Goal: Task Accomplishment & Management: Manage account settings

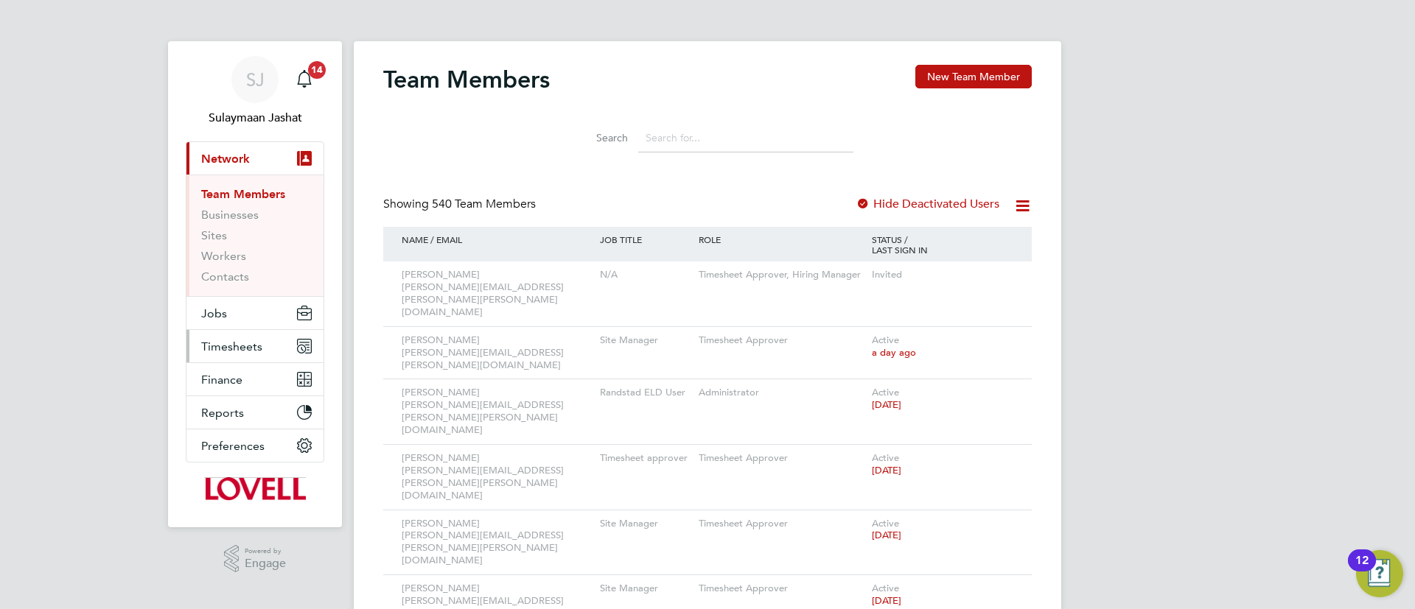
click at [226, 352] on span "Timesheets" at bounding box center [231, 347] width 61 height 14
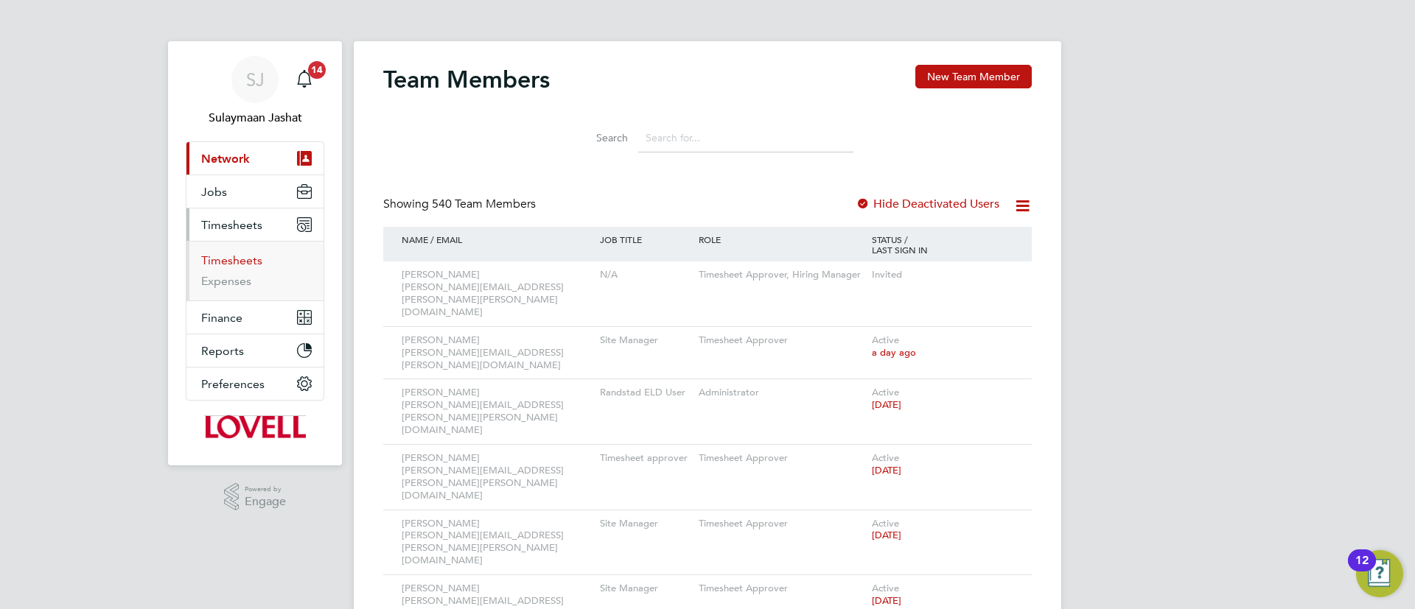
click at [237, 264] on link "Timesheets" at bounding box center [231, 260] width 61 height 14
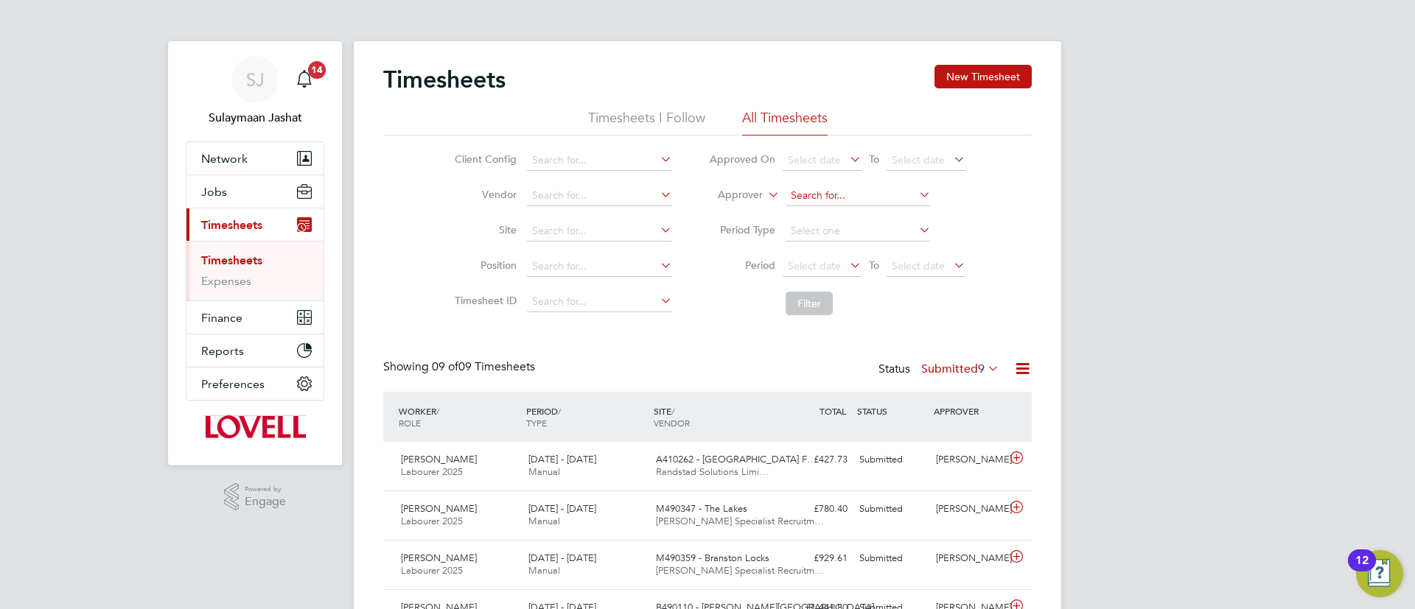
click at [817, 195] on input at bounding box center [858, 196] width 145 height 21
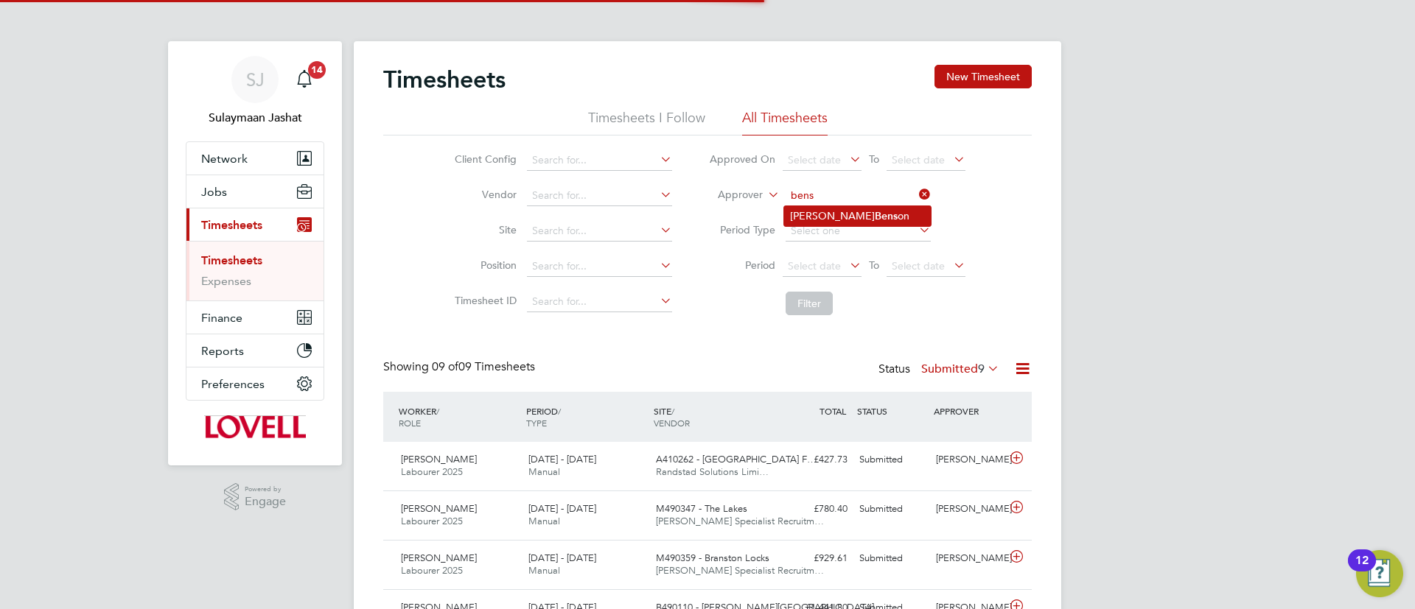
click at [875, 210] on b "Bens" at bounding box center [886, 216] width 23 height 13
type input "Daniel Benson"
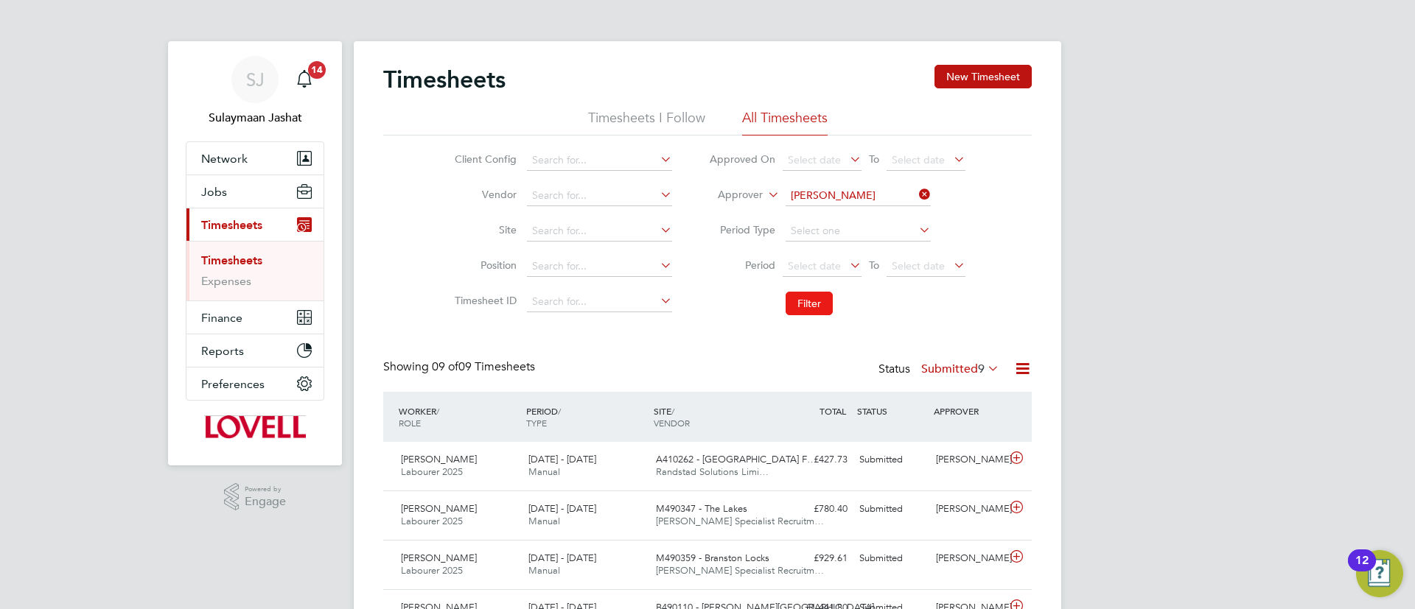
click at [819, 296] on button "Filter" at bounding box center [809, 304] width 47 height 24
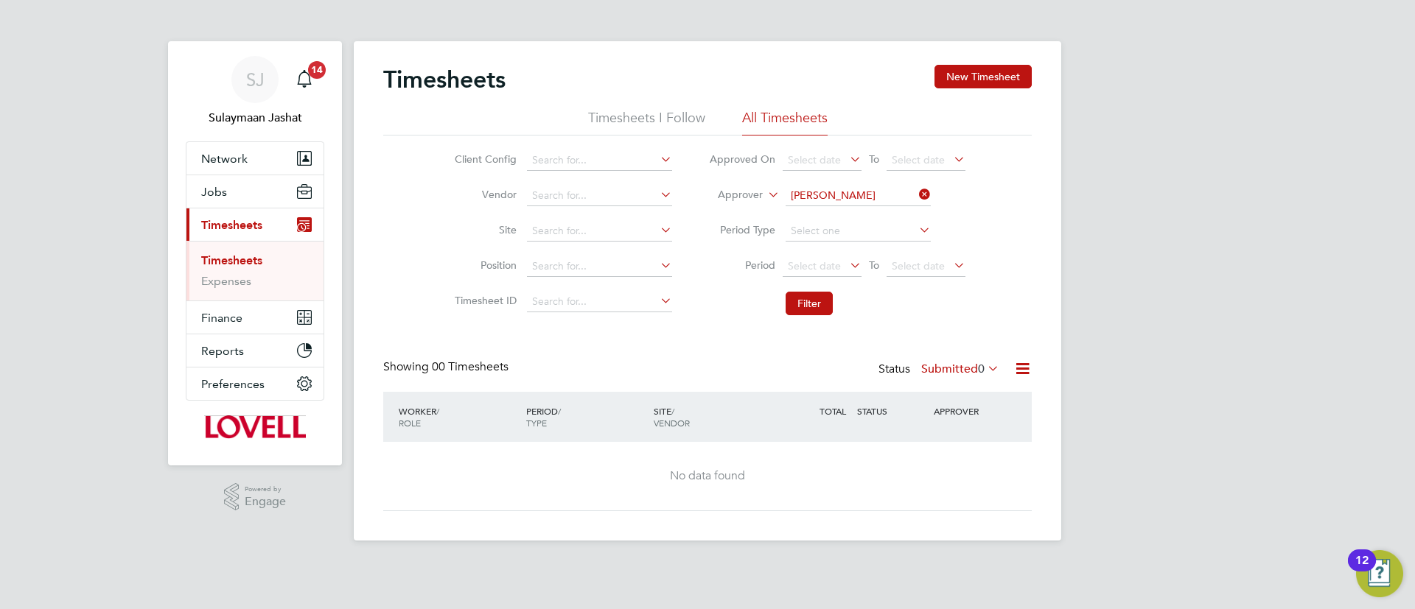
click at [960, 366] on label "Submitted 0" at bounding box center [960, 369] width 78 height 15
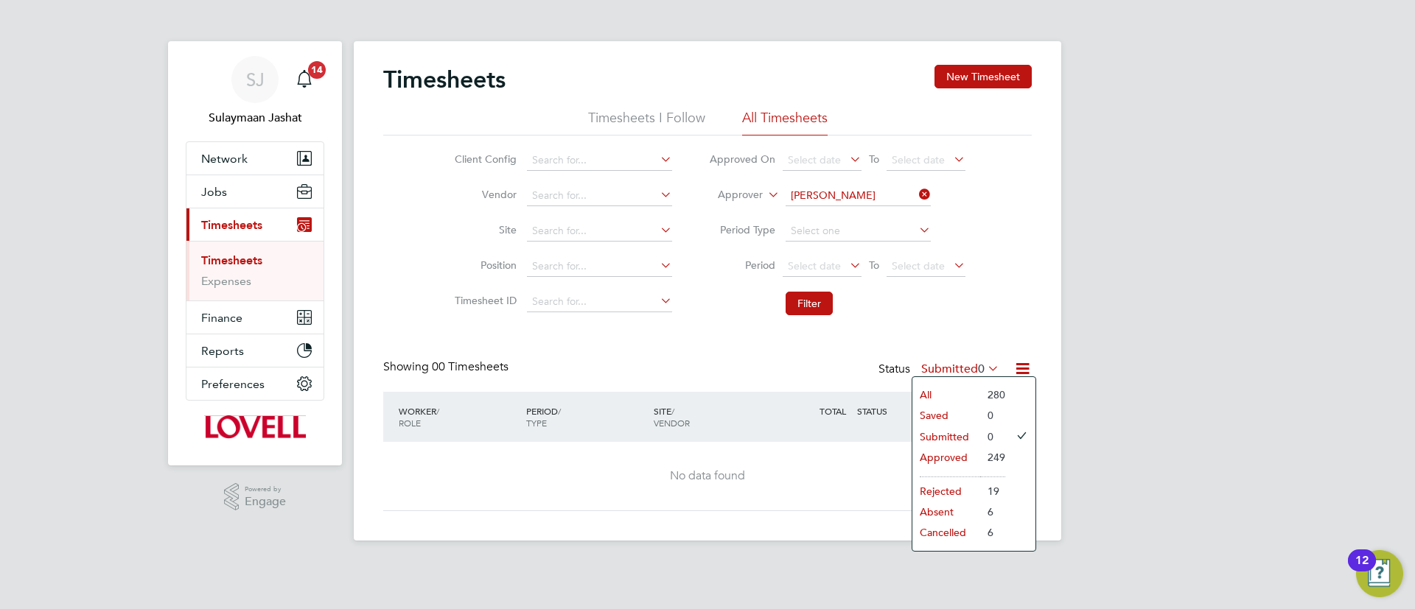
click at [950, 387] on li "All" at bounding box center [946, 395] width 68 height 21
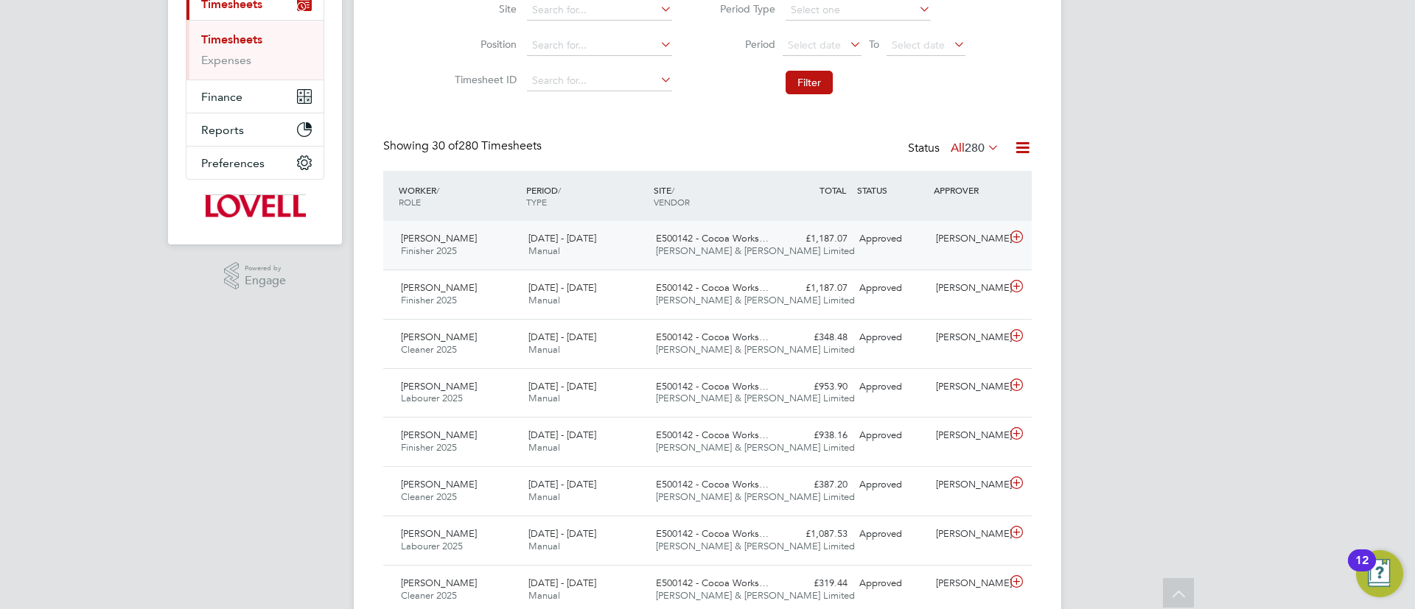
click at [878, 247] on div "Approved" at bounding box center [891, 239] width 77 height 24
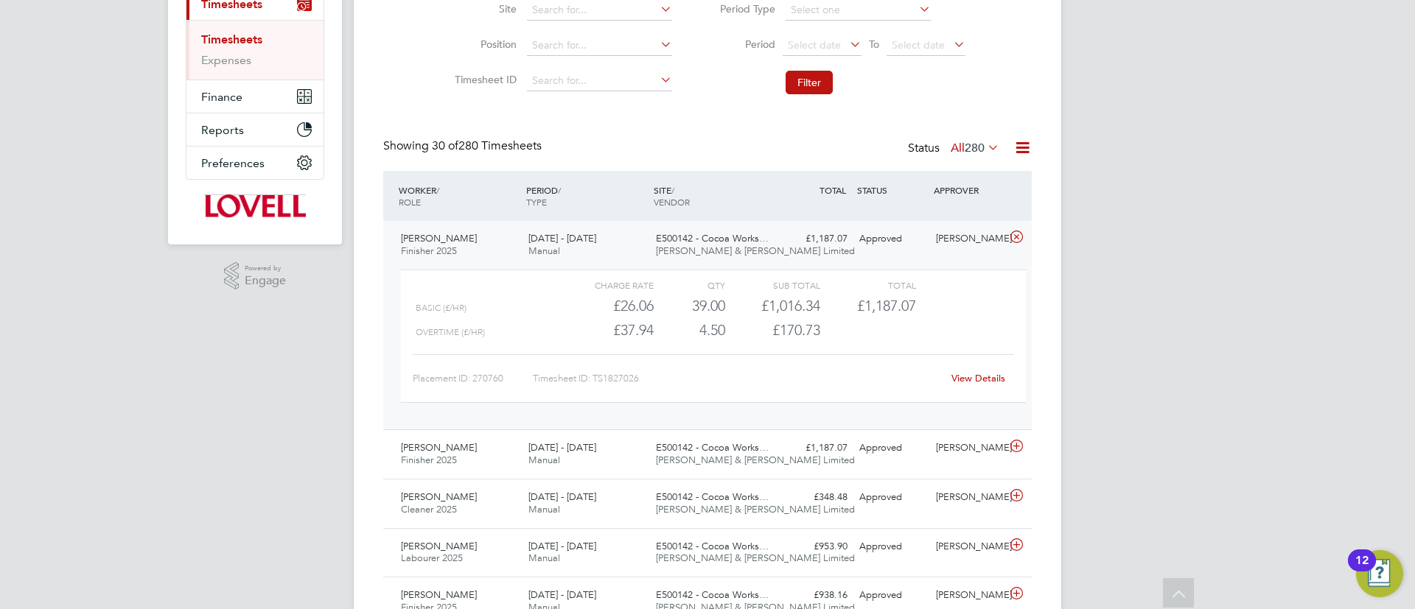
click at [984, 375] on link "View Details" at bounding box center [978, 378] width 54 height 13
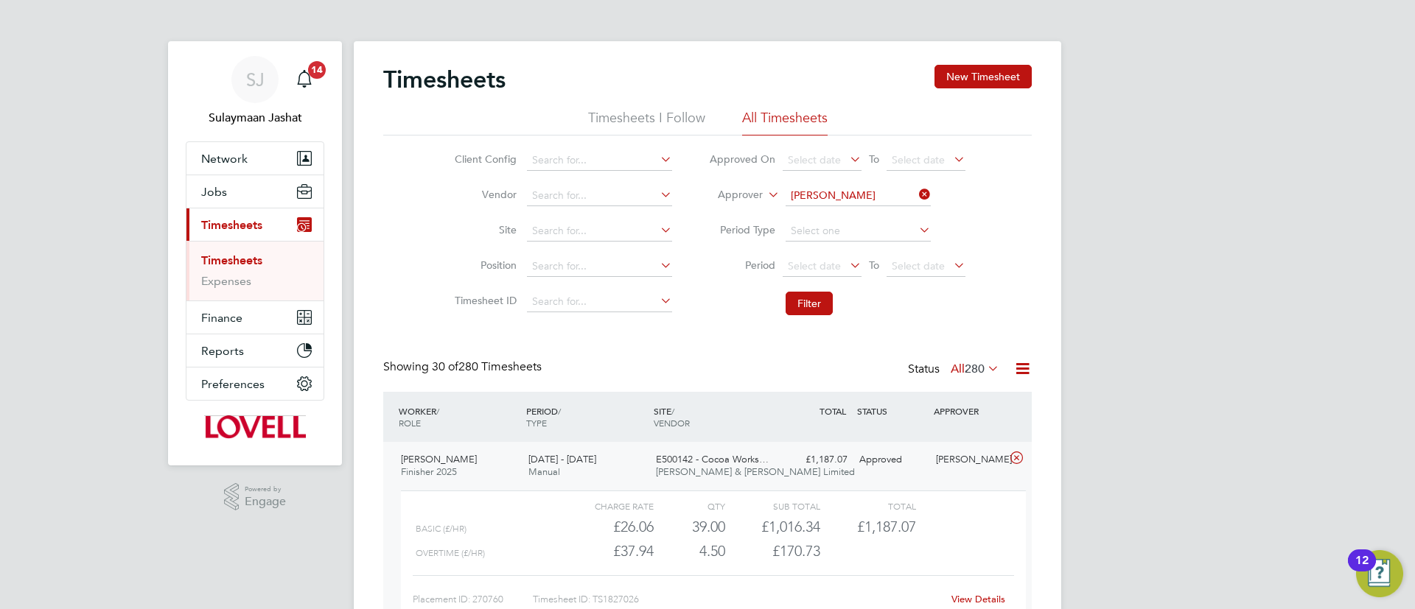
scroll to position [38, 128]
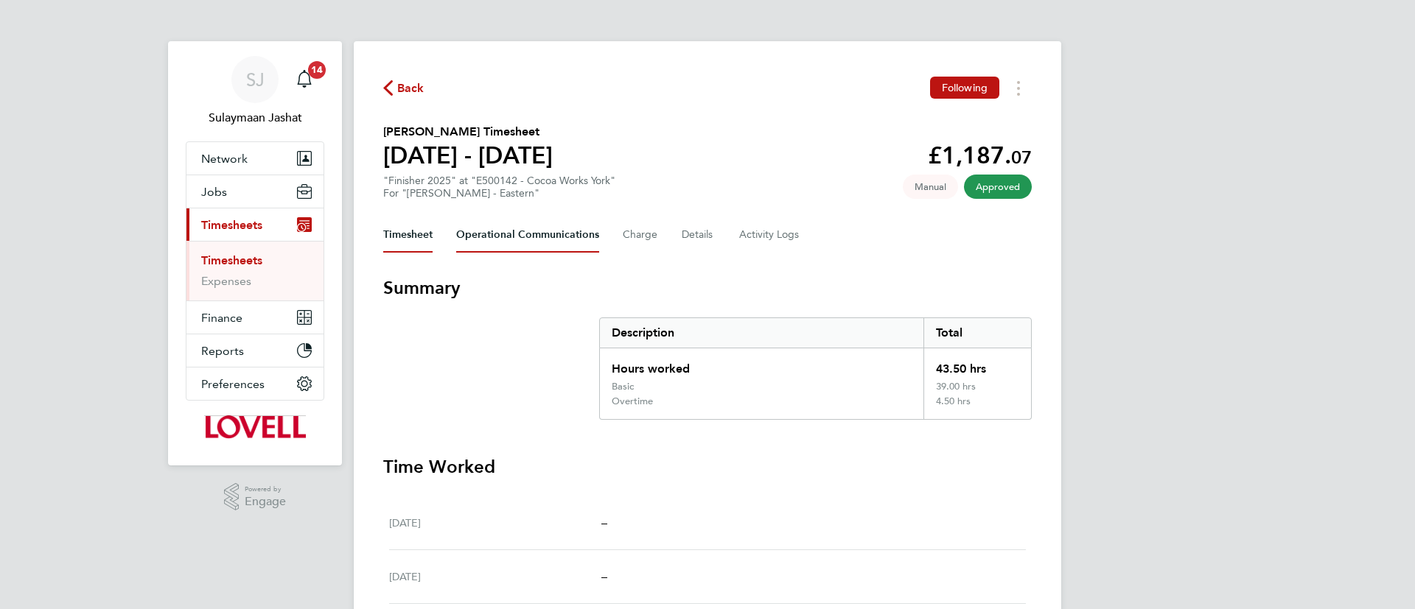
click at [573, 240] on Communications-tab "Operational Communications" at bounding box center [527, 234] width 143 height 35
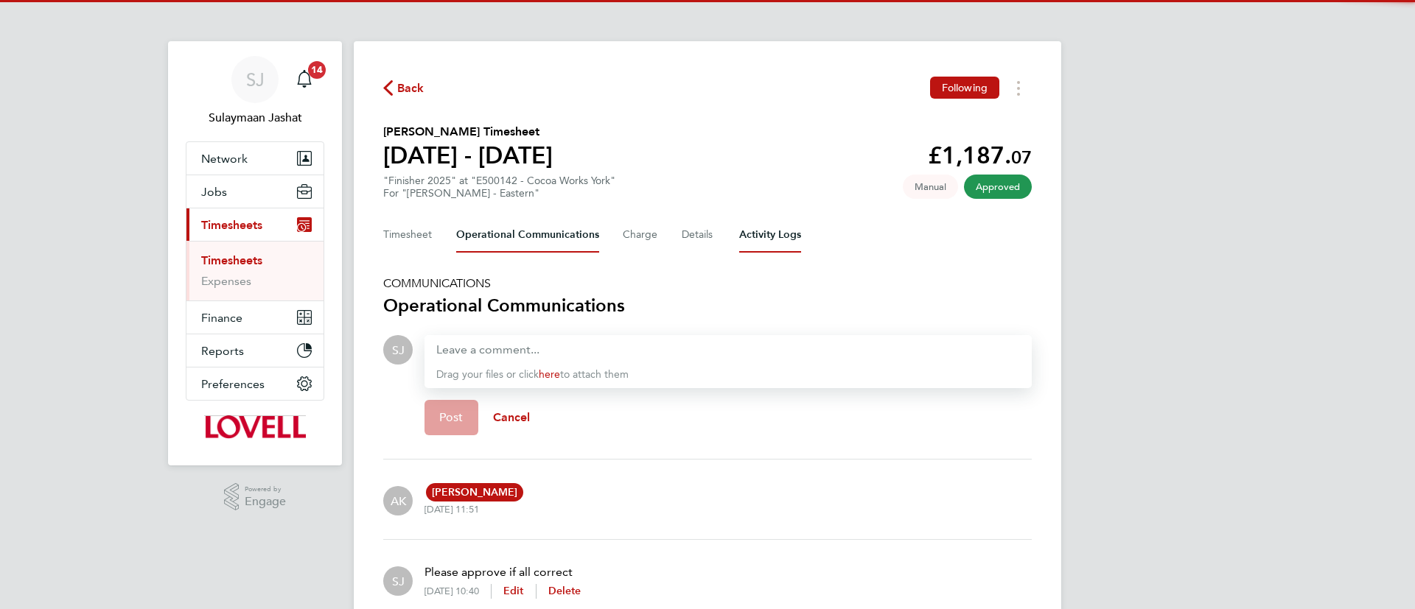
click at [771, 239] on Logs-tab "Activity Logs" at bounding box center [770, 234] width 62 height 35
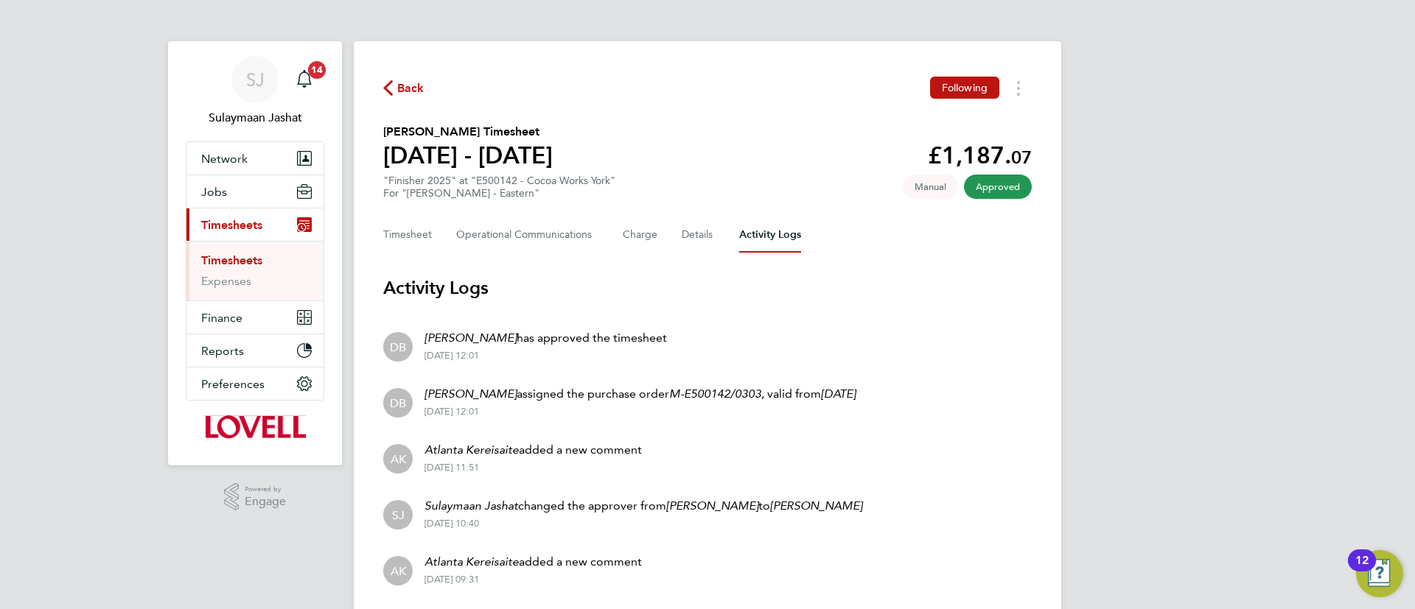
click at [871, 264] on div "Back Following Stephen Elliott's Timesheet 13 - 19 Sept 2025 £1,187. 07 "Finish…" at bounding box center [707, 477] width 707 height 872
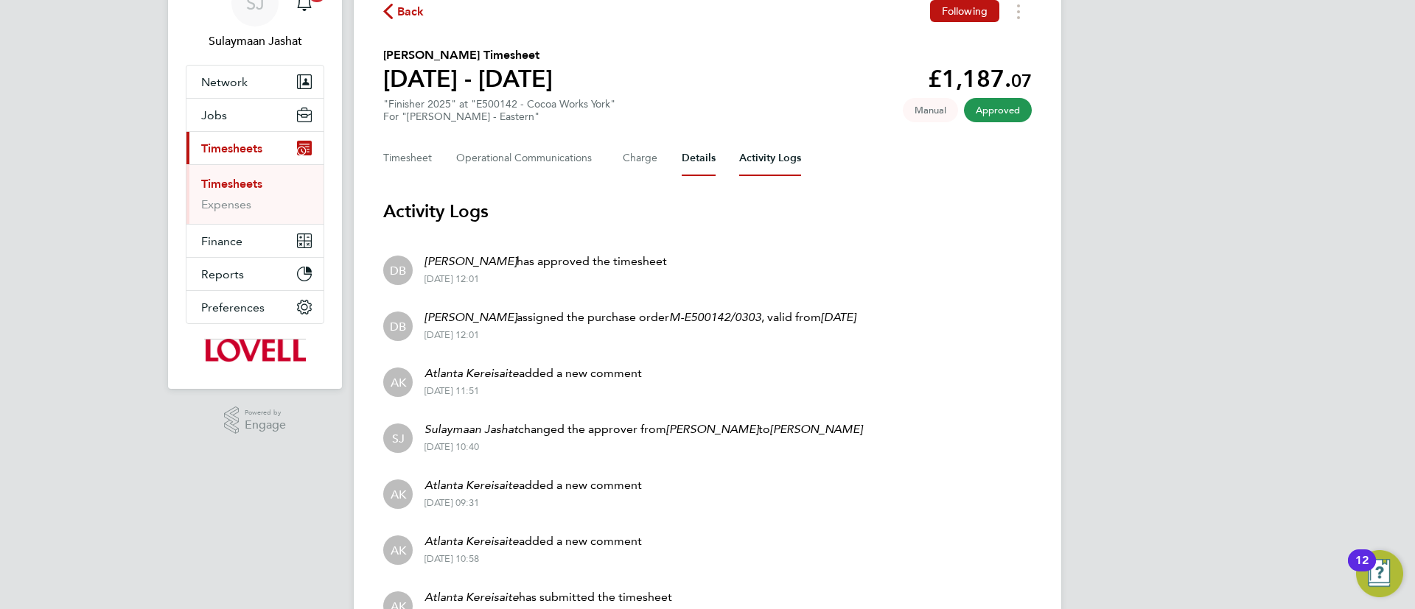
scroll to position [111, 0]
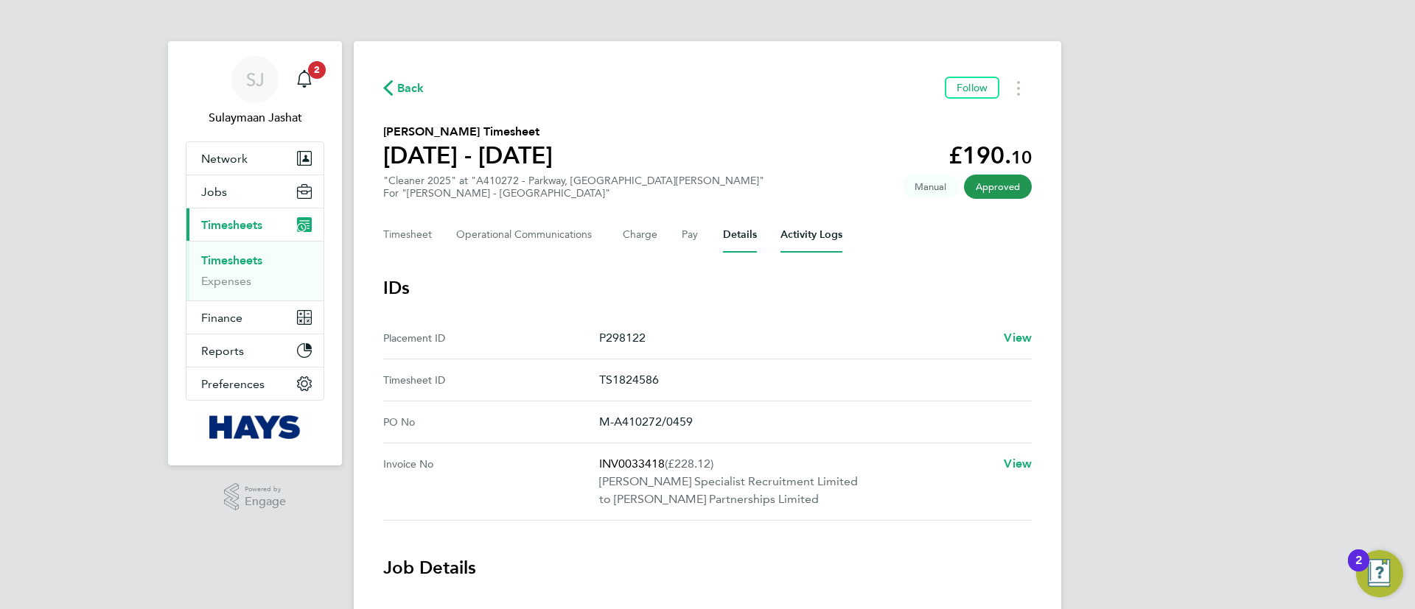
click at [785, 240] on Logs-tab "Activity Logs" at bounding box center [811, 234] width 62 height 35
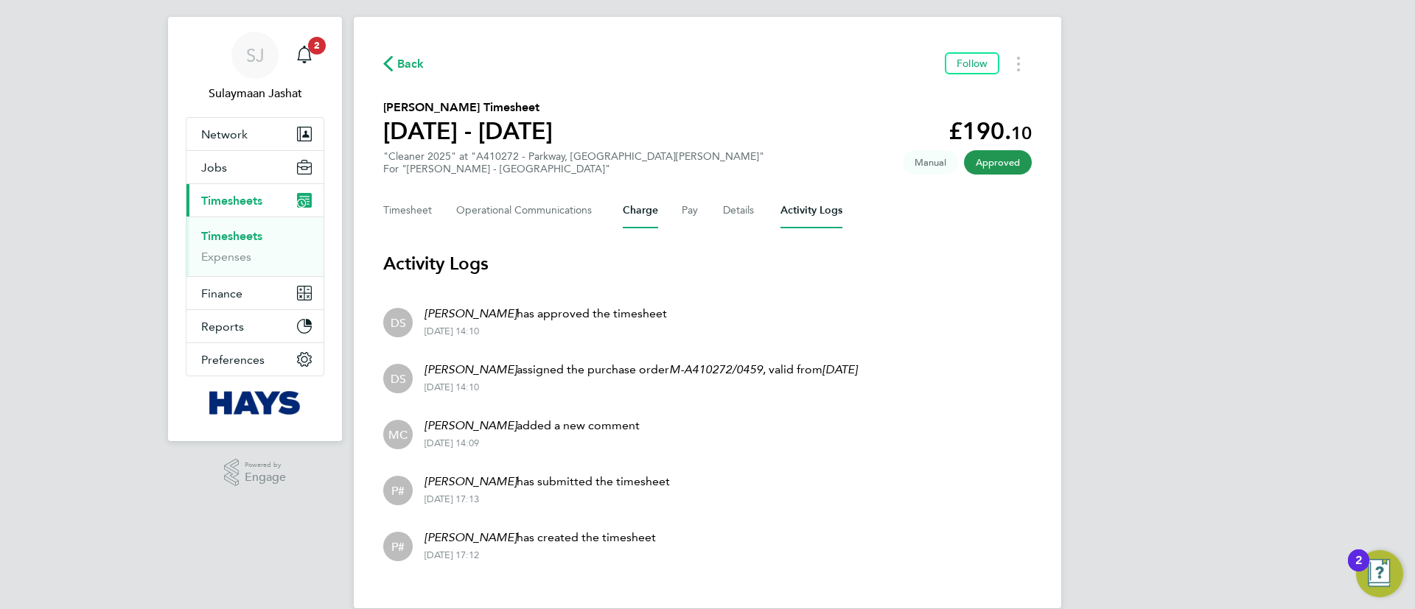
scroll to position [47, 0]
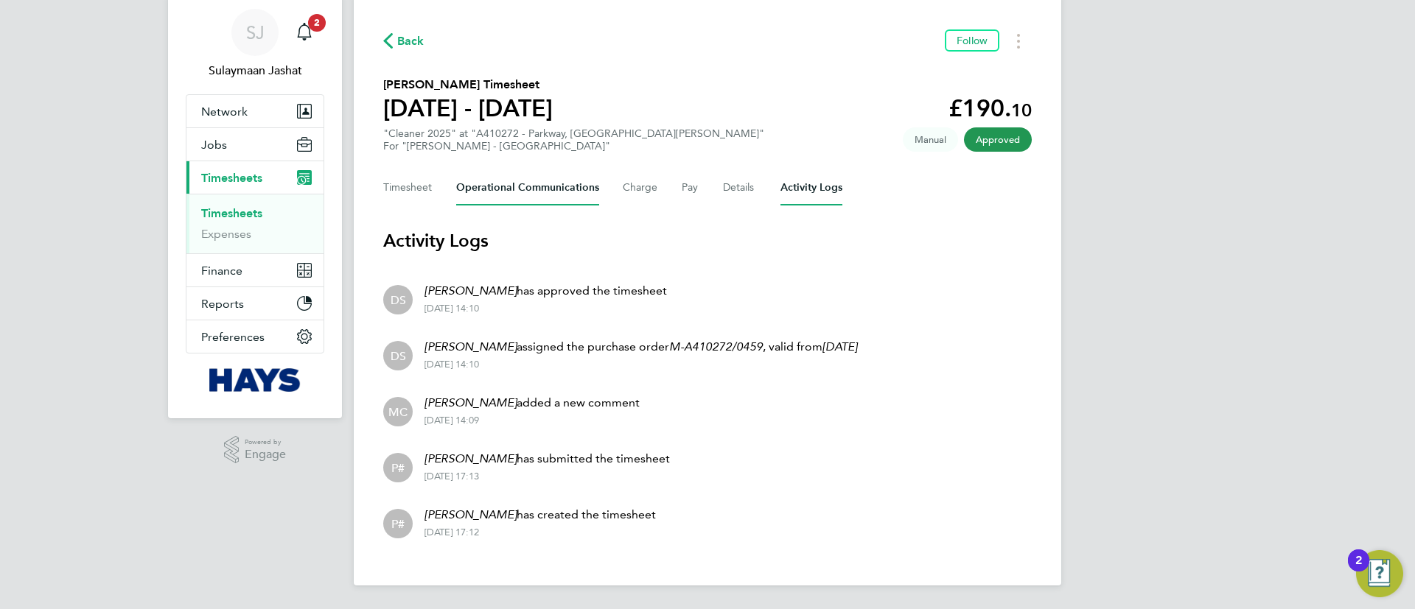
click at [583, 184] on Communications-tab "Operational Communications" at bounding box center [527, 187] width 143 height 35
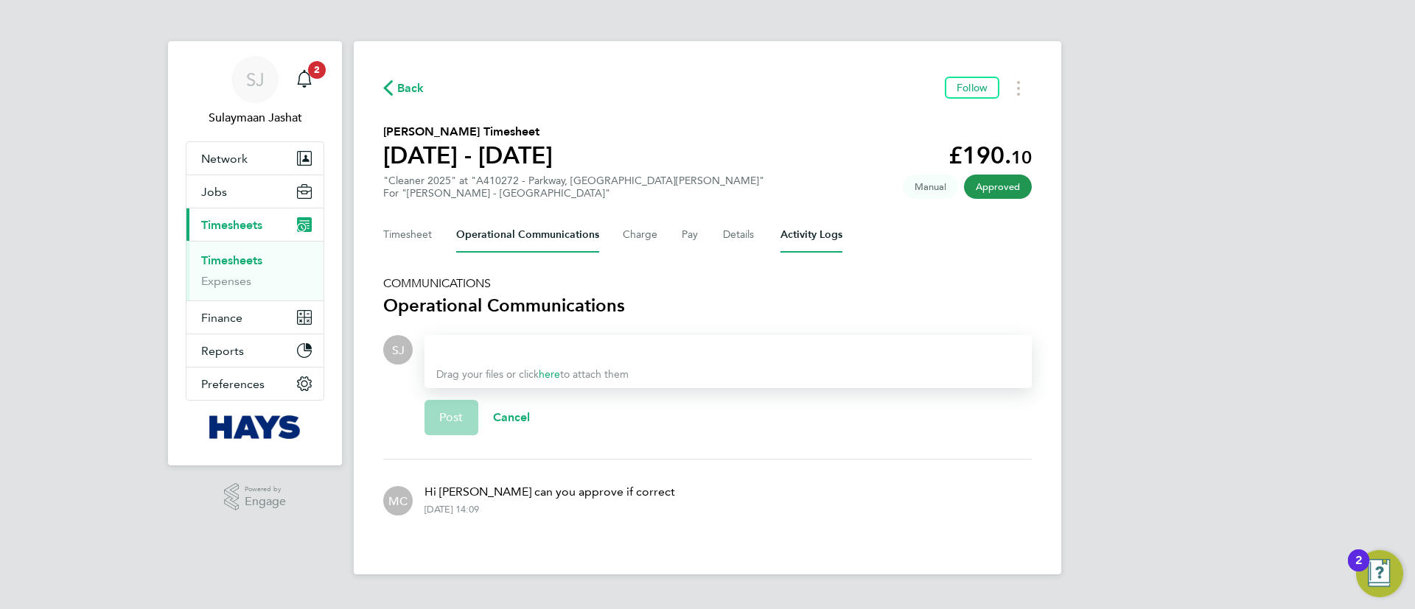
click at [833, 238] on Logs-tab "Activity Logs" at bounding box center [811, 234] width 62 height 35
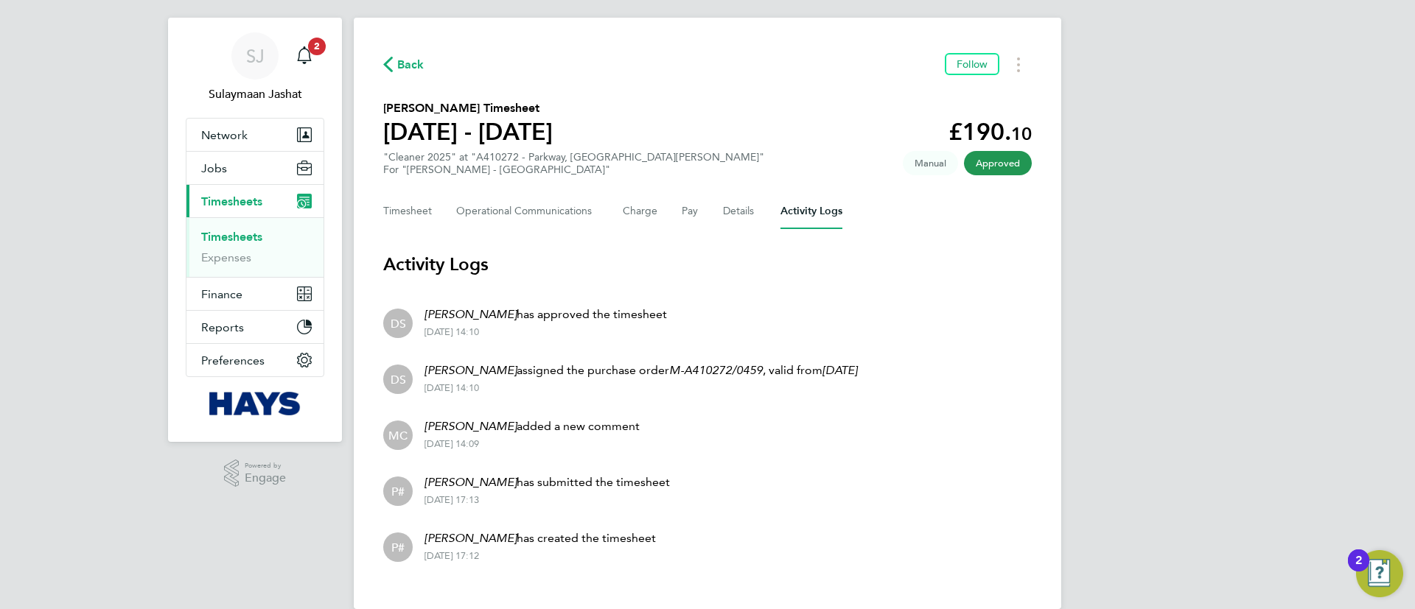
scroll to position [47, 0]
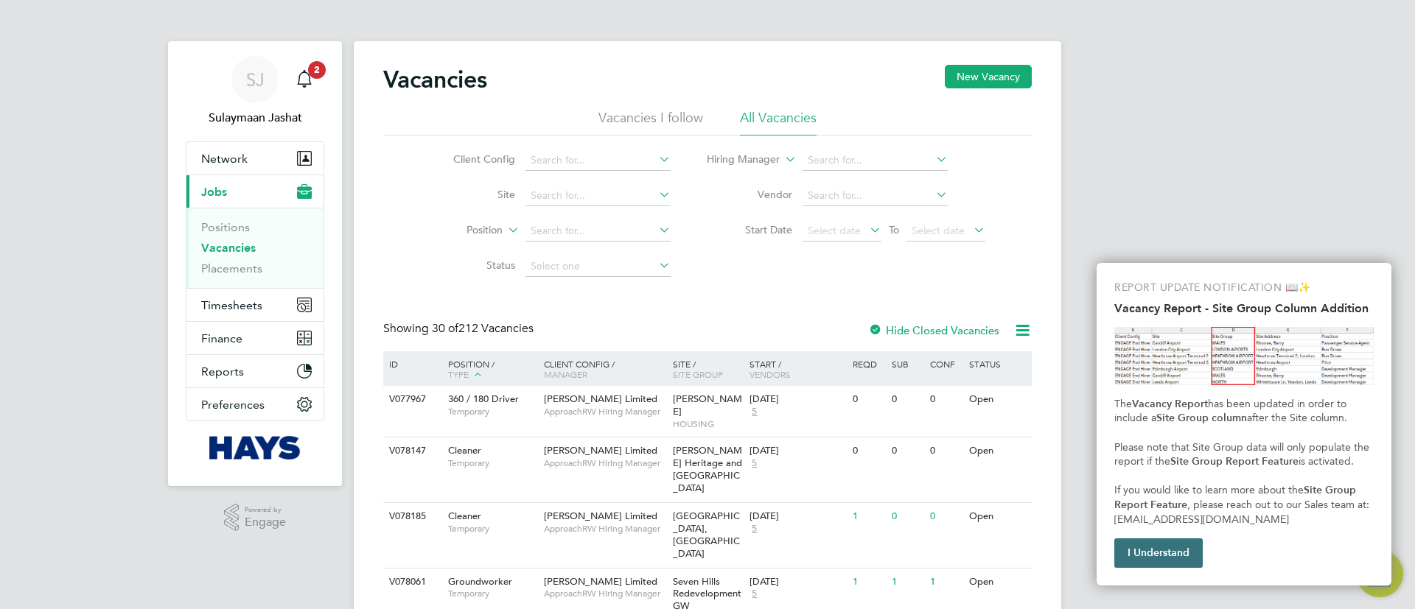
click at [1148, 554] on button "I Understand" at bounding box center [1158, 553] width 88 height 29
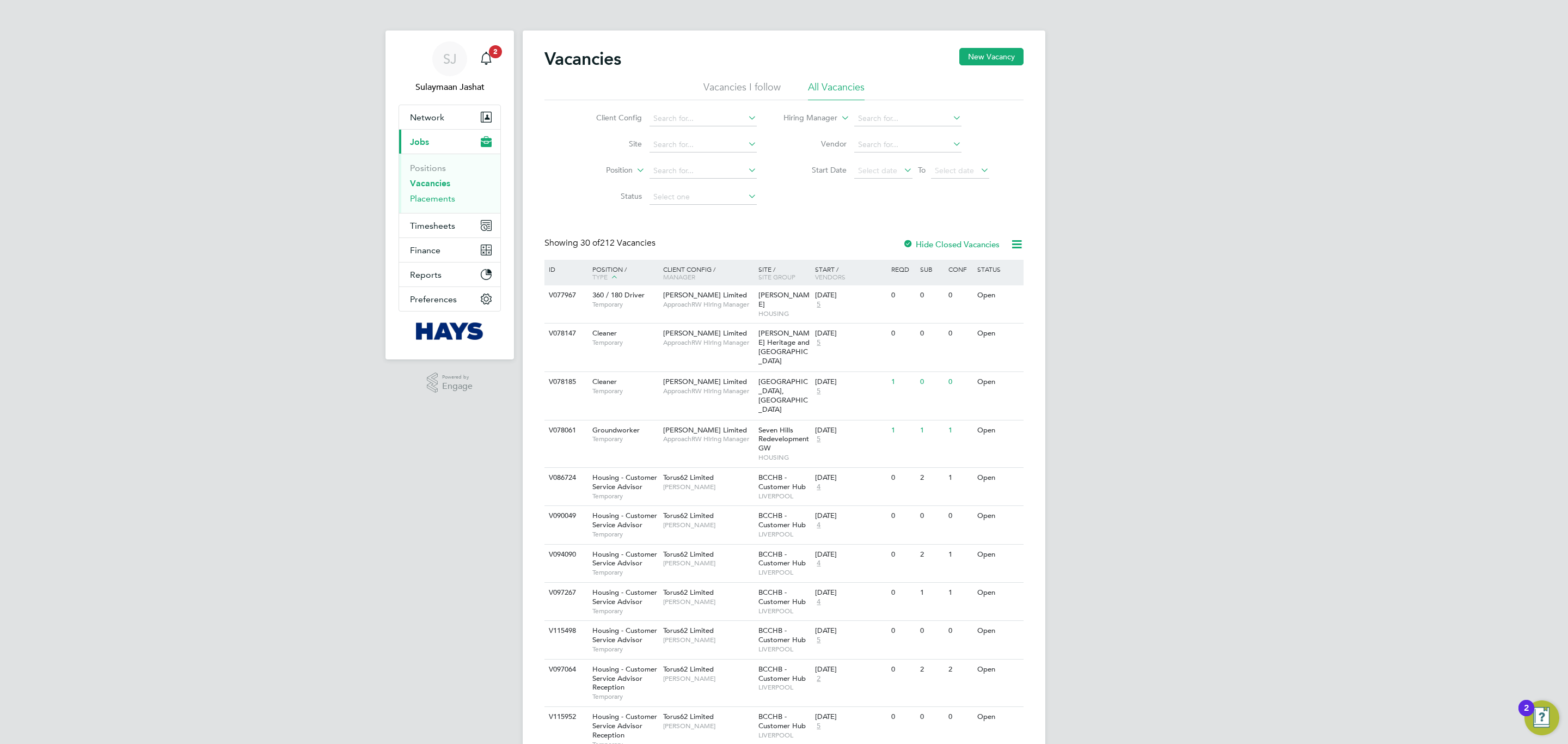
click at [453, 203] on link "Placements" at bounding box center [432, 199] width 45 height 10
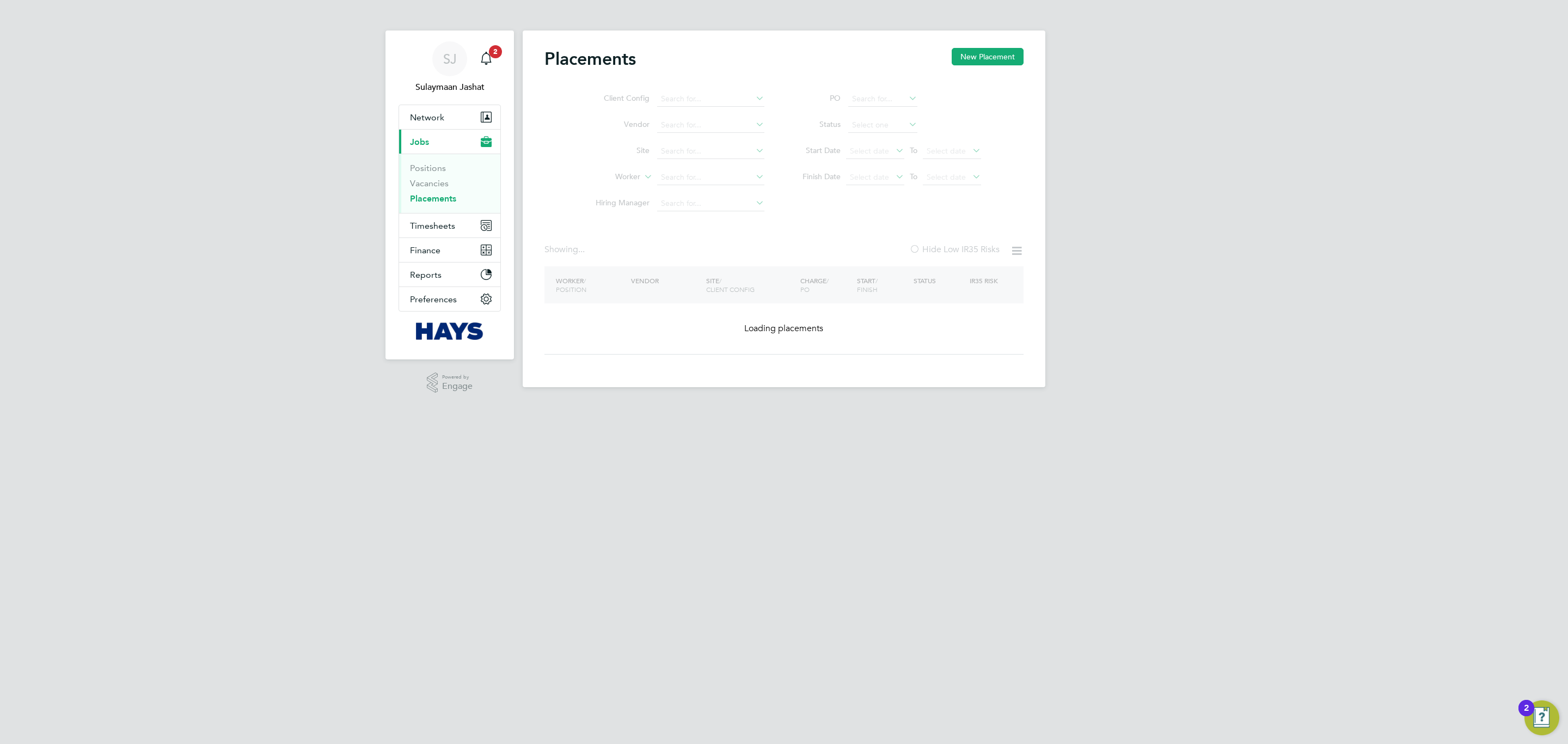
click at [705, 183] on ul "Client Config Vendor Site Worker Hiring Manager" at bounding box center [675, 151] width 205 height 131
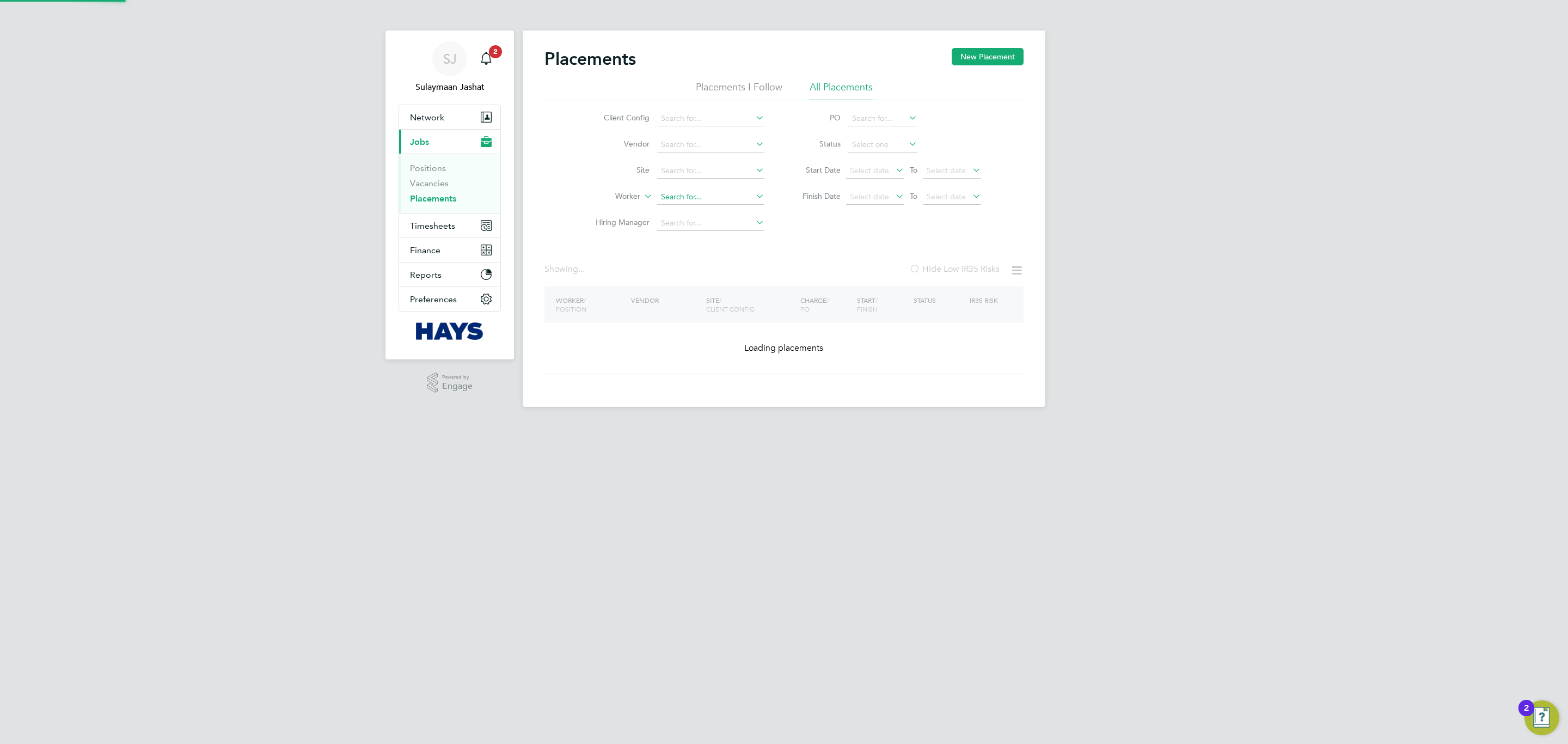
click at [696, 191] on input at bounding box center [710, 197] width 107 height 16
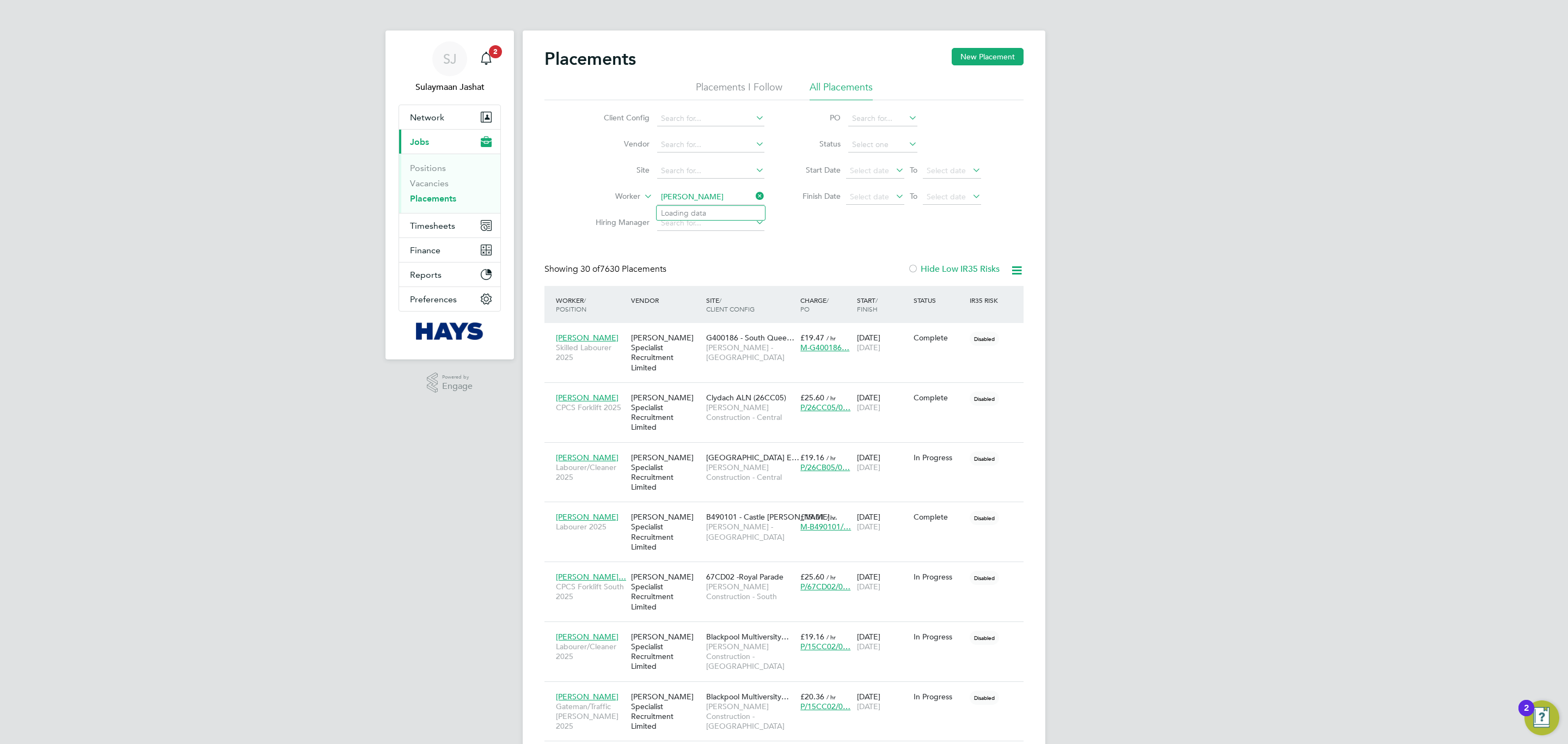
type input "[PERSON_NAME]"
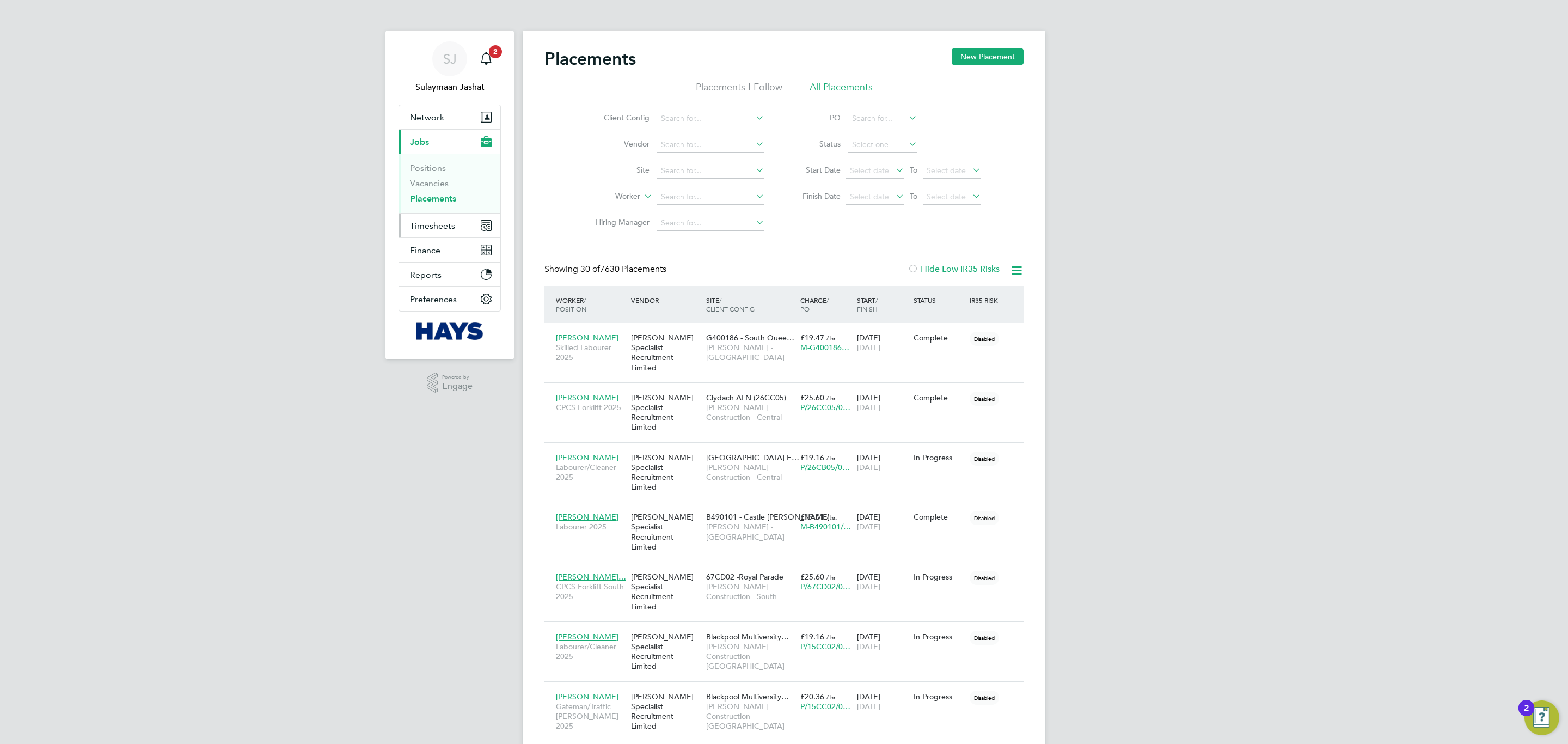
click at [438, 221] on span "Timesheets" at bounding box center [432, 225] width 45 height 10
click at [438, 197] on link "Timesheets" at bounding box center [432, 192] width 45 height 10
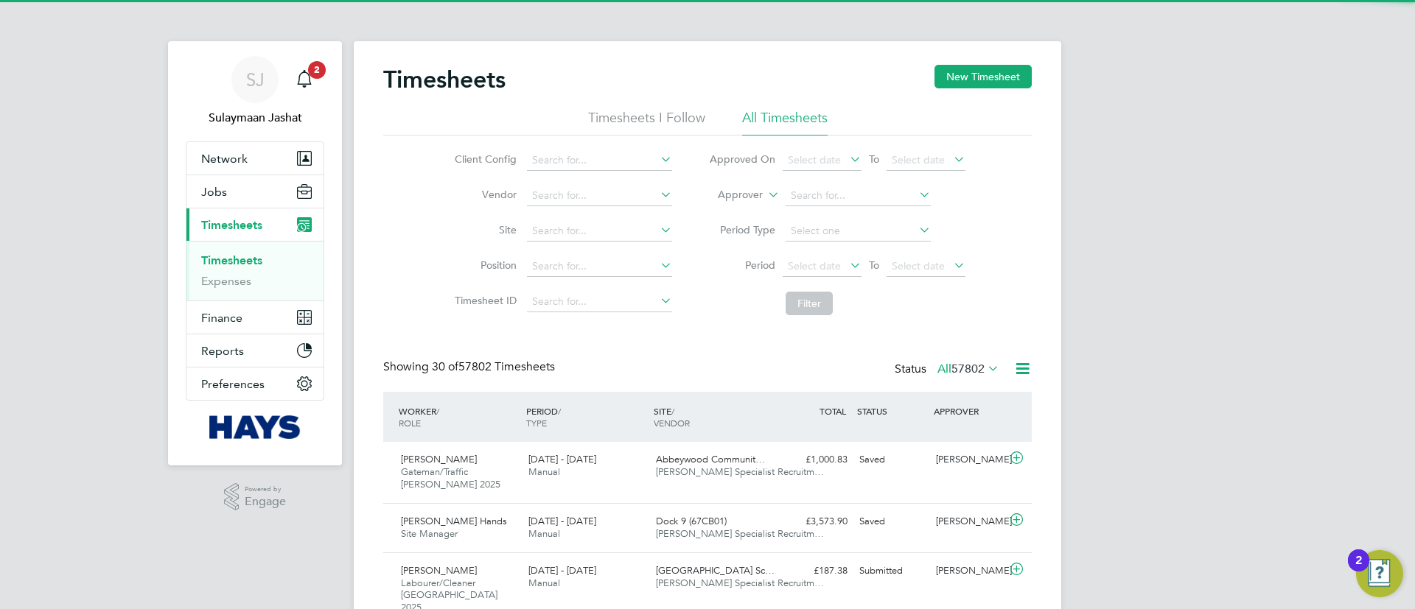
scroll to position [38, 128]
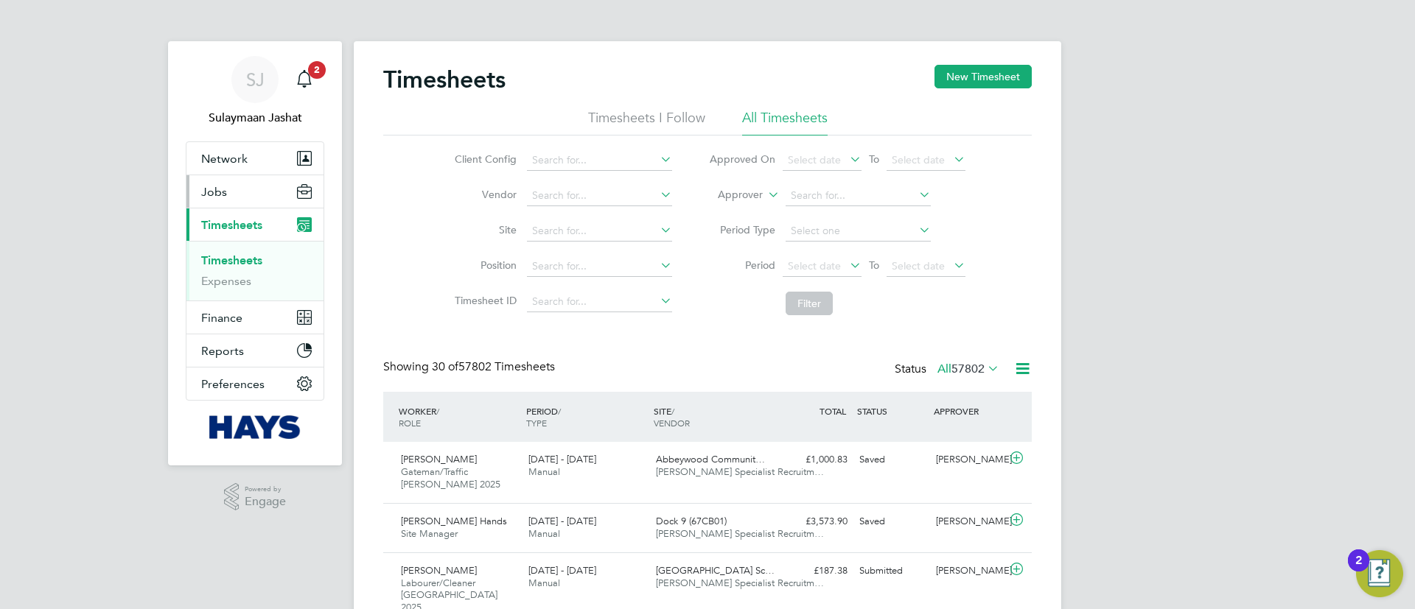
click at [214, 188] on span "Jobs" at bounding box center [214, 192] width 26 height 14
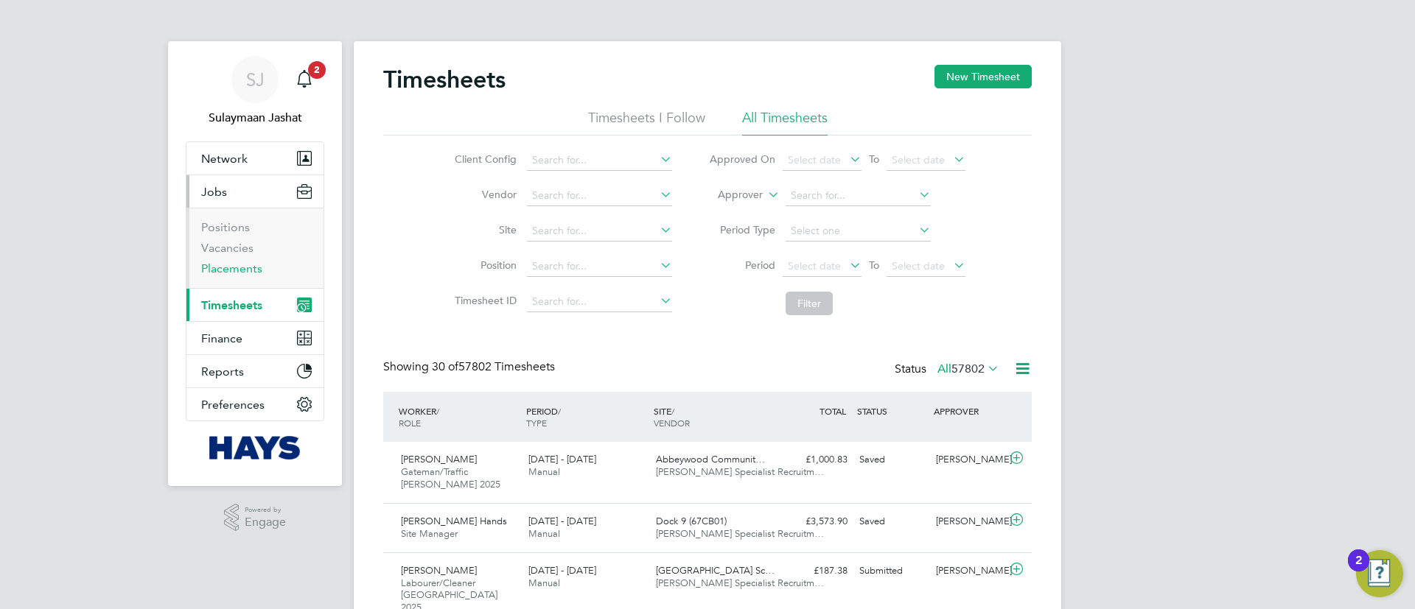
click at [245, 270] on link "Placements" at bounding box center [231, 269] width 61 height 14
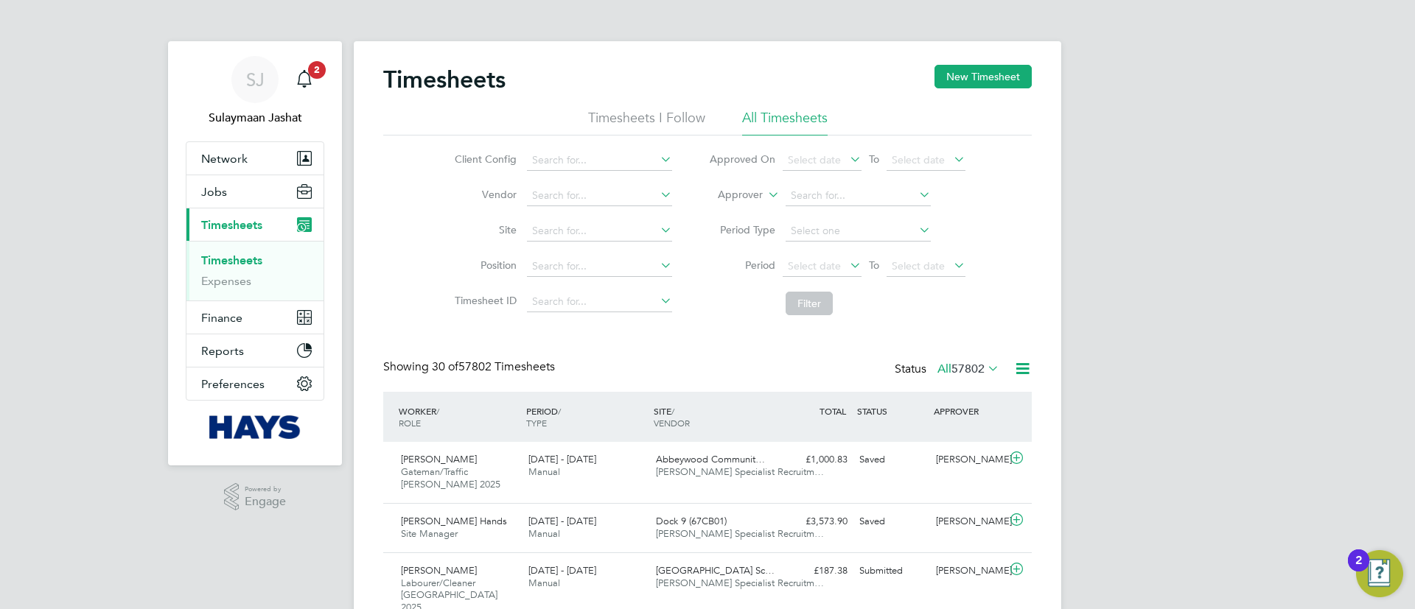
click at [740, 194] on label "Approver" at bounding box center [729, 195] width 66 height 15
click at [728, 203] on li "Worker" at bounding box center [726, 212] width 73 height 19
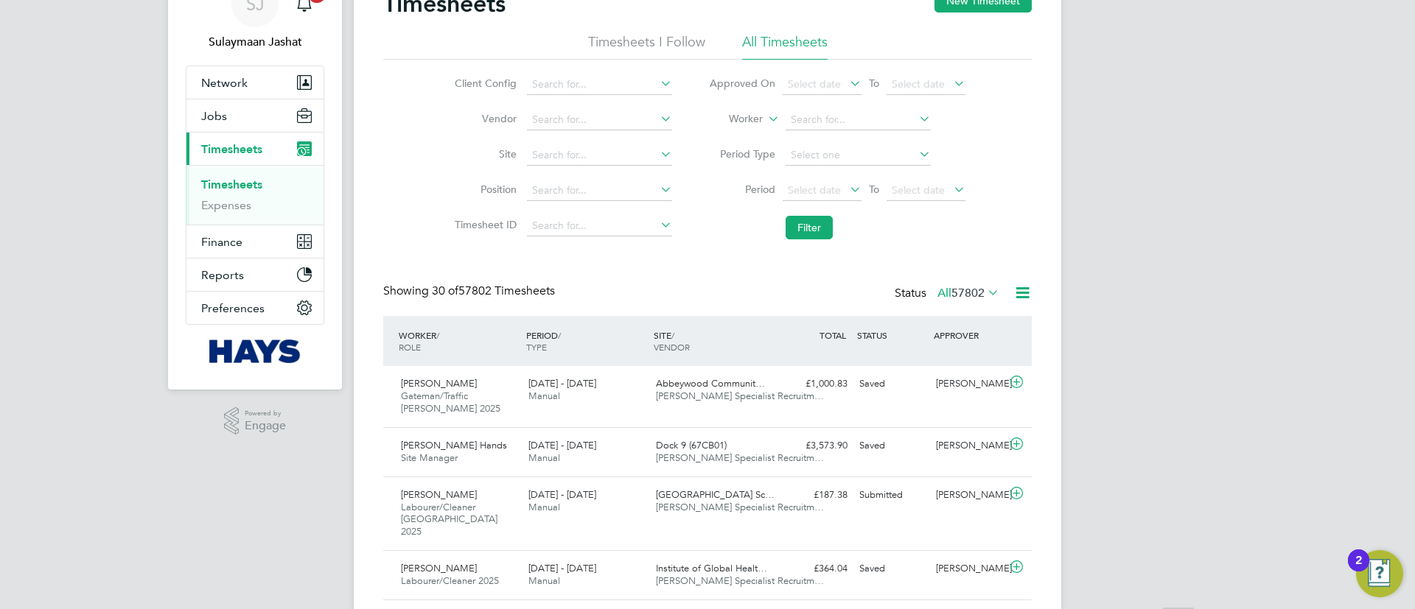
scroll to position [111, 0]
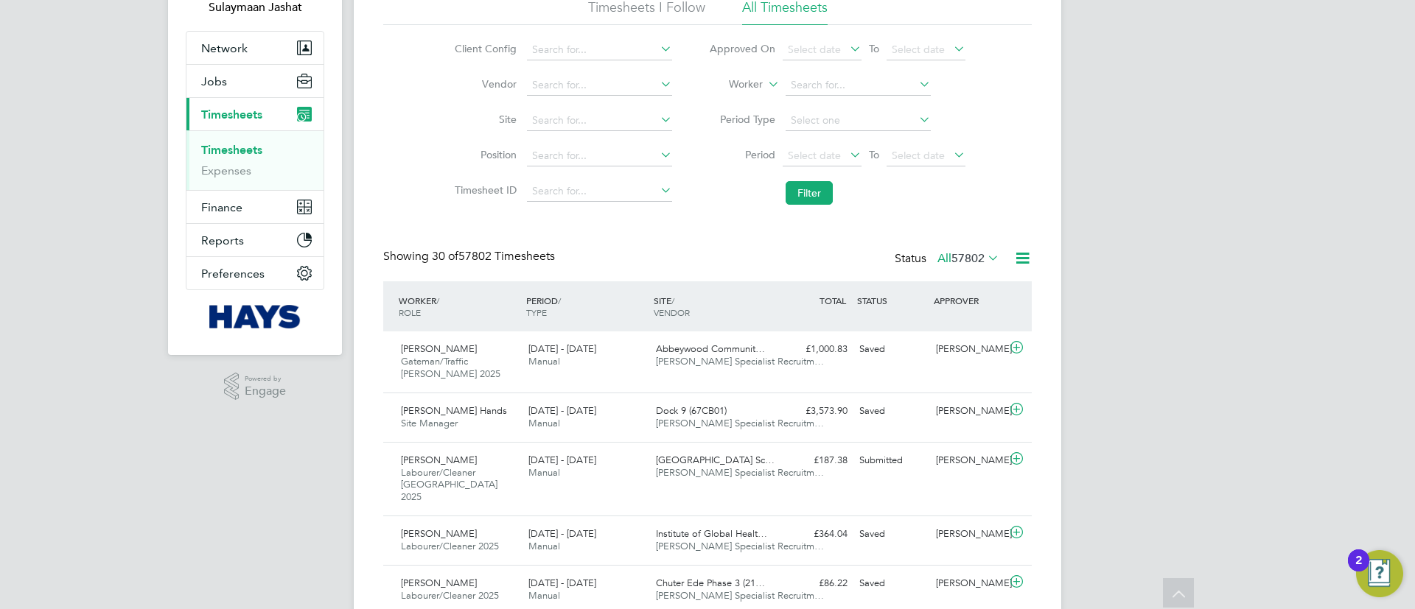
click at [984, 259] on icon at bounding box center [984, 258] width 0 height 21
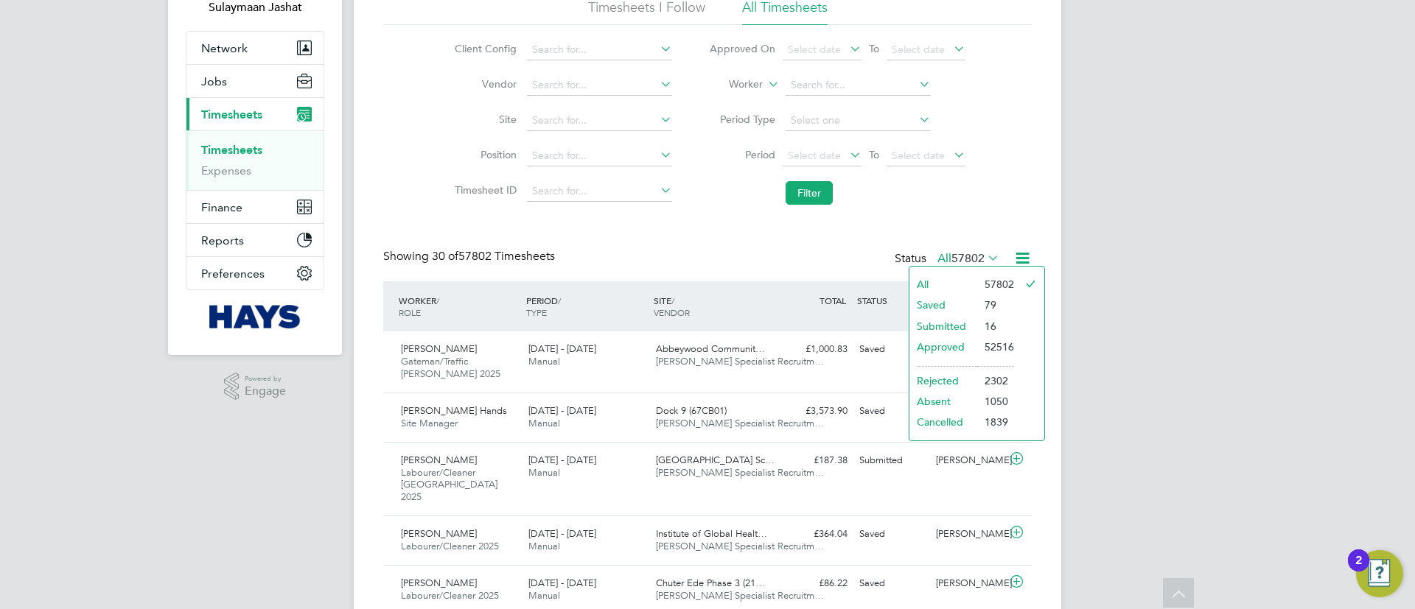
click at [972, 329] on li "Submitted" at bounding box center [943, 326] width 68 height 21
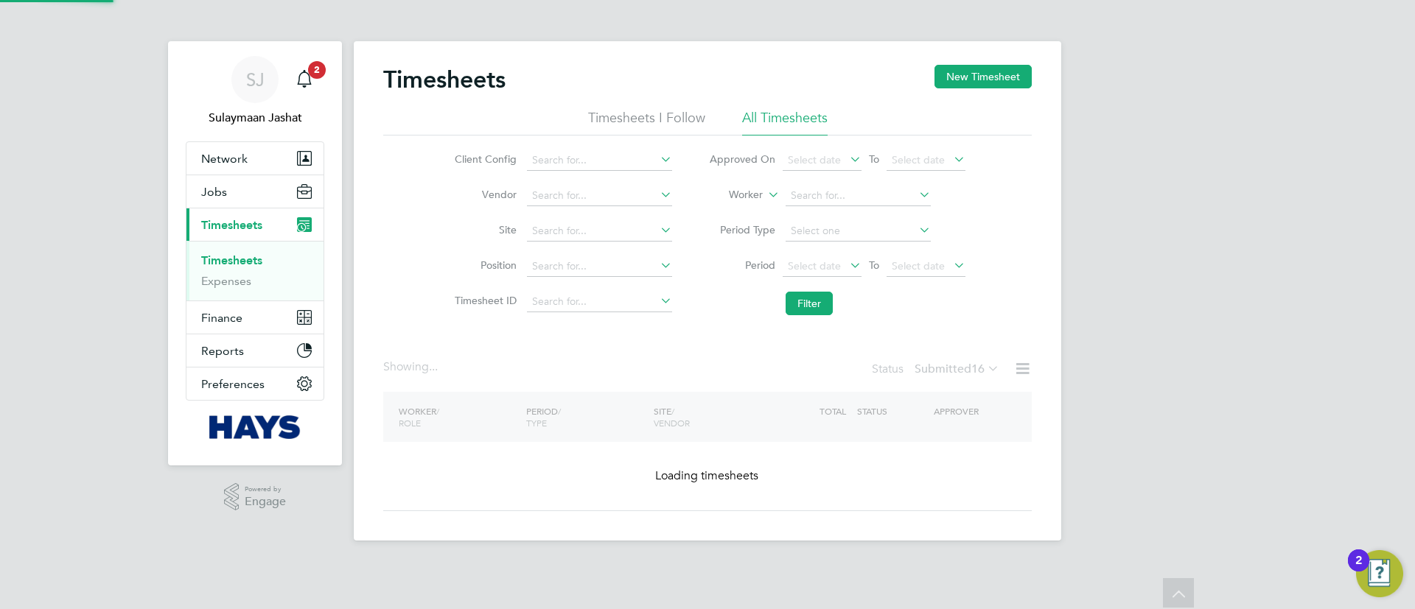
scroll to position [0, 0]
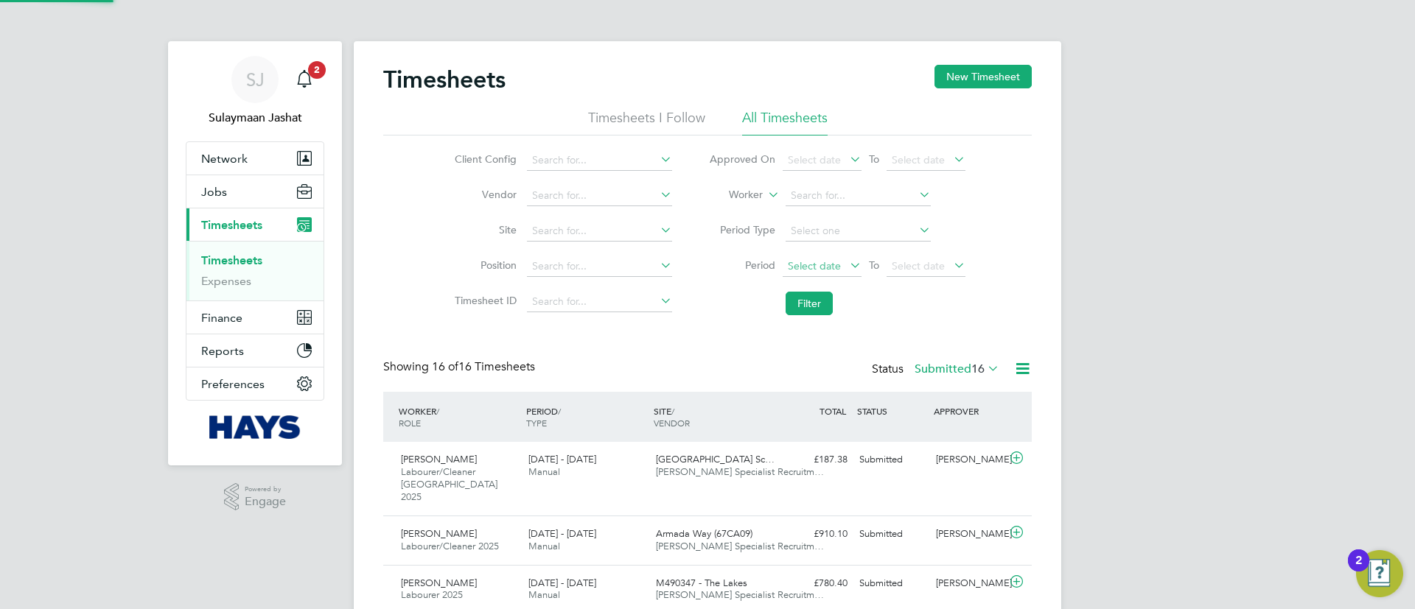
click at [807, 273] on span "Select date" at bounding box center [822, 267] width 79 height 20
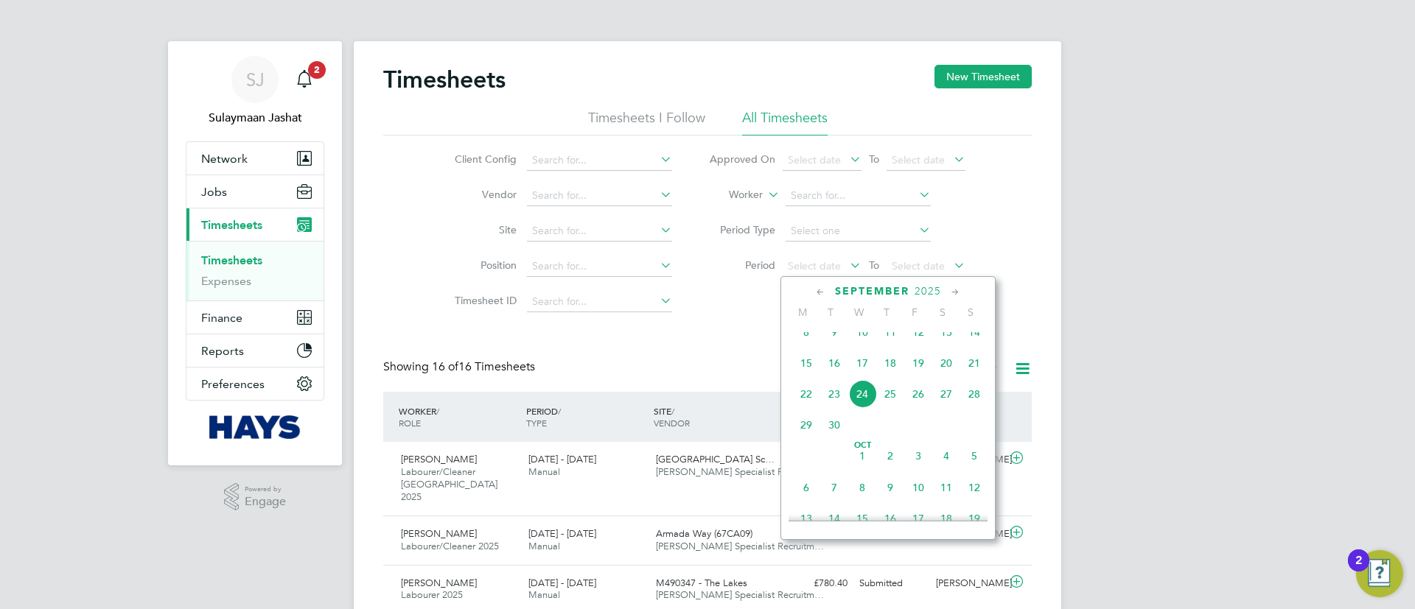
click at [943, 344] on span "13" at bounding box center [946, 332] width 28 height 28
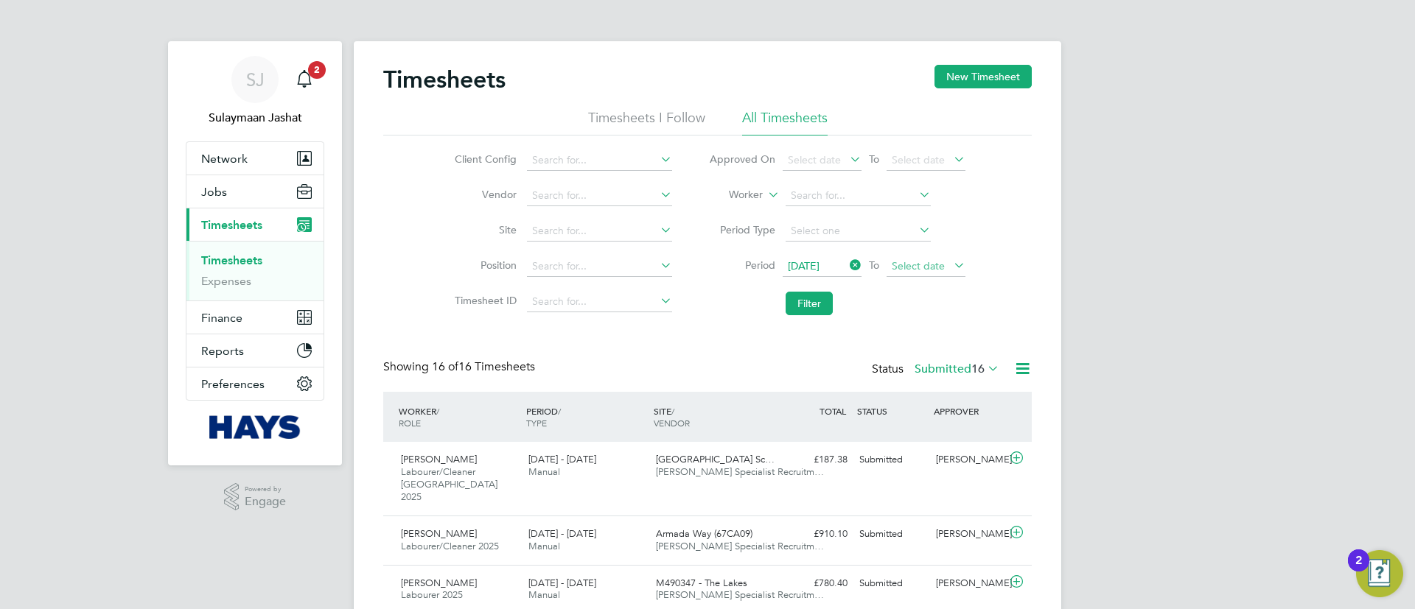
click at [928, 267] on span "Select date" at bounding box center [918, 265] width 53 height 13
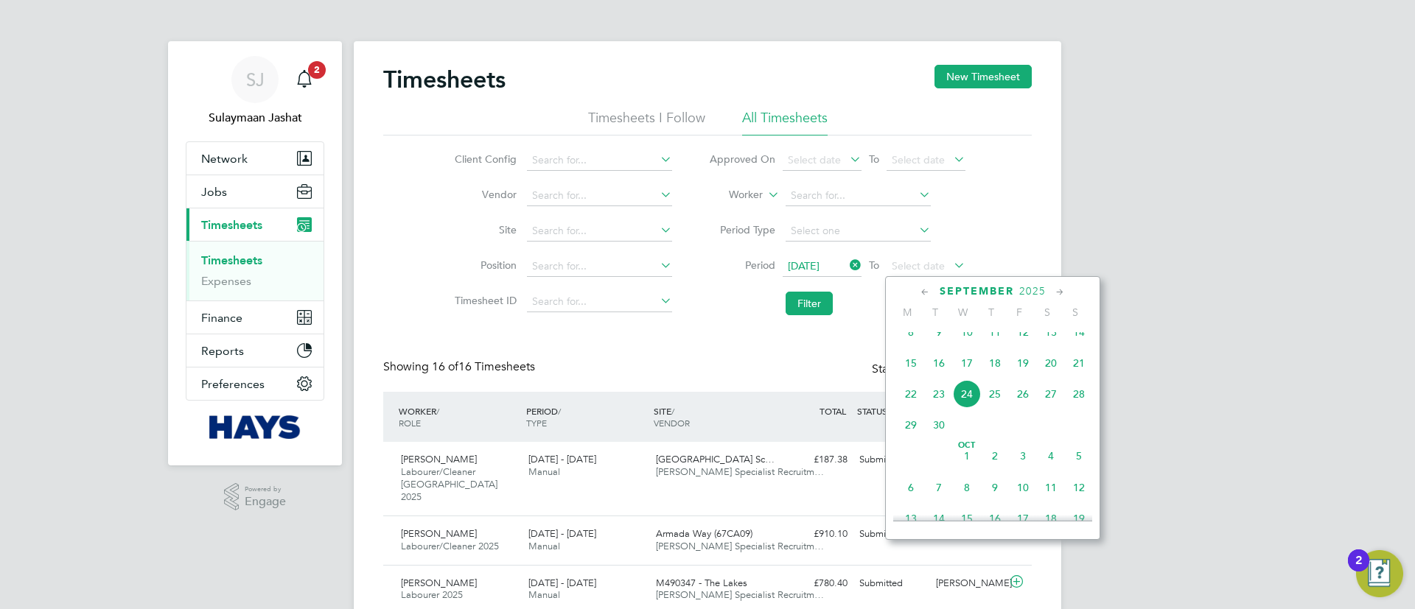
click at [1021, 372] on span "19" at bounding box center [1023, 363] width 28 height 28
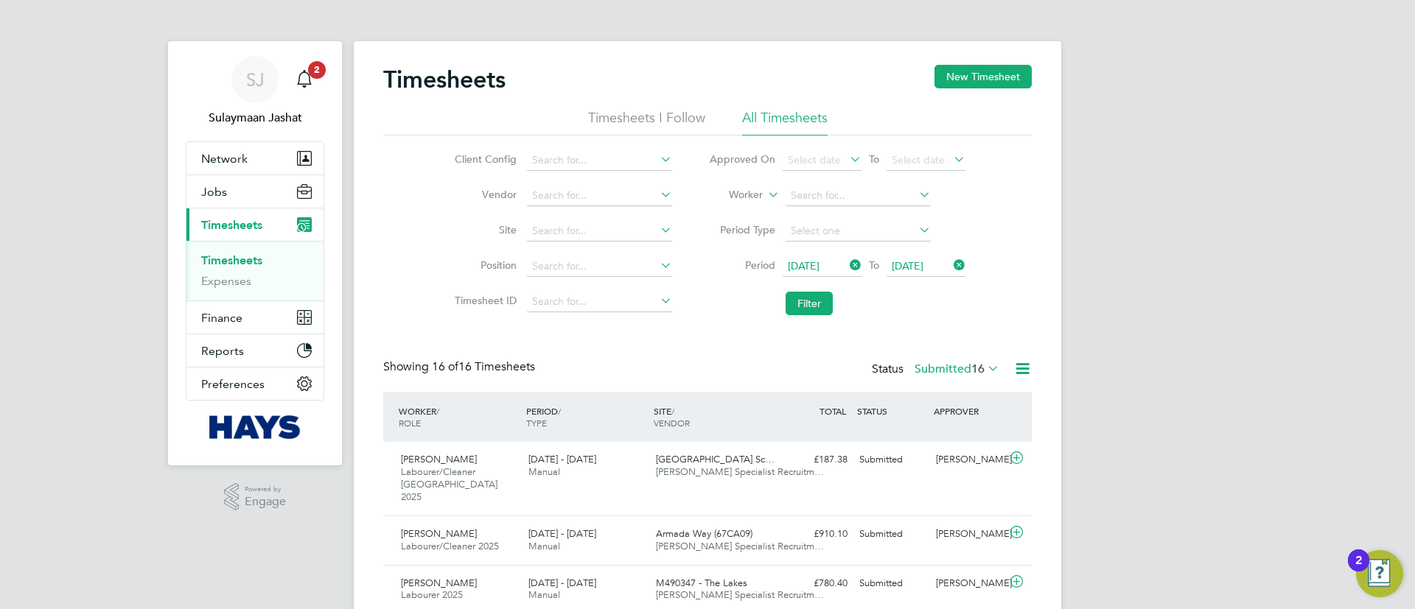
click at [819, 287] on li "Filter" at bounding box center [836, 303] width 293 height 38
click at [815, 304] on button "Filter" at bounding box center [809, 304] width 47 height 24
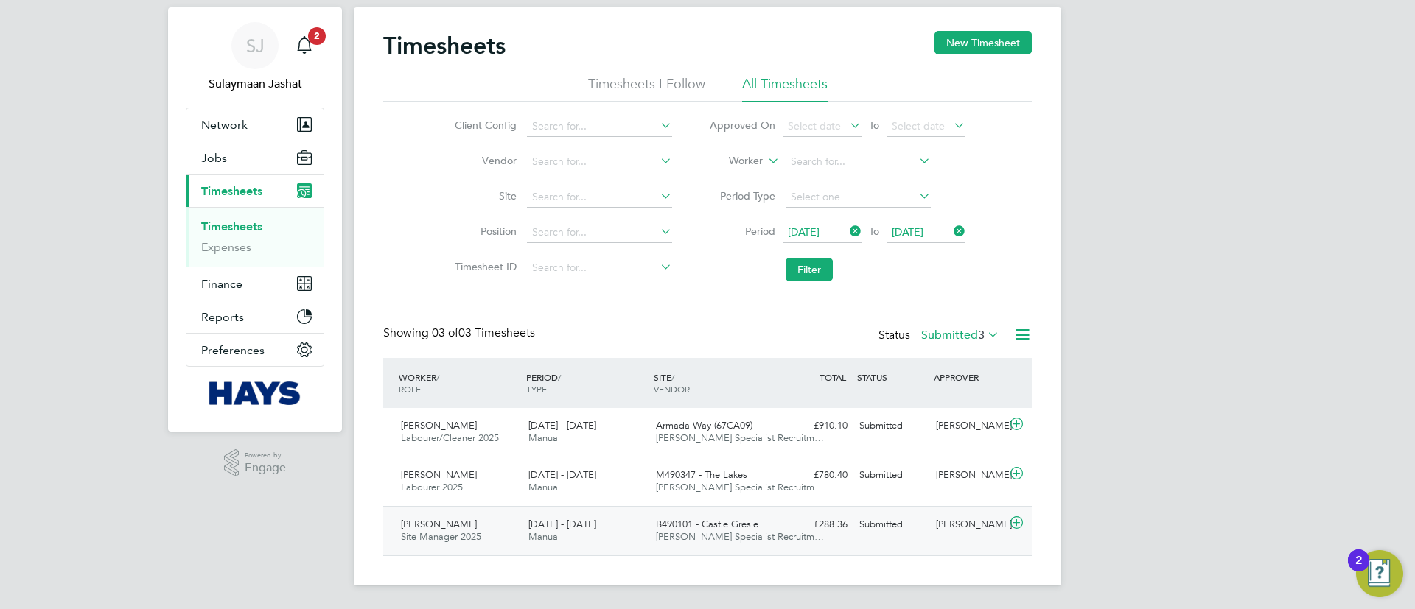
click at [738, 537] on span "Hays Specialist Recruitm…" at bounding box center [740, 537] width 168 height 13
click at [762, 488] on span "Hays Specialist Recruitm…" at bounding box center [740, 487] width 168 height 13
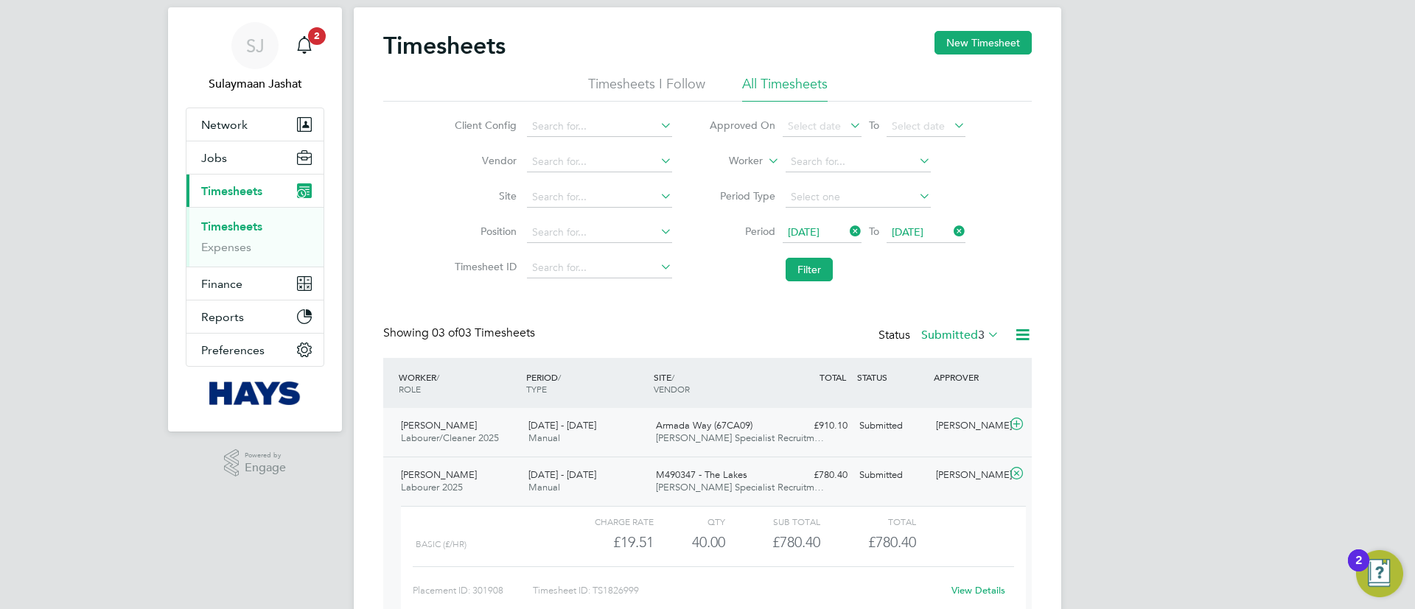
click at [805, 427] on div "£910.10 Submitted" at bounding box center [815, 426] width 77 height 24
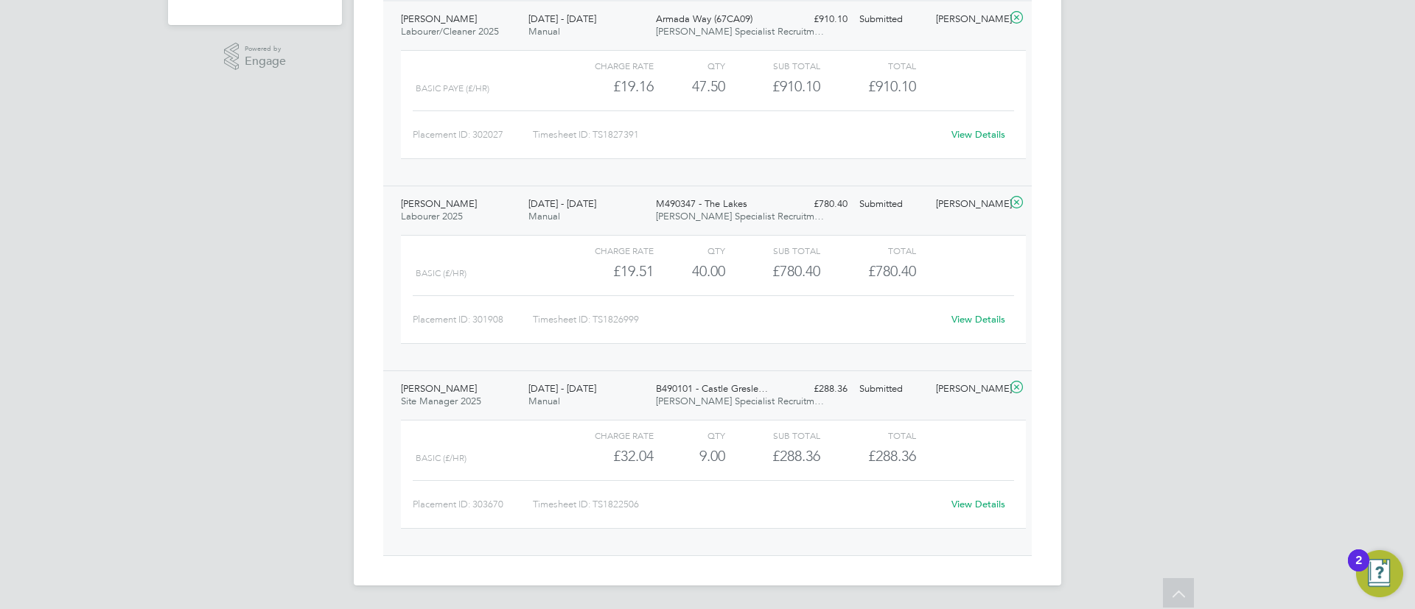
click at [800, 391] on div "£288.36 Submitted" at bounding box center [815, 389] width 77 height 24
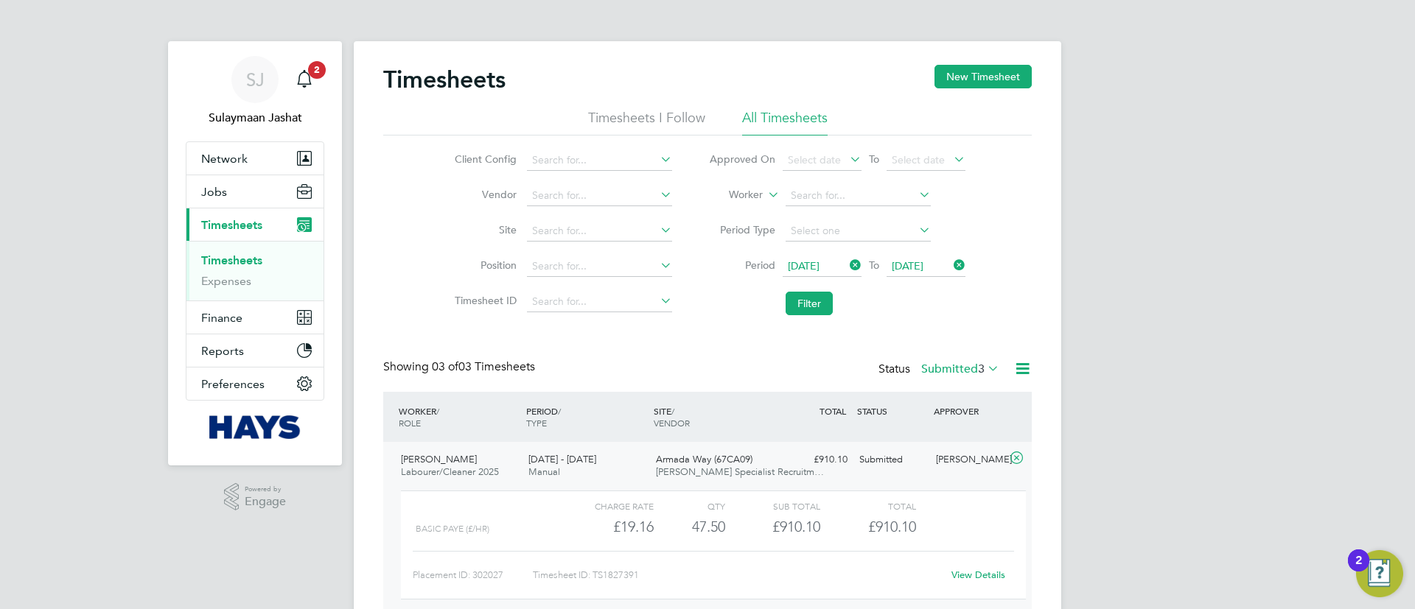
click at [626, 251] on li "Position" at bounding box center [561, 266] width 259 height 35
click at [626, 234] on input at bounding box center [599, 231] width 145 height 21
click at [605, 245] on li "Armada Way (67CA09)" at bounding box center [606, 251] width 162 height 20
type input "Armada Way (67CA09)"
click at [815, 304] on button "Filter" at bounding box center [809, 304] width 47 height 24
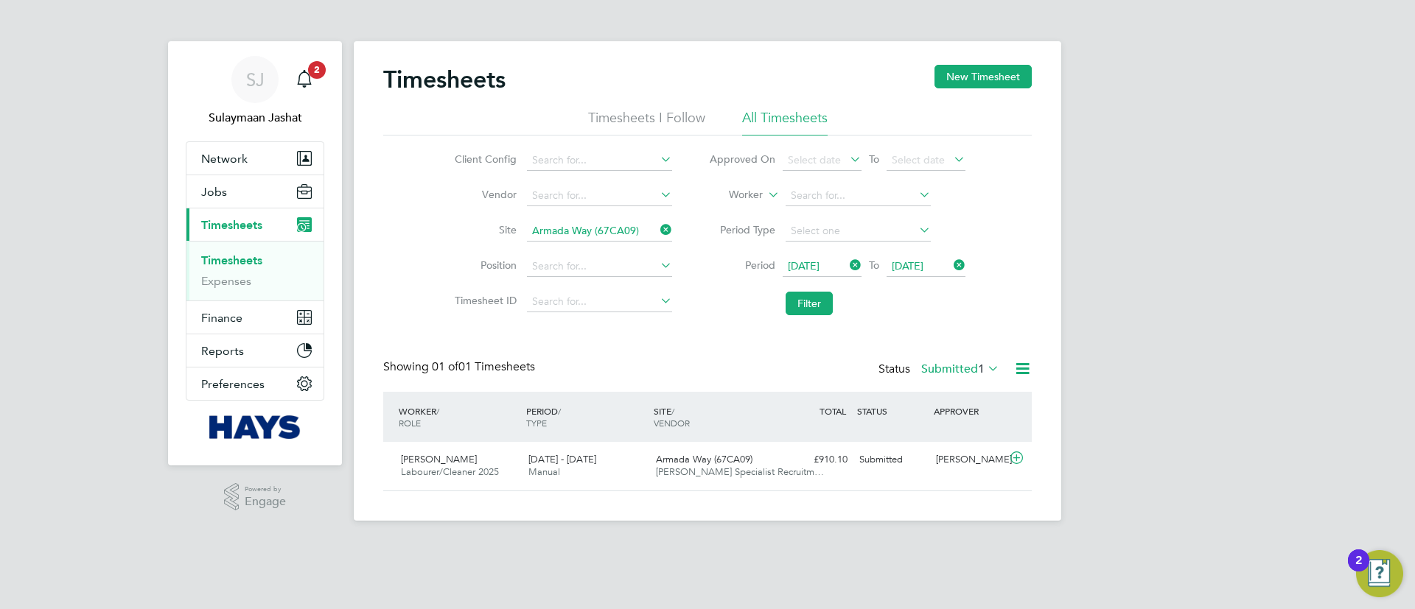
click at [957, 374] on label "Submitted 1" at bounding box center [960, 369] width 78 height 15
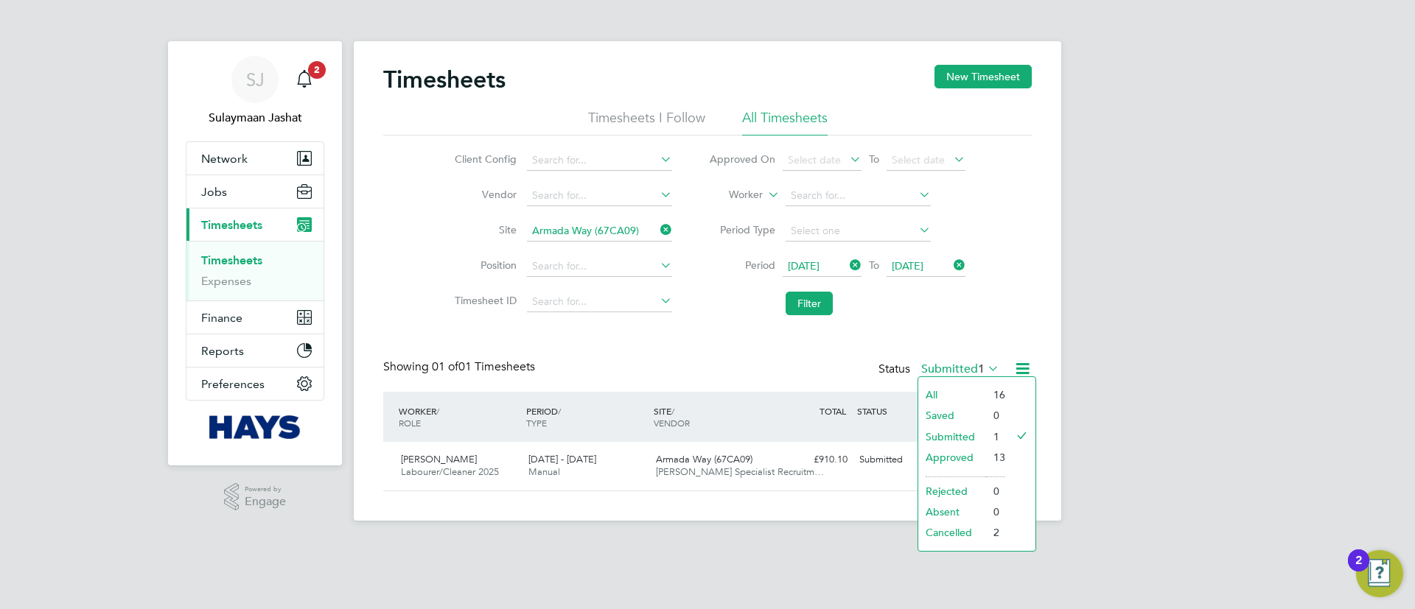
click at [962, 388] on li "All" at bounding box center [952, 395] width 68 height 21
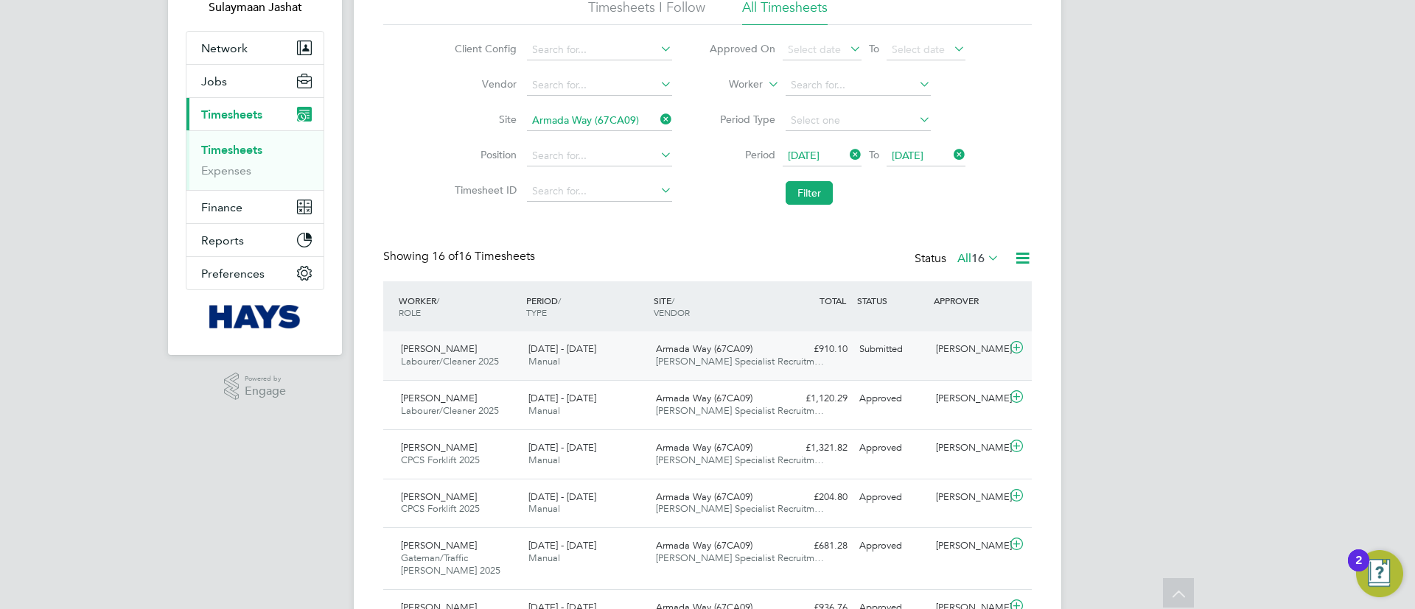
click at [905, 354] on div "Submitted" at bounding box center [891, 349] width 77 height 24
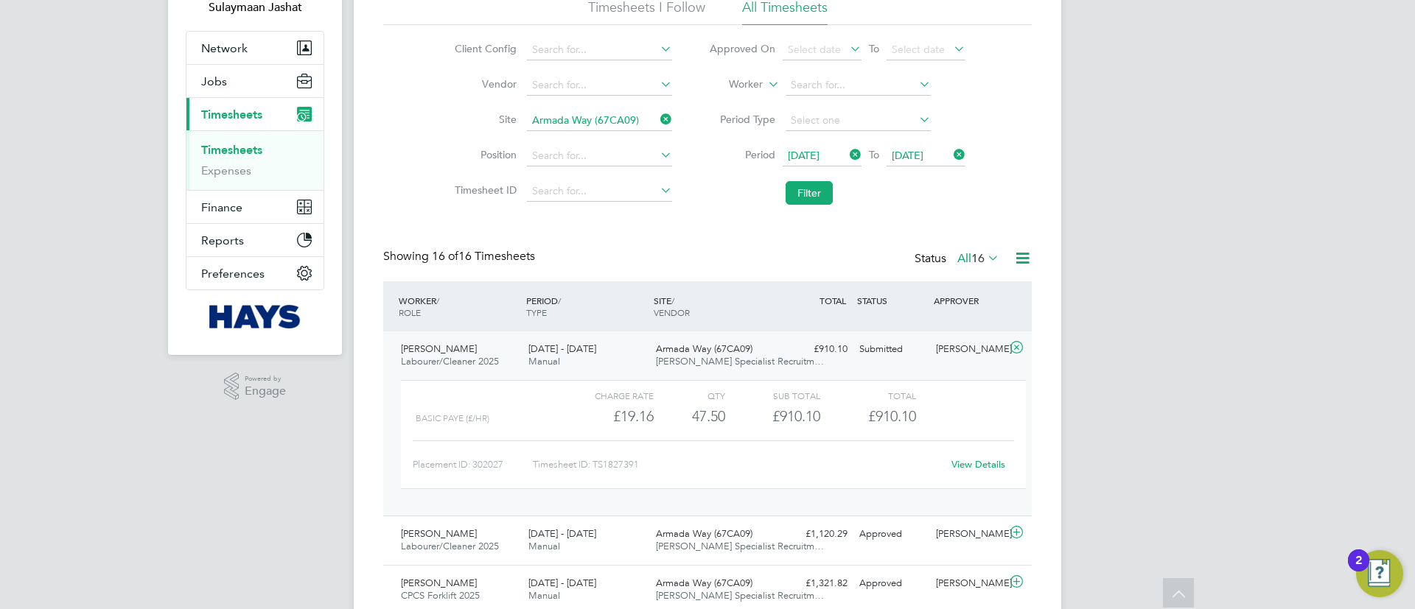
click at [972, 459] on link "View Details" at bounding box center [978, 464] width 54 height 13
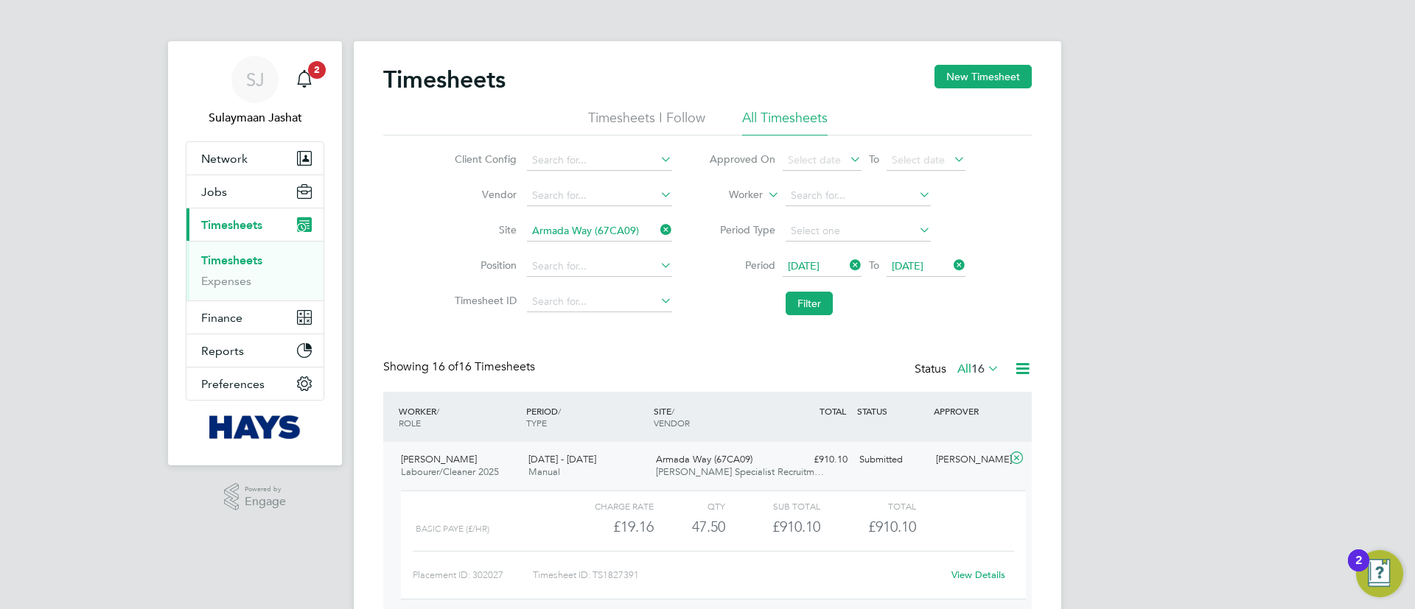
click at [673, 231] on li "Site Armada Way (67CA09)" at bounding box center [561, 231] width 259 height 35
click at [657, 231] on icon at bounding box center [657, 230] width 0 height 21
click at [976, 372] on span "16" at bounding box center [977, 369] width 13 height 15
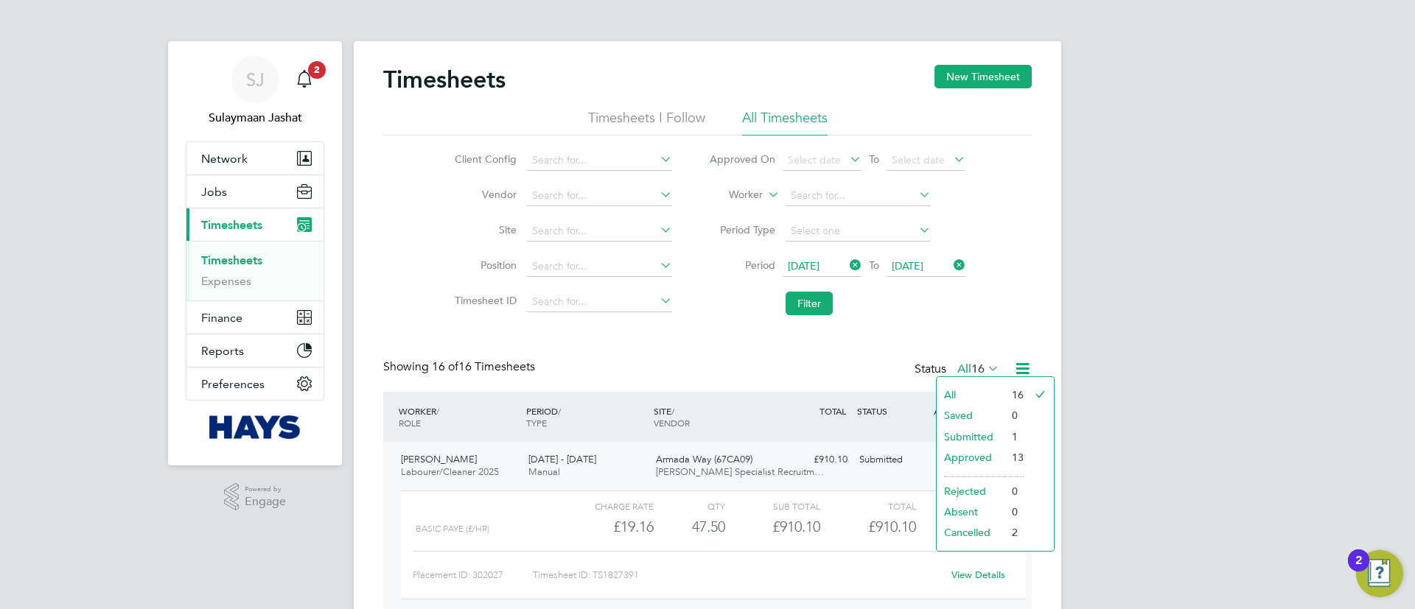
click at [971, 436] on li "Submitted" at bounding box center [971, 437] width 68 height 21
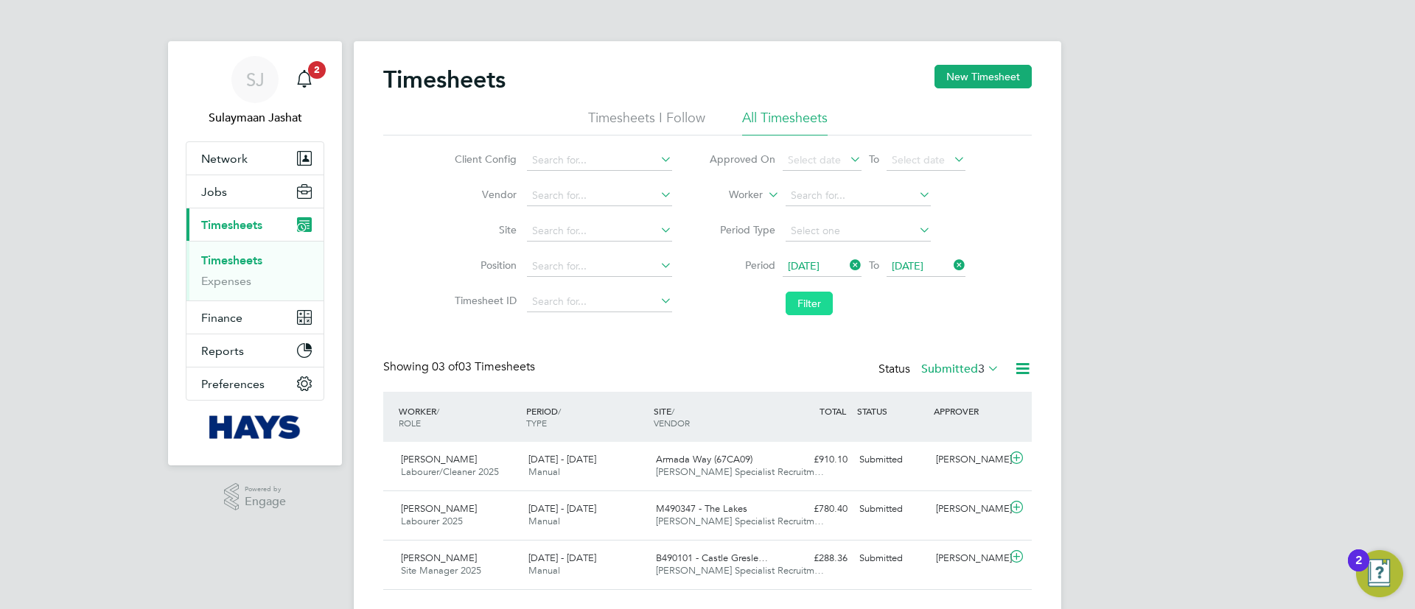
click at [831, 293] on button "Filter" at bounding box center [809, 304] width 47 height 24
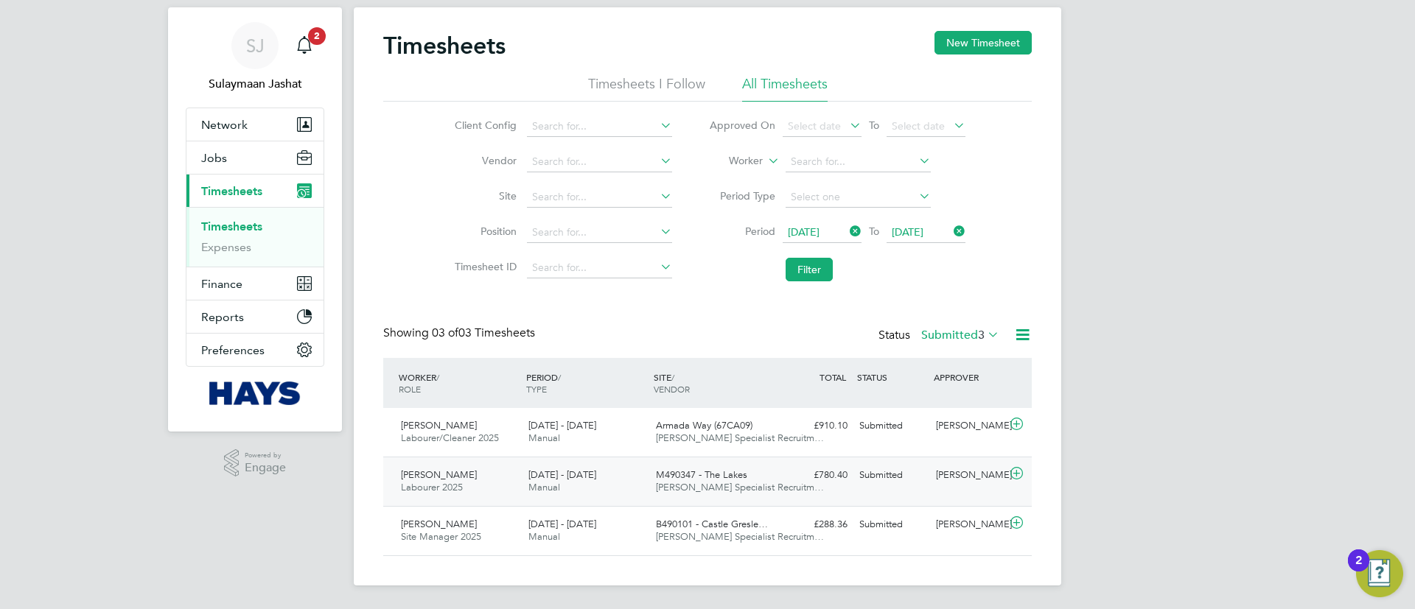
click at [853, 486] on div "£780.40 Submitted" at bounding box center [815, 476] width 77 height 24
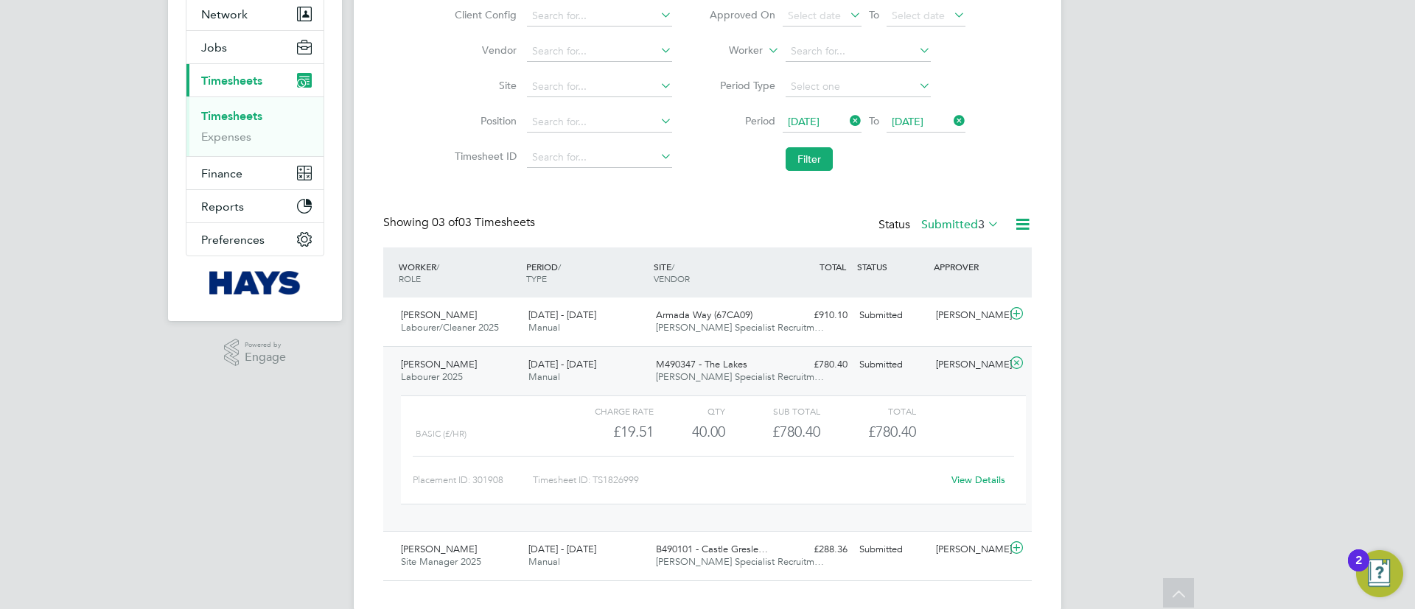
click at [992, 484] on link "View Details" at bounding box center [978, 480] width 54 height 13
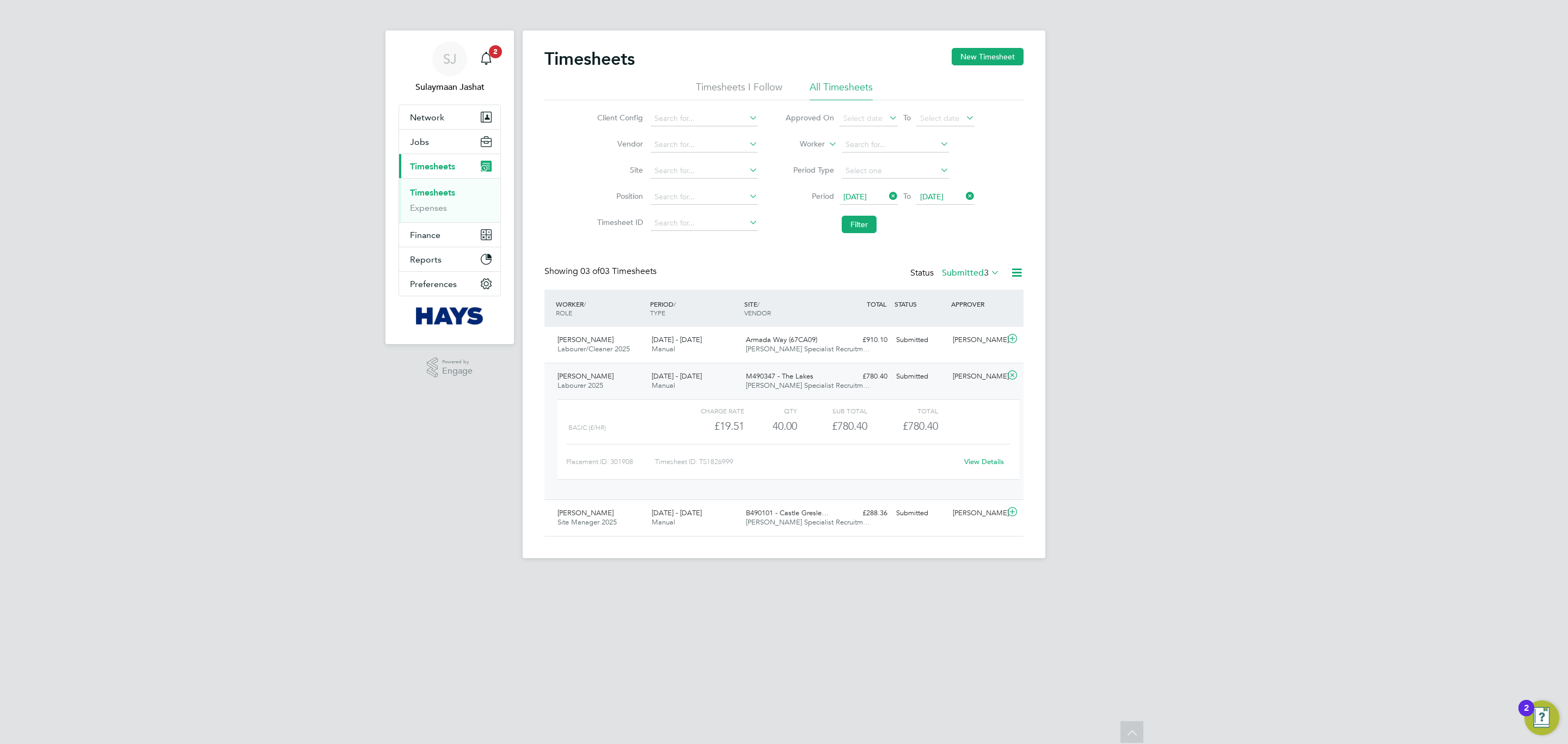
scroll to position [5, 5]
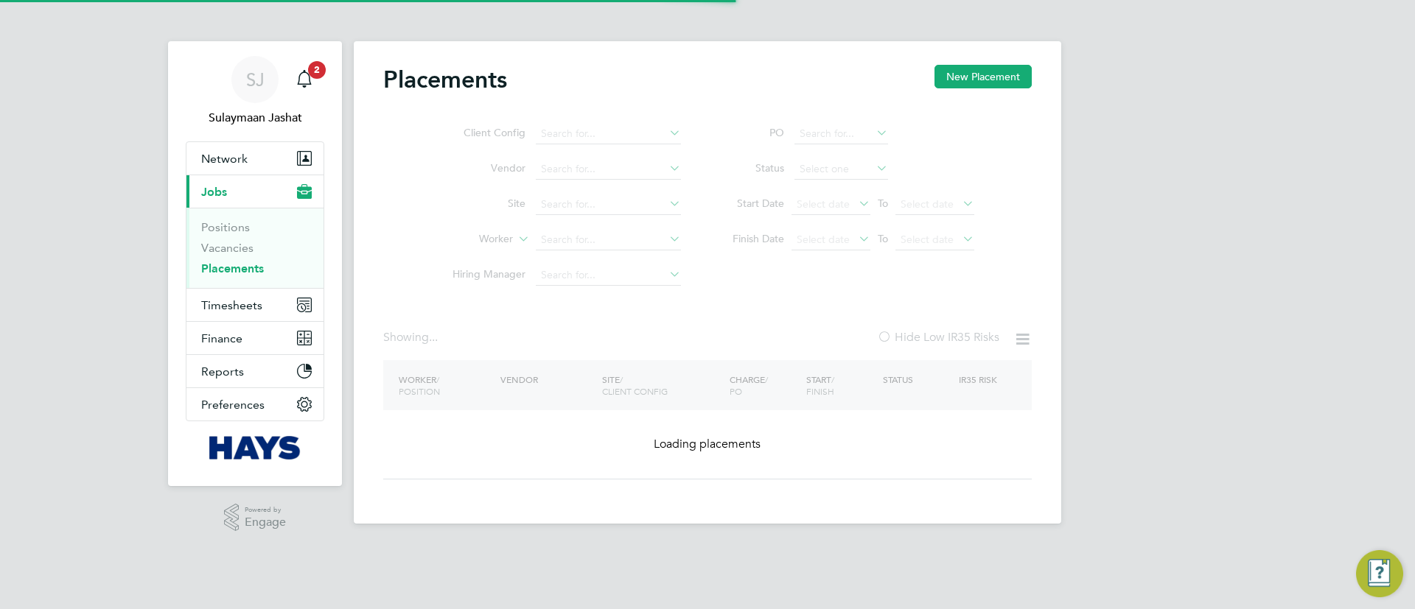
click at [616, 451] on div "Worker / Position Vendor Site / Client Config Charge / PO Start / Finish Status…" at bounding box center [707, 419] width 648 height 119
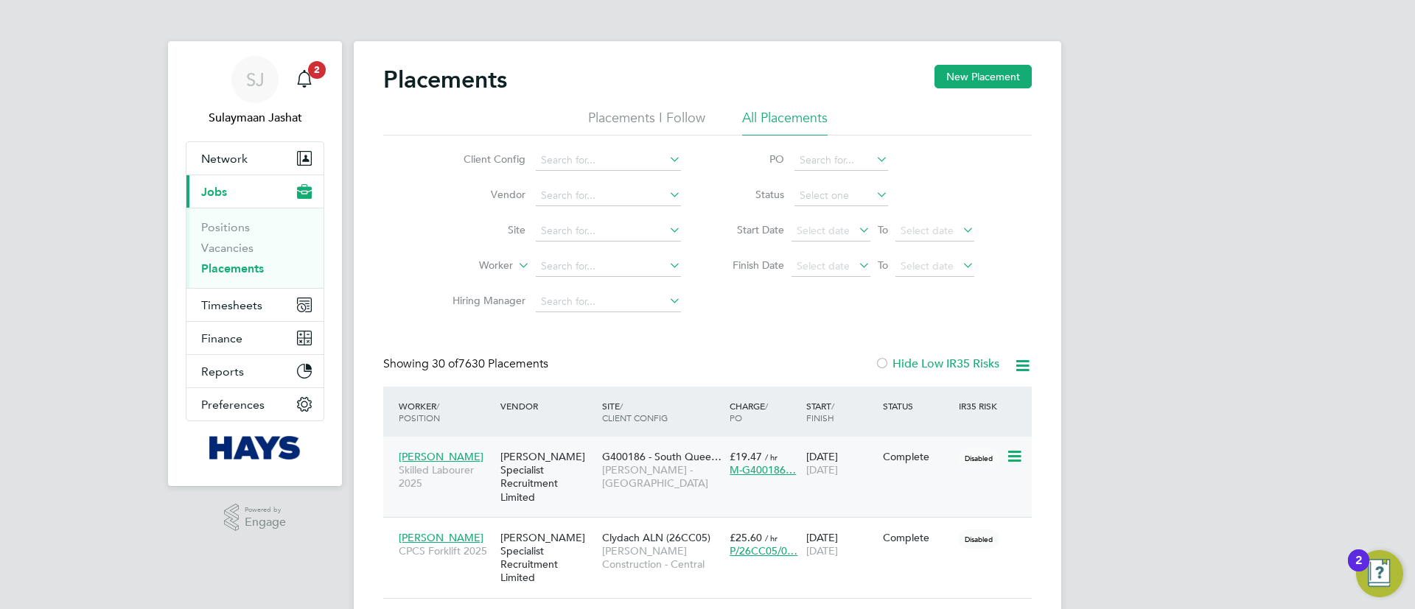
click at [634, 454] on span "G400186 - South Quee…" at bounding box center [661, 456] width 119 height 13
click at [752, 139] on div "Client Config Vendor Site Worker Hiring Manager PO Status Start Date Select dat…" at bounding box center [707, 228] width 648 height 184
click at [218, 304] on span "Timesheets" at bounding box center [231, 305] width 61 height 14
click at [587, 264] on input at bounding box center [608, 266] width 145 height 21
click at [628, 281] on li "Darren Br own" at bounding box center [608, 286] width 147 height 20
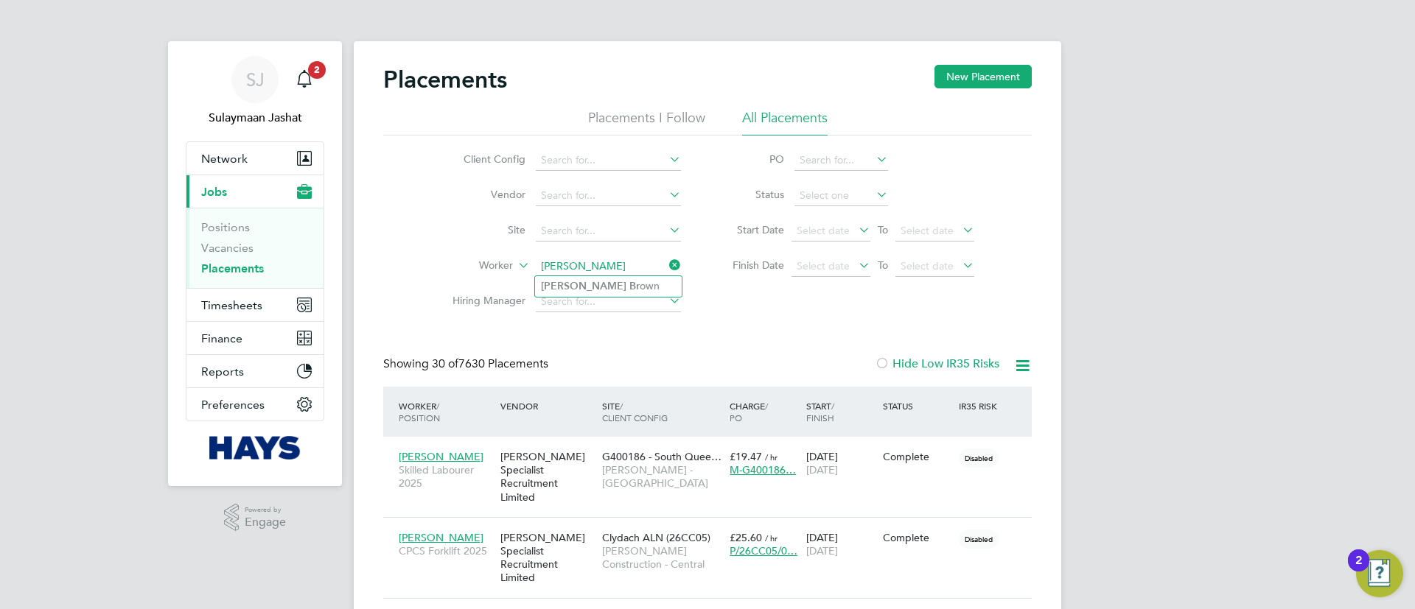
type input "Darren Brown"
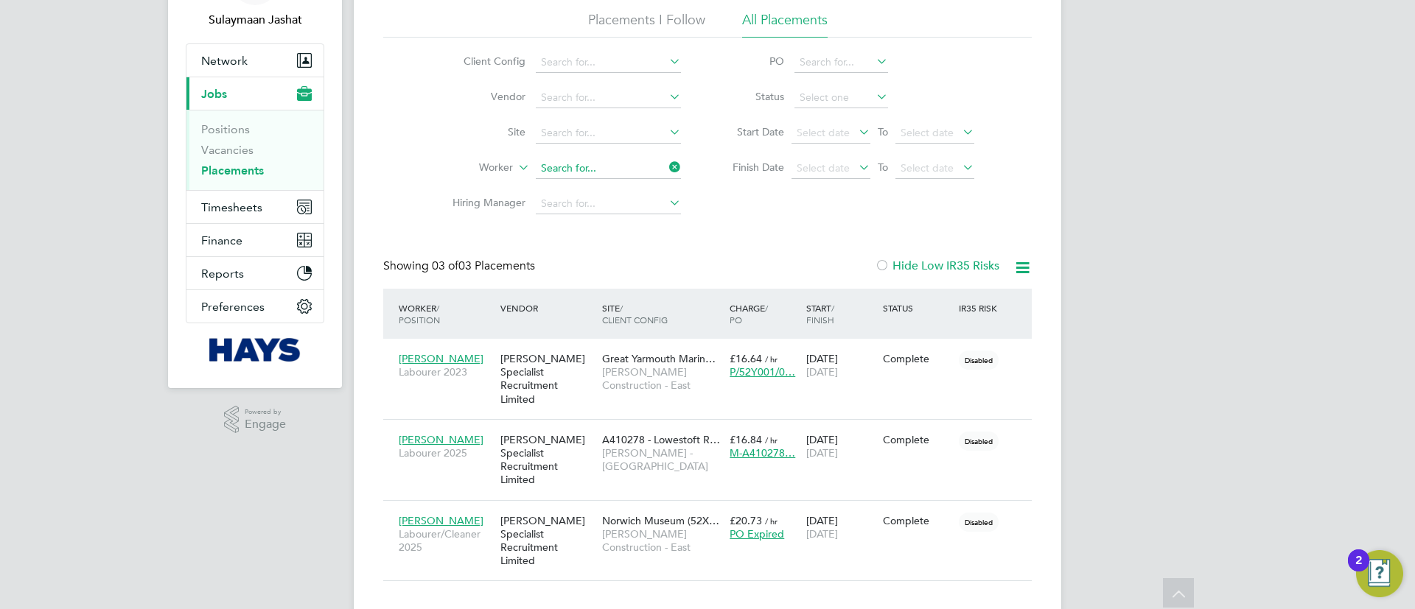
click at [570, 162] on ul "Client Config Vendor Site Worker Hiring Manager" at bounding box center [560, 133] width 277 height 177
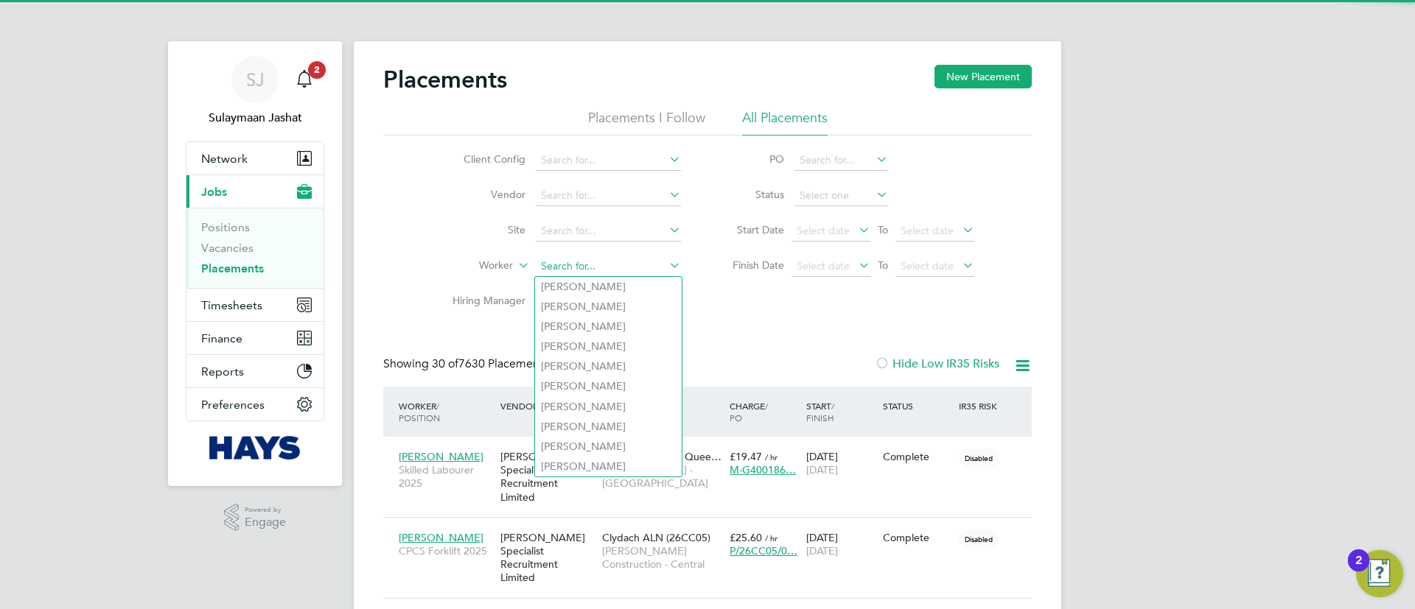
scroll to position [55, 128]
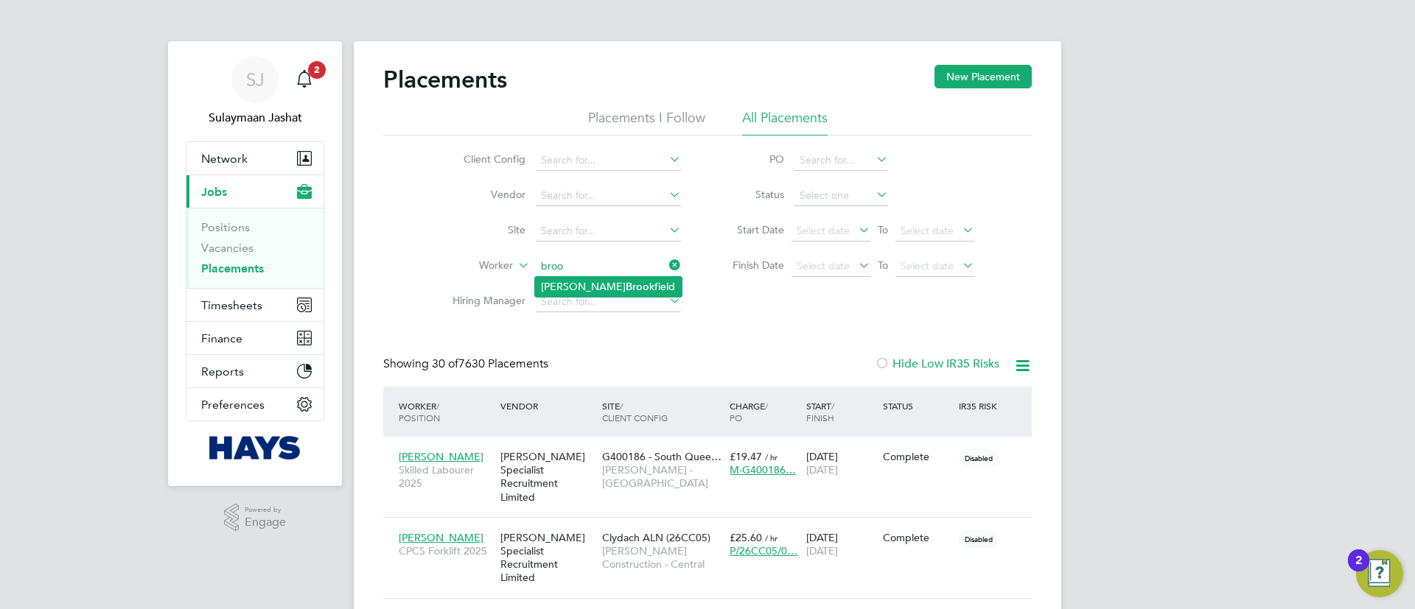
click at [626, 281] on b "Broo" at bounding box center [638, 287] width 24 height 13
type input "Neil Brookfield"
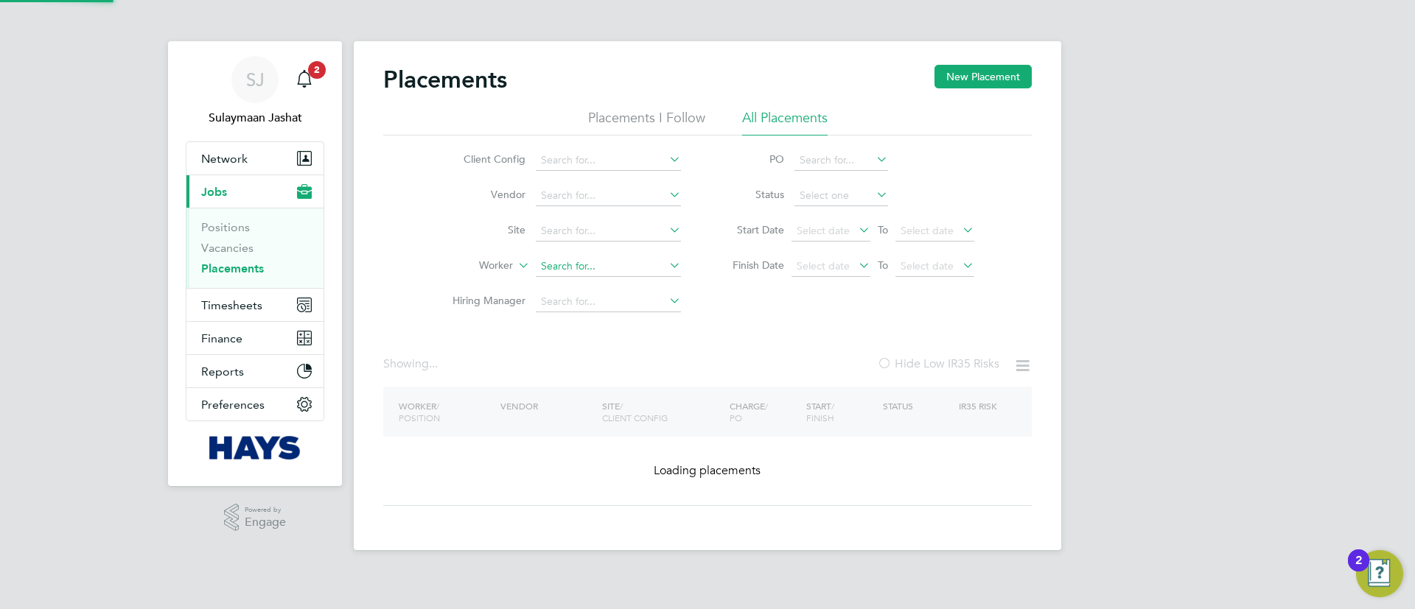
click at [620, 262] on input at bounding box center [608, 266] width 145 height 21
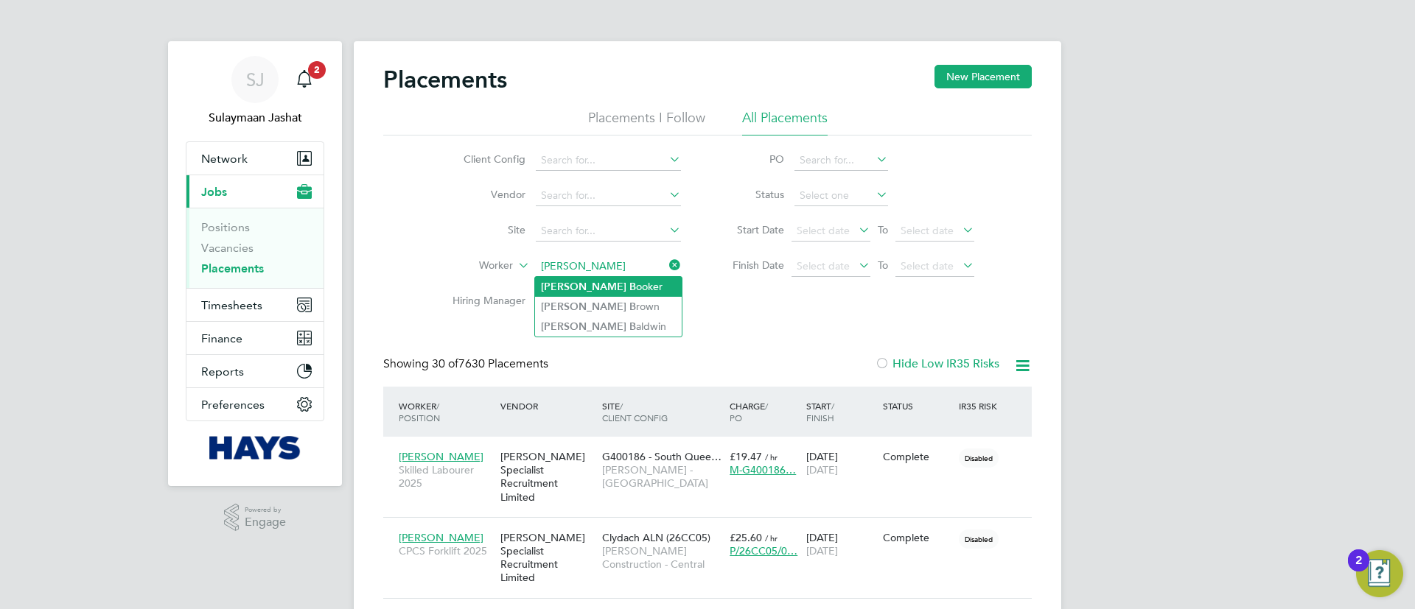
click at [606, 280] on li "Darren B ooker" at bounding box center [608, 287] width 147 height 20
type input "Darren Booker"
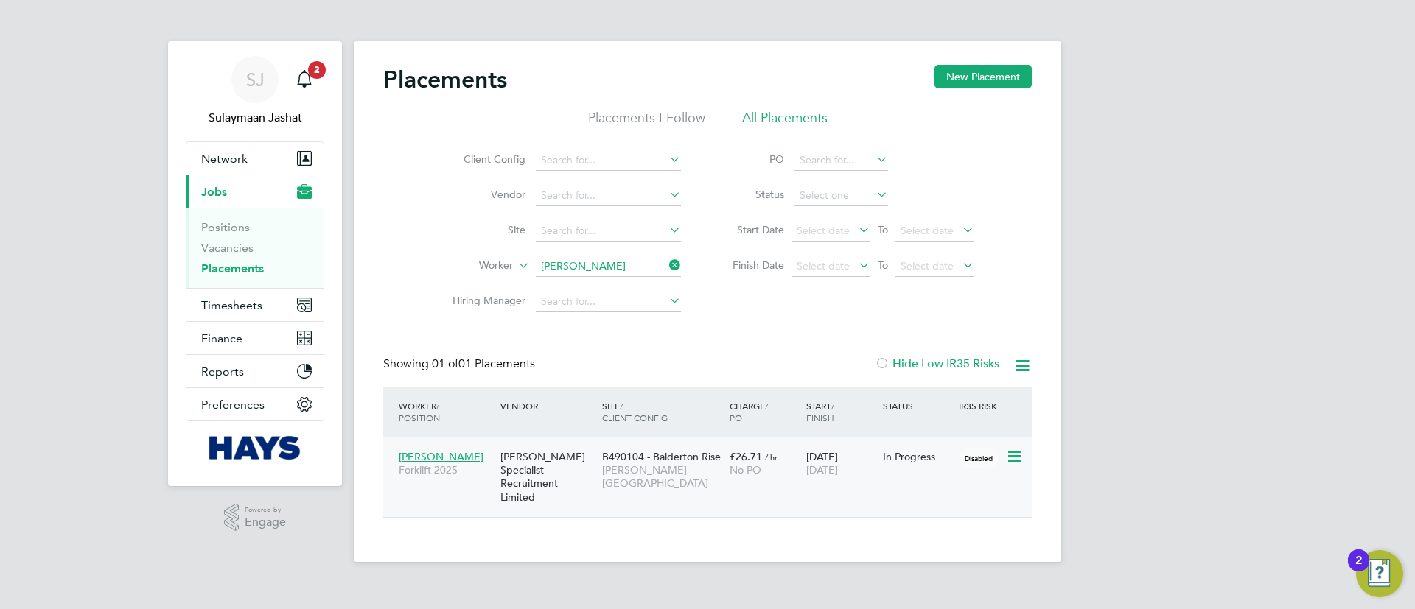
click at [647, 475] on span "Lovell - East Midlands" at bounding box center [662, 477] width 120 height 27
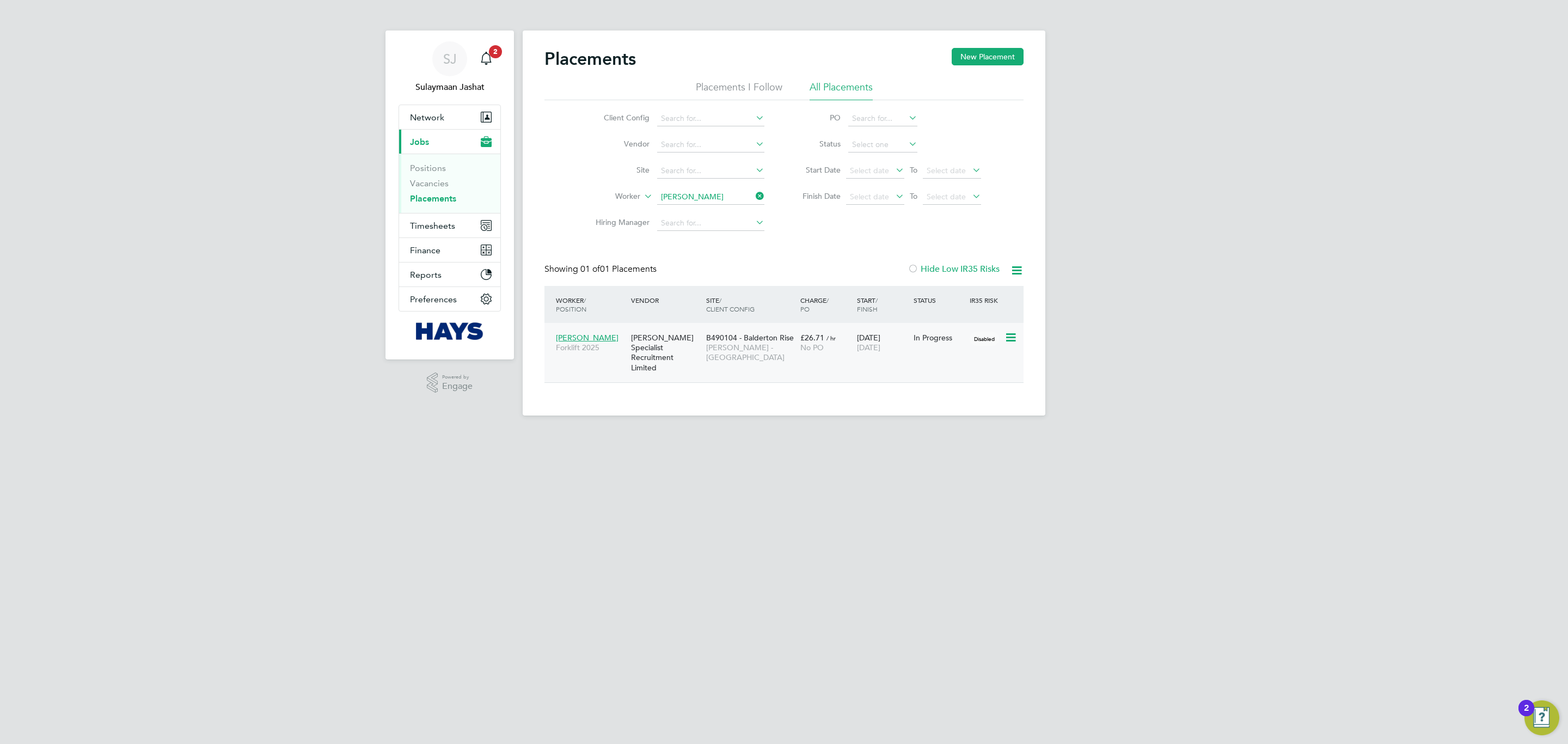
scroll to position [31, 95]
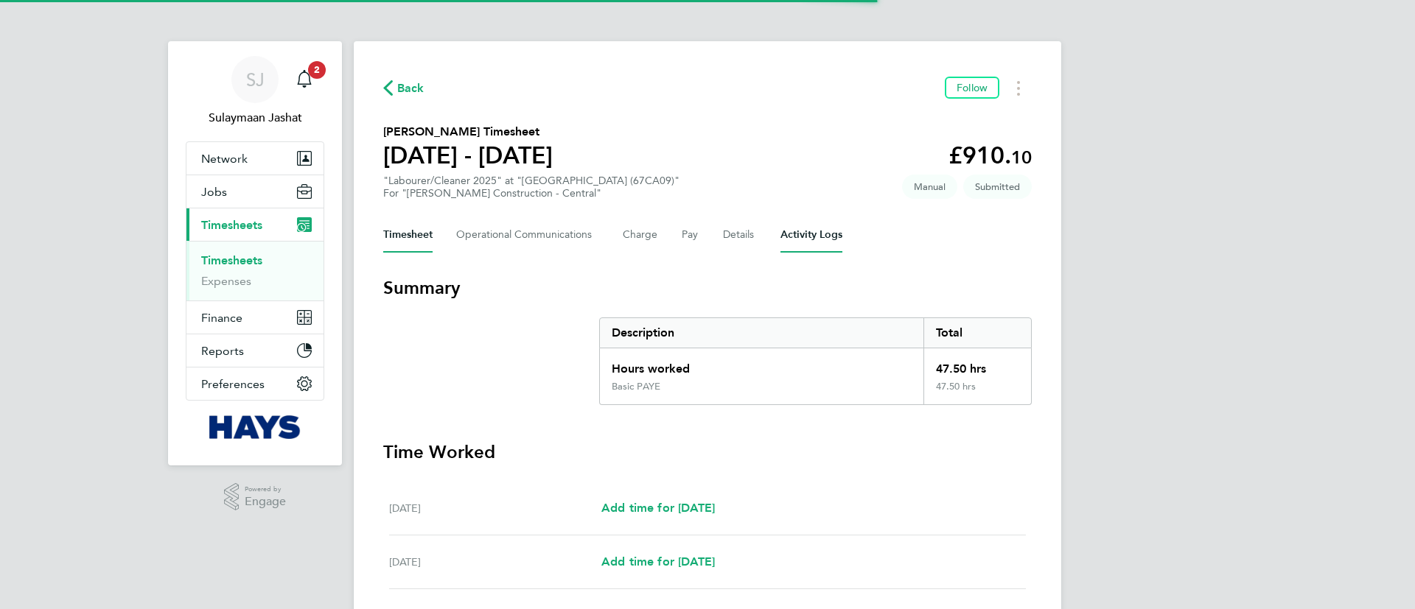
click at [803, 233] on Logs-tab "Activity Logs" at bounding box center [811, 234] width 62 height 35
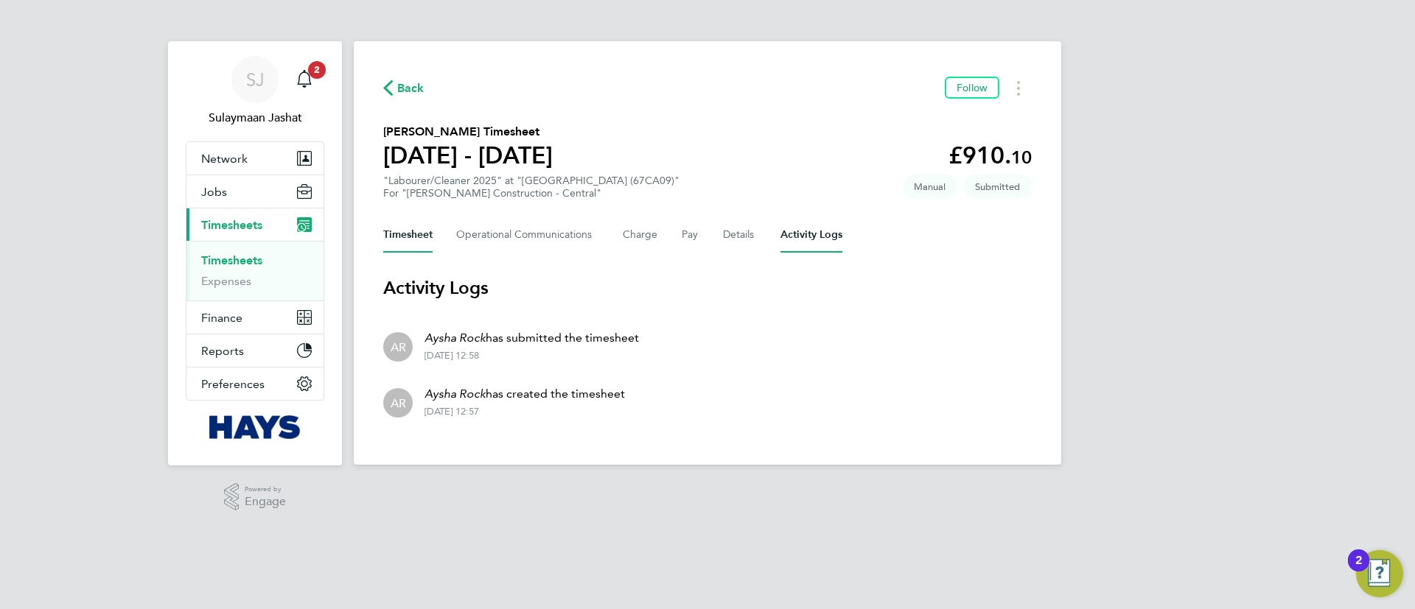
click at [406, 240] on button "Timesheet" at bounding box center [407, 234] width 49 height 35
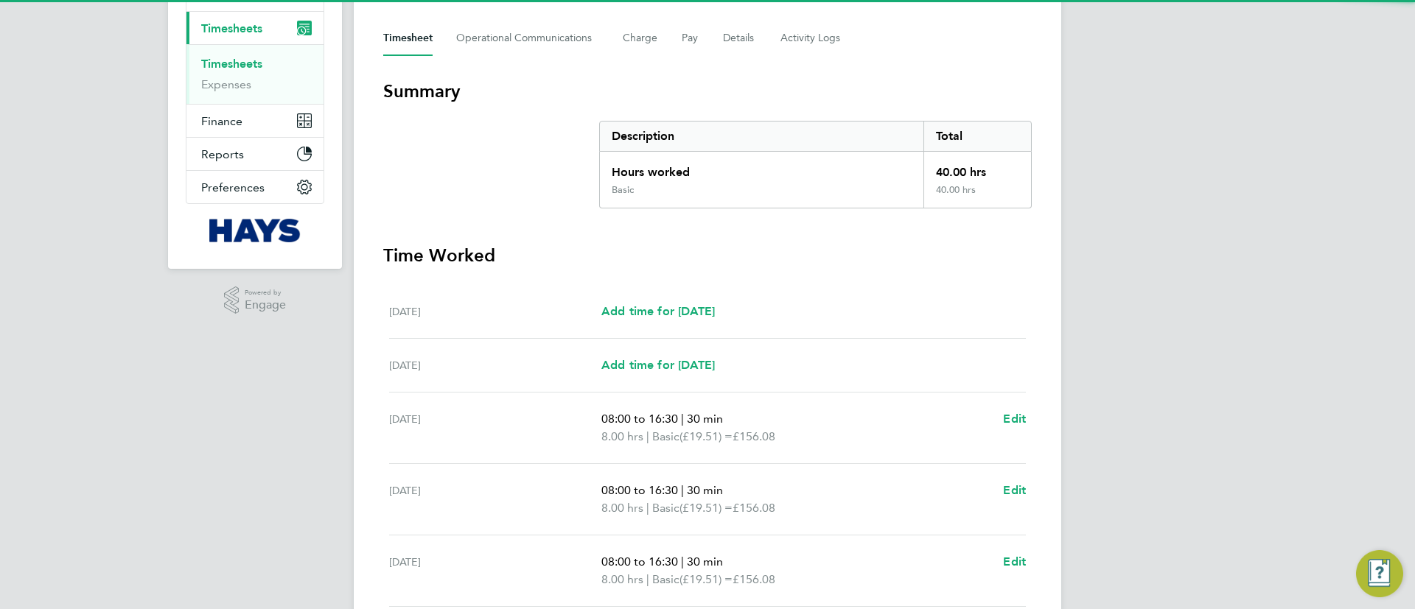
scroll to position [467, 0]
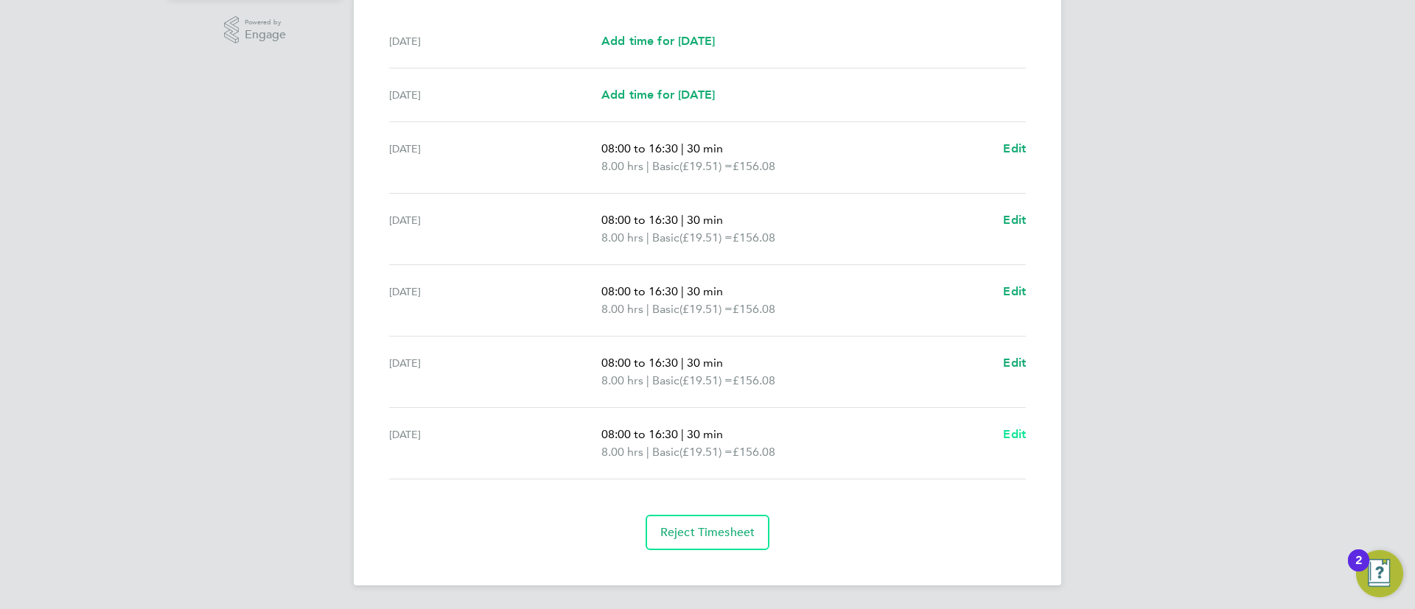
click at [1013, 432] on span "Edit" at bounding box center [1014, 434] width 23 height 14
select select "30"
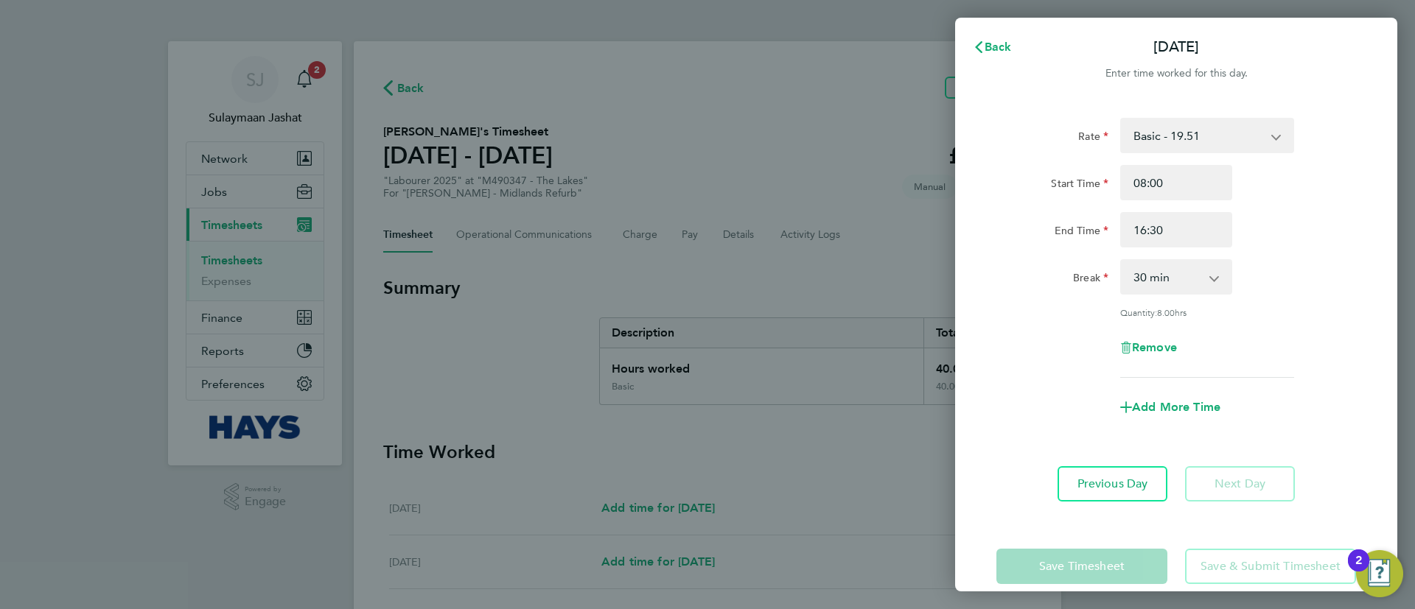
click at [1163, 133] on select "Basic - 19.51 Weekday OT 39h+ - 28.12 Sat first 4h - 28.12 Sat after 4h - 36.73…" at bounding box center [1198, 135] width 153 height 32
click at [1161, 134] on select "Basic - 19.51 Weekday OT 39h+ - 28.12 Sat first 4h - 28.12 Sat after 4h - 36.73…" at bounding box center [1198, 135] width 153 height 32
click at [1012, 48] on button "Back" at bounding box center [992, 46] width 69 height 29
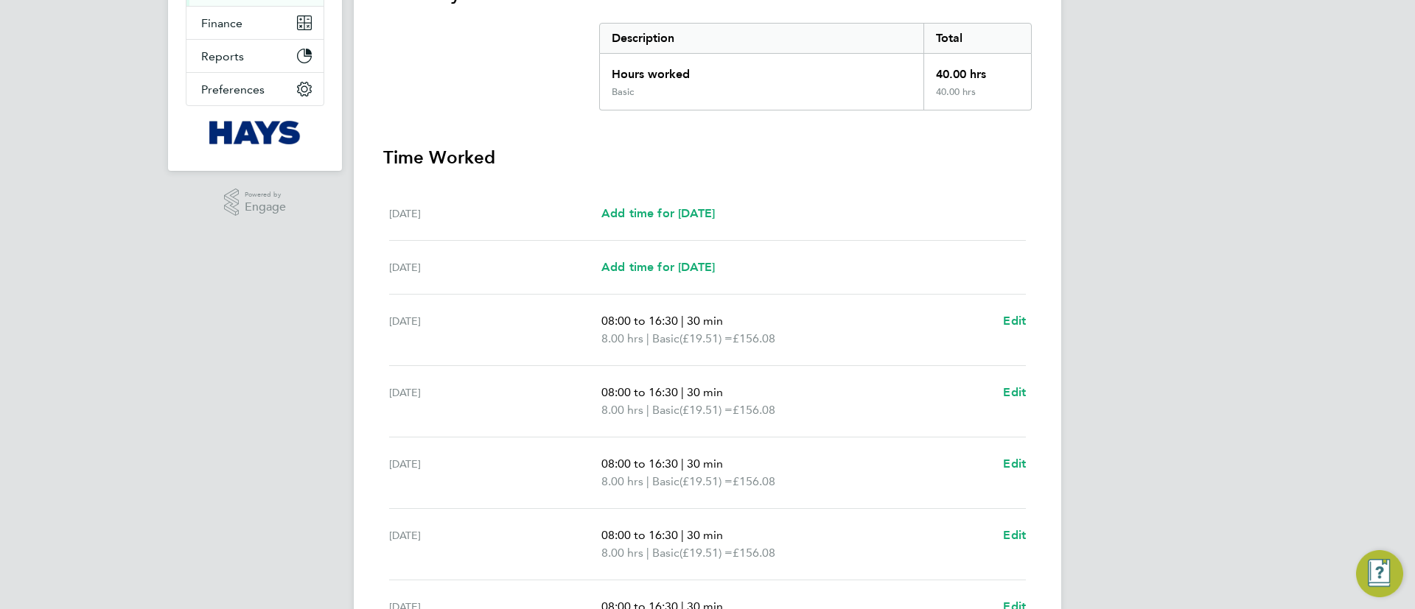
scroll to position [467, 0]
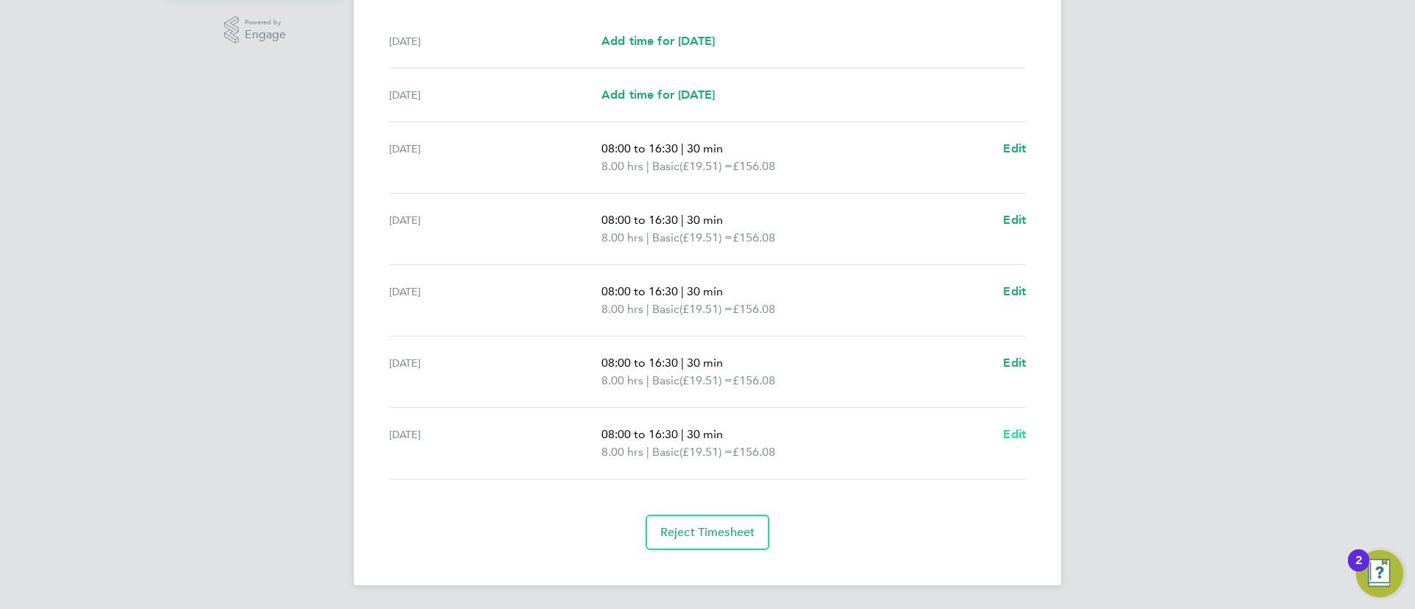
click at [1018, 430] on span "Edit" at bounding box center [1014, 434] width 23 height 14
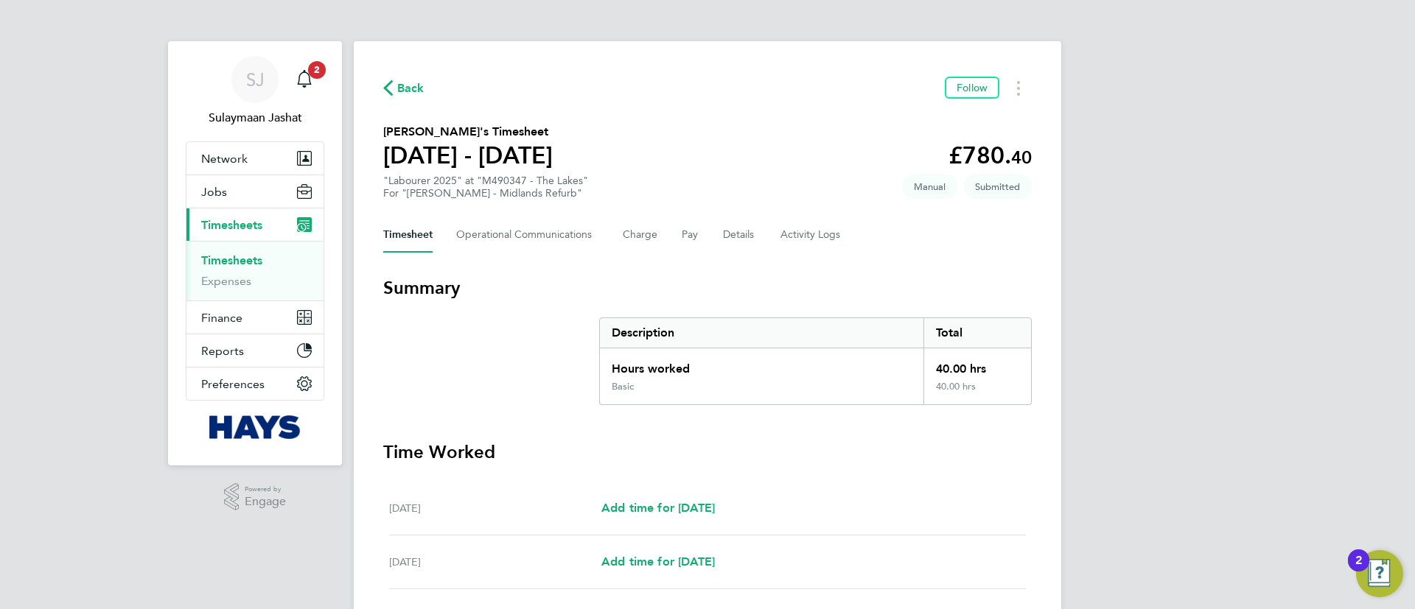
select select "30"
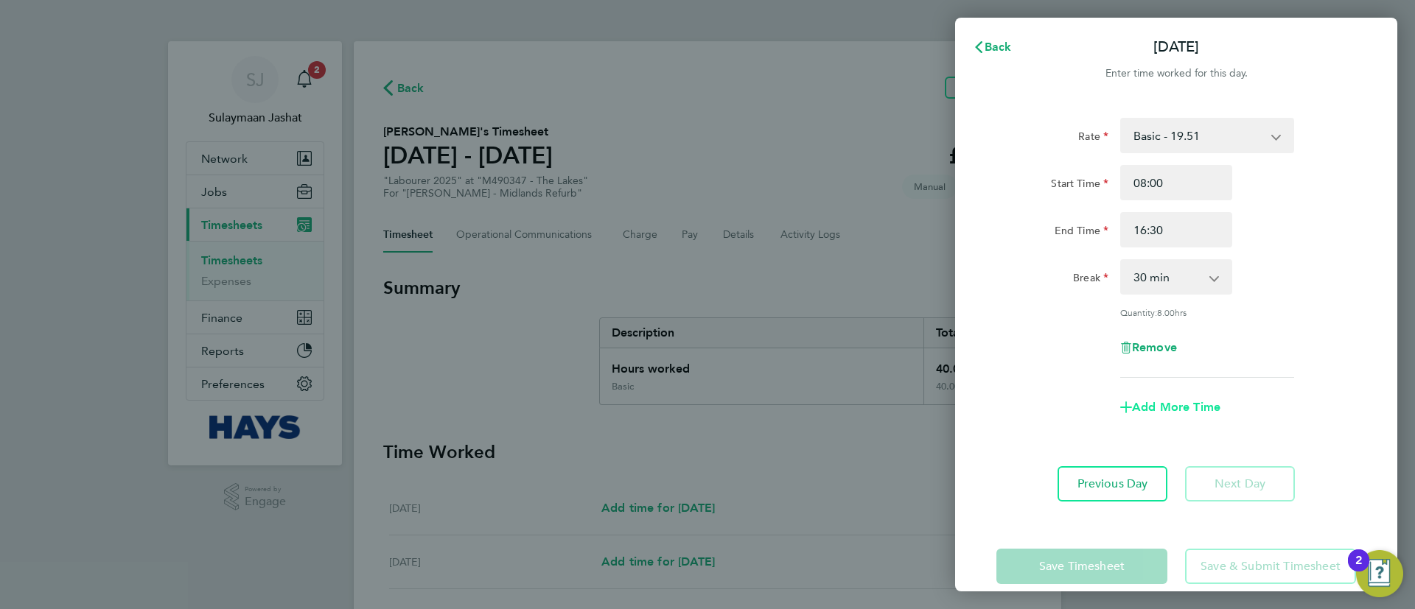
click at [1161, 410] on span "Add More Time" at bounding box center [1176, 407] width 88 height 14
select select "null"
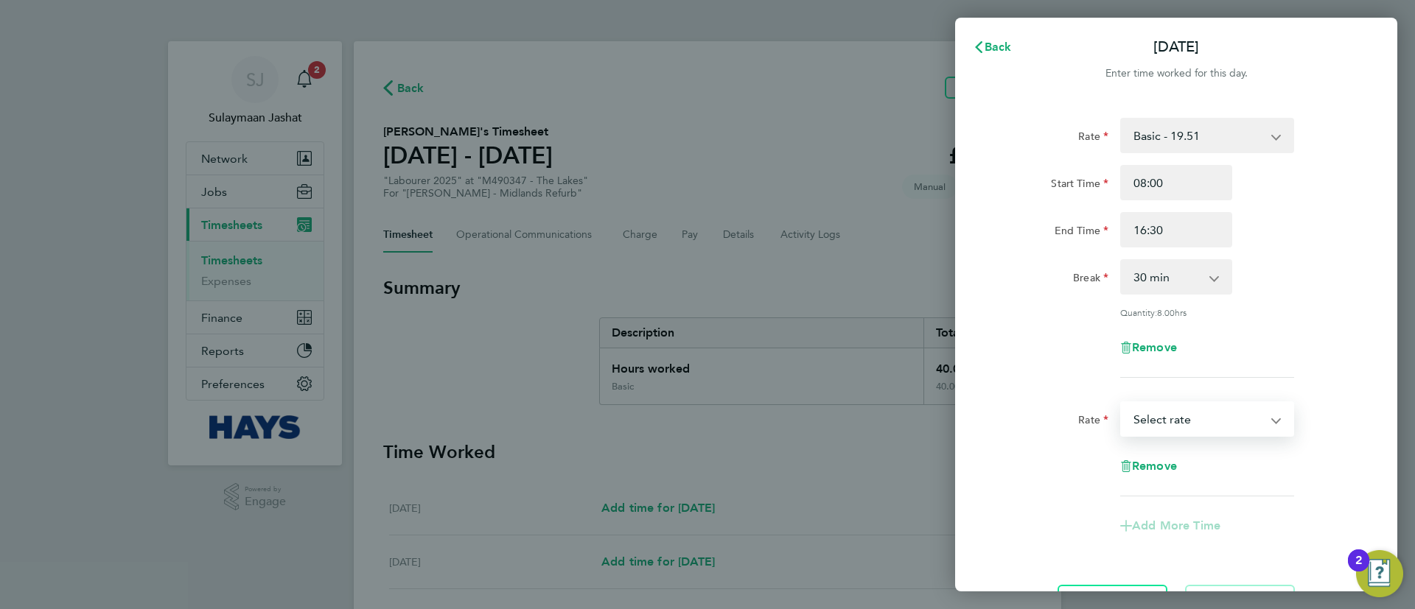
click at [1183, 411] on select "Basic - 19.51 Weekday OT 39h+ - 28.12 Sat first 4h - 28.12 Sat after 4h - 36.73…" at bounding box center [1198, 419] width 153 height 32
select select "30"
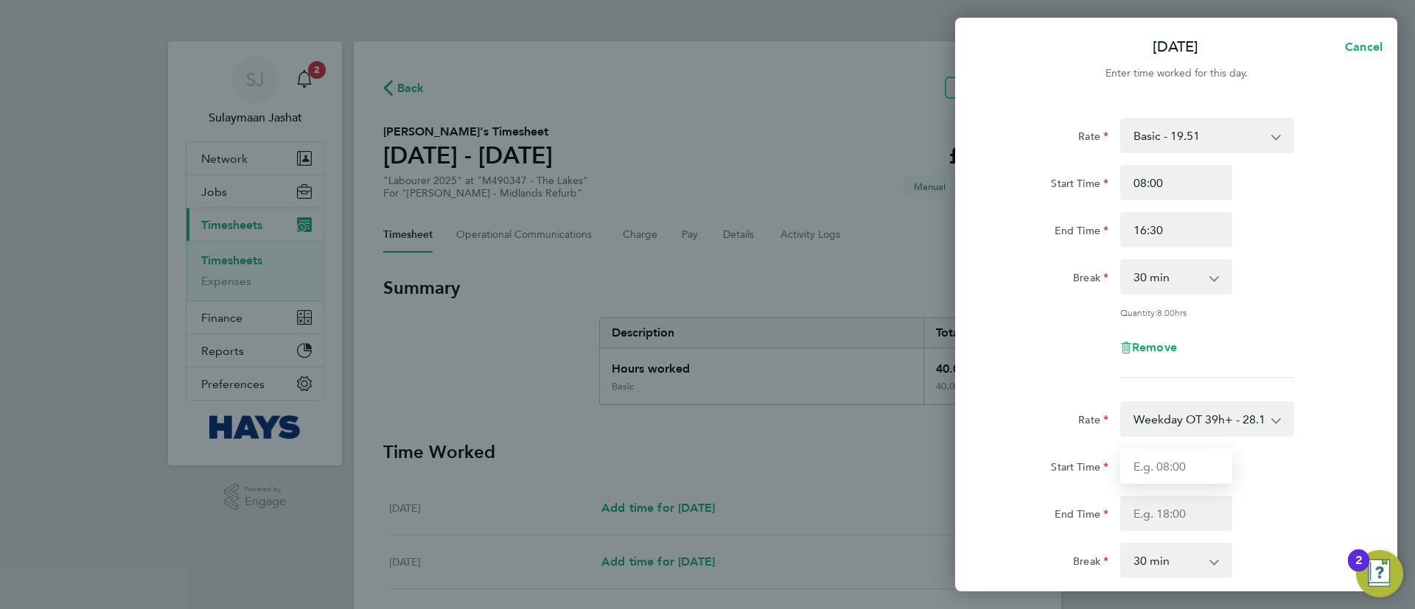
click at [1175, 470] on input "Start Time" at bounding box center [1176, 466] width 112 height 35
type input "15:30"
click at [1181, 500] on input "End Time" at bounding box center [1176, 513] width 112 height 35
type input "16:30"
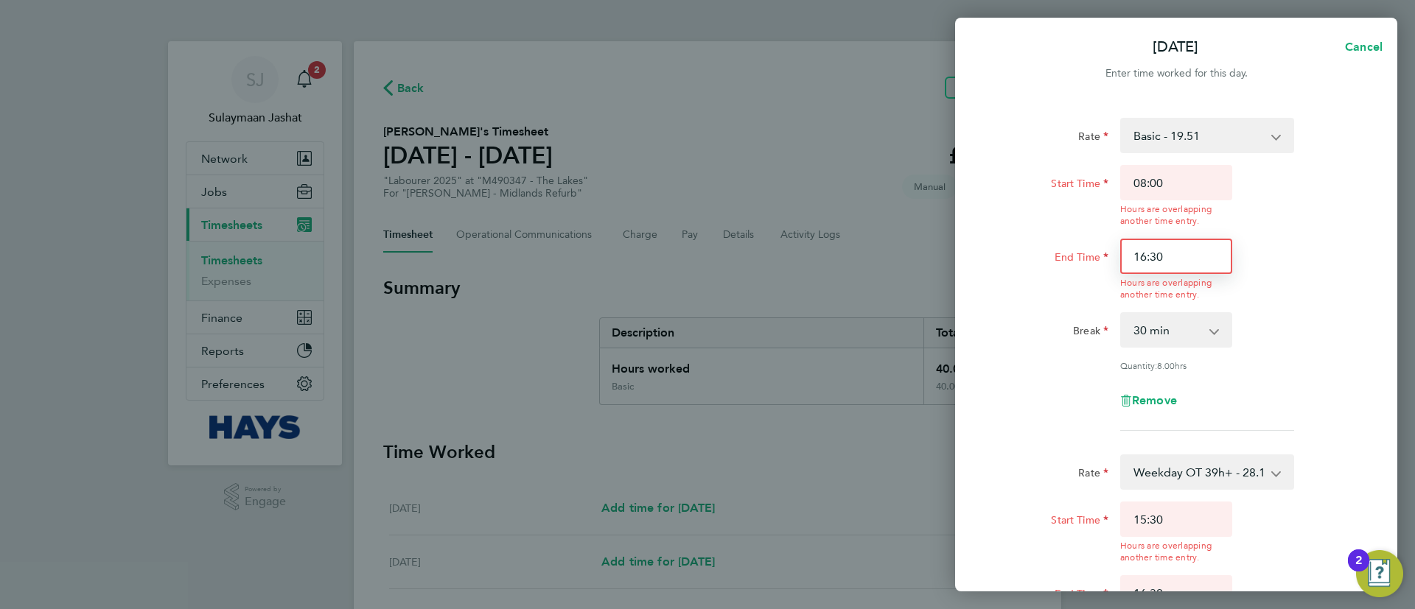
click at [1189, 235] on div "Start Time 08:00 Hours are overlapping another time entry. End Time 16:30 Hours…" at bounding box center [1175, 233] width 371 height 136
click at [1189, 256] on input "16:30" at bounding box center [1176, 256] width 112 height 35
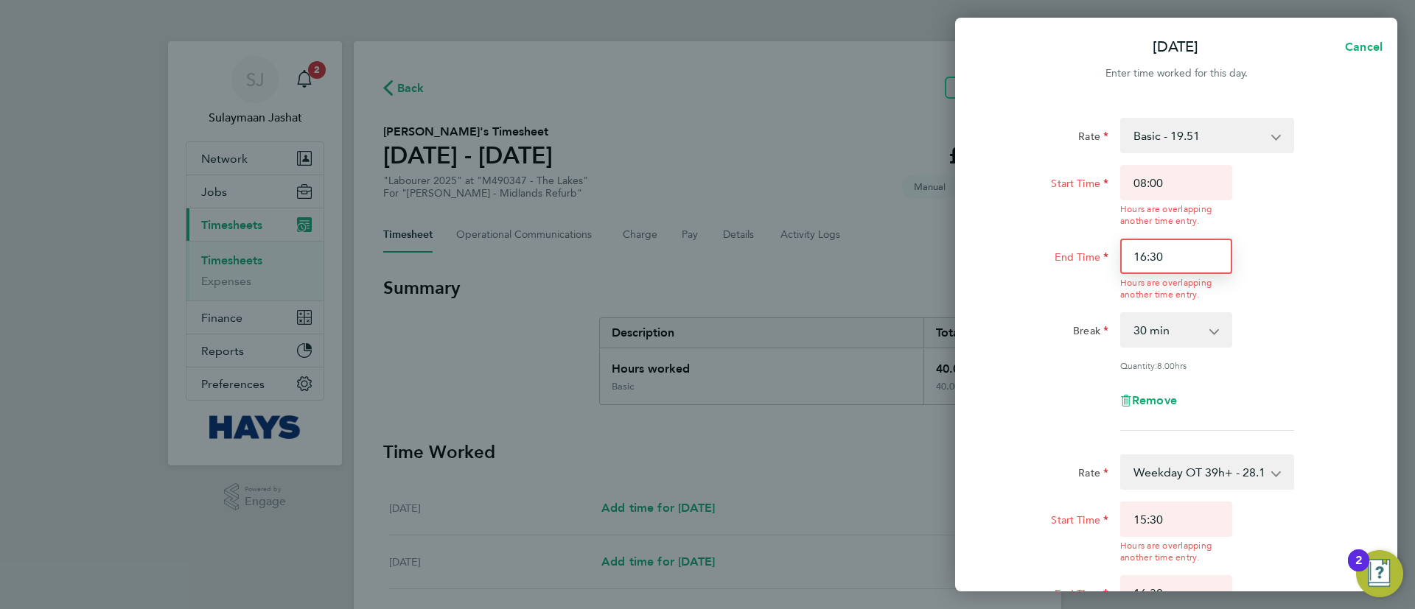
click at [1189, 256] on input "16:30" at bounding box center [1176, 256] width 112 height 35
type input "15:30"
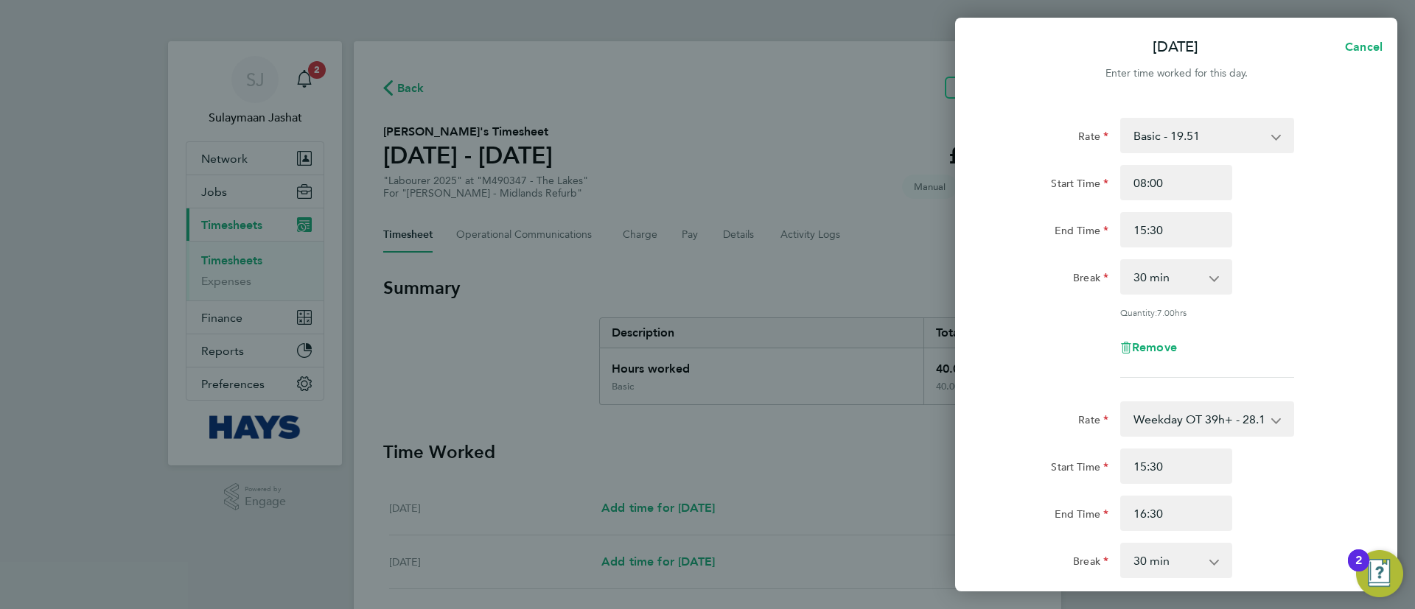
click at [1075, 432] on form "Rate Basic - 19.51 Weekday OT 39h+ - 28.12 Sat first 4h - 28.12 Sat after 4h - …" at bounding box center [1176, 419] width 360 height 603
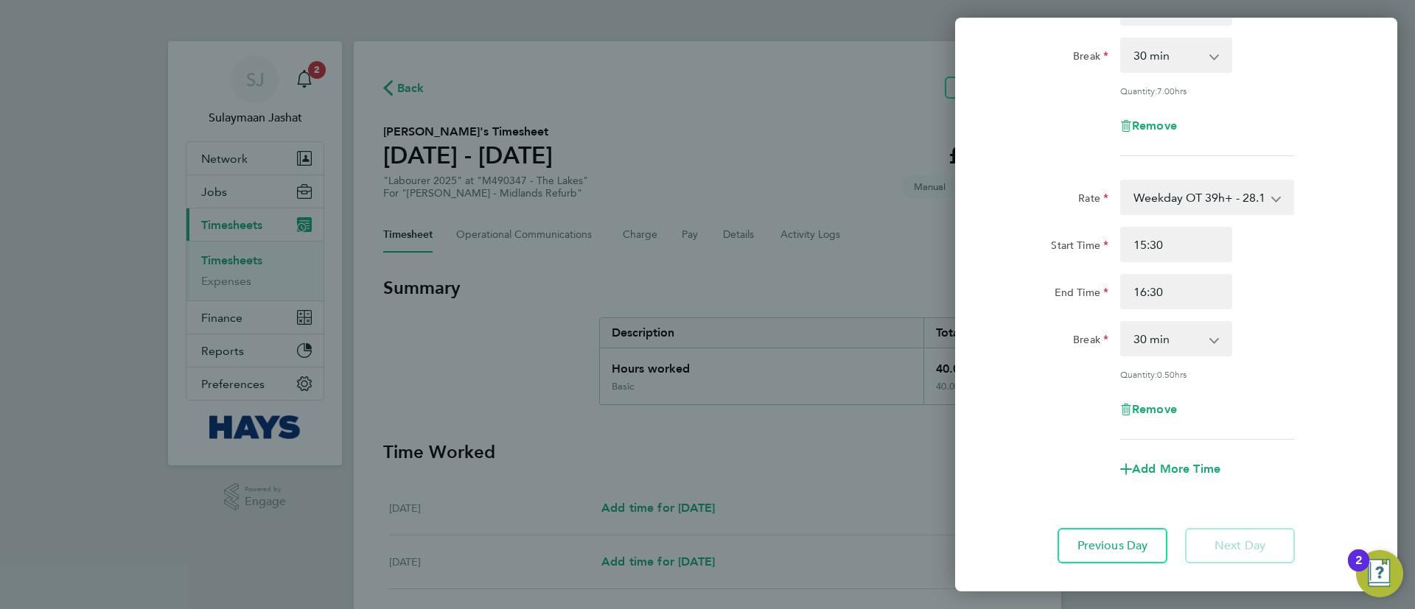
scroll to position [303, 0]
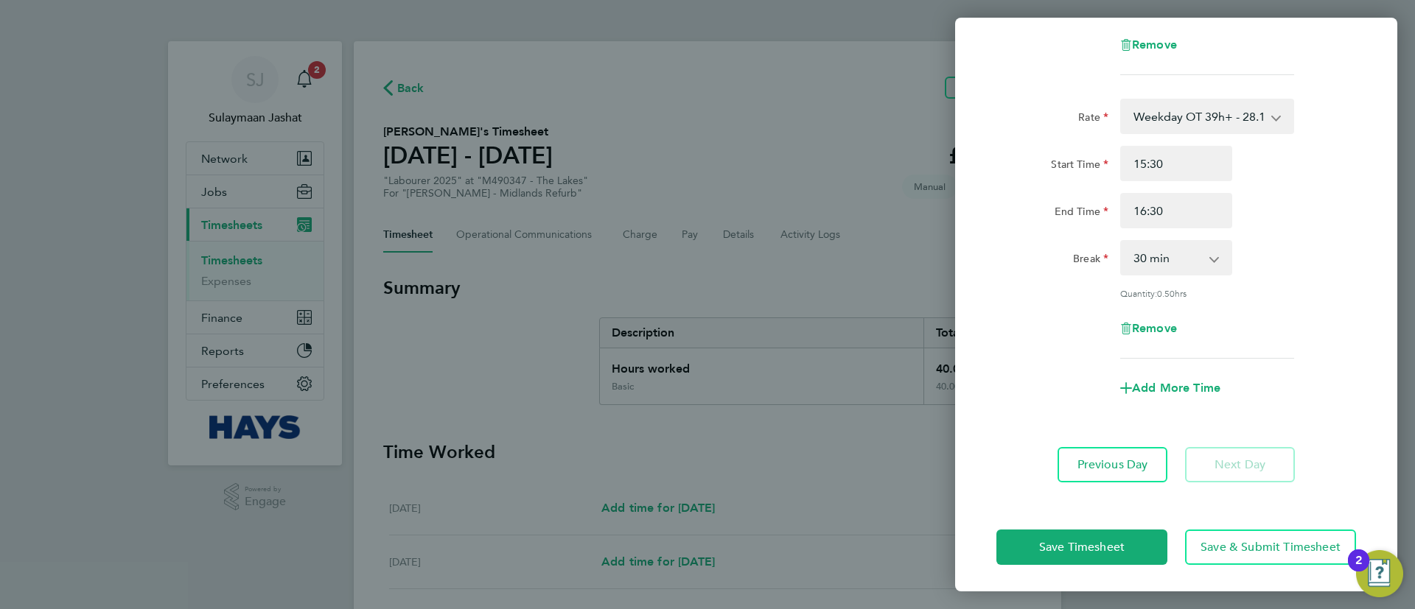
click at [1157, 265] on select "0 min 15 min 30 min 45 min" at bounding box center [1167, 258] width 91 height 32
select select "0"
click at [1122, 242] on select "0 min 15 min 30 min 45 min" at bounding box center [1167, 258] width 91 height 32
click at [1100, 530] on button "Save Timesheet" at bounding box center [1081, 547] width 171 height 35
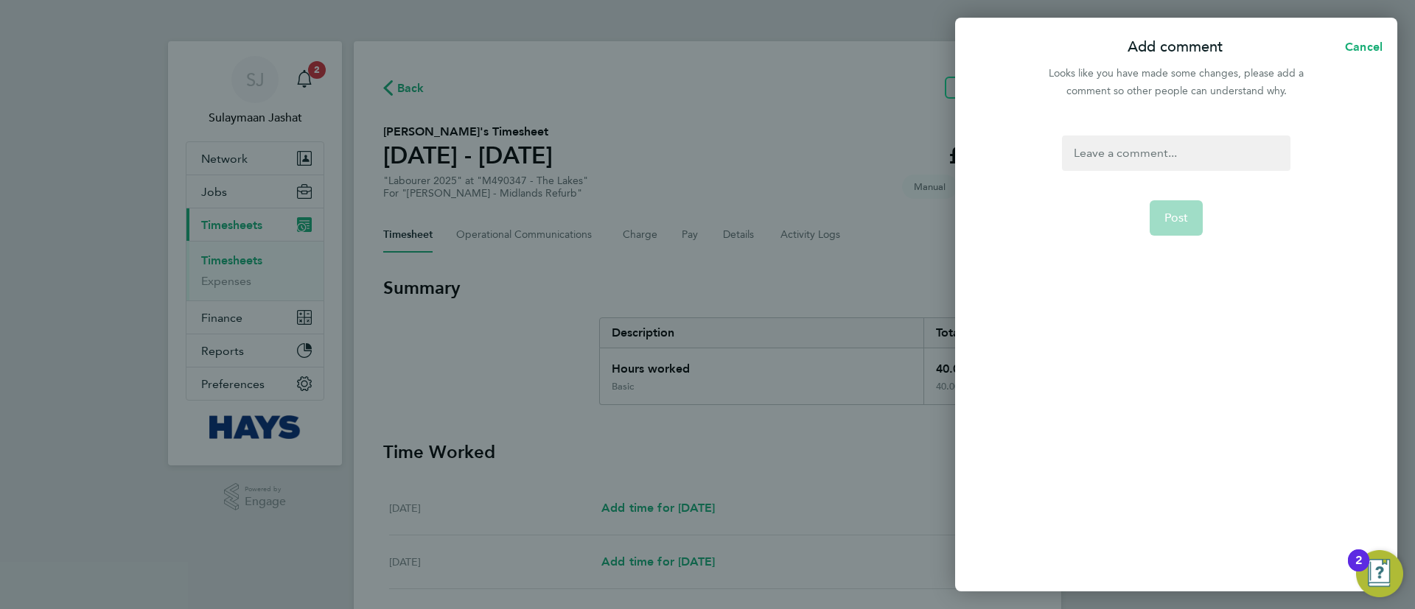
click at [1141, 130] on div "Post" at bounding box center [1176, 355] width 442 height 474
drag, startPoint x: 1138, startPoint y: 144, endPoint x: 1131, endPoint y: 153, distance: 11.5
click at [1133, 152] on div at bounding box center [1176, 153] width 228 height 35
click at [1131, 153] on div at bounding box center [1176, 153] width 228 height 35
click at [1158, 211] on button "Post" at bounding box center [1177, 217] width 54 height 35
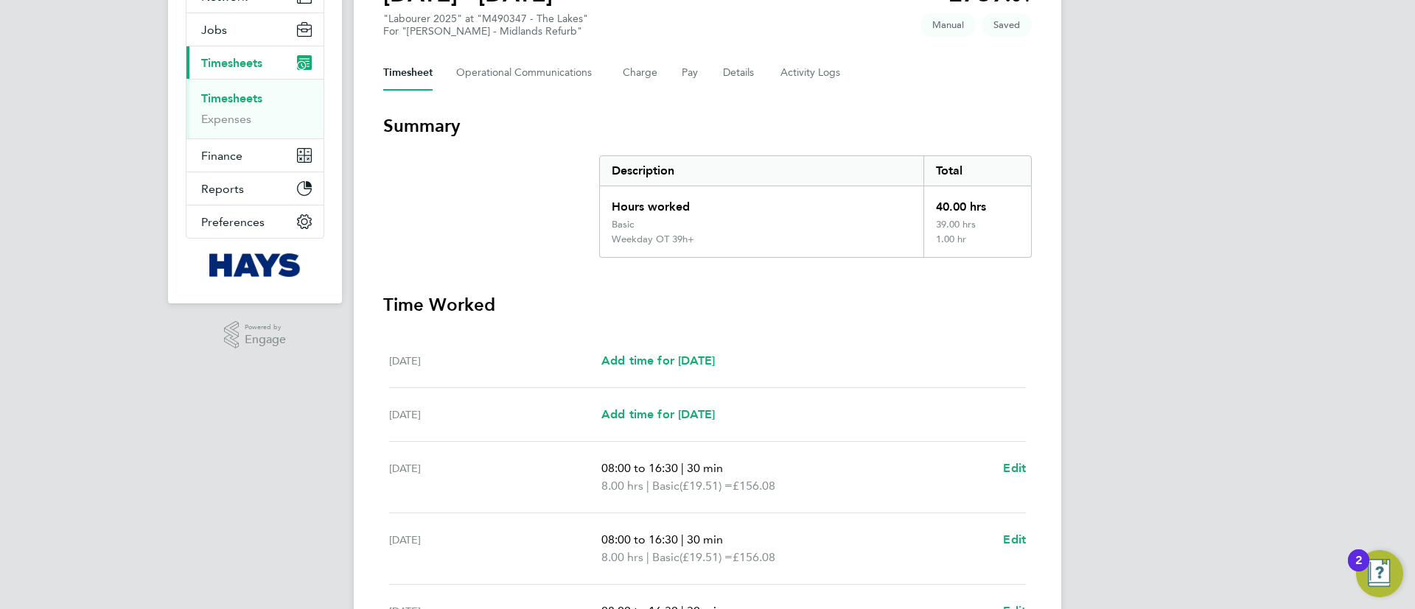
scroll to position [529, 0]
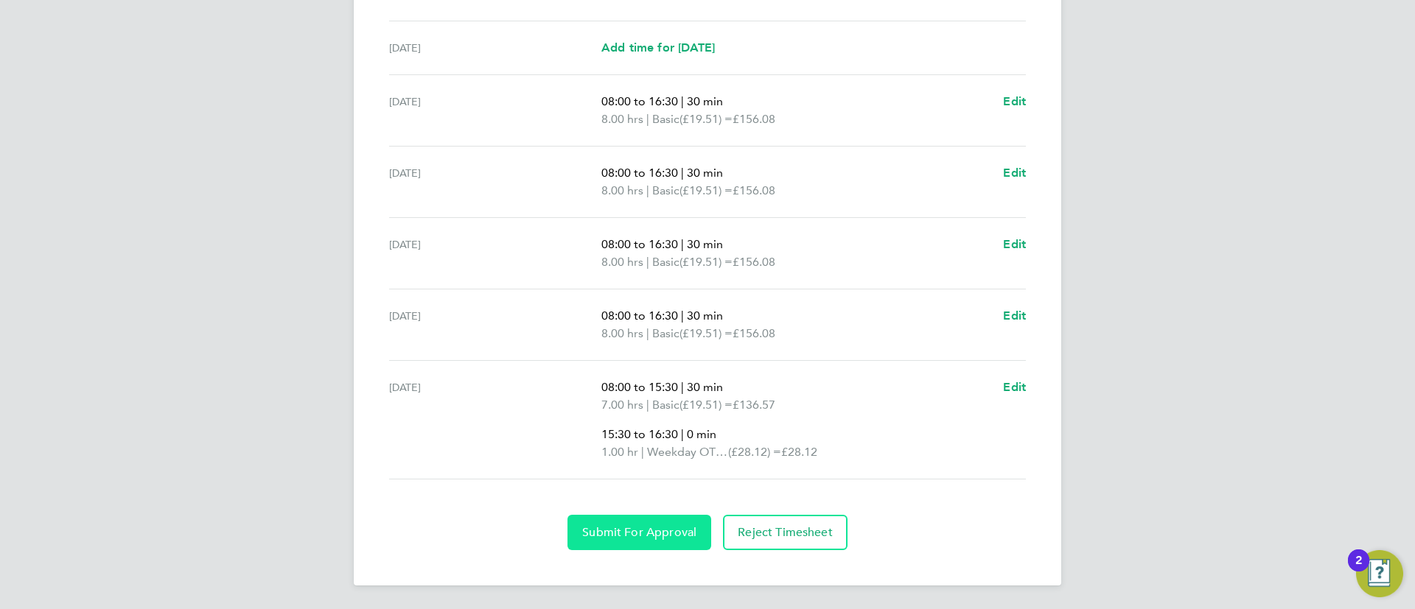
click at [634, 529] on span "Submit For Approval" at bounding box center [639, 532] width 114 height 15
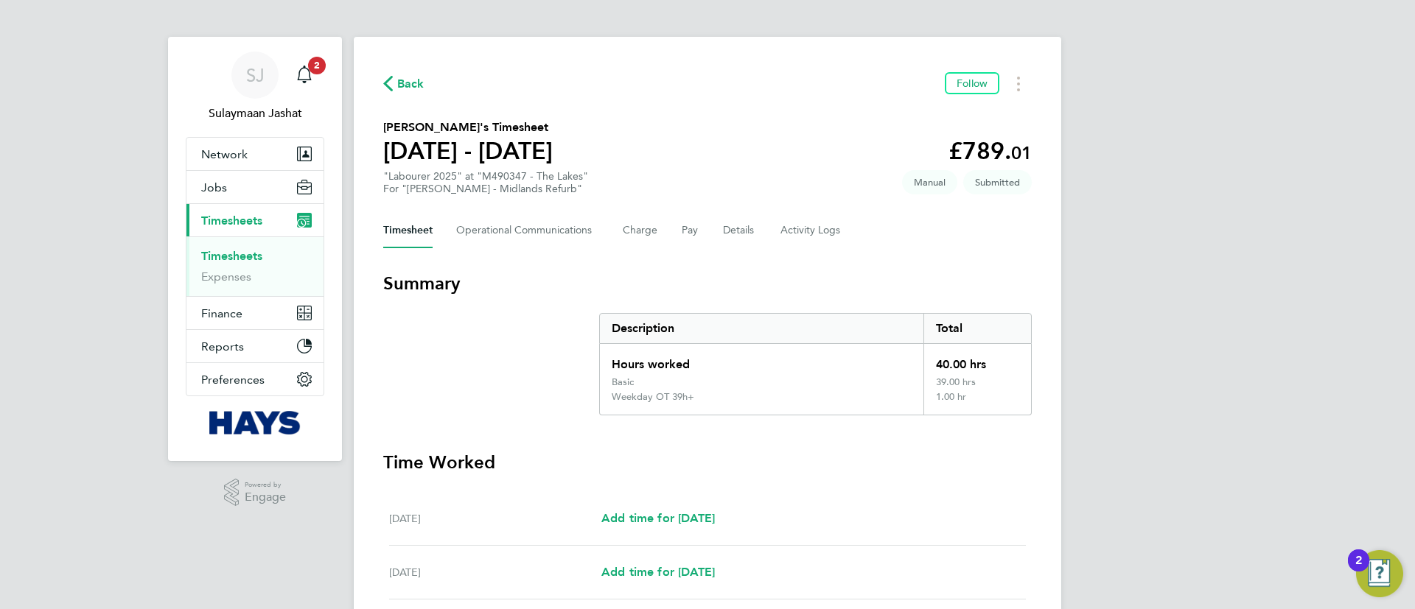
scroll to position [0, 0]
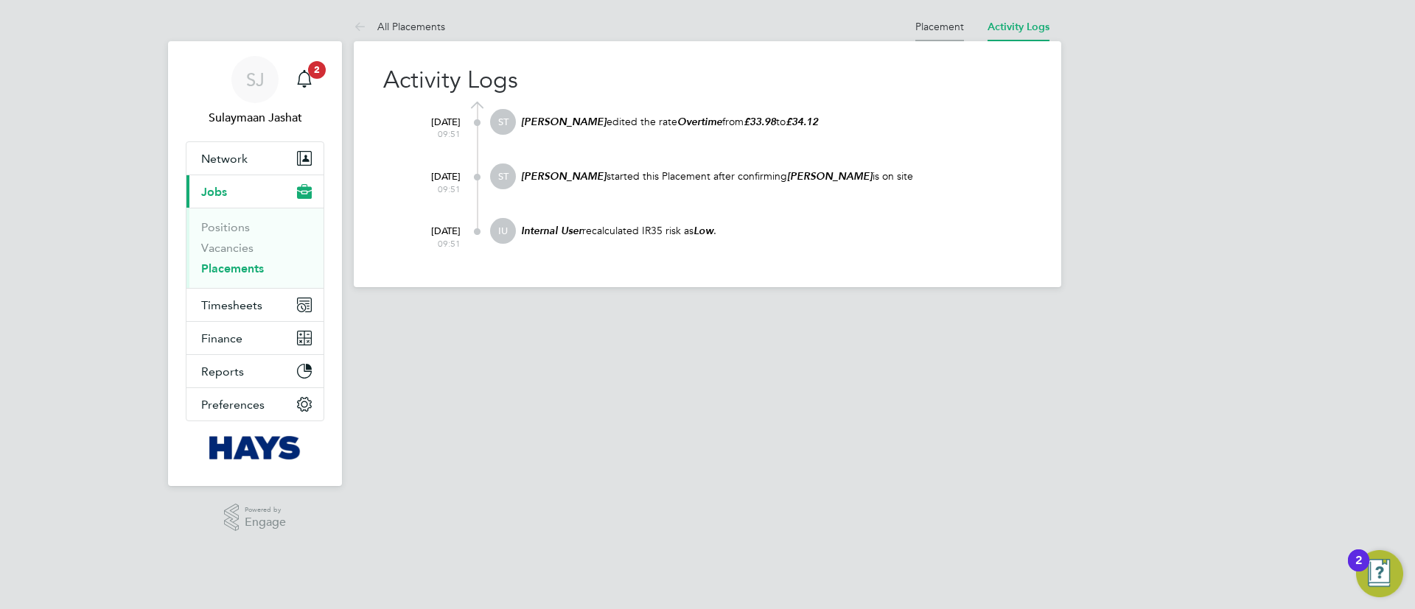
click at [937, 35] on li "Placement" at bounding box center [939, 26] width 49 height 29
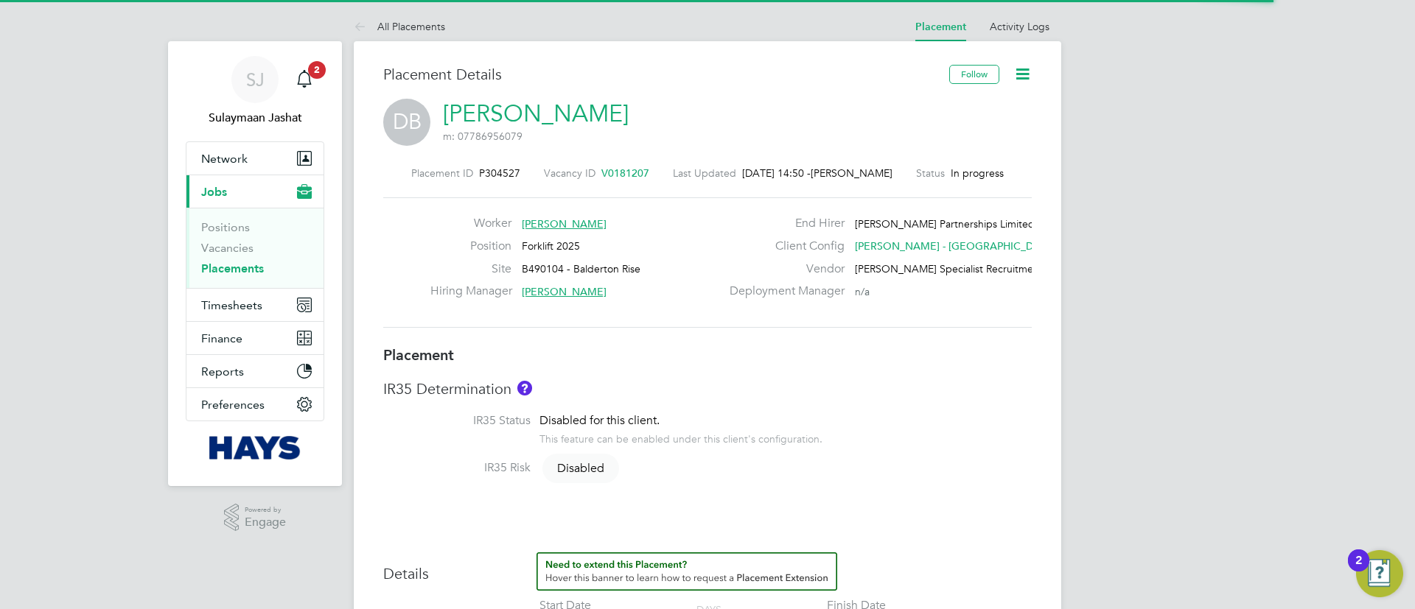
click at [886, 351] on h3 "Placement" at bounding box center [707, 355] width 648 height 19
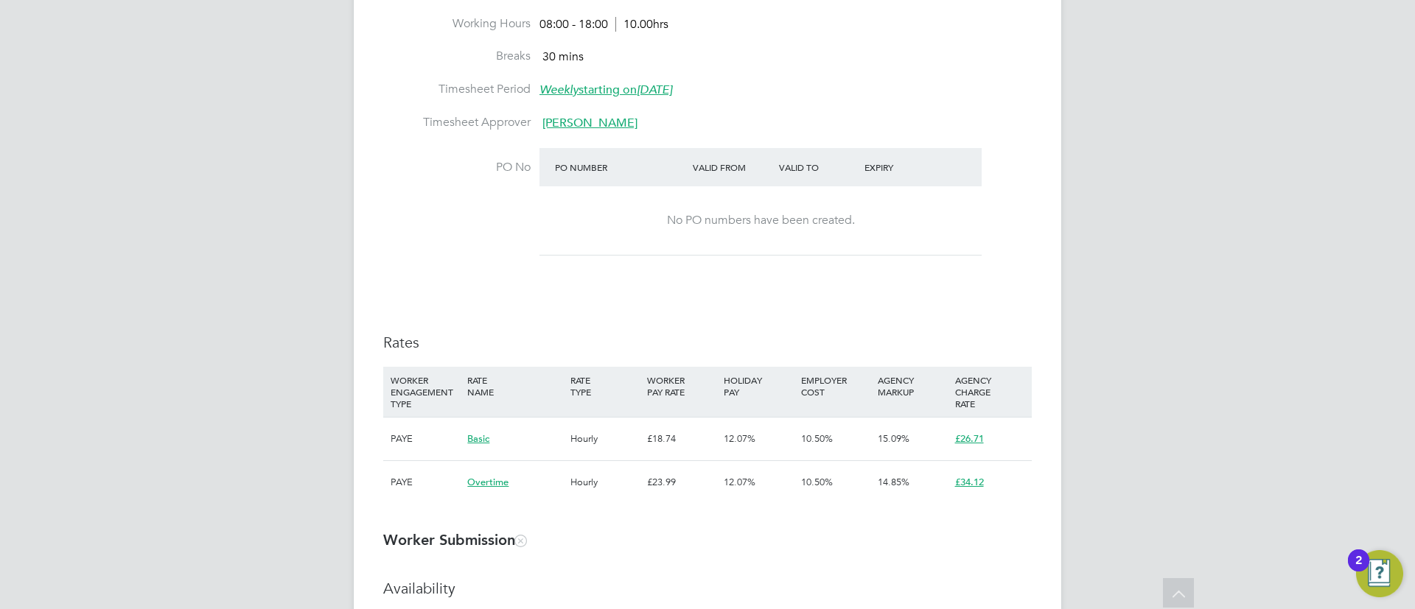
scroll to position [774, 0]
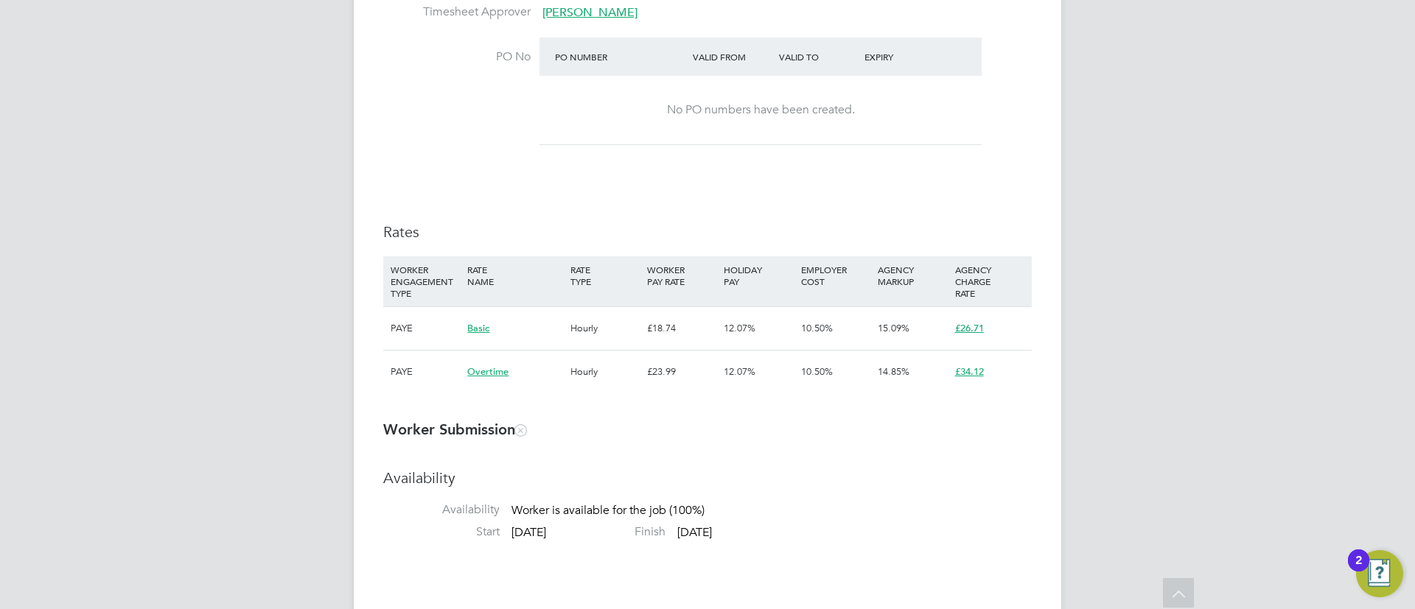
click at [873, 185] on div "Details Start Date 22 Sep 2025 DAYS (21 working days) Finish Date 20 Oct 2025 W…" at bounding box center [707, 93] width 648 height 629
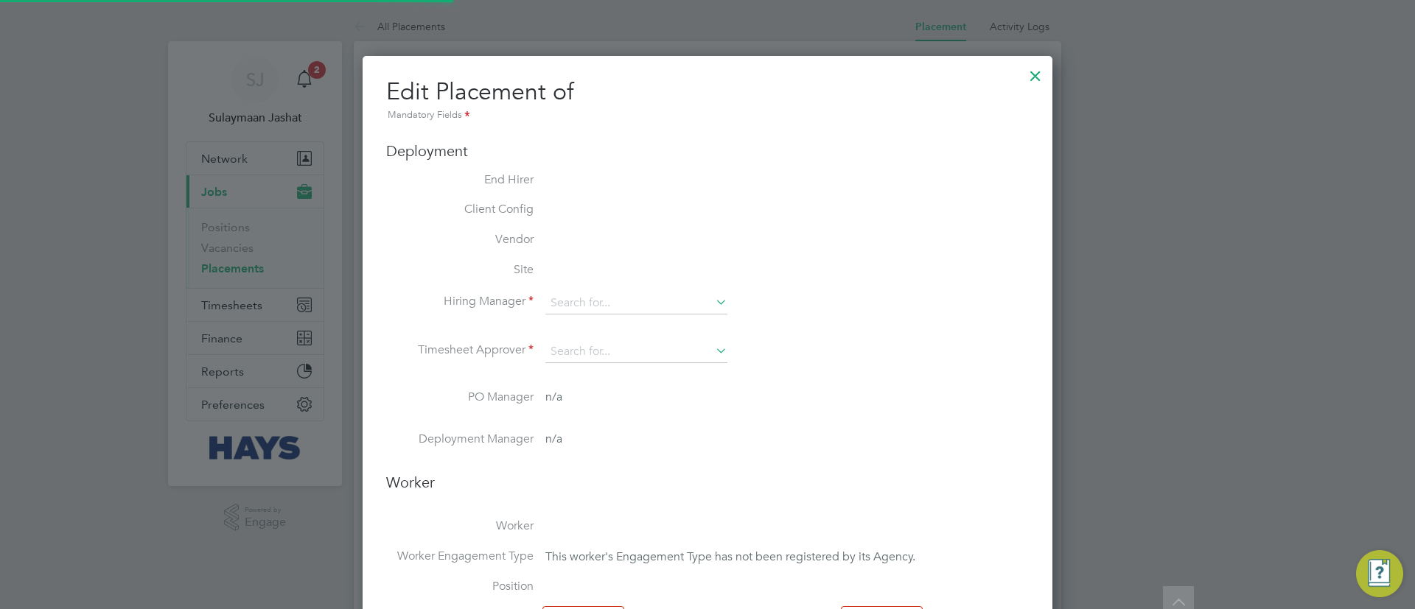
scroll to position [7, 7]
type input "John Jenkins"
type input "Andrew Berwick"
type input "[DATE]"
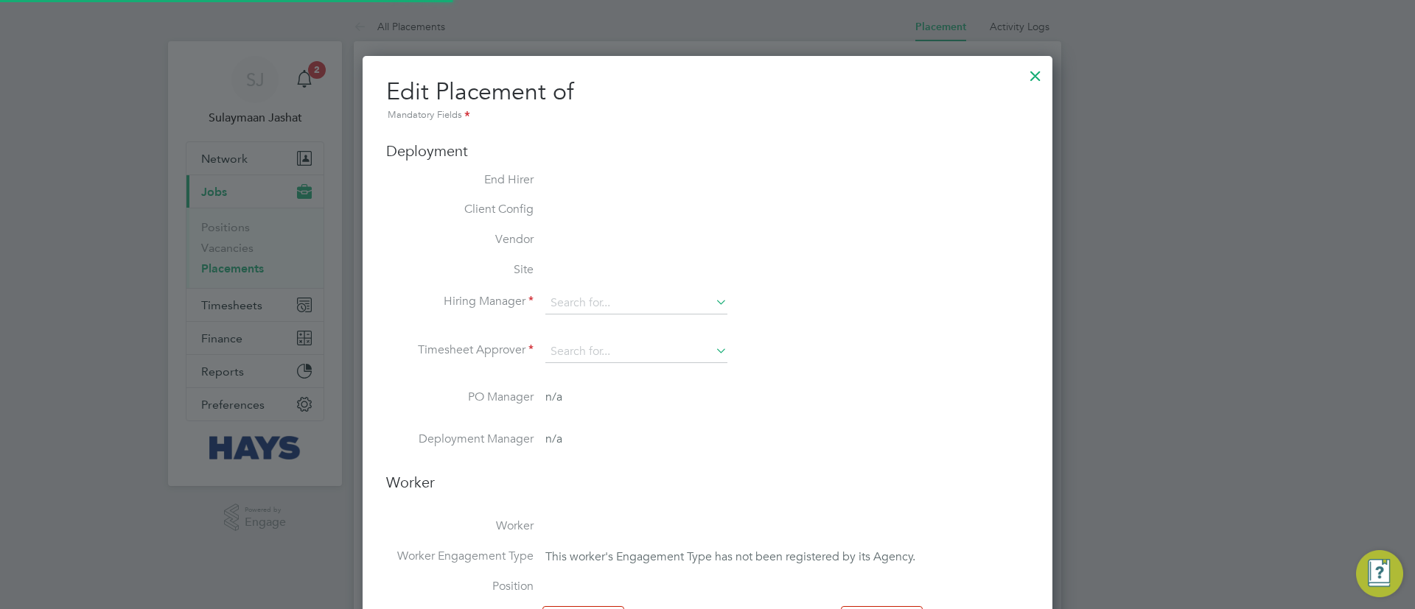
type input "08:00"
type input "18:00"
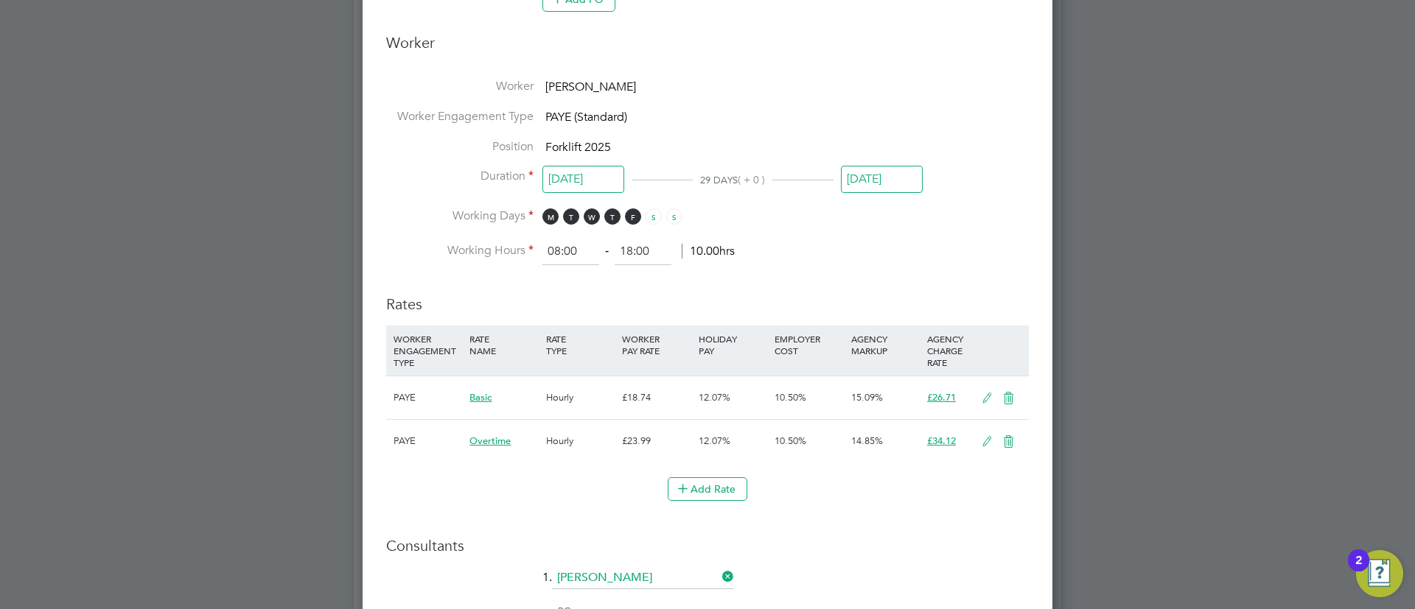
scroll to position [774, 0]
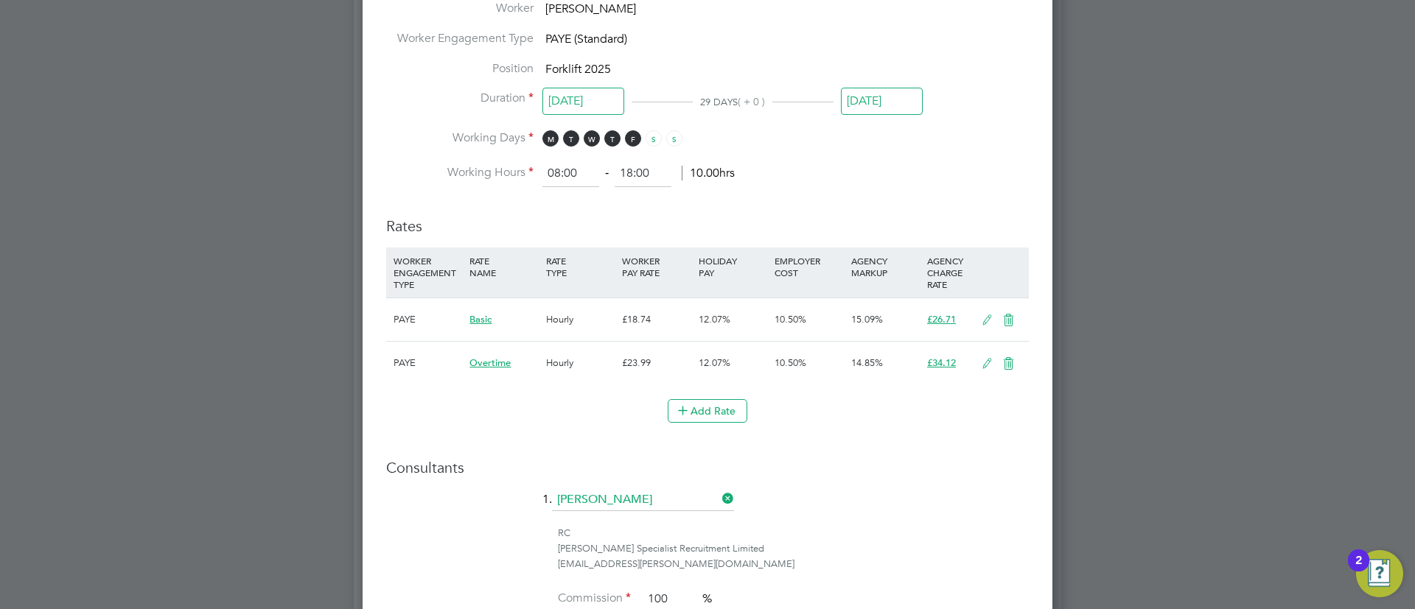
click at [992, 365] on icon at bounding box center [987, 364] width 18 height 12
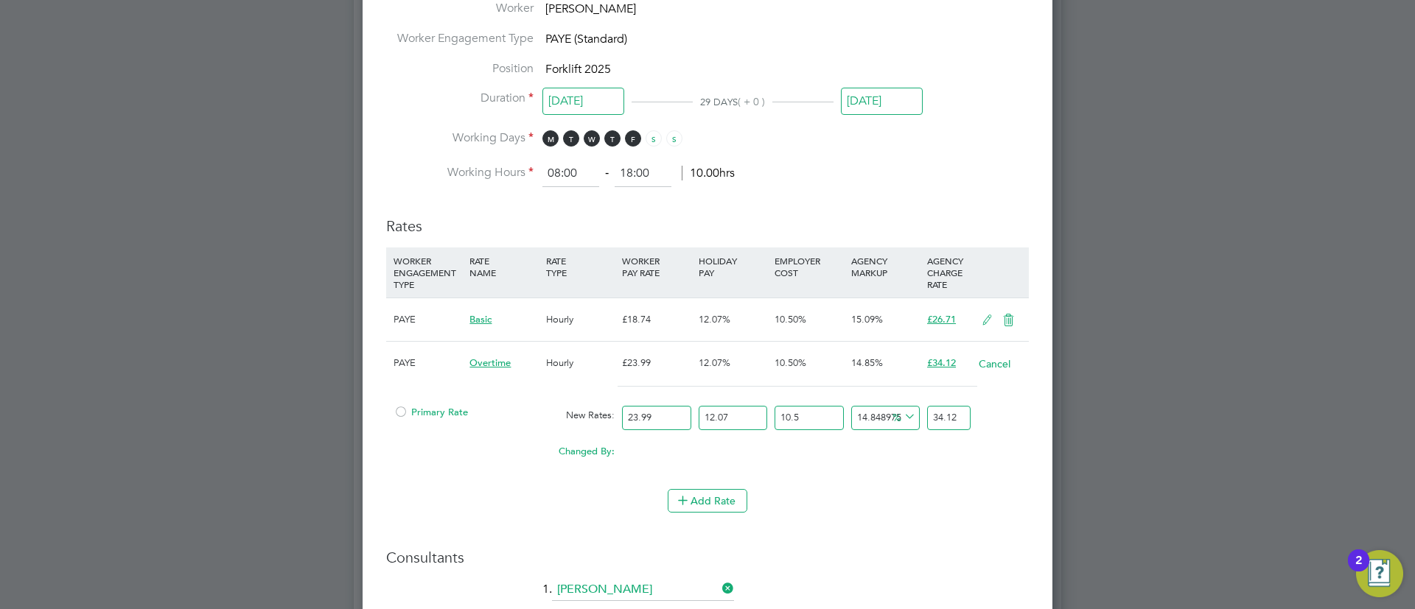
drag, startPoint x: 963, startPoint y: 410, endPoint x: 957, endPoint y: 435, distance: 25.0
click at [962, 415] on input "34.12" at bounding box center [948, 418] width 43 height 24
type input "14.781654645993228"
type input "34.1"
type input "14.815314955273578"
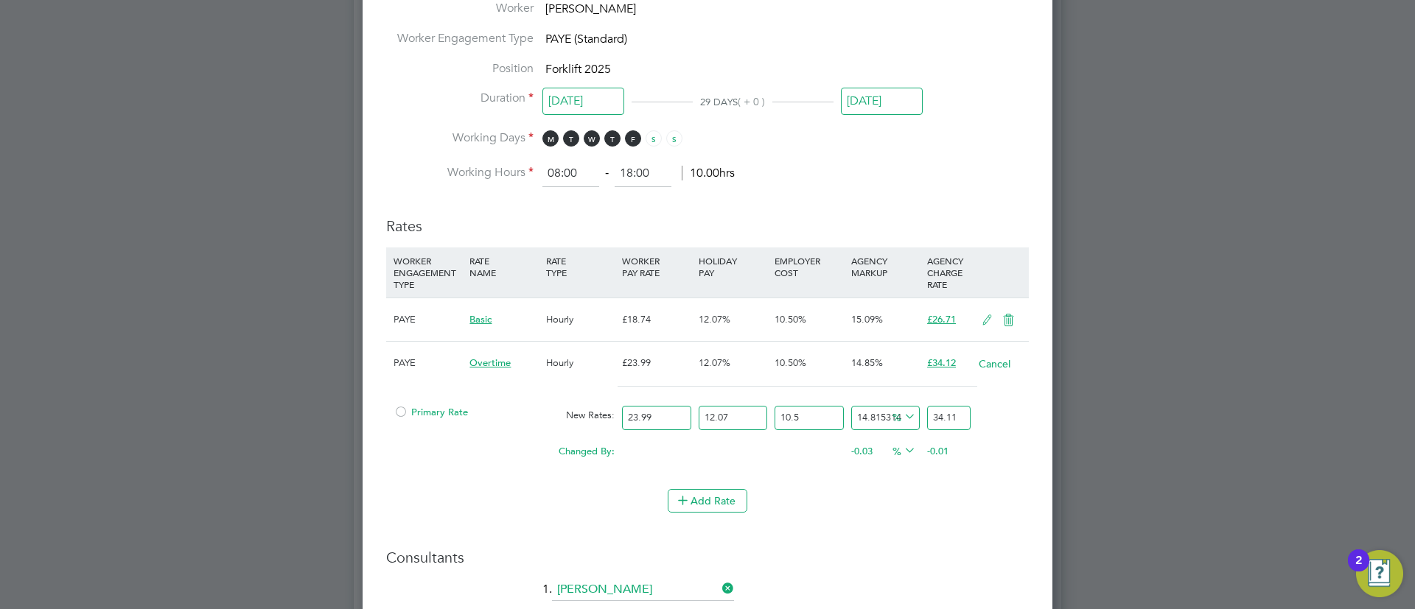
type input "34.11"
click at [889, 509] on div "Add Rate" at bounding box center [707, 501] width 643 height 24
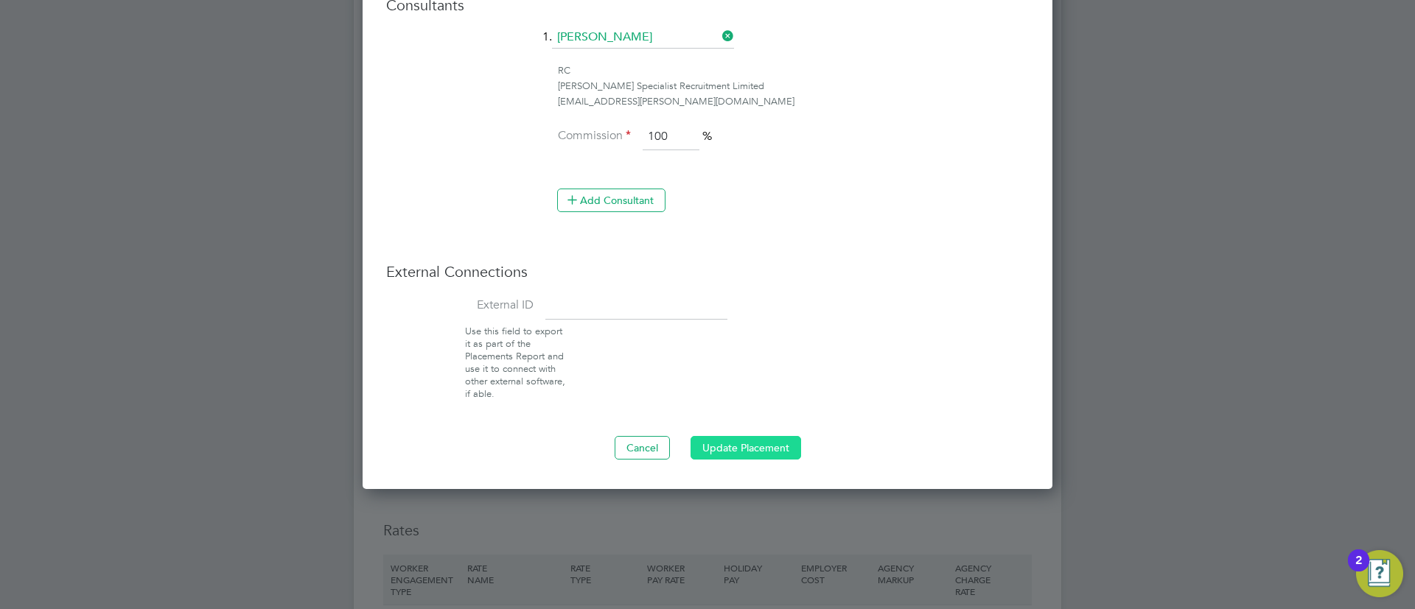
click at [746, 440] on button "Update Placement" at bounding box center [745, 448] width 111 height 24
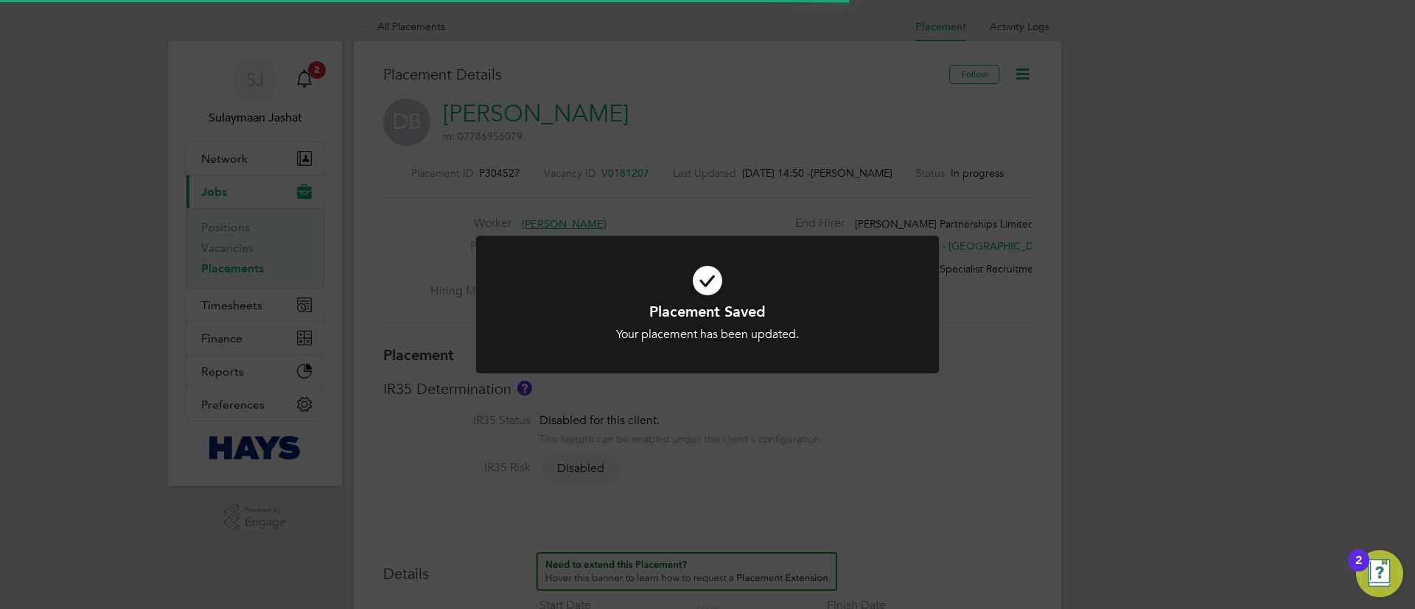
click at [847, 346] on div at bounding box center [707, 305] width 463 height 138
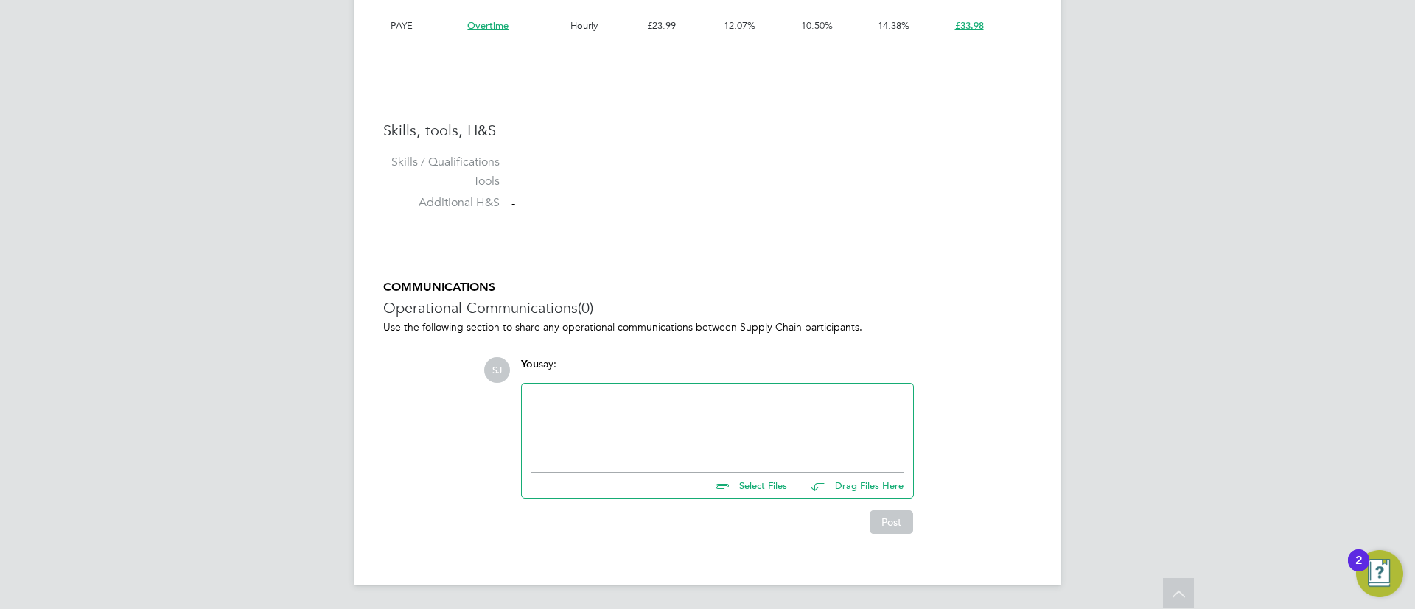
click at [791, 459] on div at bounding box center [717, 424] width 391 height 81
click at [794, 436] on div at bounding box center [718, 424] width 374 height 63
click at [727, 395] on div "Referral rate and higher approved rate." at bounding box center [718, 424] width 374 height 63
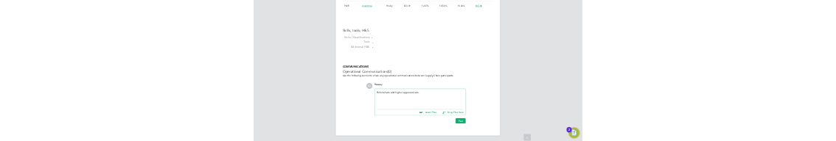
scroll to position [44, 87]
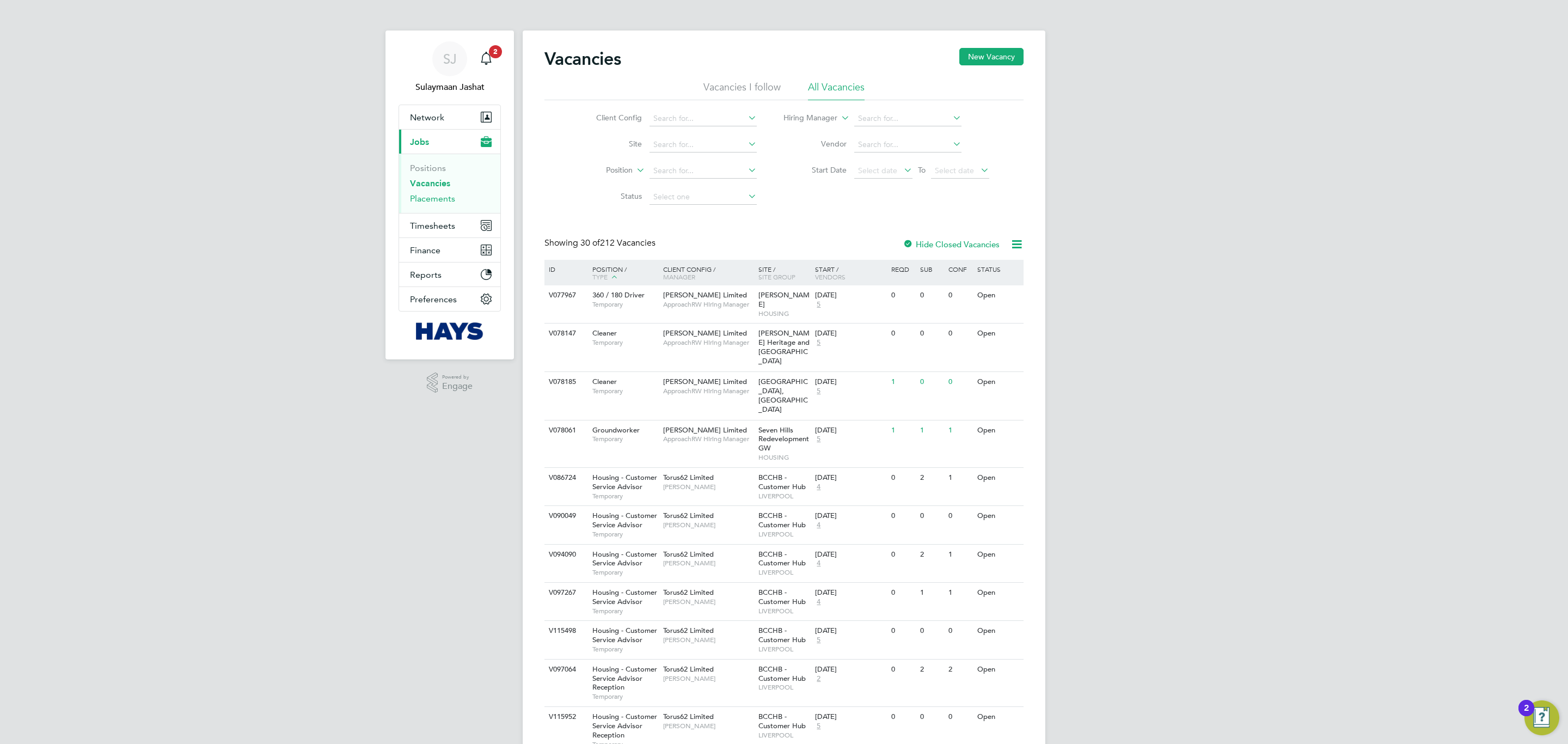
click at [438, 201] on link "Placements" at bounding box center [432, 199] width 45 height 10
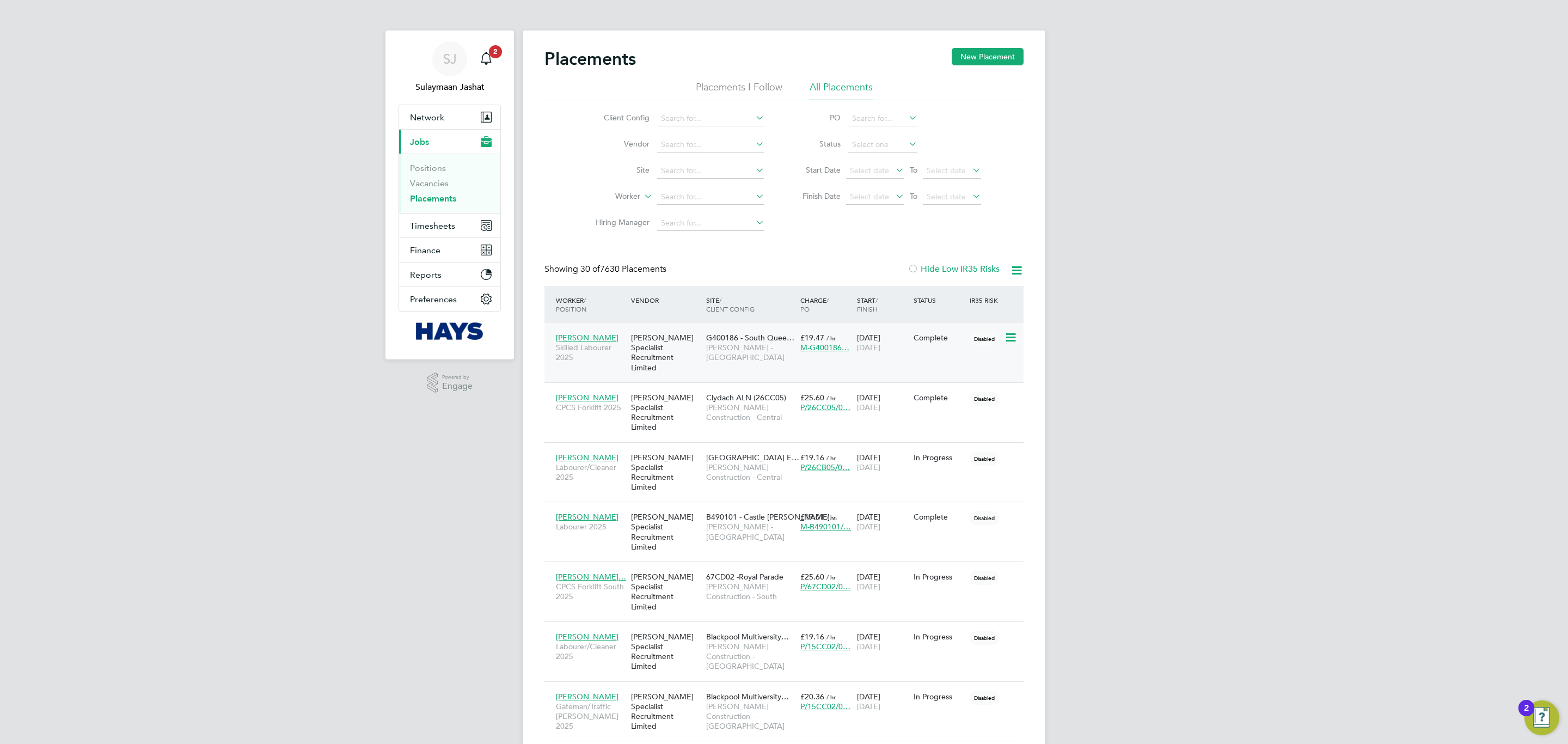
click at [664, 347] on div "[PERSON_NAME] Specialist Recruitment Limited" at bounding box center [666, 352] width 75 height 51
click at [674, 202] on input at bounding box center [710, 197] width 107 height 16
click at [699, 257] on li "[PERSON_NAME]" at bounding box center [724, 257] width 134 height 15
type input "[PERSON_NAME]"
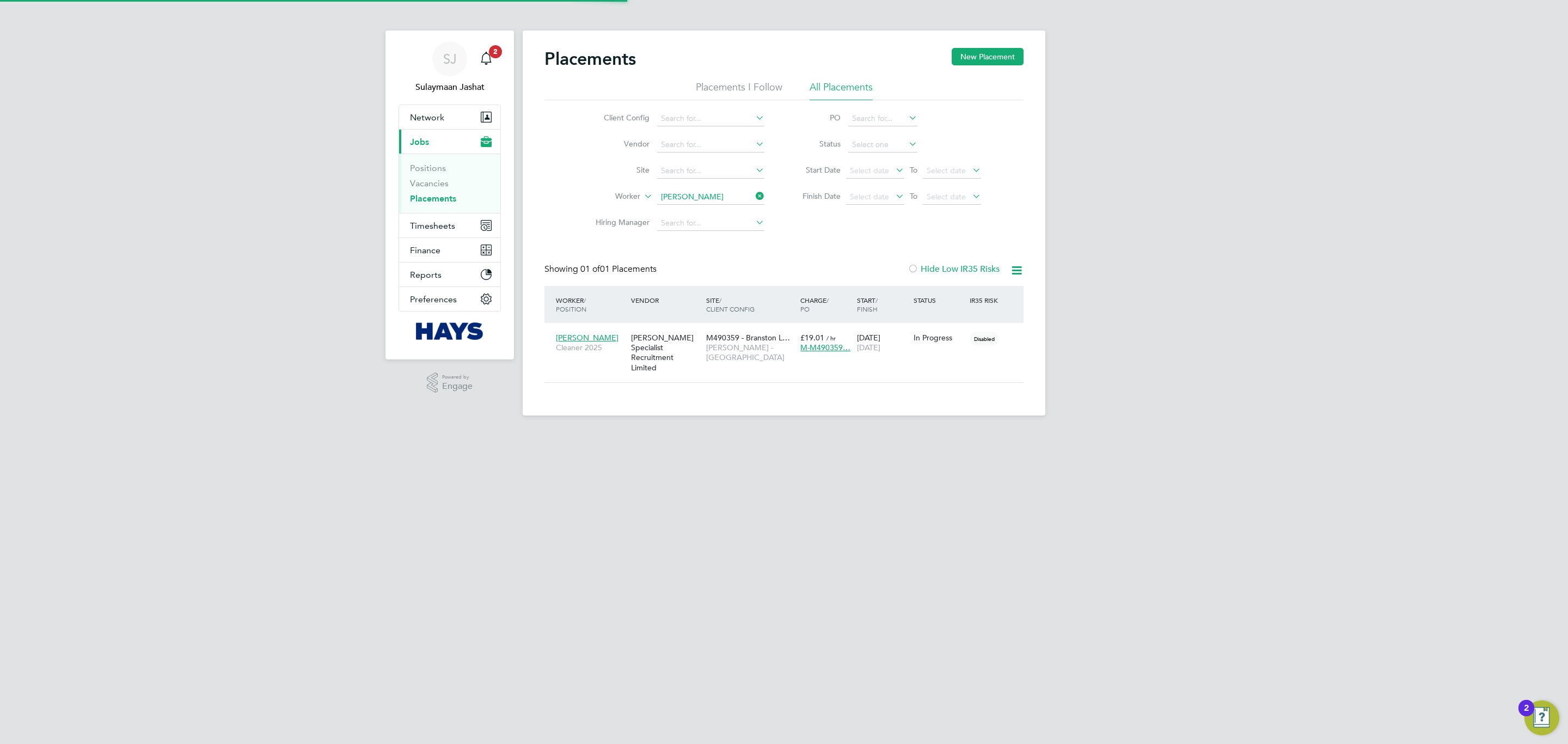
scroll to position [10, 51]
click at [723, 345] on span "[PERSON_NAME] - [GEOGRAPHIC_DATA]" at bounding box center [751, 352] width 89 height 20
click at [738, 326] on div "[PERSON_NAME] Cleaner 2025 [PERSON_NAME] Specialist Recruitment Limited M490359…" at bounding box center [784, 352] width 479 height 59
click at [730, 341] on span "M490359 - Branston L…" at bounding box center [748, 337] width 83 height 10
click at [453, 55] on span "SJ" at bounding box center [450, 58] width 13 height 14
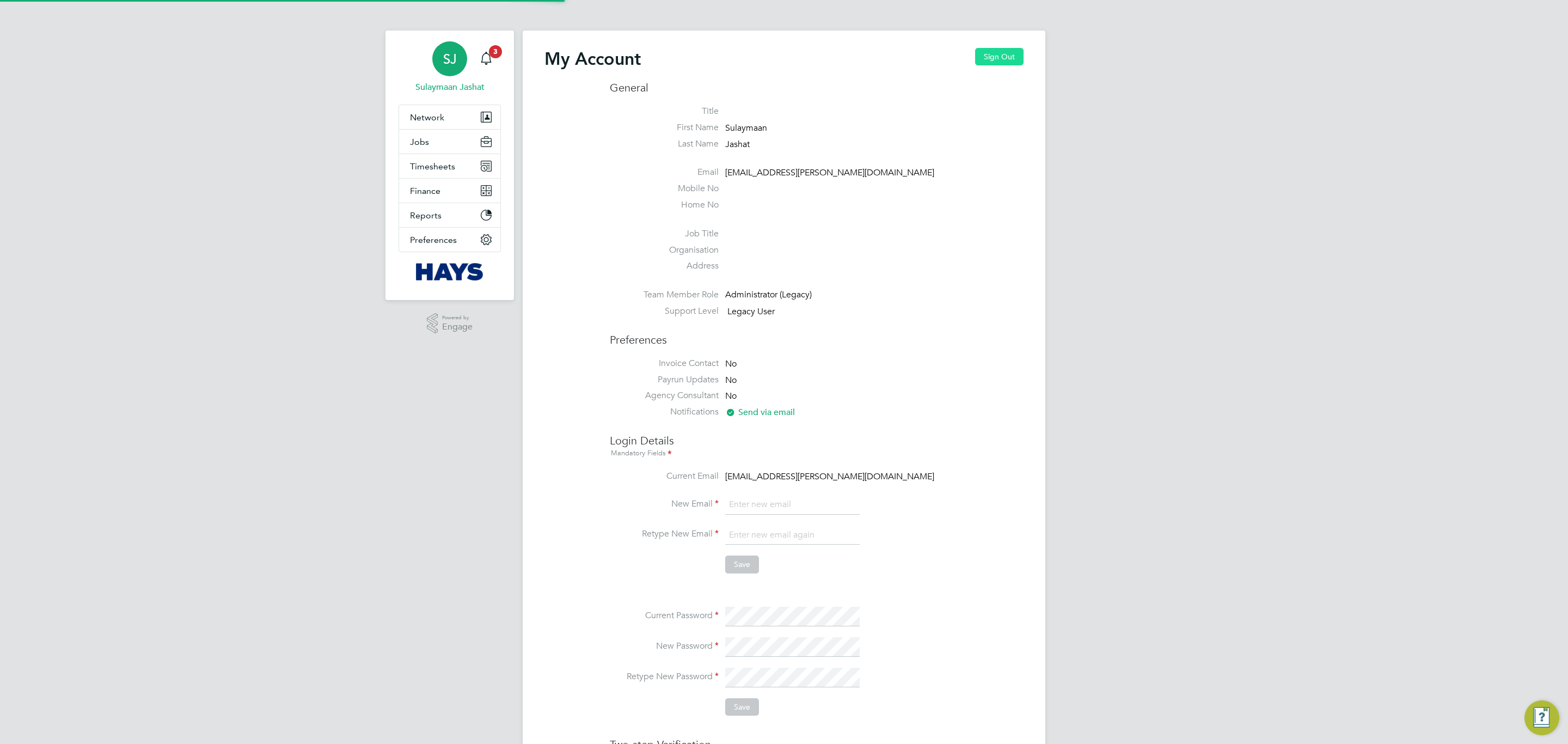
click at [981, 61] on button "Sign Out" at bounding box center [1000, 57] width 49 height 18
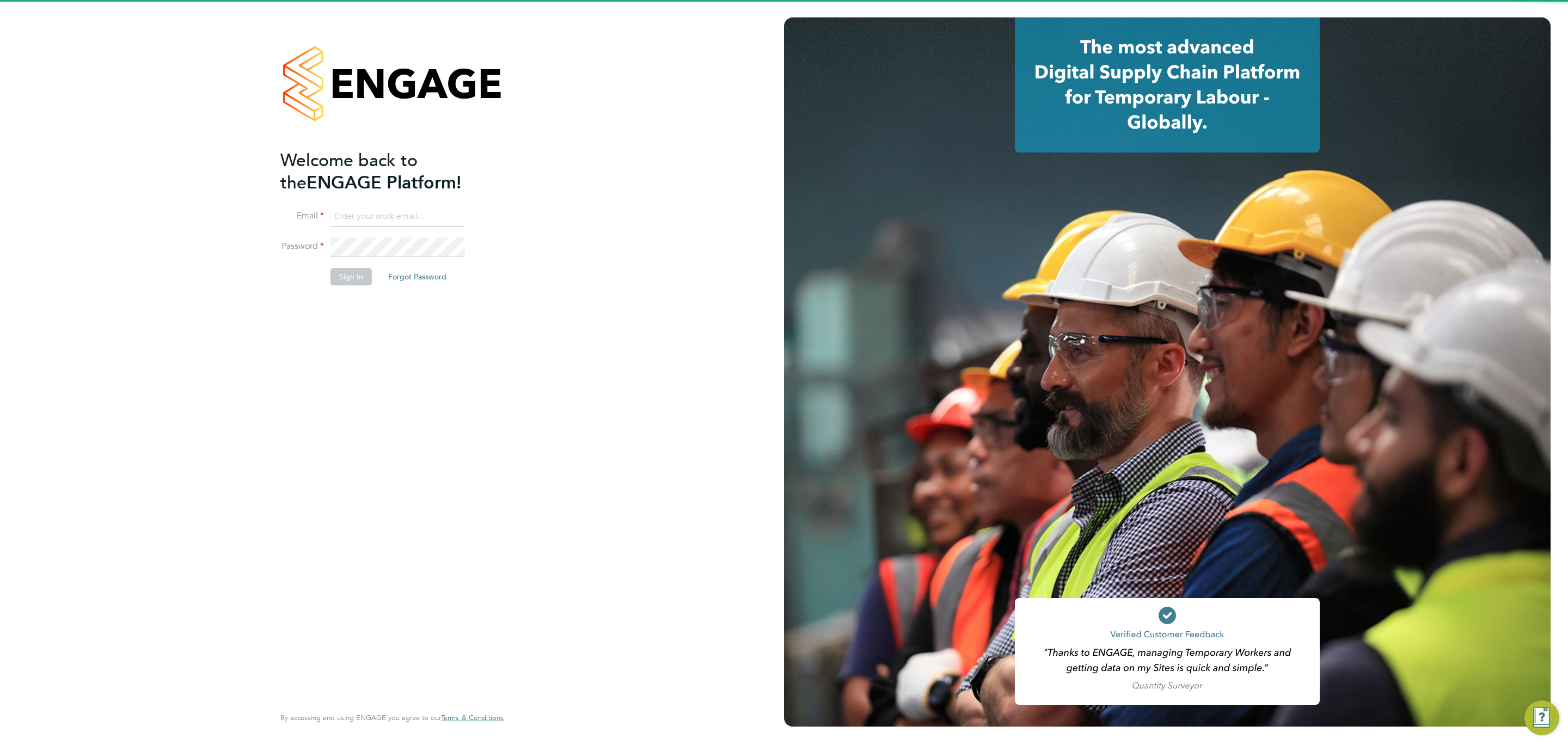
click at [414, 204] on ng-template "Welcome back to the ENGAGE Platform! Email Password Sign In Forgot Password" at bounding box center [386, 222] width 212 height 147
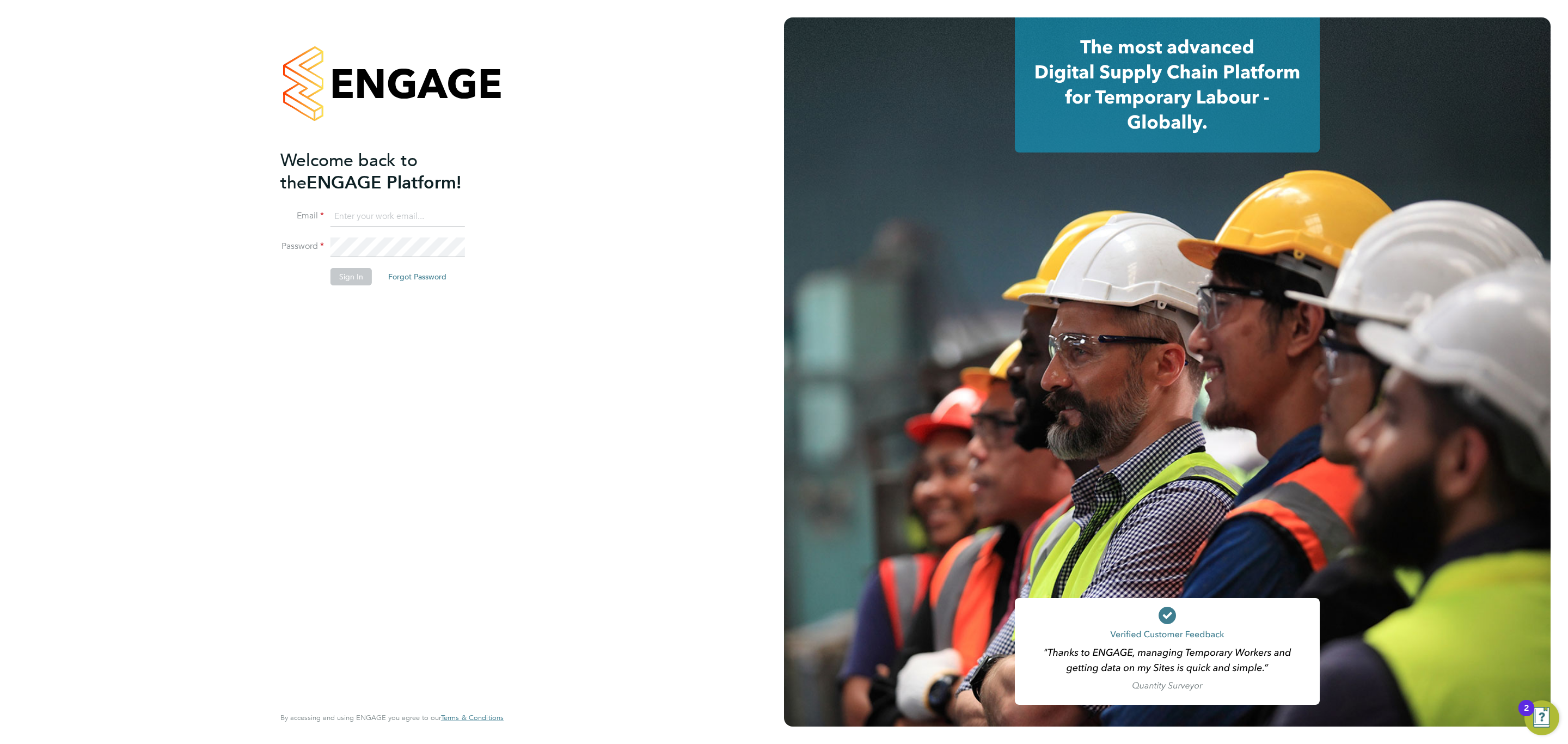
click at [414, 211] on input at bounding box center [398, 216] width 134 height 20
type input "[EMAIL_ADDRESS][PERSON_NAME][DOMAIN_NAME]"
click at [415, 233] on li "Email [EMAIL_ADDRESS][PERSON_NAME][DOMAIN_NAME]" at bounding box center [386, 222] width 212 height 30
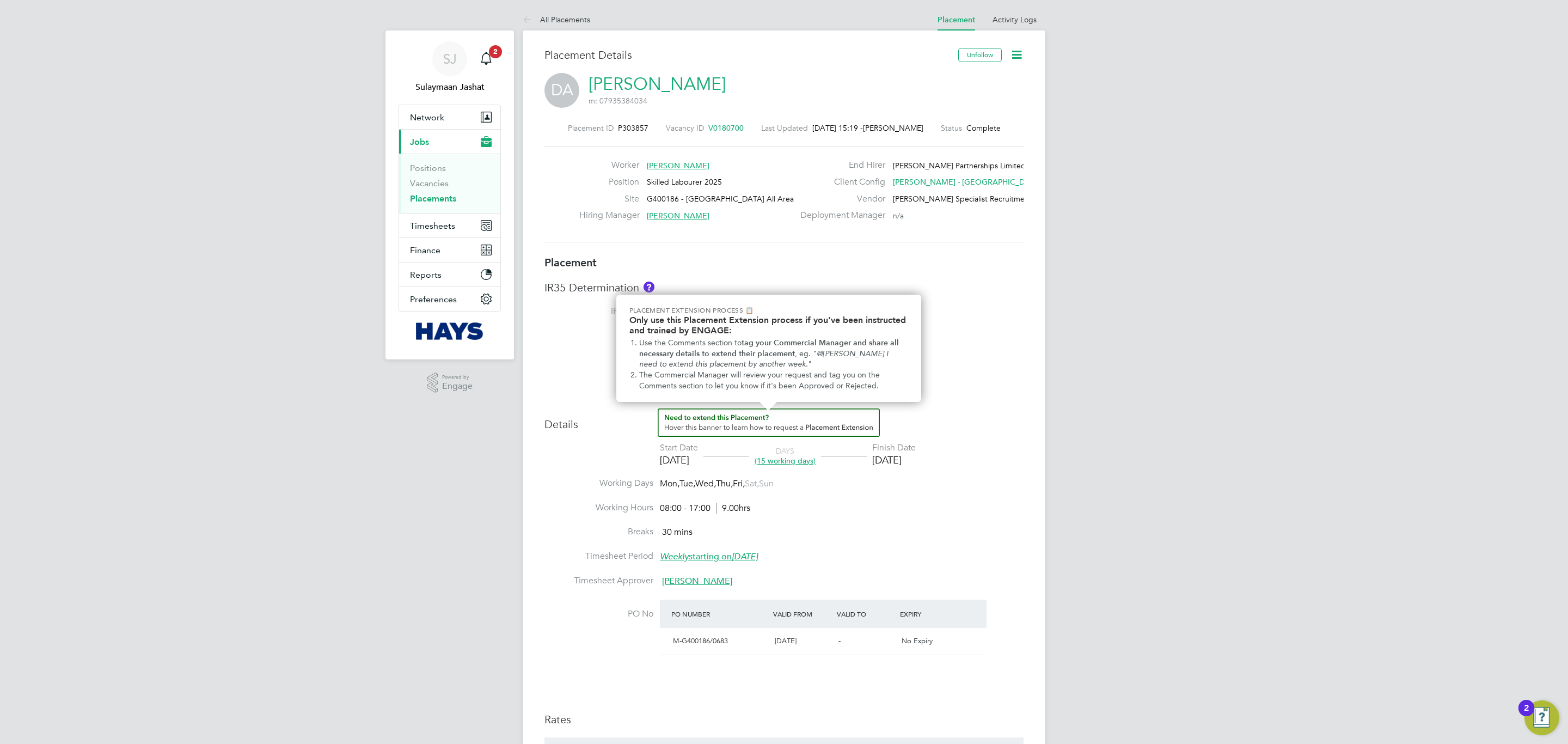
drag, startPoint x: 851, startPoint y: 304, endPoint x: 834, endPoint y: 307, distance: 17.3
click at [848, 304] on div "Placement Extension Process 📋 Only use this Placement Extension process if you'…" at bounding box center [768, 348] width 305 height 107
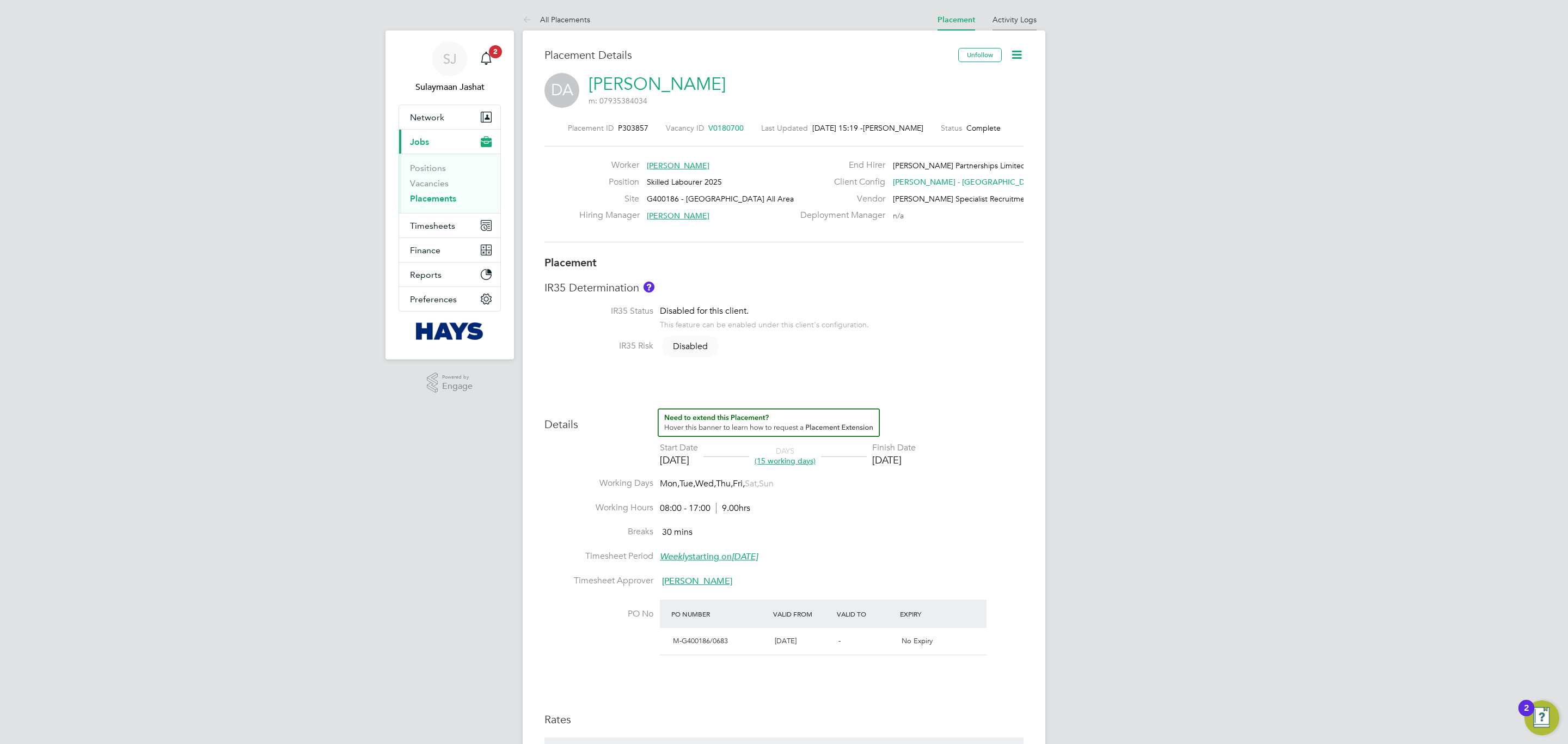
click at [1009, 25] on li "Activity Logs" at bounding box center [1015, 19] width 44 height 21
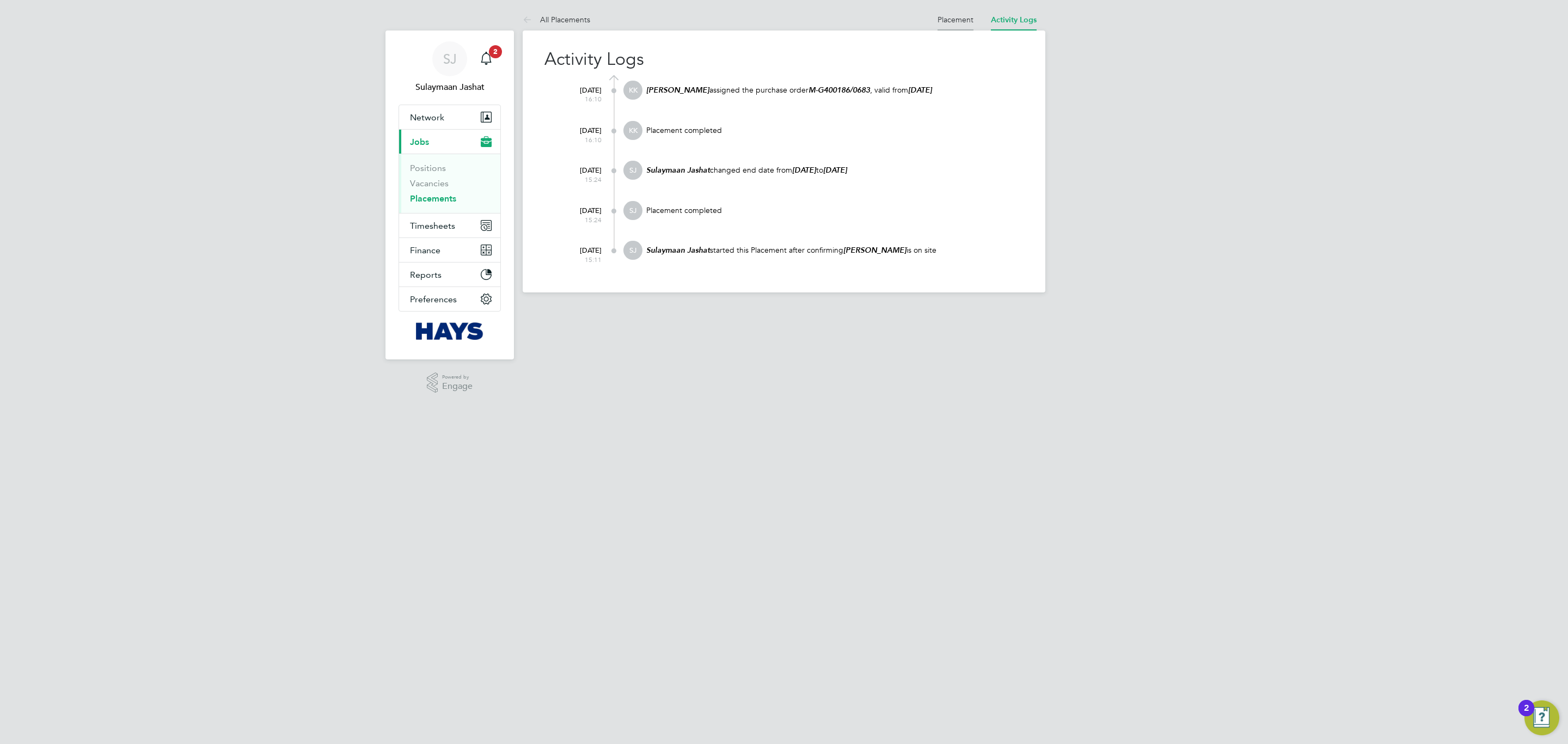
click at [947, 24] on li "Placement" at bounding box center [955, 19] width 36 height 21
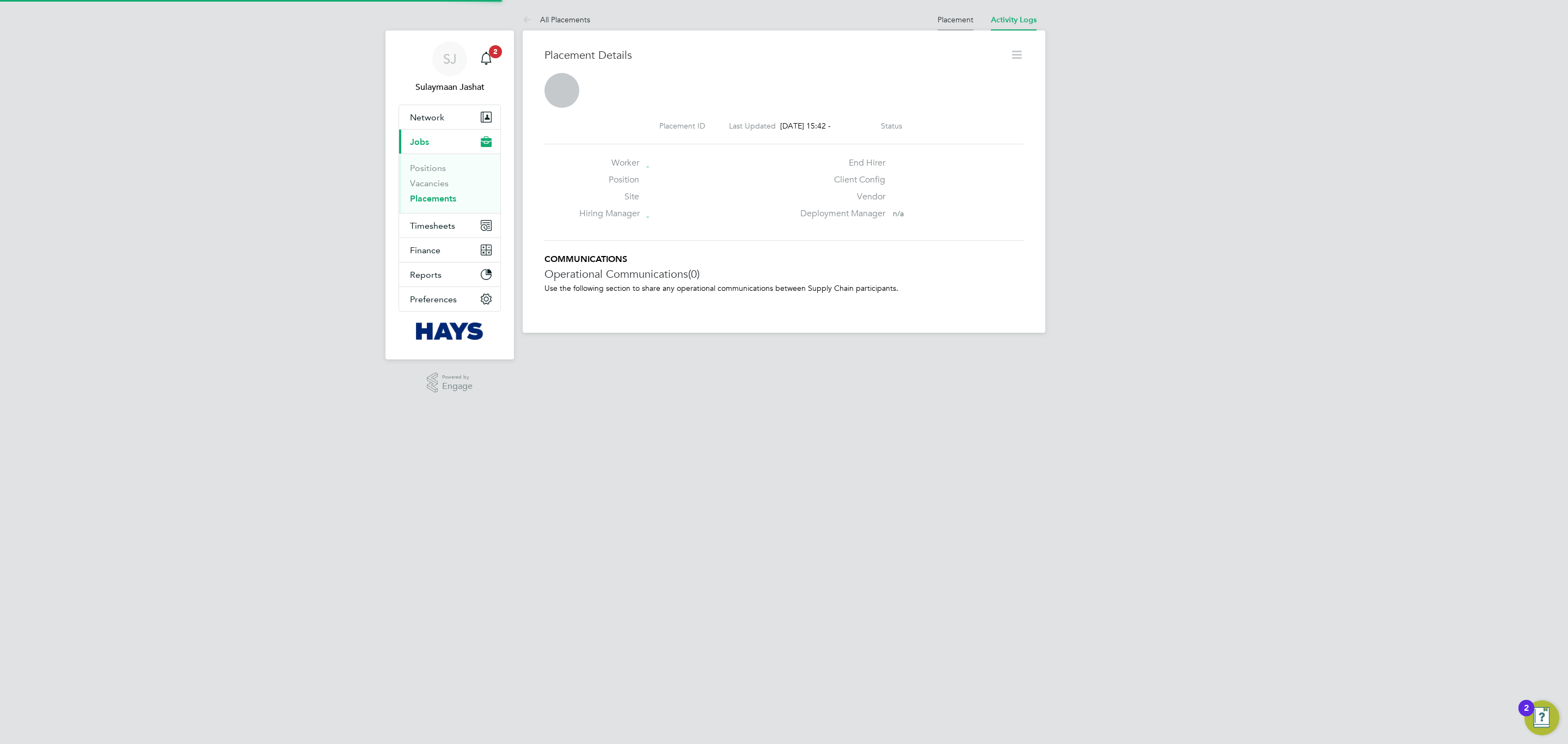
scroll to position [17, 216]
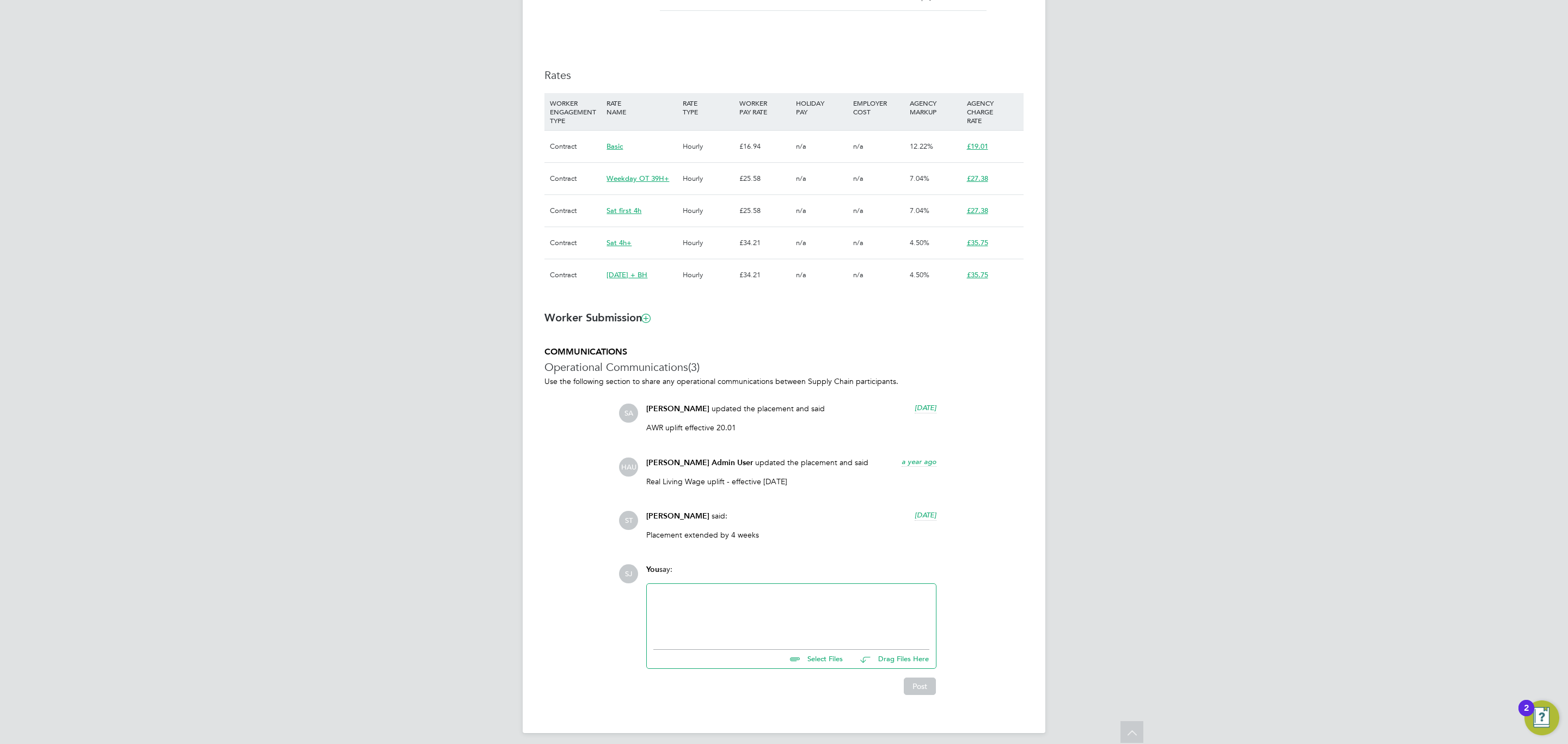
scroll to position [653, 0]
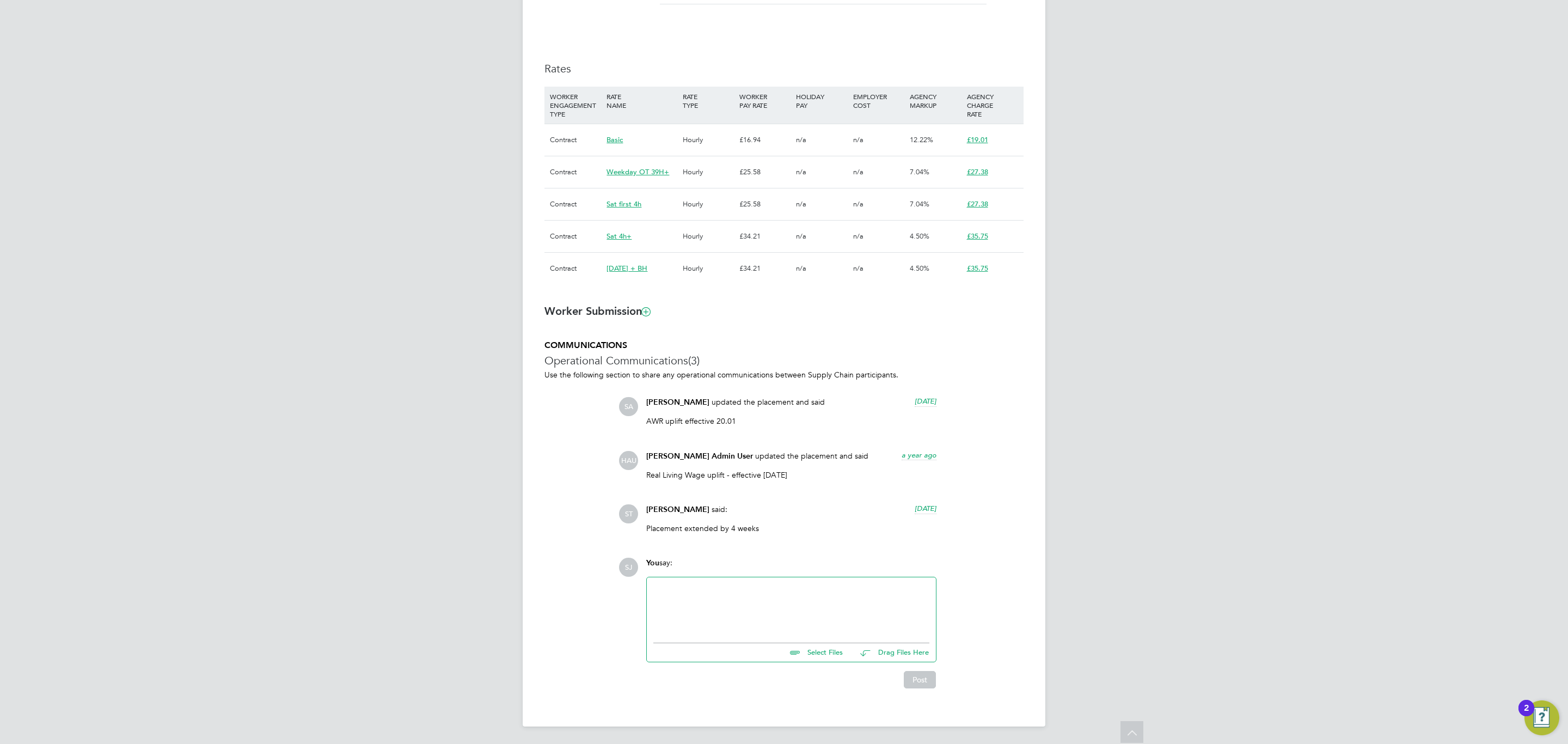
click at [847, 324] on ng-form "Placement IR35 Determination IR35 Status Disabled for this client. This feature…" at bounding box center [784, 146] width 479 height 1083
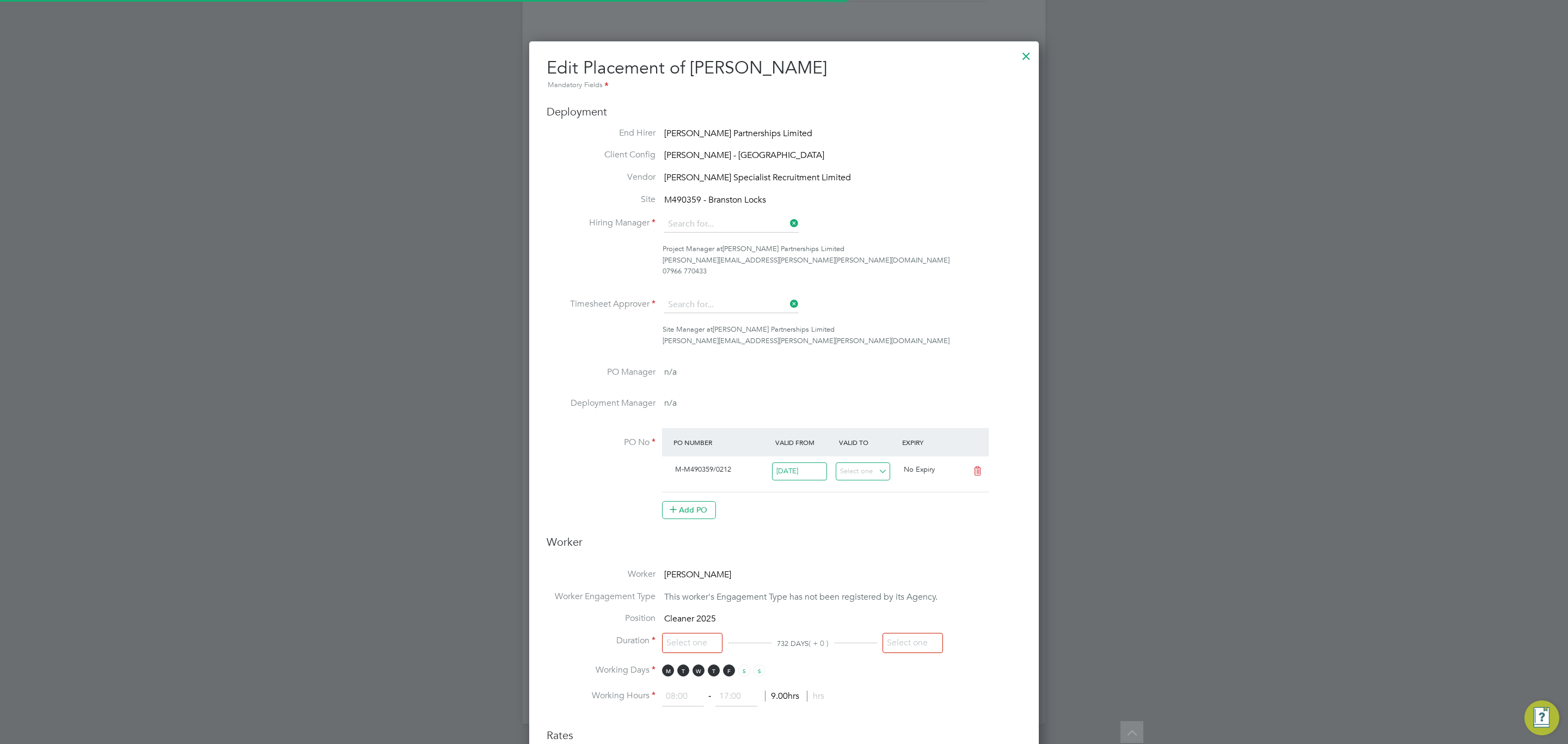
type input "Gary Dickenson"
type input "Andy Russell"
type input "20 Oct 2023"
type input "[DATE]"
type input "08:00"
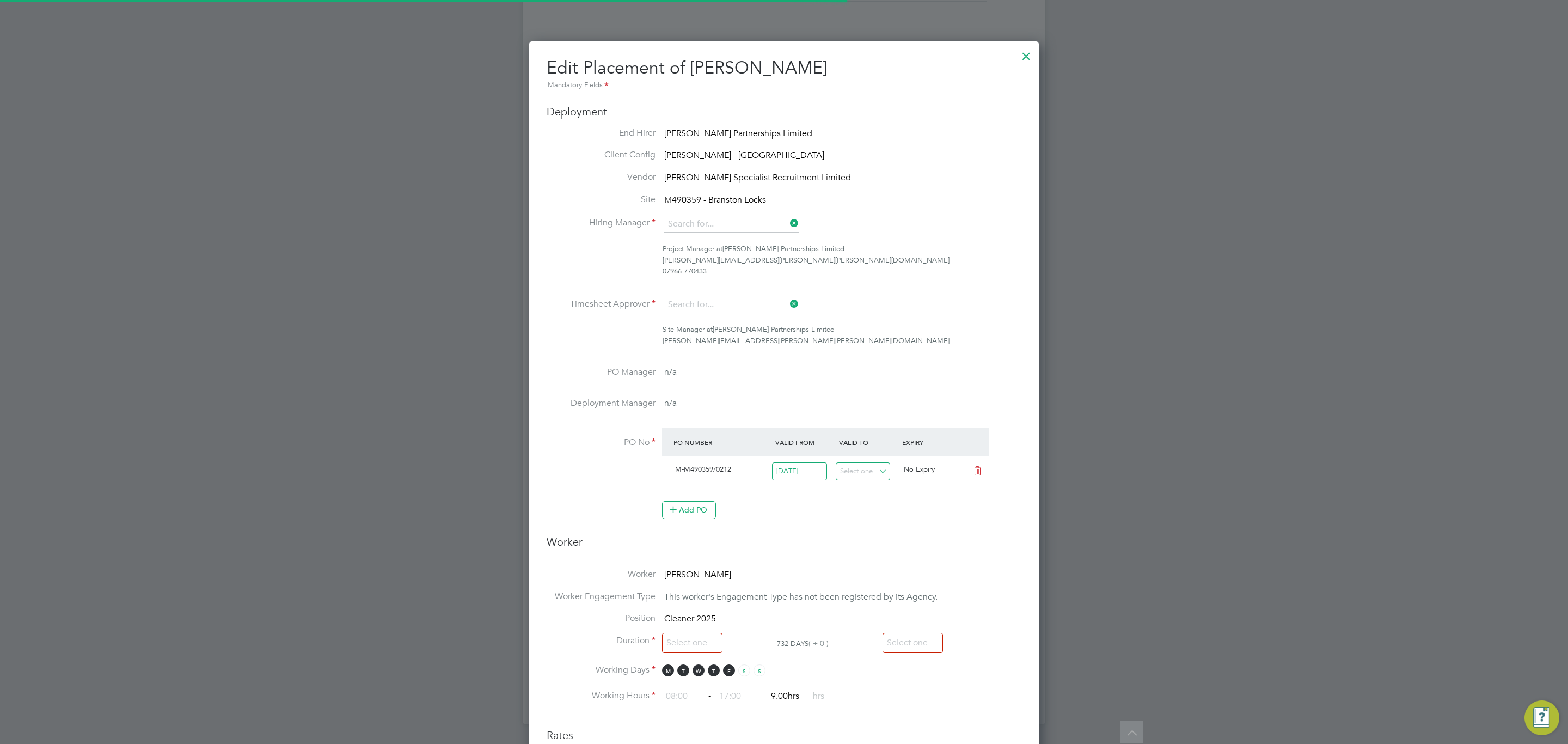
type input "17:00"
type input "18442630"
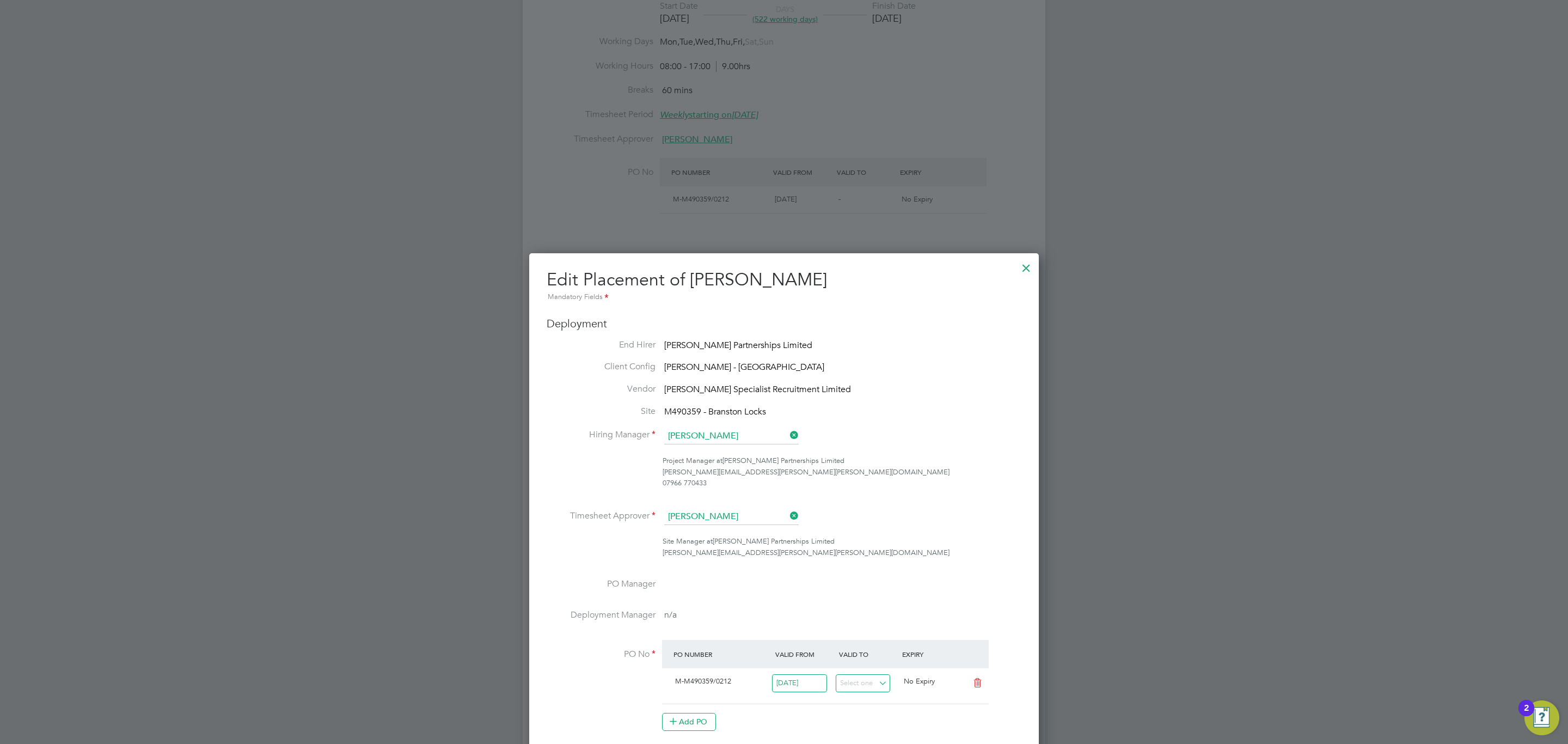
scroll to position [245, 0]
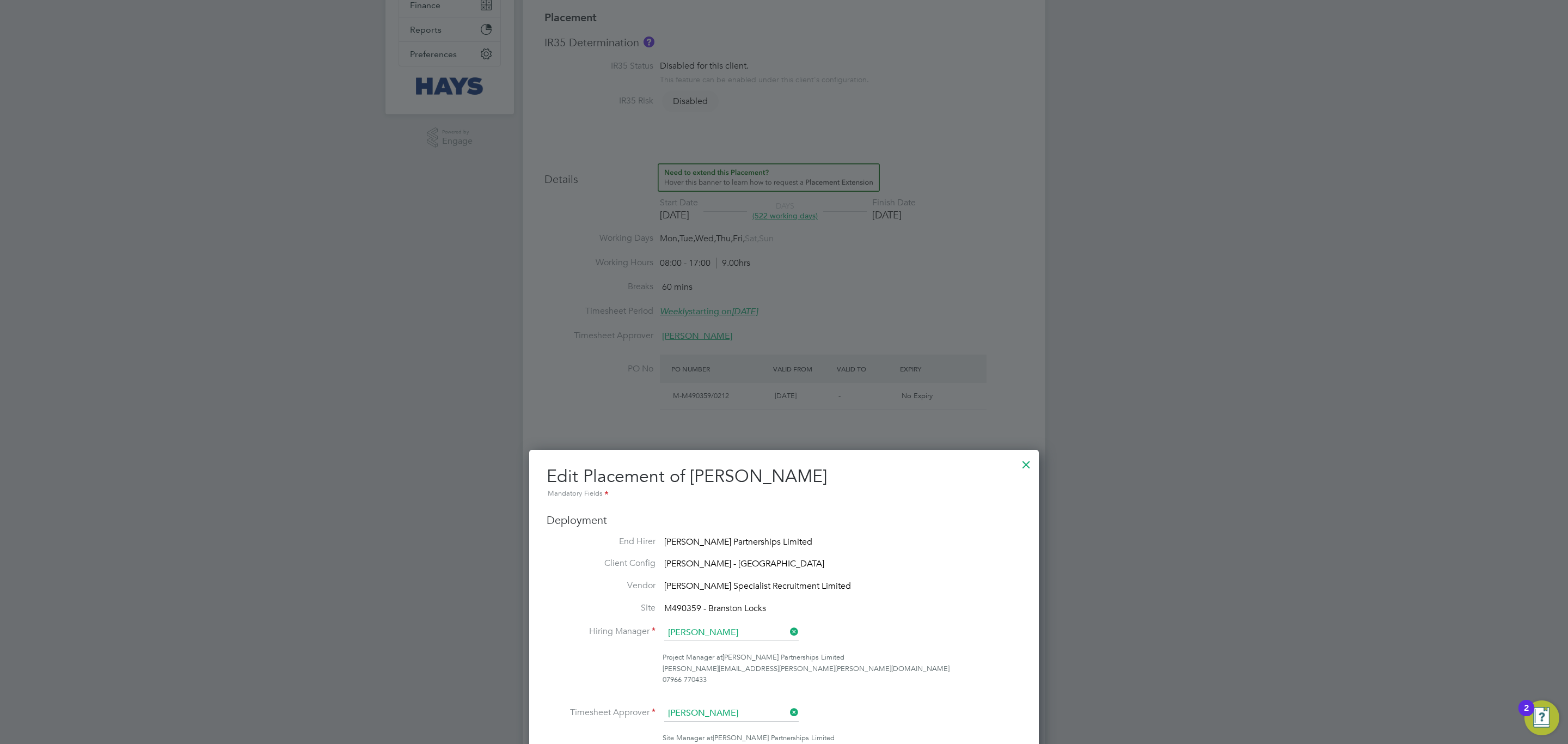
click at [1041, 460] on div at bounding box center [784, 372] width 1568 height 744
click at [1025, 463] on div at bounding box center [1026, 462] width 20 height 20
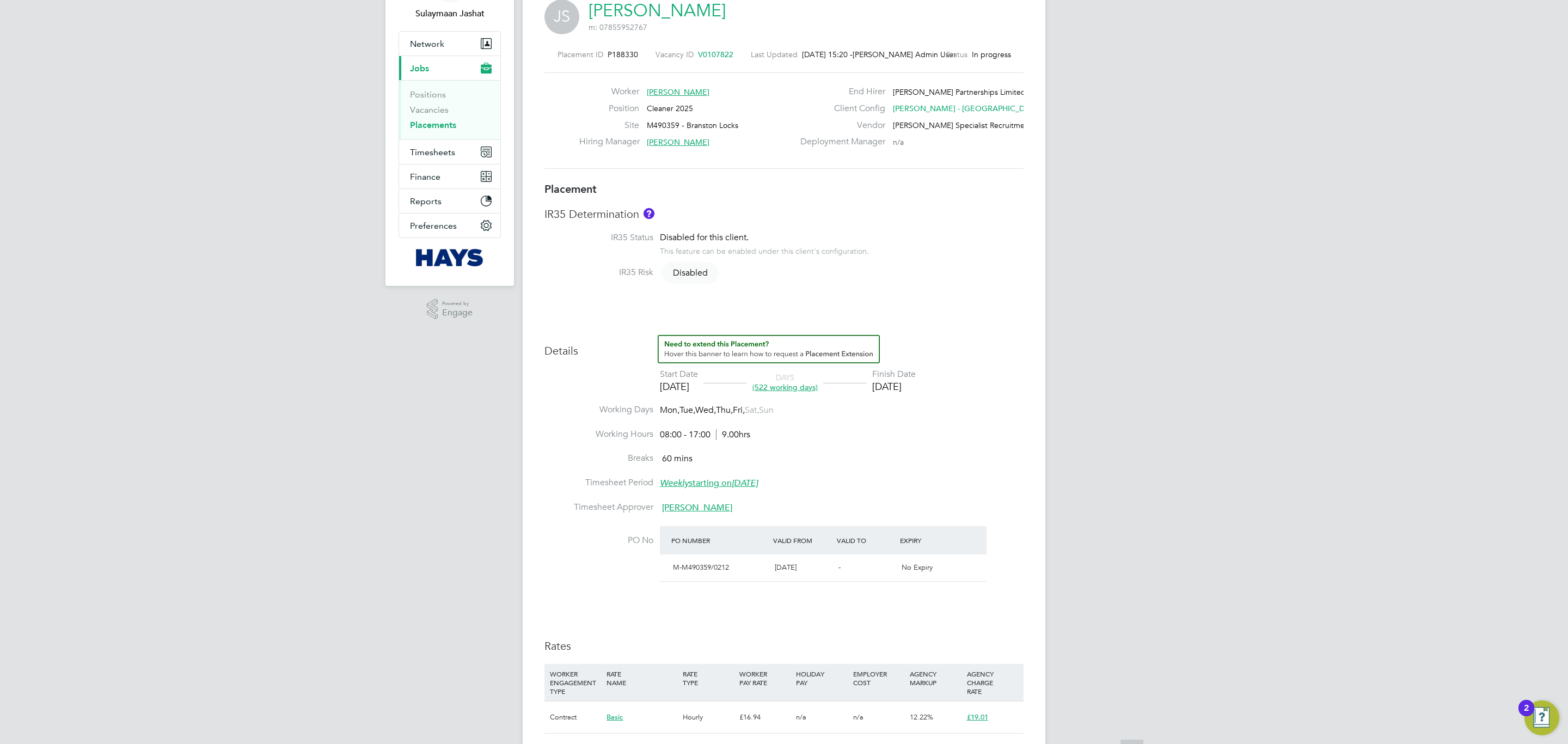
scroll to position [163, 0]
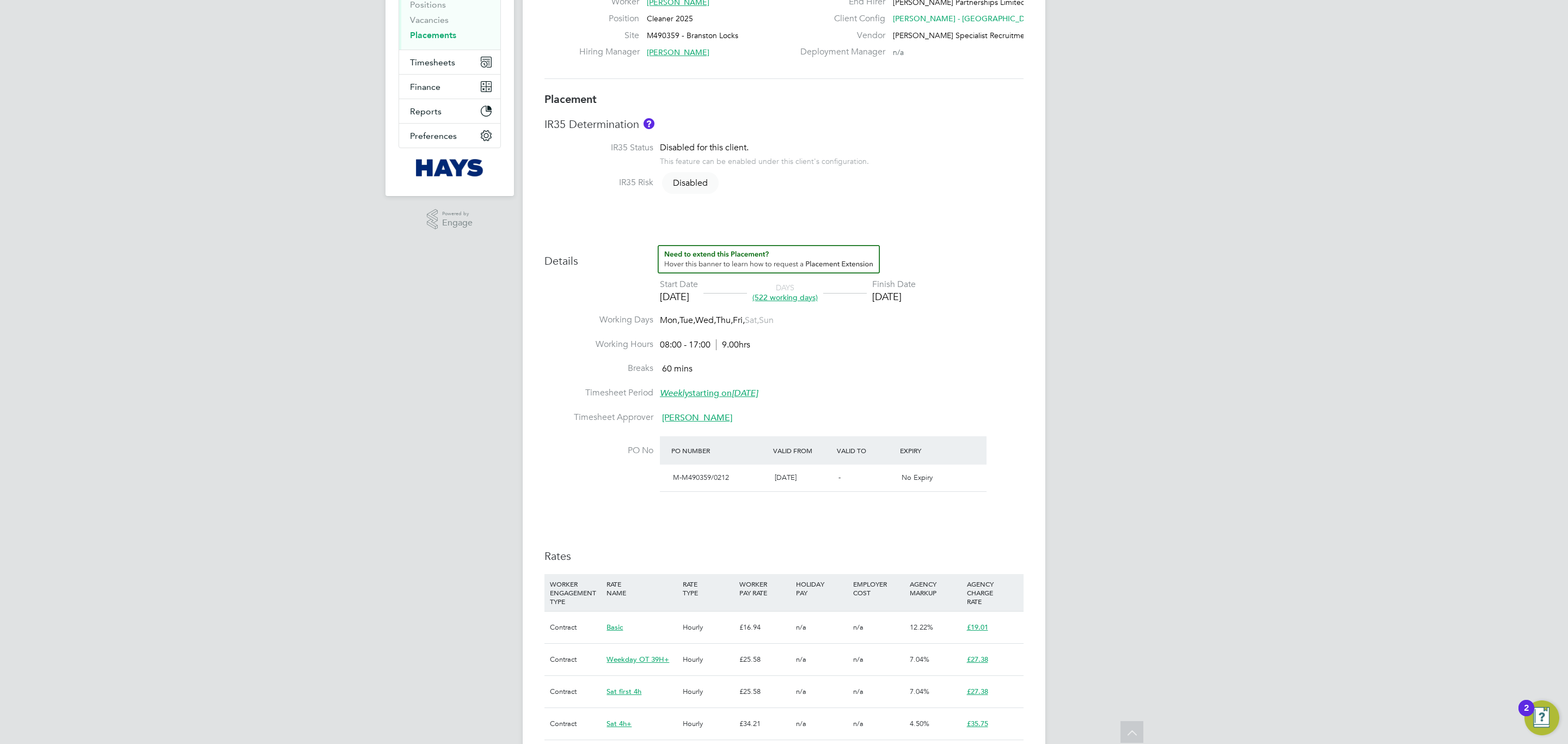
click at [800, 236] on div "Placement IR35 Determination IR35 Status Disabled for this client. This feature…" at bounding box center [784, 437] width 479 height 690
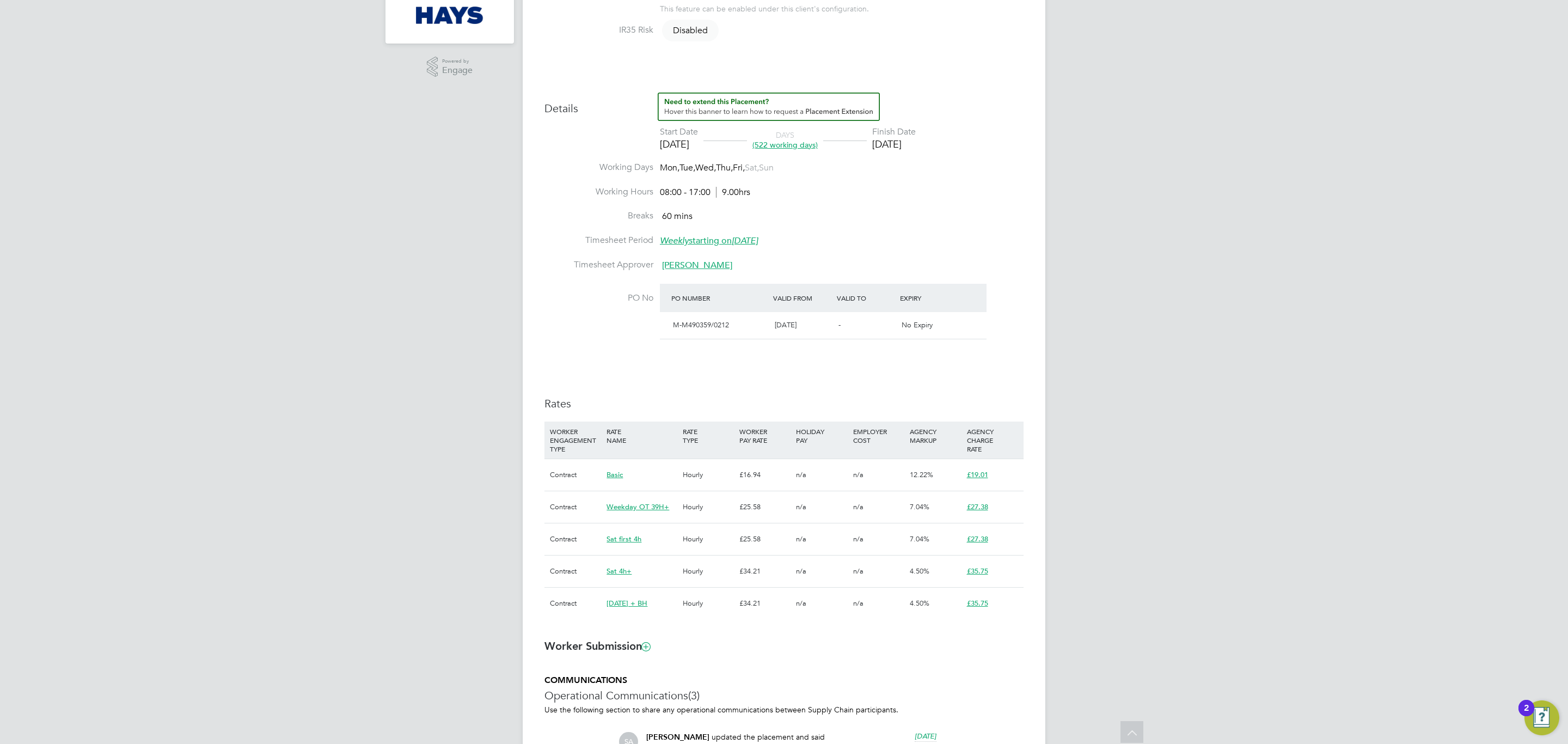
scroll to position [490, 0]
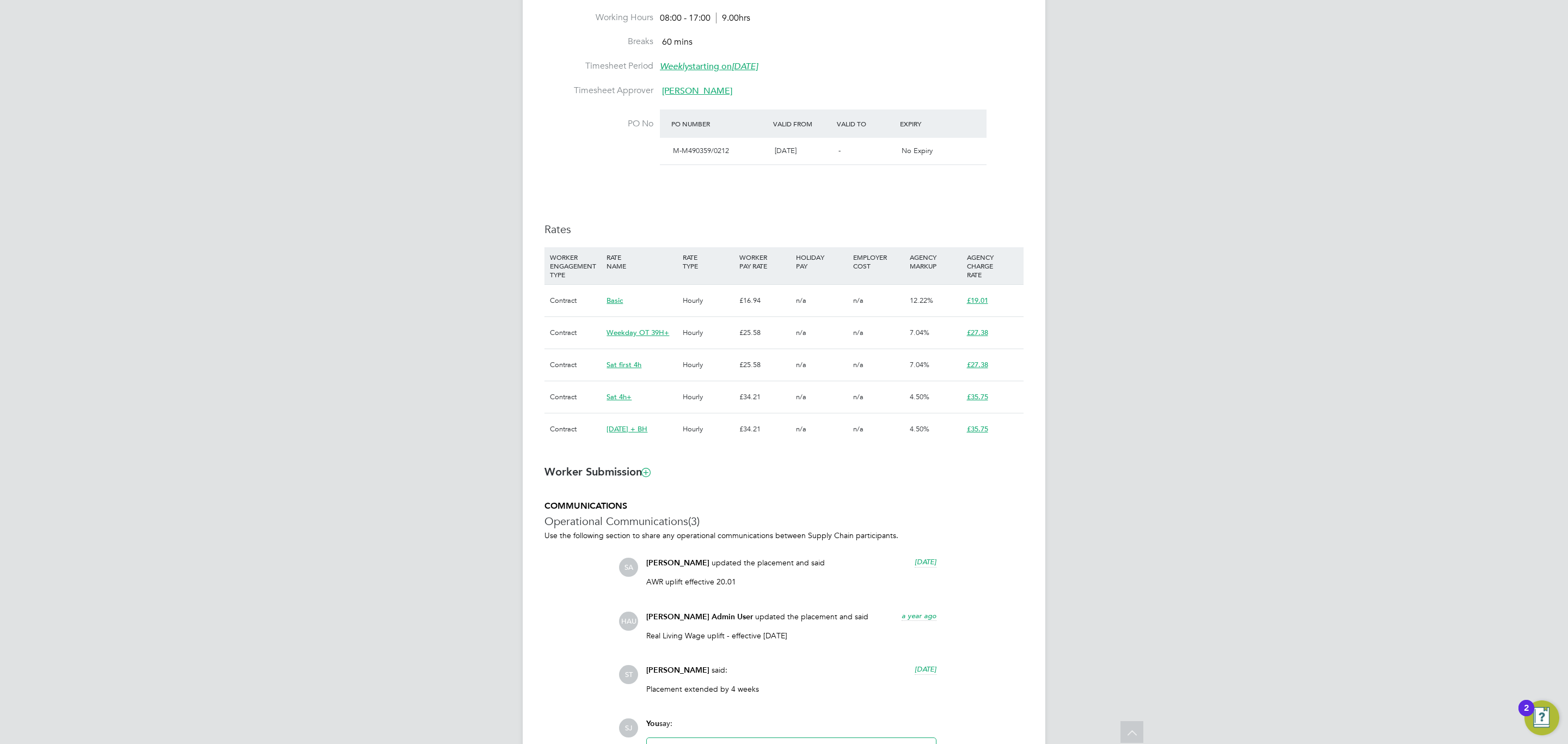
click at [791, 208] on div "Details Start Date 20 Oct 2023 DAYS (522 working days) Finish Date 20 Oct 2025 …" at bounding box center [784, 186] width 479 height 537
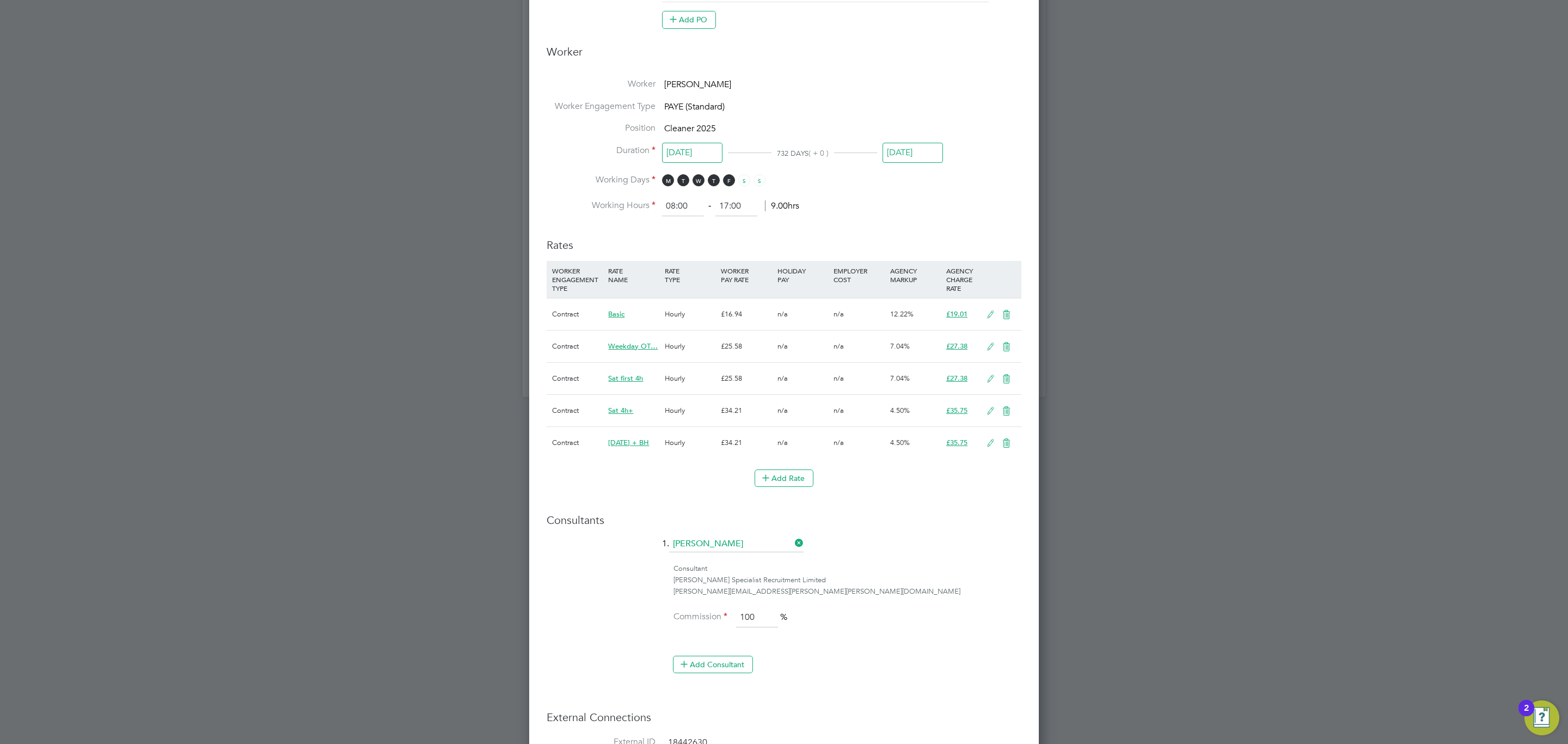
click at [986, 319] on icon at bounding box center [991, 315] width 13 height 9
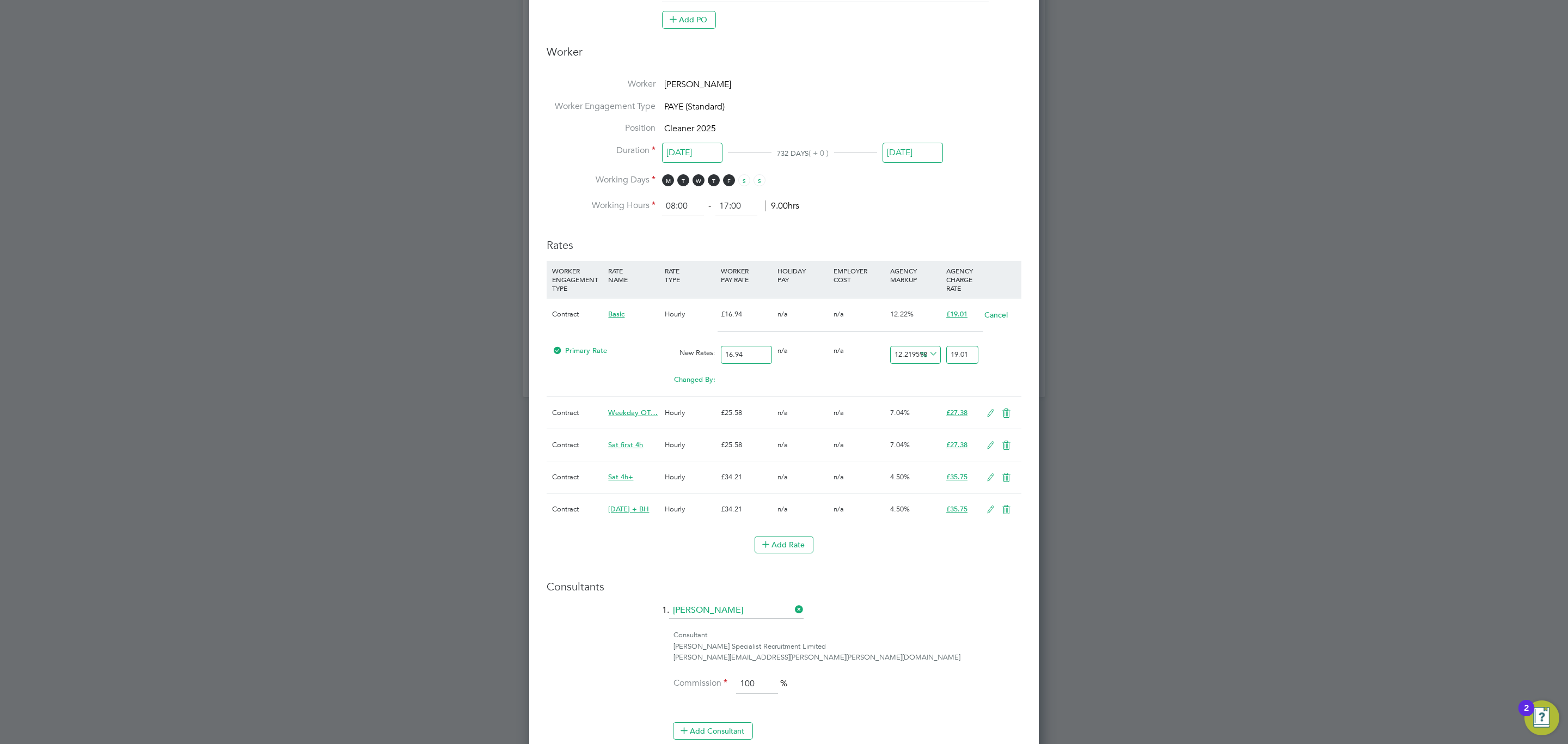
click at [961, 353] on input "19.01" at bounding box center [962, 355] width 32 height 18
type input "12.750885478158205"
type input "19.1"
type input "15.171192443919717"
type input "19.51"
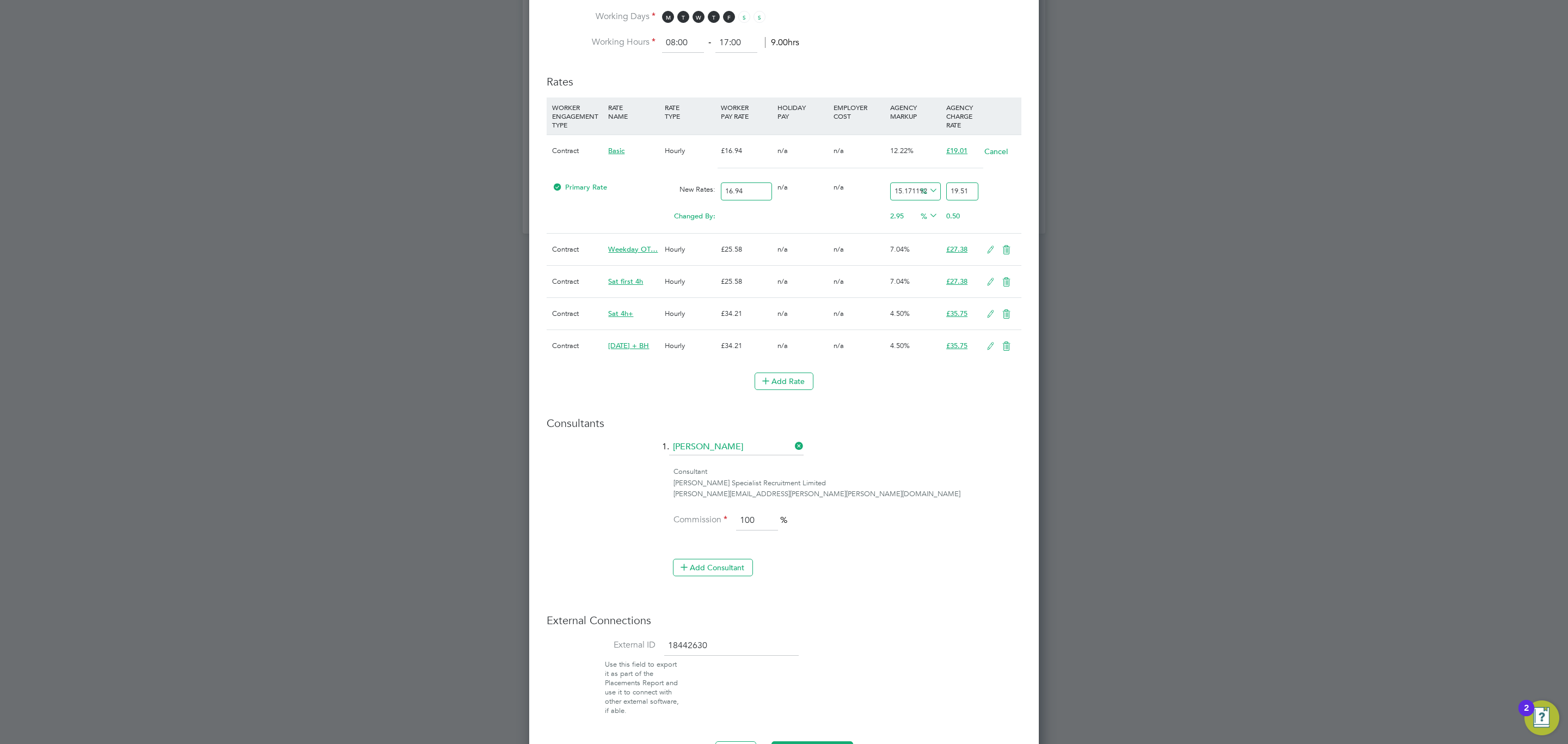
click at [990, 254] on icon at bounding box center [991, 250] width 13 height 9
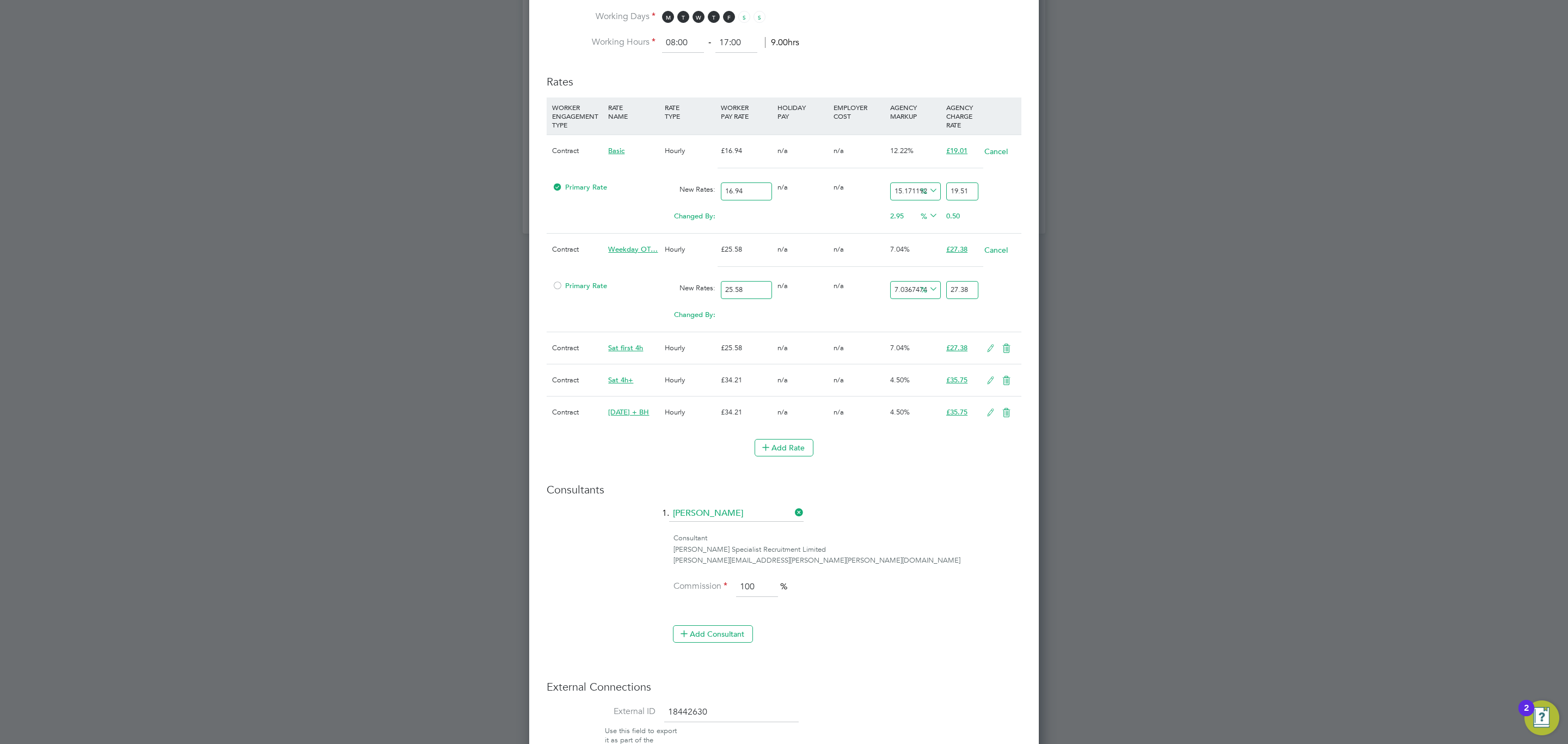
click at [755, 297] on input "25.58" at bounding box center [746, 290] width 51 height 18
click at [945, 291] on div "27.38" at bounding box center [962, 290] width 38 height 29
click at [963, 287] on input "27.38" at bounding box center [962, 290] width 32 height 18
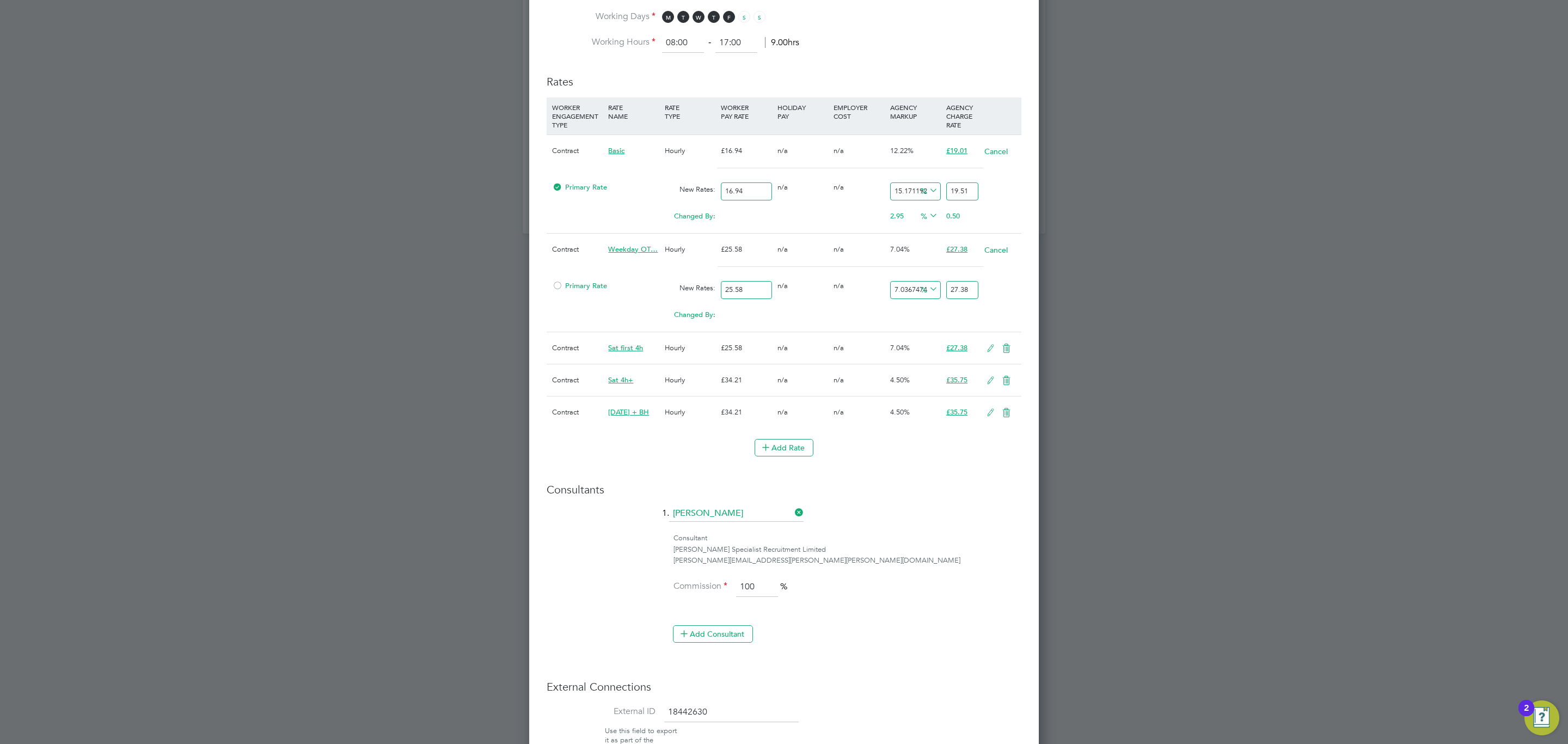
type input "-92.18139171227521"
type input "2"
type input "9.46051602814699"
type input "28"
type input "9.851446442533229"
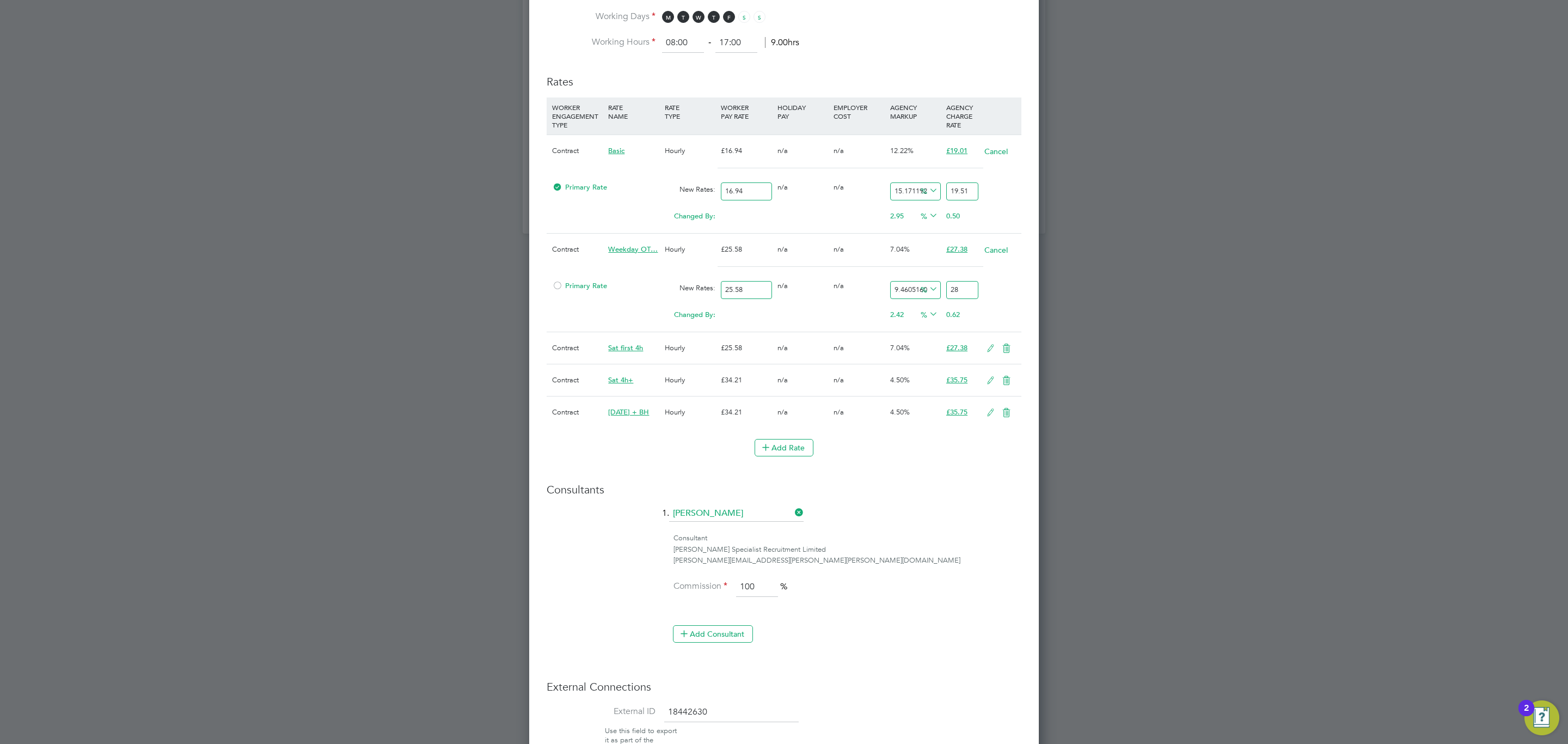
type input "28.1"
type input "9.929632525410478"
type input "28.12"
click at [992, 353] on icon at bounding box center [991, 349] width 13 height 9
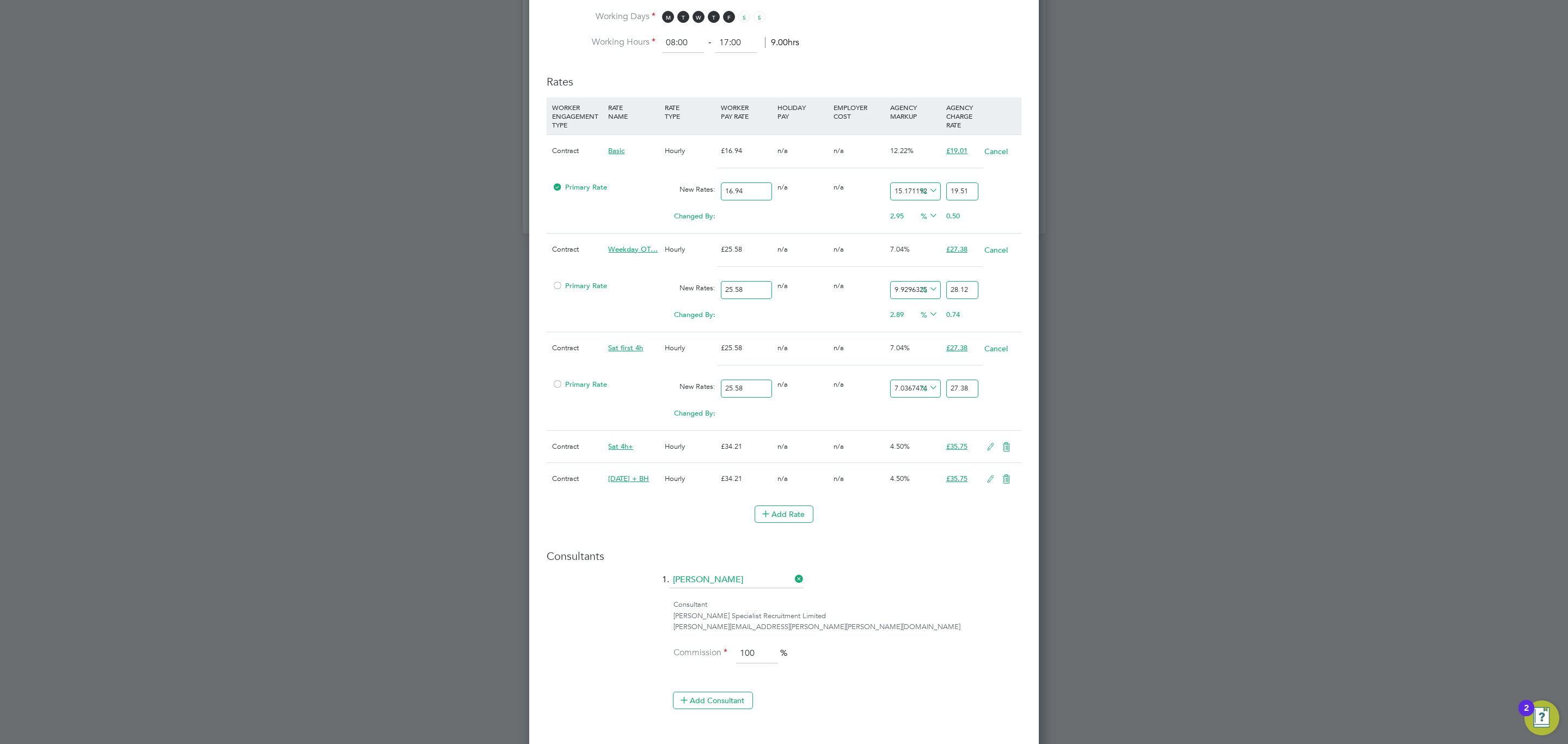
click at [963, 397] on input "27.38" at bounding box center [962, 389] width 32 height 18
type input "-92.18139171227521"
type input "2"
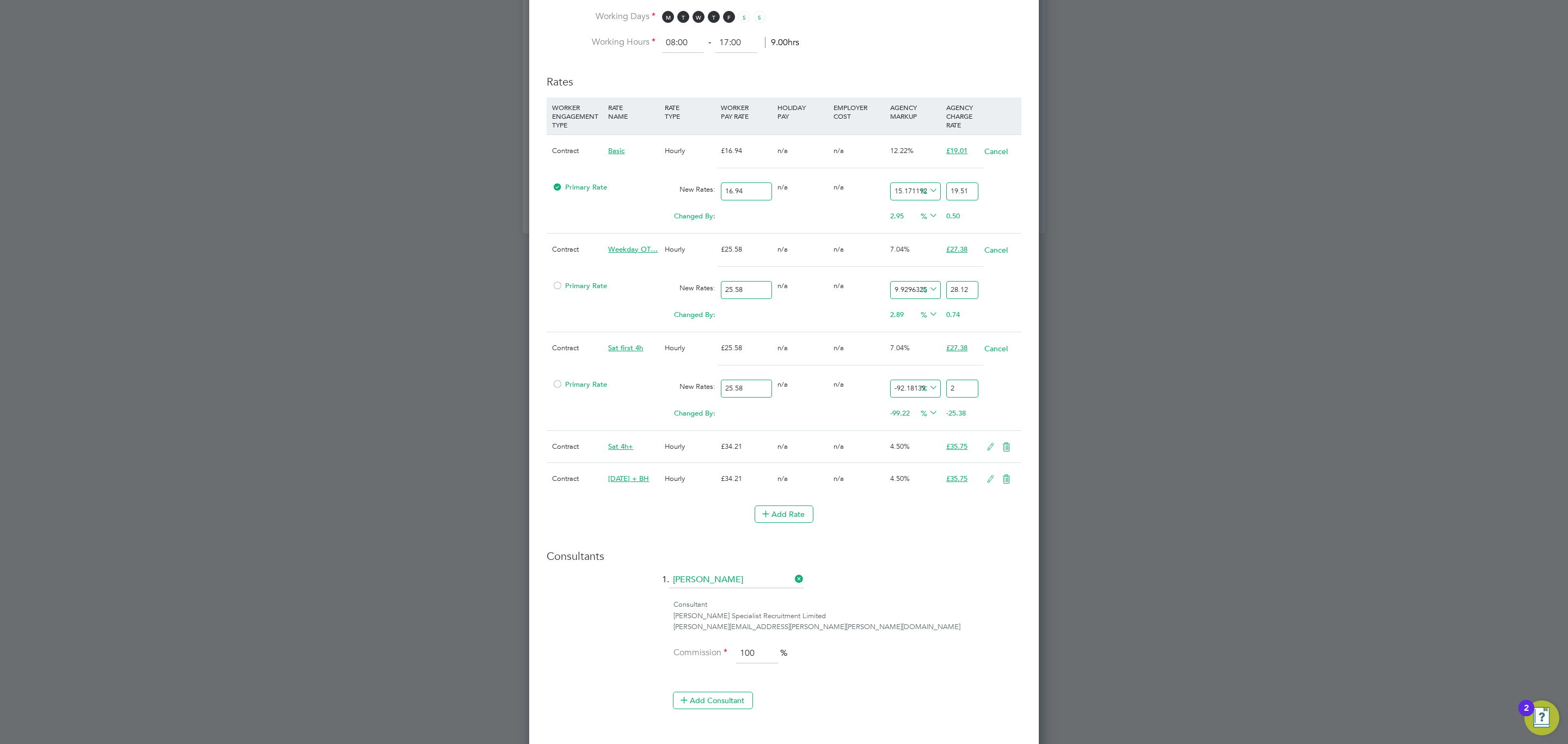
type input "9.46051602814699"
type input "28"
type input "9.851446442533229"
type input "28.1"
type input "9.9687255668491"
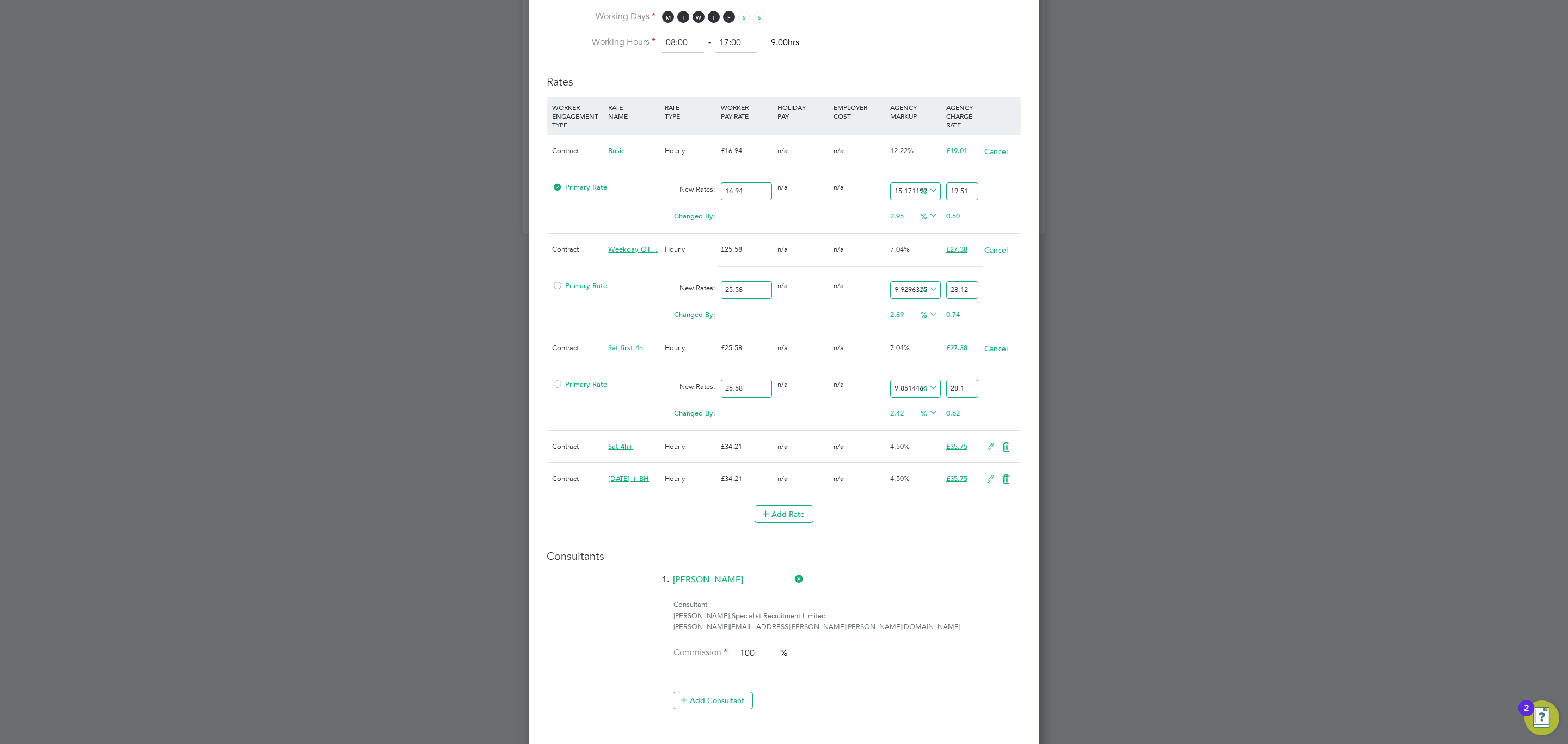
type input "28.13"
type input "9.851446442533229"
type input "28.1"
type input "9.929632525410478"
type input "28.12"
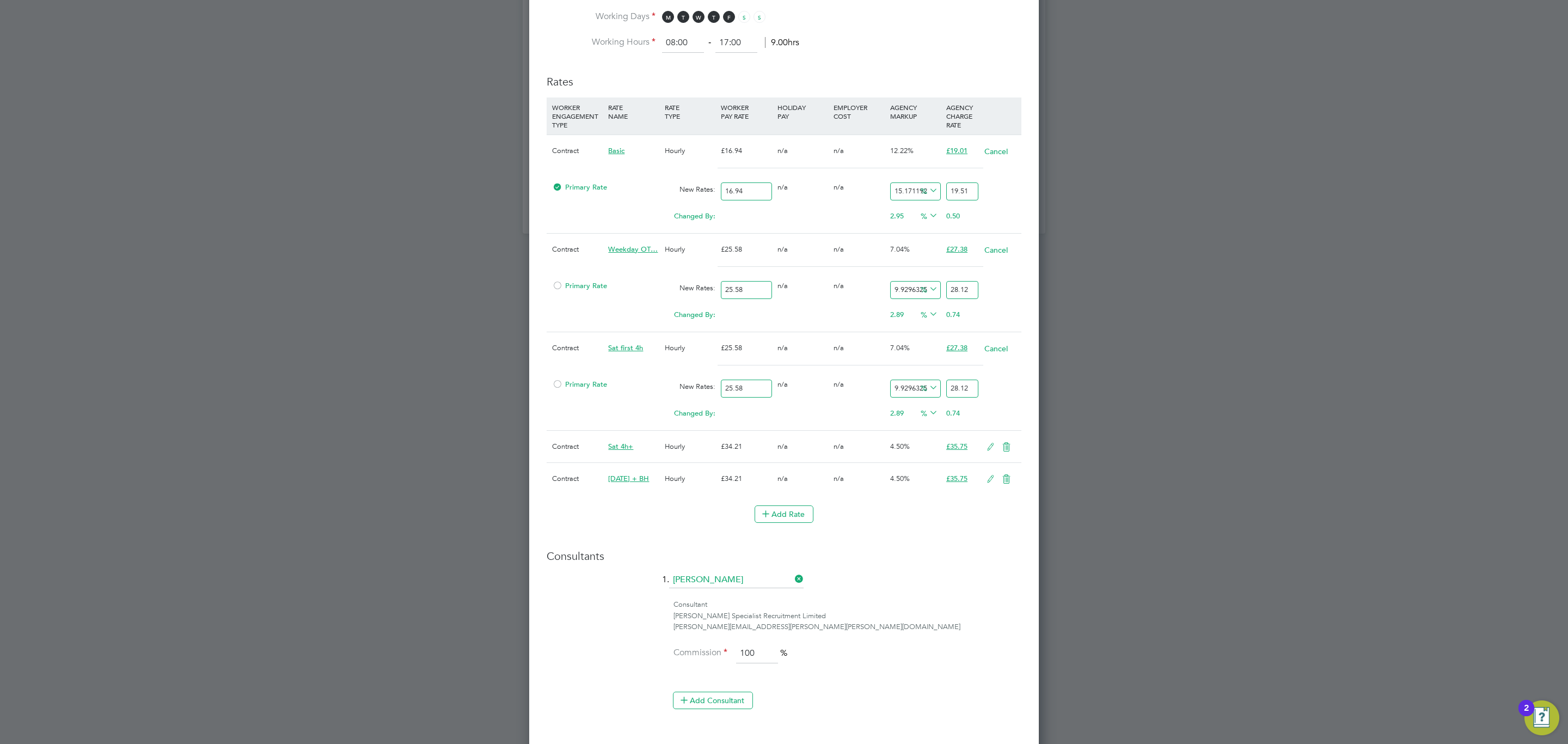
click at [988, 451] on icon at bounding box center [991, 447] width 13 height 9
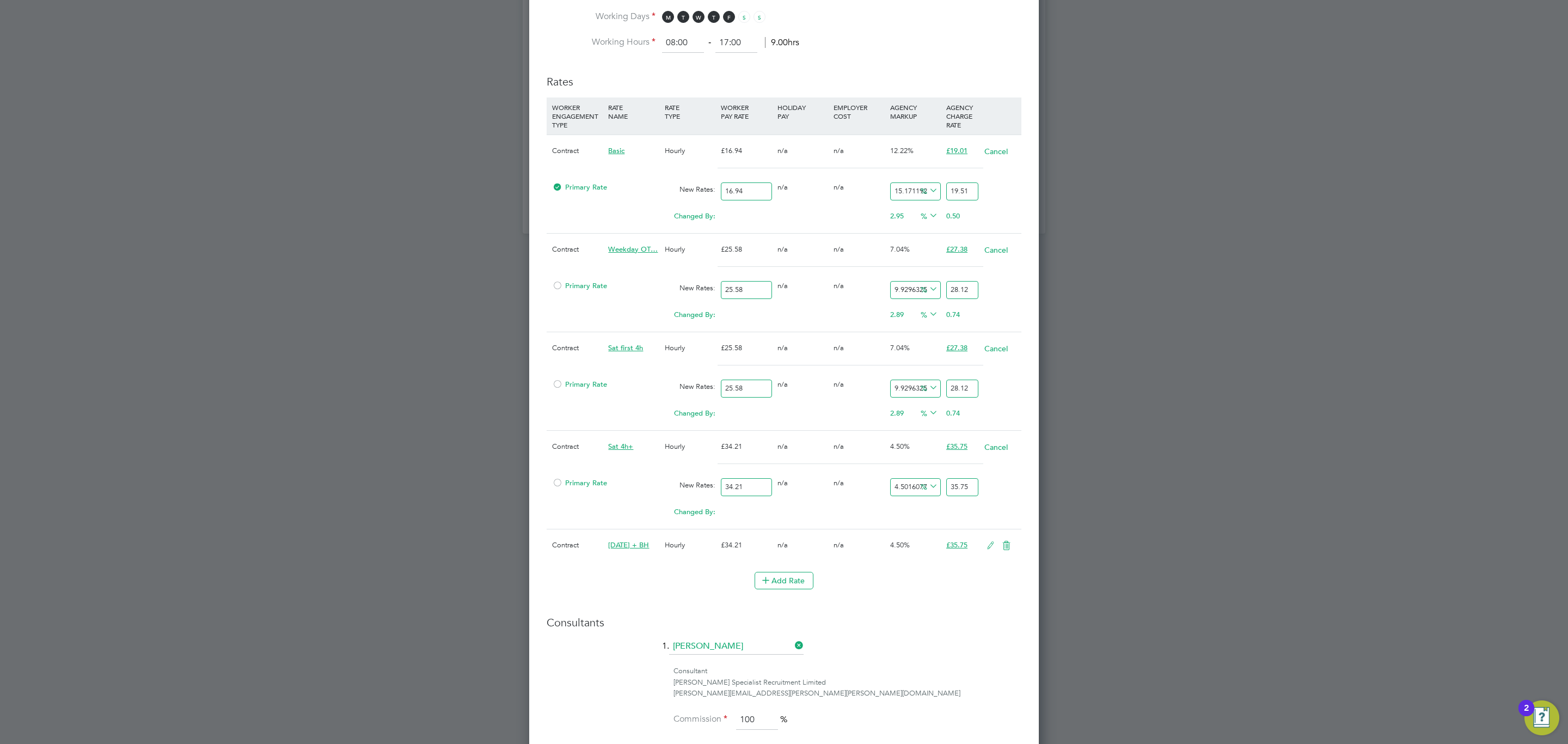
click at [957, 496] on input "35.75" at bounding box center [962, 487] width 32 height 18
type input "-91.23063431745103"
type input "3"
type input "5.232388190587548"
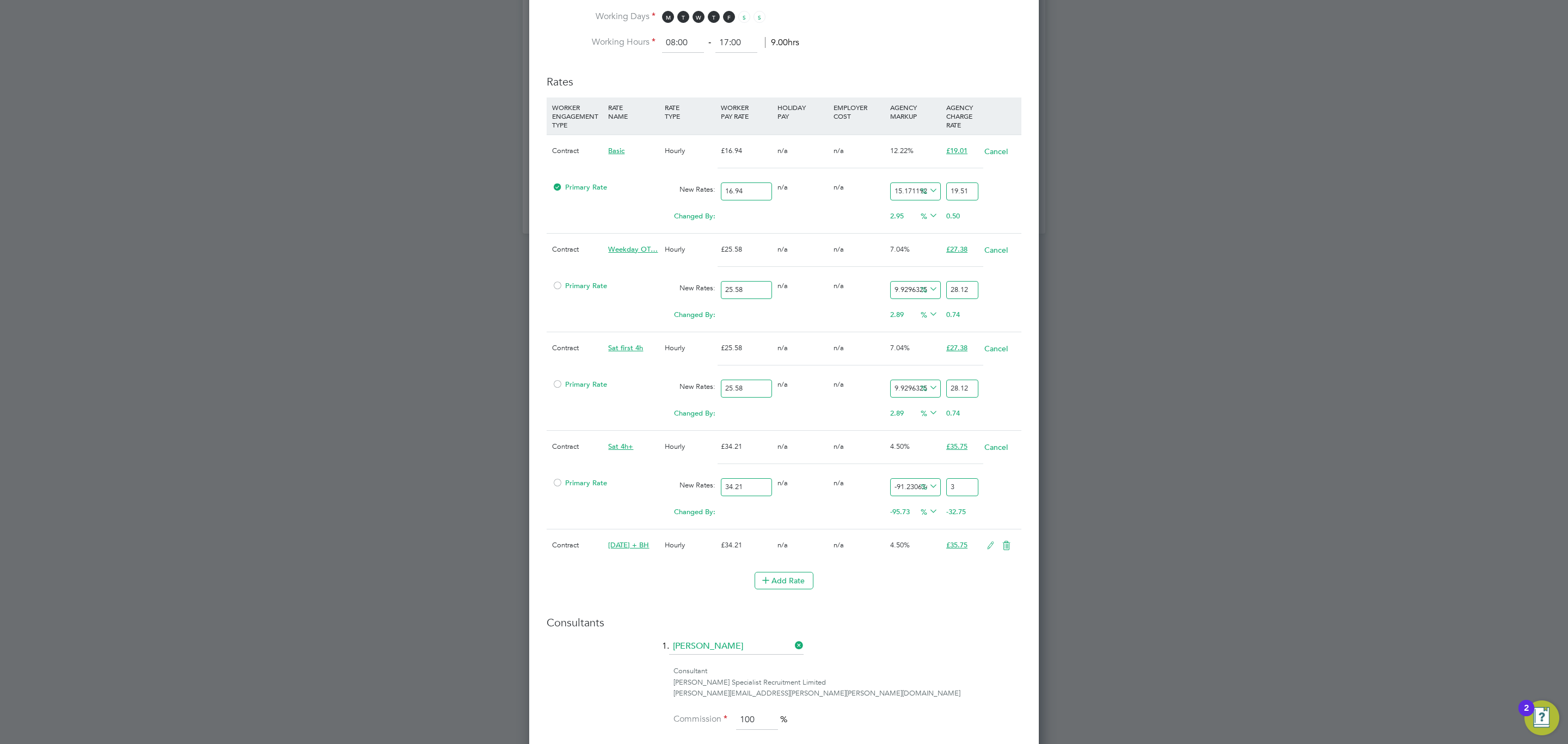
type input "36"
type input "7.278573516515639"
type input "36.7"
type input "7.366267173341129"
type input "36.73"
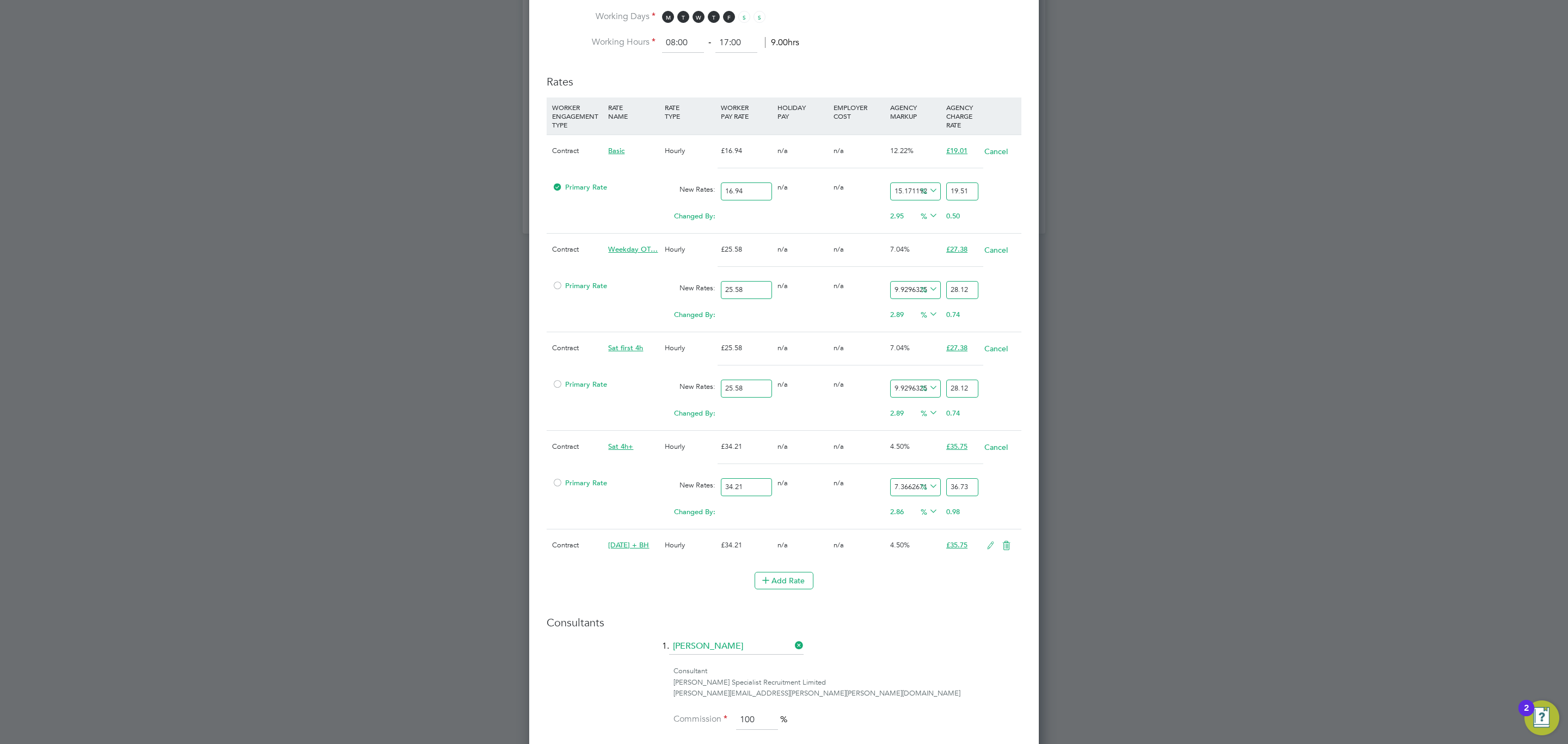
click at [986, 550] on icon at bounding box center [991, 545] width 13 height 9
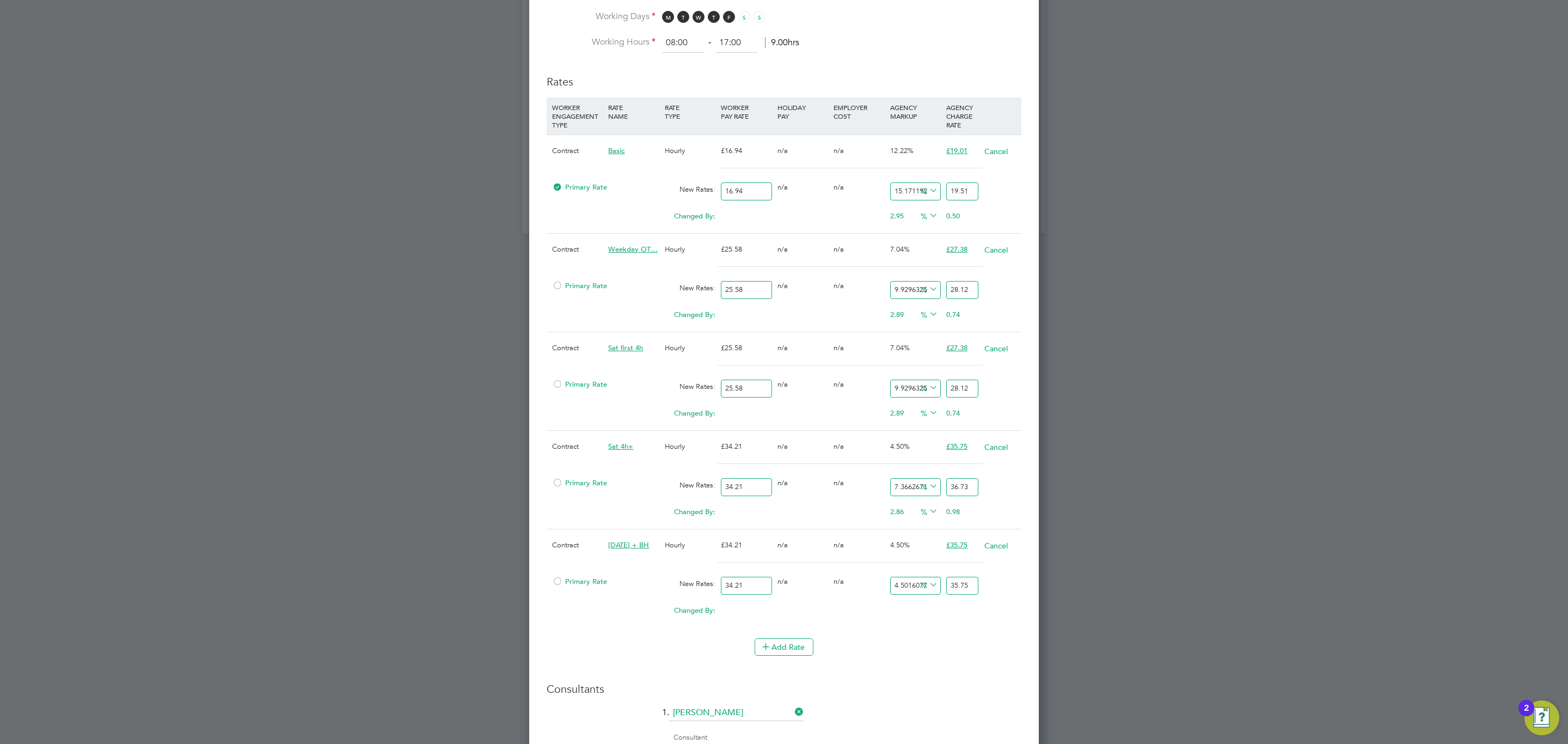
click at [961, 587] on input "35.75" at bounding box center [962, 585] width 32 height 18
type input "-91.23063431745103"
type input "3"
type input "5.232388190587548"
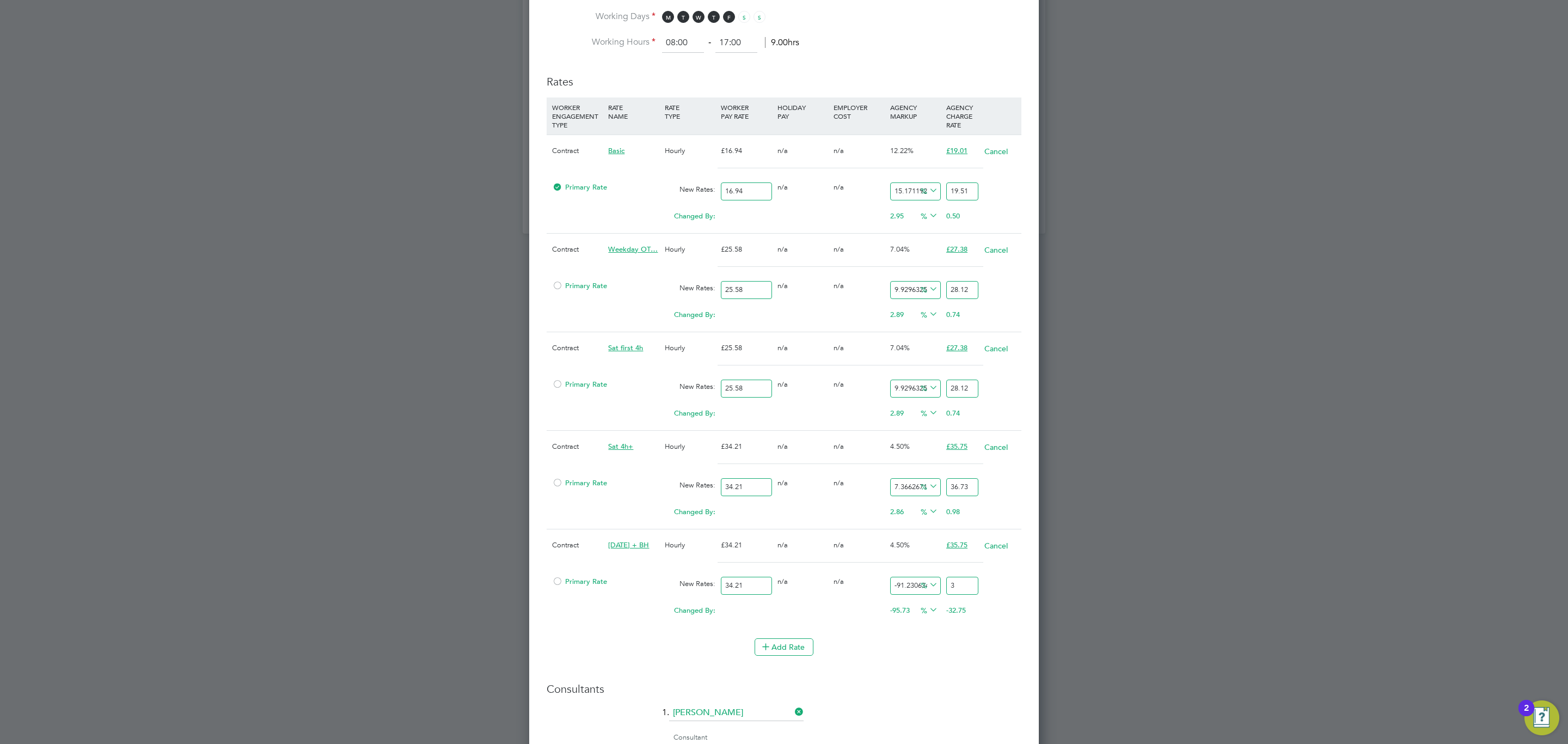
type input "36"
type input "7.278573516515639"
type input "36.7"
type input "7.366267173341129"
type input "36.73"
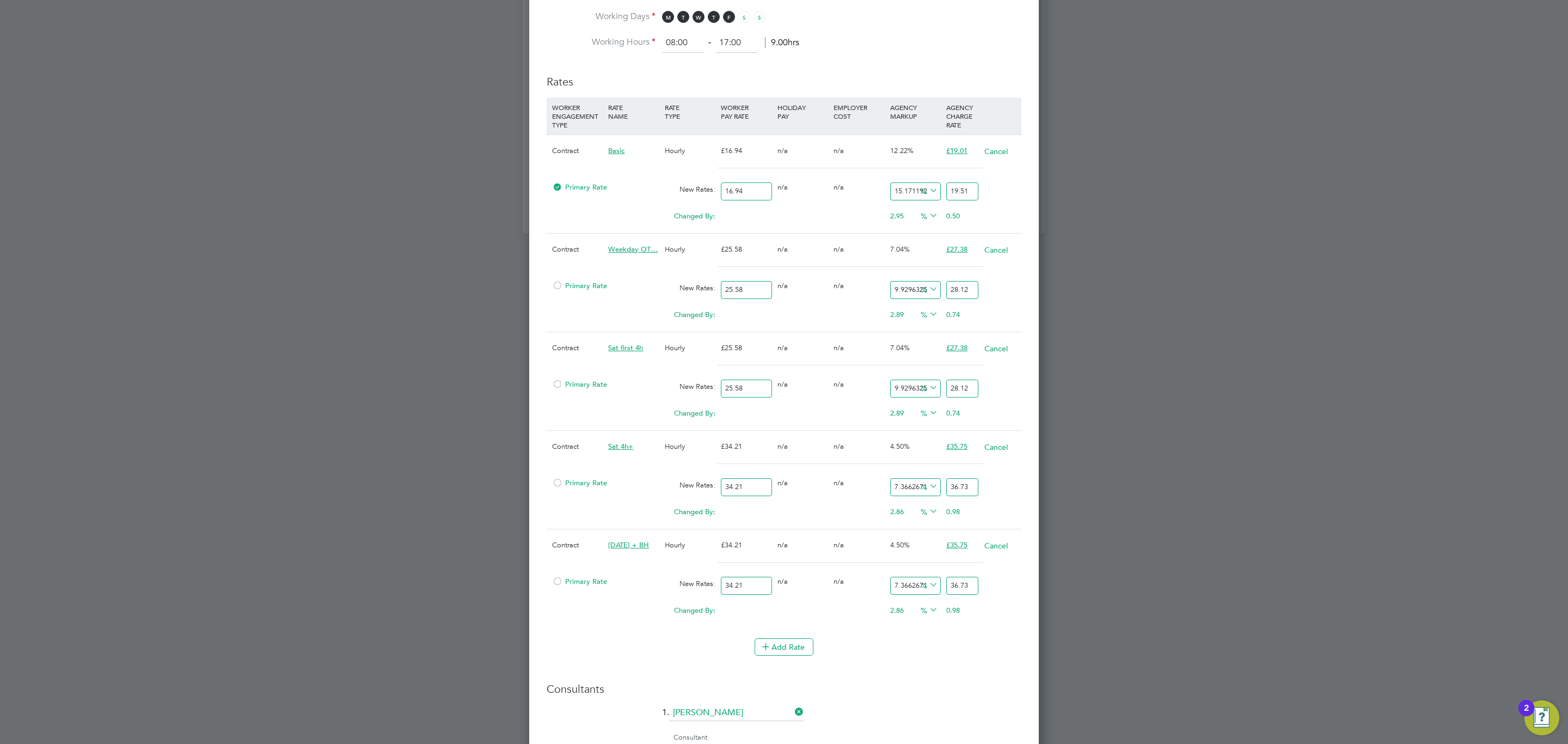
click at [815, 510] on div "0.00" at bounding box center [803, 507] width 56 height 11
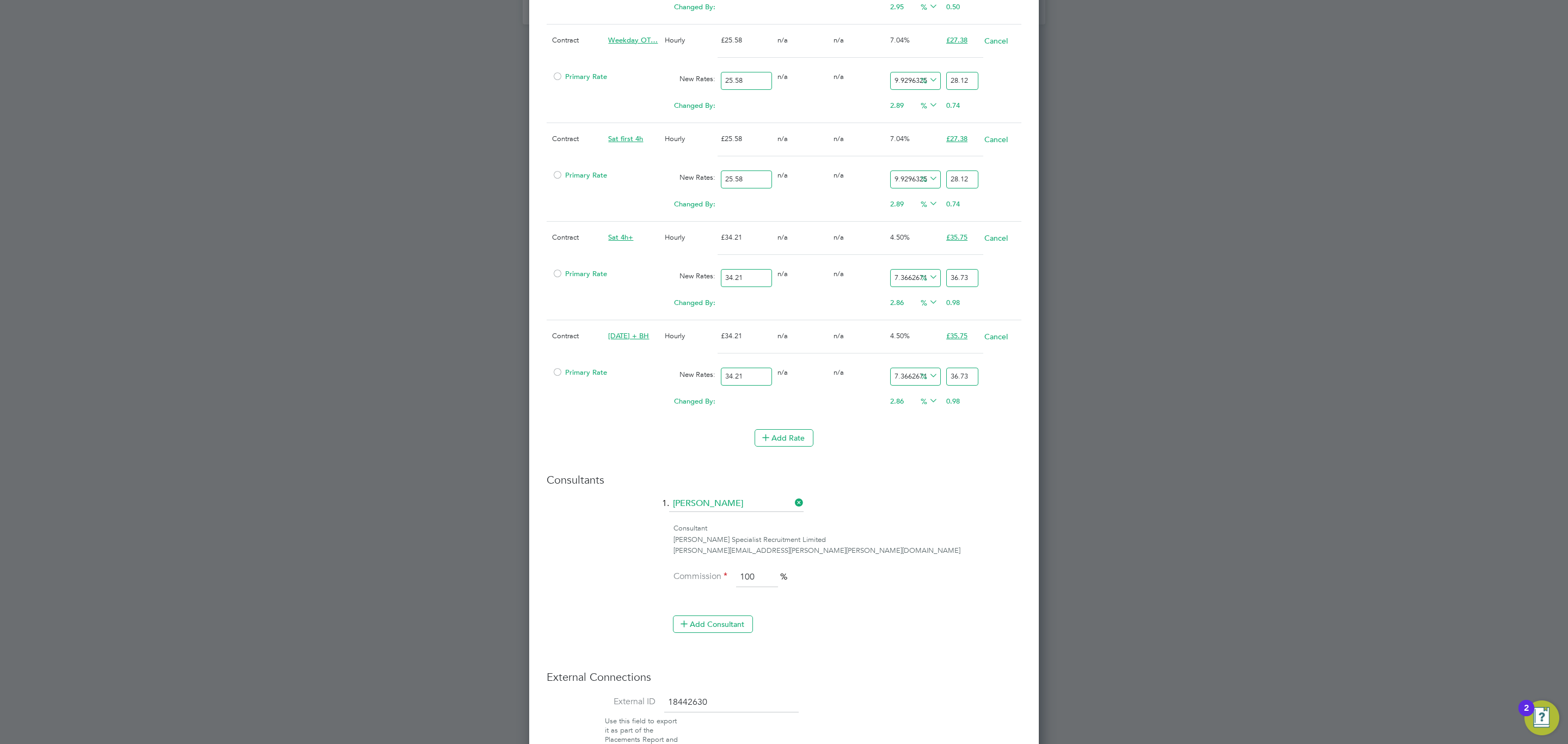
scroll to position [1455, 0]
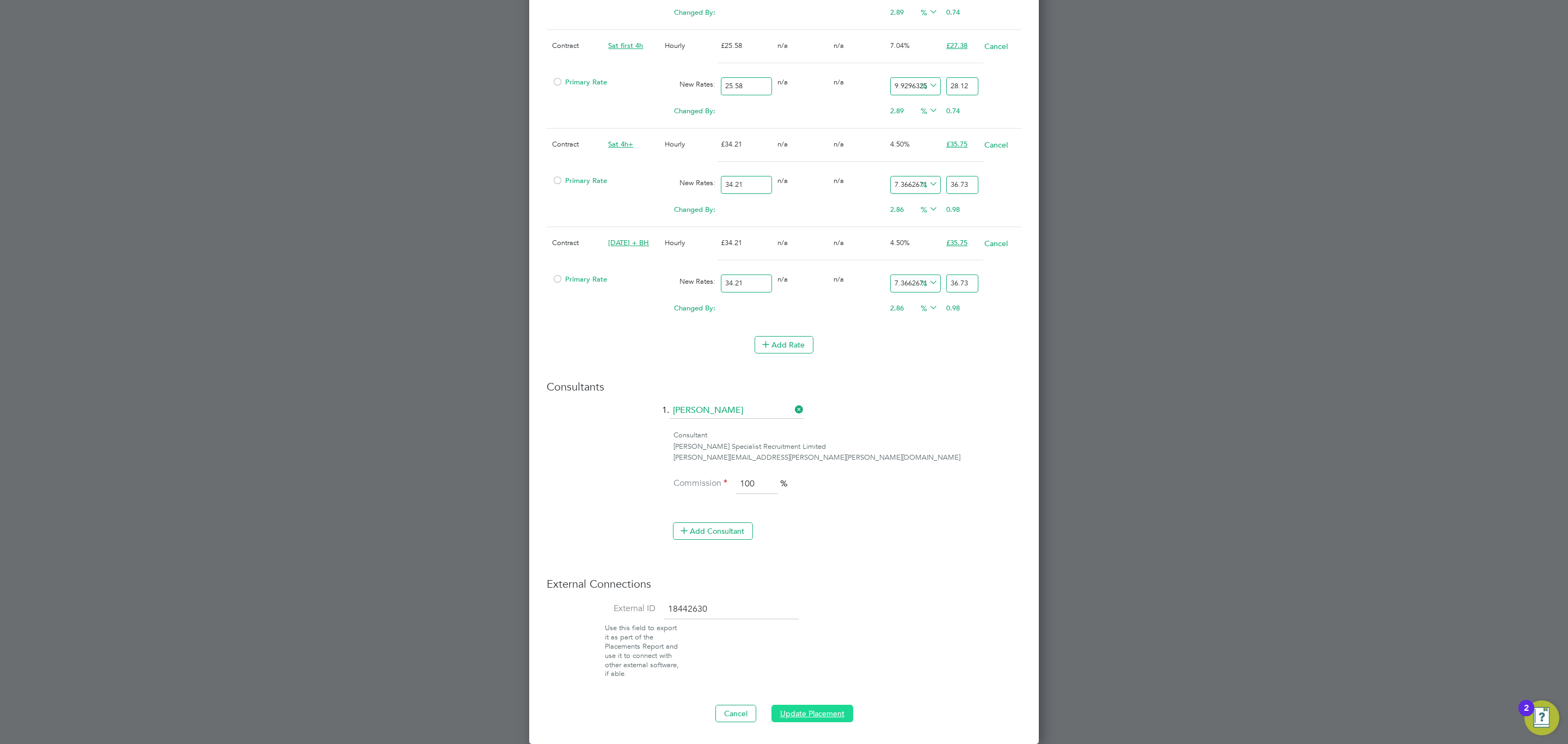
click at [812, 706] on button "Update Placement" at bounding box center [812, 714] width 82 height 18
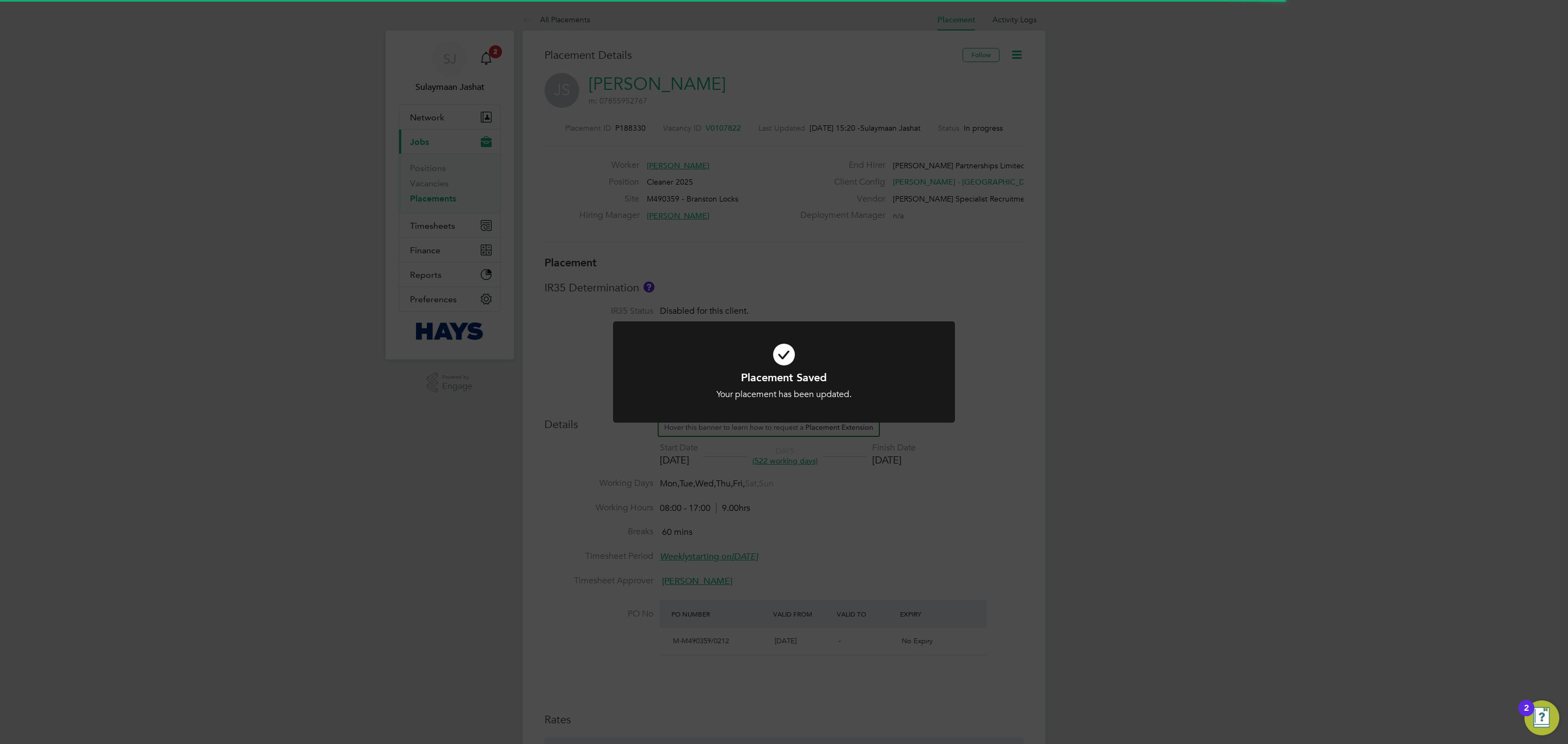
scroll to position [5, 5]
click at [806, 575] on div "Placement Saved Your placement has been updated. Cancel Okay" at bounding box center [784, 372] width 1568 height 744
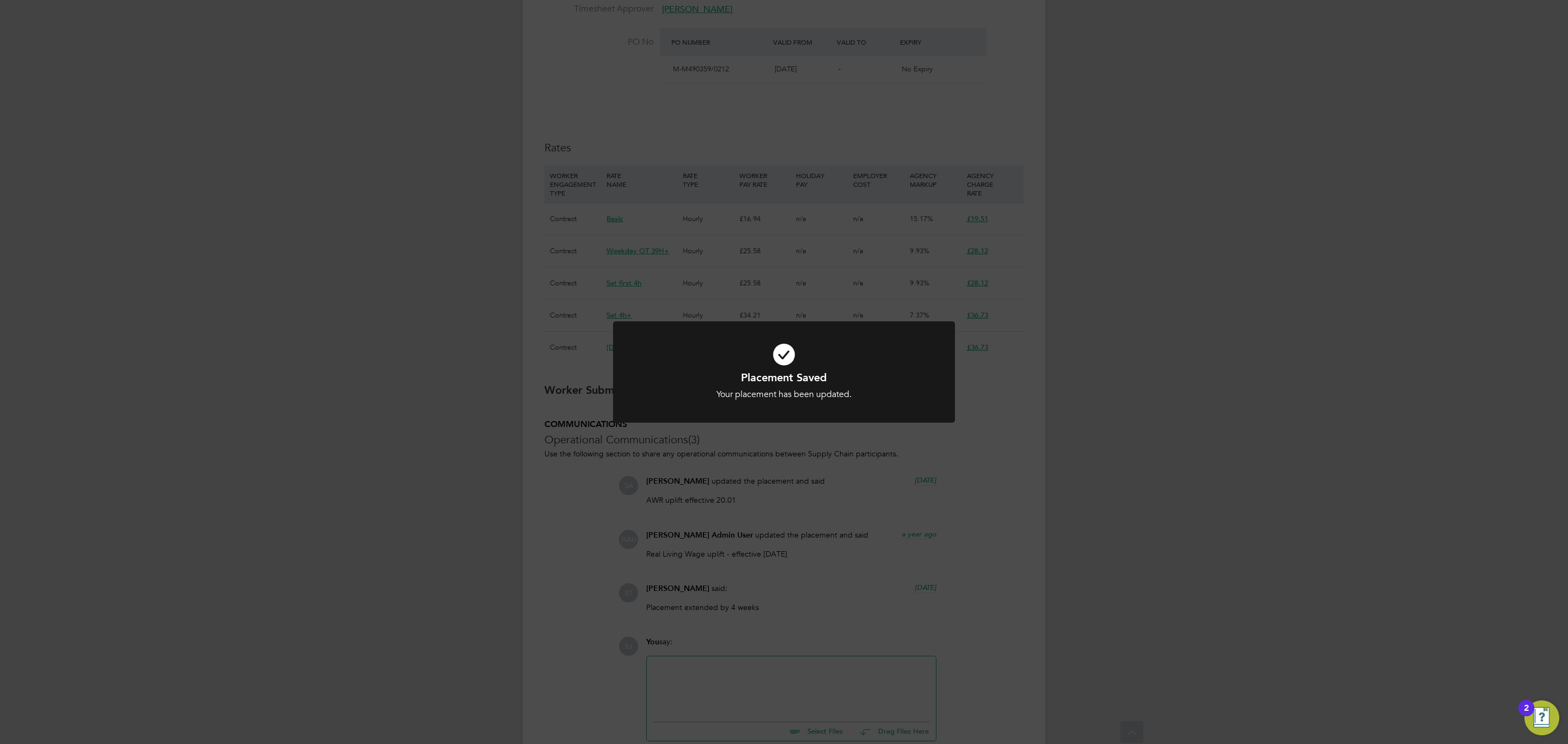
click at [829, 542] on div "Placement Saved Your placement has been updated. Cancel Okay" at bounding box center [784, 372] width 1568 height 744
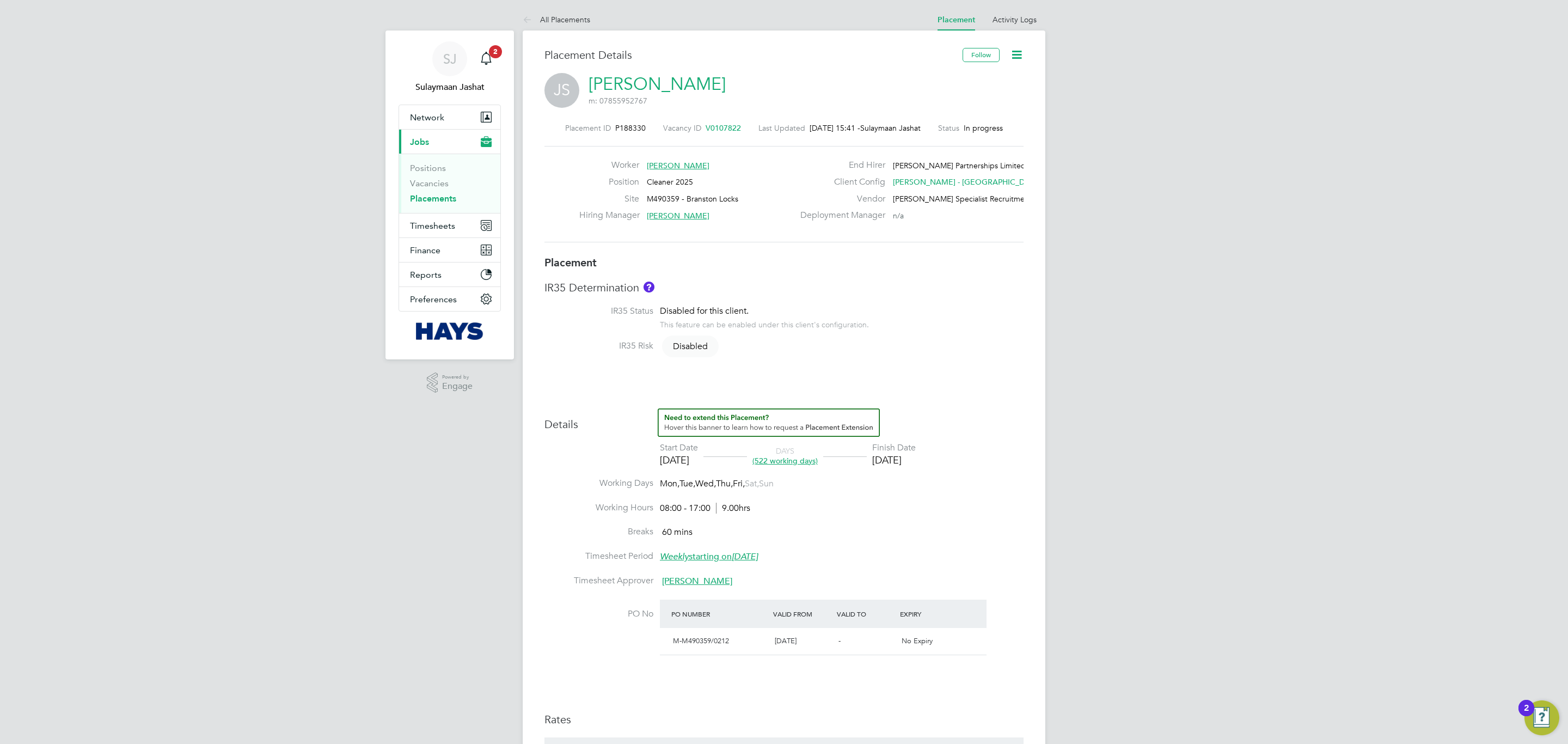
click at [726, 359] on li "IR35 Risk Disabled" at bounding box center [784, 352] width 479 height 24
click at [1011, 18] on link "Activity Logs" at bounding box center [1015, 19] width 44 height 10
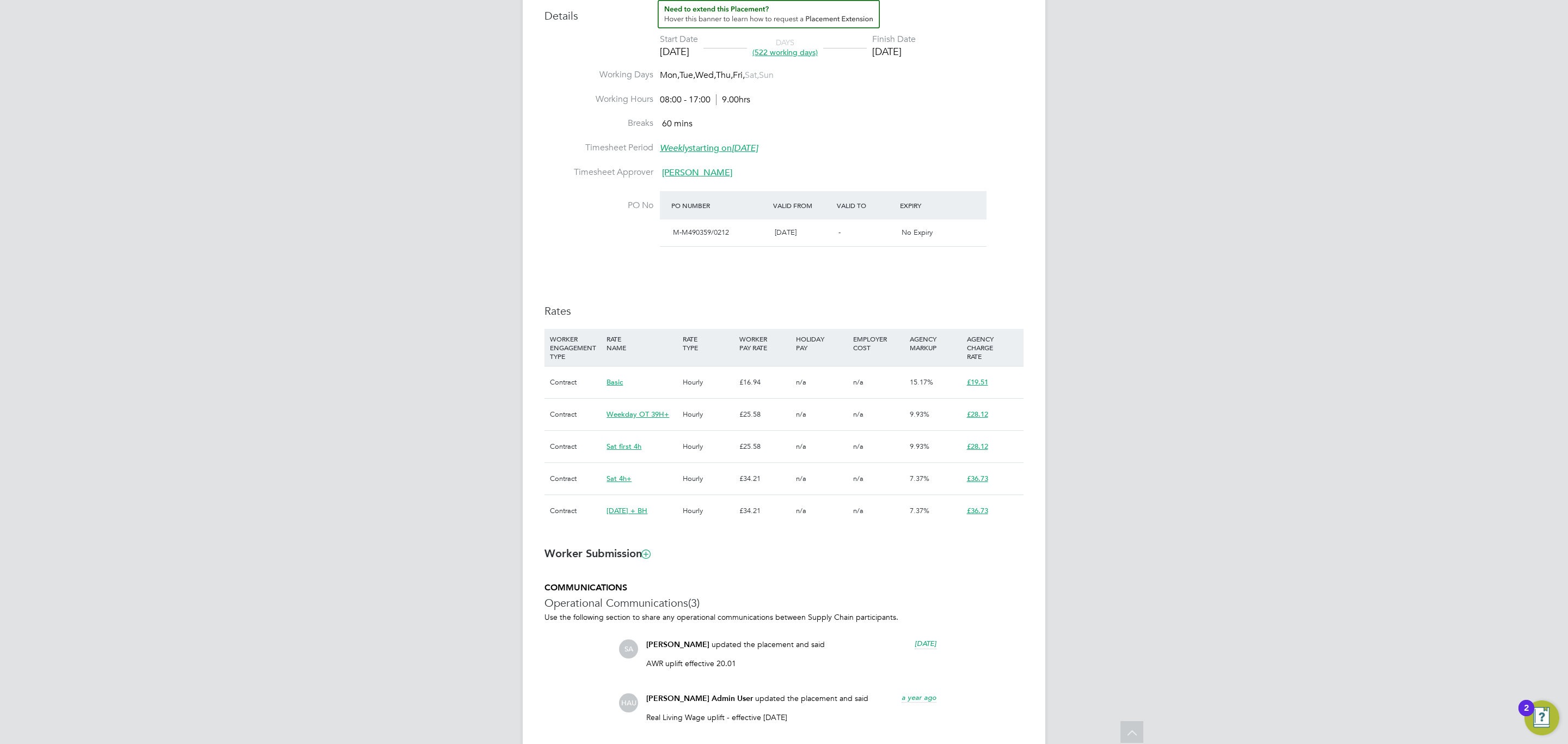
click at [853, 547] on ng-form "Placement IR35 Determination IR35 Status Disabled for this client. This feature…" at bounding box center [784, 389] width 479 height 1083
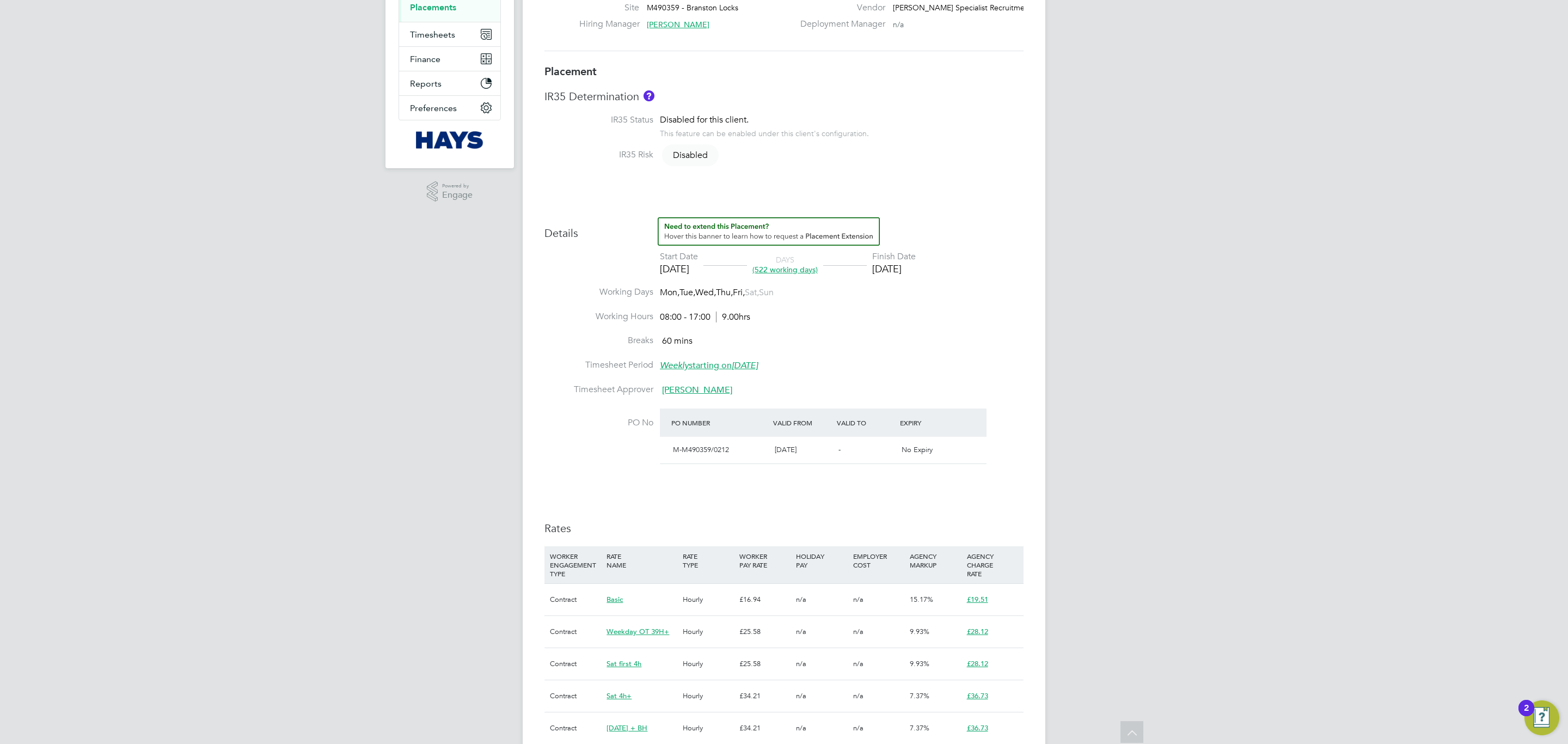
scroll to position [82, 0]
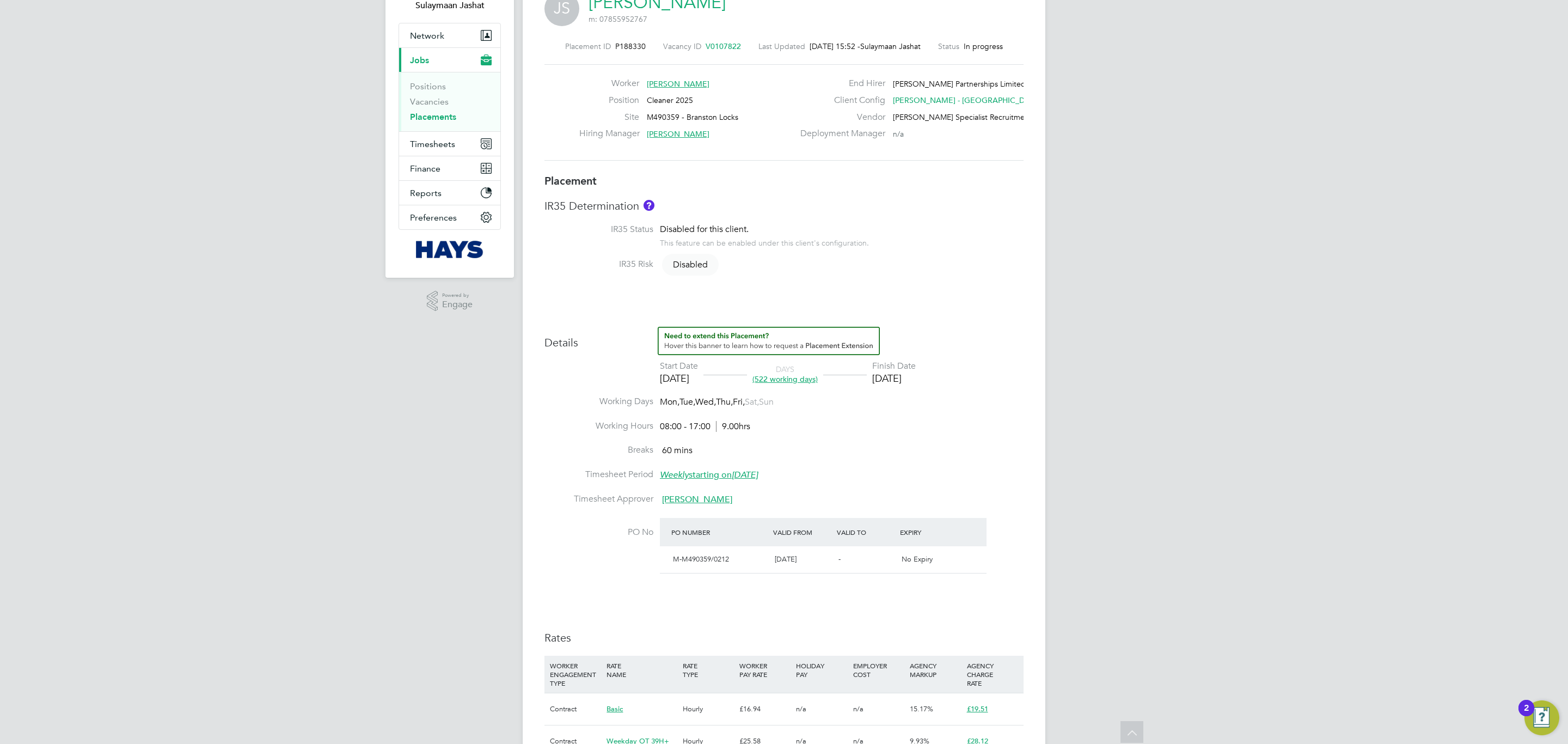
click at [715, 315] on div "Placement IR35 Determination IR35 Status Disabled for this client. This feature…" at bounding box center [784, 519] width 479 height 690
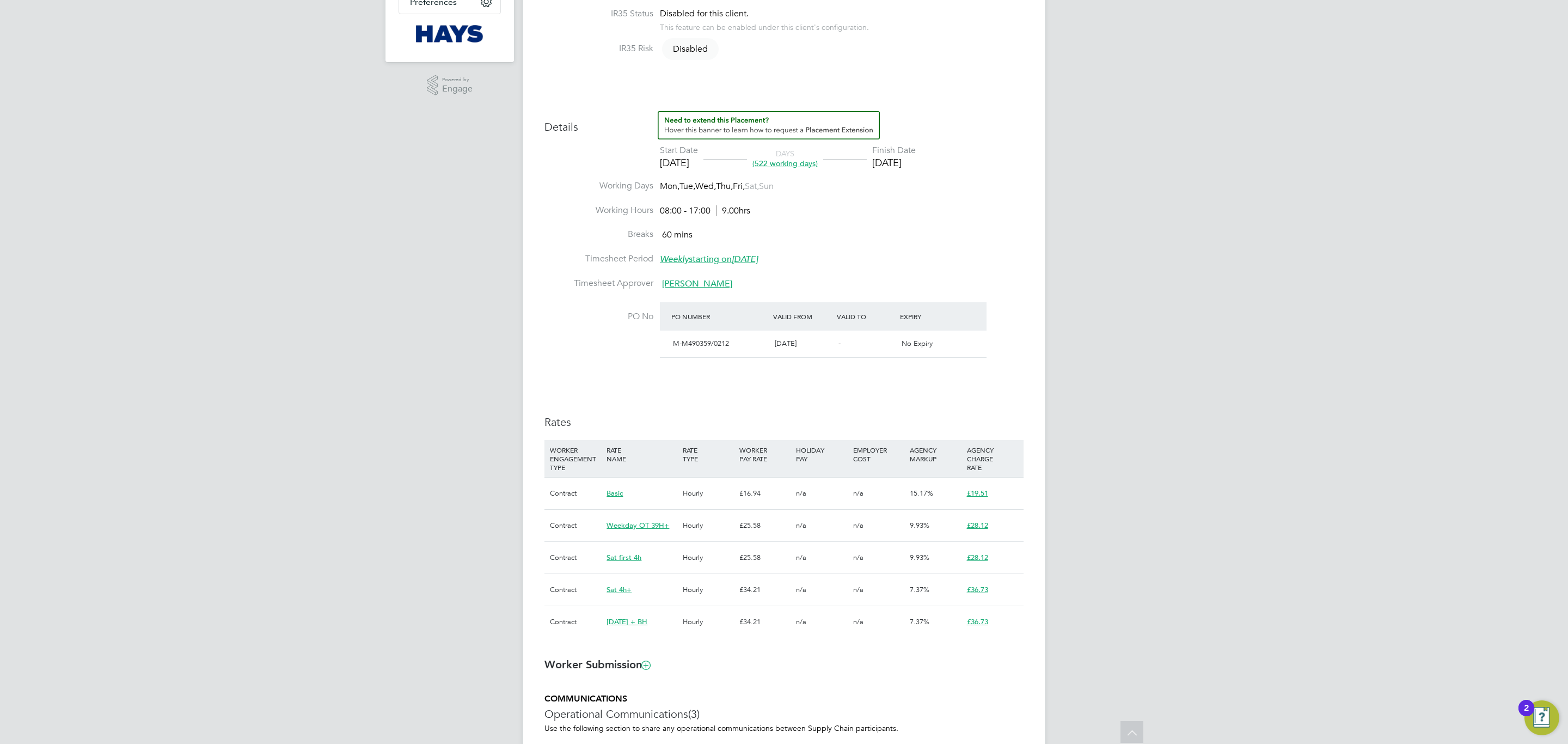
scroll to position [327, 0]
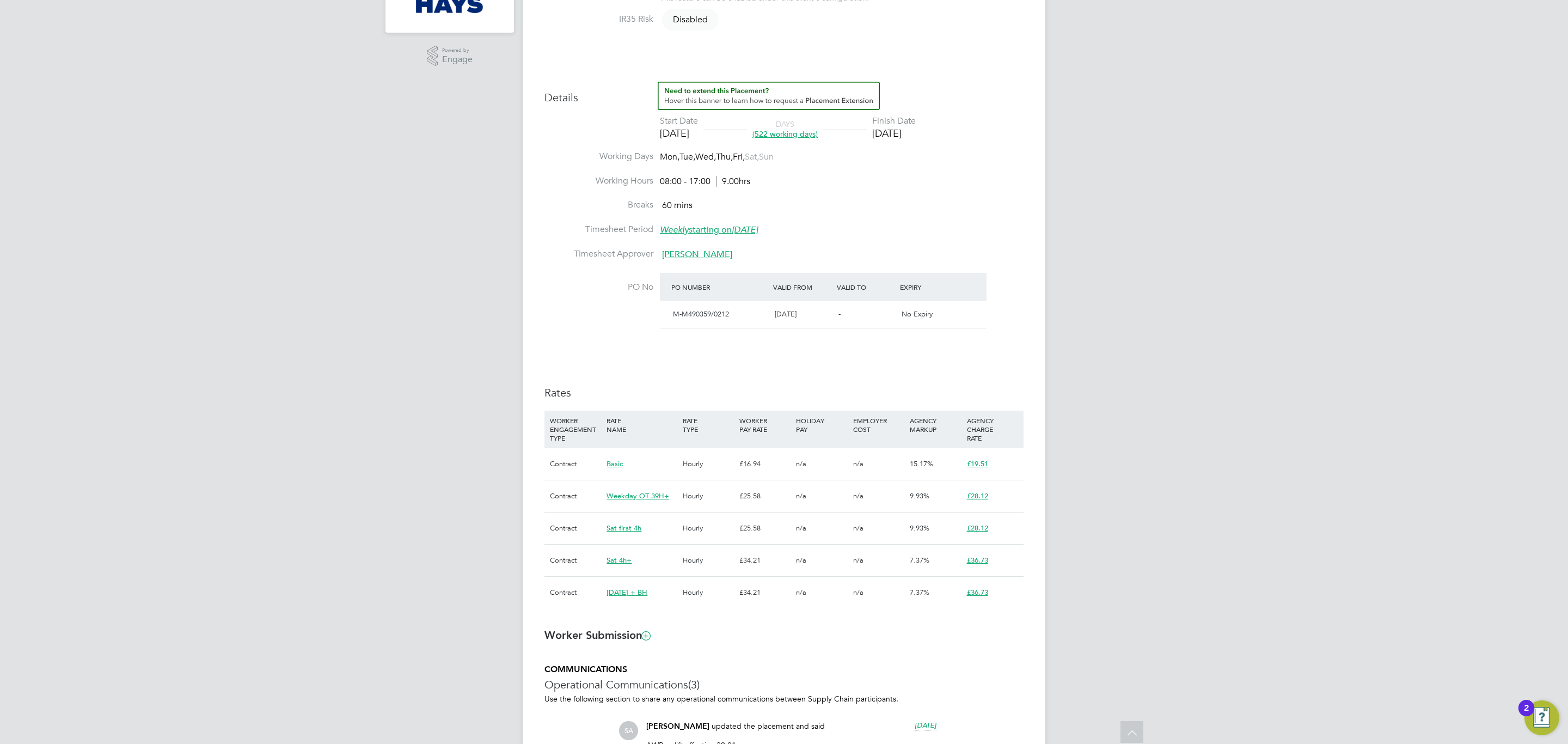
click at [967, 350] on div "Details Start Date 20 Oct 2023 DAYS (522 working days) Finish Date 20 Oct 2025 …" at bounding box center [784, 350] width 479 height 537
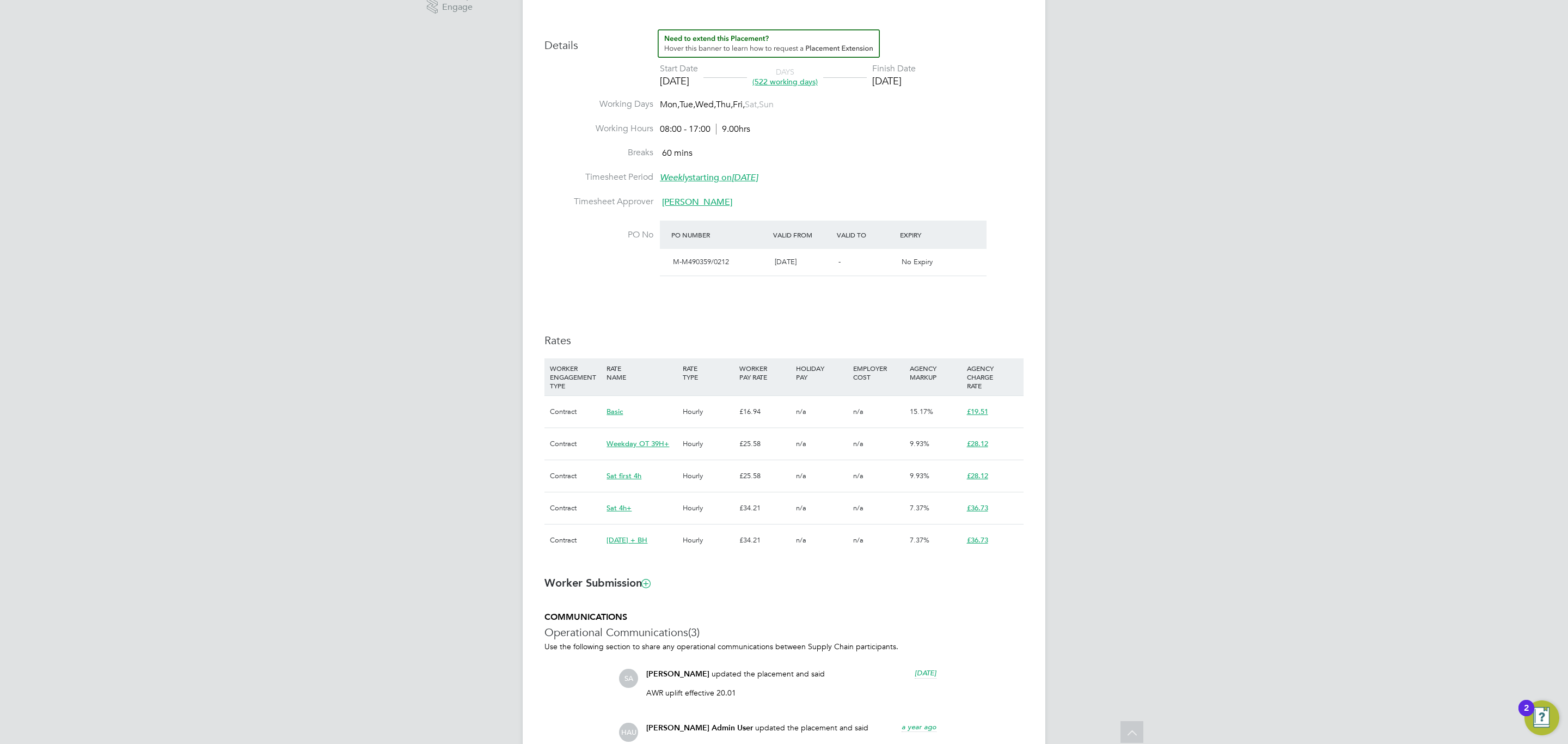
scroll to position [490, 0]
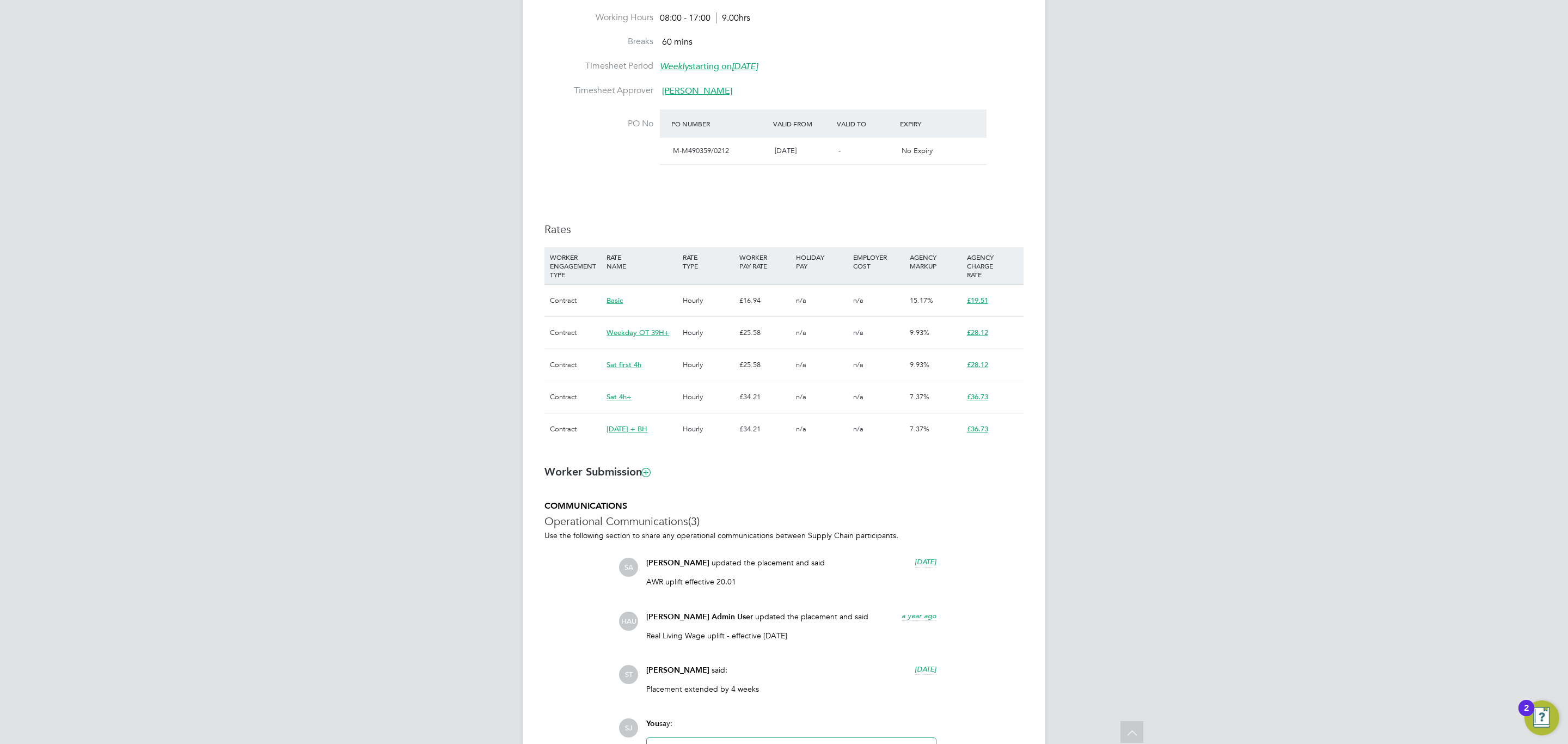
click at [746, 214] on div "Details Start Date 20 Oct 2023 DAYS (522 working days) Finish Date 20 Oct 2025 …" at bounding box center [784, 186] width 479 height 537
click at [870, 219] on div "Details Start Date 20 Oct 2023 DAYS (522 working days) Finish Date 20 Oct 2025 …" at bounding box center [784, 186] width 479 height 537
click at [1063, 669] on div "SJ Sulaymaan Jashat Notifications 2 Applications: Network Team Members Business…" at bounding box center [784, 207] width 1568 height 1394
drag, startPoint x: 1063, startPoint y: 665, endPoint x: 1018, endPoint y: 672, distance: 45.5
click at [1063, 665] on div "SJ Sulaymaan Jashat Notifications 2 Applications: Network Team Members Business…" at bounding box center [784, 207] width 1568 height 1394
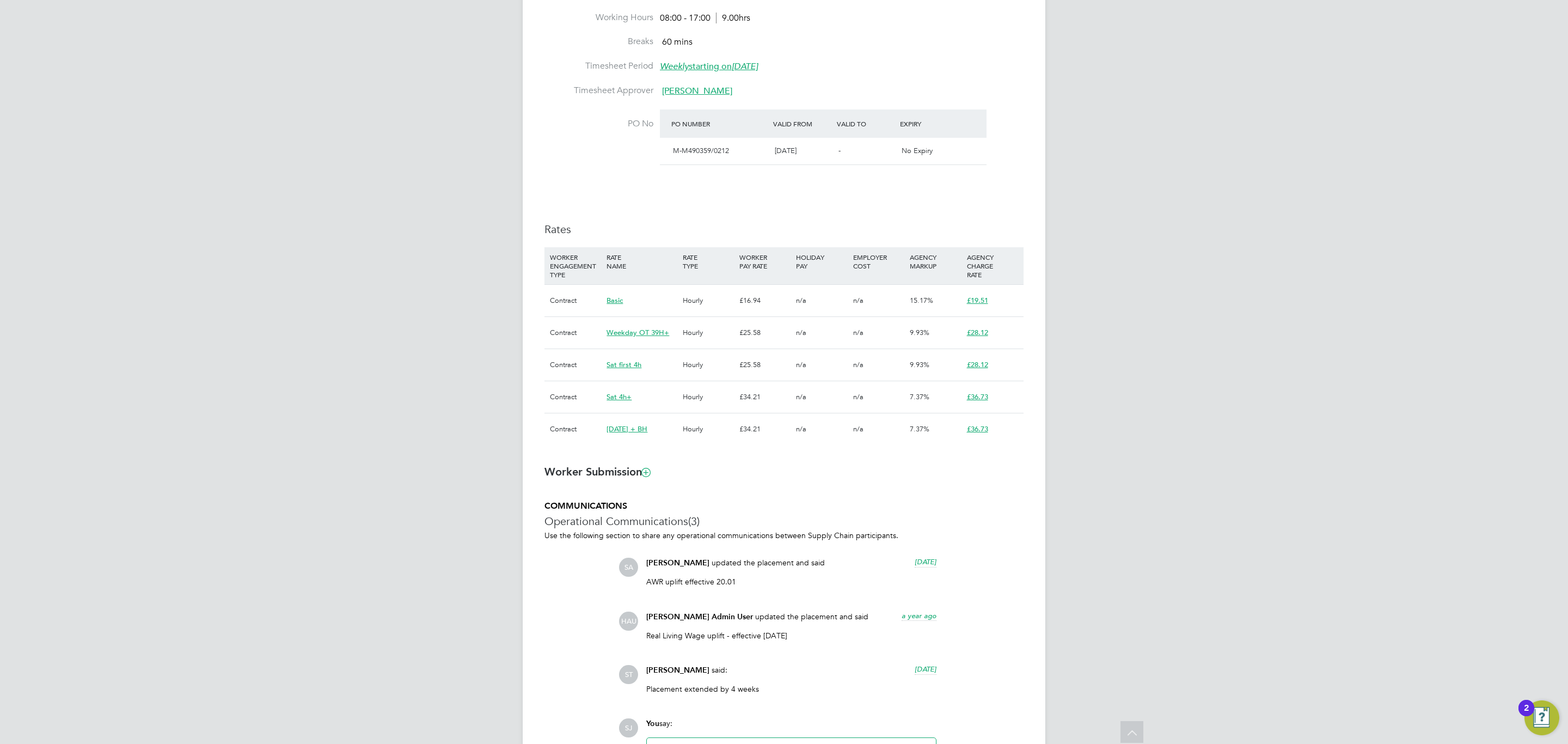
click at [913, 477] on h3 "Worker Submission" at bounding box center [784, 471] width 479 height 14
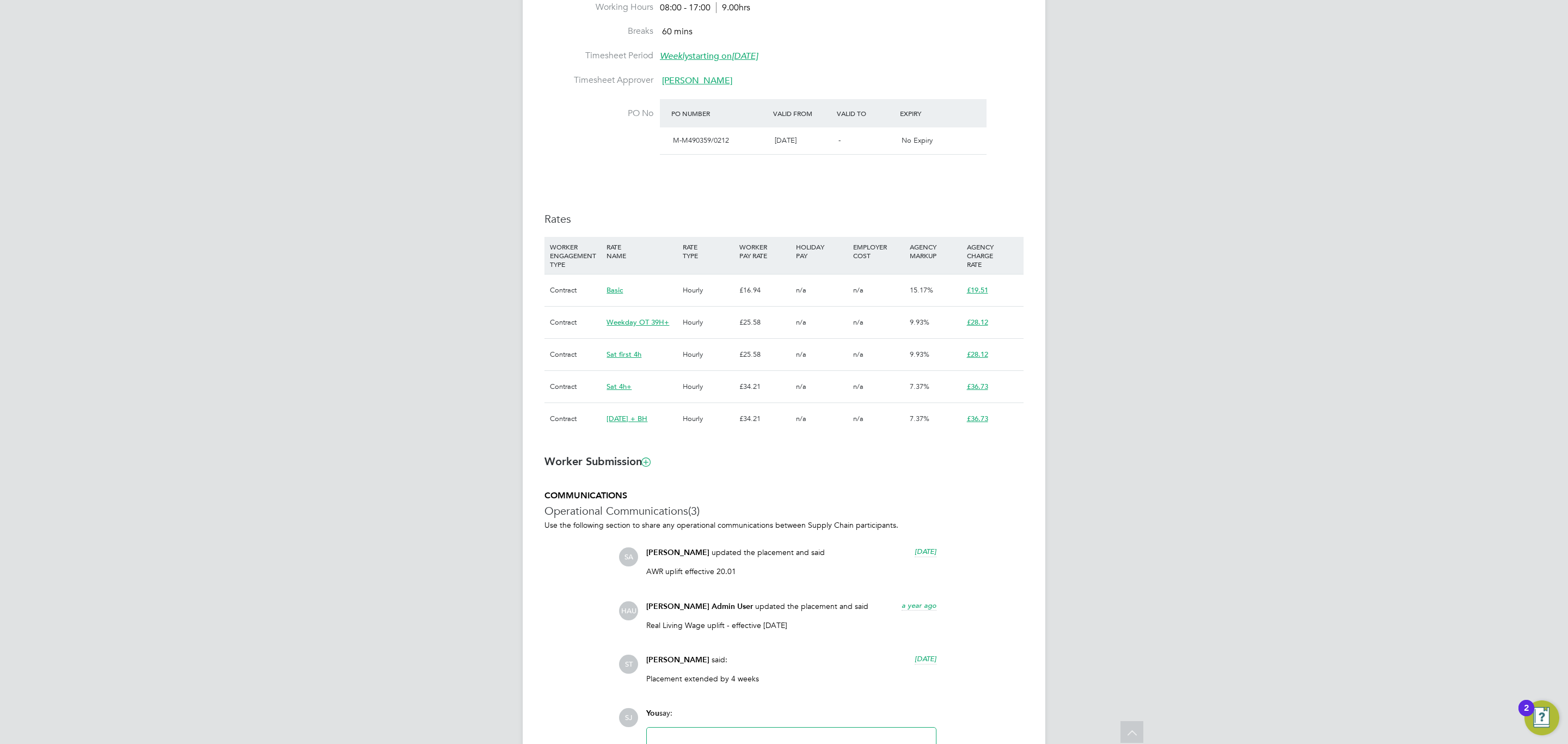
scroll to position [494, 0]
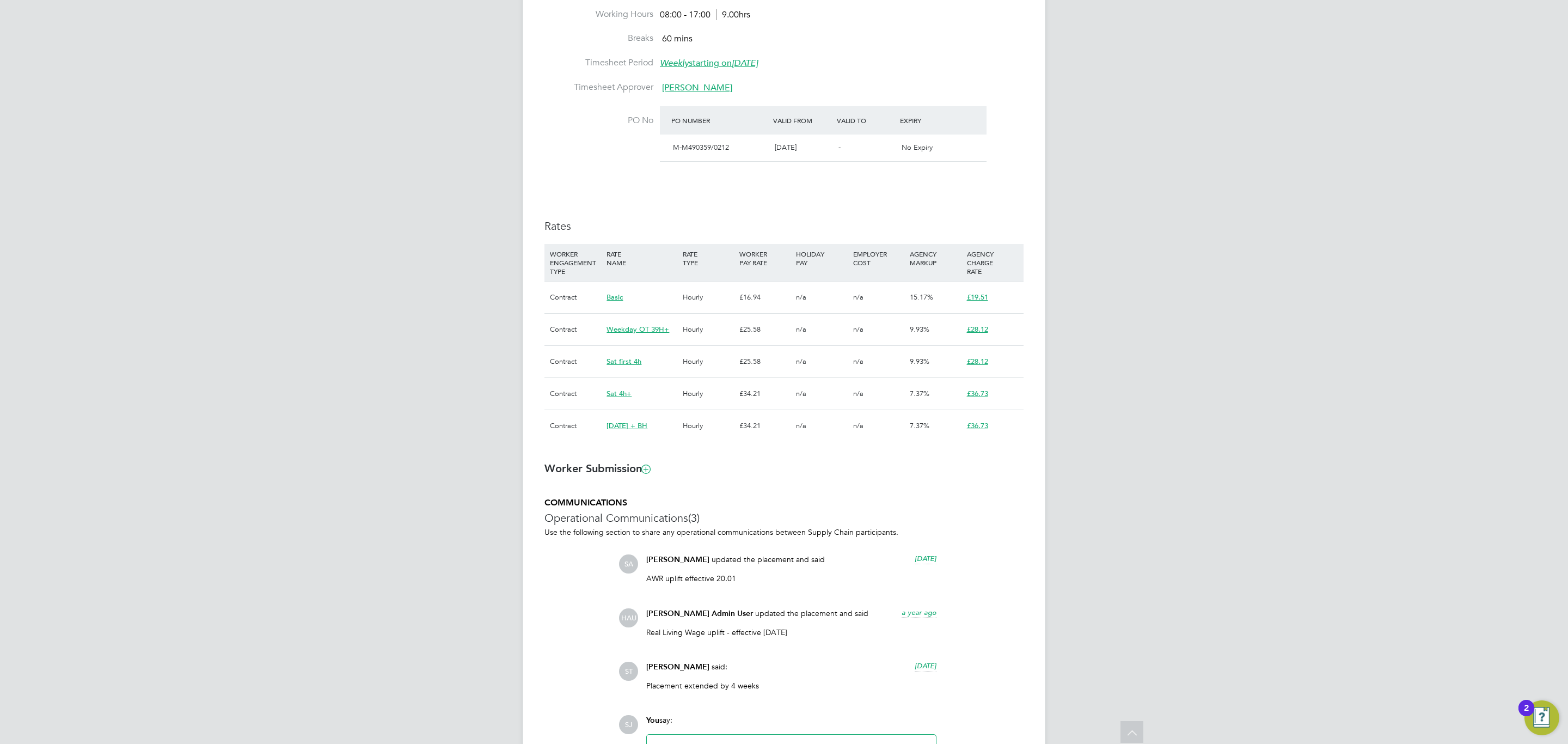
click at [801, 472] on h3 "Worker Submission" at bounding box center [784, 468] width 479 height 14
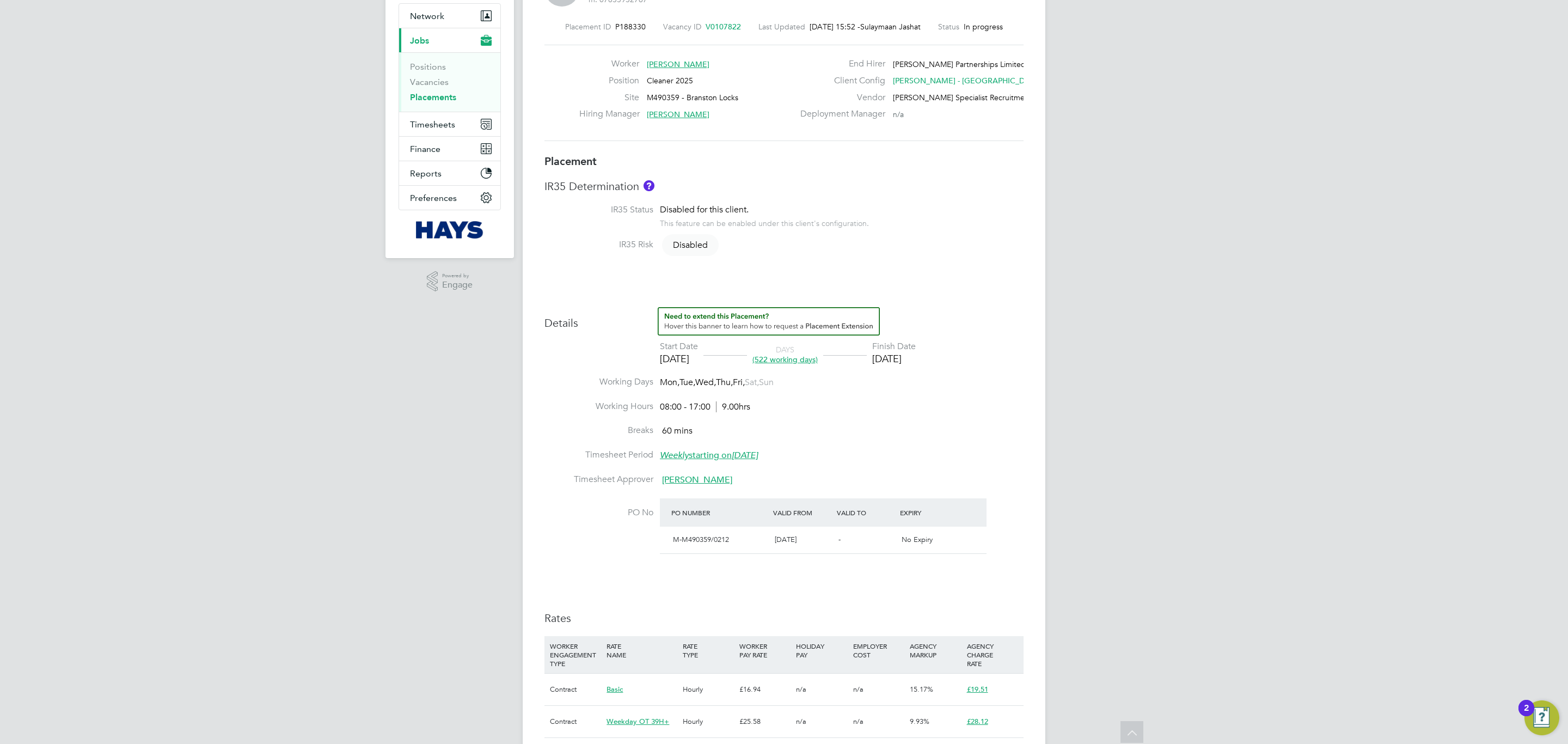
scroll to position [0, 0]
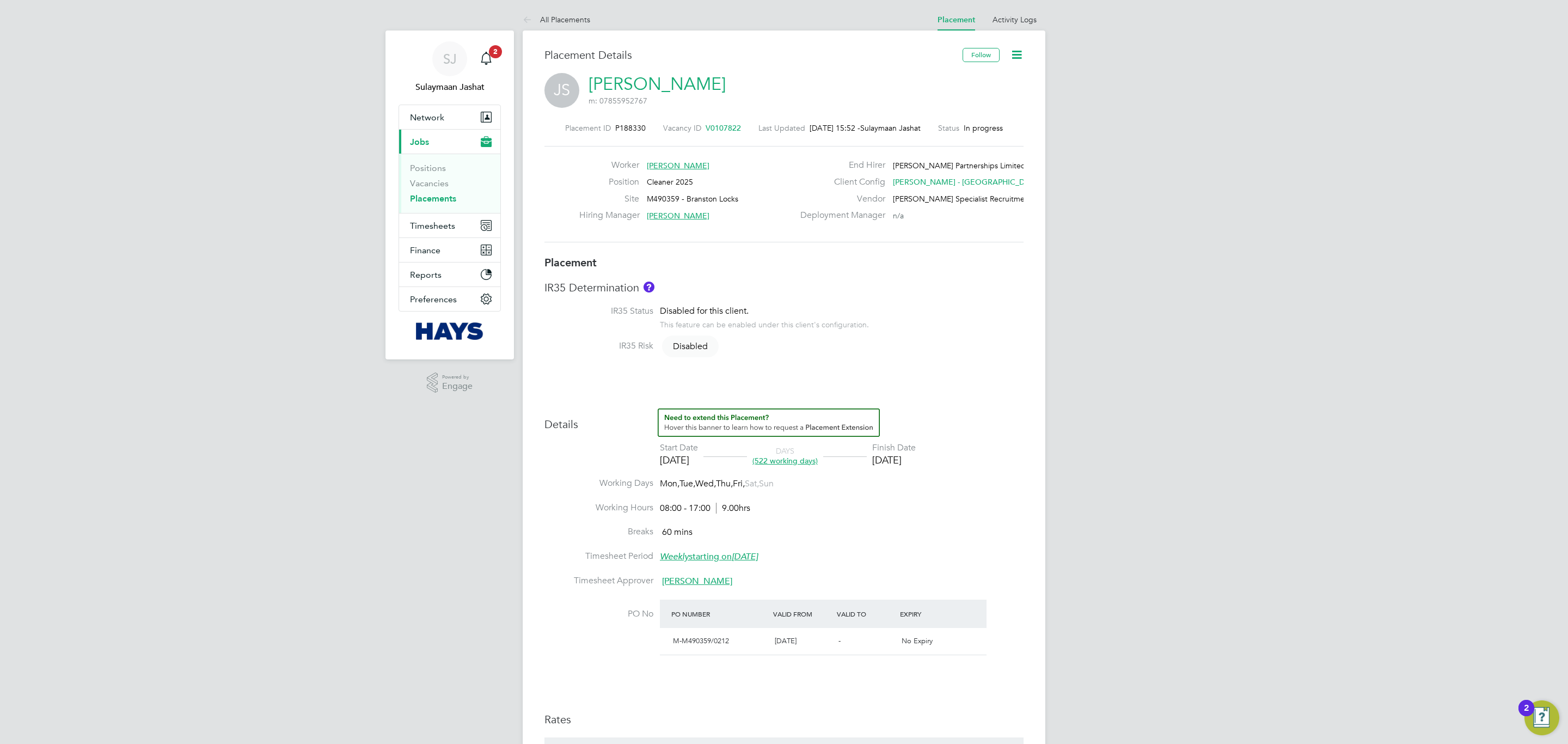
click at [788, 275] on div "Placement IR35 Determination IR35 Status Disabled for this client. This feature…" at bounding box center [784, 601] width 479 height 690
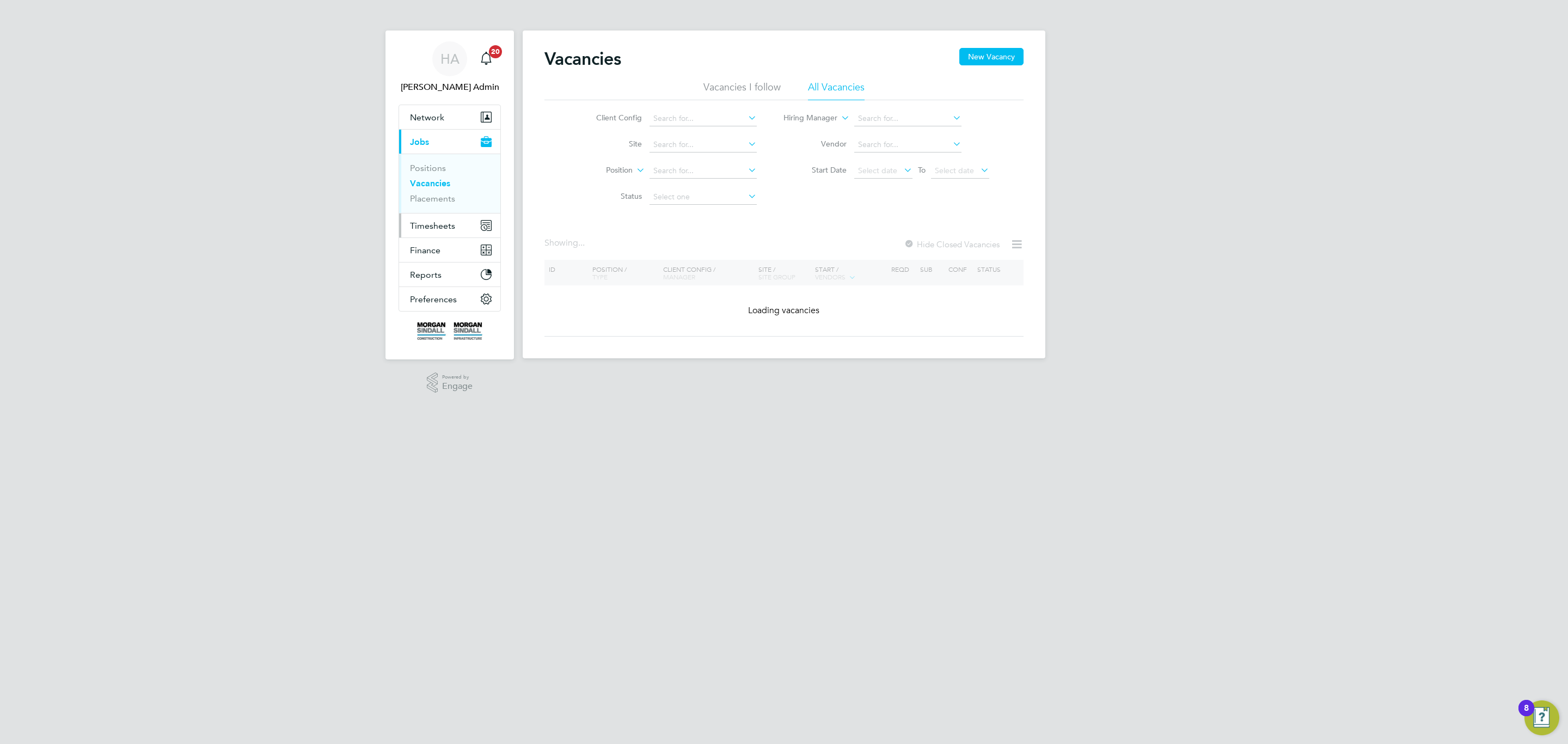
click at [426, 227] on span "Timesheets" at bounding box center [432, 225] width 45 height 10
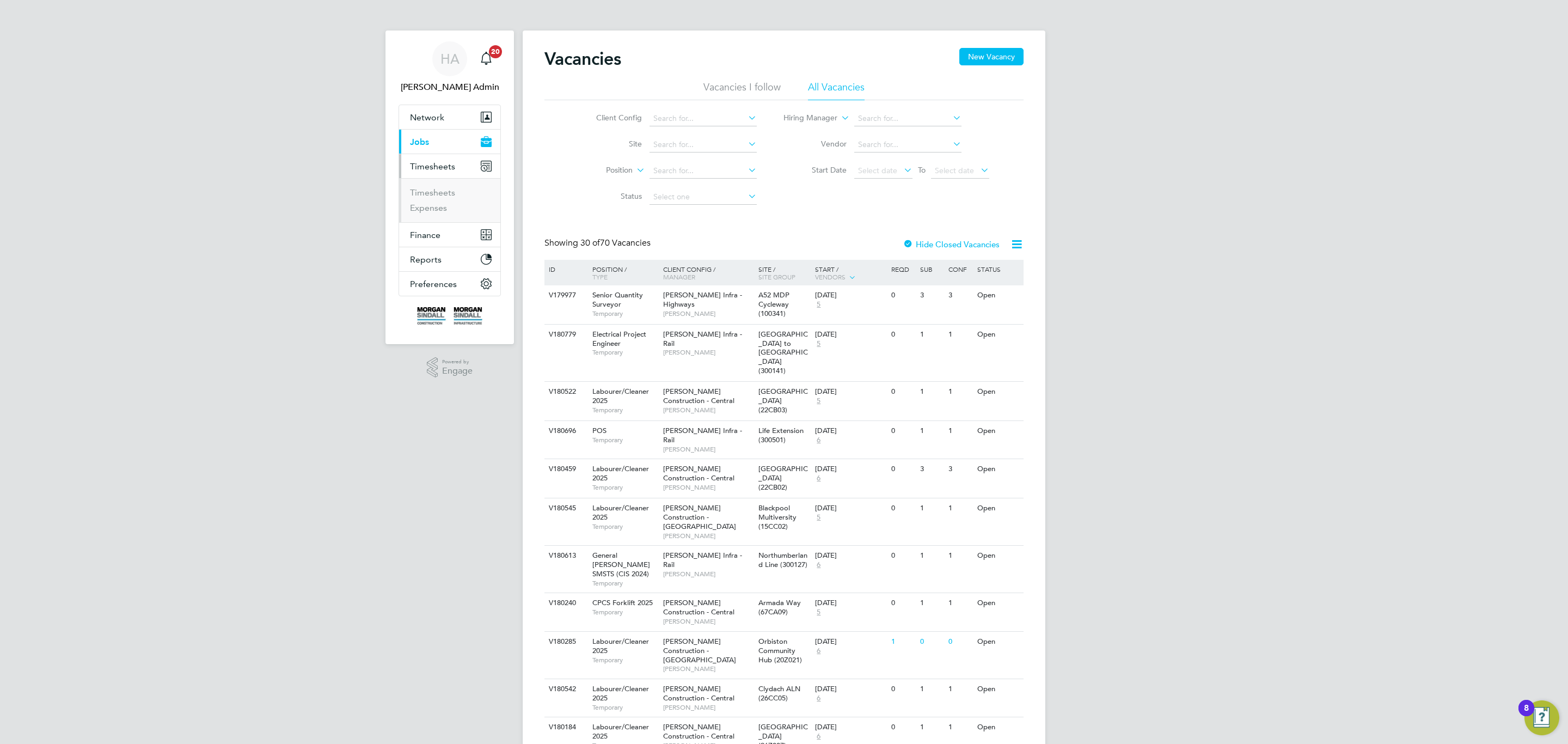
click at [432, 147] on button "Current page: Jobs" at bounding box center [449, 141] width 101 height 24
click at [432, 191] on li "Vacancies" at bounding box center [451, 185] width 82 height 16
click at [432, 202] on link "Placements" at bounding box center [432, 199] width 45 height 10
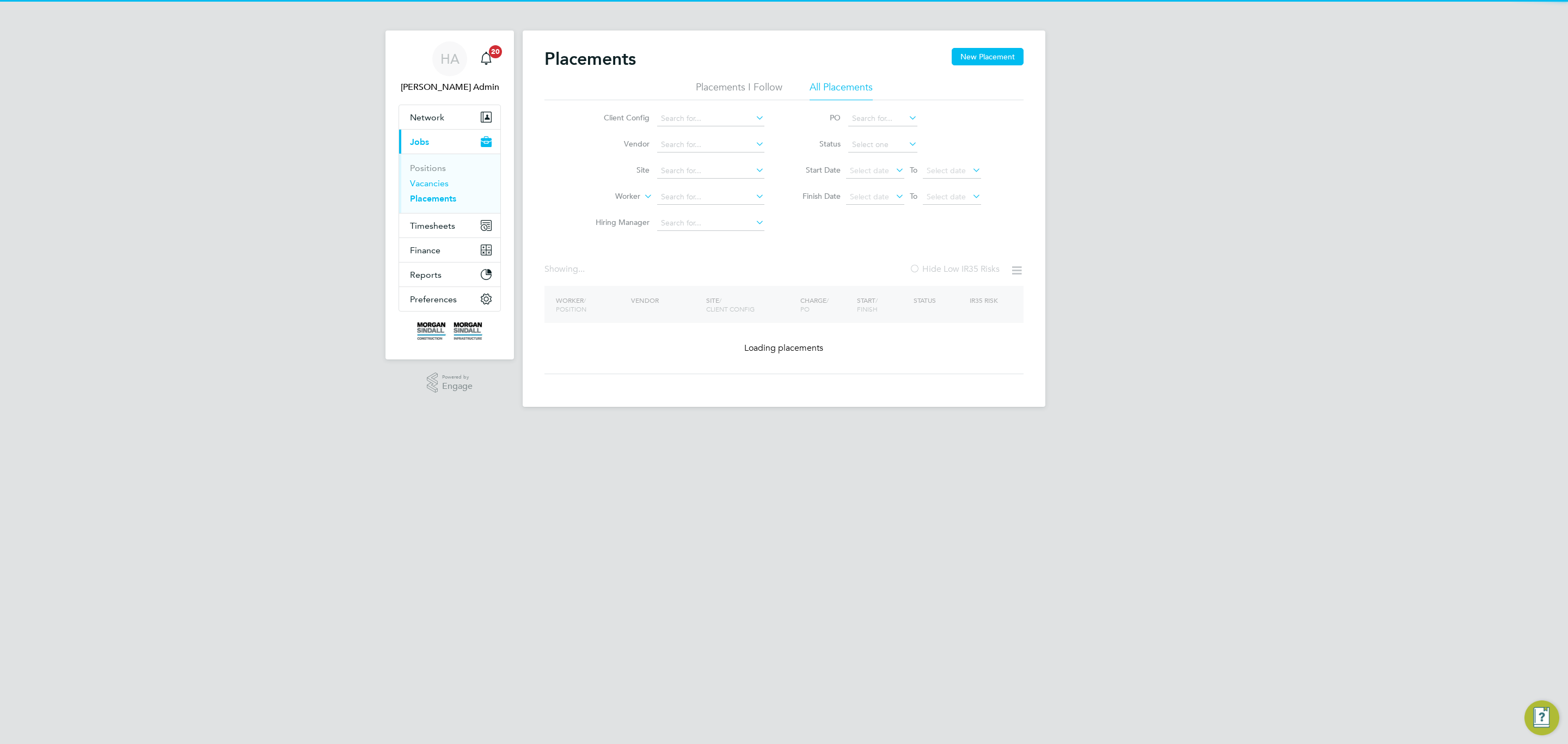
click at [430, 183] on link "Vacancies" at bounding box center [429, 183] width 38 height 10
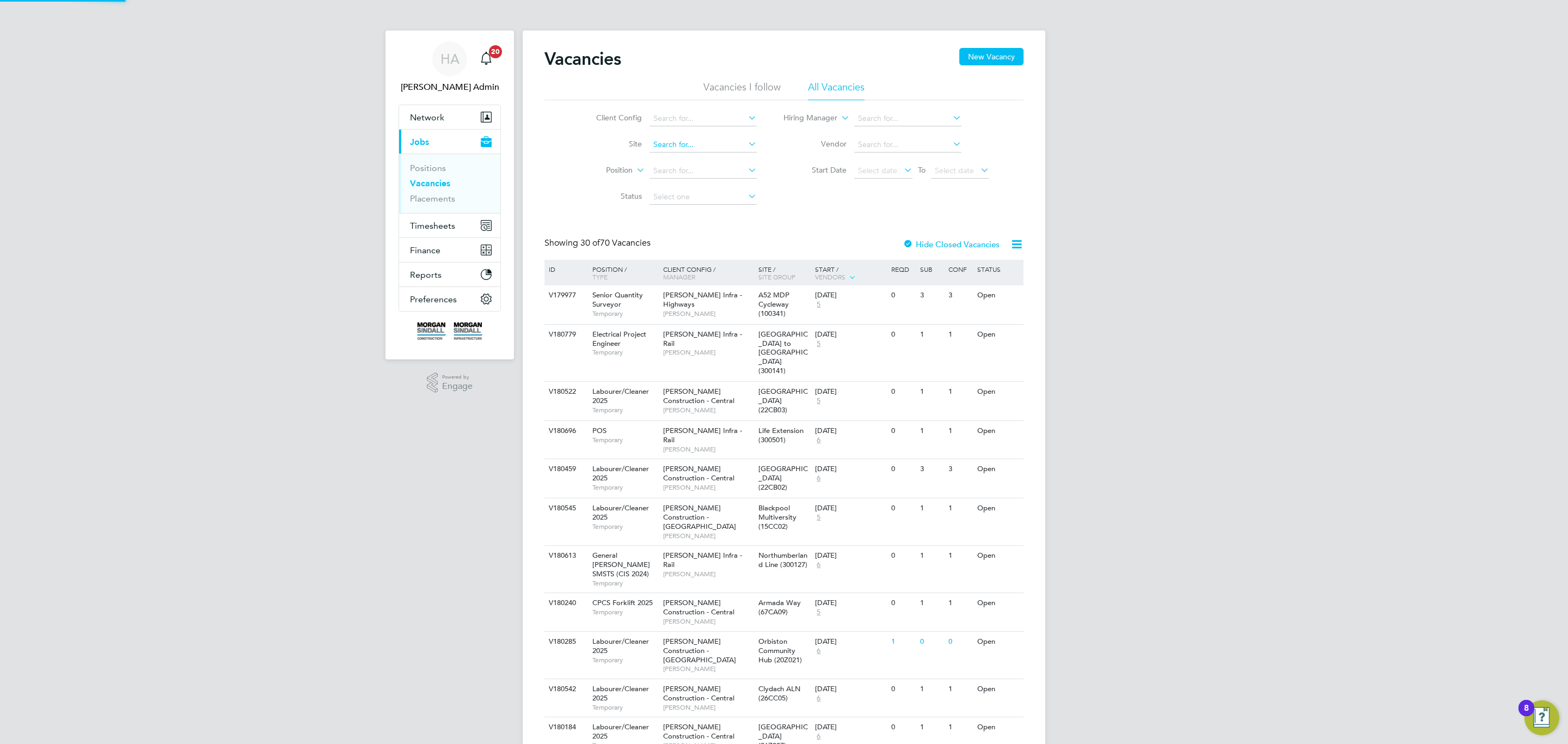
click at [686, 149] on input at bounding box center [703, 145] width 107 height 16
click at [429, 201] on link "Placements" at bounding box center [432, 199] width 45 height 10
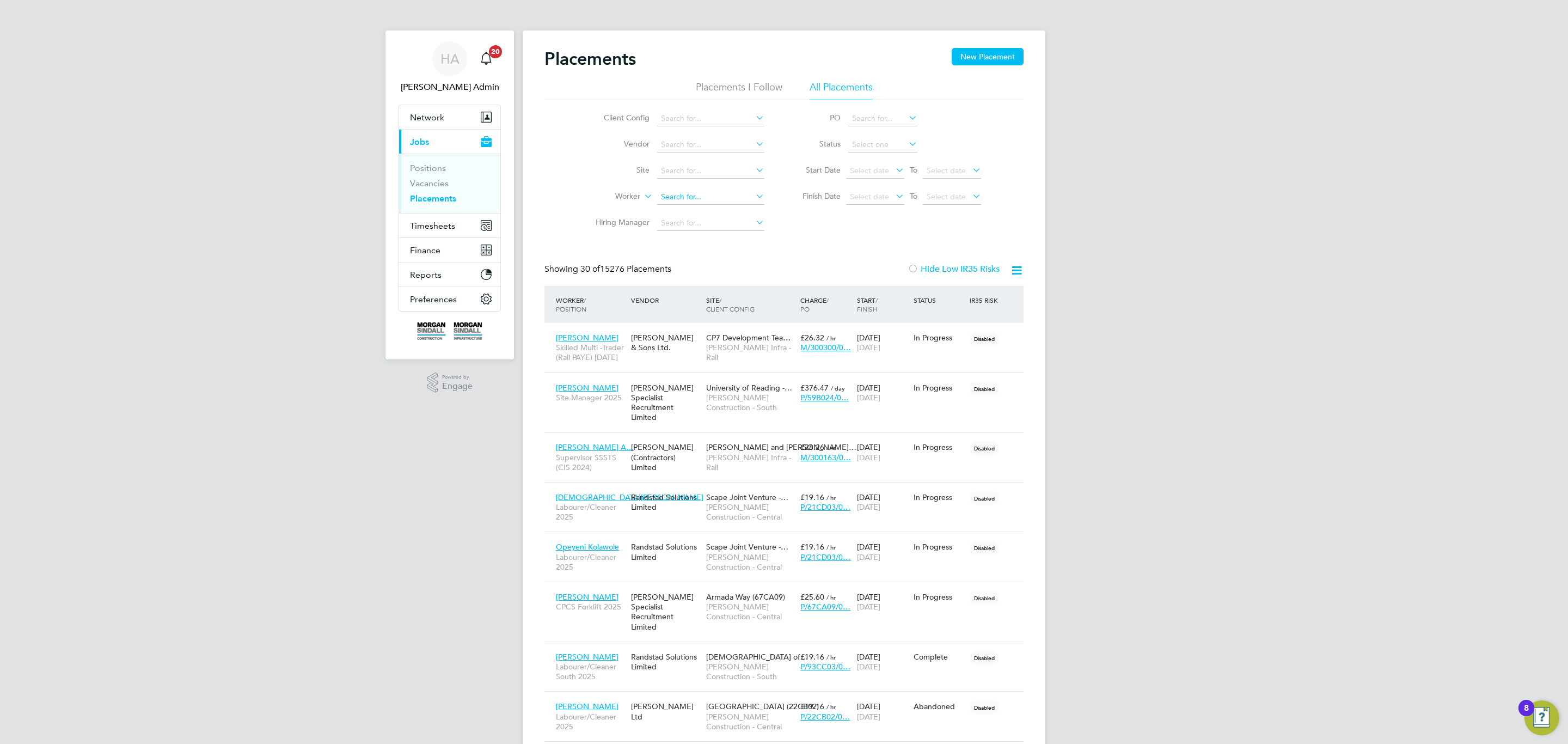
click at [711, 199] on input at bounding box center [710, 197] width 107 height 16
click at [699, 222] on li "[PERSON_NAME] rgess" at bounding box center [747, 228] width 181 height 15
type input "[PERSON_NAME]"
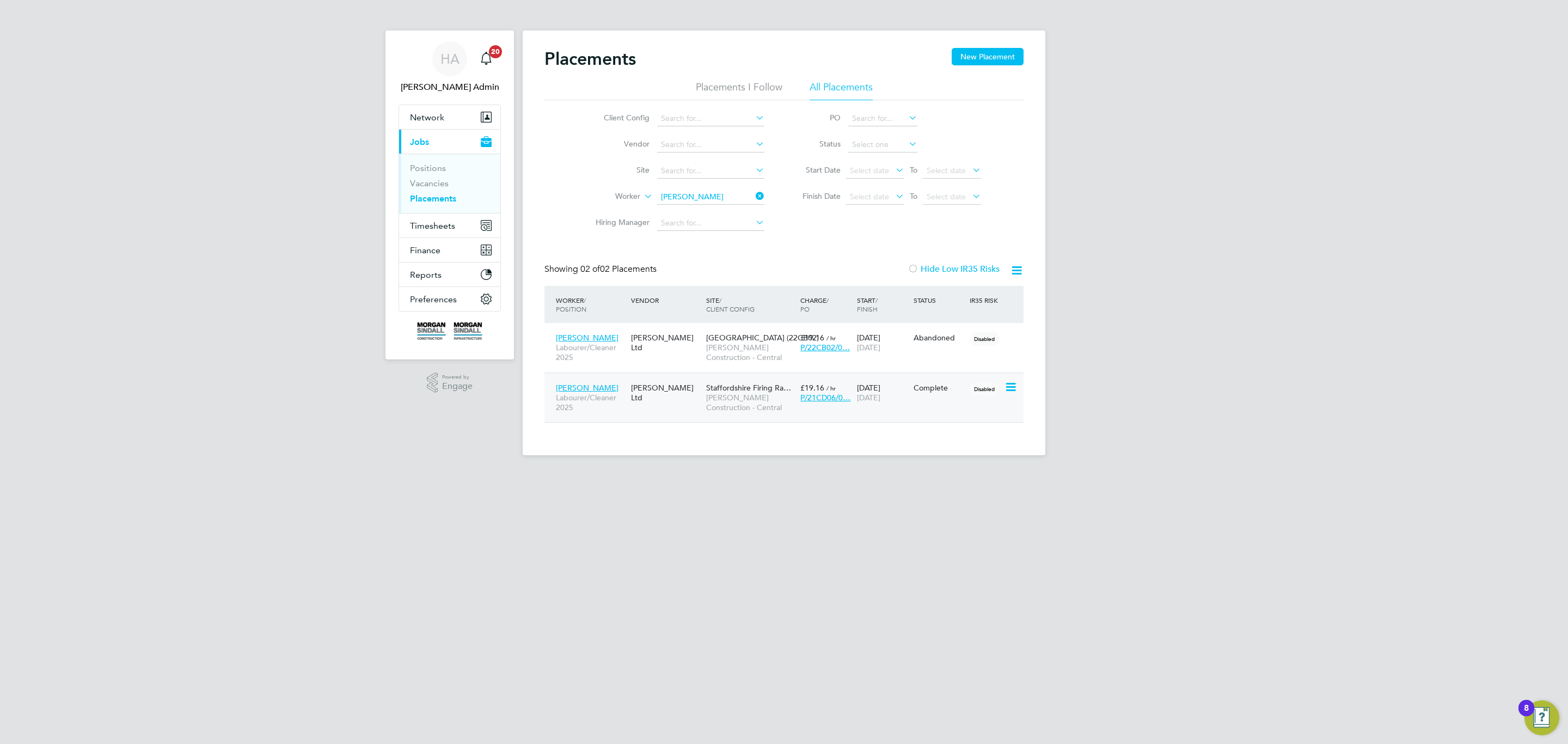
click at [678, 417] on div "[PERSON_NAME] Labourer/Cleaner 2025 [PERSON_NAME] Ltd Staffordshire Firing Ra… …" at bounding box center [784, 397] width 479 height 50
click at [678, 415] on div "[PERSON_NAME] Labourer/Cleaner 2025 [PERSON_NAME] Ltd Staffordshire Firing Ra… …" at bounding box center [784, 397] width 479 height 50
click at [649, 404] on div "[PERSON_NAME] Labourer/Cleaner 2025 [PERSON_NAME] Ltd Staffordshire Firing Ra… …" at bounding box center [784, 397] width 479 height 50
click at [655, 413] on div "[PERSON_NAME] Labourer/Cleaner 2025 [PERSON_NAME] Ltd Staffordshire Firing Ra… …" at bounding box center [784, 397] width 479 height 50
click at [749, 473] on html "[PERSON_NAME] Admin Notifications 20 Applications: Network Team Members Busines…" at bounding box center [784, 236] width 1568 height 473
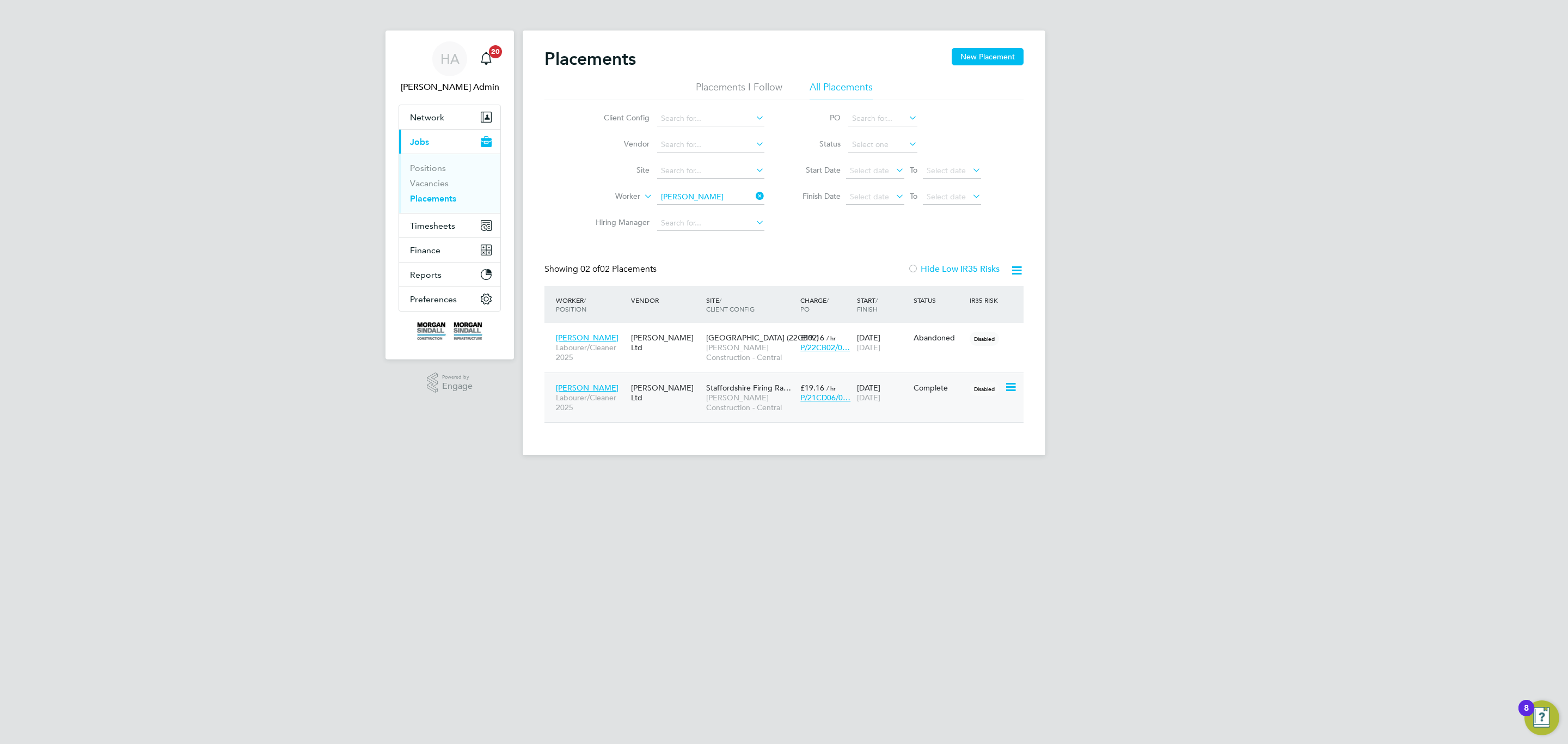
click at [726, 384] on span "Staffordshire Firing Ra…" at bounding box center [749, 387] width 85 height 10
drag, startPoint x: 446, startPoint y: 233, endPoint x: 443, endPoint y: 228, distance: 5.8
click at [444, 231] on button "Timesheets" at bounding box center [449, 225] width 101 height 24
click at [437, 196] on link "Timesheets" at bounding box center [432, 192] width 45 height 10
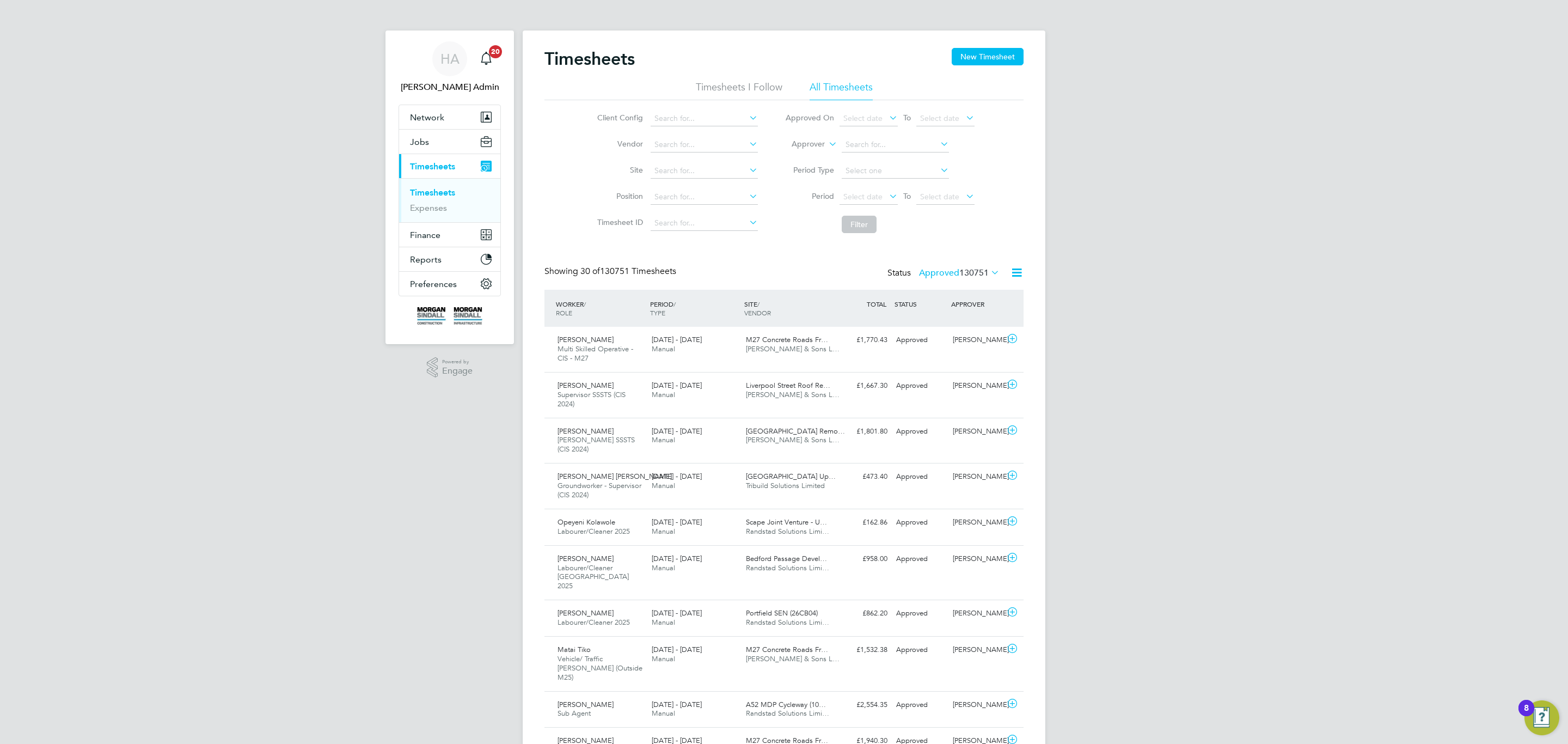
click at [800, 141] on label "Approver" at bounding box center [800, 144] width 49 height 11
click at [814, 152] on li "Worker" at bounding box center [797, 157] width 54 height 14
click at [902, 147] on input at bounding box center [895, 145] width 107 height 16
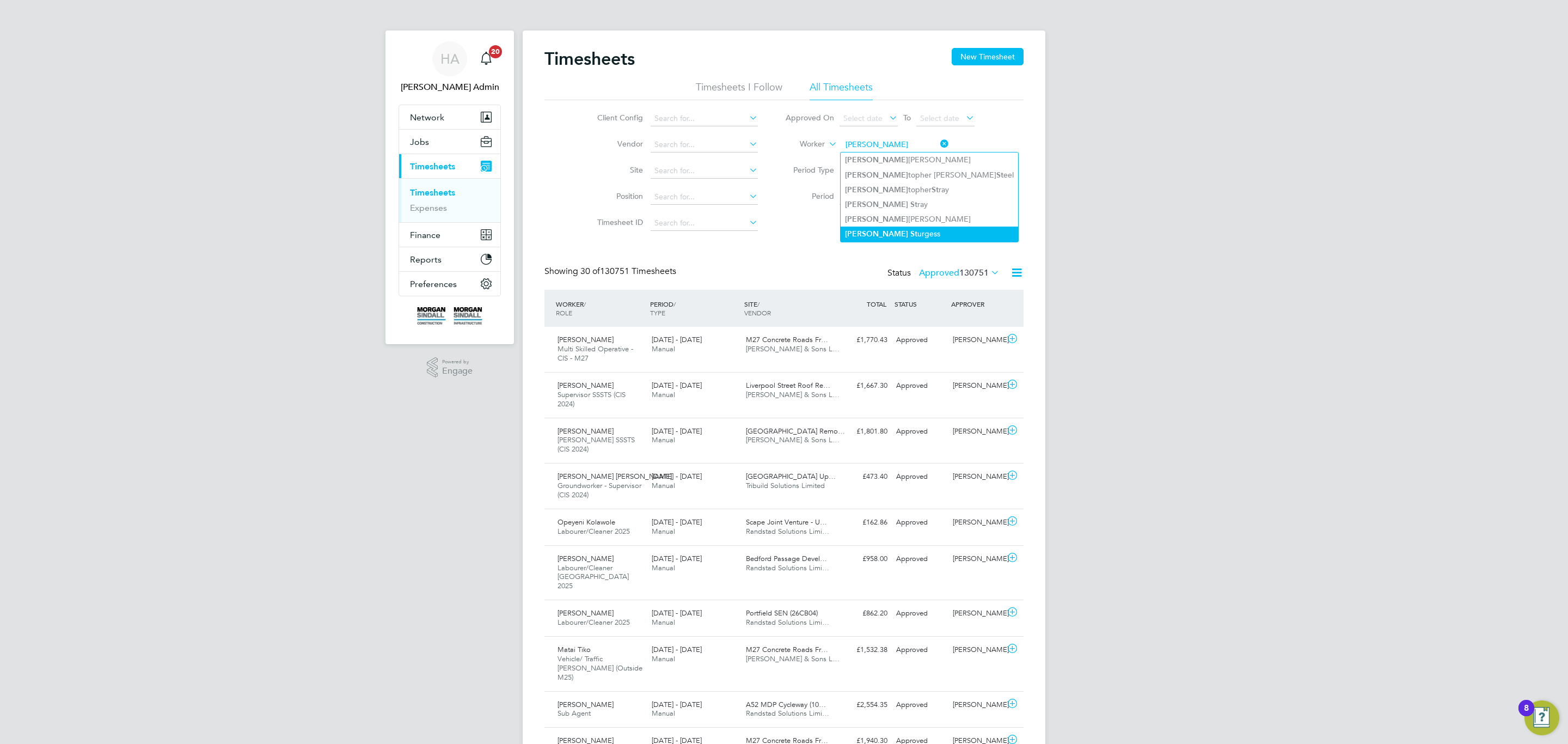
click at [887, 227] on li "[PERSON_NAME] urgess" at bounding box center [930, 234] width 177 height 15
type input "[PERSON_NAME]"
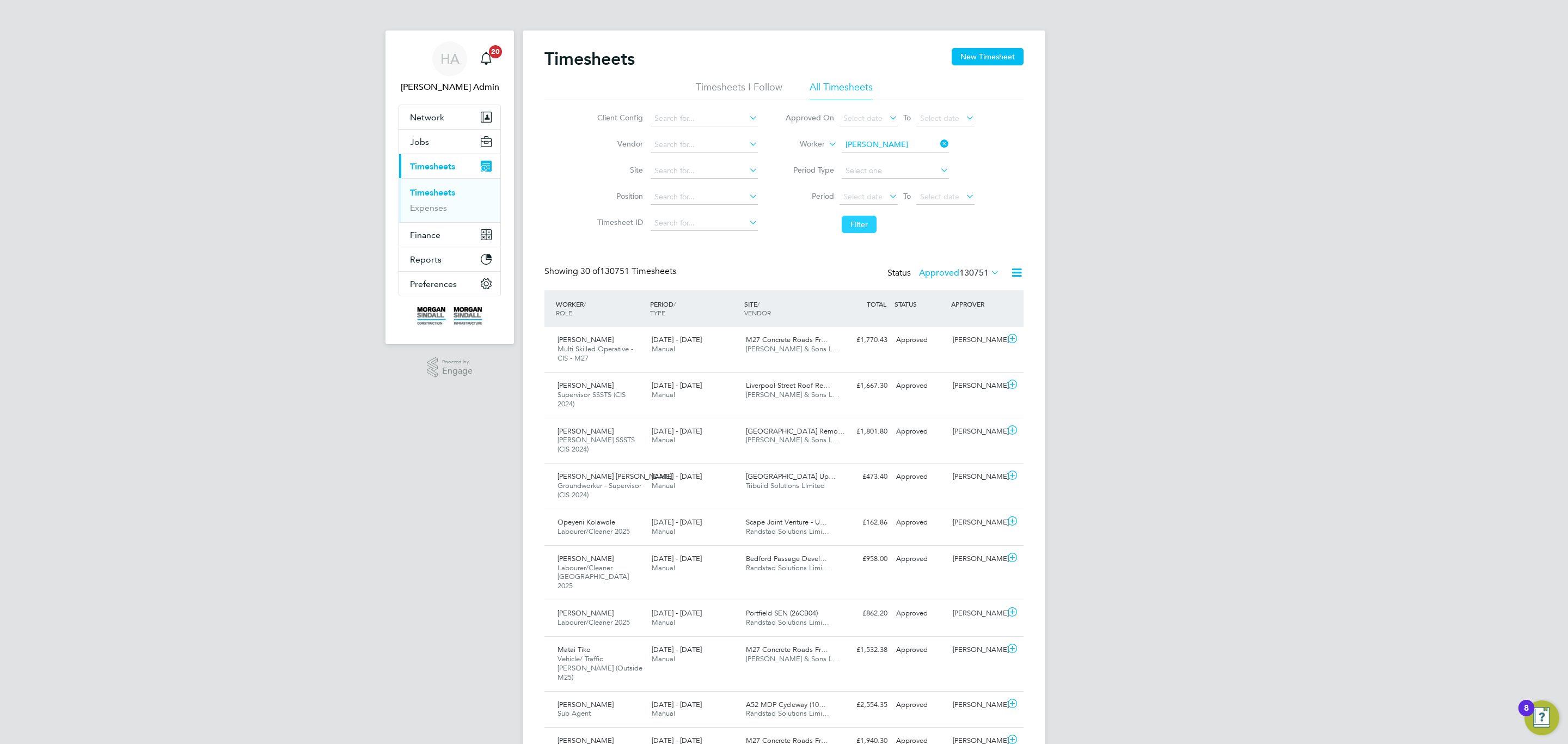
click at [862, 220] on button "Filter" at bounding box center [859, 225] width 35 height 18
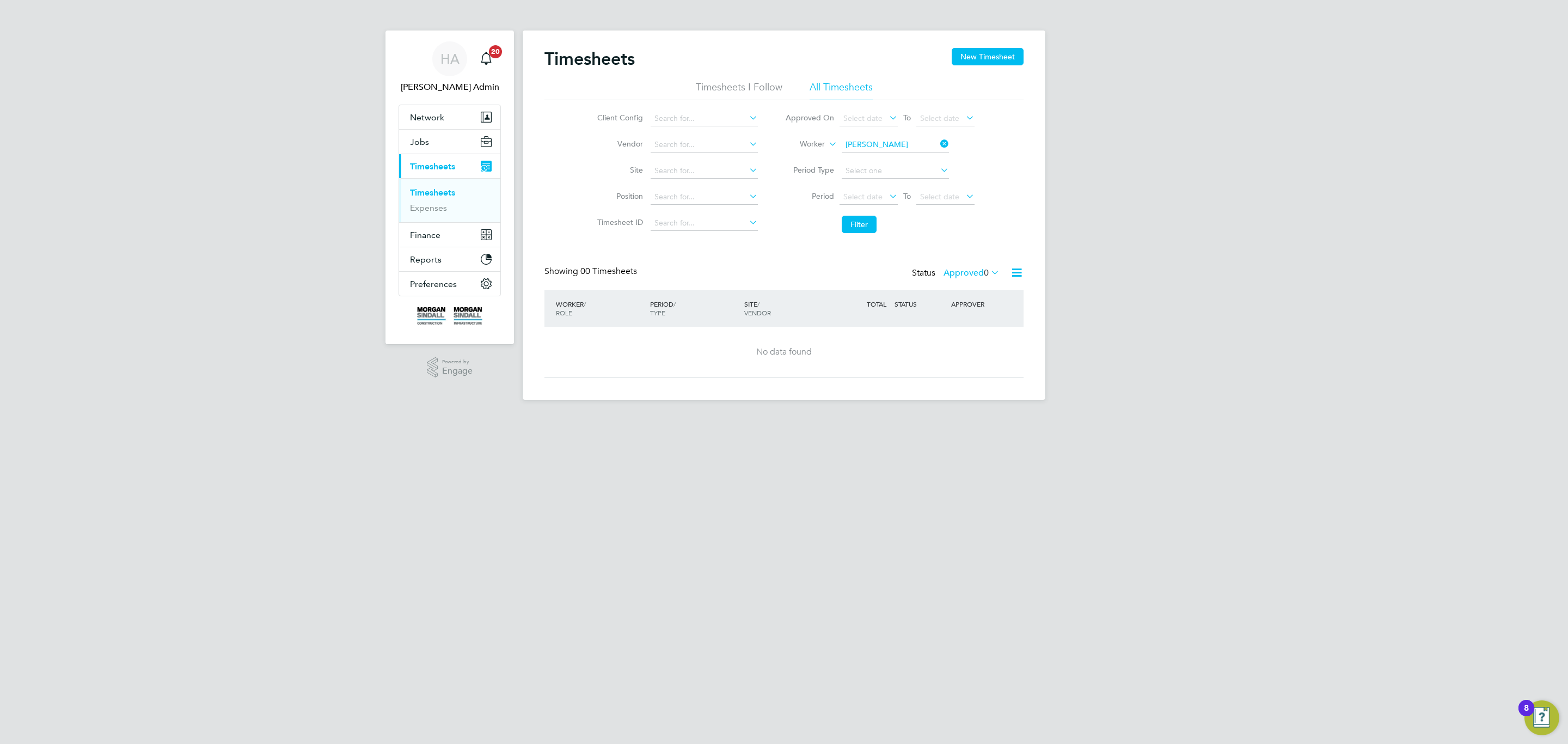
click at [978, 266] on div "Status Approved 0" at bounding box center [957, 273] width 90 height 16
click at [966, 280] on div "Status Approved 0" at bounding box center [957, 273] width 90 height 16
click at [970, 275] on label "Approved 0" at bounding box center [972, 273] width 56 height 11
click at [966, 283] on div "All Saved Submitted Approved Rejected Absent Cancelled 1 0 1 0 0 0 0" at bounding box center [986, 344] width 83 height 129
click at [955, 286] on div "Showing 00 Timesheets Status Approved 0" at bounding box center [784, 278] width 479 height 24
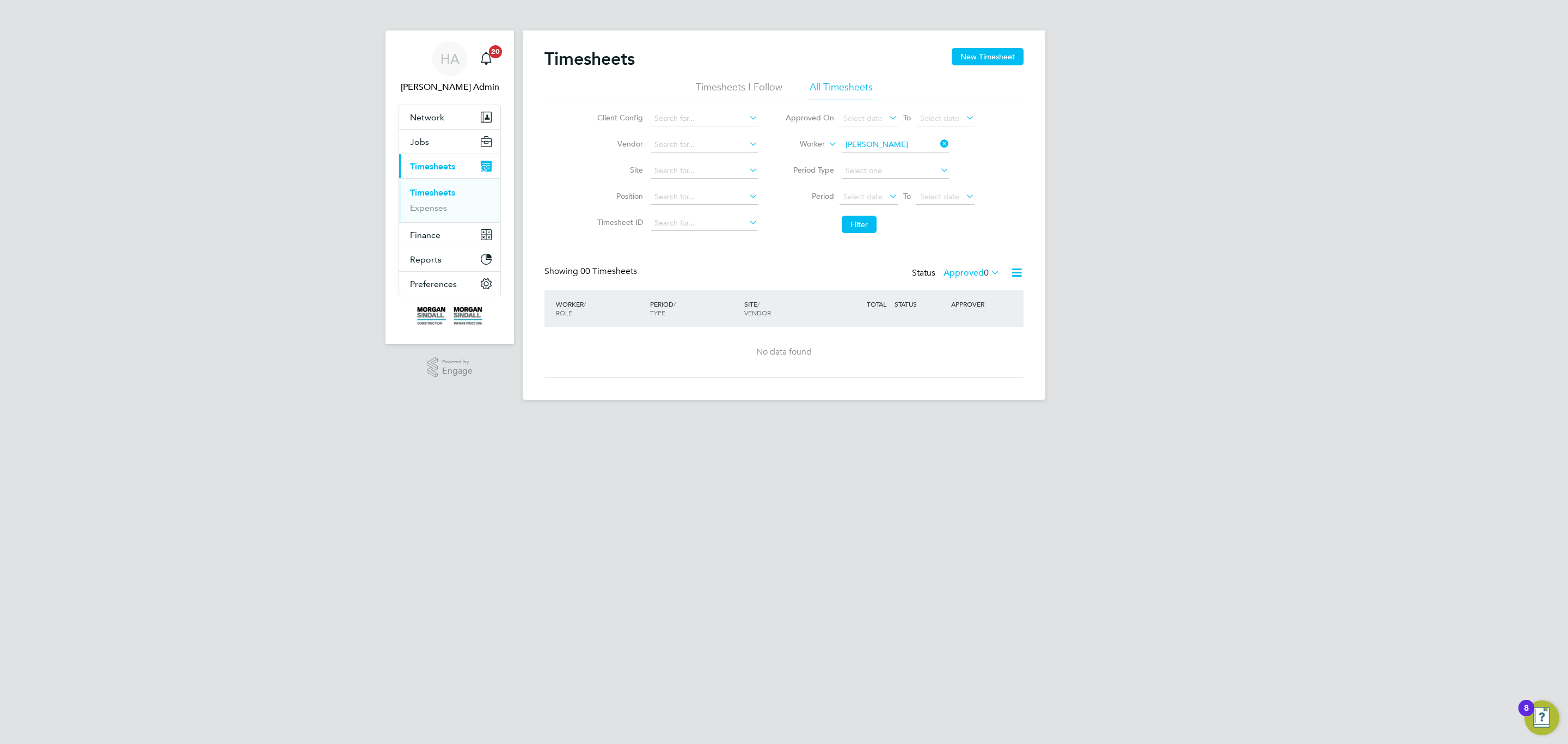
click at [958, 265] on div "Timesheets New Timesheet Timesheets I Follow All Timesheets Client Config Vendo…" at bounding box center [784, 213] width 479 height 330
click at [952, 272] on label "Approved 0" at bounding box center [972, 273] width 56 height 11
click at [947, 283] on div "All Saved Submitted Approved Rejected Absent Cancelled 1 0 1 0 0 0 0" at bounding box center [986, 344] width 83 height 129
click at [978, 275] on label "Approved 0" at bounding box center [972, 273] width 56 height 11
click at [970, 281] on div "All Saved Submitted Approved Rejected Absent Cancelled 1 0 1 0 0 0 0" at bounding box center [986, 344] width 83 height 129
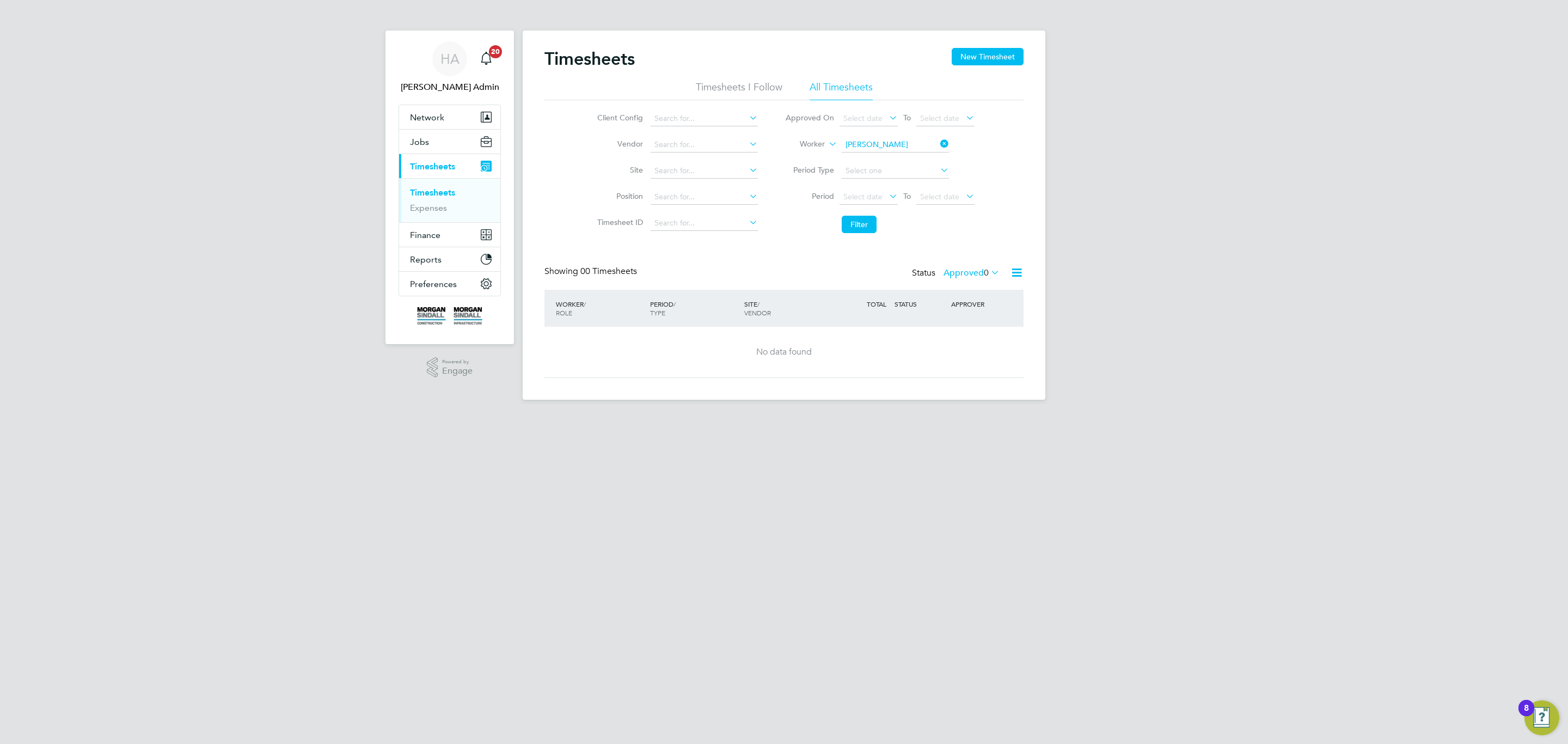
click at [972, 276] on label "Approved 0" at bounding box center [972, 273] width 56 height 11
click at [964, 298] on li "All" at bounding box center [970, 293] width 50 height 16
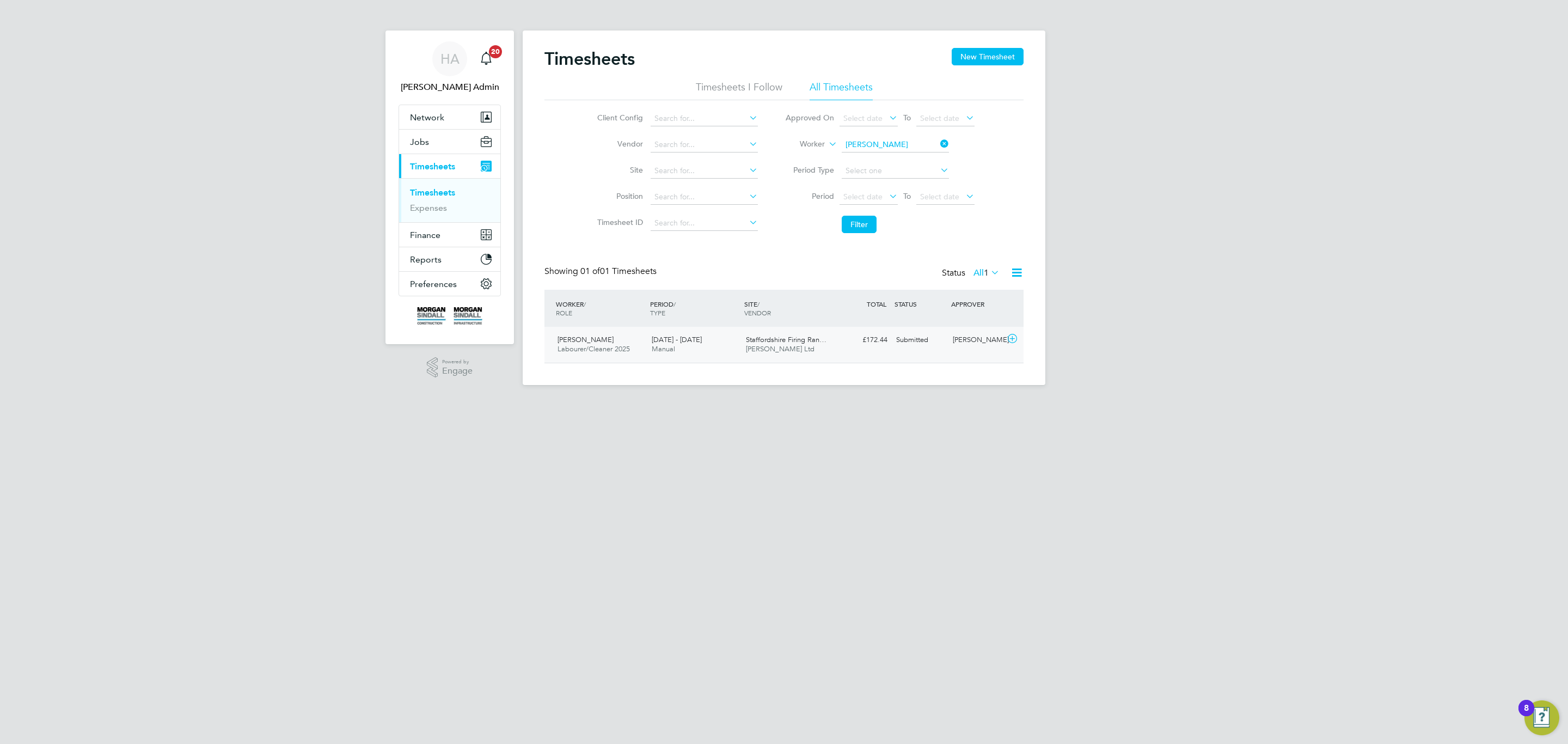
click at [904, 358] on div "[PERSON_NAME] Labourer/Cleaner 2025 [DATE] - [DATE] [DATE] - [DATE] Manual Staf…" at bounding box center [784, 344] width 479 height 36
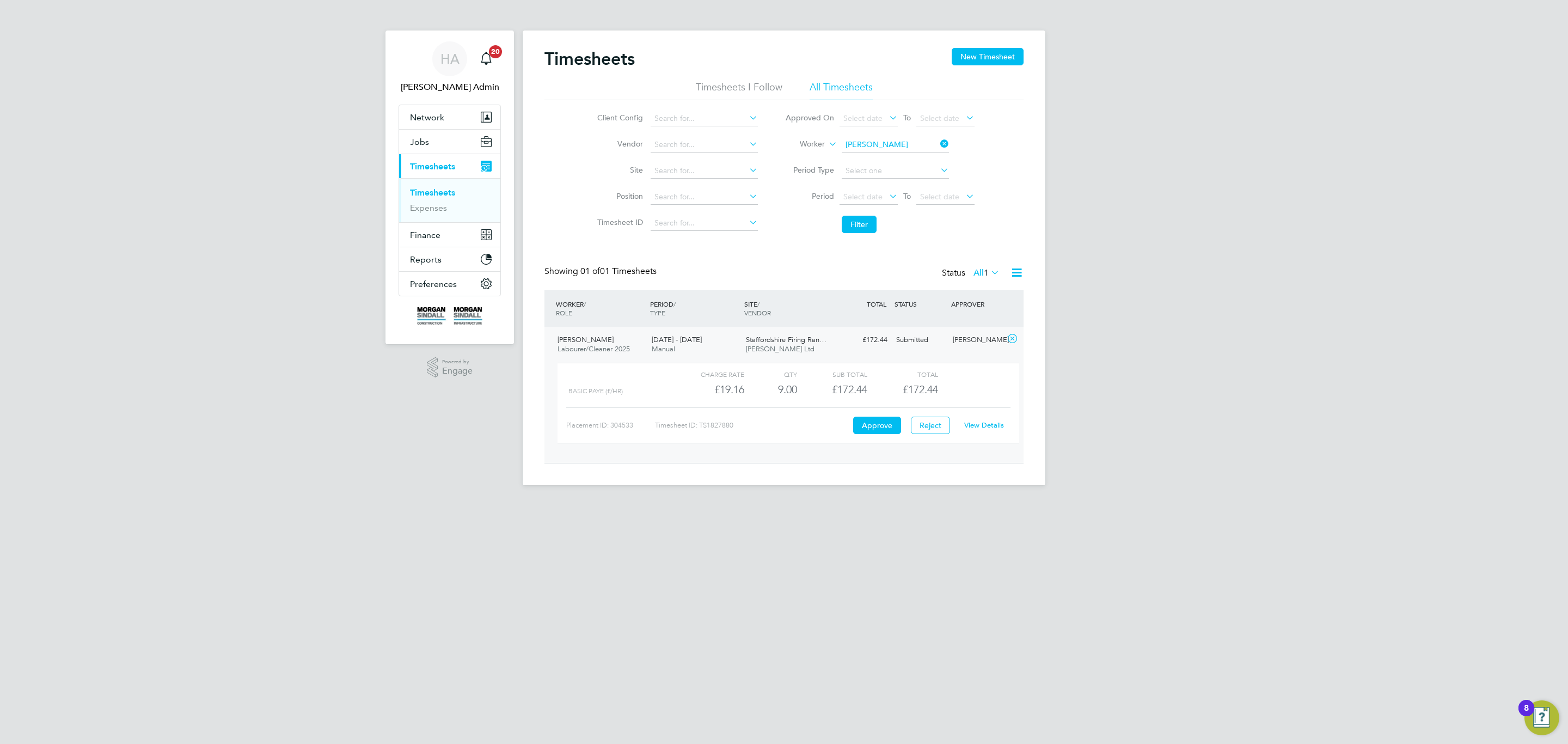
click at [1003, 437] on div "Charge rate QTY Sub Total Total Basic PAYE (£/HR) £19.16 9 9.00 9 £172.44 £172.…" at bounding box center [788, 403] width 462 height 81
click at [1000, 429] on link "View Details" at bounding box center [984, 425] width 40 height 10
click at [874, 149] on input at bounding box center [895, 145] width 107 height 16
click at [792, 225] on li "Filter" at bounding box center [879, 224] width 217 height 28
click at [861, 150] on input at bounding box center [895, 145] width 107 height 16
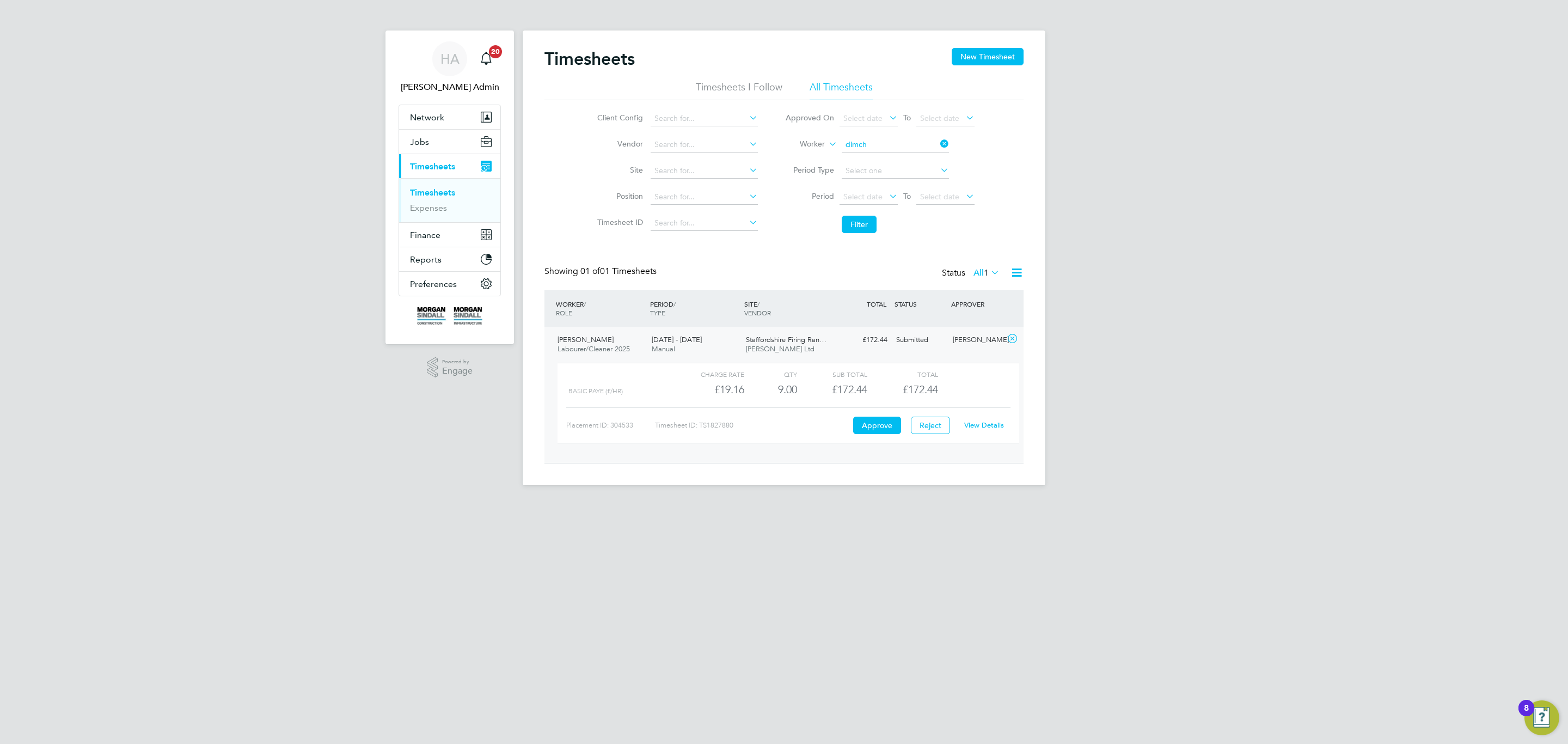
click at [909, 160] on li "Dimch o Hristov" at bounding box center [895, 160] width 109 height 15
type input "[PERSON_NAME]"
click at [863, 244] on div "Timesheets New Timesheet Timesheets I Follow All Timesheets Client Config Vendo…" at bounding box center [784, 256] width 479 height 415
click at [874, 241] on div "Timesheets New Timesheet Timesheets I Follow All Timesheets Client Config Vendo…" at bounding box center [784, 256] width 479 height 415
click at [870, 239] on li "Filter" at bounding box center [879, 224] width 217 height 28
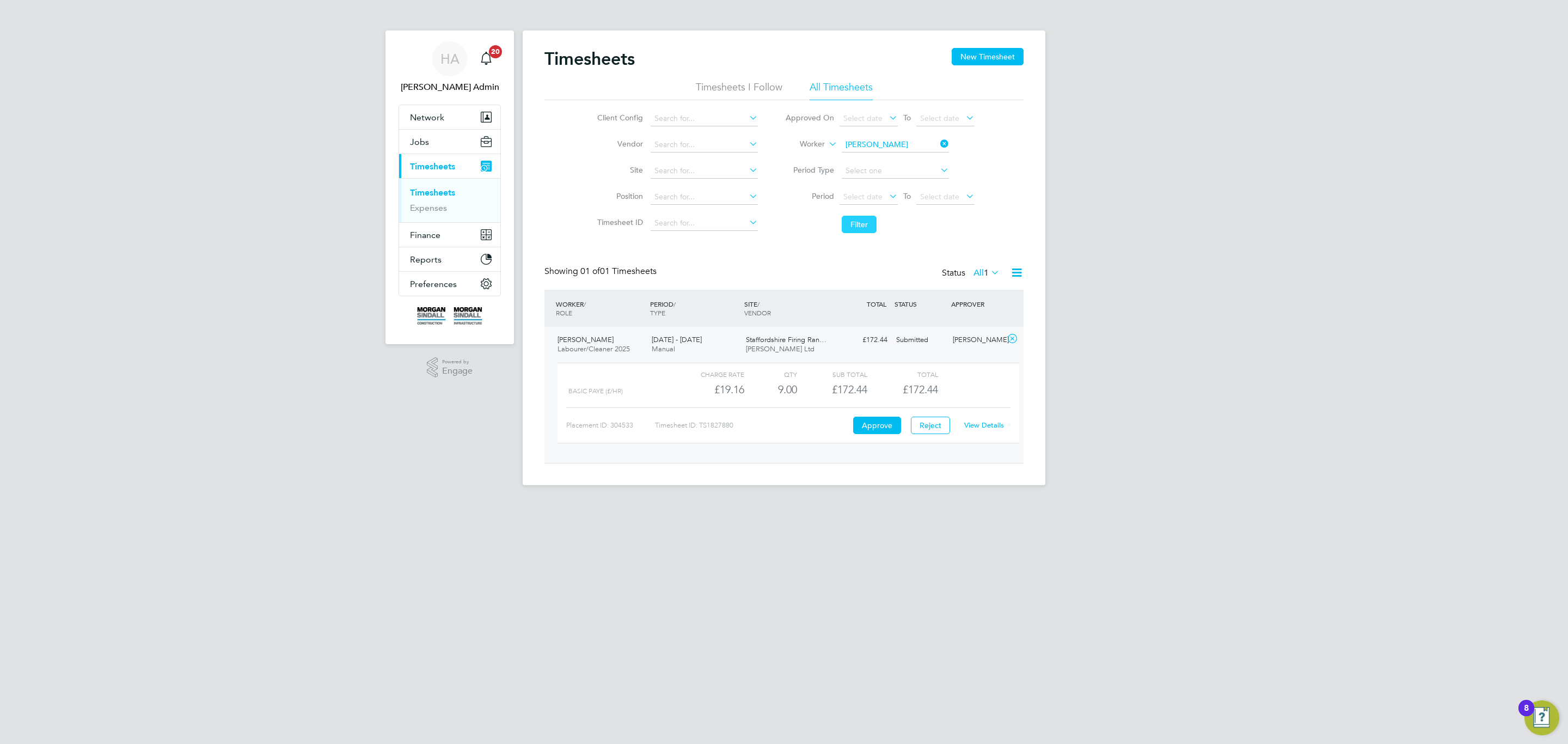
click at [867, 228] on button "Filter" at bounding box center [859, 225] width 35 height 18
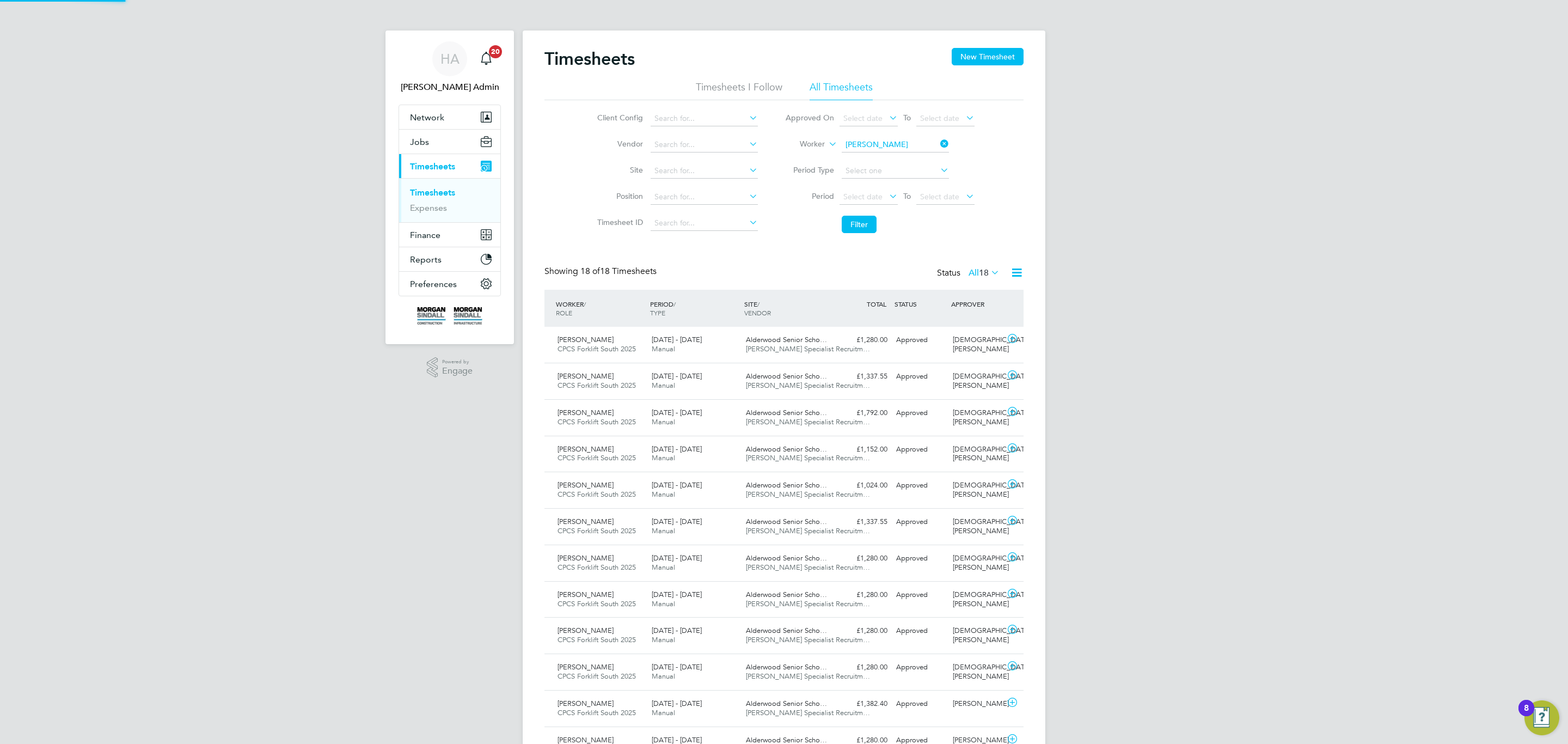
click at [989, 273] on icon at bounding box center [989, 272] width 0 height 16
click at [967, 341] on li "Approved" at bounding box center [978, 339] width 50 height 16
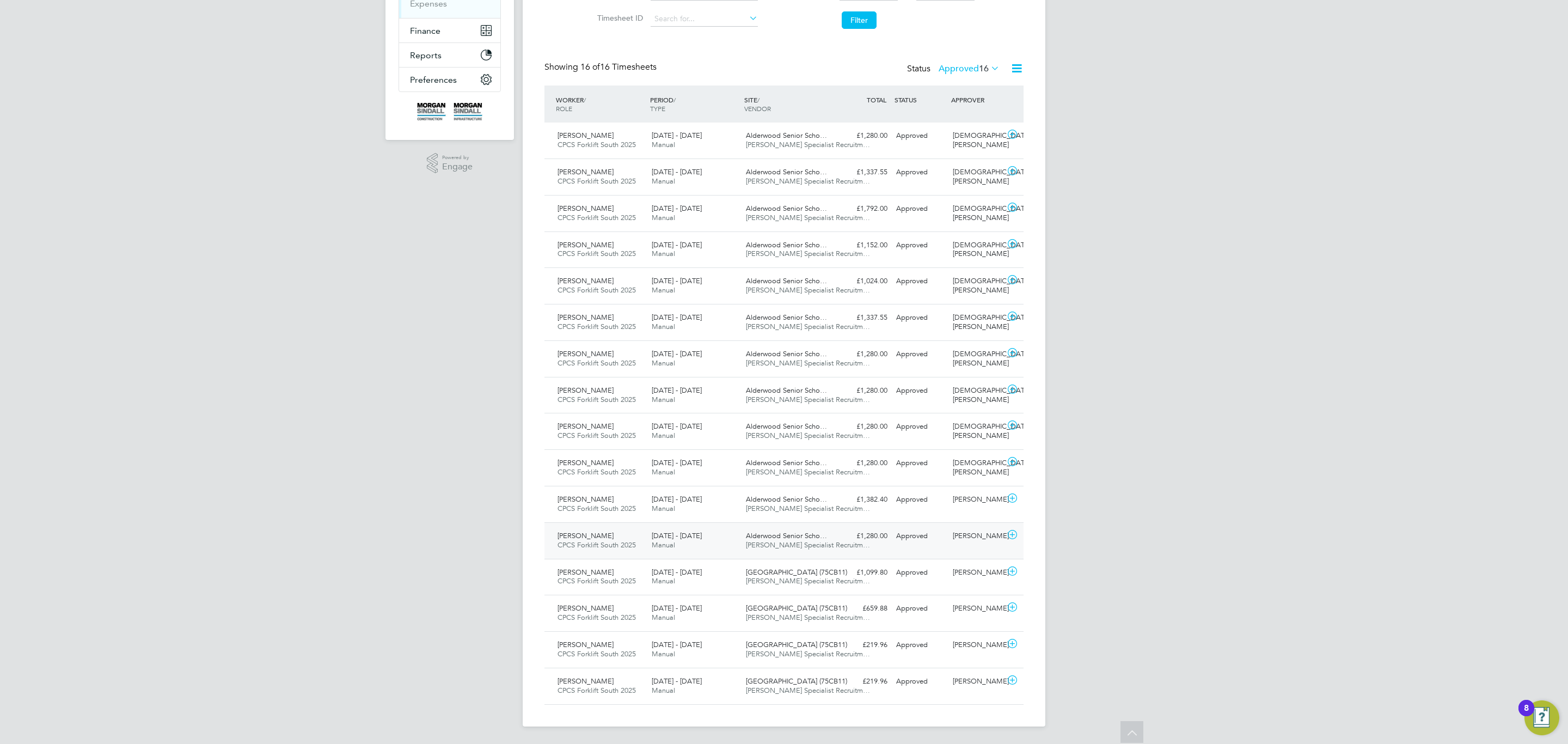
click at [693, 530] on span "28 Jun - 4 Jul 2025" at bounding box center [677, 535] width 50 height 10
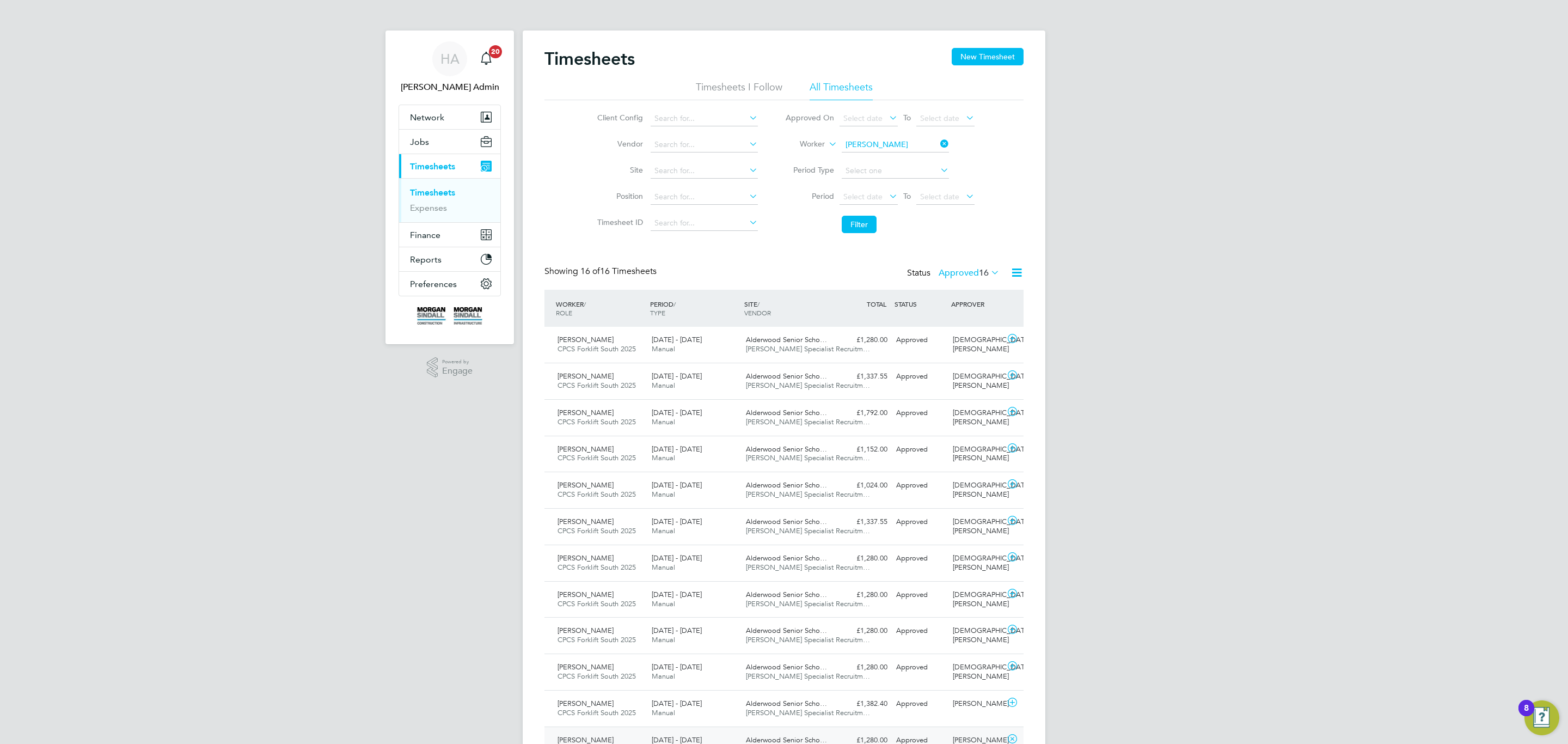
click at [874, 133] on li "Worker Dimcho Hristov" at bounding box center [879, 144] width 217 height 26
click at [877, 150] on input at bounding box center [895, 145] width 107 height 16
click at [866, 154] on li "Paul Edwar ds" at bounding box center [895, 160] width 109 height 15
type input "Paul Edwards"
click at [871, 229] on button "Filter" at bounding box center [859, 225] width 35 height 18
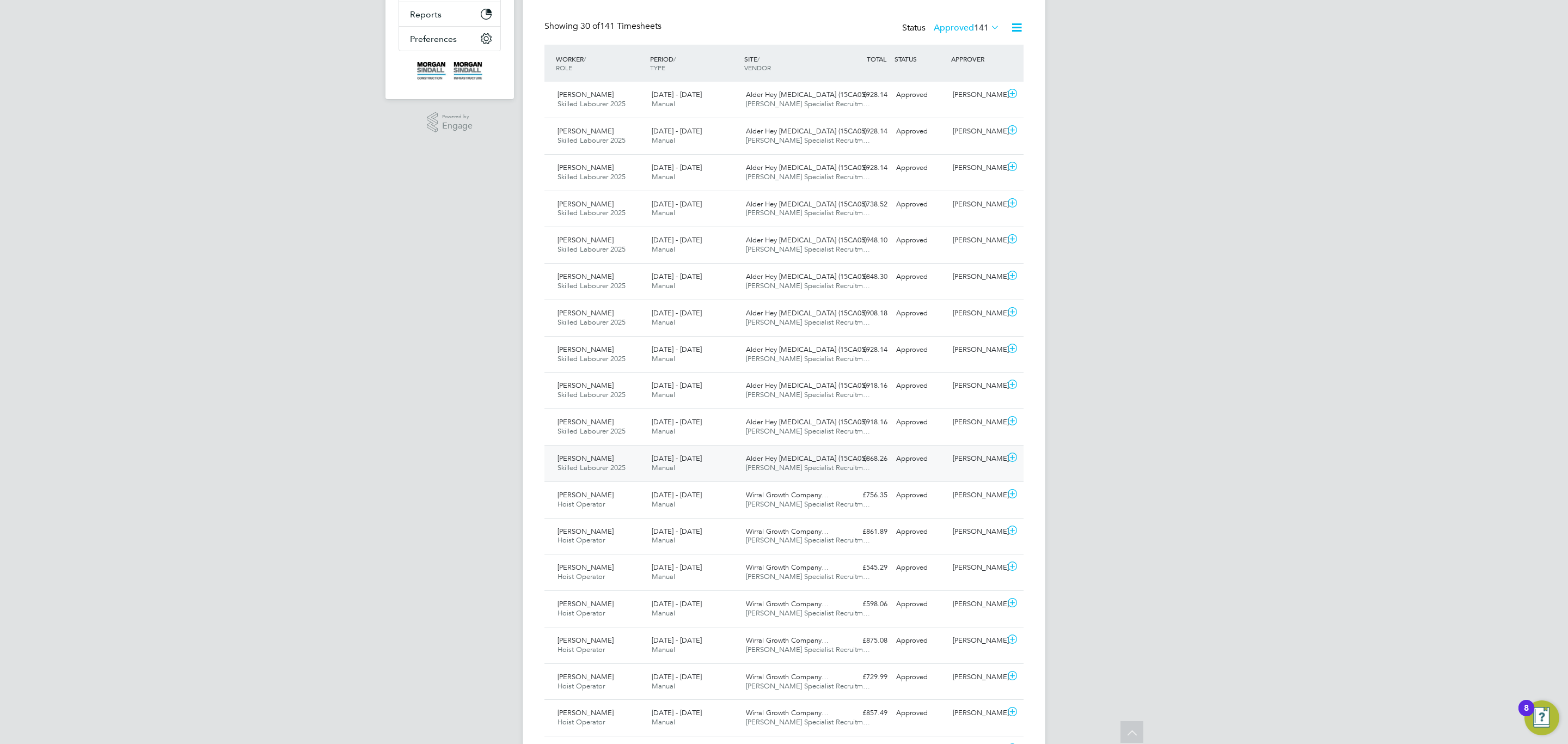
click at [724, 463] on div "5 - 11 Jul 2025 Manual" at bounding box center [694, 463] width 94 height 27
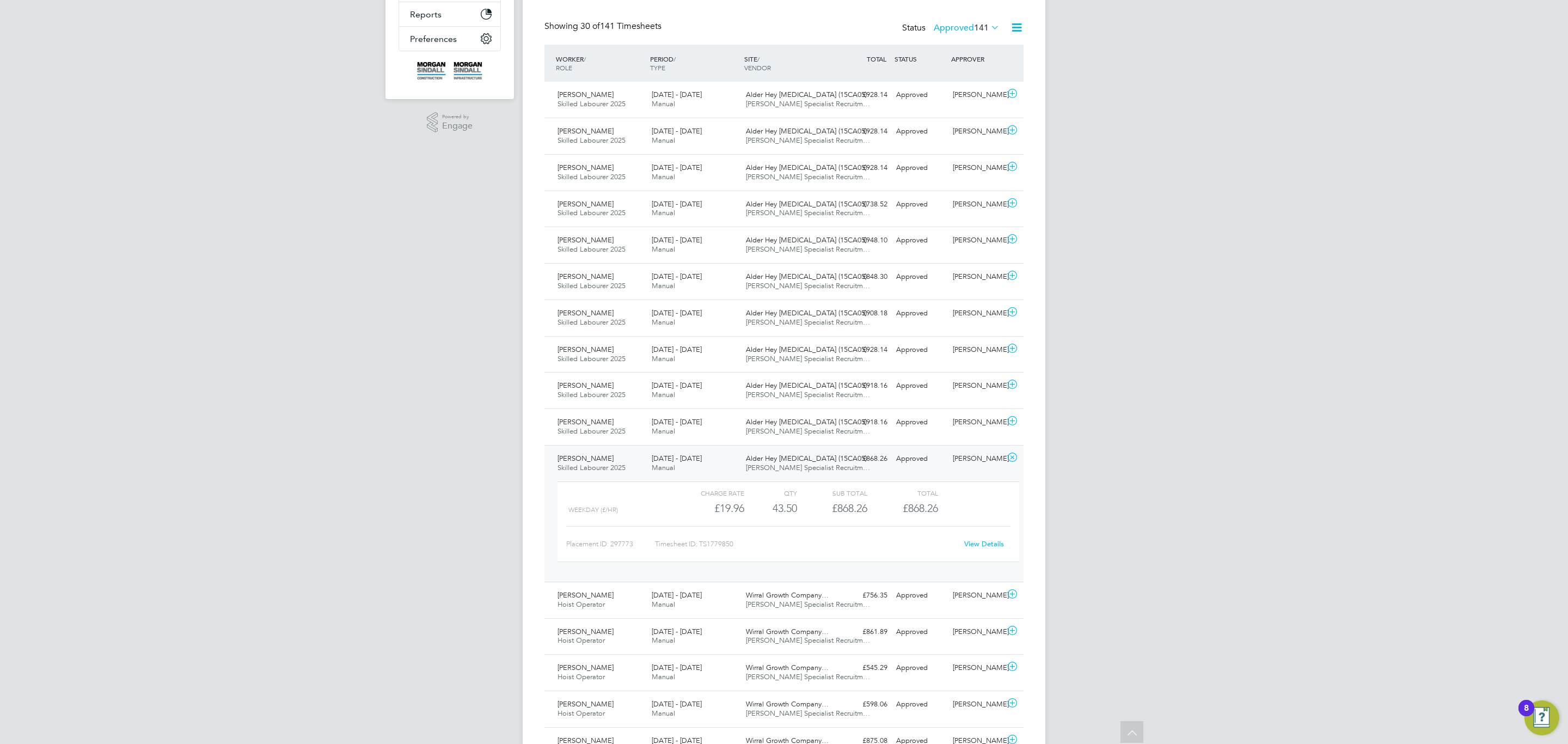
click at [978, 21] on div "Status Approved 141" at bounding box center [952, 28] width 100 height 16
click at [974, 27] on span "141" at bounding box center [981, 27] width 15 height 11
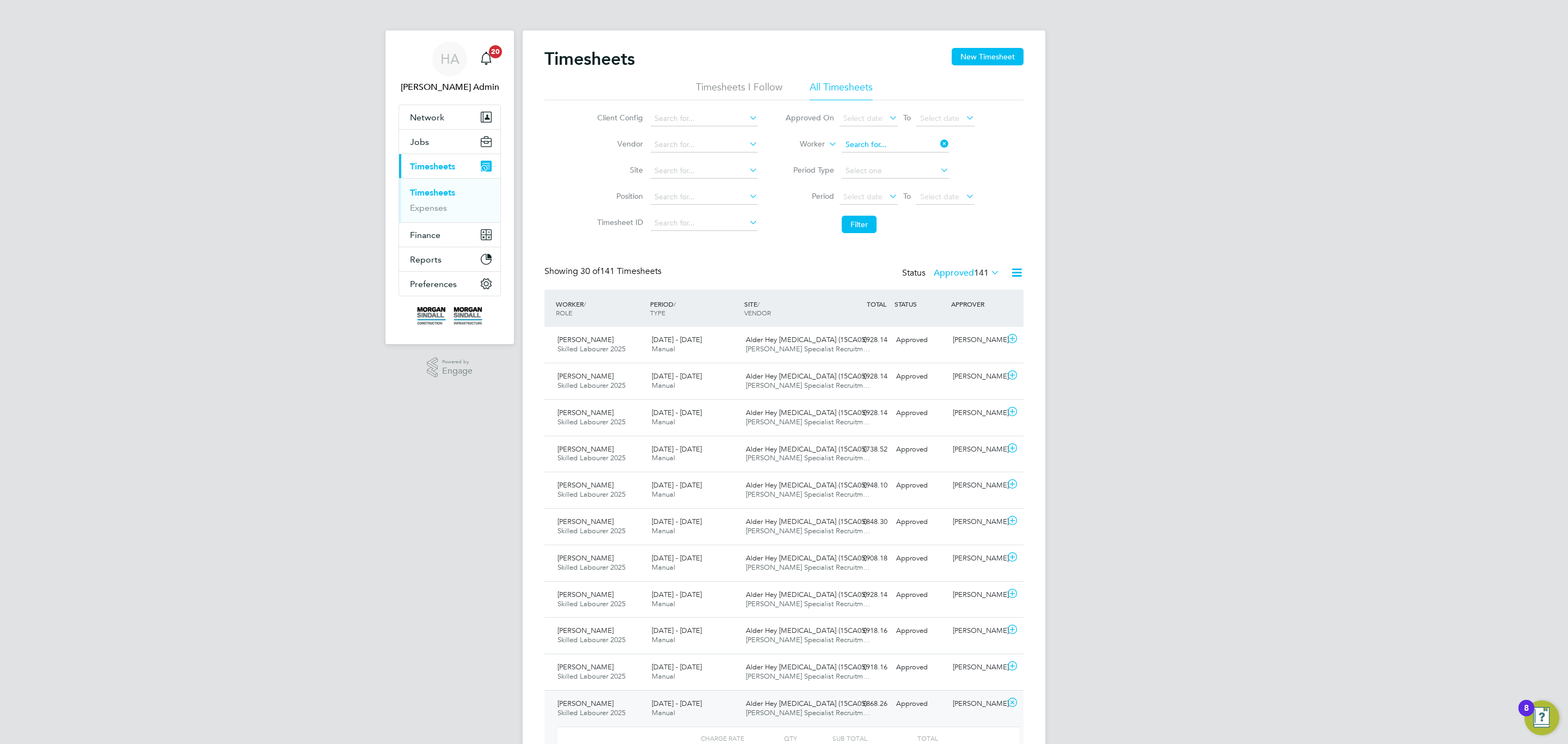
click at [876, 140] on input at bounding box center [895, 145] width 107 height 16
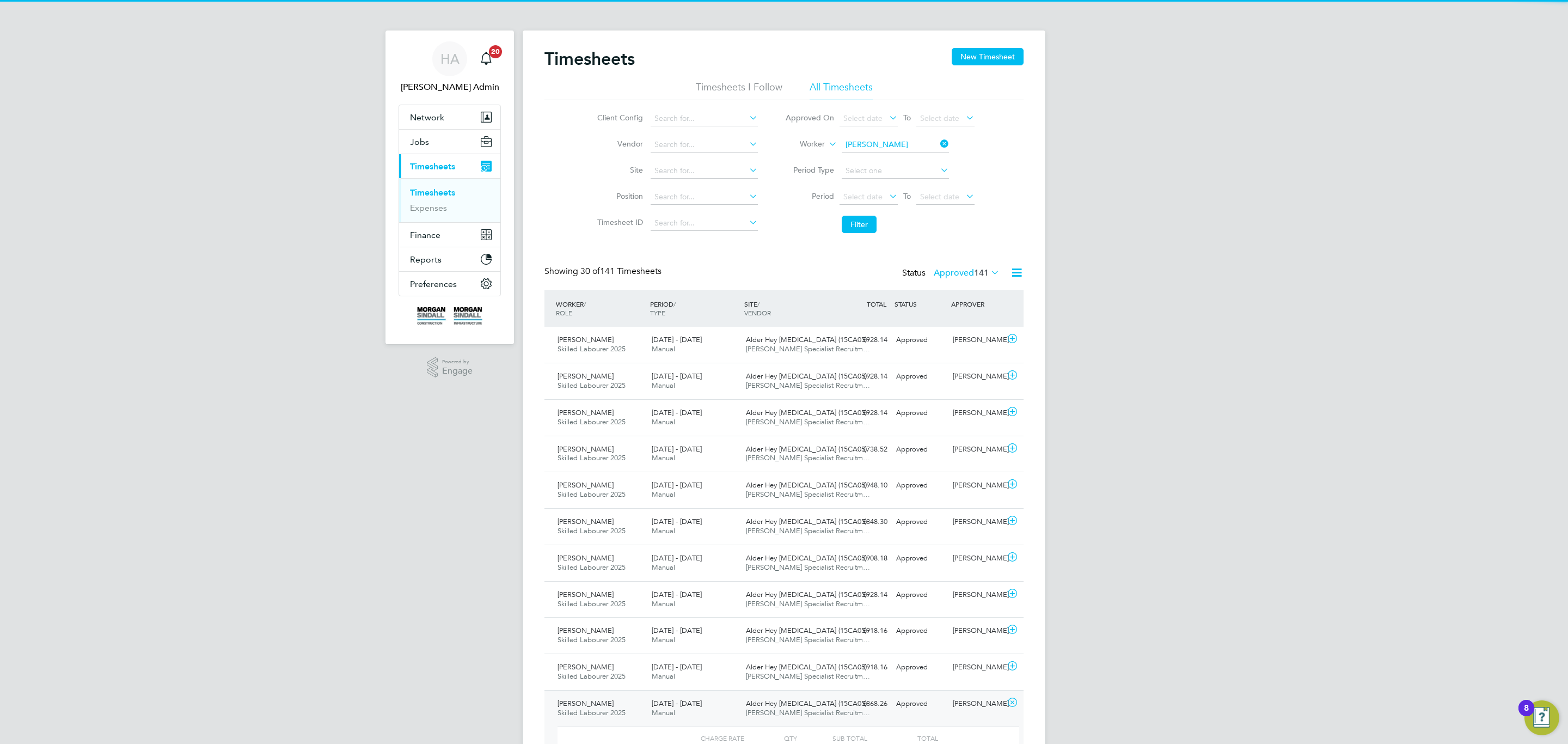
click at [910, 175] on b "Ash" at bounding box center [917, 175] width 13 height 10
type input "Steve Ashton"
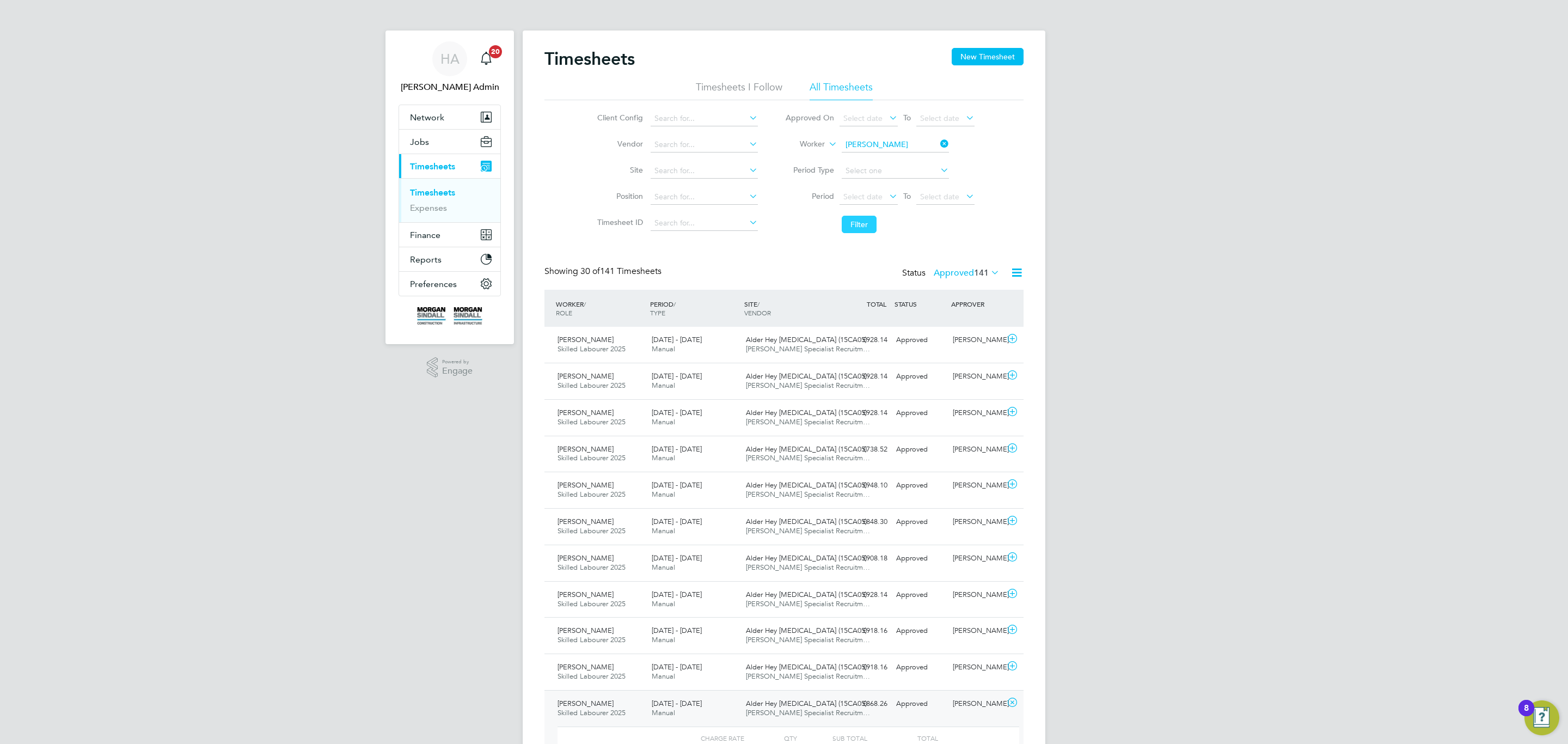
click at [871, 231] on button "Filter" at bounding box center [859, 225] width 35 height 18
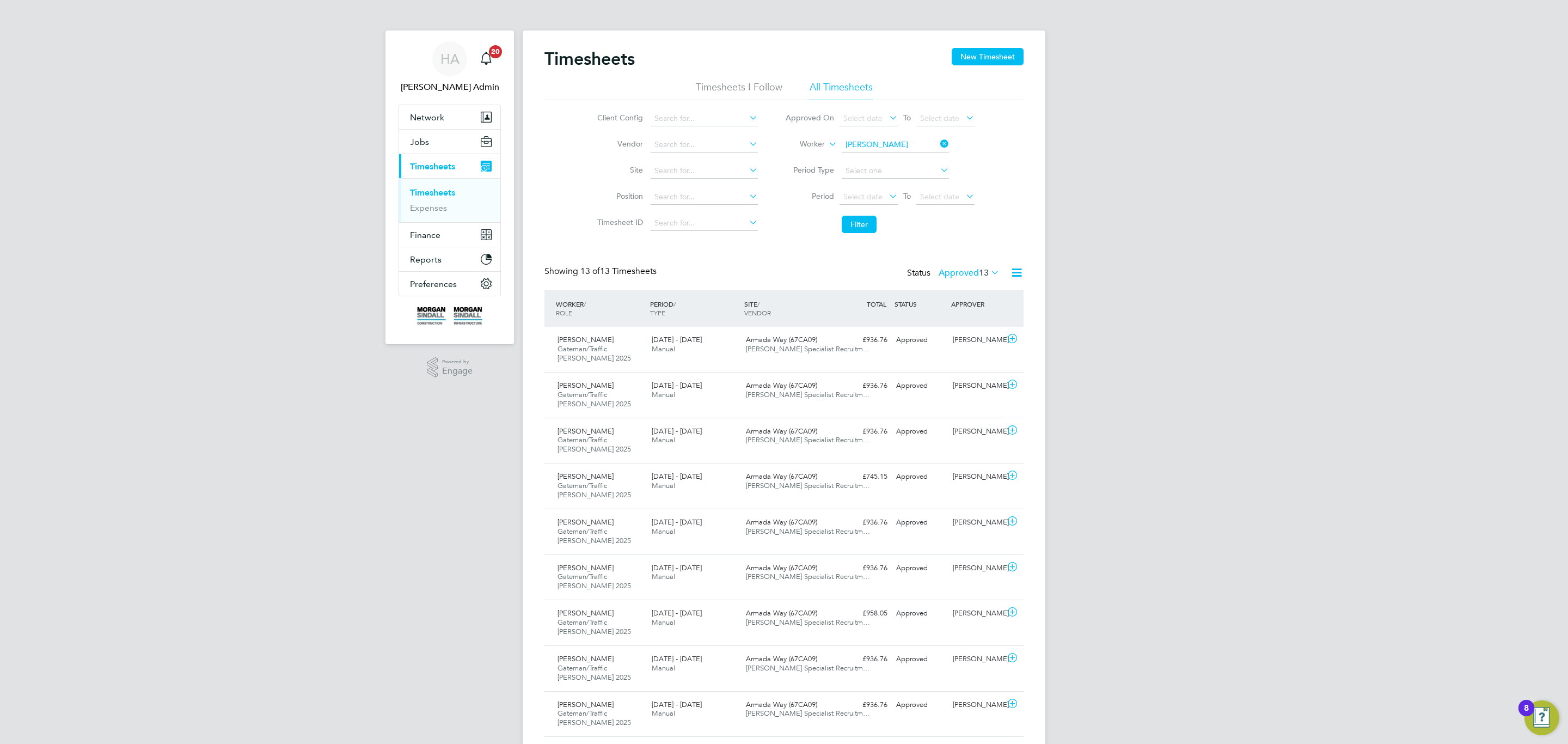
drag, startPoint x: 885, startPoint y: 134, endPoint x: 884, endPoint y: 144, distance: 10.0
click at [884, 134] on li "Worker Steve Ashton" at bounding box center [879, 144] width 217 height 26
click at [884, 146] on input at bounding box center [895, 145] width 107 height 16
click at [910, 177] on li "Michael Wil liams" at bounding box center [895, 175] width 109 height 15
type input "Michael Williams"
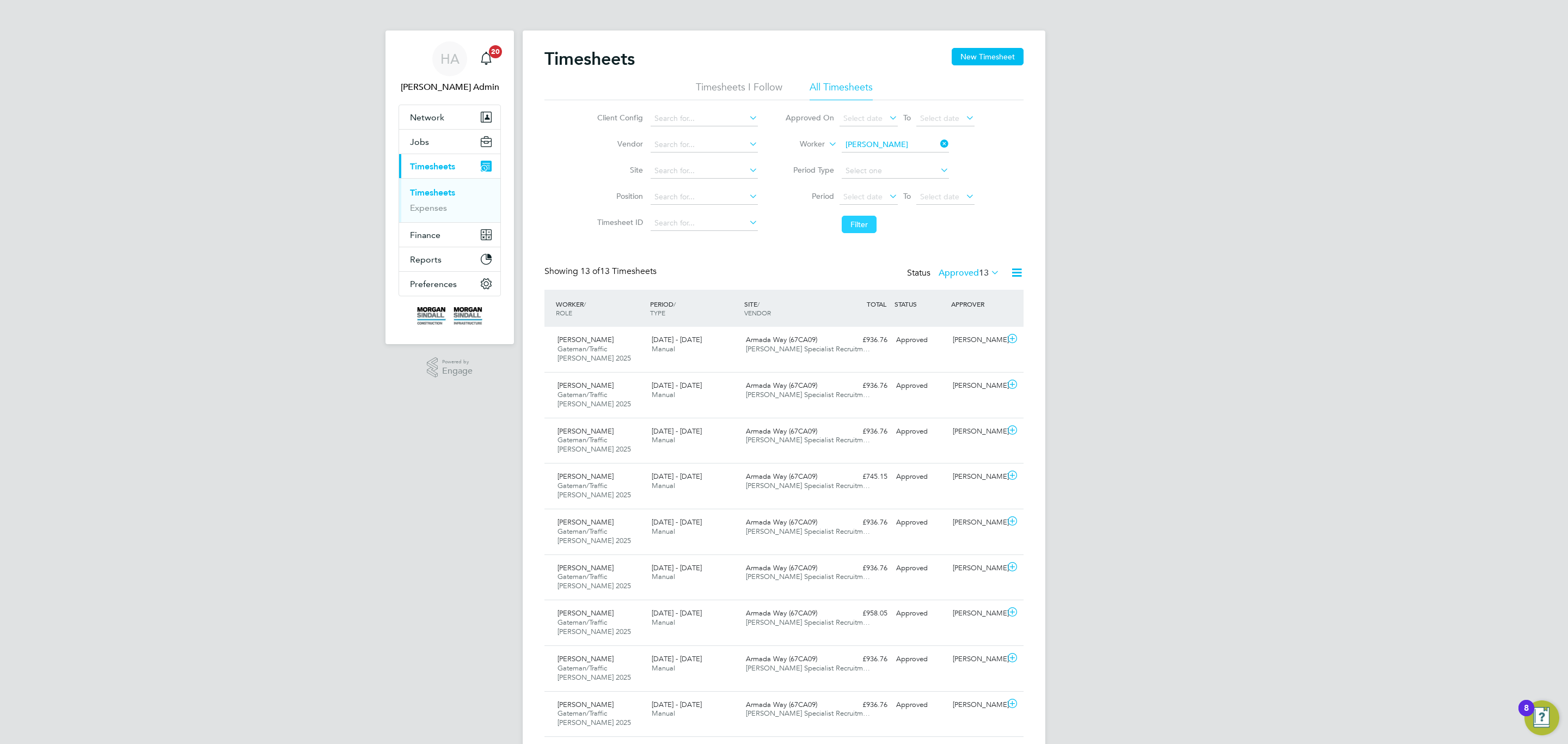
click at [846, 222] on button "Filter" at bounding box center [859, 225] width 35 height 18
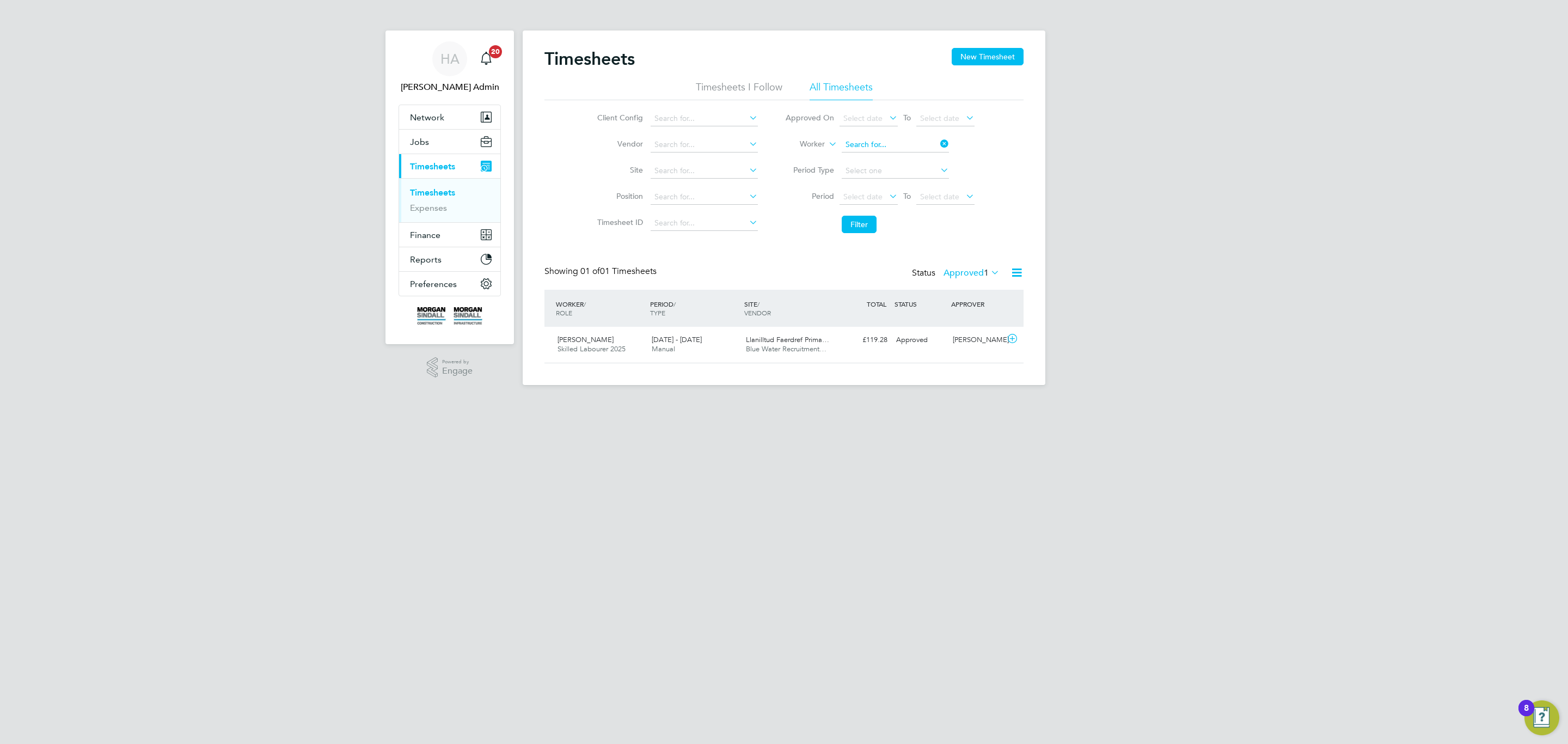
click at [869, 141] on input at bounding box center [895, 145] width 107 height 16
click at [884, 199] on b "Williams" at bounding box center [903, 204] width 63 height 10
type input "Michael Williams"
click at [850, 225] on button "Filter" at bounding box center [859, 225] width 35 height 18
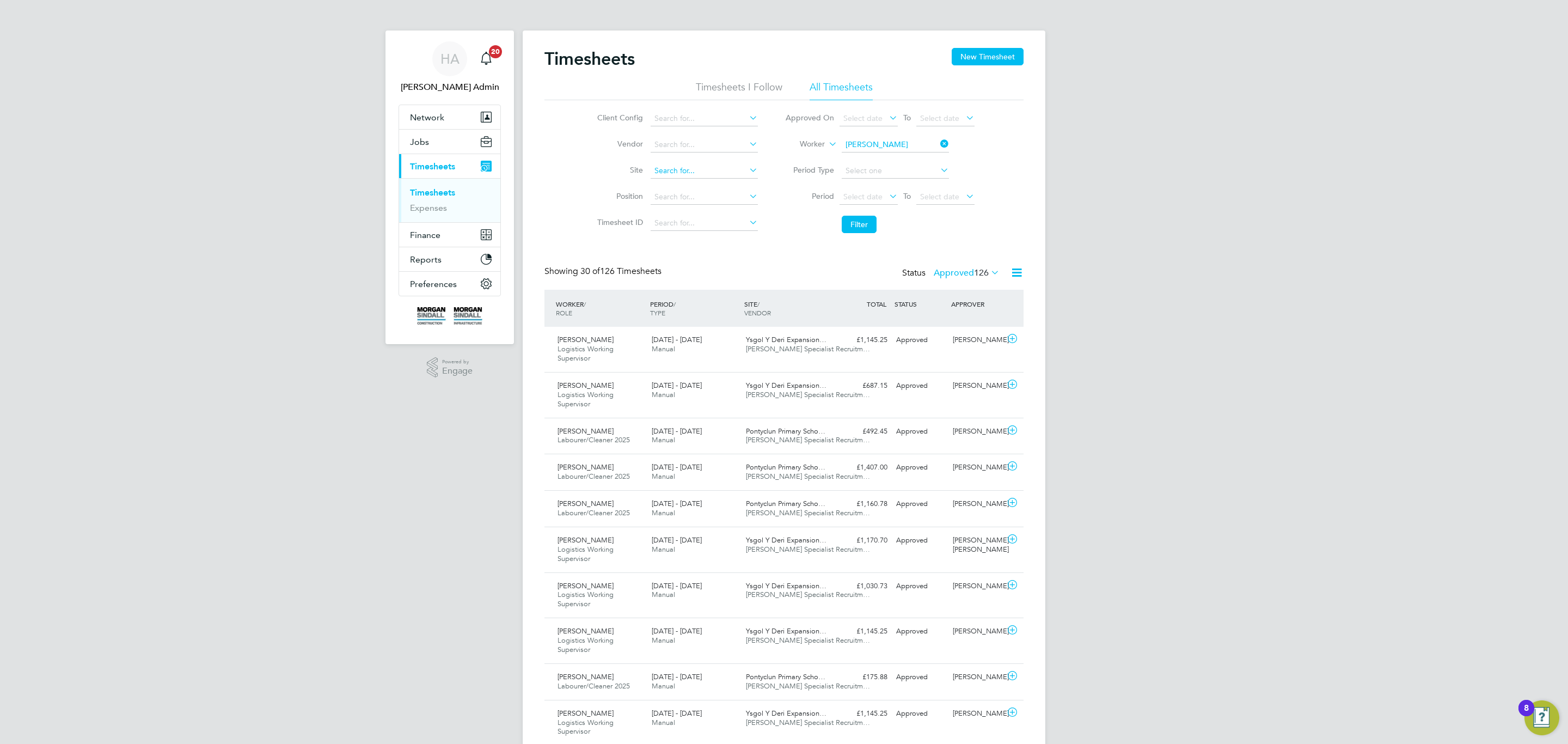
click at [684, 171] on input at bounding box center [704, 171] width 107 height 16
type input "o"
click at [704, 214] on li "Ponty clun Primary School - 26CA10" at bounding box center [726, 215] width 154 height 15
type input "Pontyclun Primary School - 26CA10"
drag, startPoint x: 873, startPoint y: 214, endPoint x: 851, endPoint y: 222, distance: 23.4
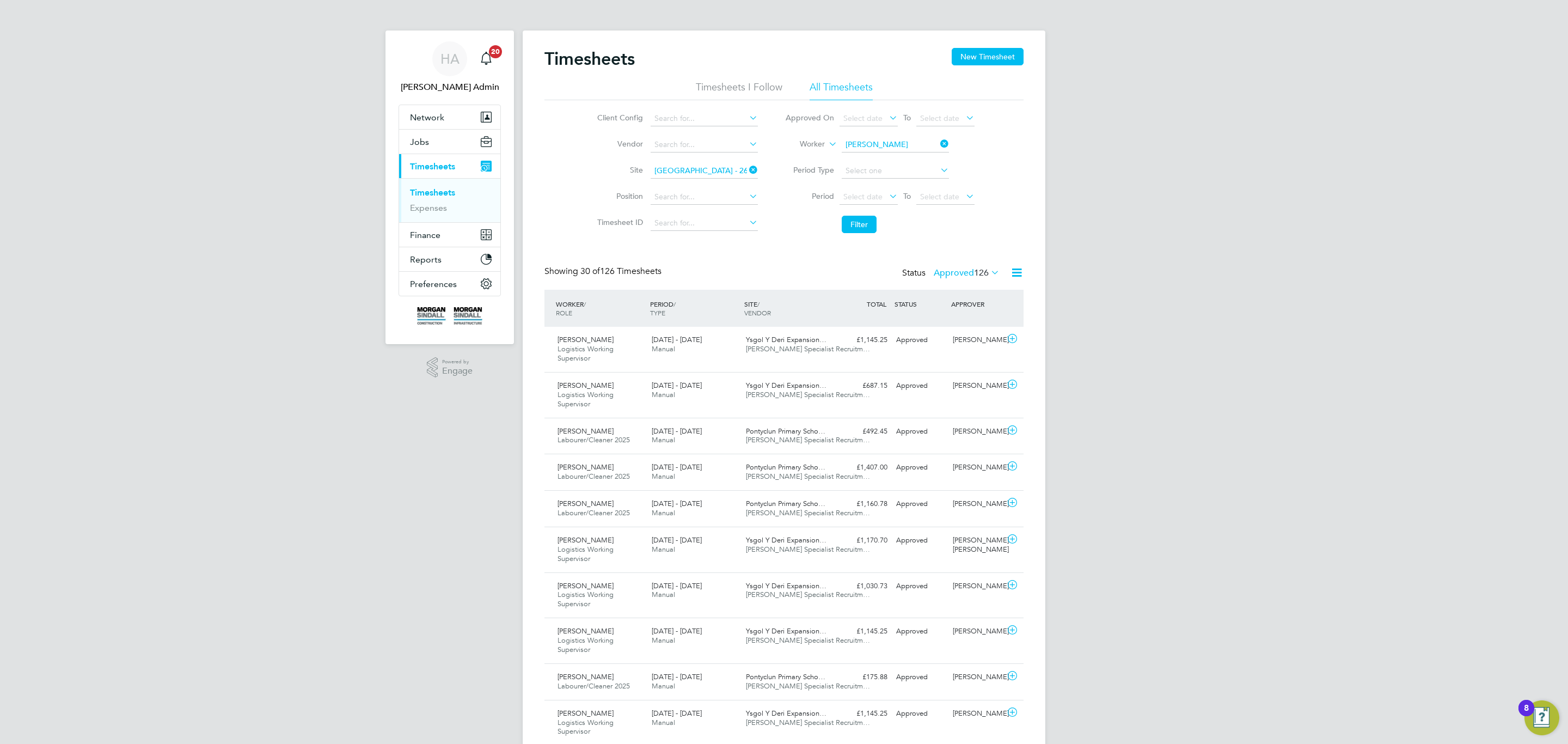
click at [874, 214] on li "Filter" at bounding box center [879, 224] width 217 height 28
click at [850, 222] on button "Filter" at bounding box center [859, 225] width 35 height 18
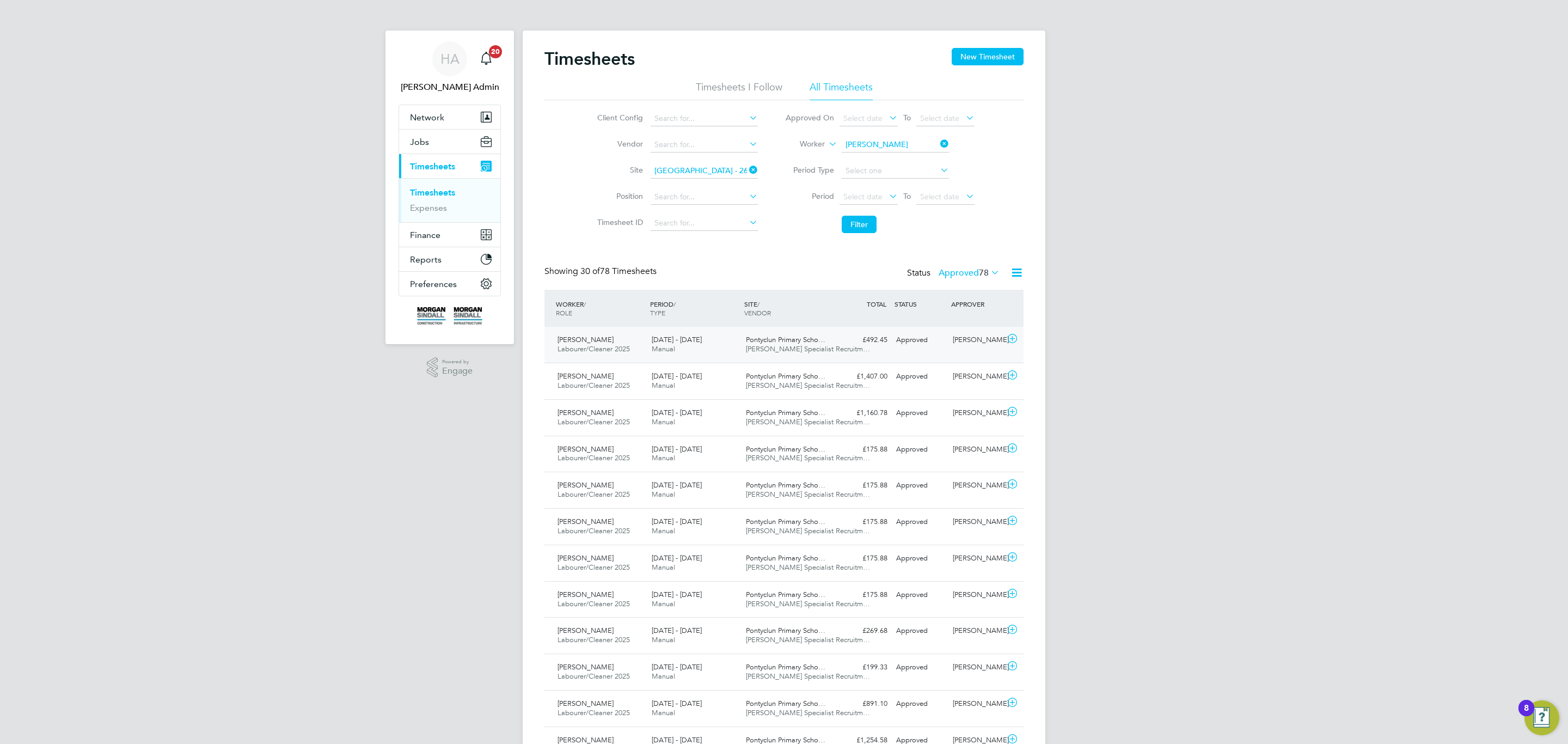
click at [693, 351] on div "6 - 12 Sep 2025 Manual" at bounding box center [694, 344] width 94 height 27
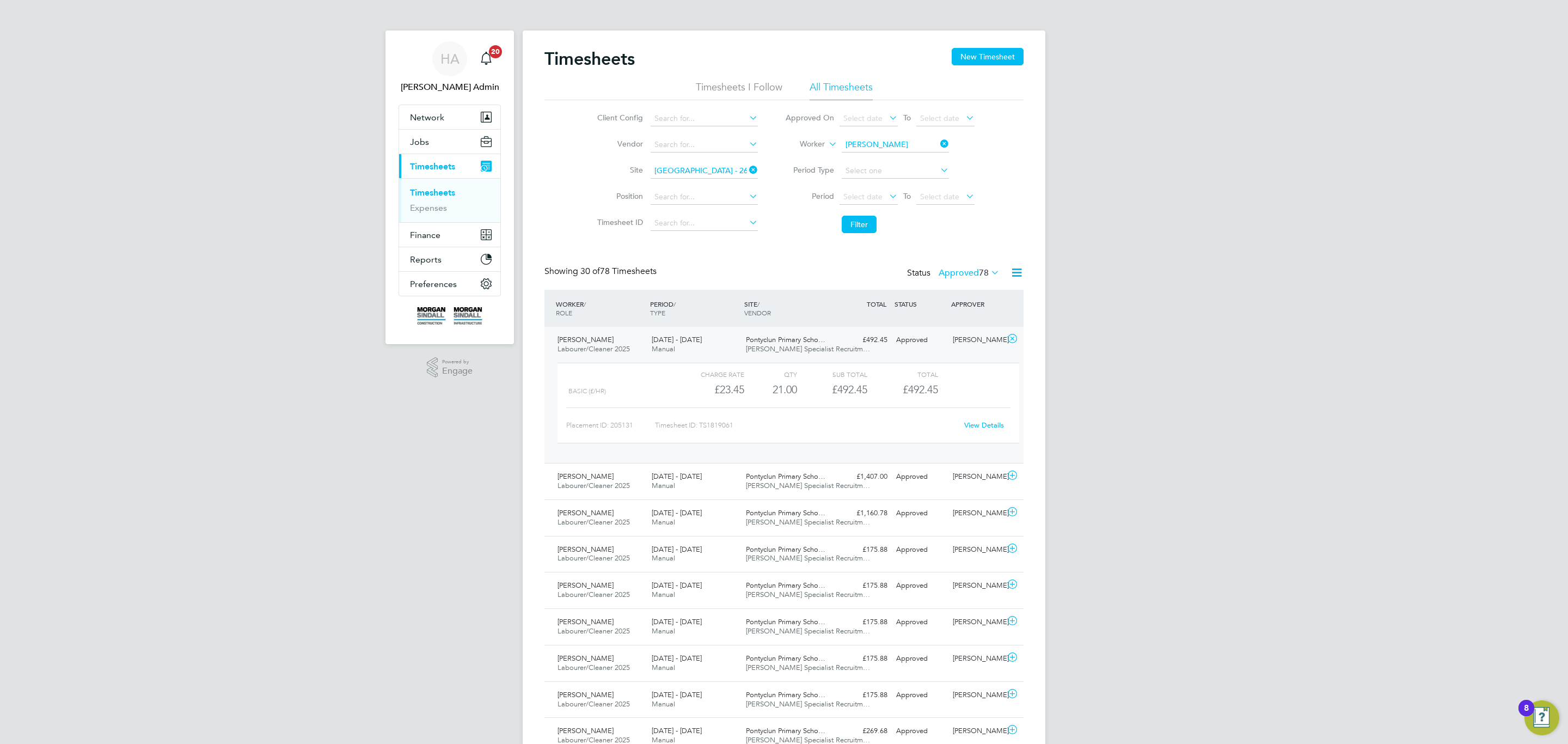
click at [989, 429] on link "View Details" at bounding box center [984, 425] width 40 height 10
click at [724, 173] on input at bounding box center [704, 171] width 107 height 16
click at [696, 206] on li "Ysg ol Y Deri Expansion Completion (26CC08)" at bounding box center [732, 201] width 166 height 15
type input "Ysgol Y Deri Expansion Completion (26CC08)"
click at [845, 229] on button "Filter" at bounding box center [859, 225] width 35 height 18
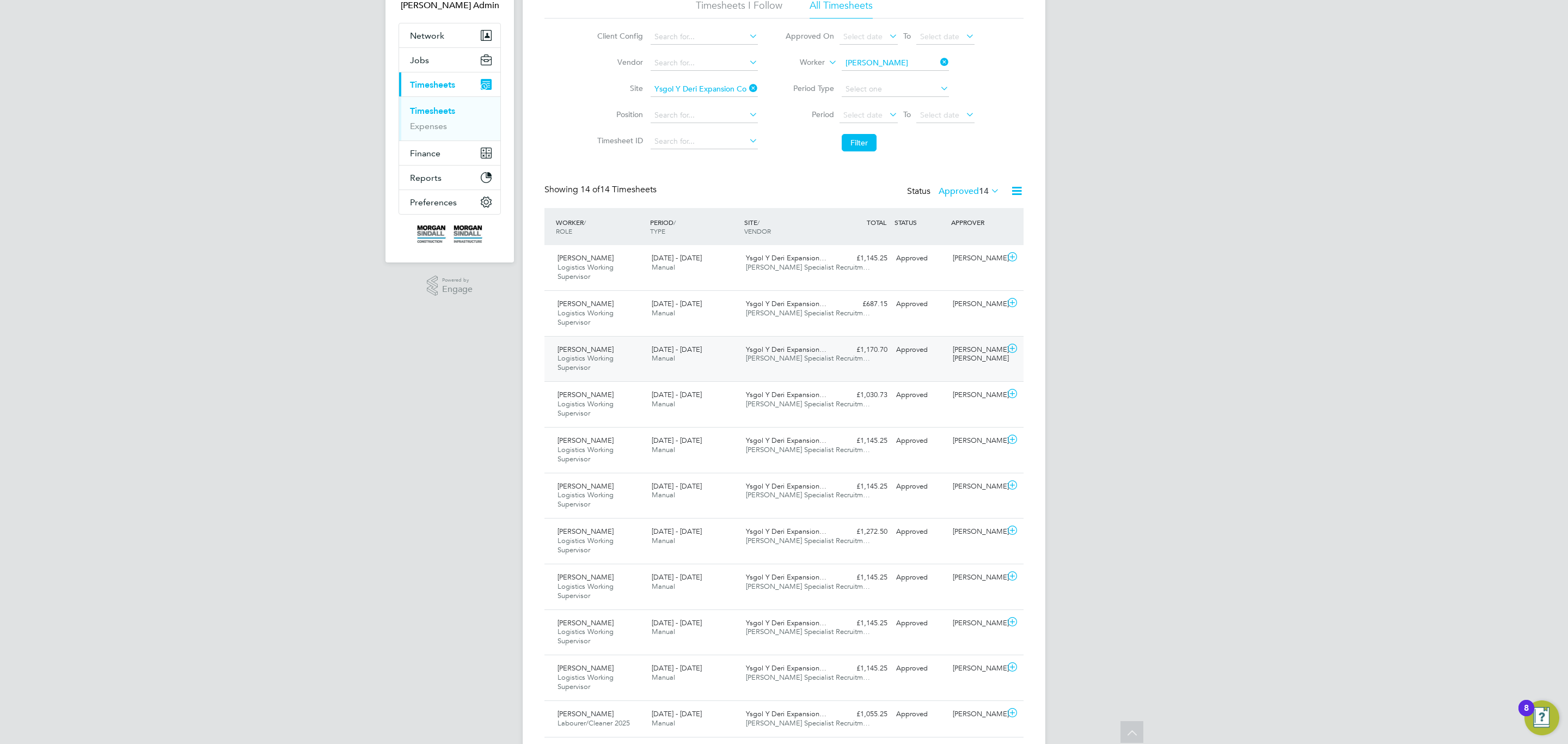
click at [874, 353] on div "£1,170.70 Approved" at bounding box center [863, 349] width 57 height 18
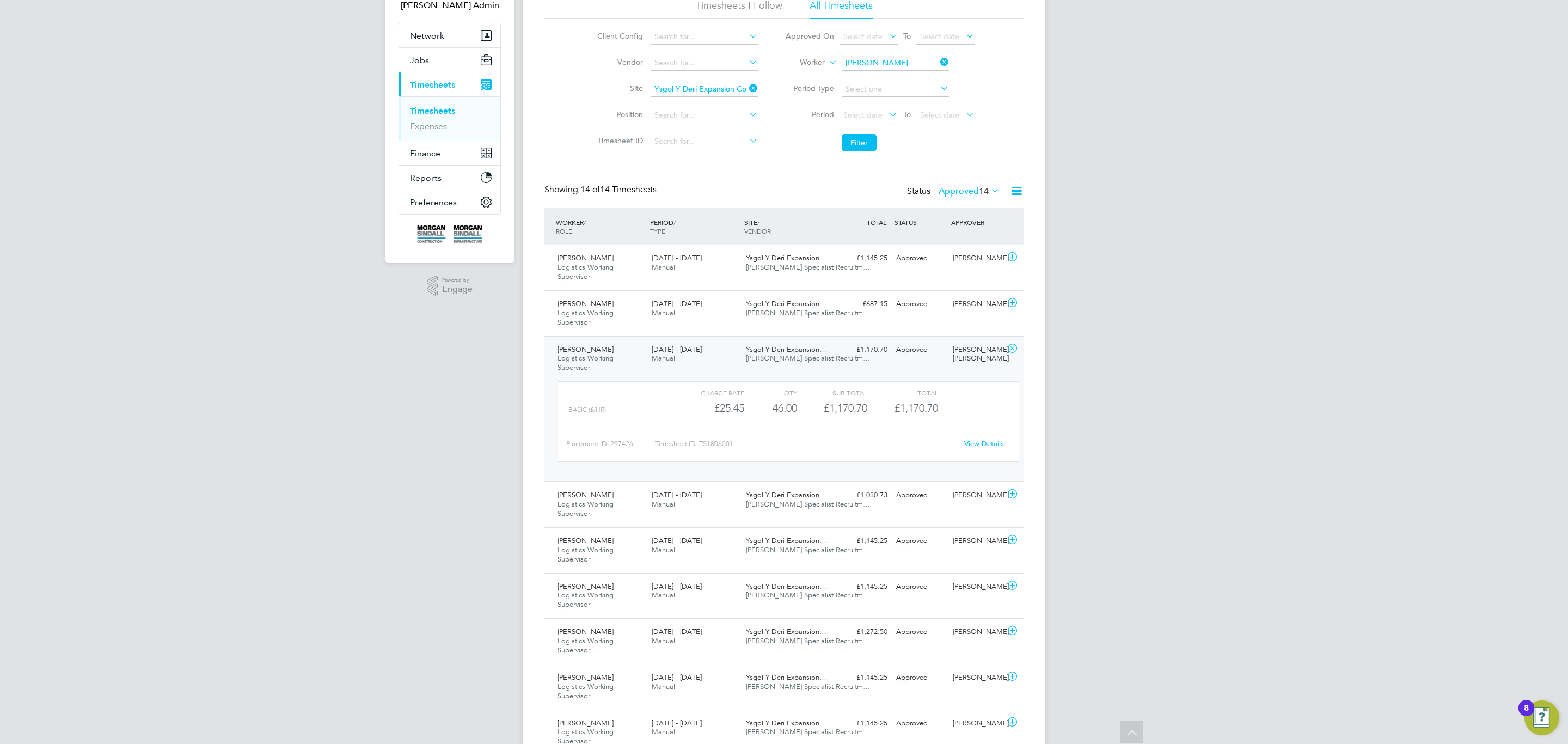
click at [874, 355] on div "£1,170.70 Approved" at bounding box center [863, 349] width 57 height 18
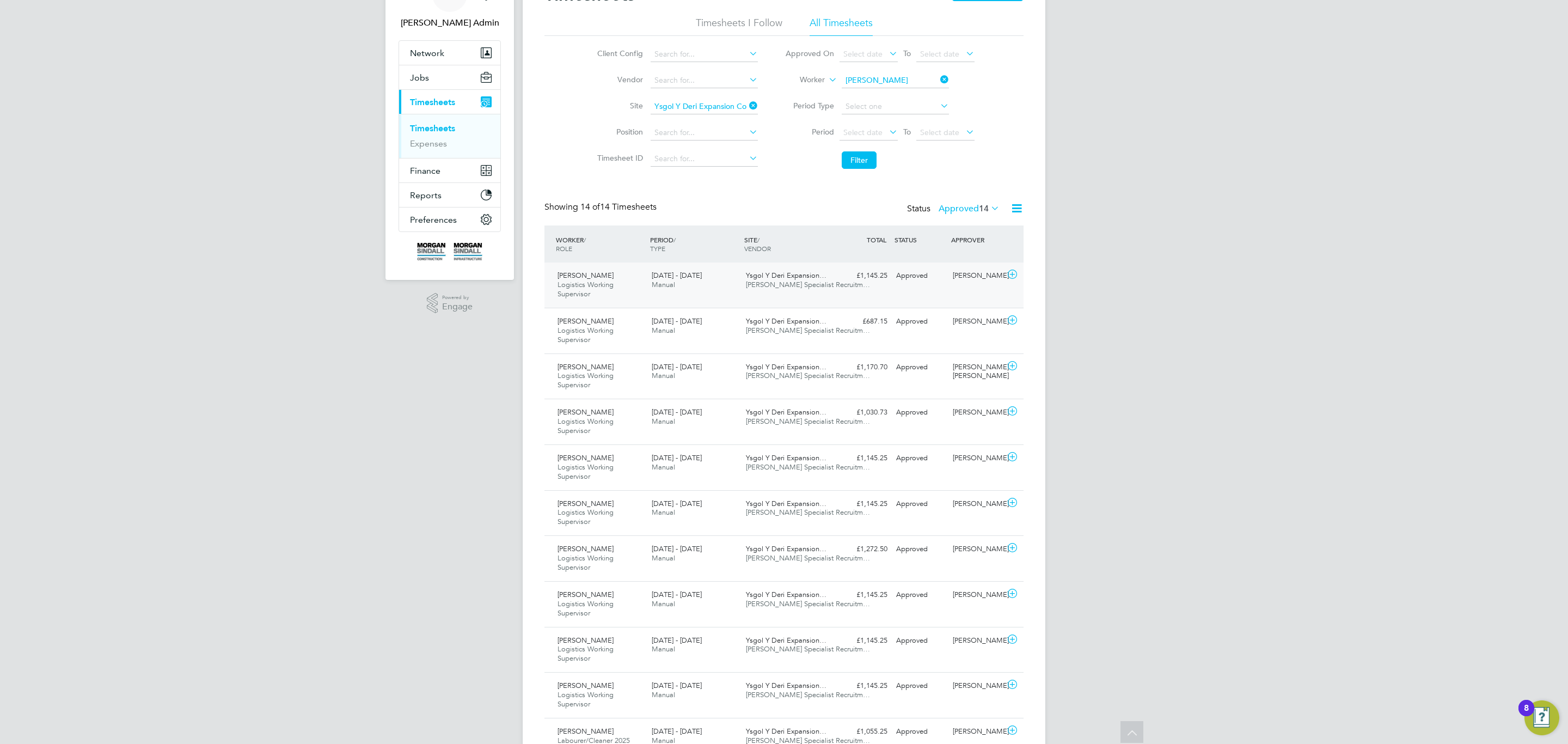
click at [860, 281] on div "£1,145.25 Approved" at bounding box center [863, 276] width 57 height 18
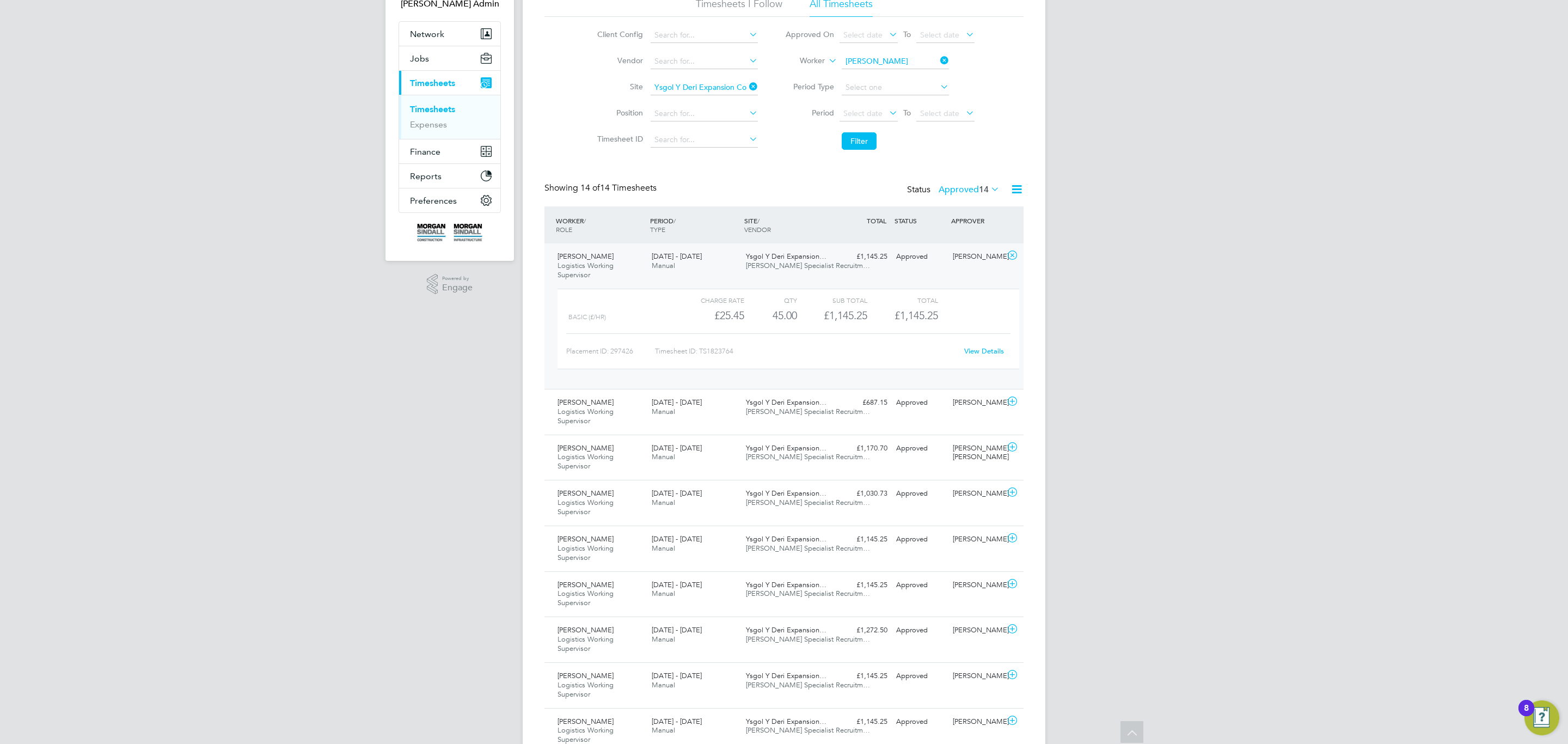
click at [978, 347] on div "View Details" at bounding box center [984, 352] width 53 height 18
click at [981, 352] on link "View Details" at bounding box center [984, 351] width 40 height 10
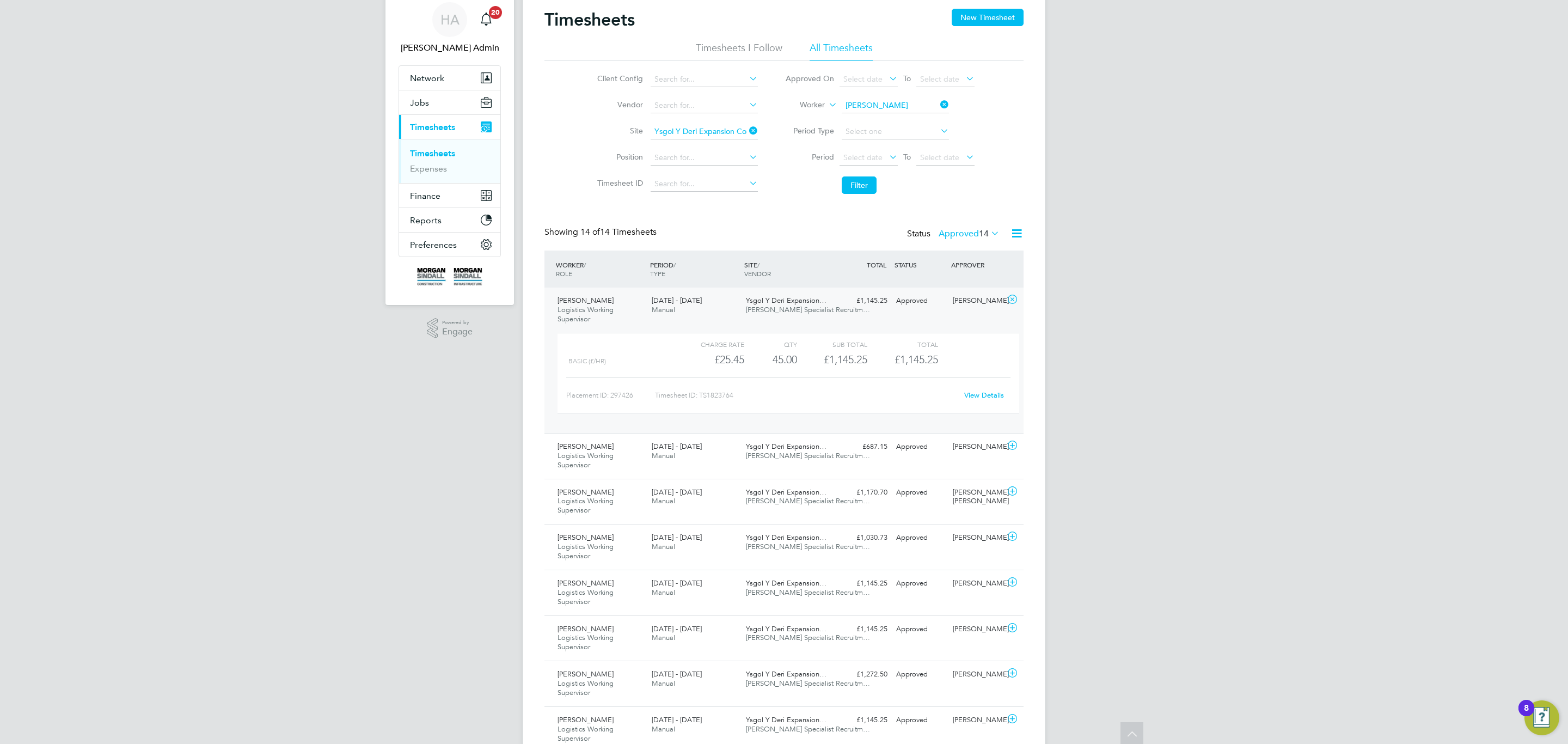
scroll to position [0, 0]
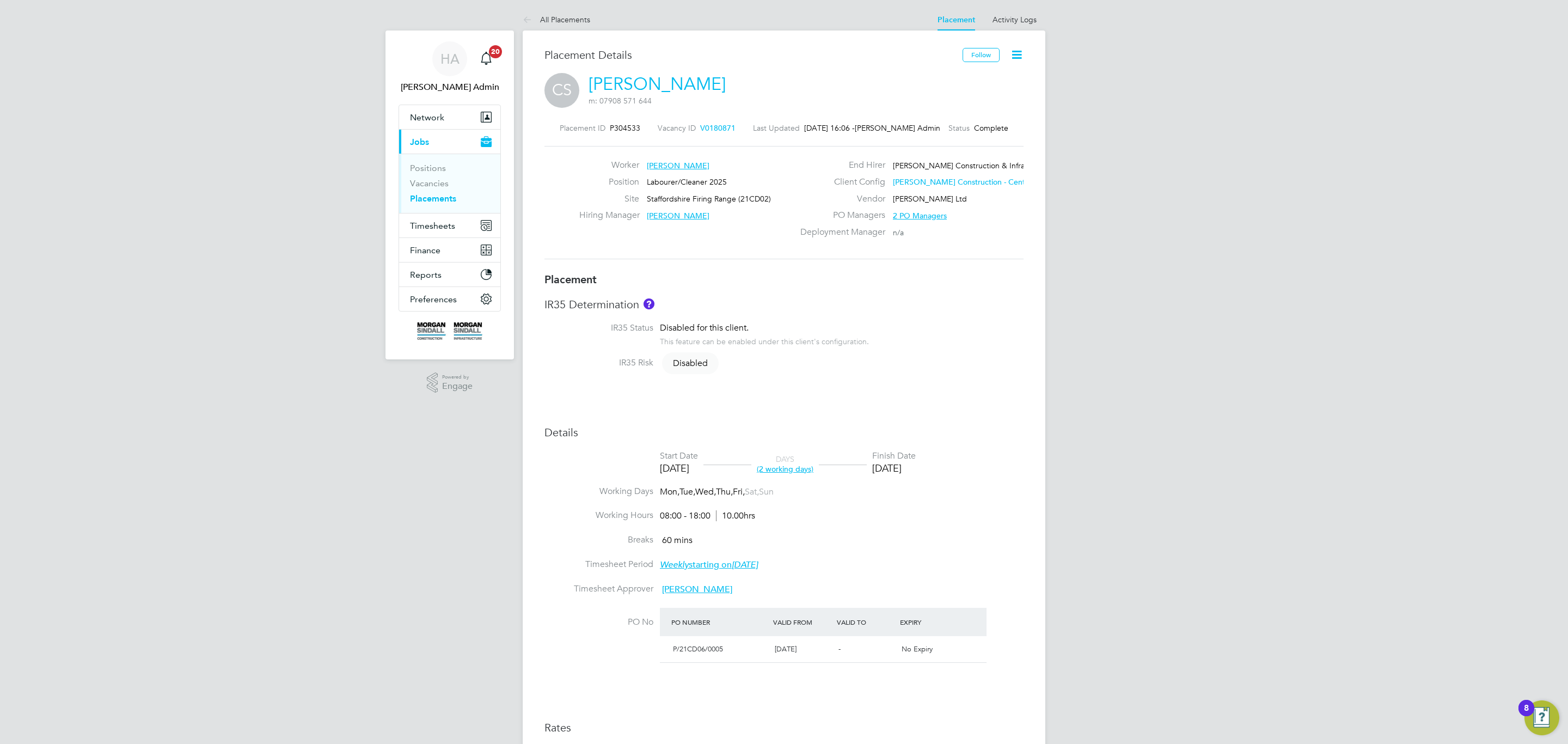
click at [590, 394] on div "Placement IR35 Determination IR35 Status Disabled for this client. This feature…" at bounding box center [784, 564] width 479 height 585
type input "[PERSON_NAME]"
type input "[DATE]"
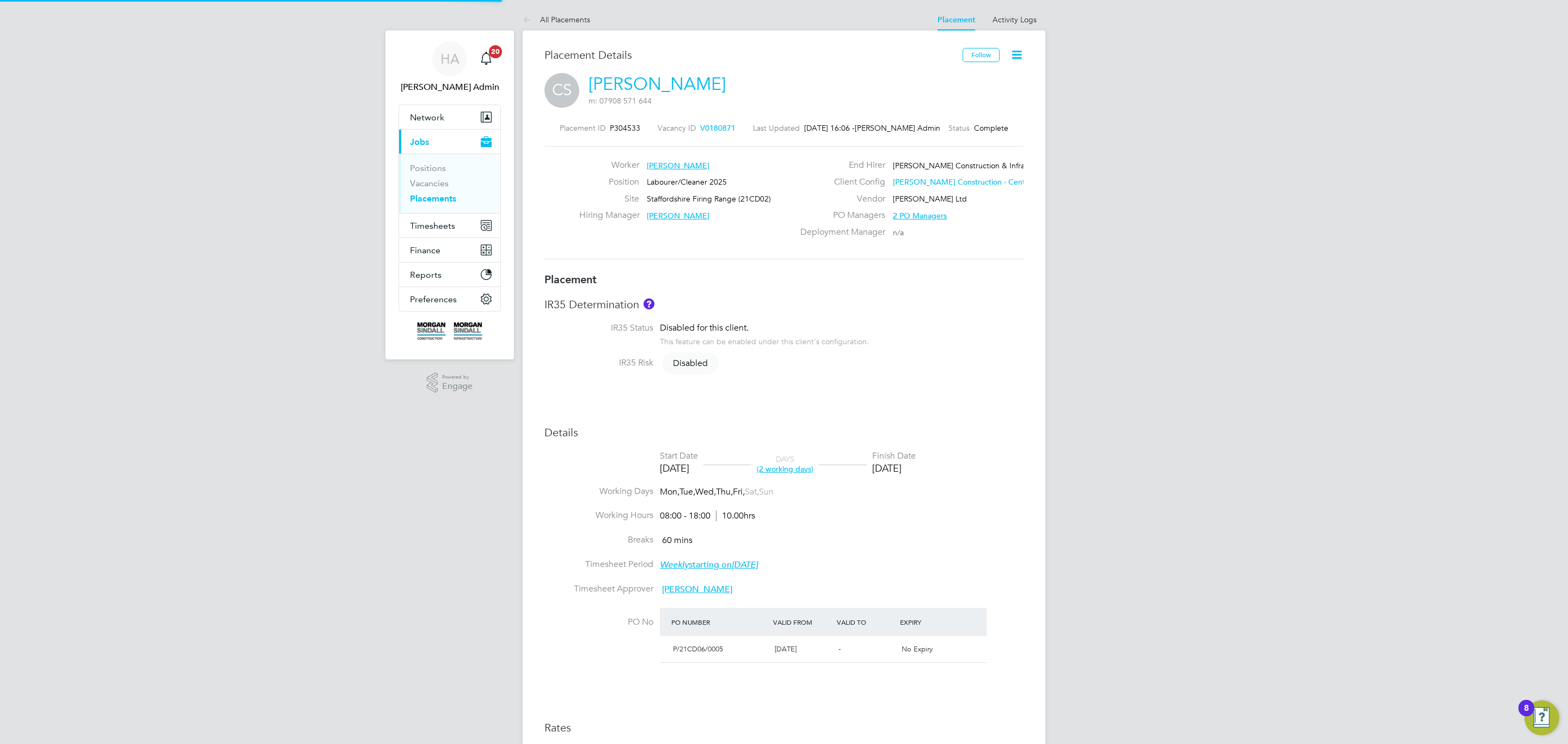
type input "08:00"
type input "18:00"
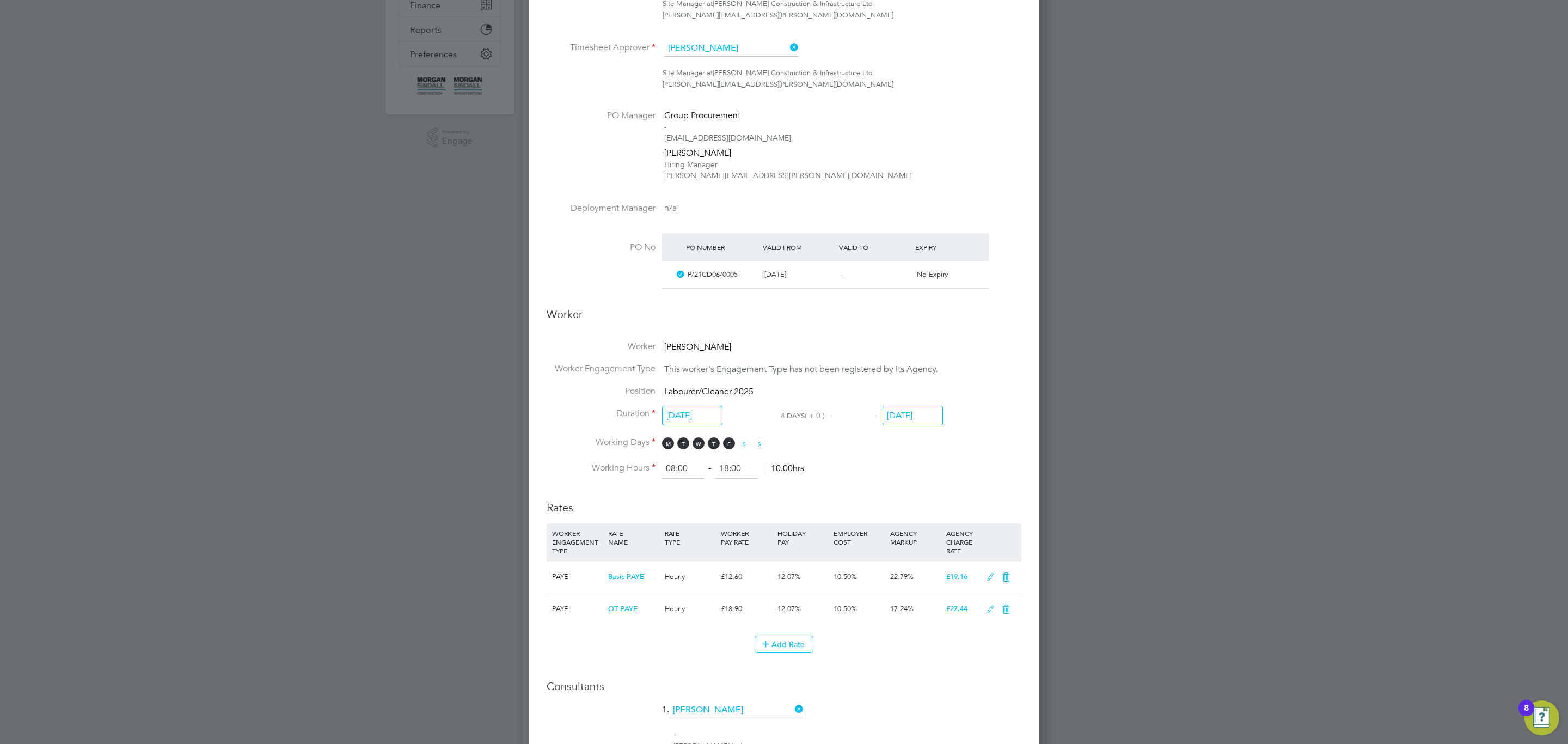
click at [737, 61] on li "Timesheet Approver [PERSON_NAME]" at bounding box center [784, 54] width 475 height 27
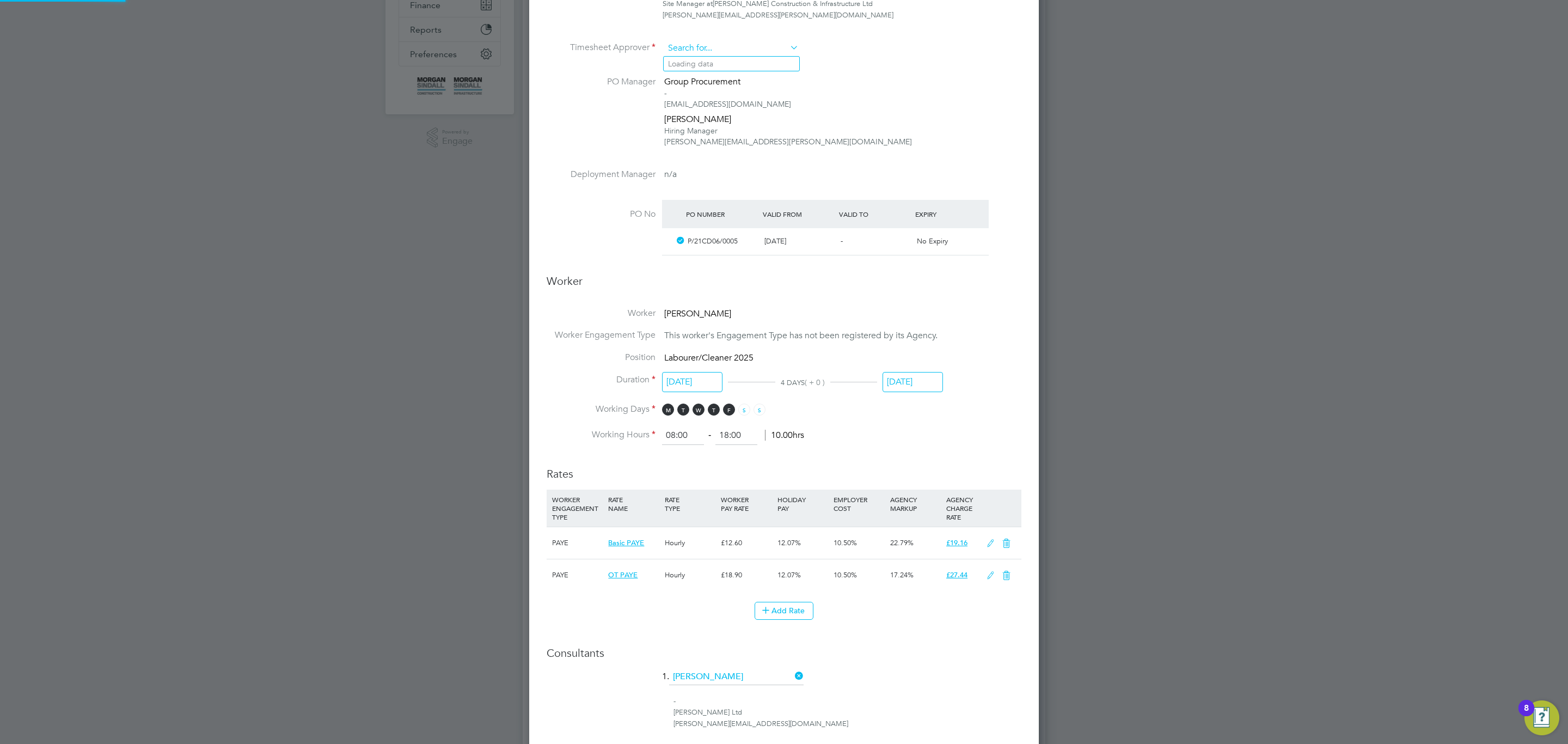
click at [735, 51] on input at bounding box center [732, 49] width 134 height 16
type input "[PERSON_NAME]"
type input "grett"
click at [867, 135] on li "PO Manager Group Procurement - [EMAIL_ADDRESS][DOMAIN_NAME] [PERSON_NAME] Hirin…" at bounding box center [784, 122] width 475 height 92
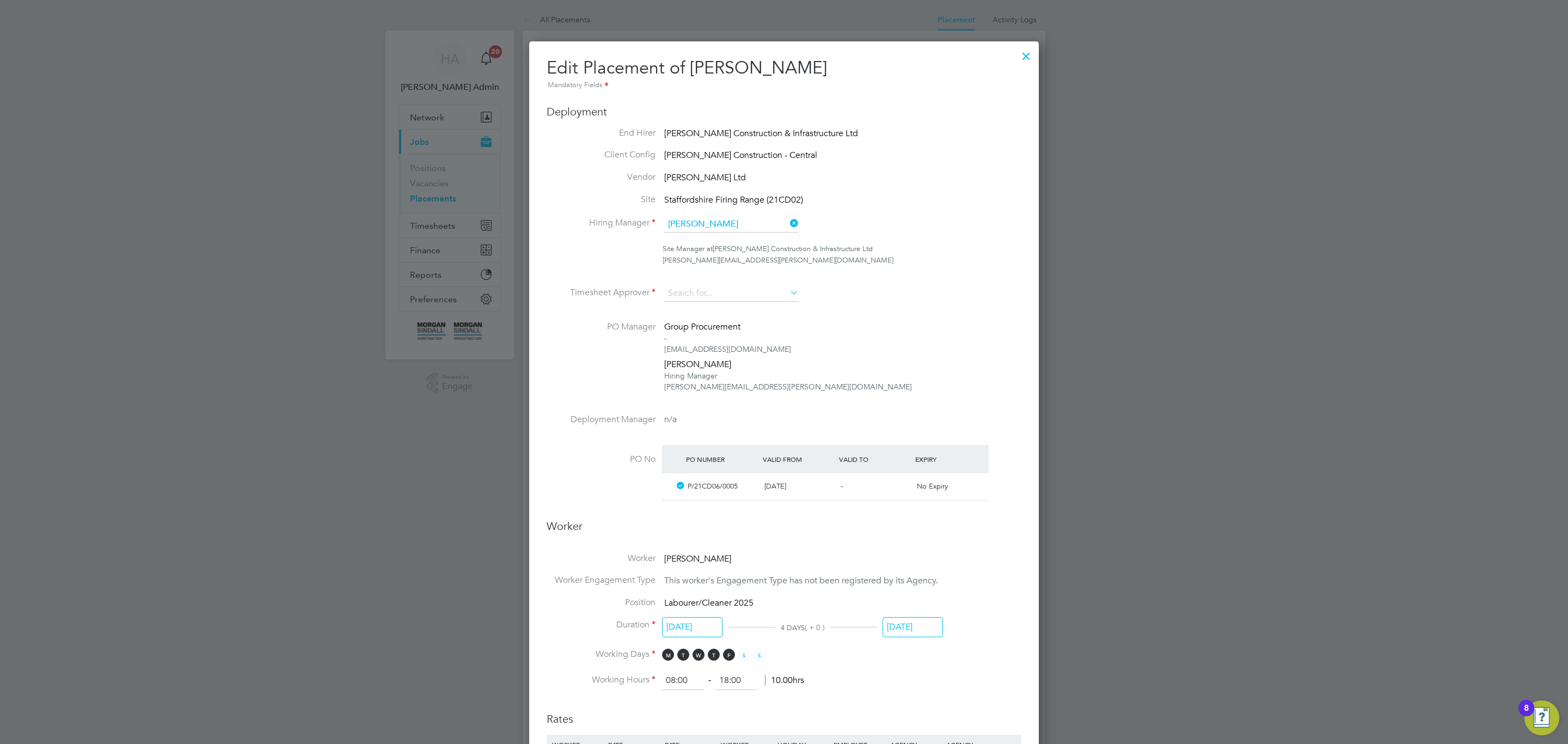
click at [1029, 57] on div at bounding box center [1026, 53] width 20 height 20
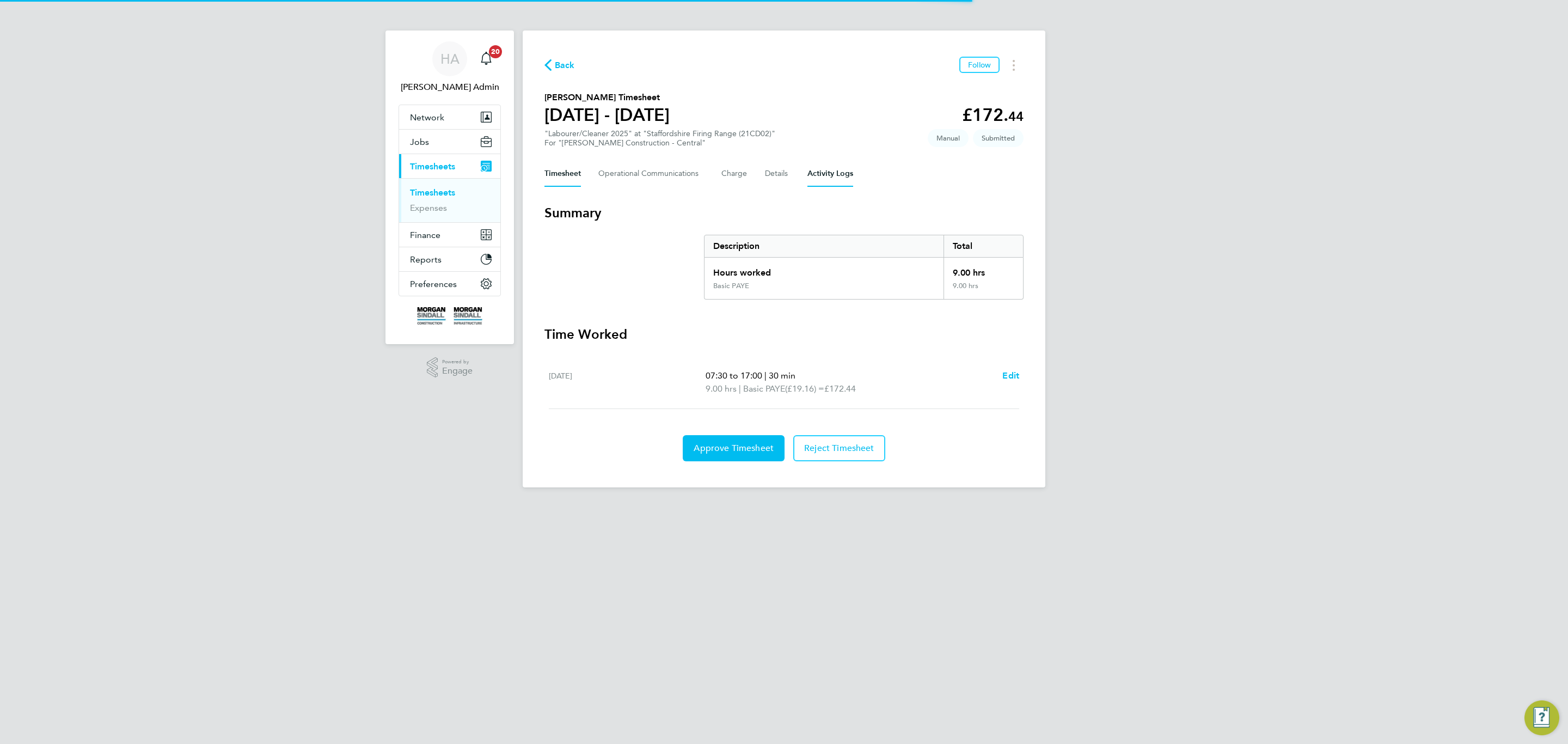
click at [820, 177] on Logs-tab "Activity Logs" at bounding box center [831, 173] width 46 height 26
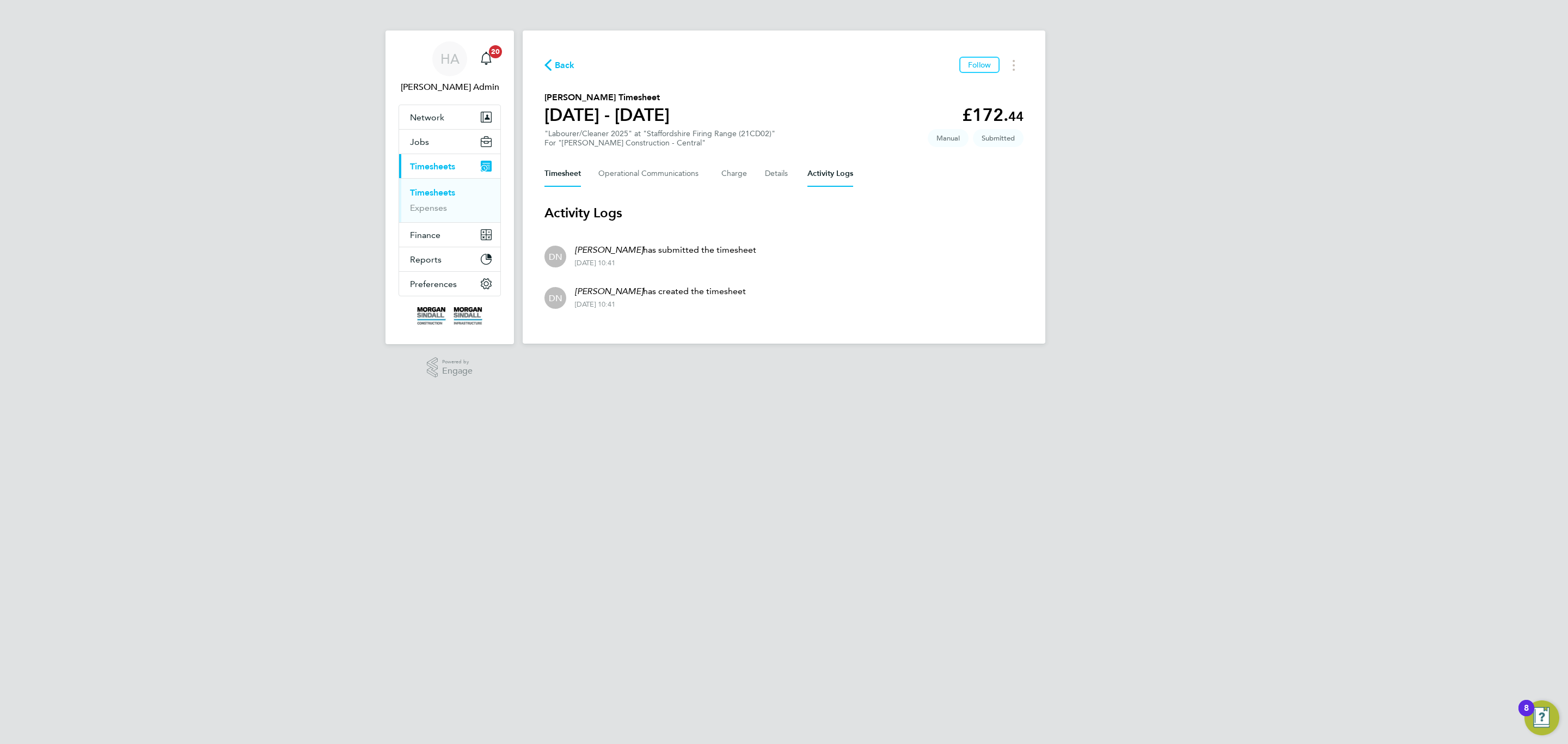
click at [558, 171] on button "Timesheet" at bounding box center [562, 173] width 36 height 26
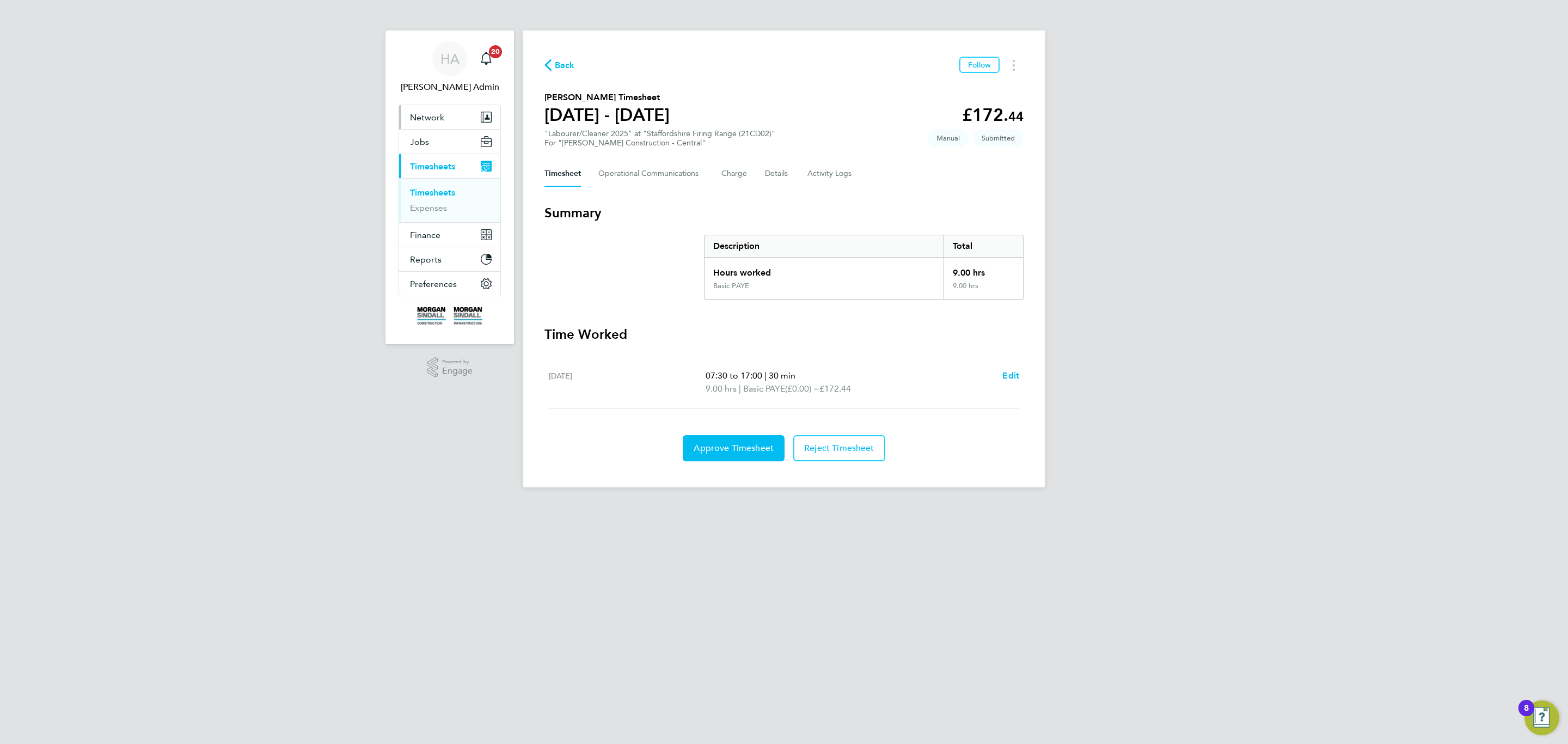
click at [463, 115] on button "Network" at bounding box center [449, 117] width 101 height 24
click at [446, 140] on link "Team Members" at bounding box center [440, 143] width 61 height 10
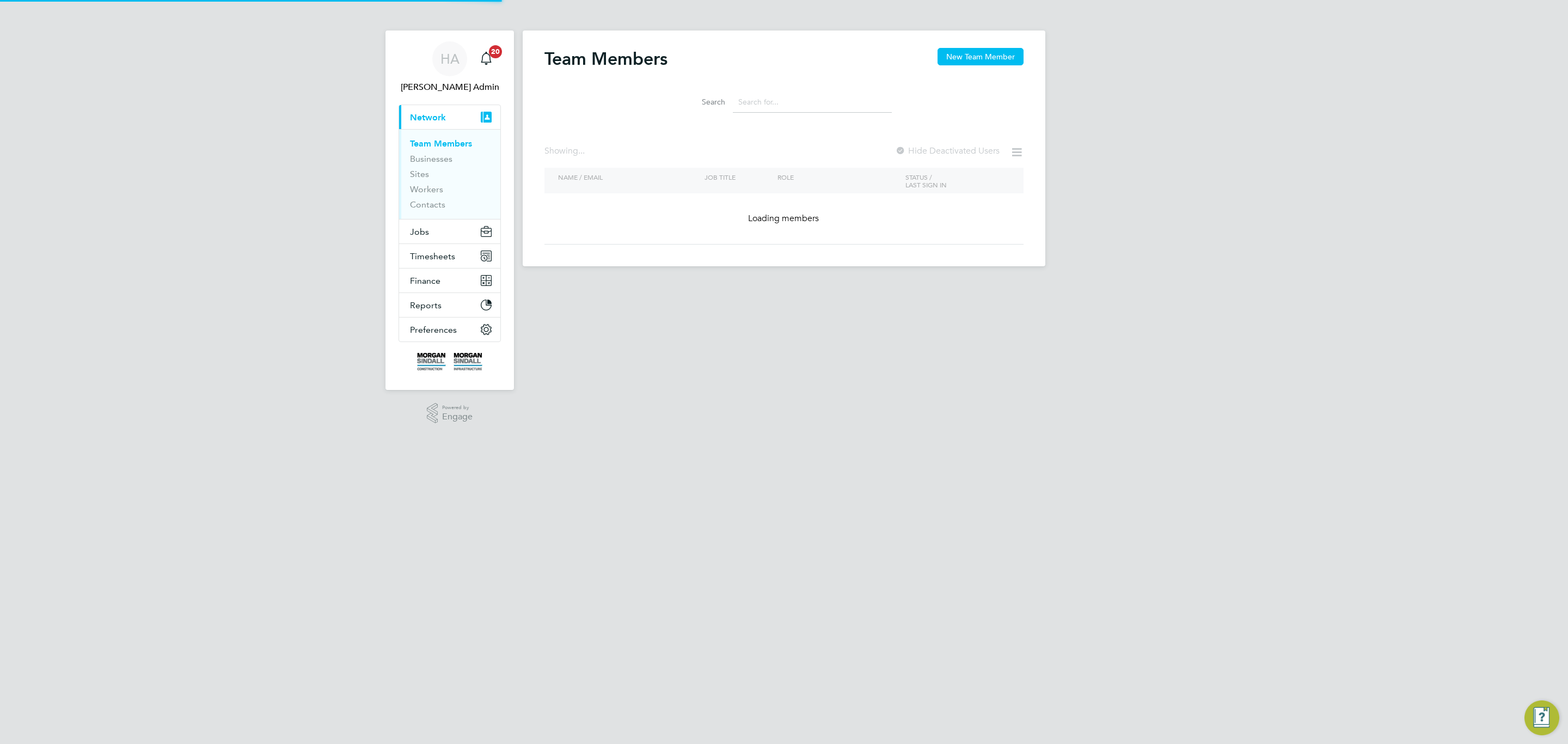
click at [964, 69] on div "Team Members New Team Member" at bounding box center [784, 64] width 479 height 33
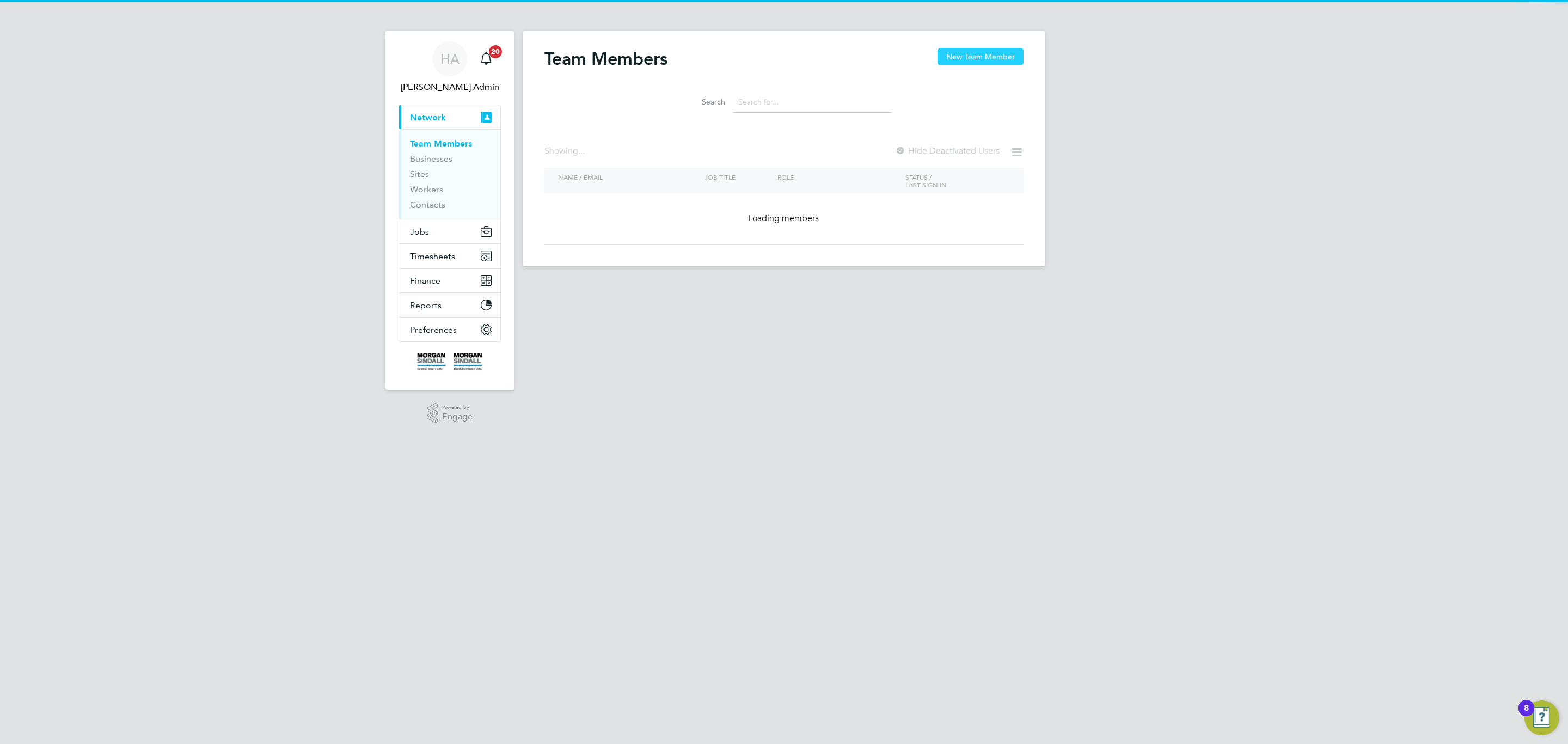
click at [964, 59] on button "New Team Member" at bounding box center [981, 57] width 86 height 18
click at [957, 62] on button "New Team Member" at bounding box center [981, 57] width 86 height 18
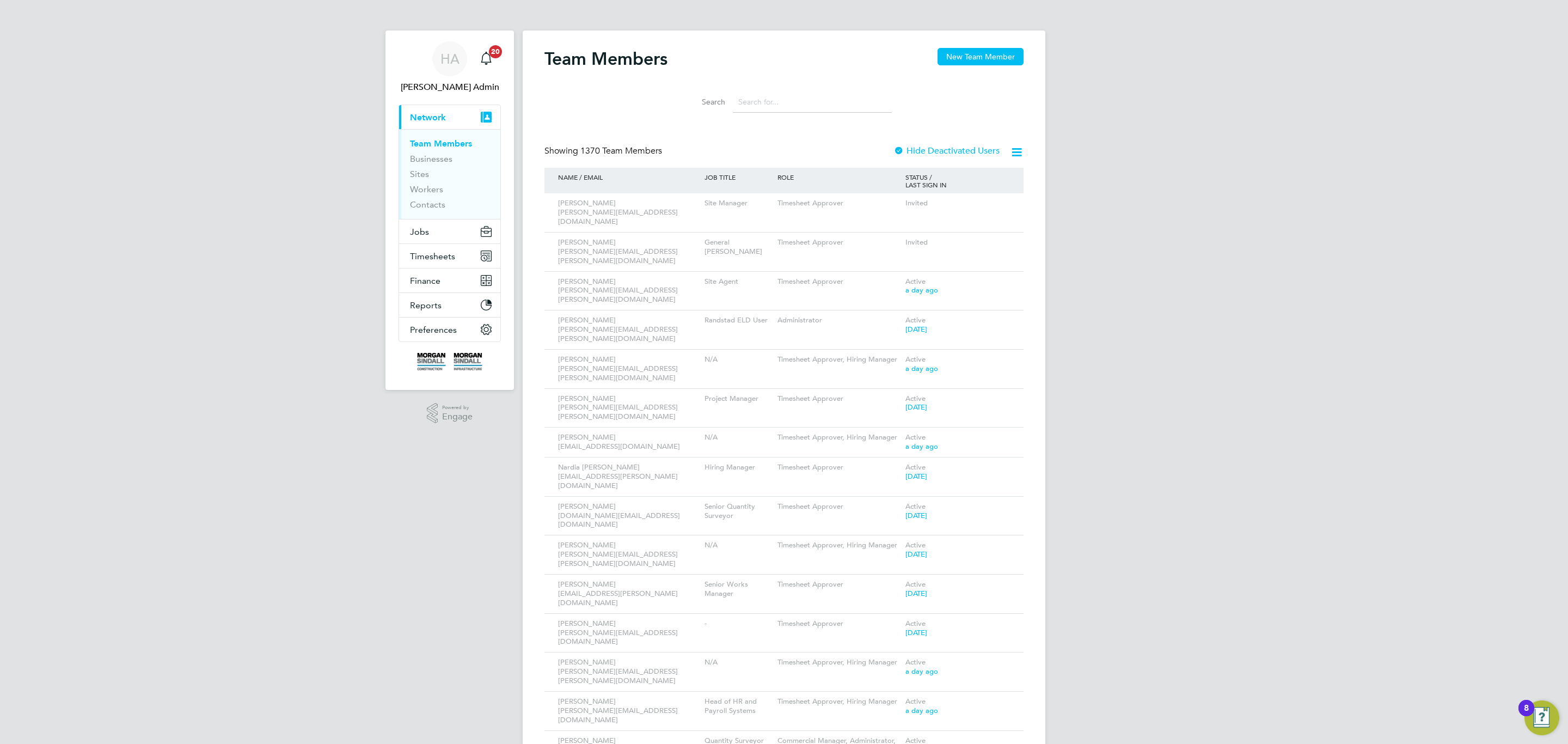
click at [958, 56] on div at bounding box center [784, 372] width 1568 height 744
click at [970, 57] on div at bounding box center [784, 372] width 1568 height 744
click at [955, 58] on div at bounding box center [784, 372] width 1568 height 744
click at [988, 128] on div at bounding box center [784, 372] width 1568 height 744
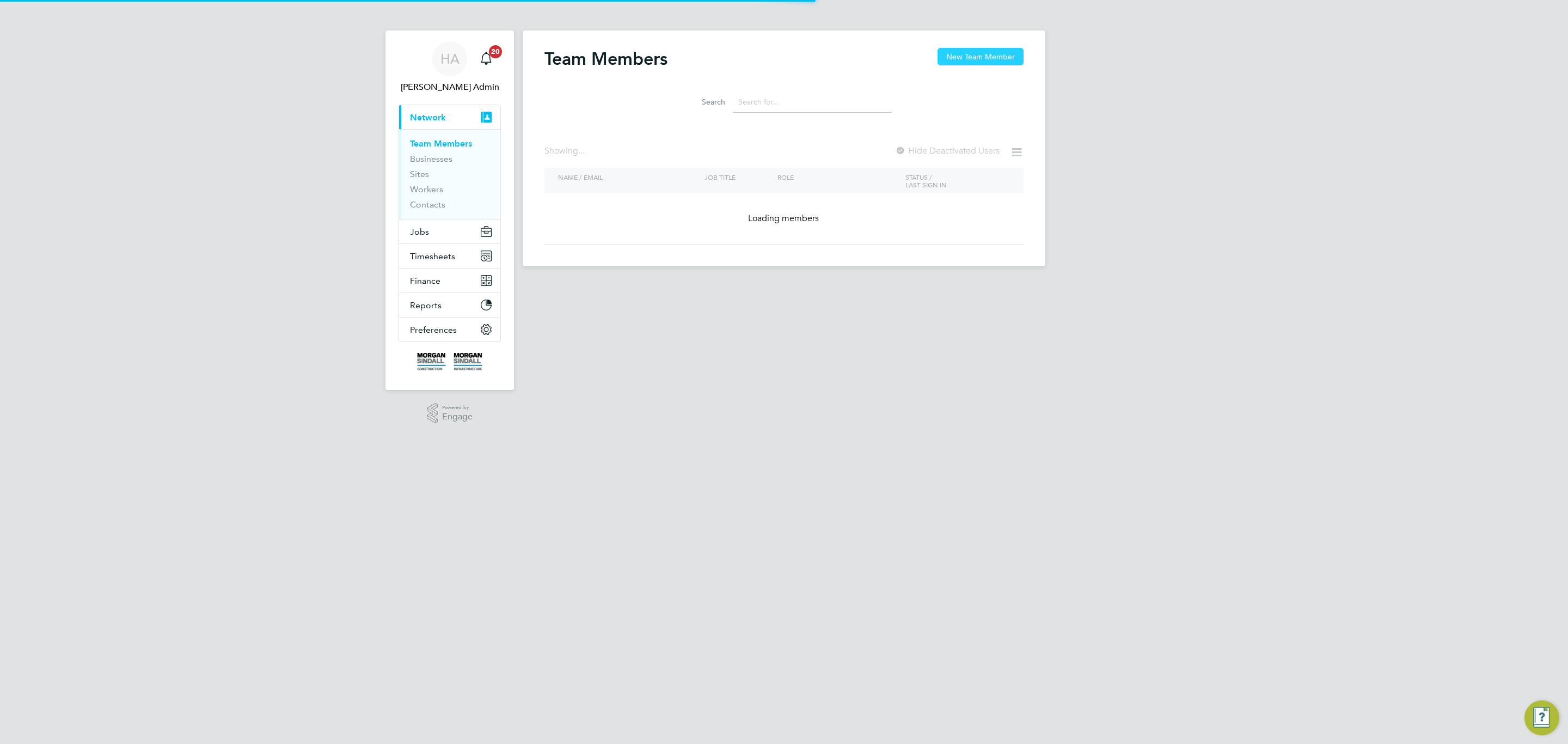
click at [976, 55] on button "New Team Member" at bounding box center [981, 57] width 86 height 18
click at [961, 59] on button "New Team Member" at bounding box center [981, 57] width 86 height 18
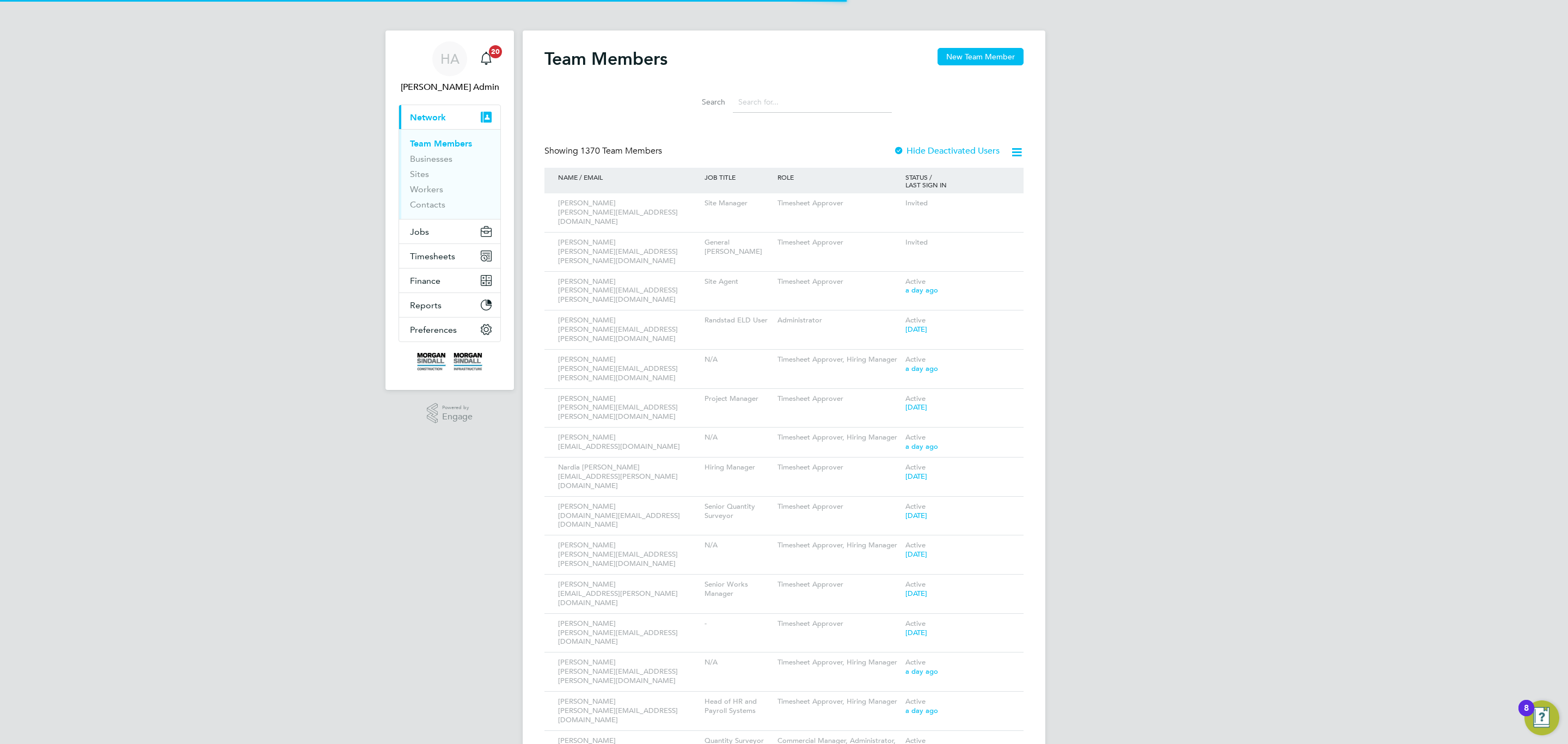
click at [0, 0] on div at bounding box center [0, 0] width 0 height 0
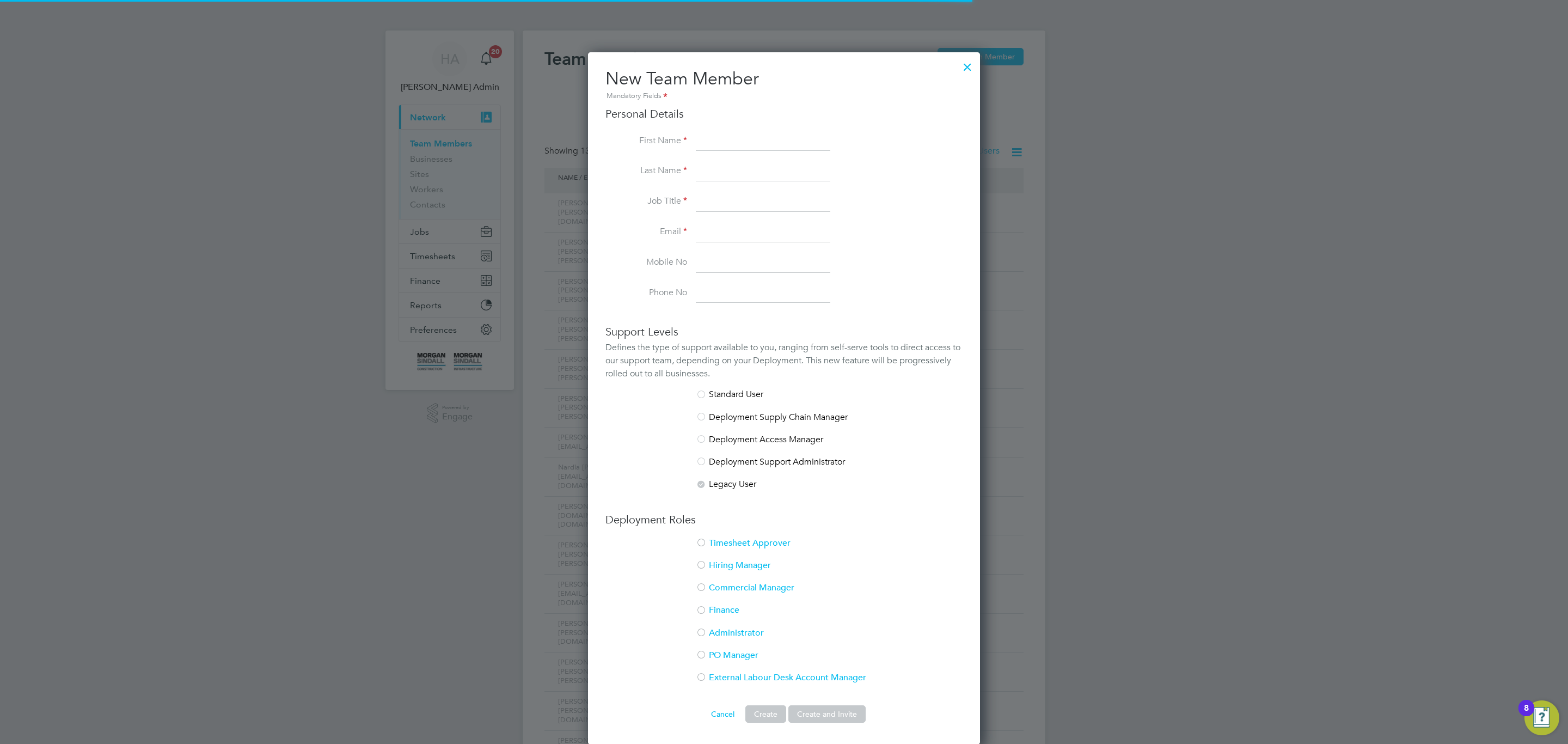
scroll to position [694, 392]
click at [740, 228] on input at bounding box center [763, 232] width 134 height 20
drag, startPoint x: 971, startPoint y: 69, endPoint x: 918, endPoint y: 103, distance: 63.0
click at [971, 69] on div at bounding box center [967, 64] width 20 height 20
click at [966, 63] on div at bounding box center [967, 64] width 20 height 20
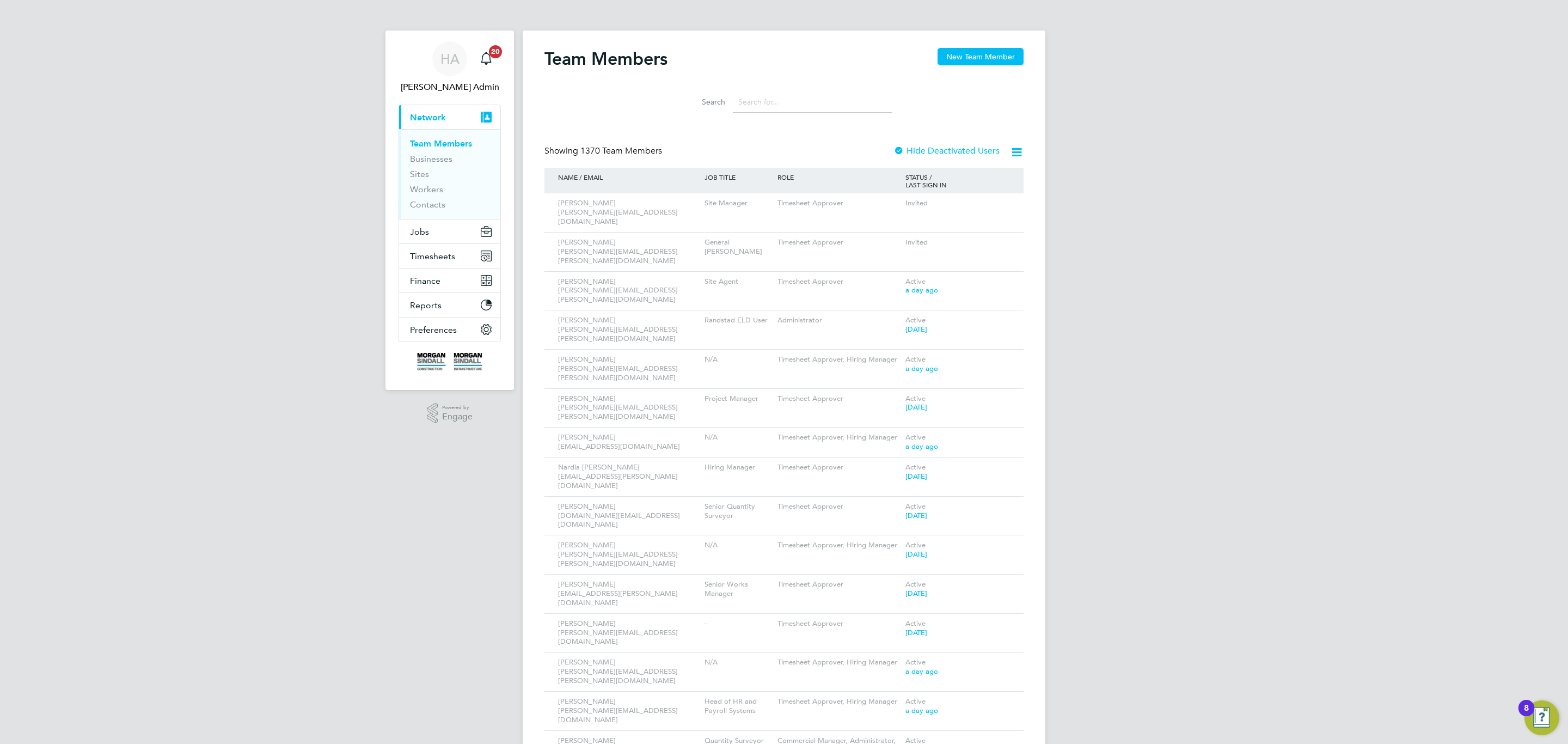
click at [793, 106] on input at bounding box center [812, 102] width 159 height 21
paste input "Russ.Gretton@morgansindall.com"
type input "Russ.Gretton@morgansindall.com"
click at [904, 106] on li "Search Russ.Gretton@morgansindall.com" at bounding box center [784, 101] width 243 height 32
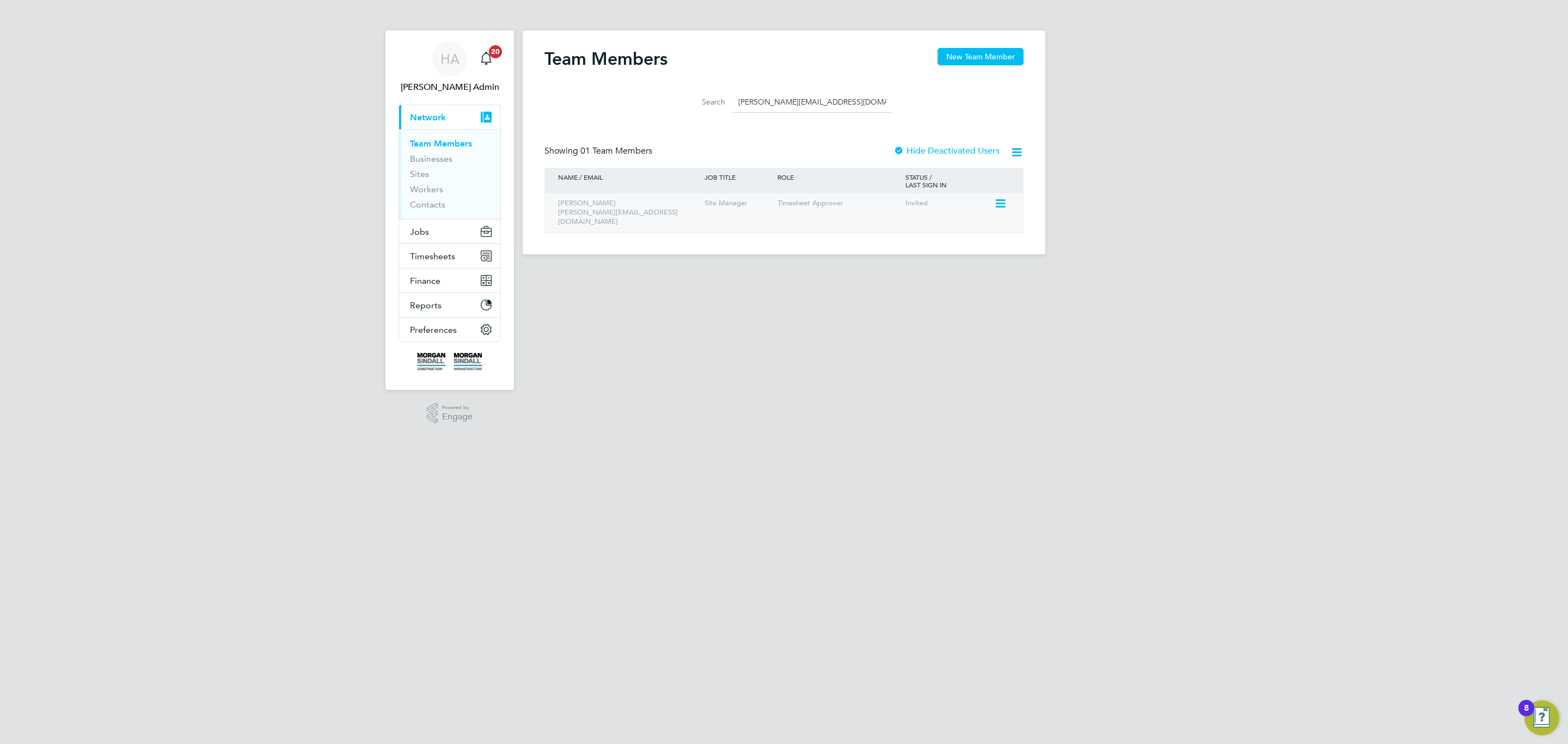
click at [1001, 203] on icon at bounding box center [1000, 204] width 11 height 13
click at [805, 254] on app-footer at bounding box center [783, 263] width 522 height 18
click at [410, 258] on span "Timesheets" at bounding box center [432, 256] width 45 height 10
click at [432, 188] on link "Timesheets" at bounding box center [432, 192] width 45 height 10
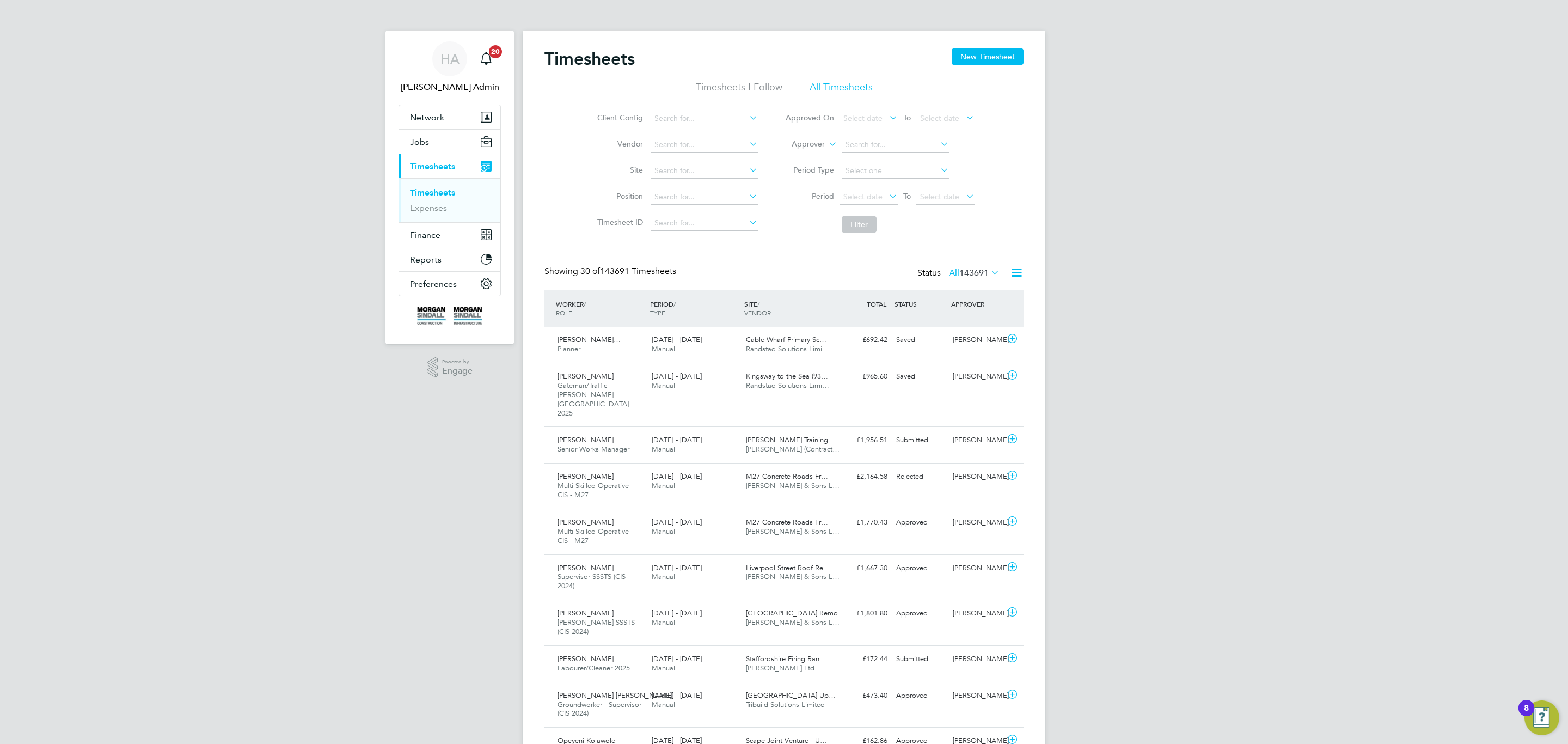
click at [959, 271] on span "143691" at bounding box center [974, 273] width 30 height 11
click at [972, 325] on li "Submitted" at bounding box center [951, 323] width 50 height 16
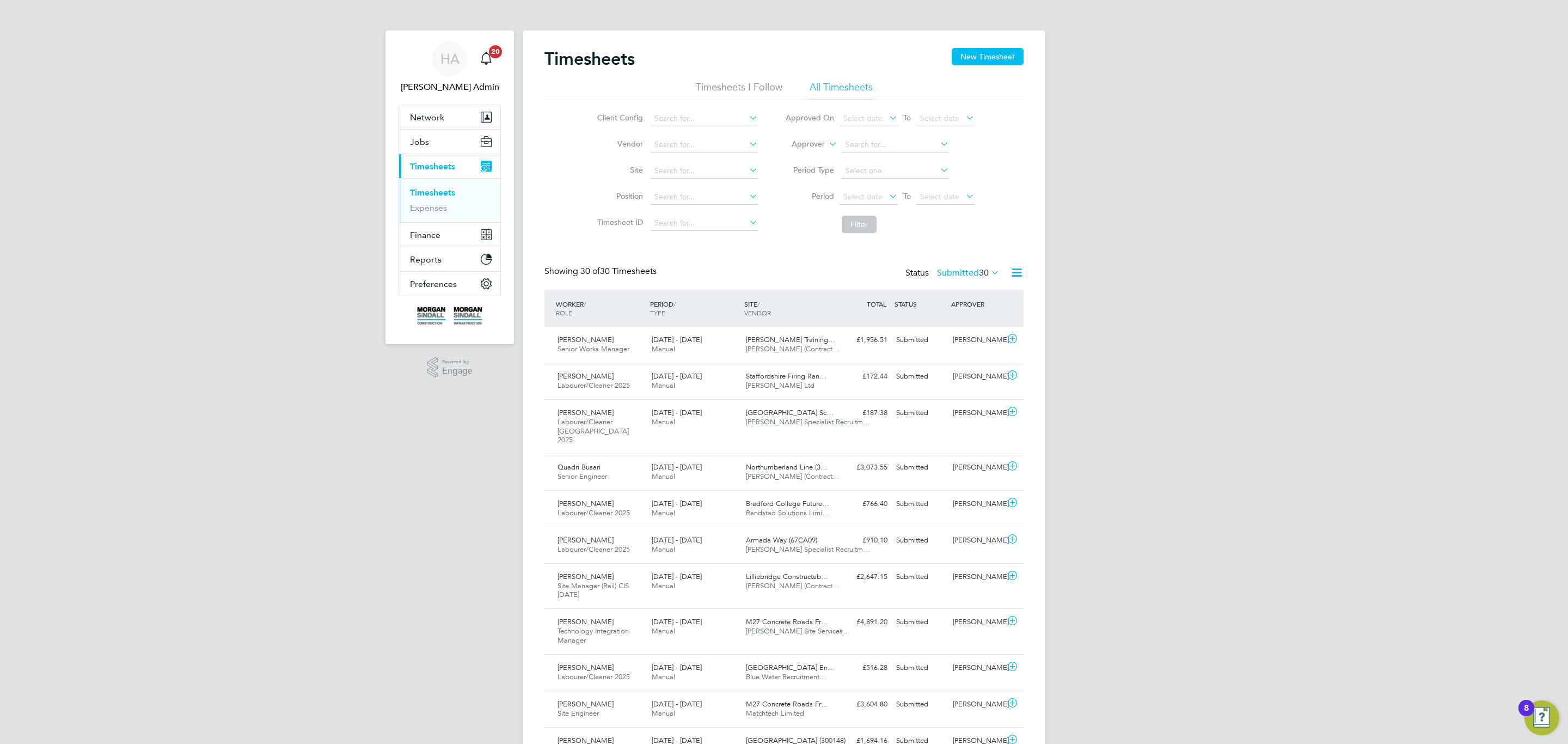
click at [809, 150] on li "Worker" at bounding box center [797, 157] width 54 height 14
click at [806, 155] on li "Worker" at bounding box center [879, 144] width 217 height 26
click at [854, 144] on input at bounding box center [895, 145] width 107 height 16
click at [873, 165] on li "Chris Stur gess" at bounding box center [916, 160] width 151 height 15
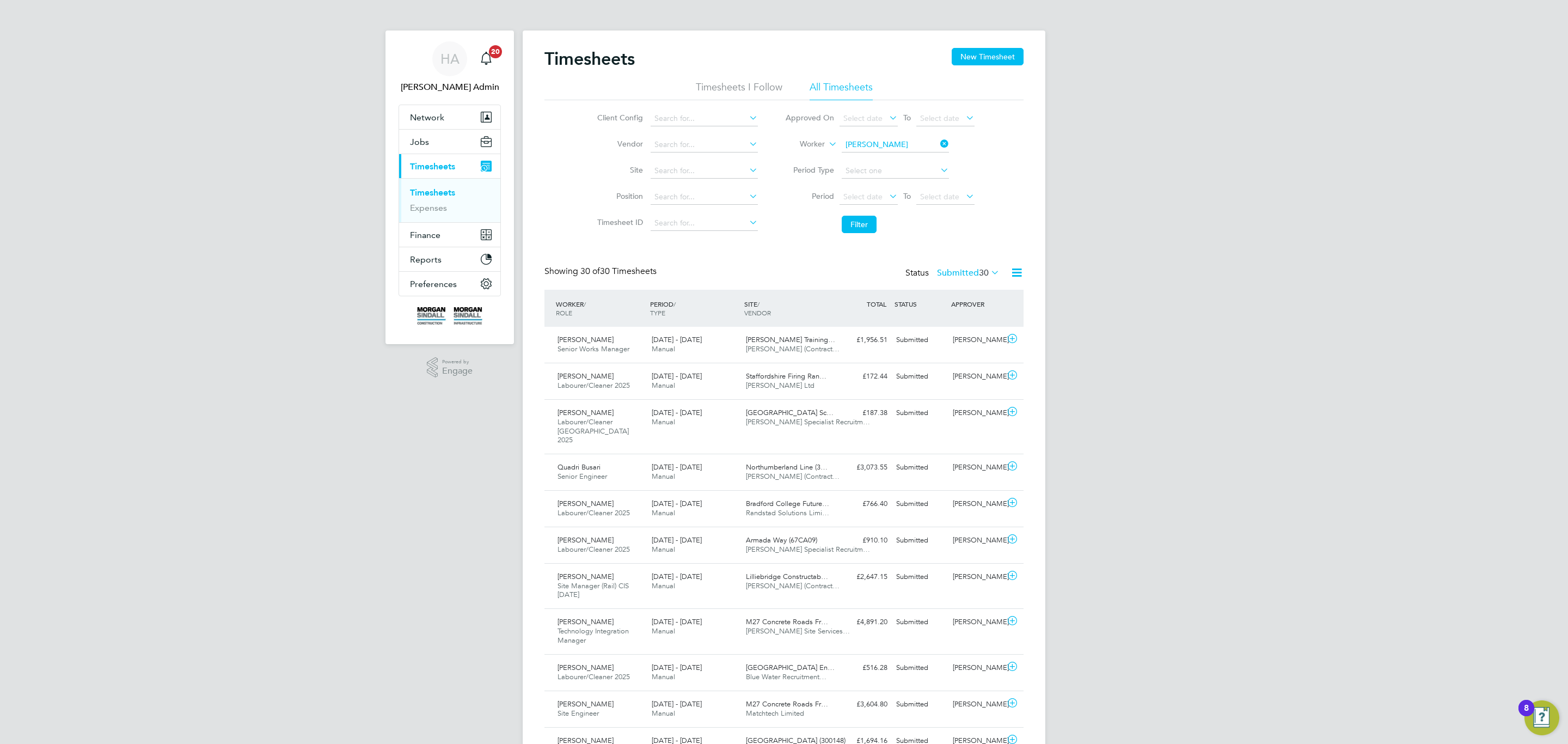
type input "[PERSON_NAME]"
click at [863, 228] on button "Filter" at bounding box center [859, 225] width 35 height 18
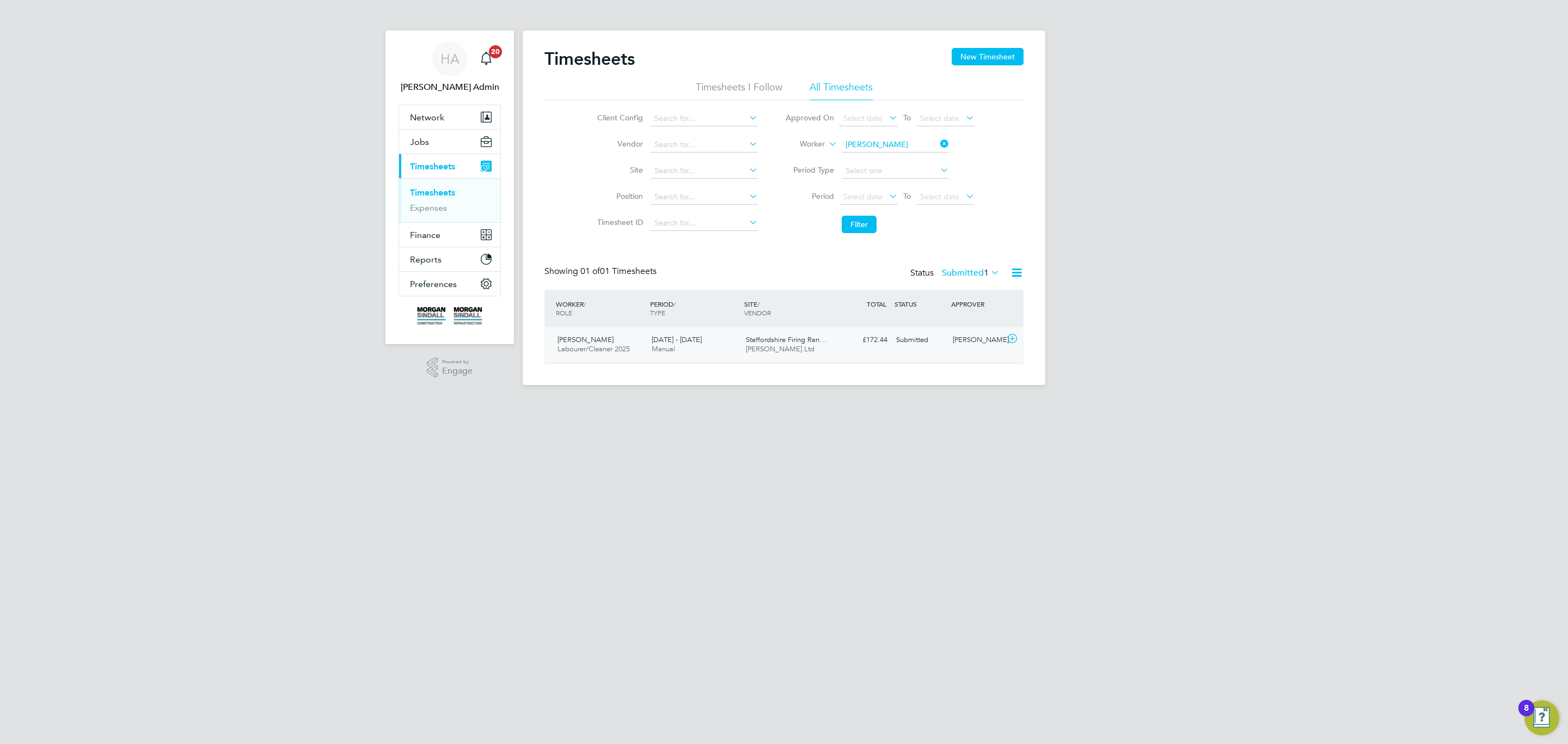
click at [893, 344] on div "Submitted" at bounding box center [920, 340] width 57 height 18
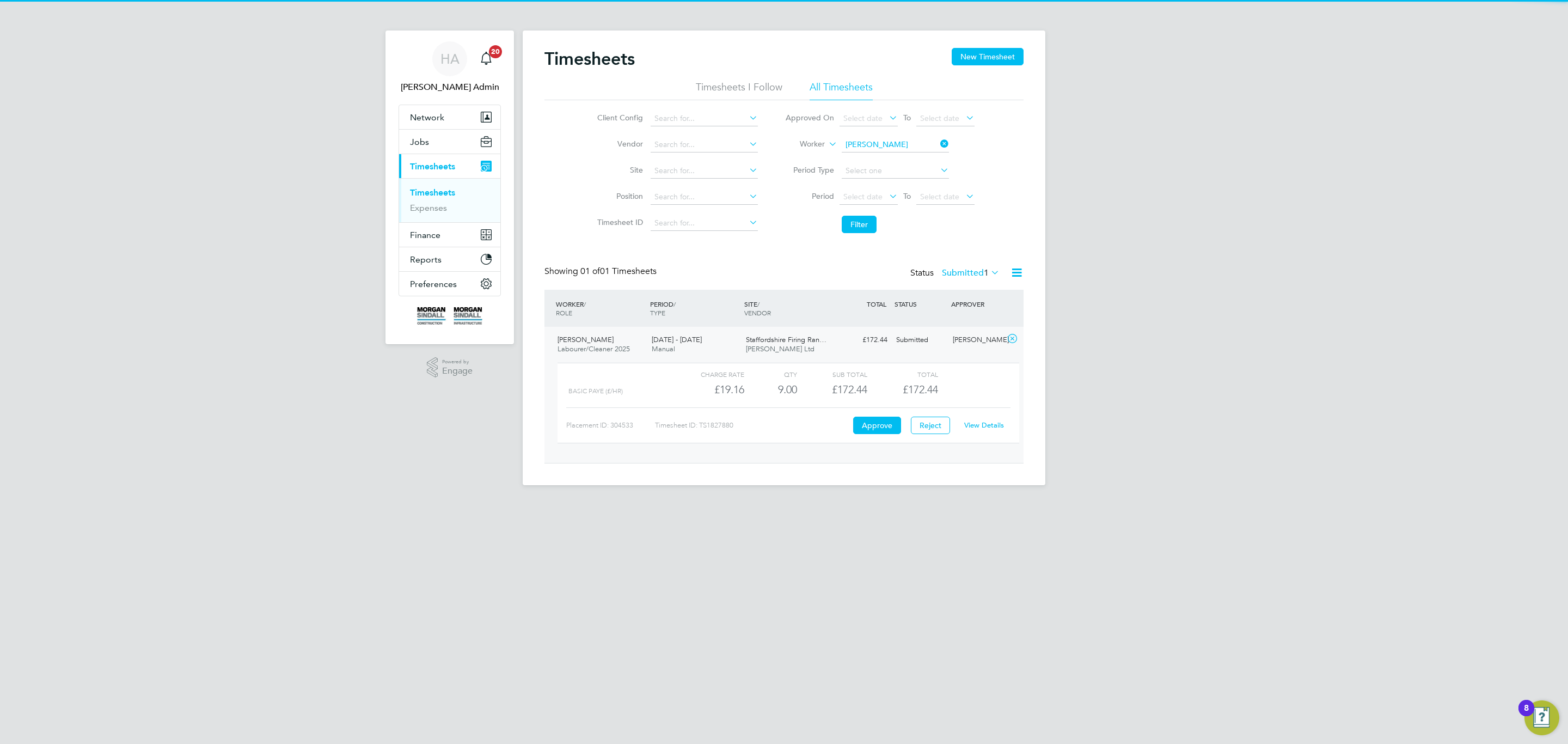
click at [987, 428] on link "View Details" at bounding box center [984, 425] width 40 height 10
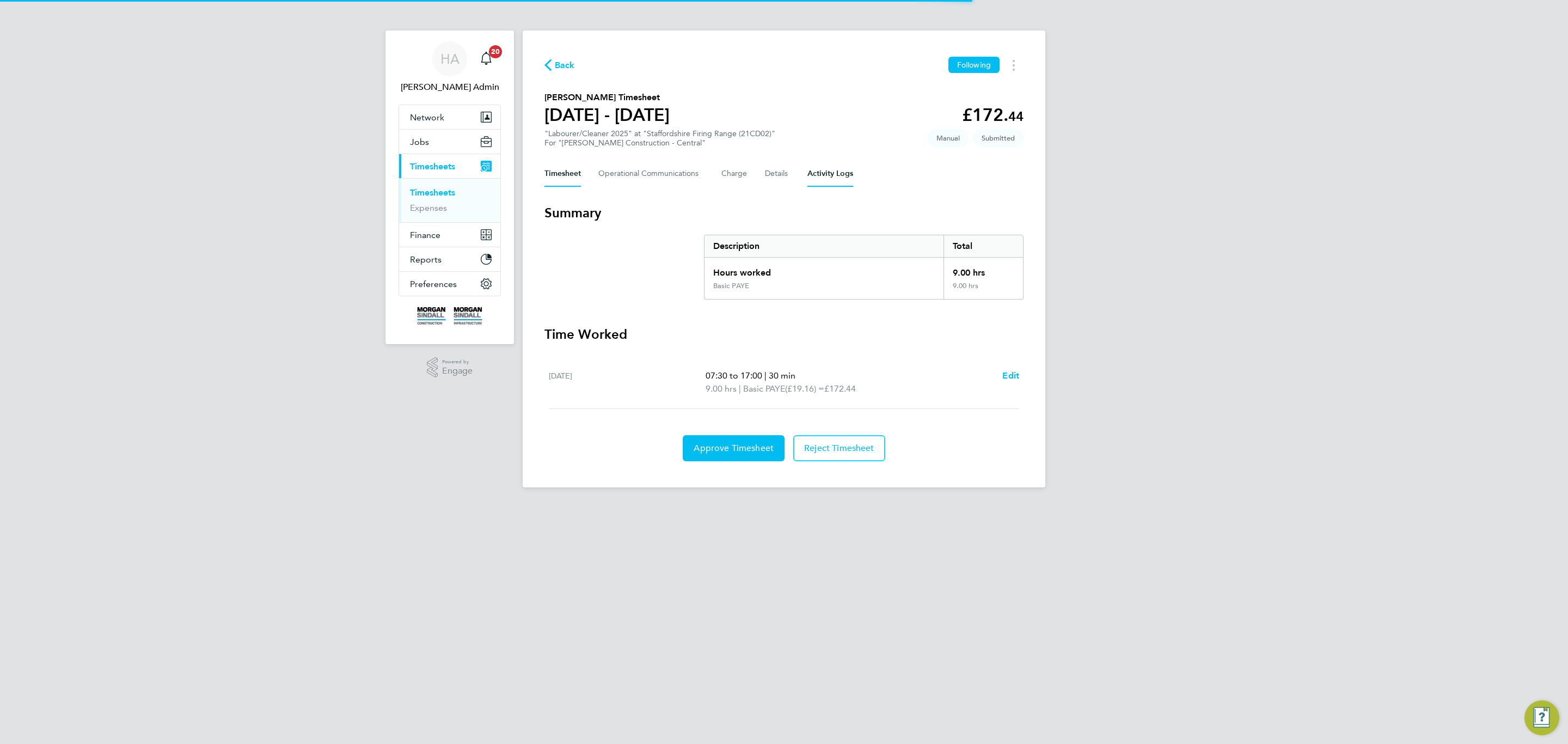
click at [843, 165] on Logs-tab "Activity Logs" at bounding box center [831, 173] width 46 height 26
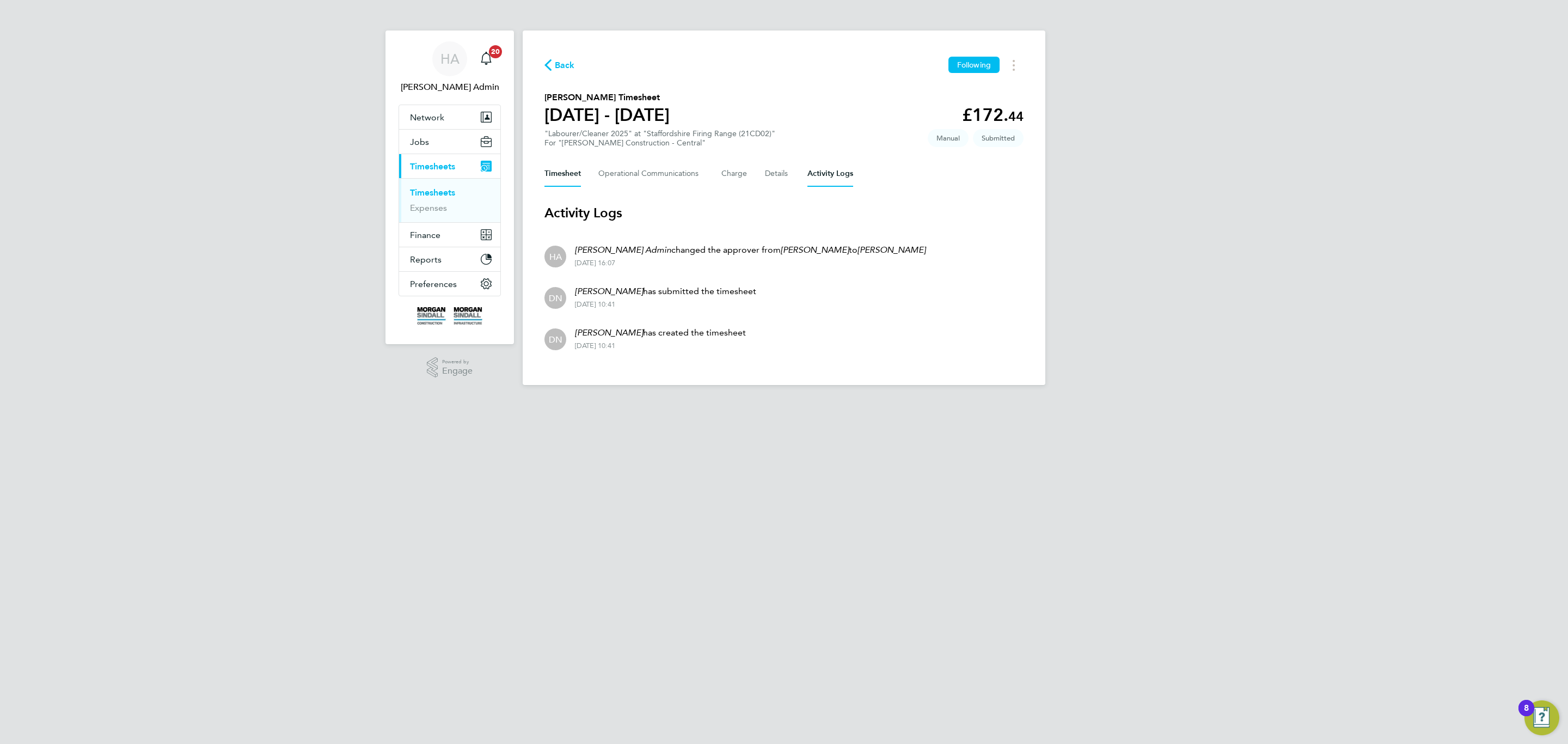
click at [567, 168] on button "Timesheet" at bounding box center [562, 173] width 36 height 26
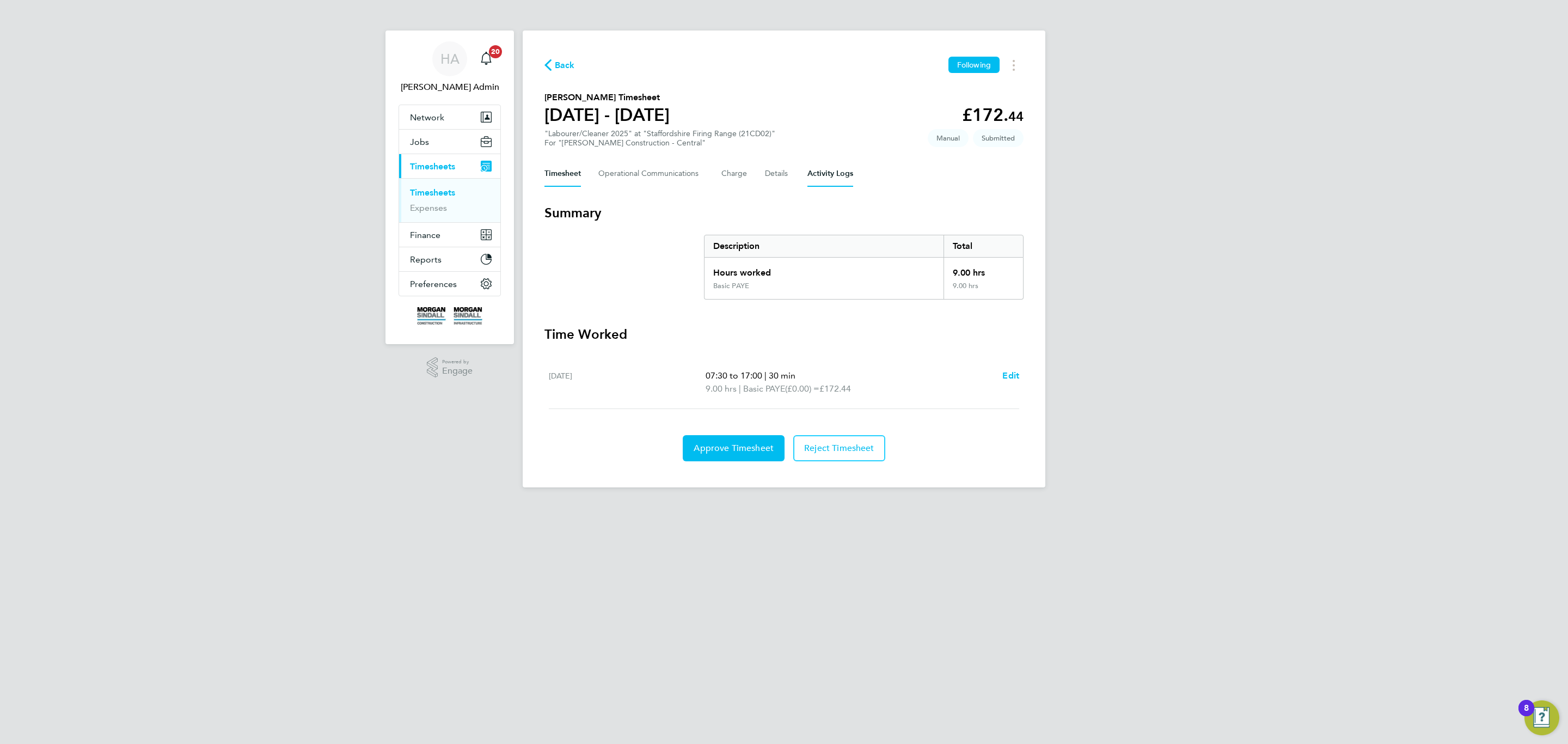
click at [816, 170] on Logs-tab "Activity Logs" at bounding box center [831, 173] width 46 height 26
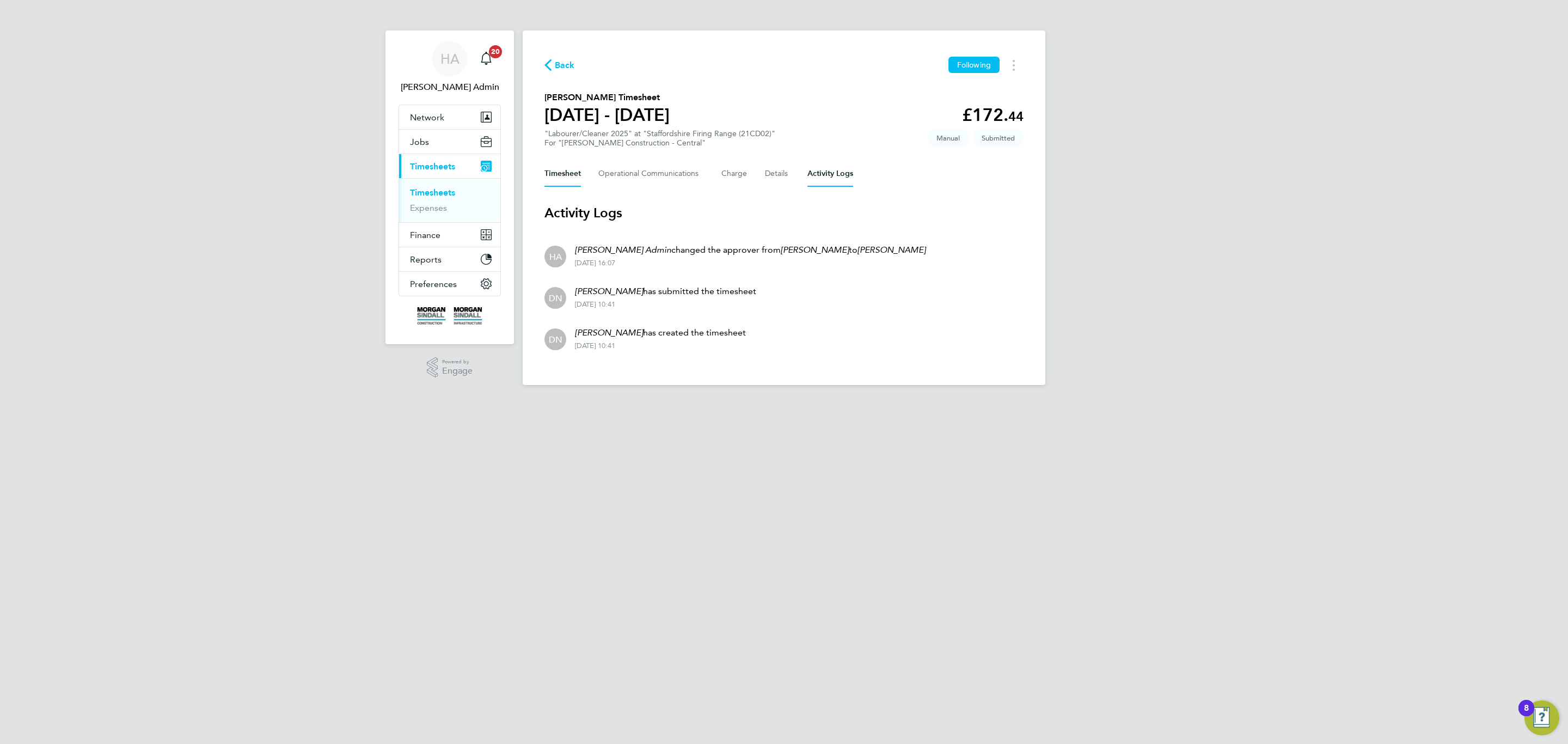
click at [546, 168] on button "Timesheet" at bounding box center [562, 173] width 36 height 26
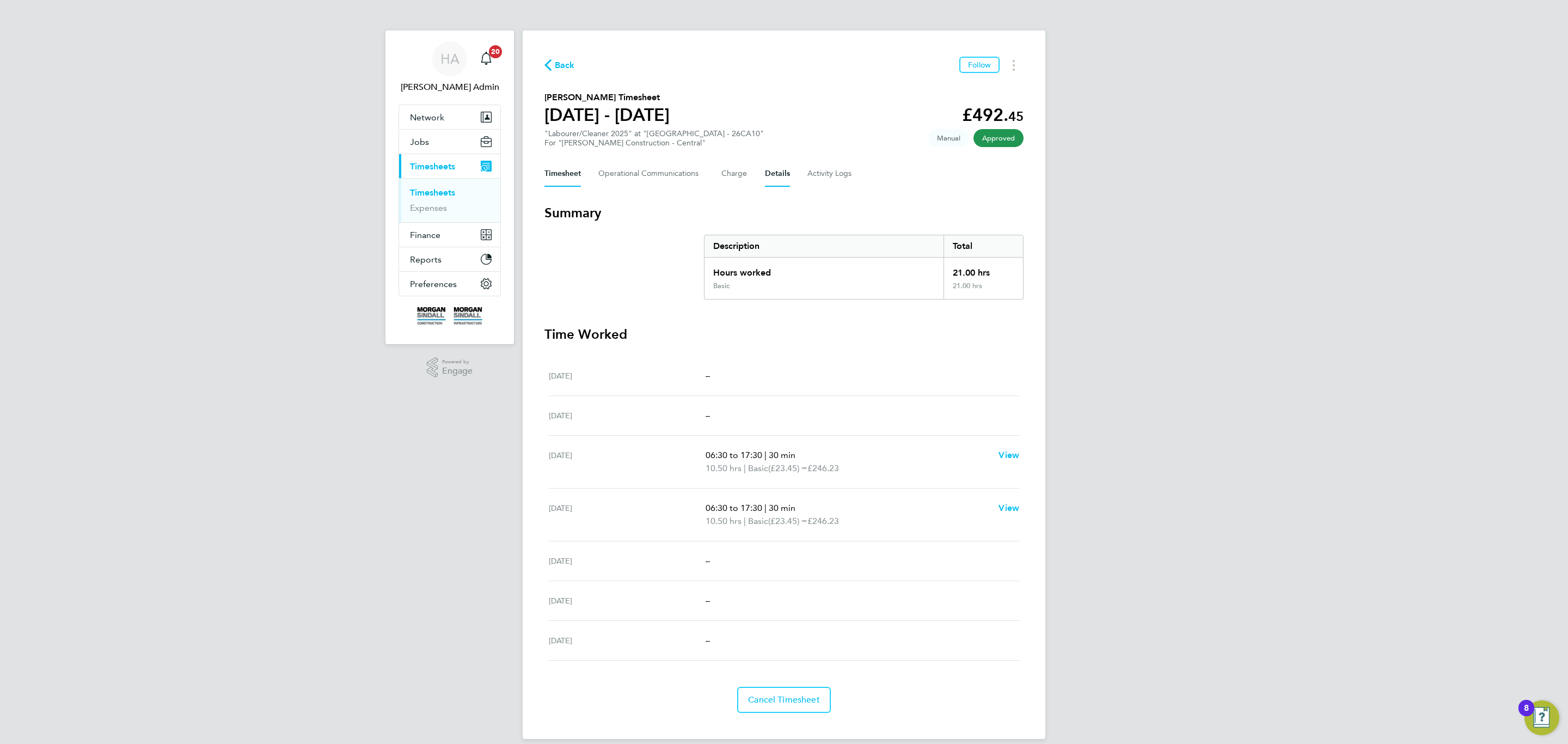
click at [769, 175] on button "Details" at bounding box center [777, 173] width 25 height 26
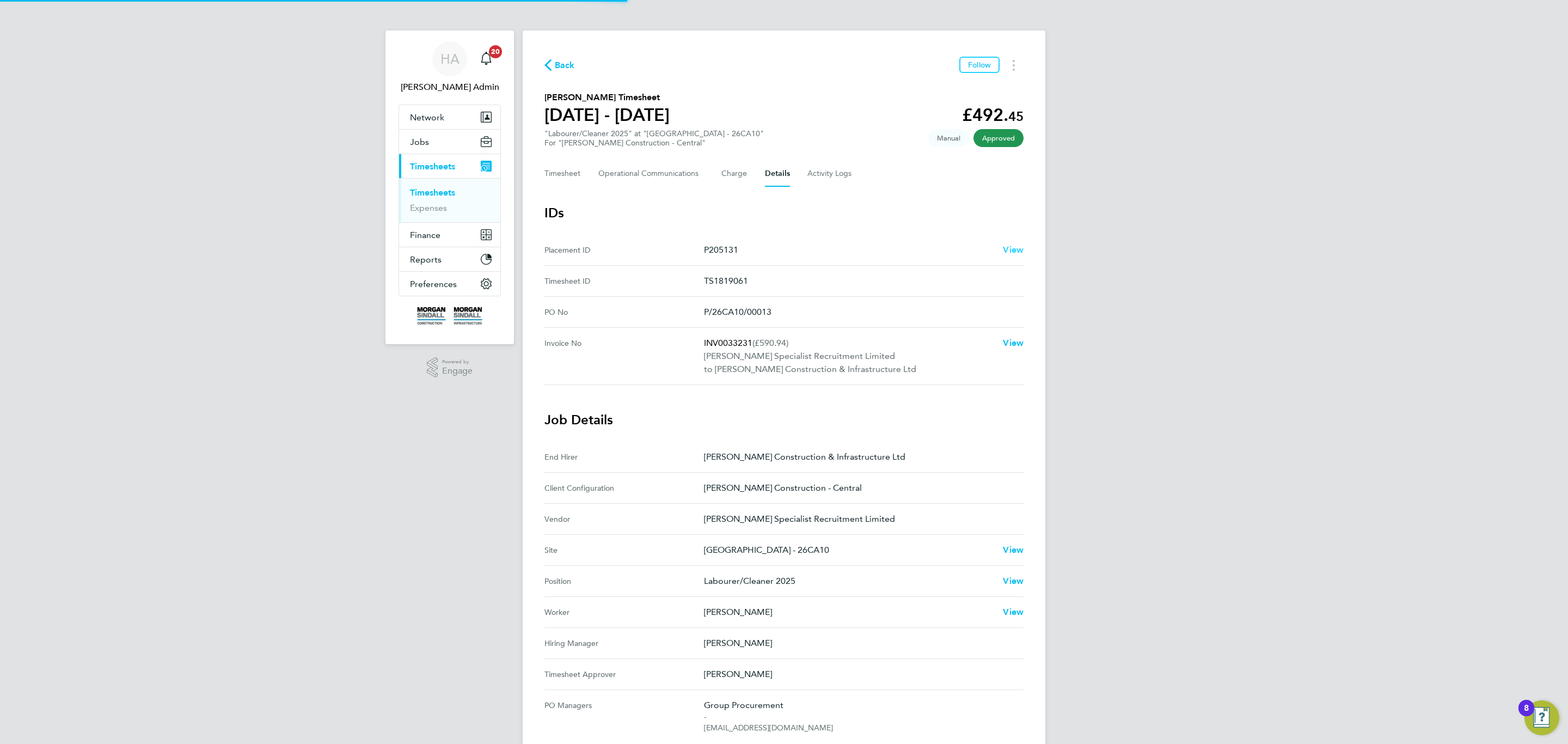
click at [1018, 251] on span "View" at bounding box center [1013, 250] width 21 height 10
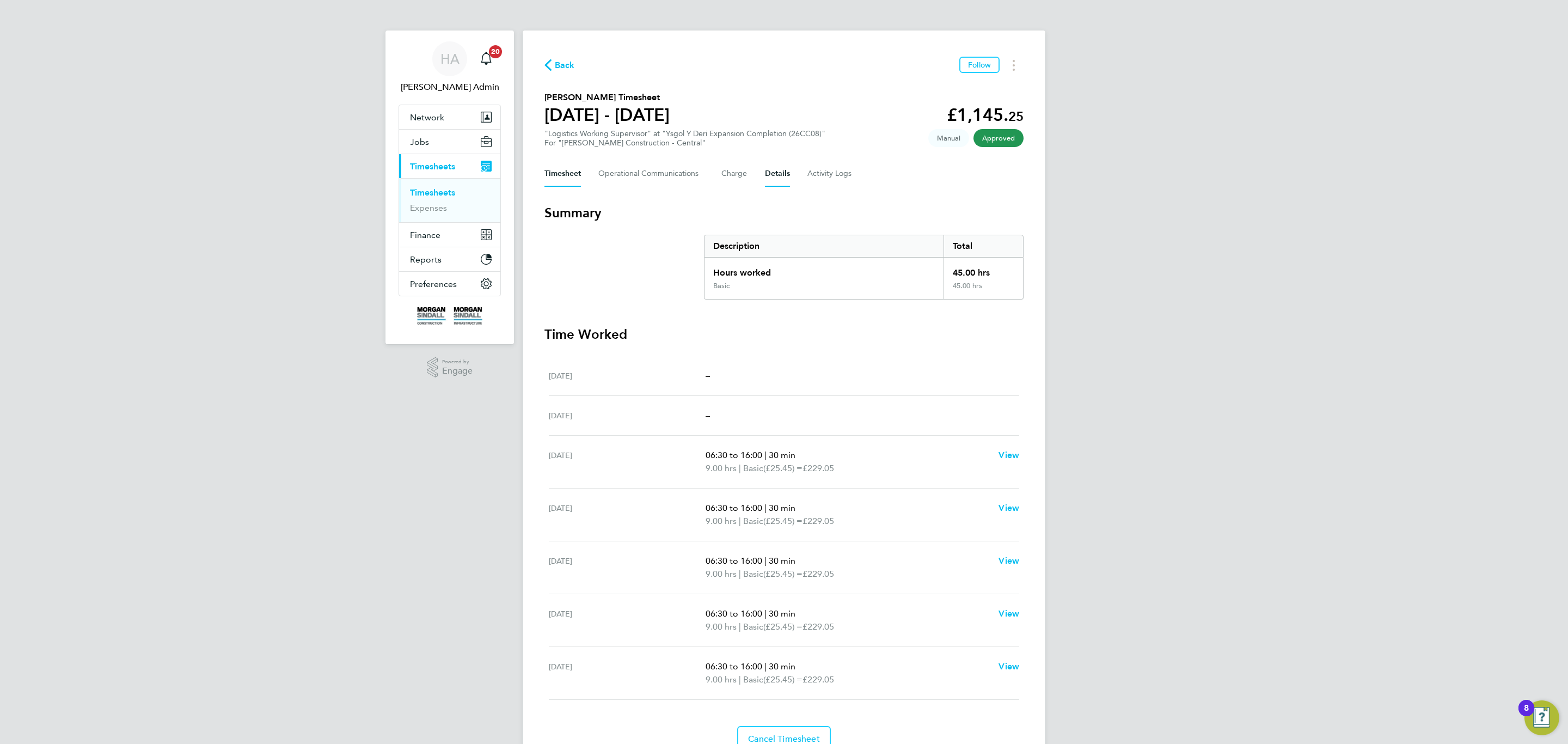
click at [775, 177] on button "Details" at bounding box center [777, 173] width 25 height 26
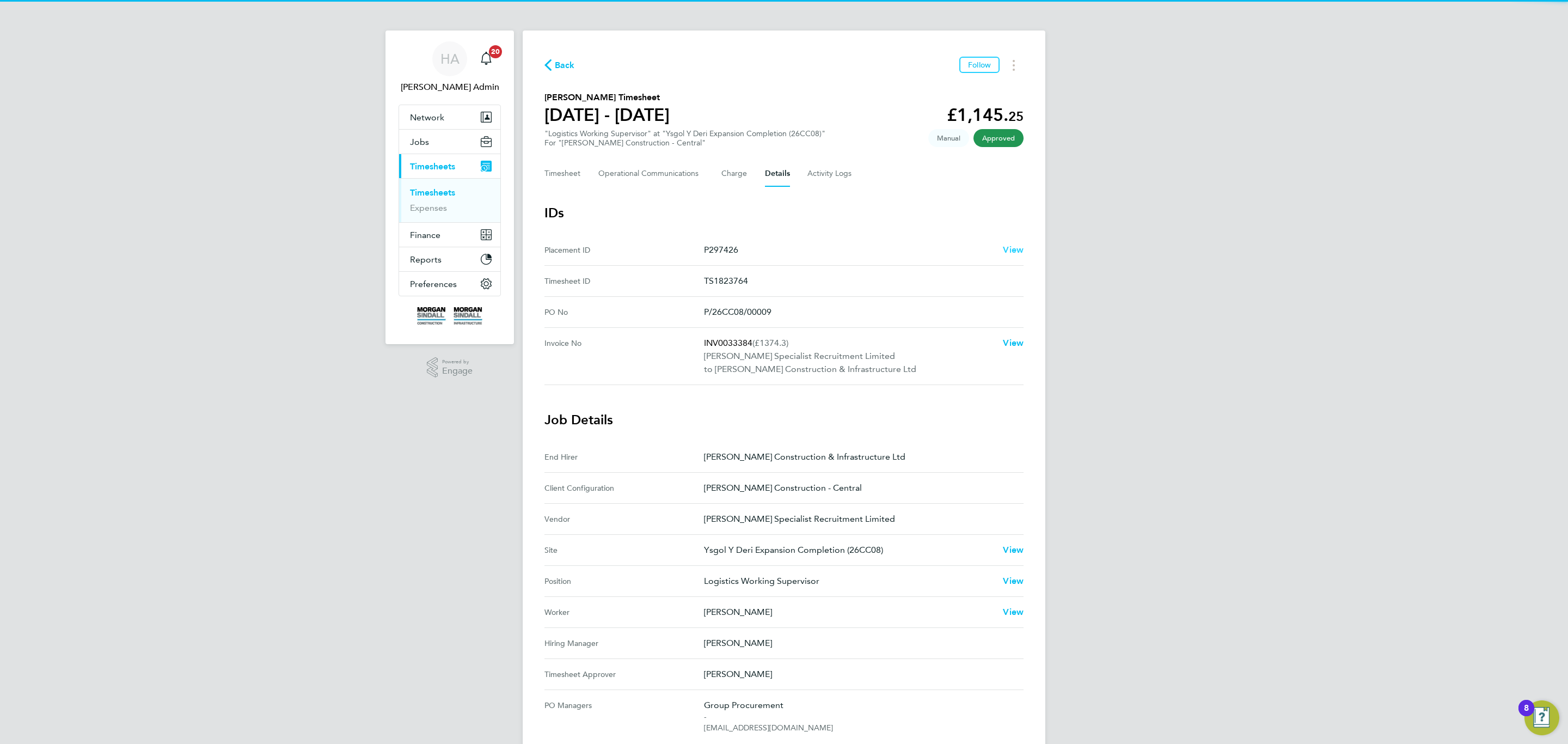
click at [1013, 249] on span "View" at bounding box center [1013, 250] width 21 height 10
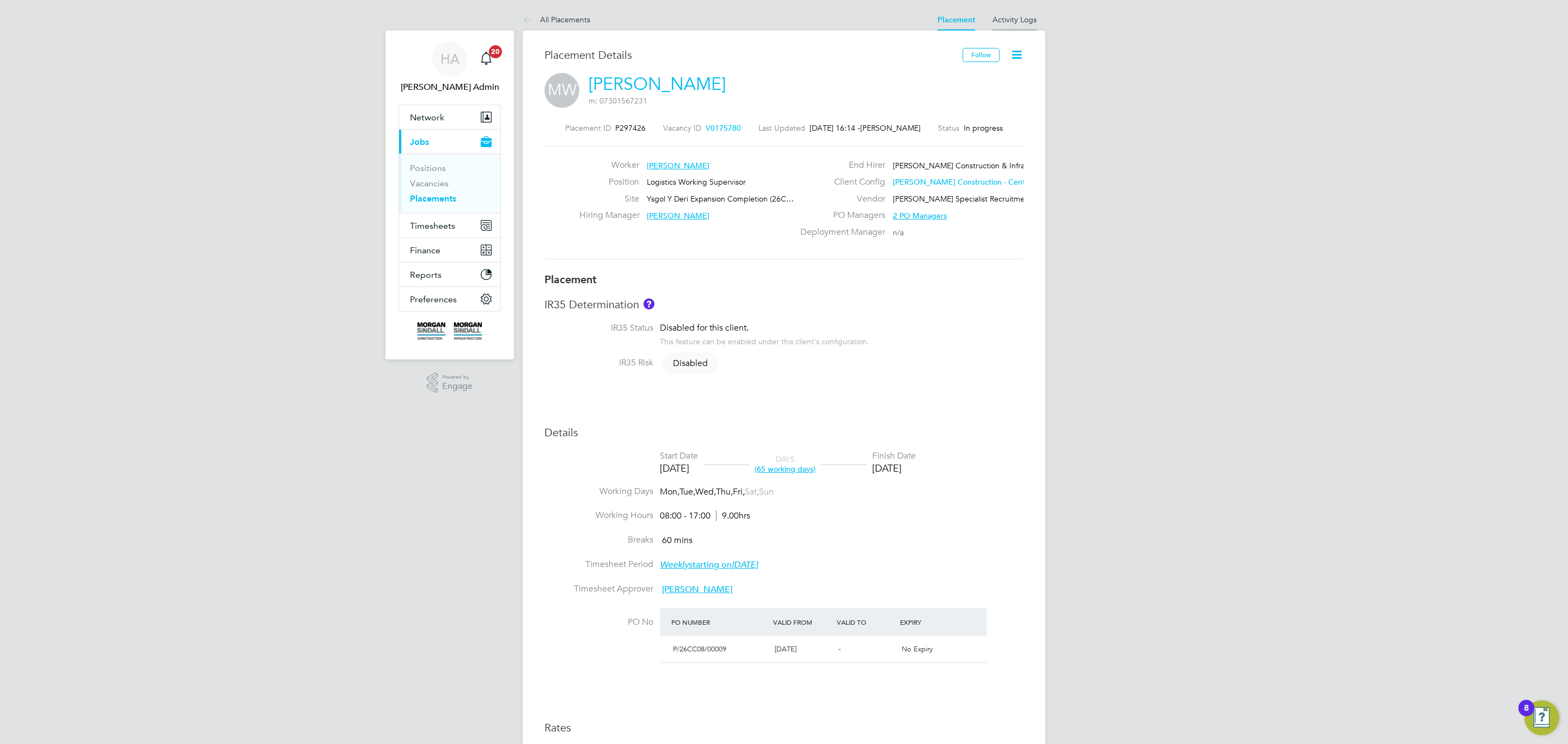
click at [995, 21] on link "Activity Logs" at bounding box center [1015, 19] width 44 height 10
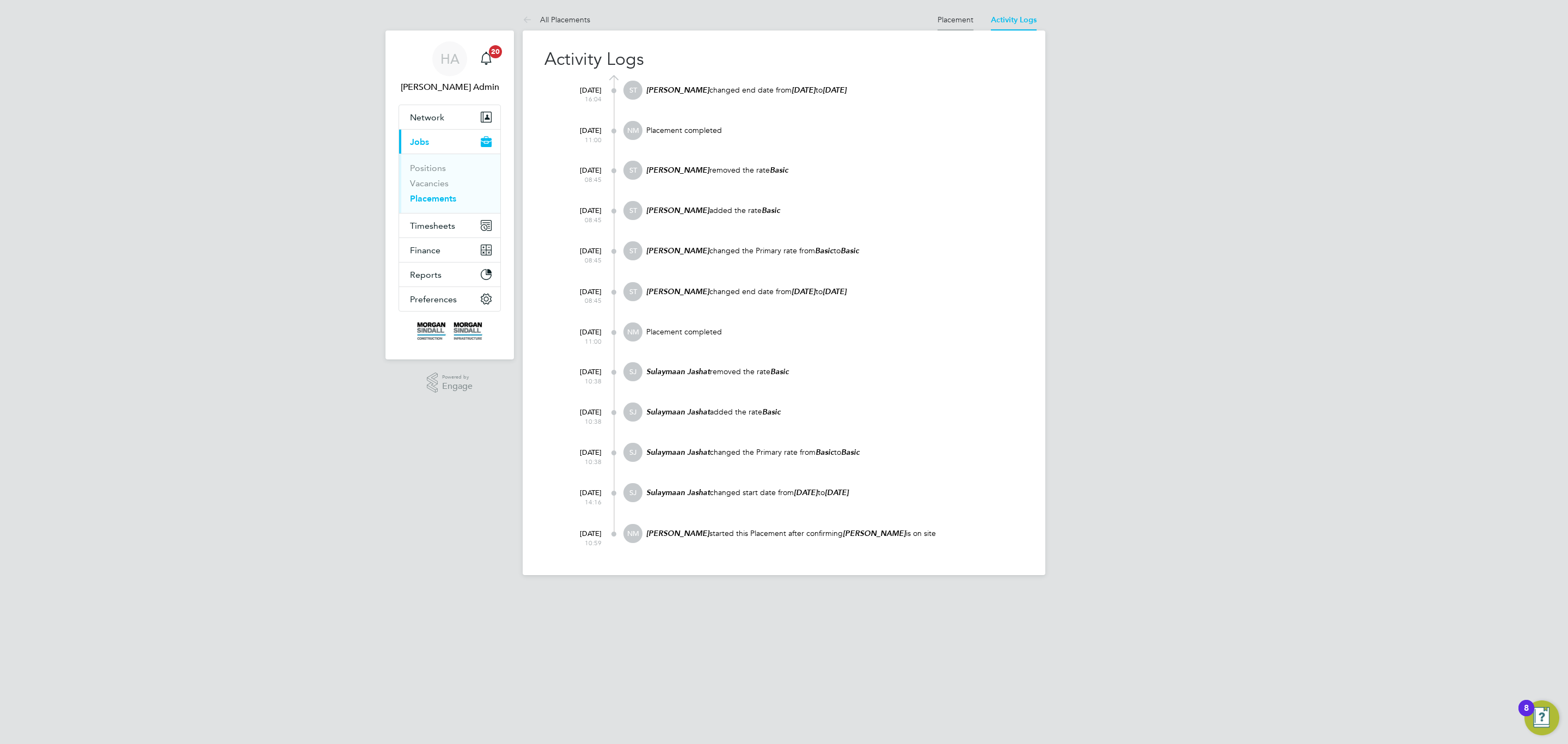
click at [954, 26] on li "Placement" at bounding box center [955, 19] width 36 height 21
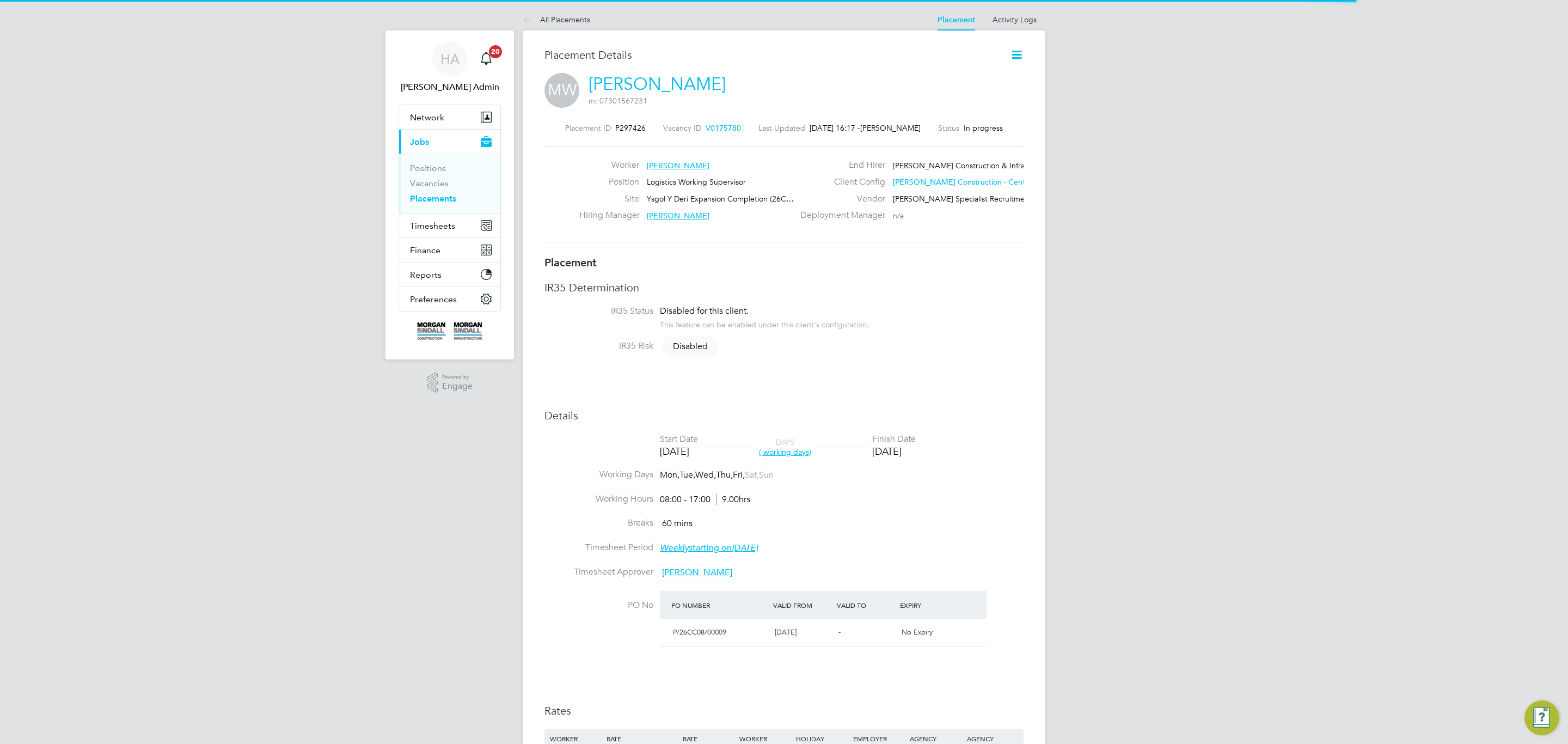
scroll to position [17, 216]
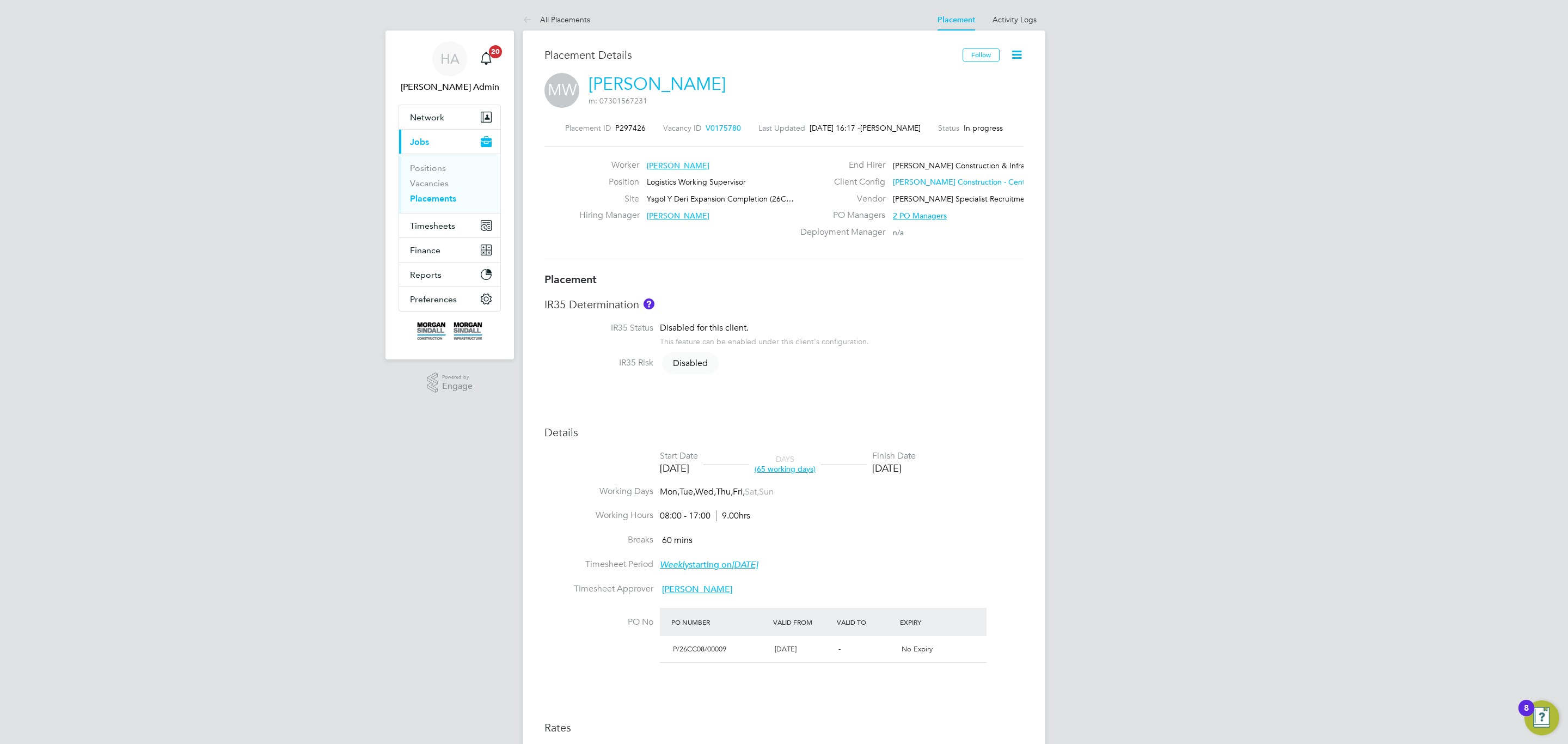
click at [835, 259] on div "Worker Michael Williams Position Logistics Working Supervisor Site Ysgol Y Deri…" at bounding box center [784, 202] width 479 height 113
type input "Nigel Stone"
type input "30 Jun 2025"
type input "26 Sep 2025"
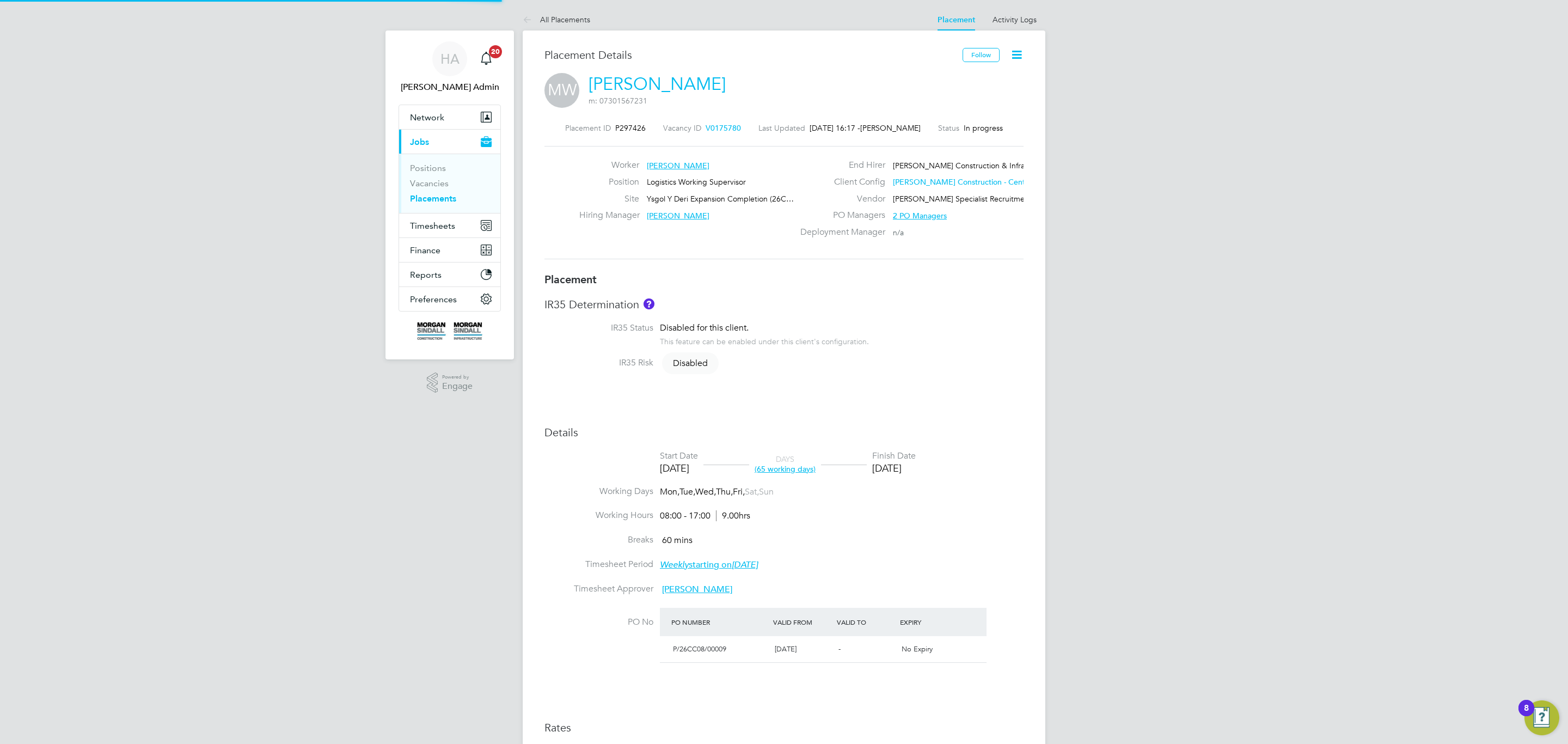
type input "08:00"
type input "17:00"
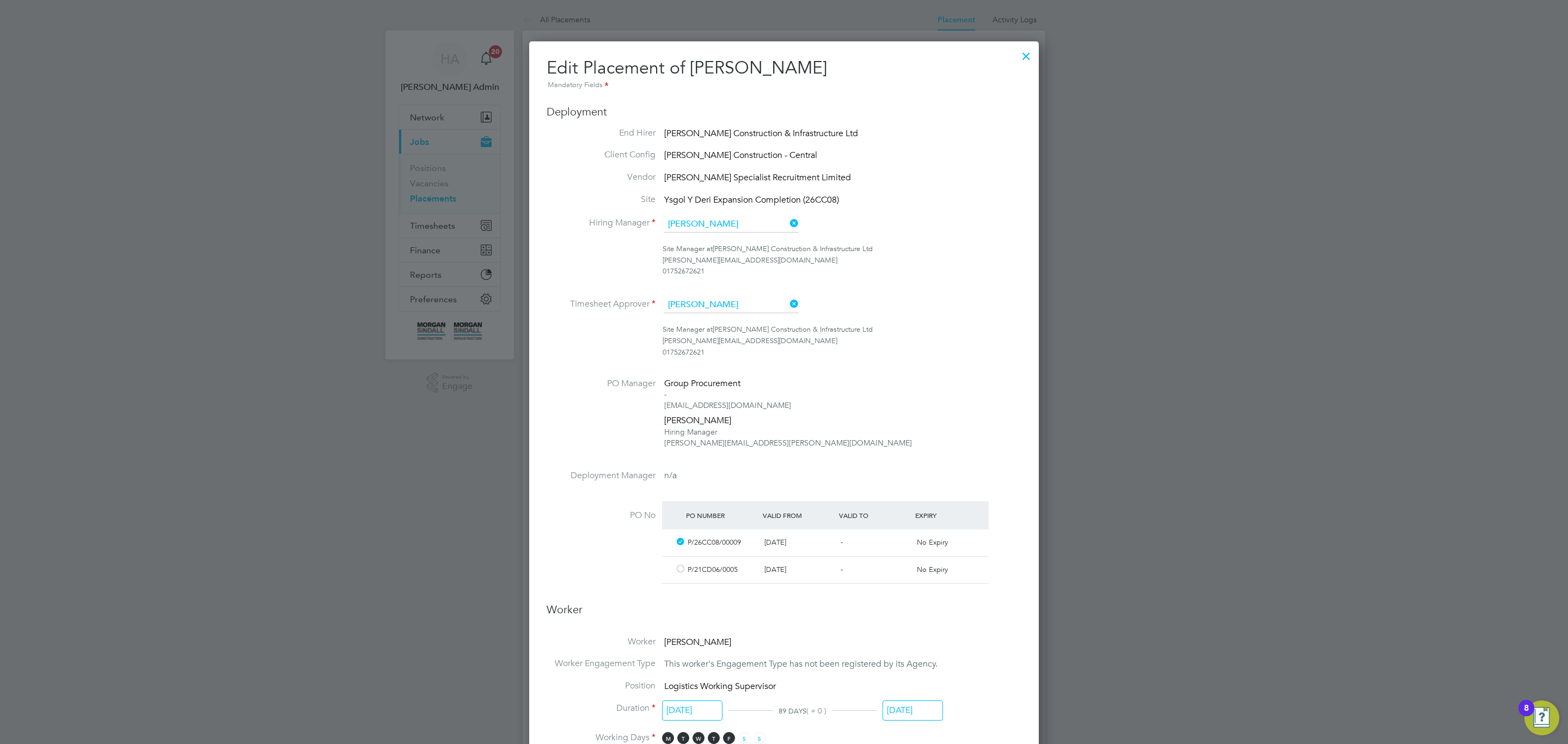
click at [1023, 61] on div at bounding box center [1026, 53] width 20 height 20
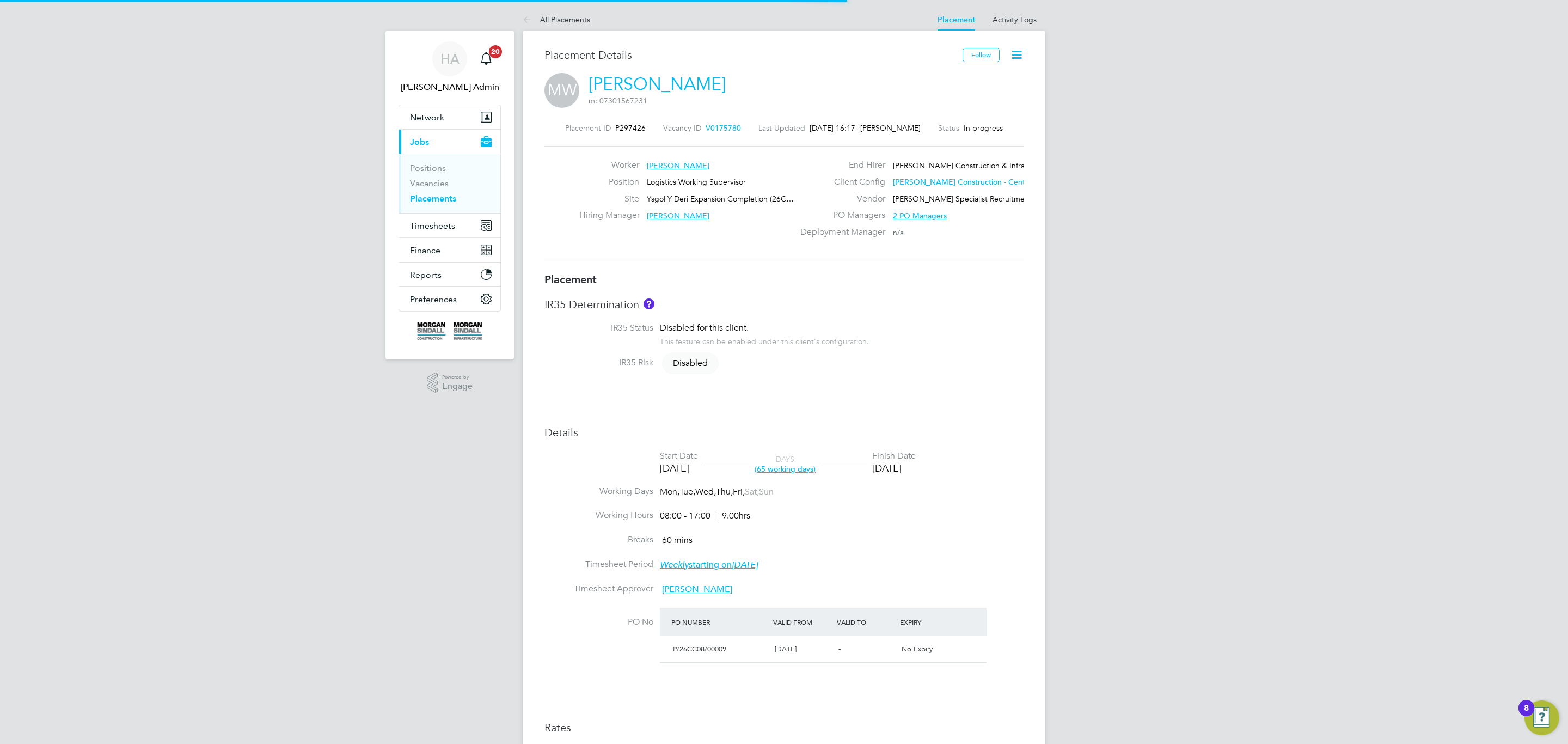
scroll to position [33, 77]
click at [747, 265] on div "Placement ID P297426 Vacancy ID V0175780 Last Updated 24 Sep 2025, 16:17 - Samr…" at bounding box center [784, 191] width 479 height 163
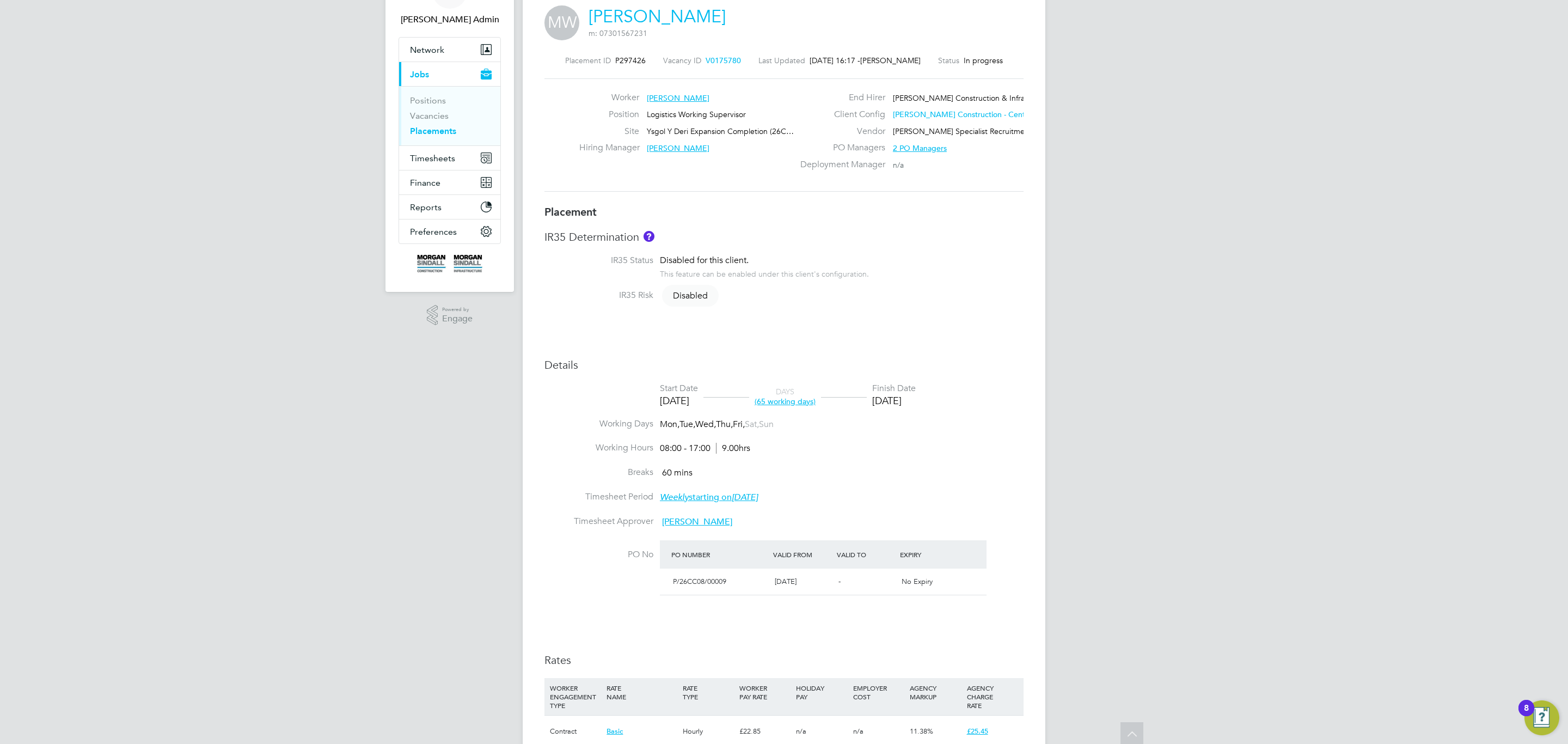
scroll to position [0, 0]
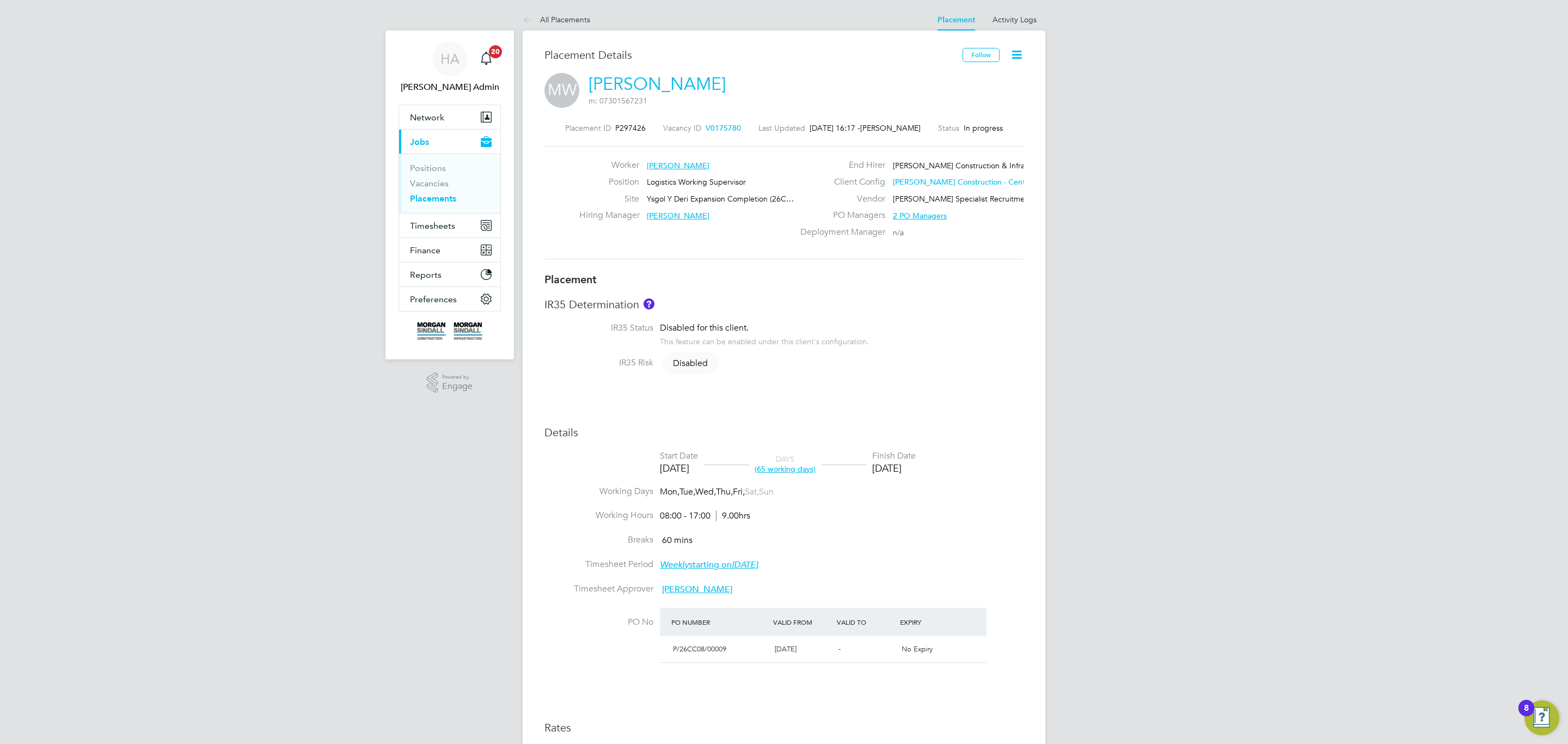
drag, startPoint x: 839, startPoint y: 442, endPoint x: 798, endPoint y: 453, distance: 42.4
click at [798, 453] on div "Details Start Date 30 Jun 2025 DAYS (65 working days) Finish Date 26 Sep 2025 W…" at bounding box center [784, 626] width 479 height 400
click at [797, 415] on div "Placement IR35 Determination IR35 Status Disabled for this client. This feature…" at bounding box center [784, 548] width 479 height 553
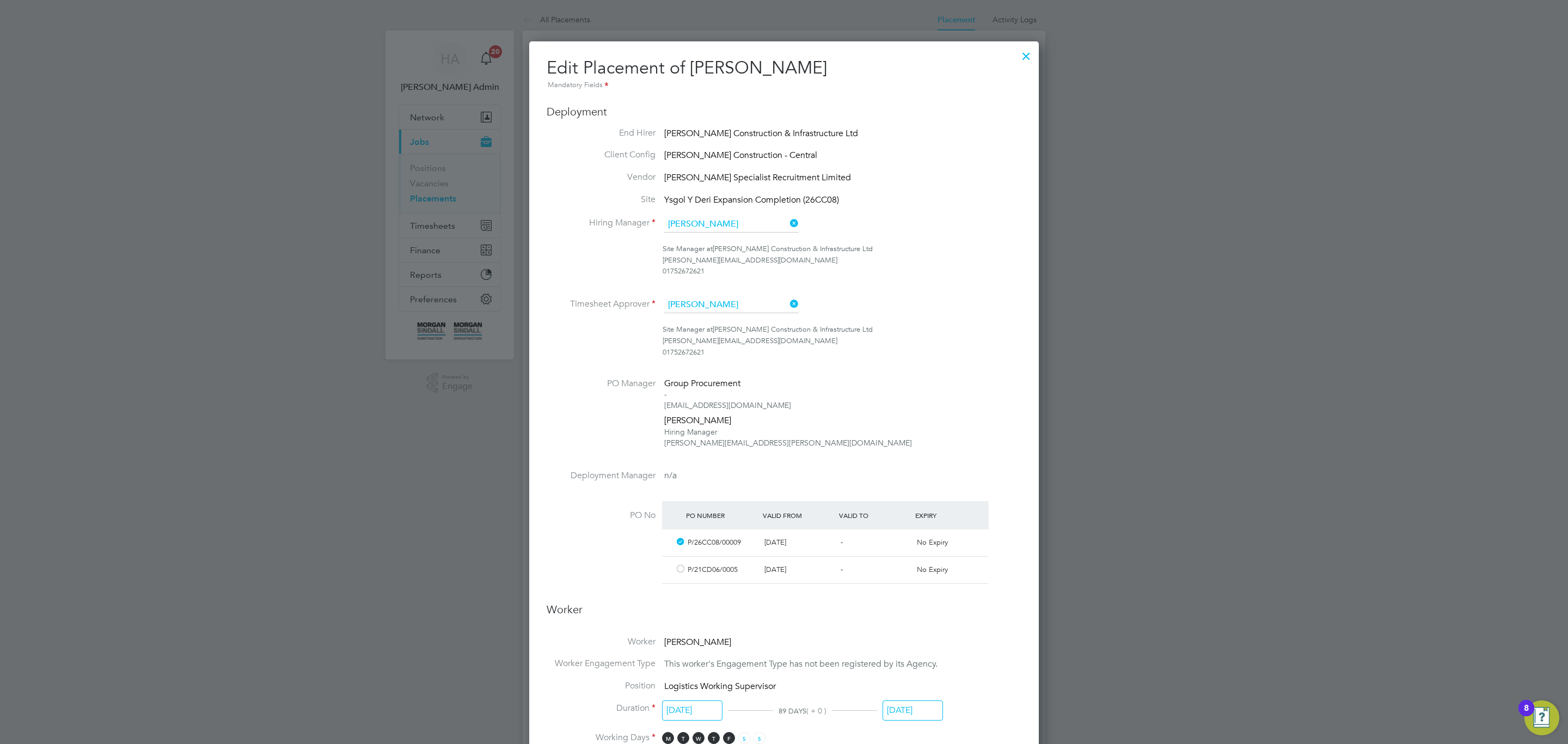
click at [1024, 47] on div at bounding box center [1026, 53] width 20 height 20
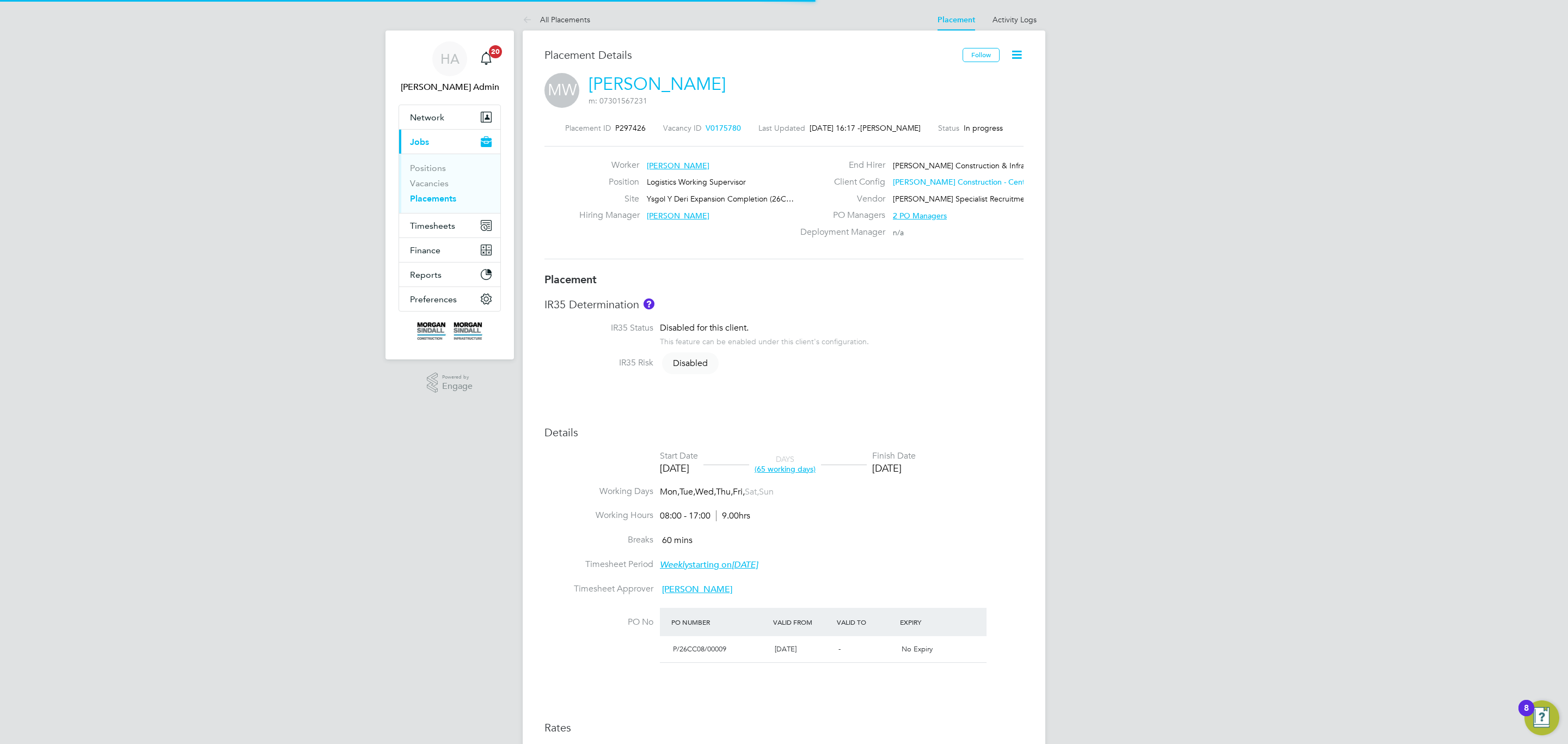
scroll to position [33, 77]
click at [1012, 30] on li "Activity Logs" at bounding box center [1015, 19] width 44 height 21
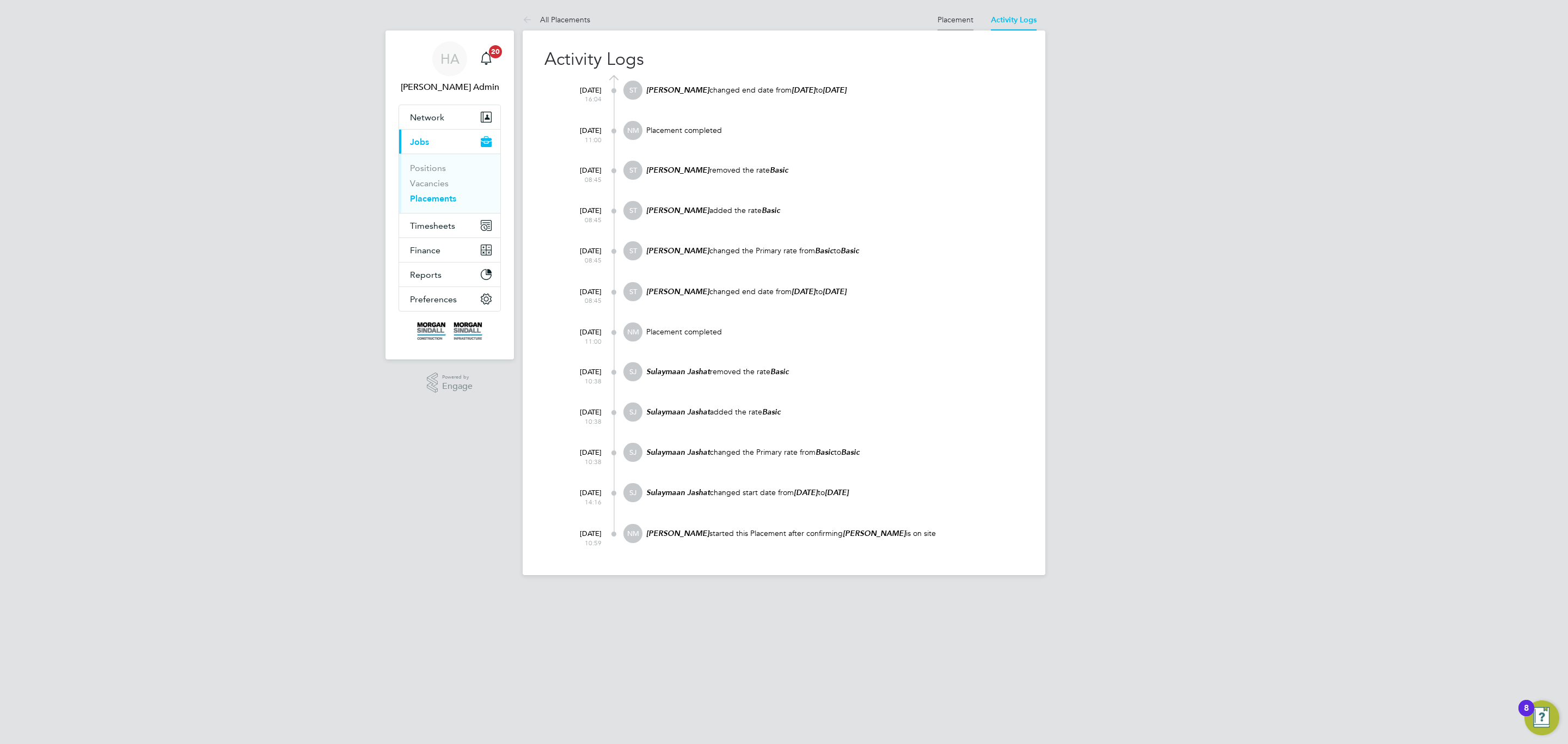
click at [966, 20] on link "Placement" at bounding box center [955, 19] width 36 height 10
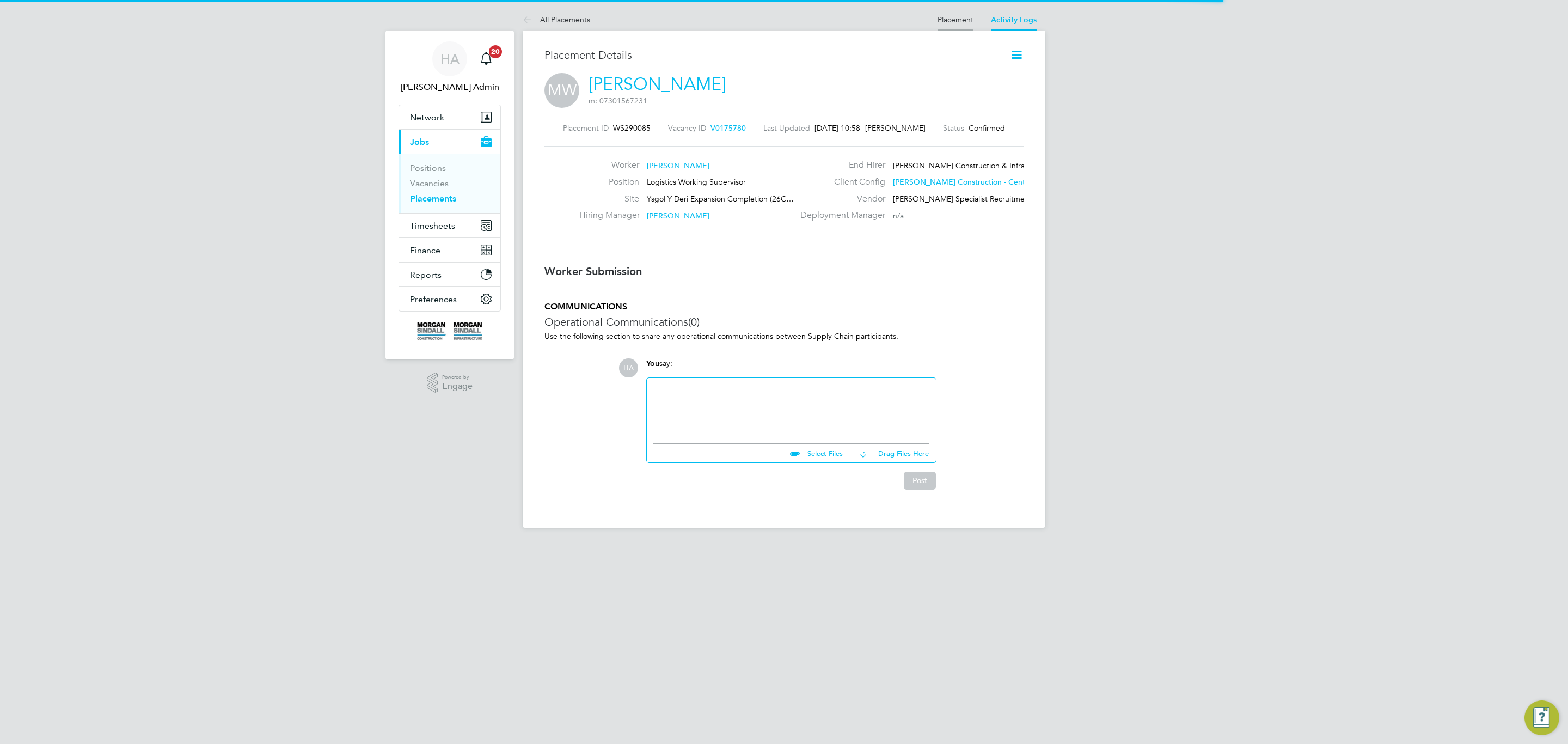
scroll to position [5, 5]
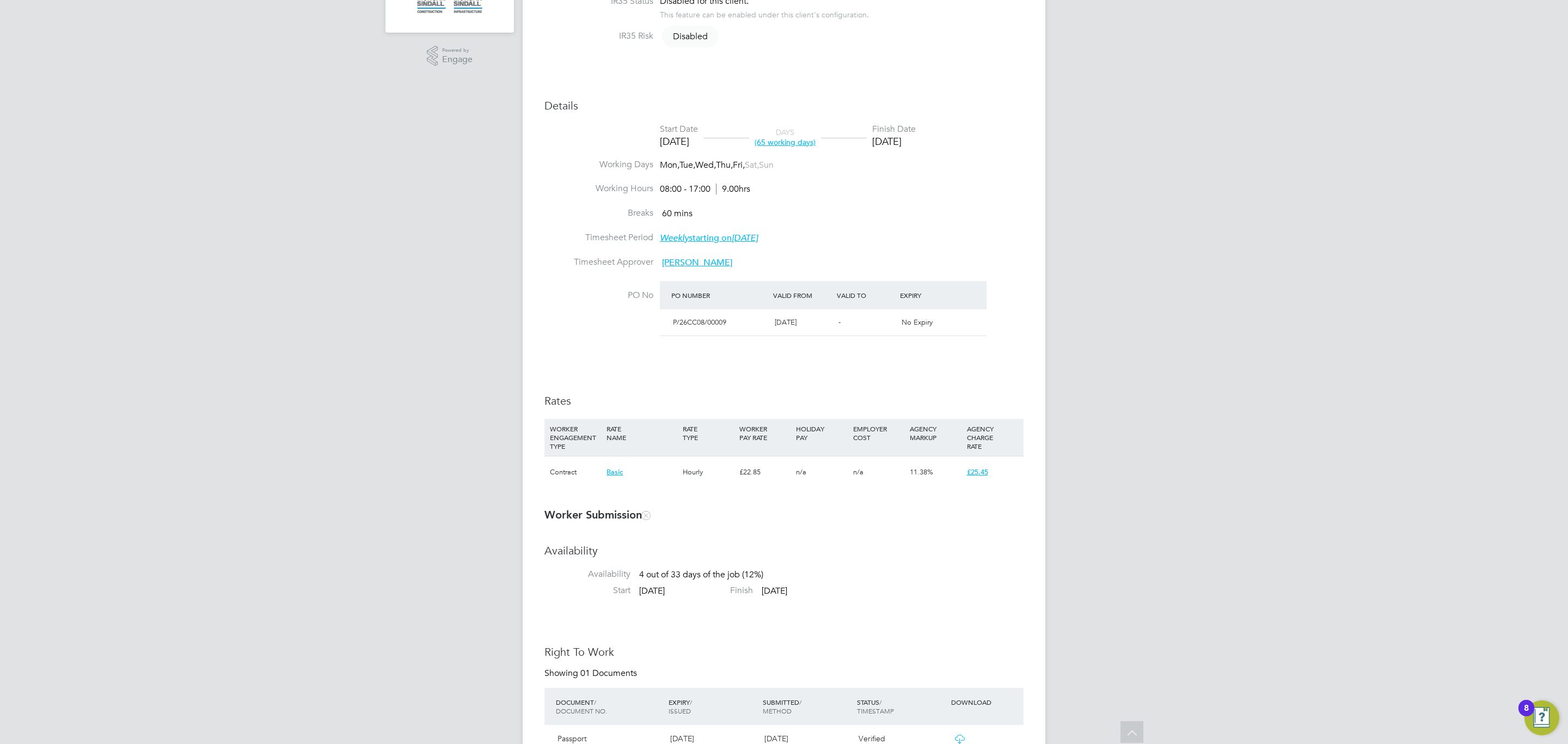
click at [749, 391] on div "Details Start Date 30 Jun 2025 DAYS (65 working days) Finish Date 26 Sep 2025 W…" at bounding box center [784, 298] width 479 height 400
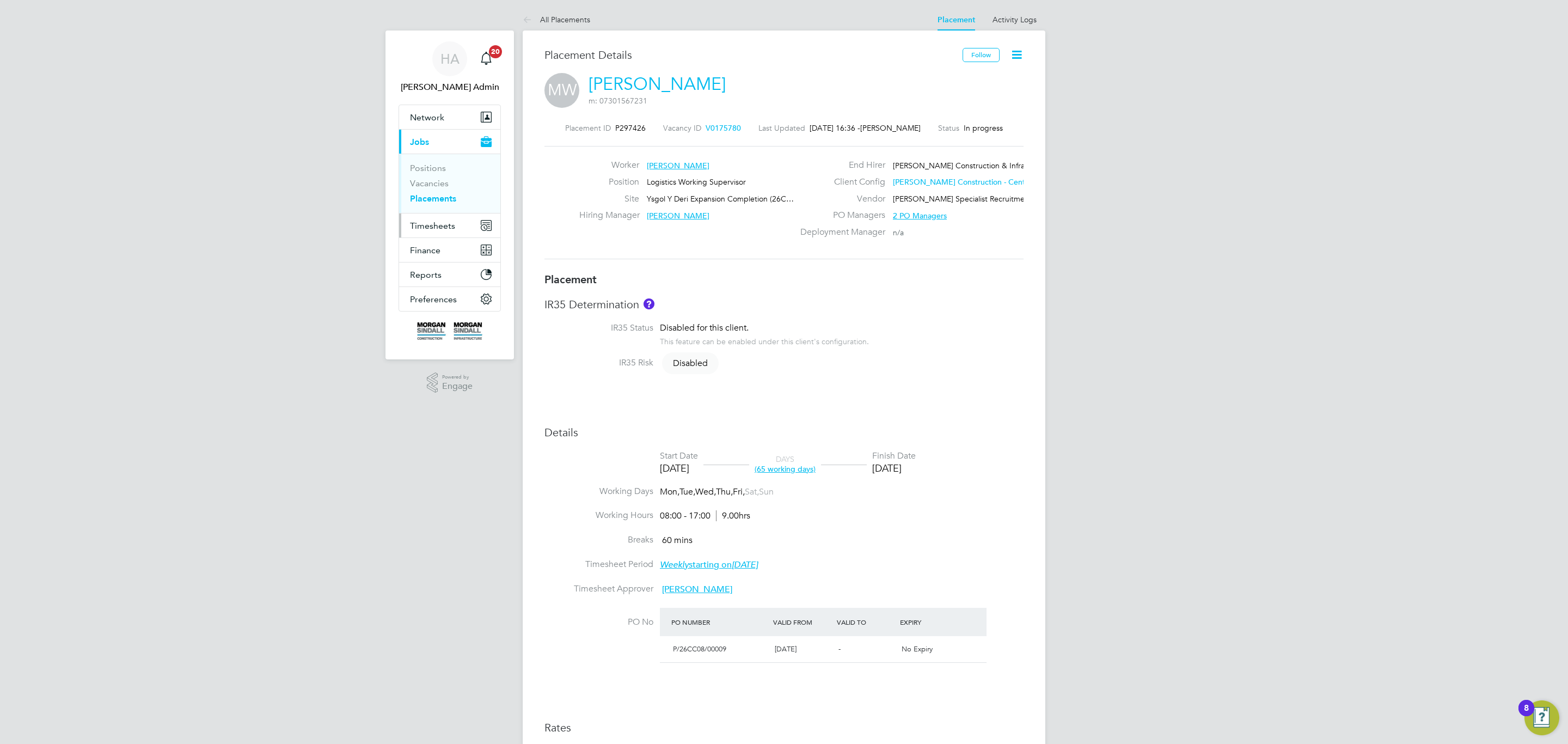
click at [434, 225] on span "Timesheets" at bounding box center [432, 225] width 45 height 10
click at [435, 156] on button "Timesheets" at bounding box center [449, 166] width 101 height 24
click at [438, 157] on button "Timesheets" at bounding box center [449, 166] width 101 height 24
click at [446, 194] on link "Timesheets" at bounding box center [432, 192] width 45 height 10
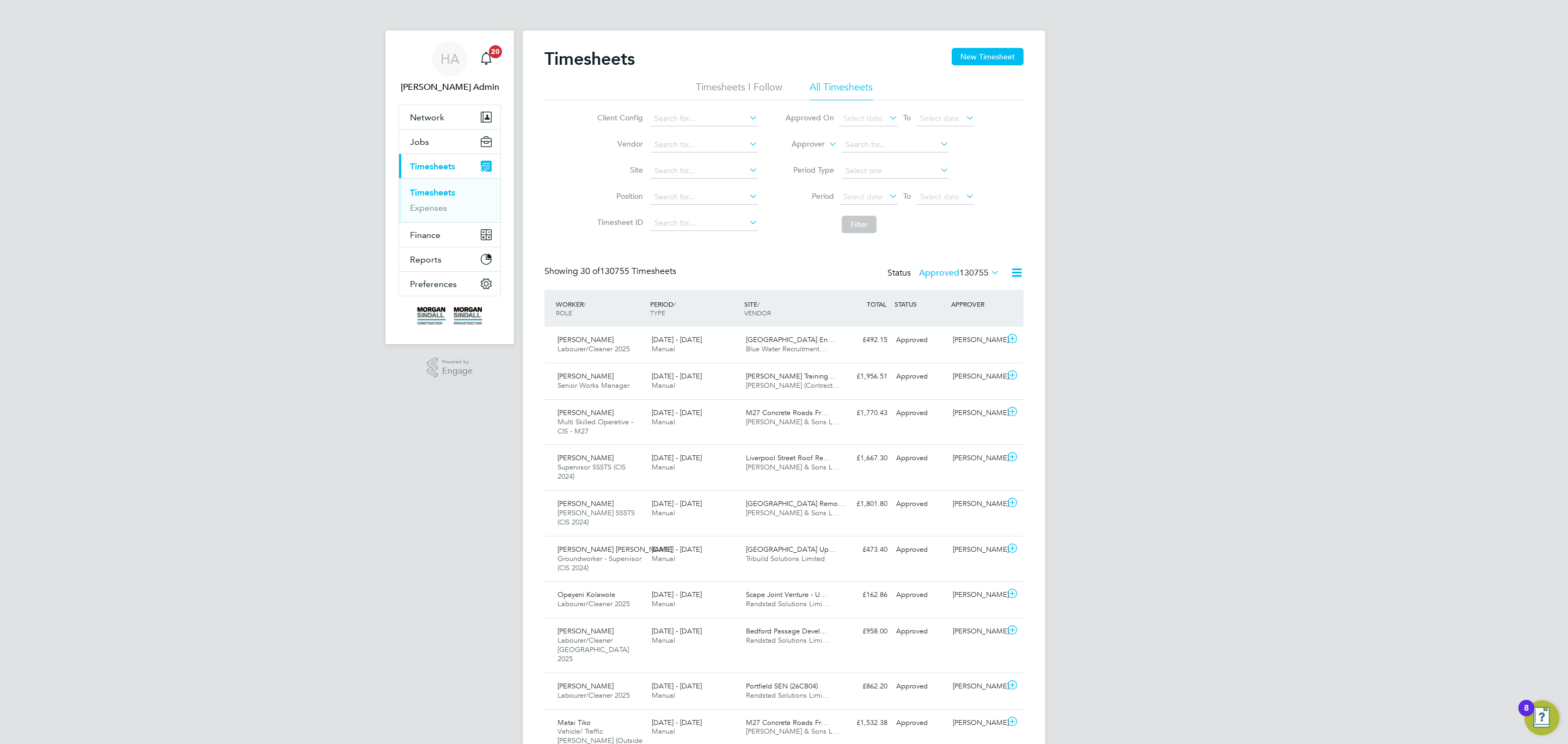
click at [950, 272] on label "Approved 130755" at bounding box center [959, 273] width 81 height 11
click at [776, 276] on div "Showing 30 of 130755 Timesheets Status Approved 130755" at bounding box center [784, 278] width 479 height 24
click at [423, 189] on link "Timesheets" at bounding box center [432, 192] width 45 height 10
click at [432, 163] on span "Timesheets" at bounding box center [432, 166] width 45 height 10
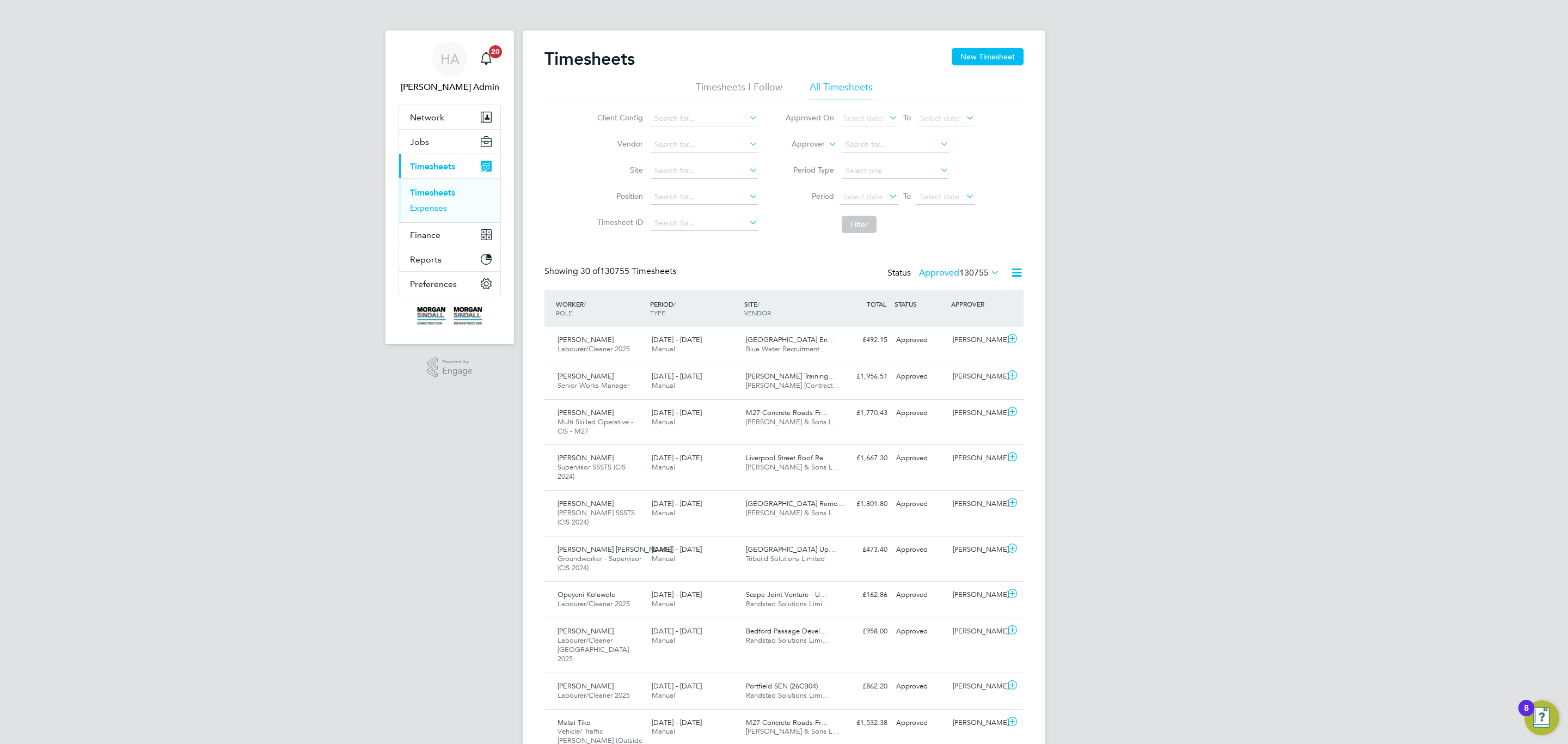
click at [446, 211] on link "Expenses" at bounding box center [429, 208] width 37 height 10
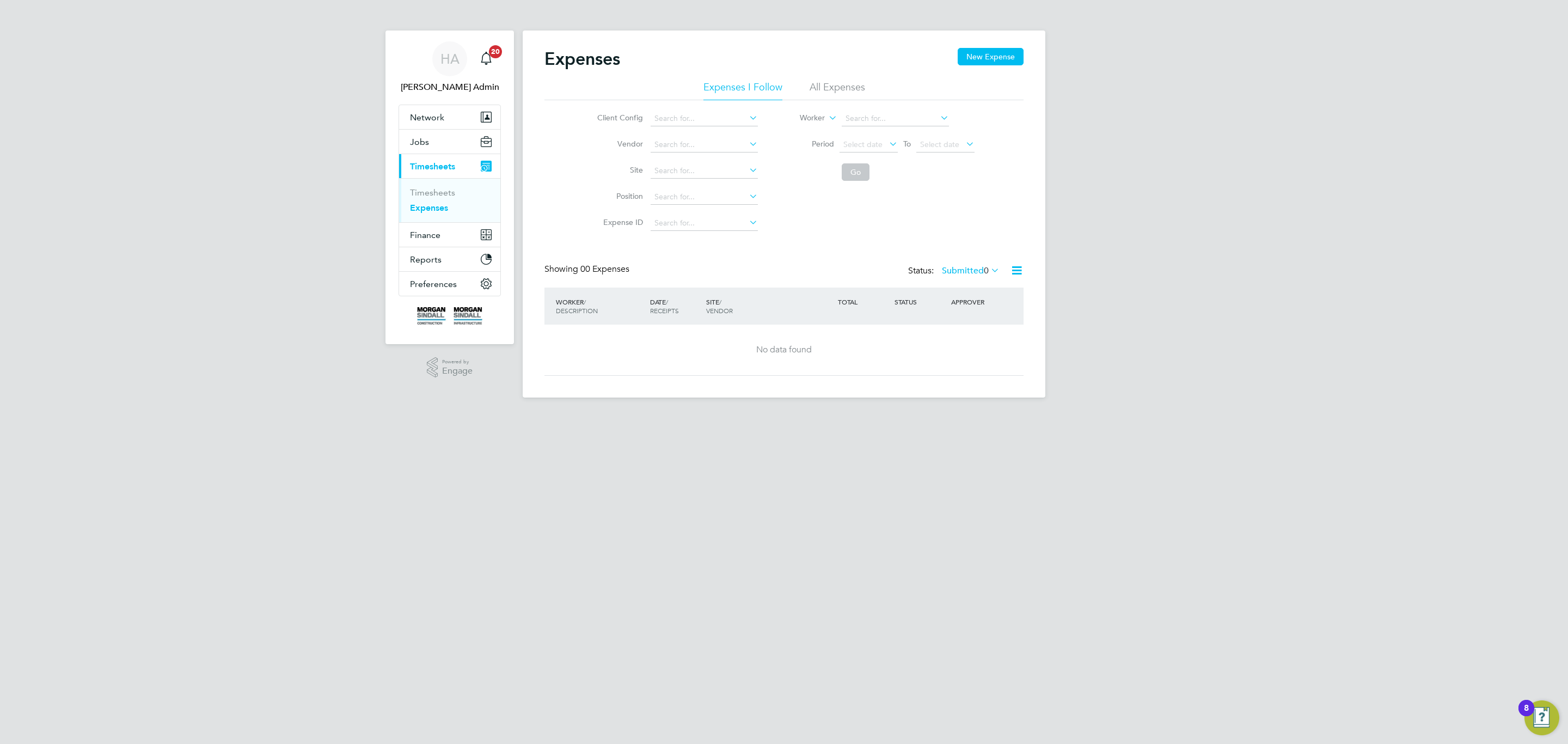
click at [820, 96] on li "All Expenses" at bounding box center [837, 90] width 55 height 20
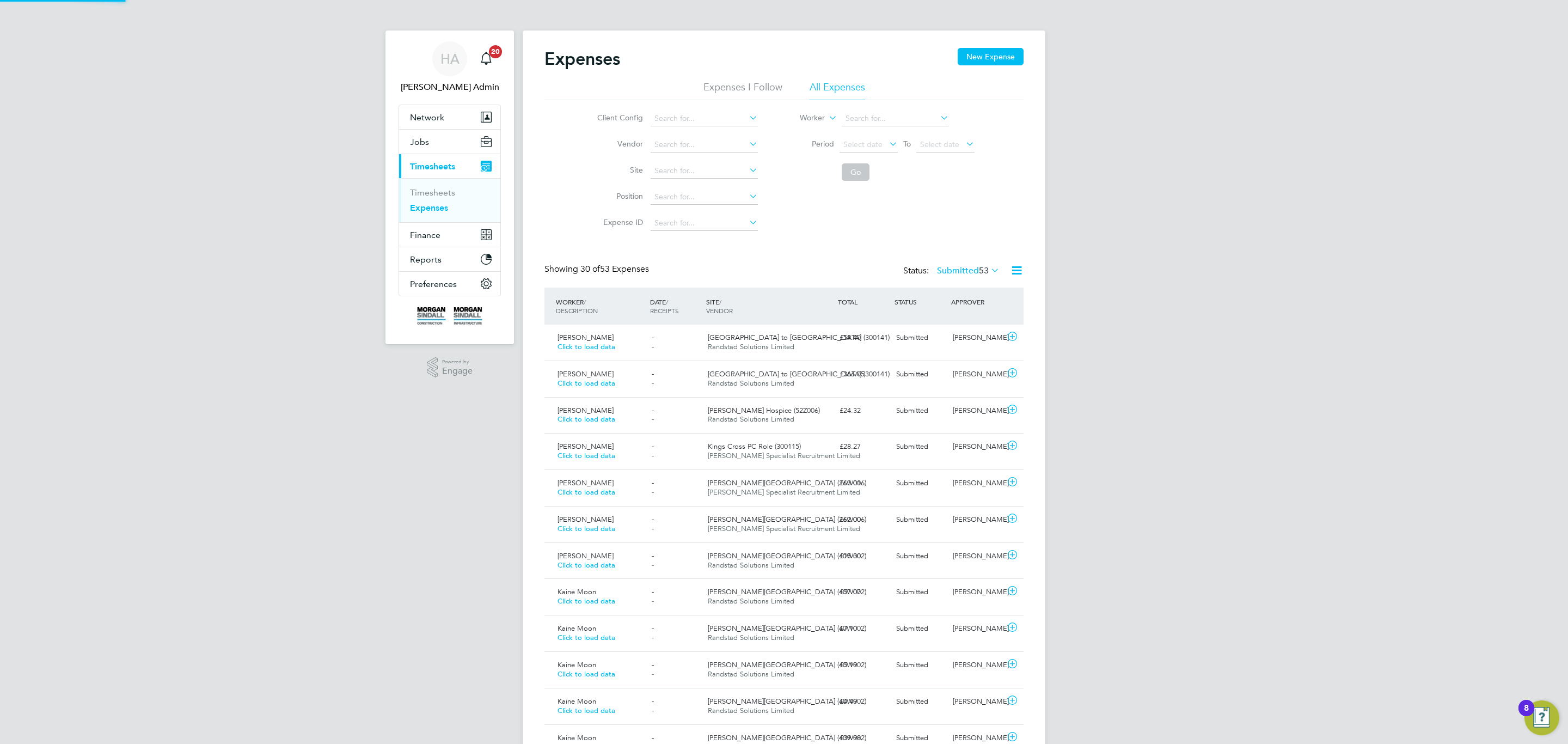
scroll to position [28, 95]
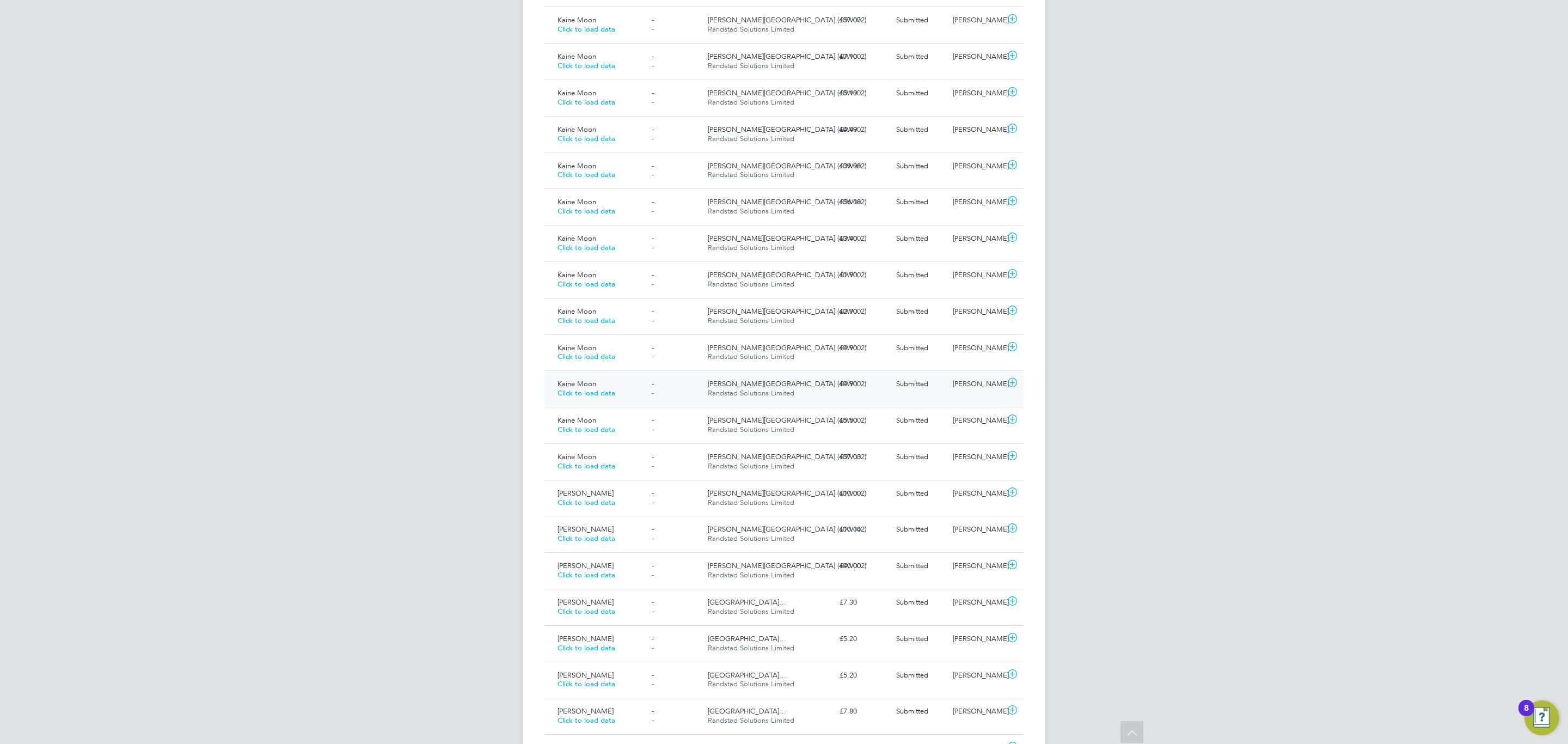
click at [706, 403] on div "Skelton Lake Service Station (40W002) Randstad Solutions Limited" at bounding box center [769, 389] width 132 height 27
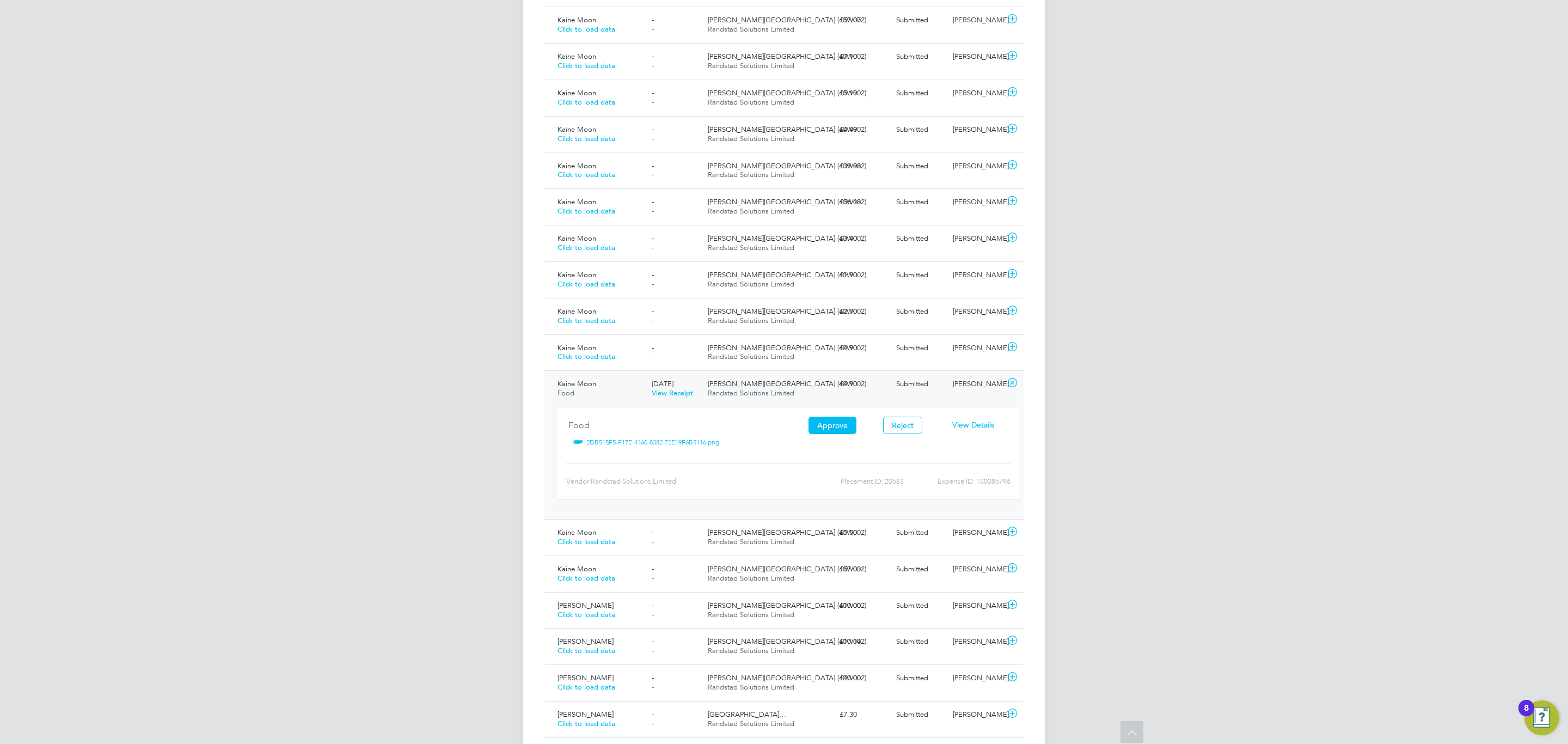
click at [876, 393] on div "£4.90" at bounding box center [863, 384] width 57 height 18
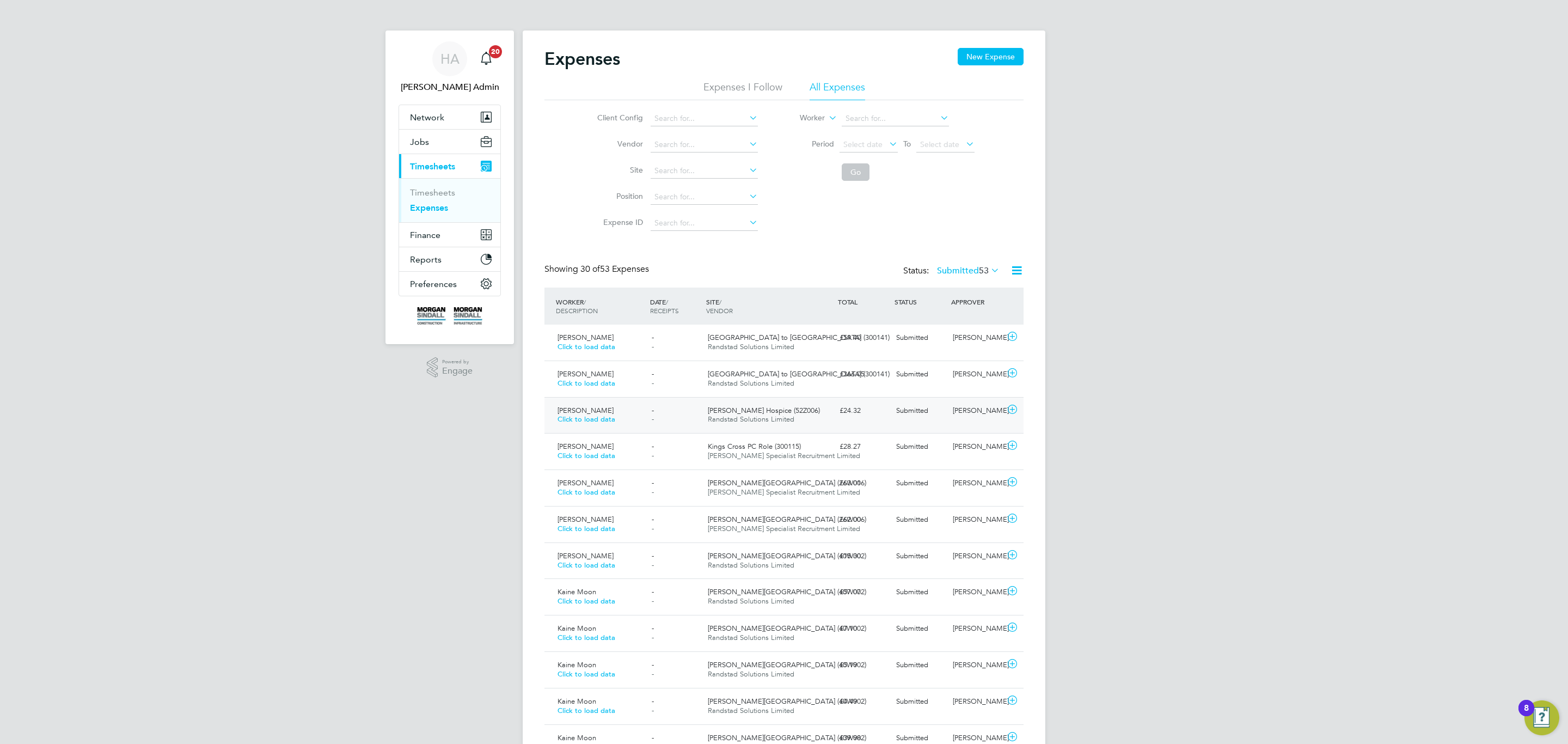
click at [856, 407] on div "£24.32" at bounding box center [863, 411] width 57 height 18
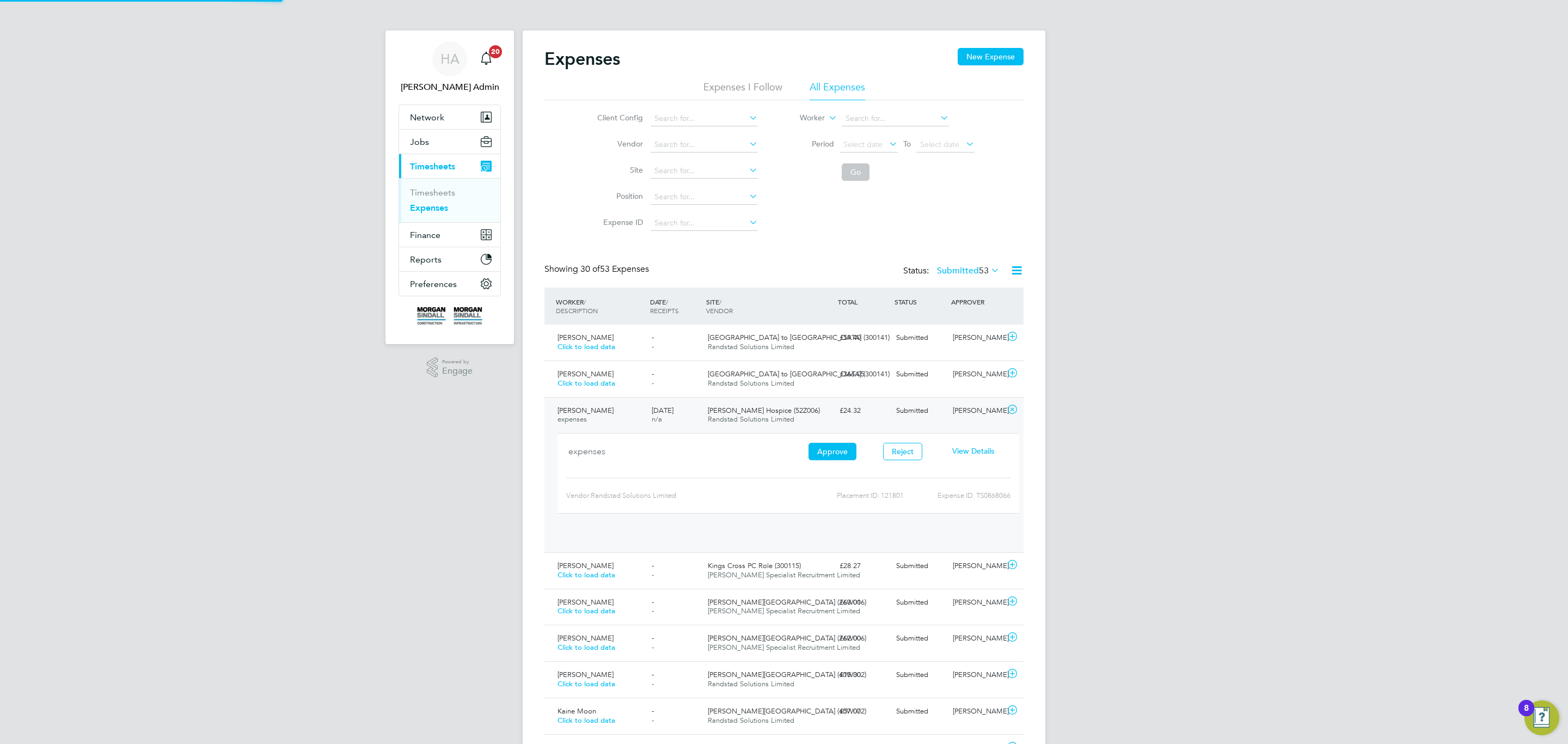
click at [873, 409] on div "£24.32" at bounding box center [863, 411] width 57 height 18
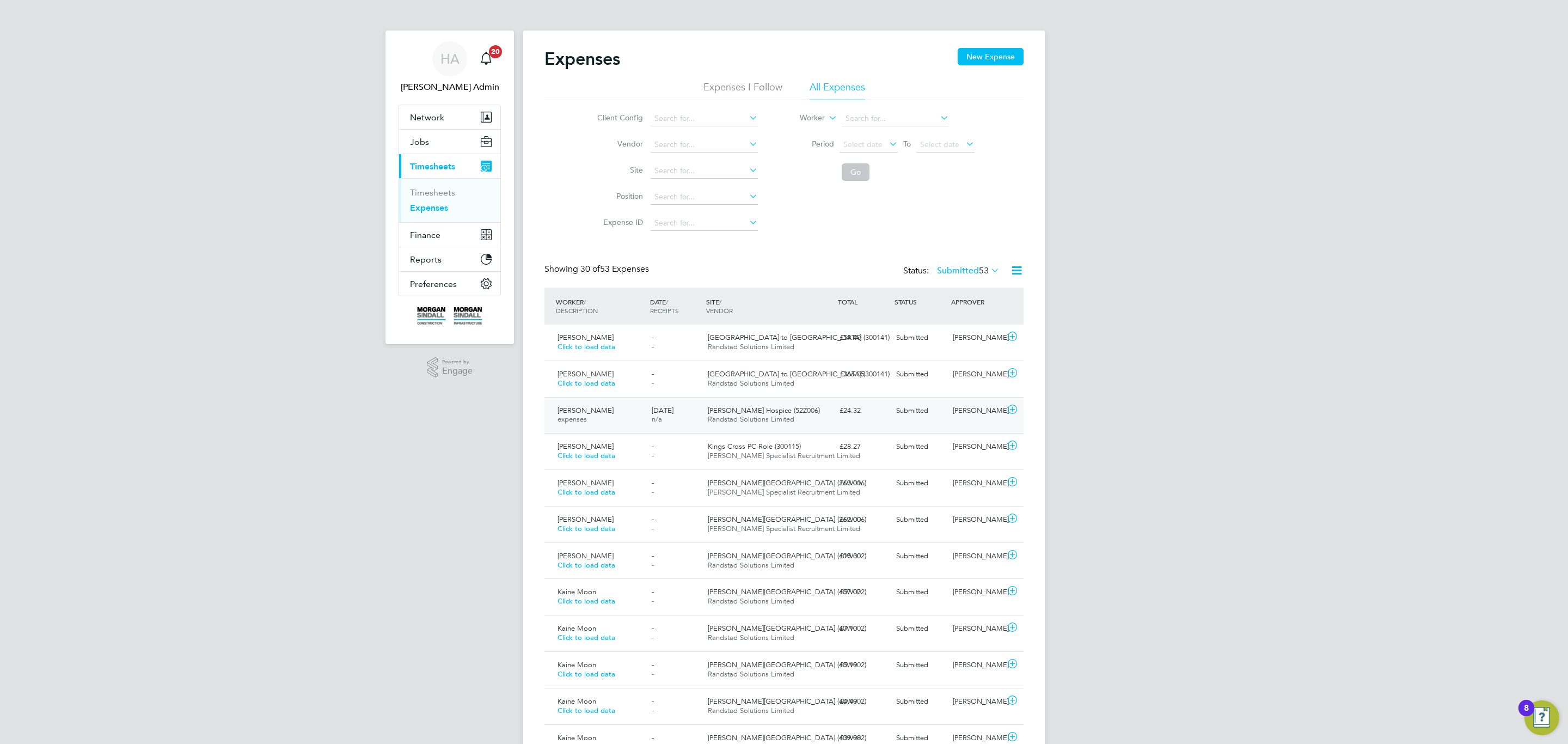
click at [873, 409] on div "£24.32" at bounding box center [863, 411] width 57 height 18
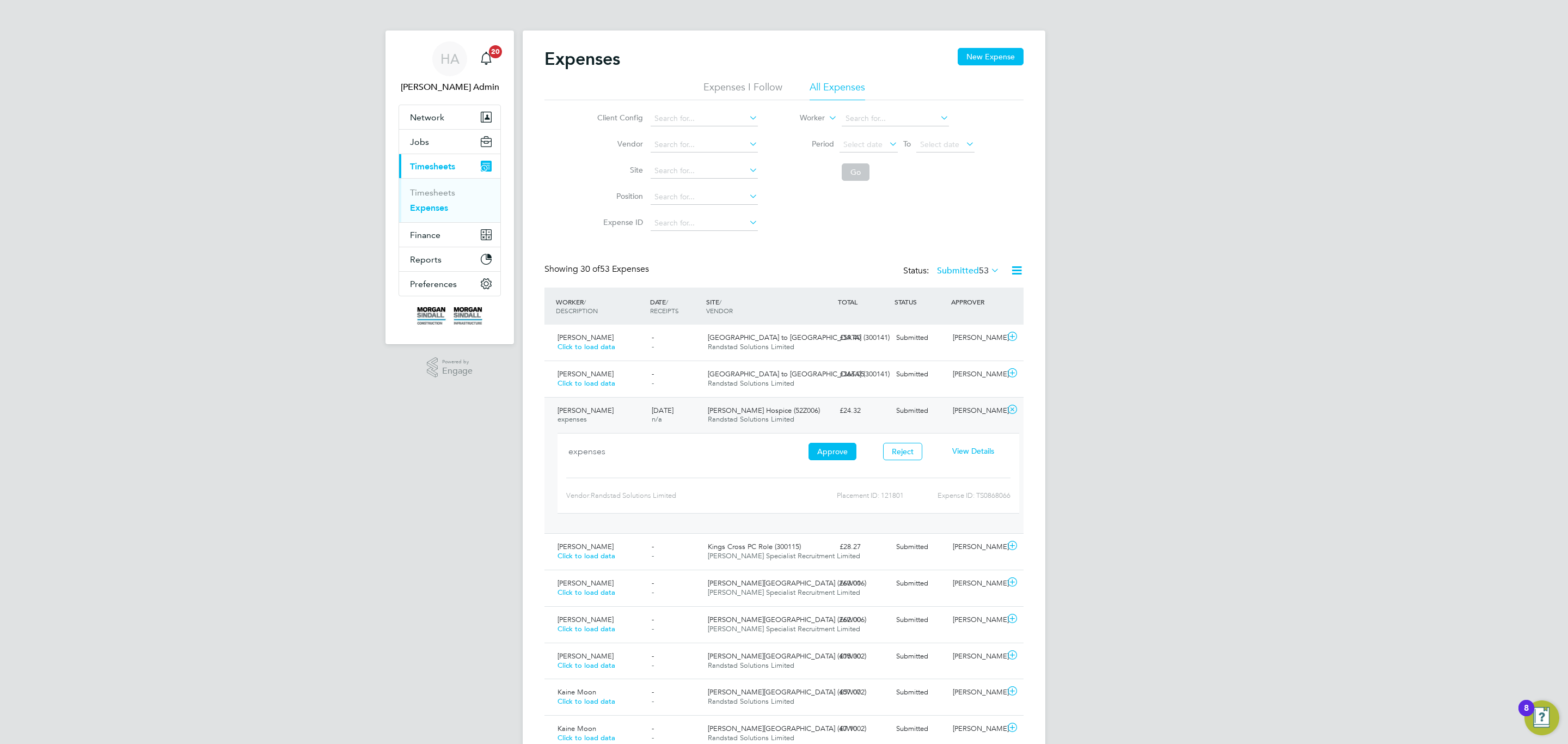
click at [873, 409] on div "£24.32" at bounding box center [863, 411] width 57 height 18
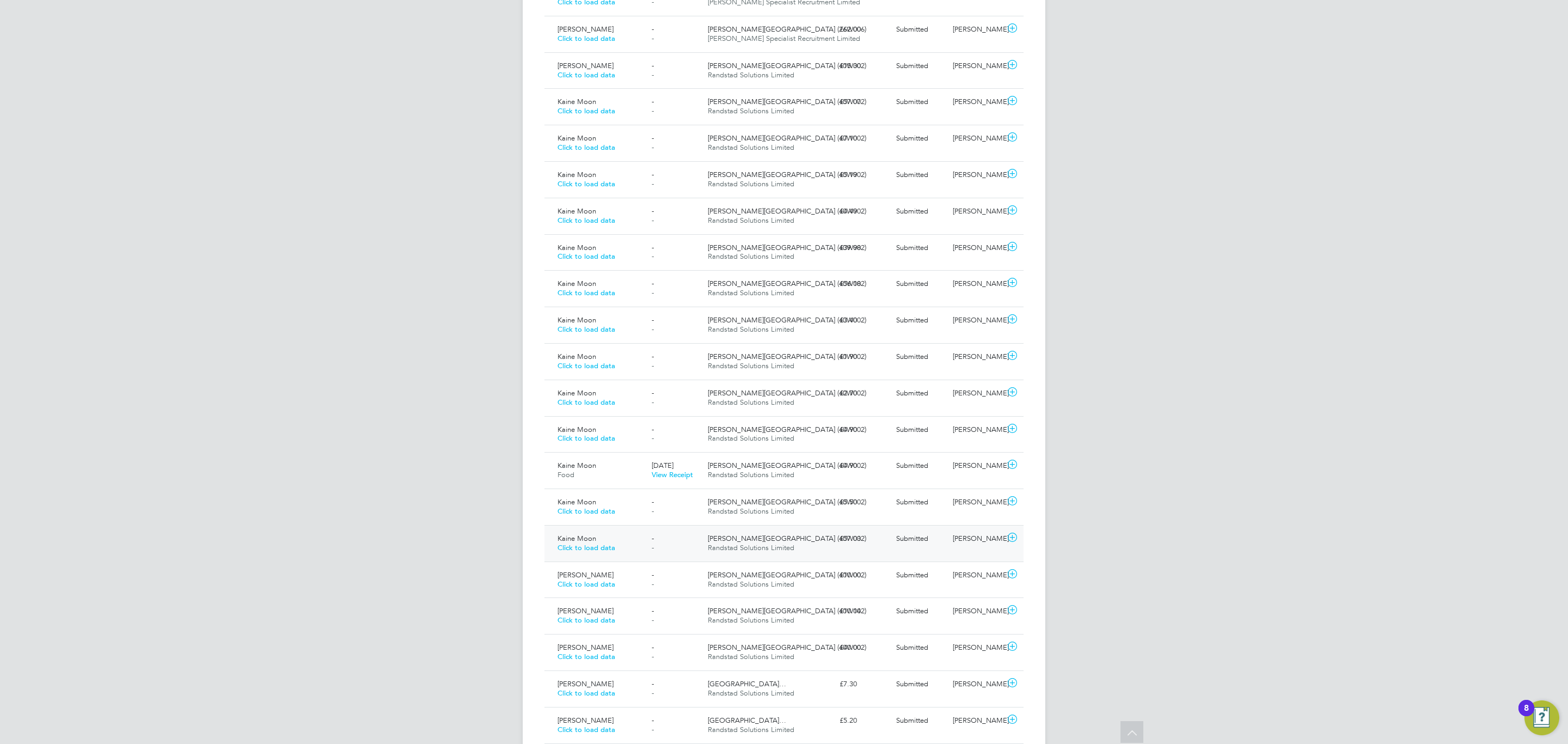
click at [753, 535] on div "Kaine Moon Click to load data - - Skelton Lake Service Station (40W002) Randsta…" at bounding box center [784, 542] width 479 height 36
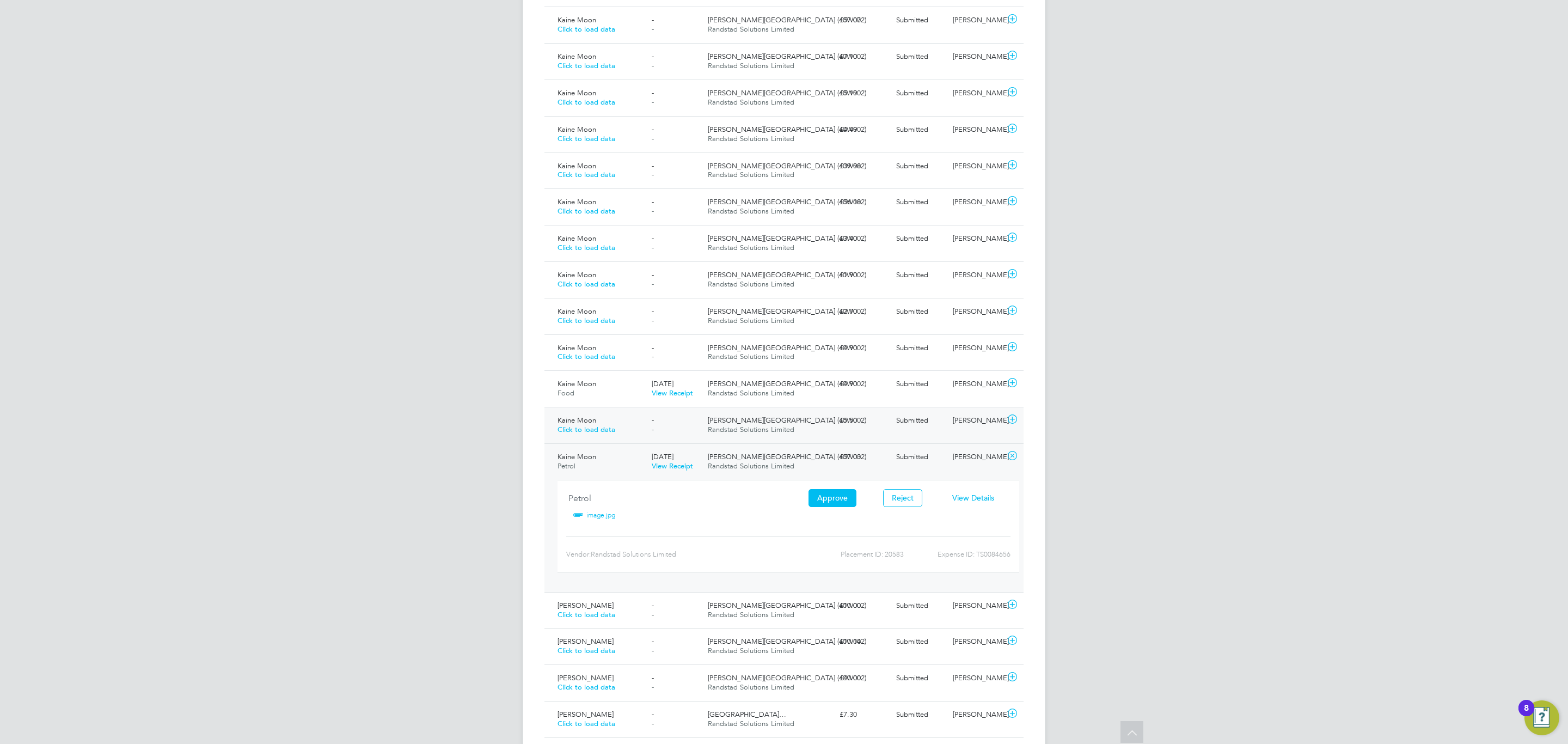
click at [753, 412] on div "Kaine Moon Click to load data - - Skelton Lake Service Station (40W002) Randsta…" at bounding box center [784, 424] width 479 height 36
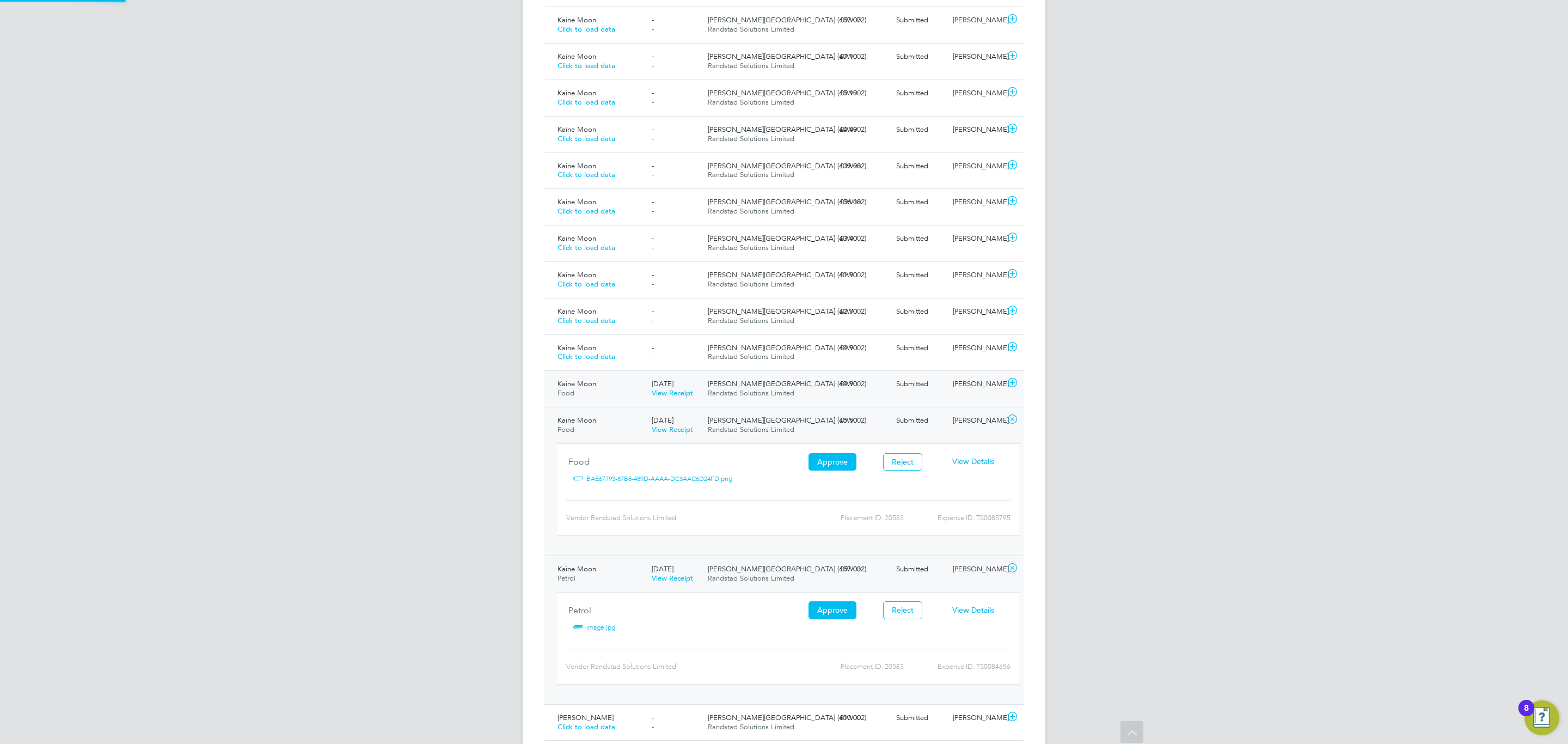
click at [763, 388] on span "Skelton Lake Service Station (40W002)" at bounding box center [787, 383] width 158 height 10
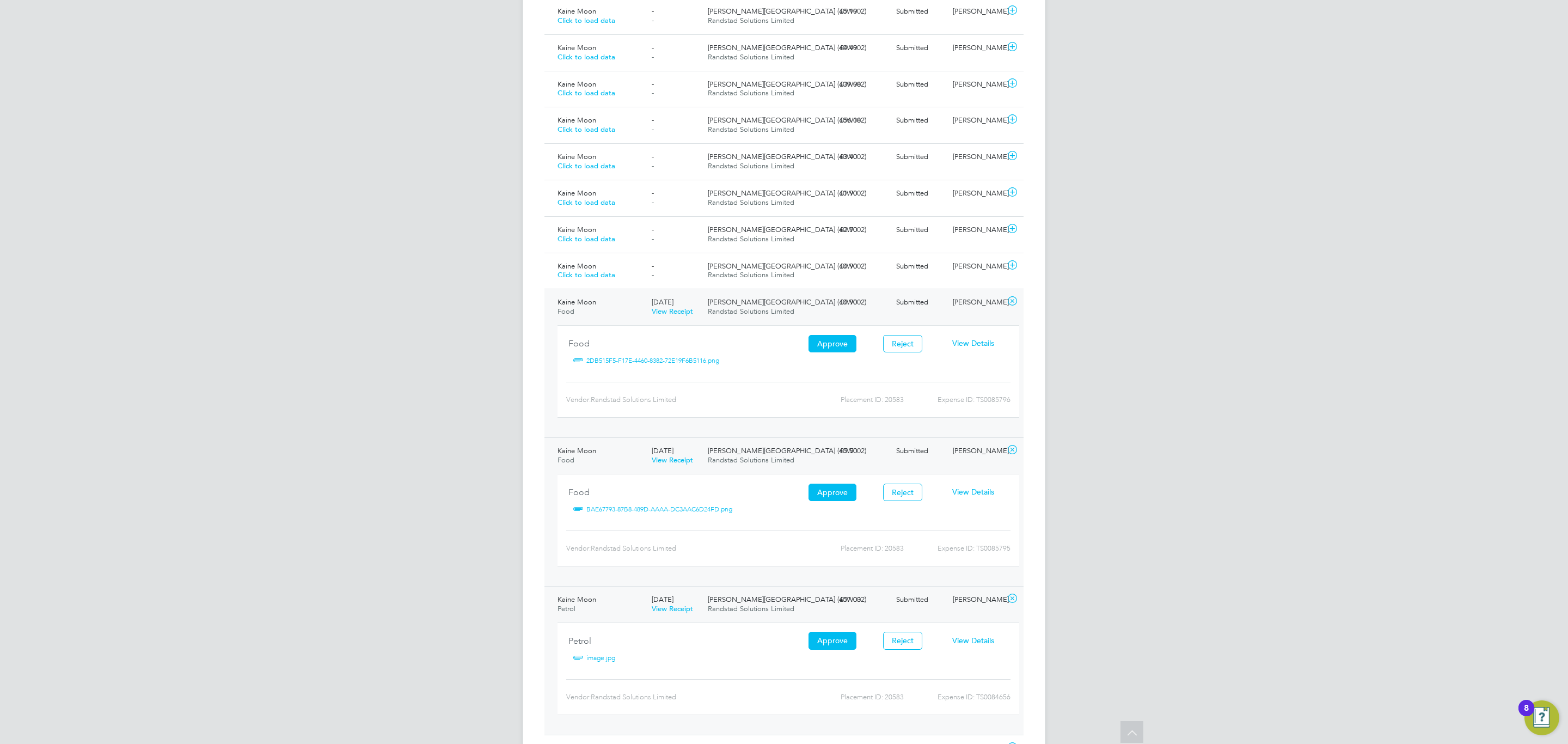
click at [972, 348] on span "View Details" at bounding box center [973, 343] width 42 height 10
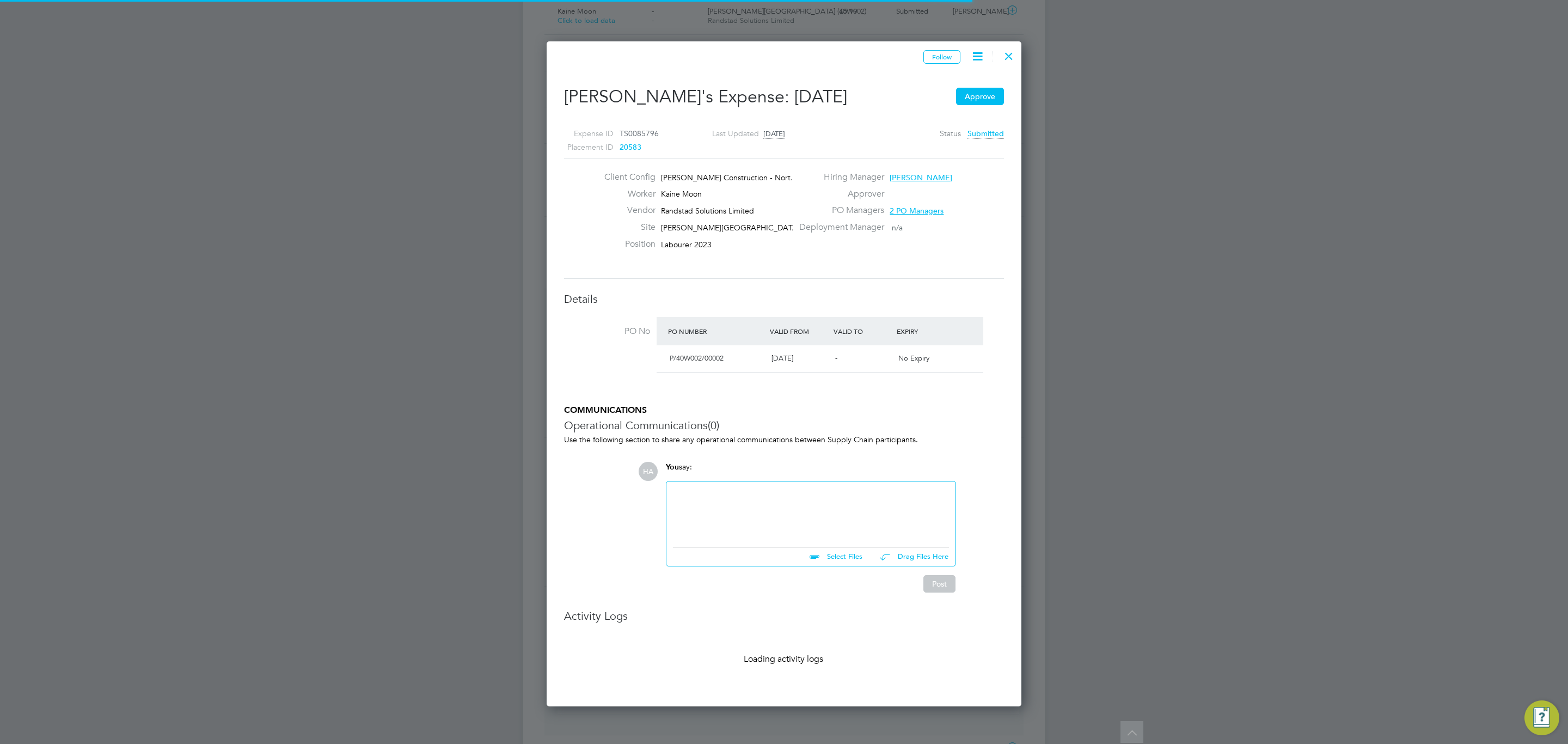
scroll to position [5, 5]
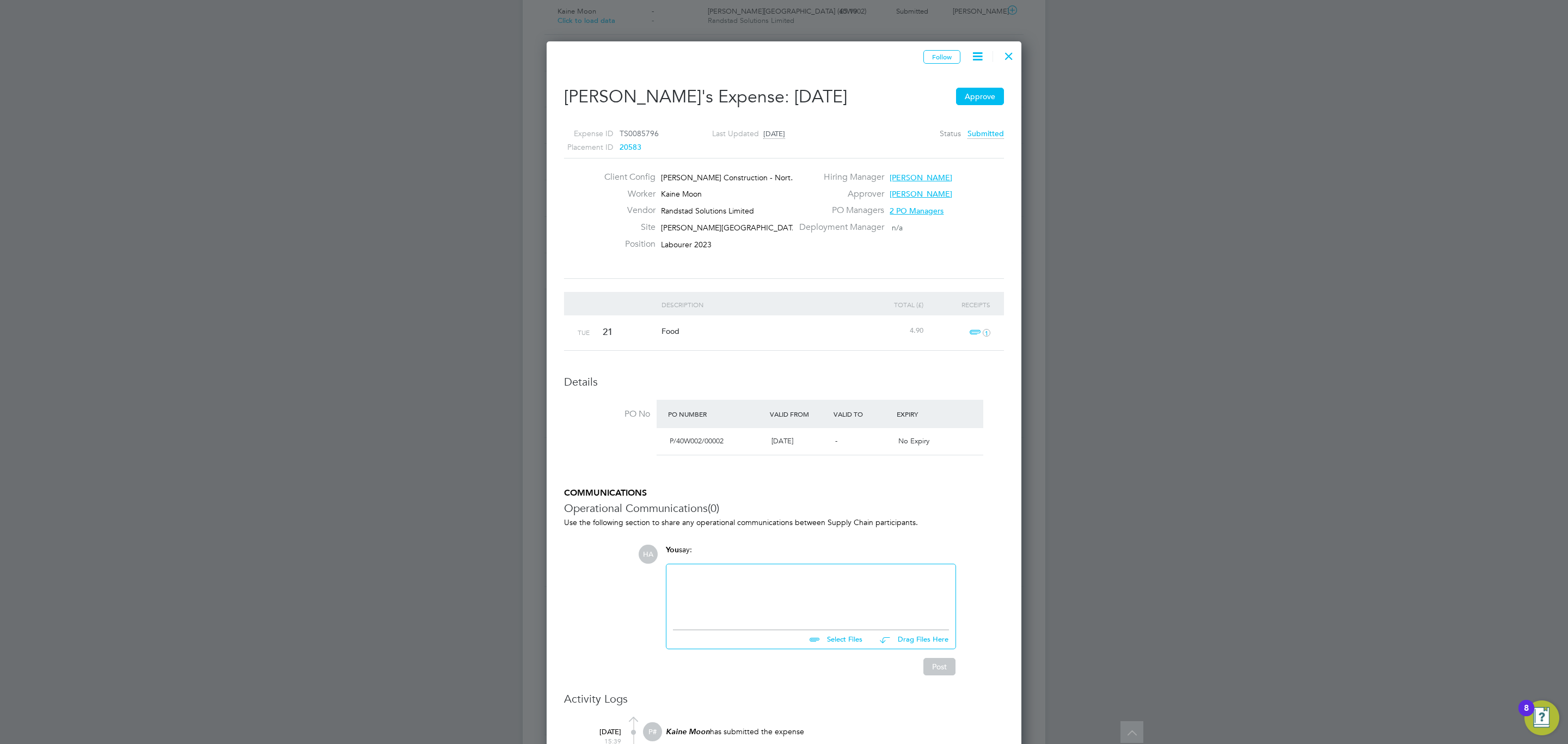
click at [972, 335] on span "1" at bounding box center [978, 332] width 24 height 13
click at [895, 389] on link "2DB515F5-F17E-4460-8382-72E19F6B5116.png" at bounding box center [884, 385] width 168 height 16
click at [1005, 52] on div at bounding box center [1009, 53] width 20 height 20
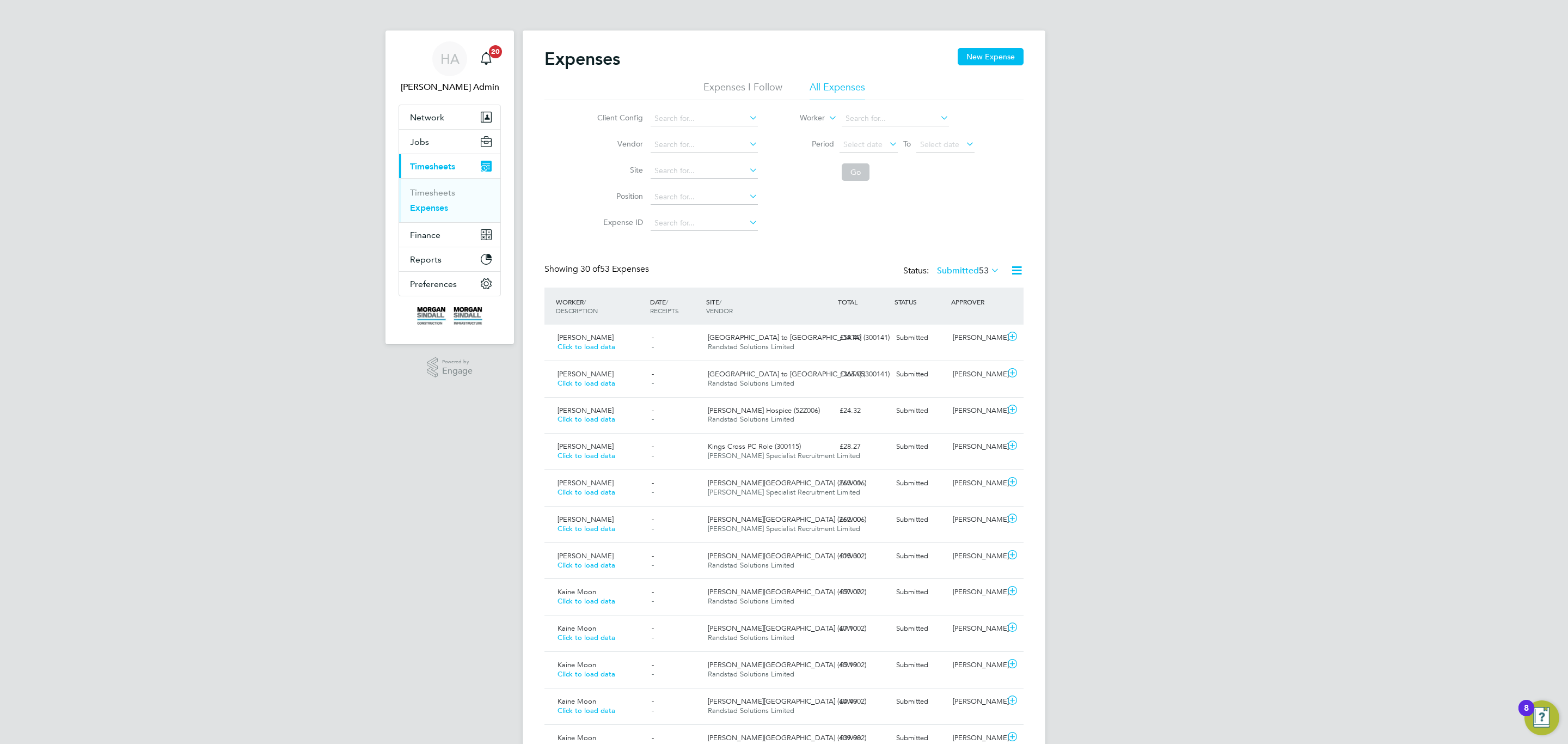
drag, startPoint x: 765, startPoint y: 248, endPoint x: 767, endPoint y: 236, distance: 12.2
click at [767, 236] on div "Expenses New Expense Expenses I Follow All Expenses Client Config Vendor Site P…" at bounding box center [784, 743] width 479 height 1389
click at [1023, 268] on icon at bounding box center [1017, 270] width 13 height 13
click at [979, 273] on span "53" at bounding box center [984, 270] width 10 height 11
click at [962, 249] on div "Expenses New Expense Expenses I Follow All Expenses Client Config Vendor Site P…" at bounding box center [784, 743] width 479 height 1389
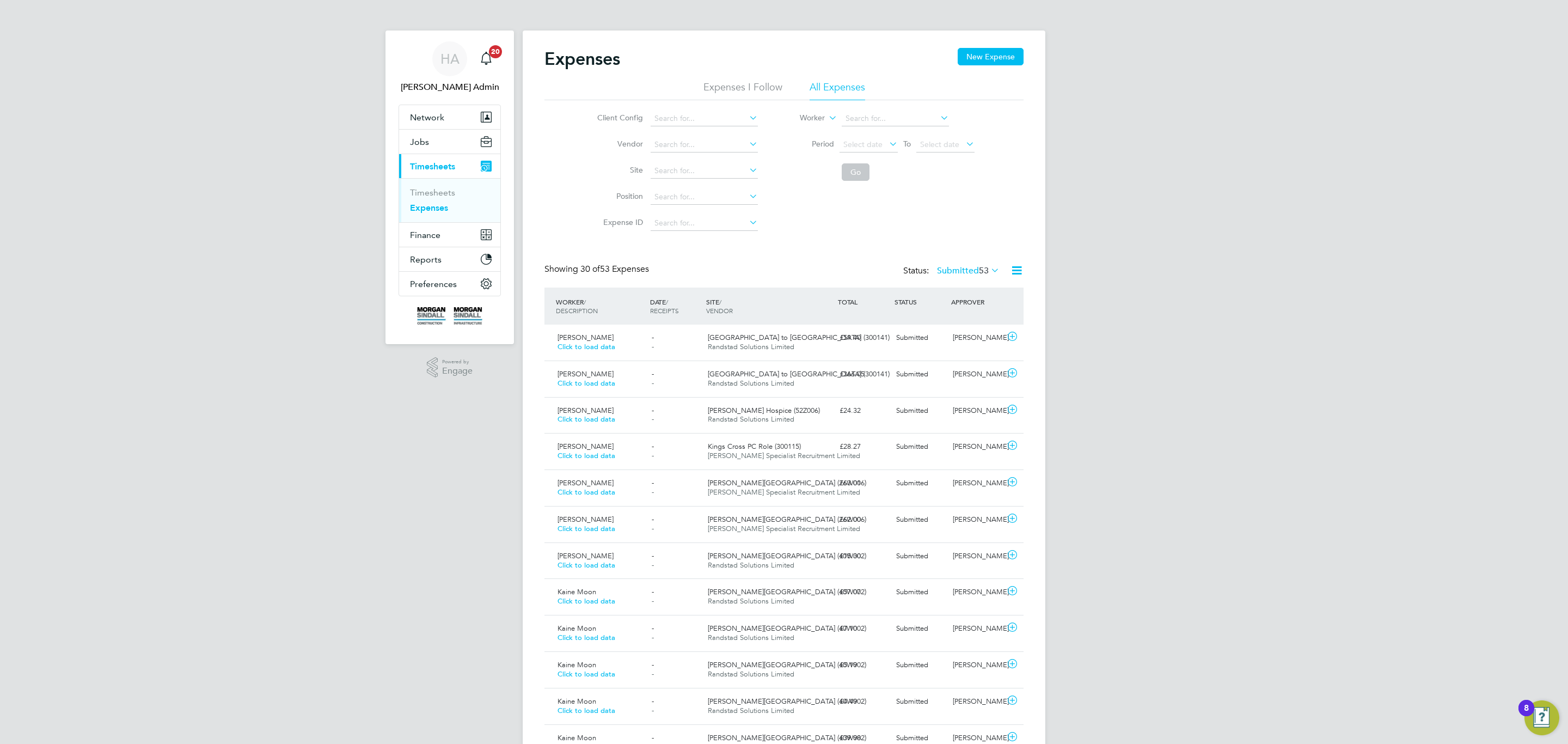
click at [962, 208] on div "Client Config Vendor Site Position Expense ID Worker Period Select date To Sele…" at bounding box center [784, 168] width 479 height 136
click at [422, 194] on link "Timesheets" at bounding box center [432, 192] width 45 height 10
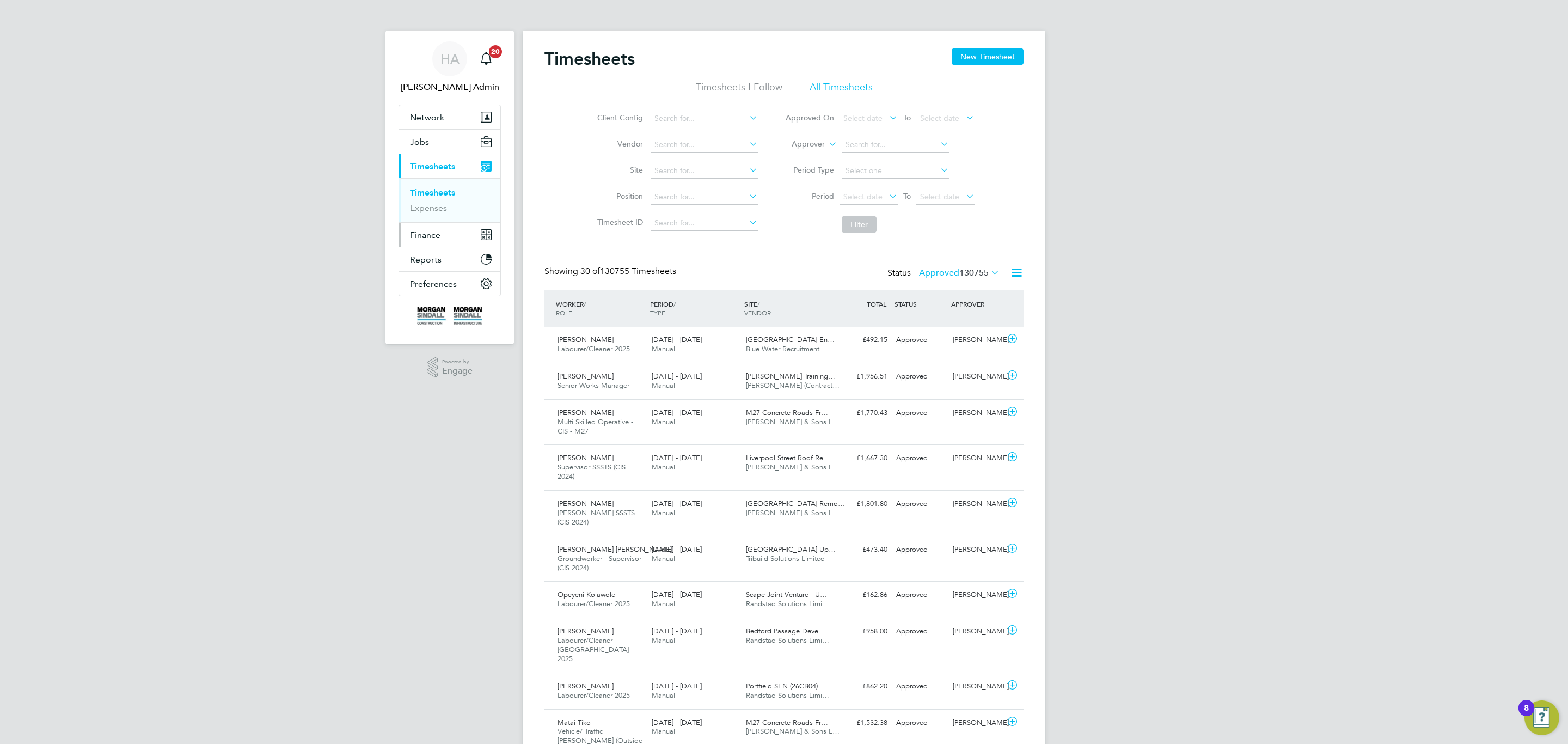
click at [457, 242] on button "Finance" at bounding box center [449, 234] width 101 height 24
click at [436, 240] on span "Finance" at bounding box center [425, 235] width 30 height 10
click at [428, 239] on span "Finance" at bounding box center [425, 235] width 30 height 10
click at [443, 270] on link "Contract POs" at bounding box center [436, 273] width 52 height 10
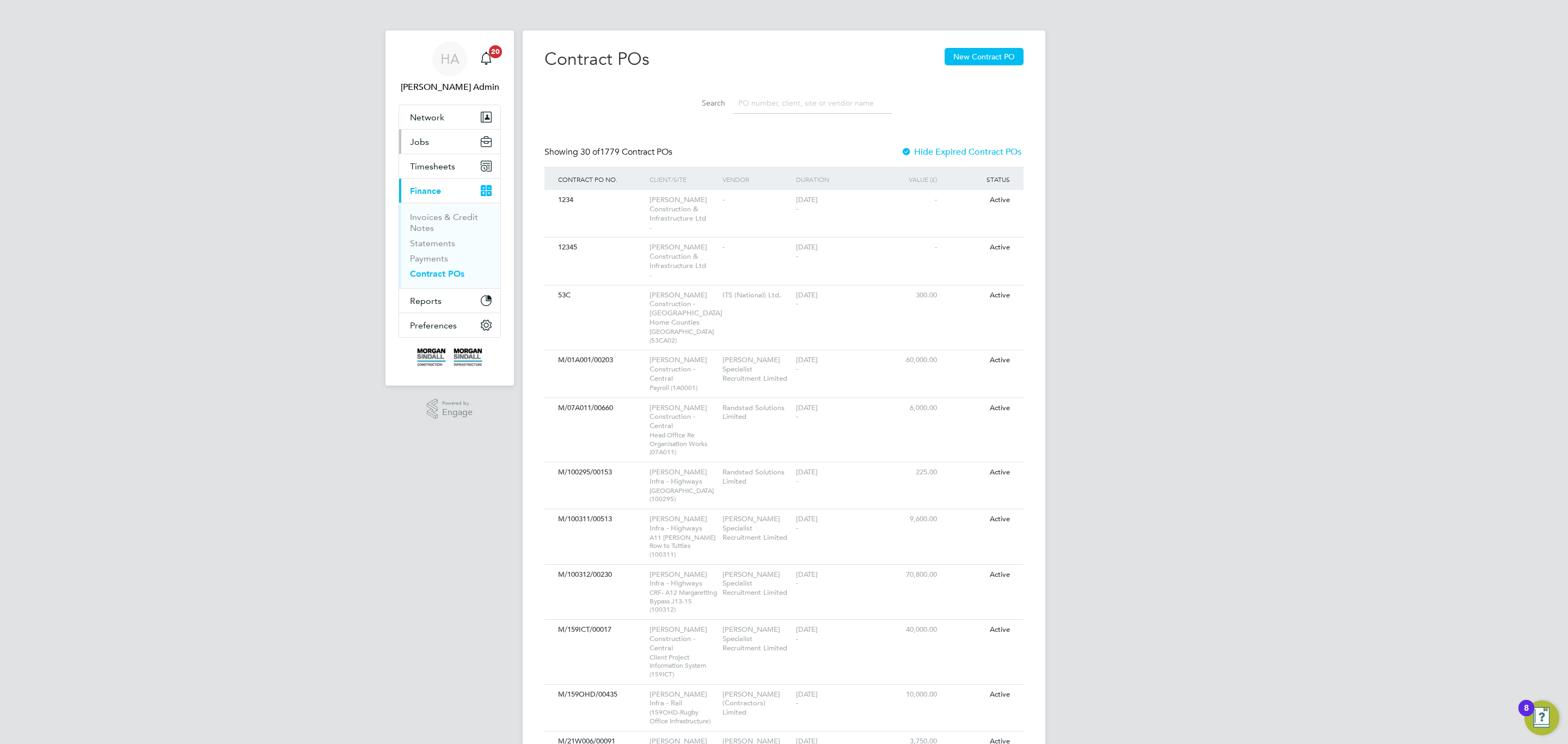
click at [443, 141] on button "Jobs" at bounding box center [449, 141] width 101 height 24
click at [440, 204] on link "Placements" at bounding box center [432, 199] width 45 height 10
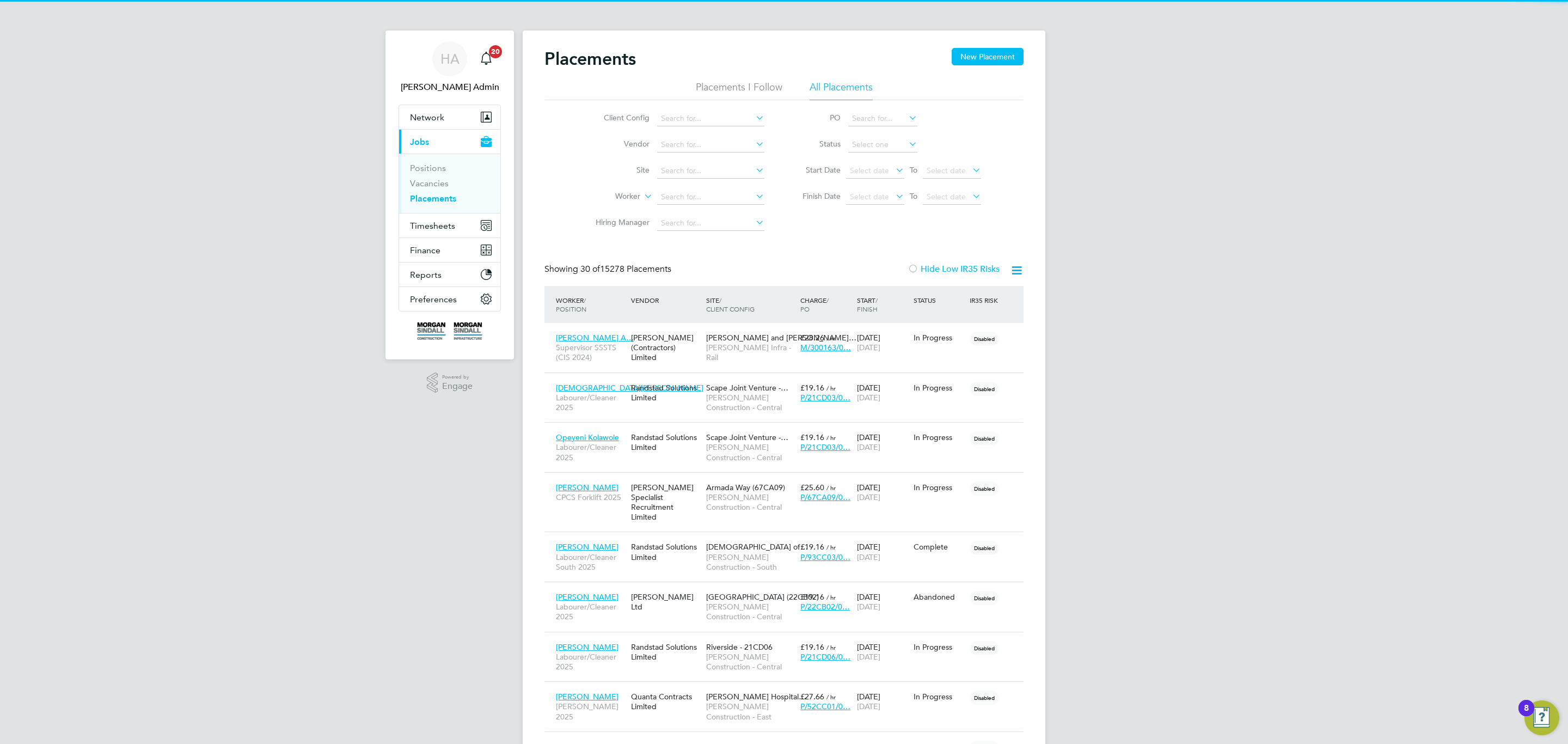
scroll to position [41, 95]
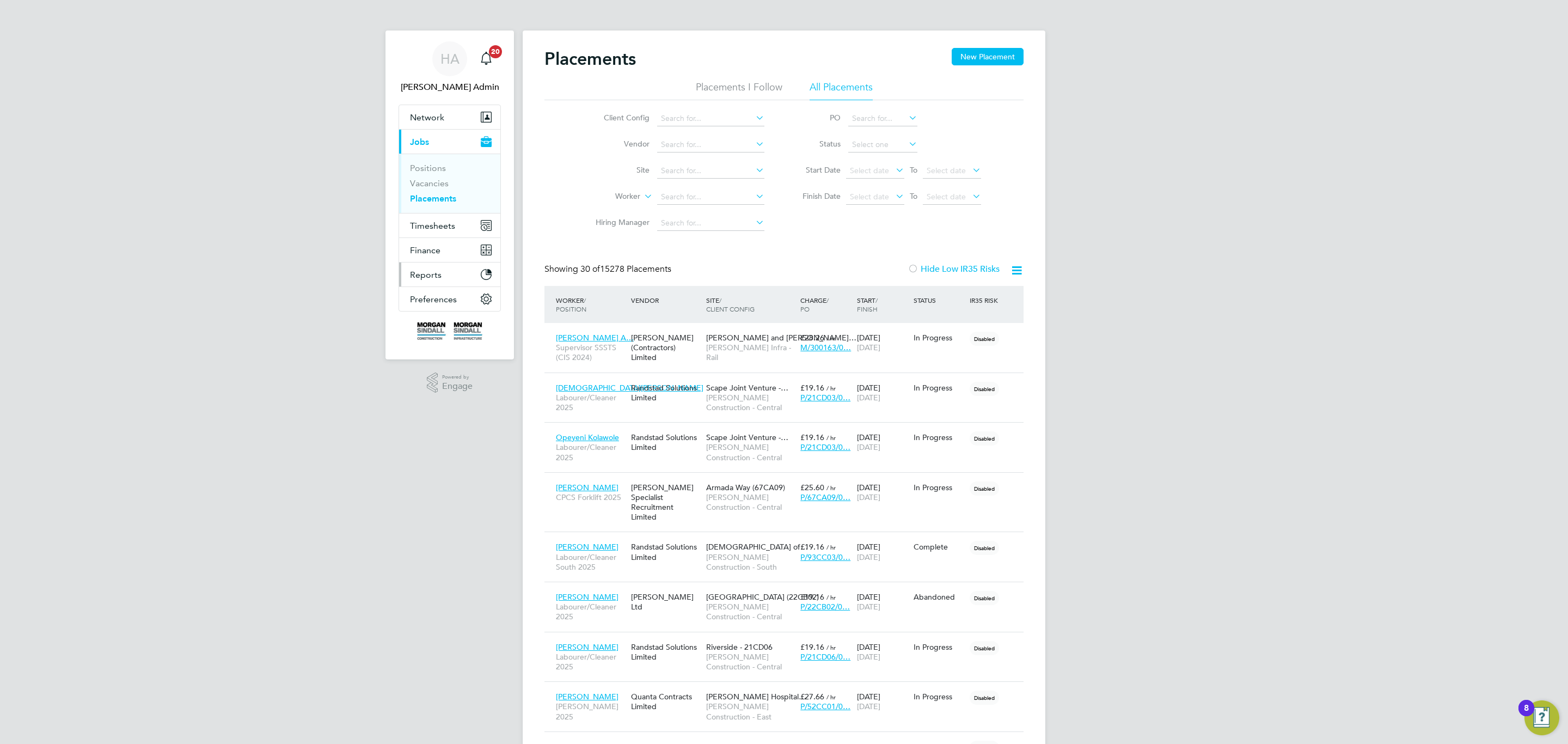
click at [438, 268] on button "Reports" at bounding box center [449, 274] width 101 height 24
click at [450, 239] on link "Report Downloads" at bounding box center [447, 242] width 75 height 10
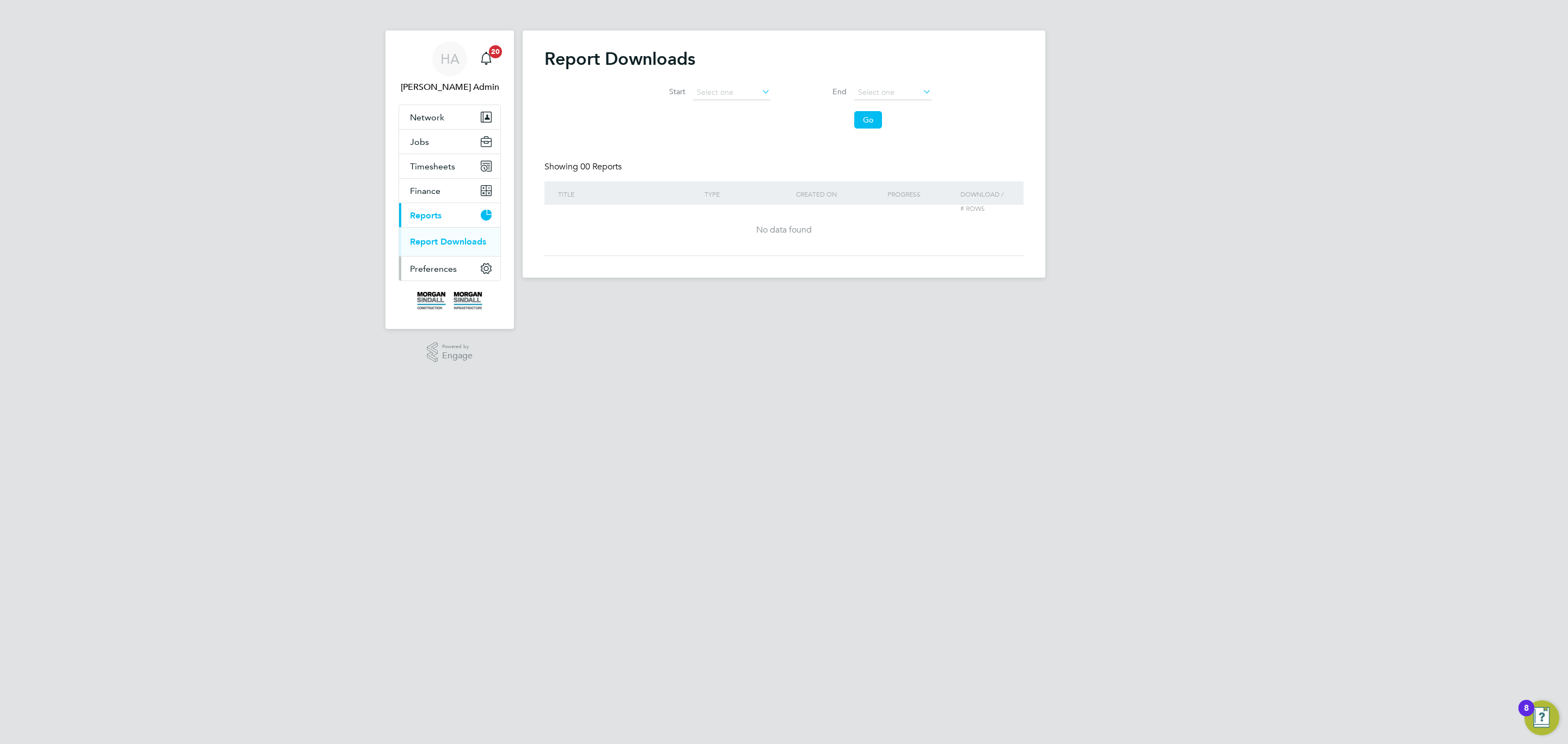
click at [448, 276] on button "Preferences" at bounding box center [449, 268] width 101 height 24
click at [448, 296] on link "VMS Configurations" at bounding box center [450, 296] width 80 height 10
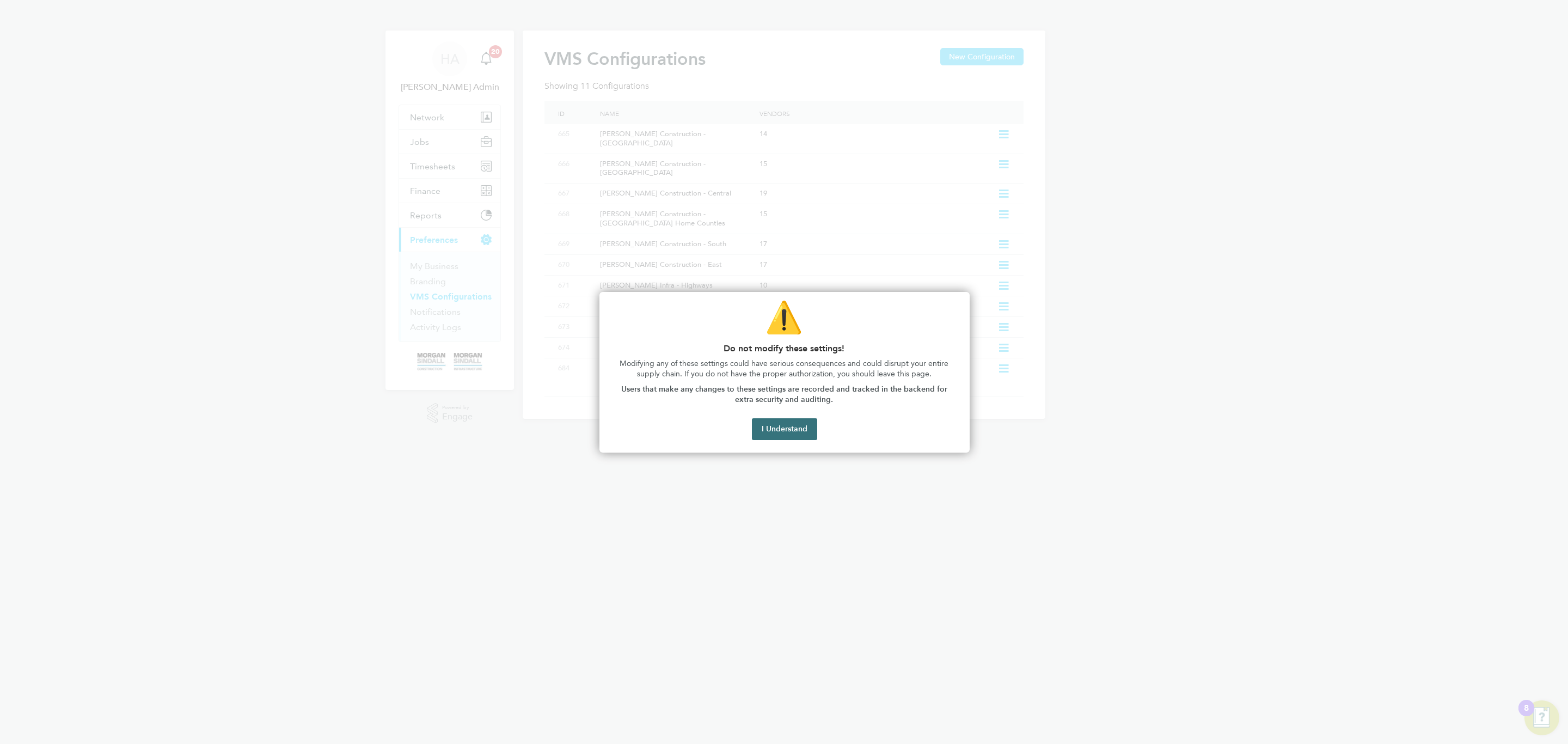
click at [785, 427] on button "I Understand" at bounding box center [785, 429] width 65 height 21
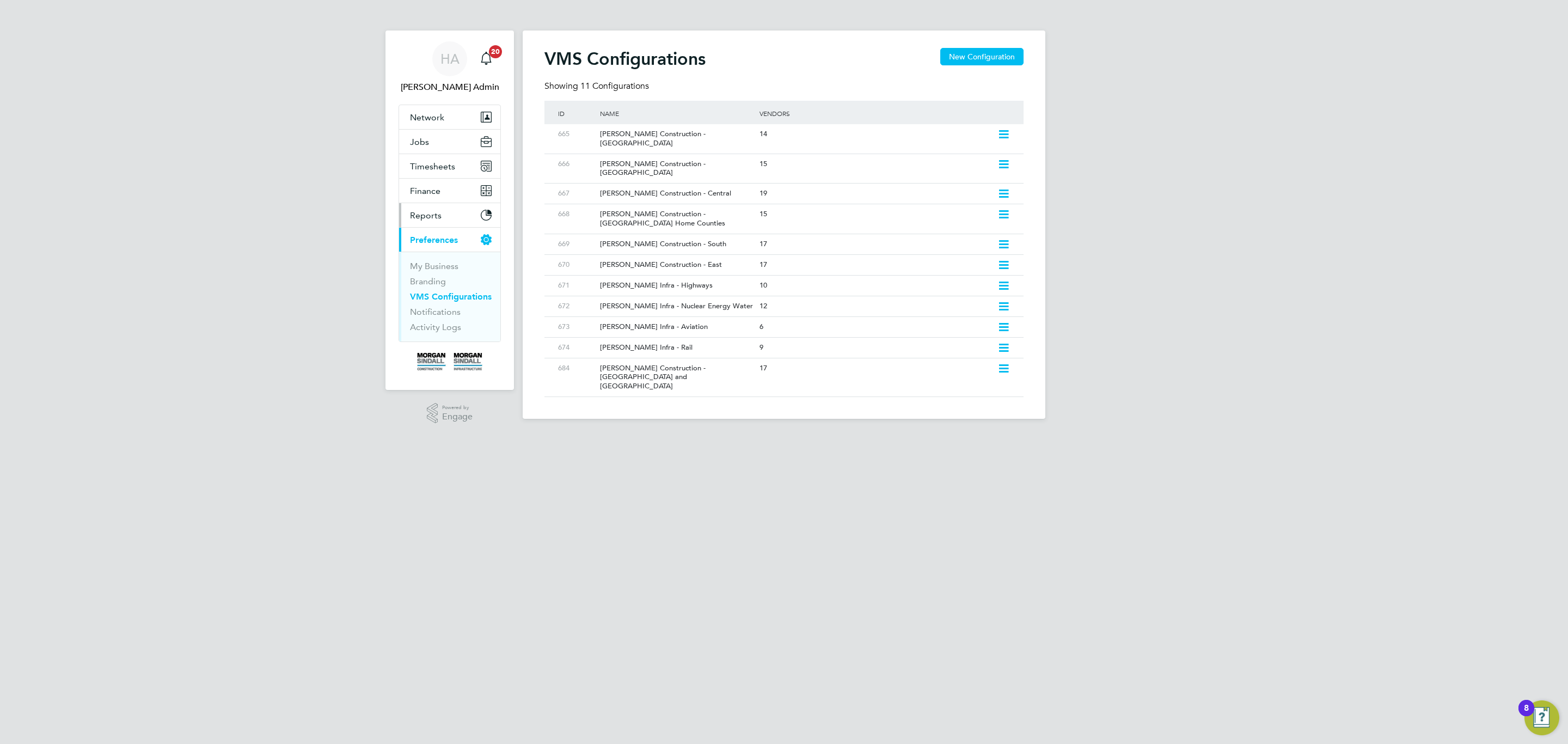
click at [487, 222] on button "Reports" at bounding box center [449, 215] width 101 height 24
click at [441, 243] on link "Report Downloads" at bounding box center [447, 242] width 75 height 10
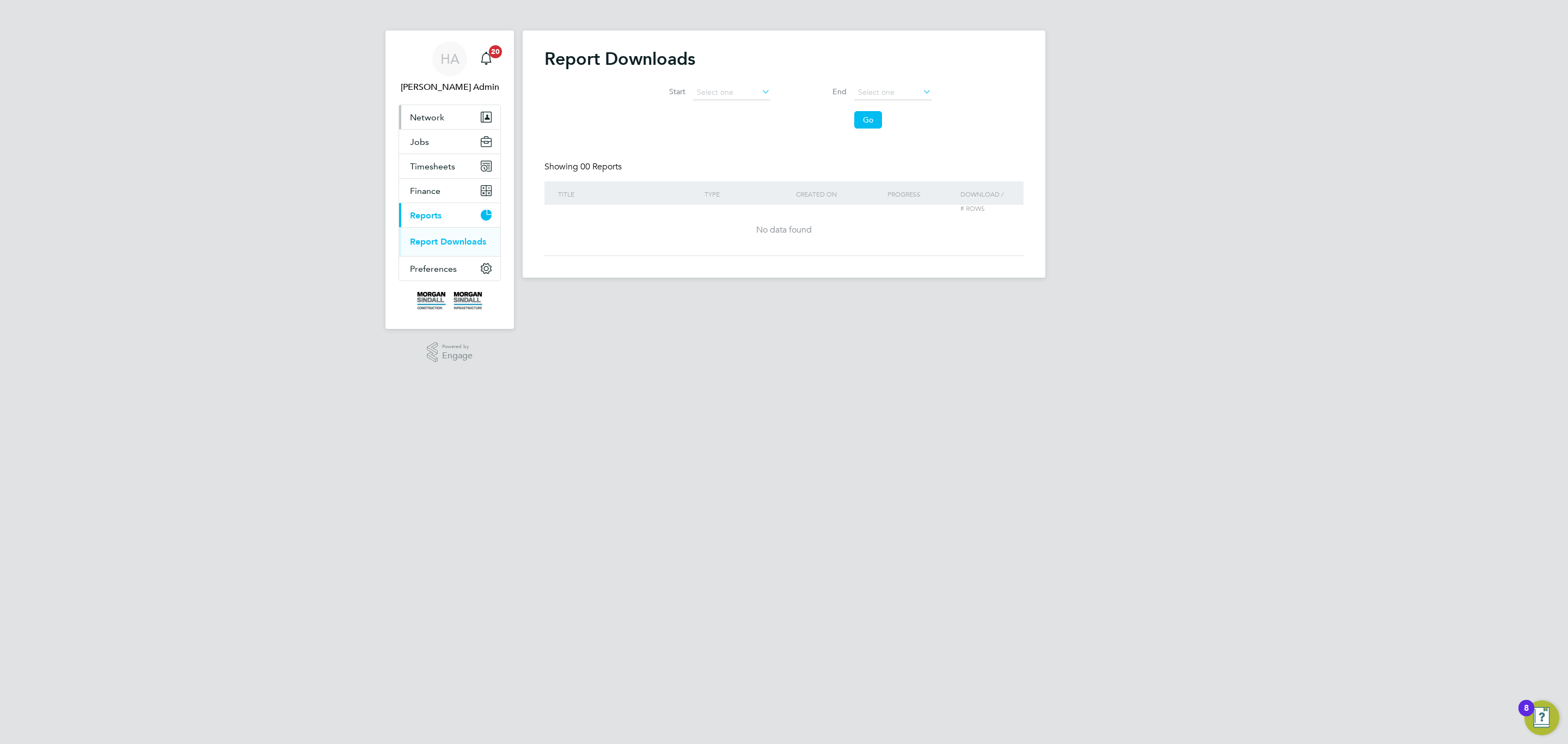
click at [444, 109] on button "Network" at bounding box center [449, 117] width 101 height 24
click at [760, 90] on icon at bounding box center [760, 91] width 0 height 16
click at [530, 170] on div "Report Downloads Start End Go Showing 00 Reports Title Type Created On Progress…" at bounding box center [783, 154] width 522 height 248
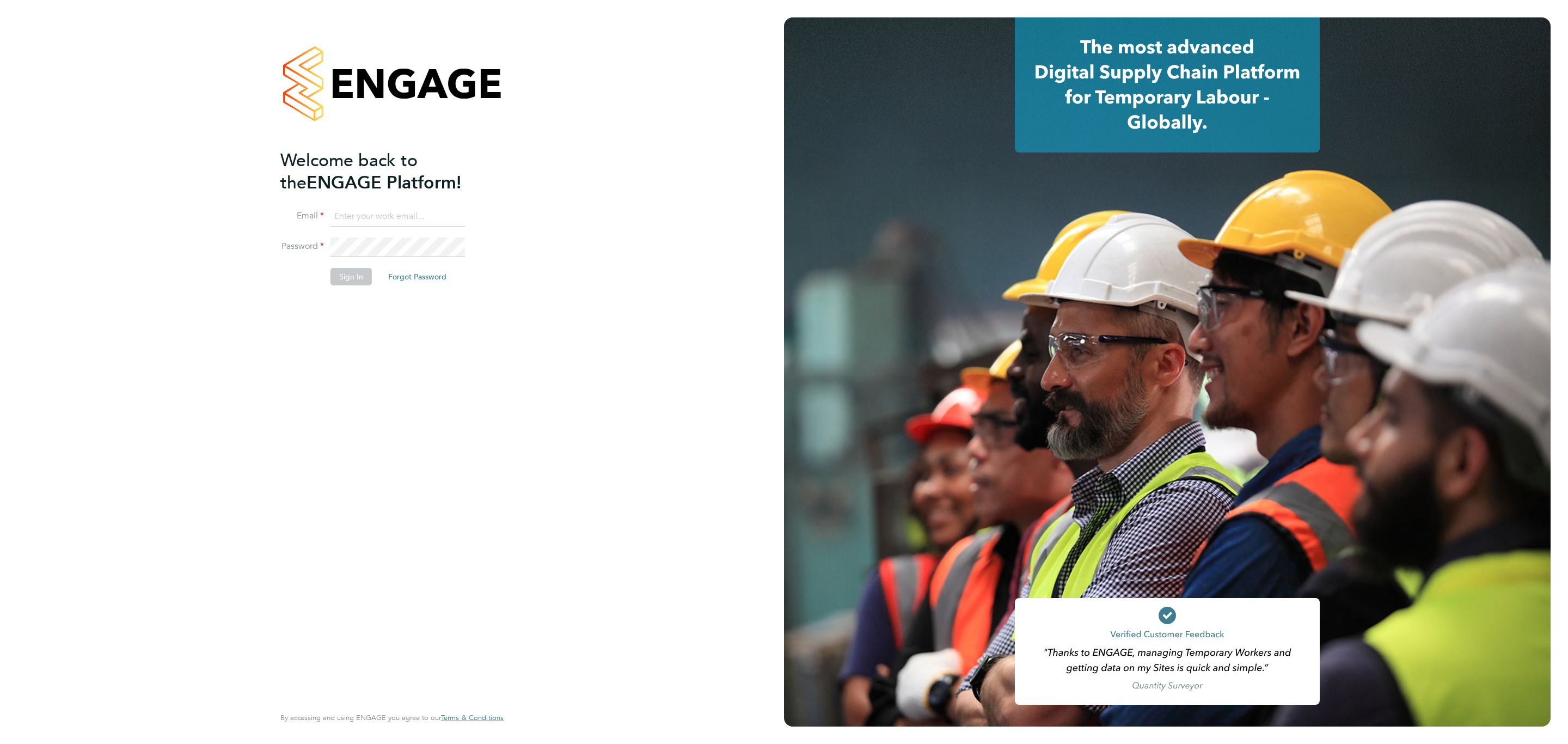
click at [395, 205] on ng-template "Welcome back to the ENGAGE Platform! Email Password Sign In Forgot Password" at bounding box center [386, 222] width 212 height 147
click at [402, 214] on input at bounding box center [398, 216] width 134 height 20
type input "[EMAIL_ADDRESS][PERSON_NAME][DOMAIN_NAME]"
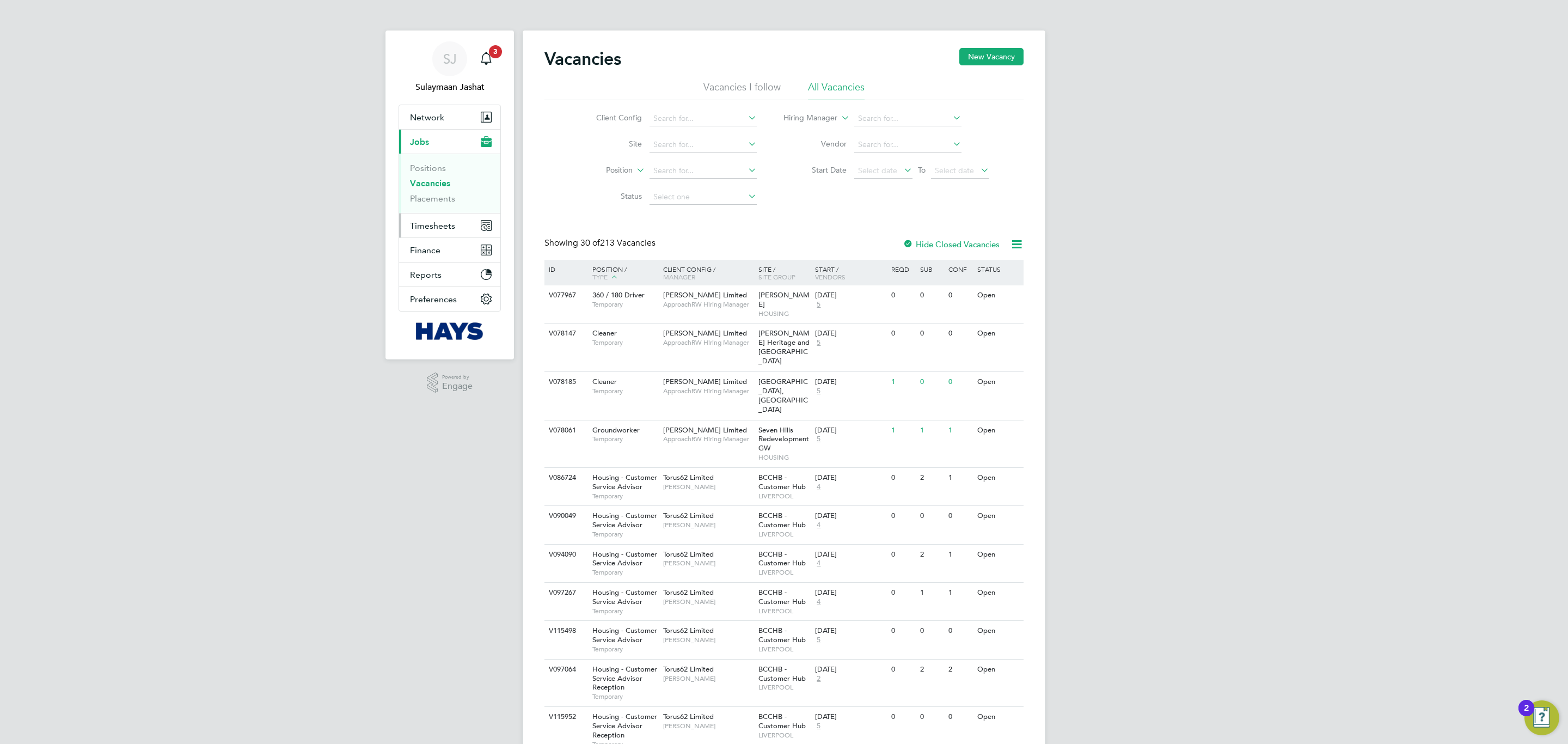
click at [434, 231] on span "Timesheets" at bounding box center [432, 225] width 45 height 10
click at [442, 194] on link "Timesheets" at bounding box center [432, 192] width 45 height 10
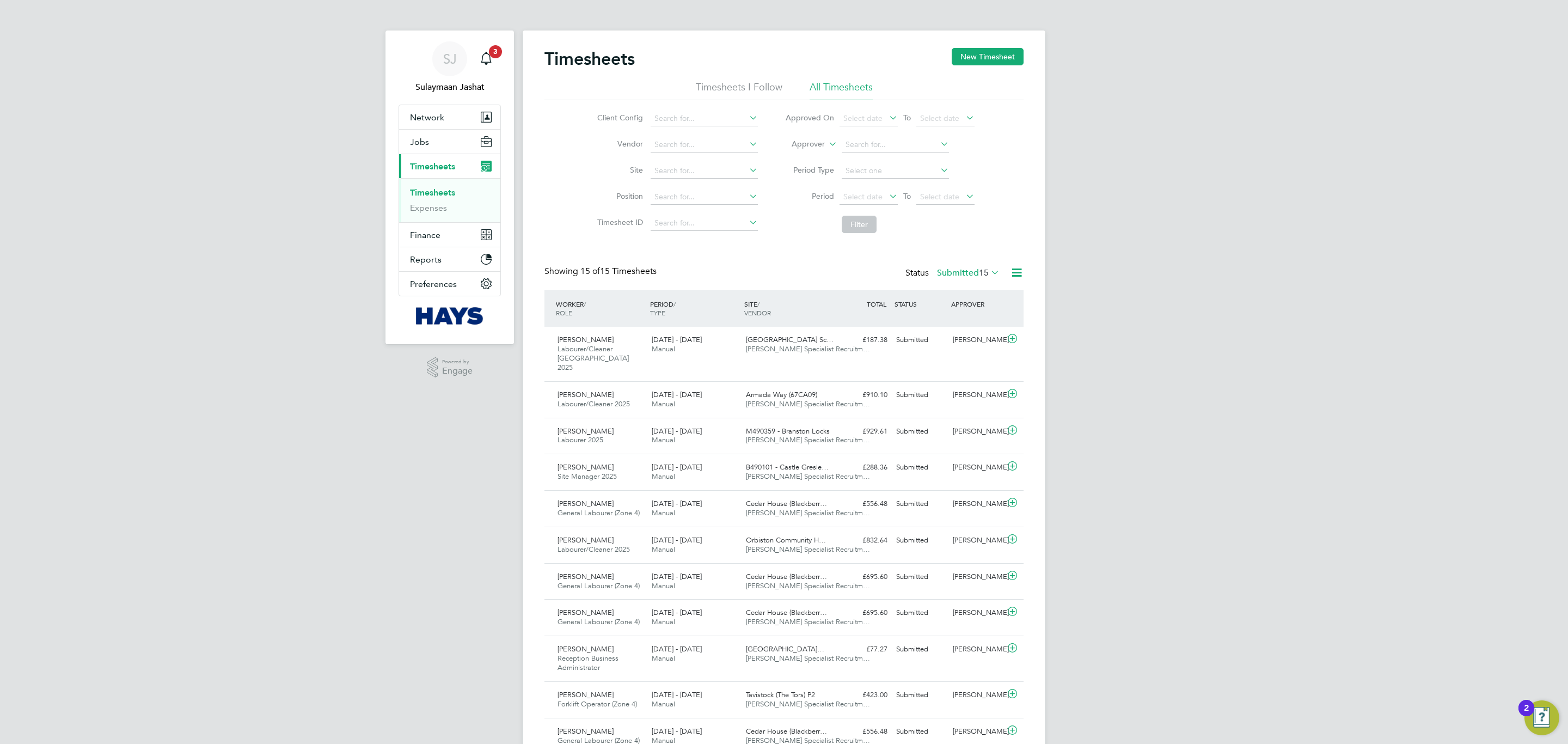
click at [812, 149] on div "Timesheets New Timesheet Timesheets I Follow All Timesheets Client Config Vendo…" at bounding box center [783, 476] width 522 height 891
click at [808, 157] on li "Worker" at bounding box center [797, 157] width 54 height 14
click at [862, 149] on input at bounding box center [895, 145] width 107 height 16
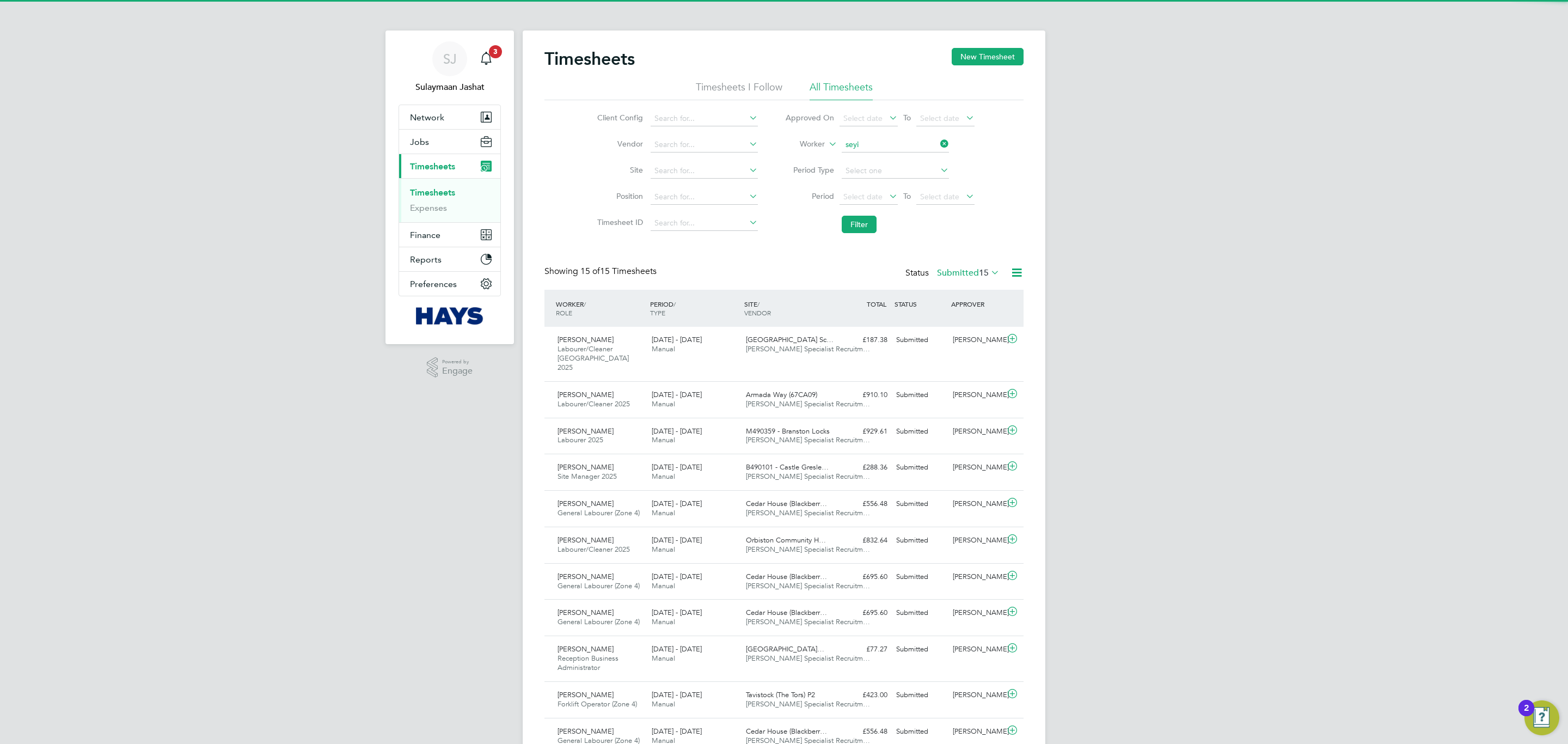
click at [944, 159] on li "[PERSON_NAME]" at bounding box center [895, 160] width 109 height 15
type input "[PERSON_NAME]"
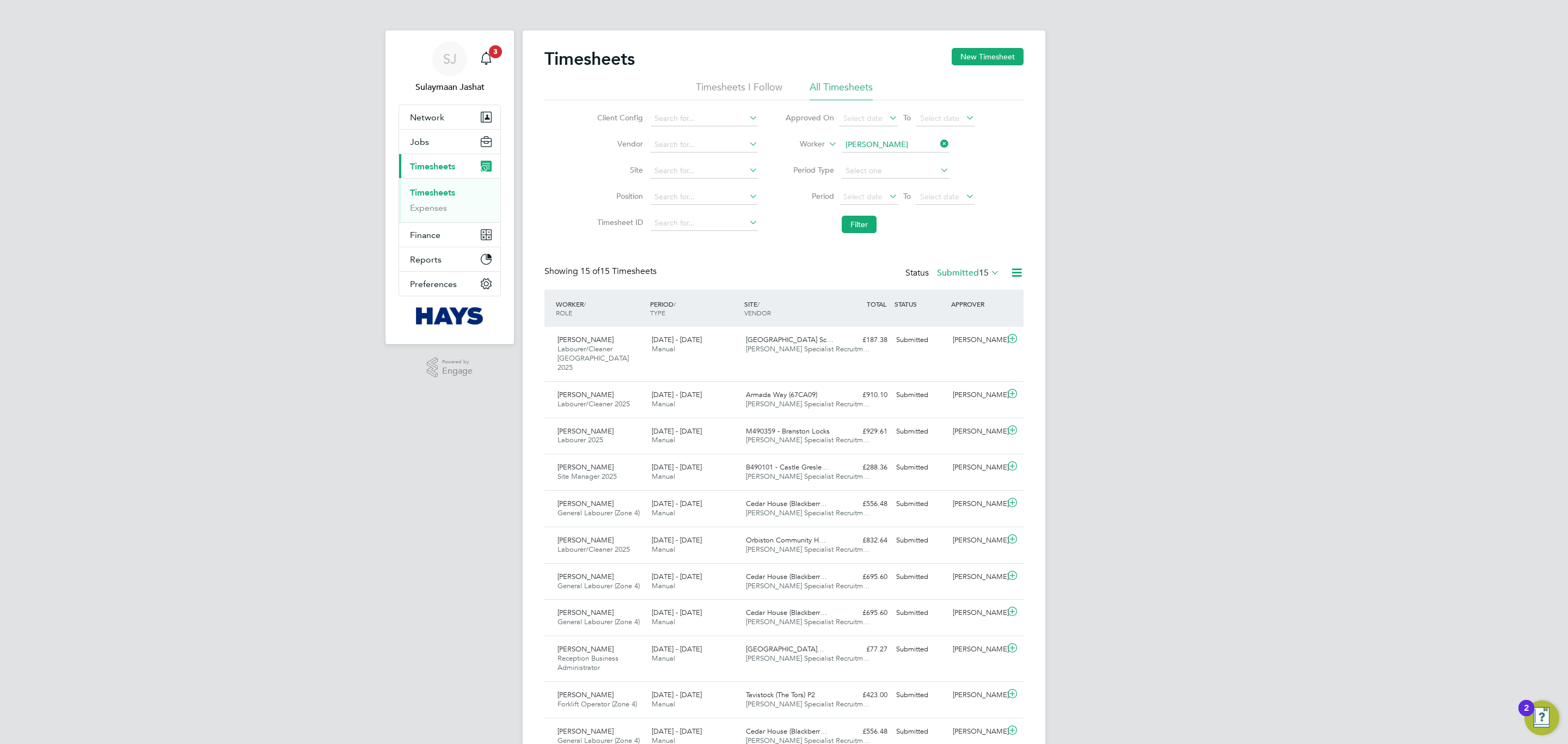
click at [853, 214] on li "Filter" at bounding box center [879, 224] width 217 height 28
click at [853, 220] on button "Filter" at bounding box center [859, 225] width 35 height 18
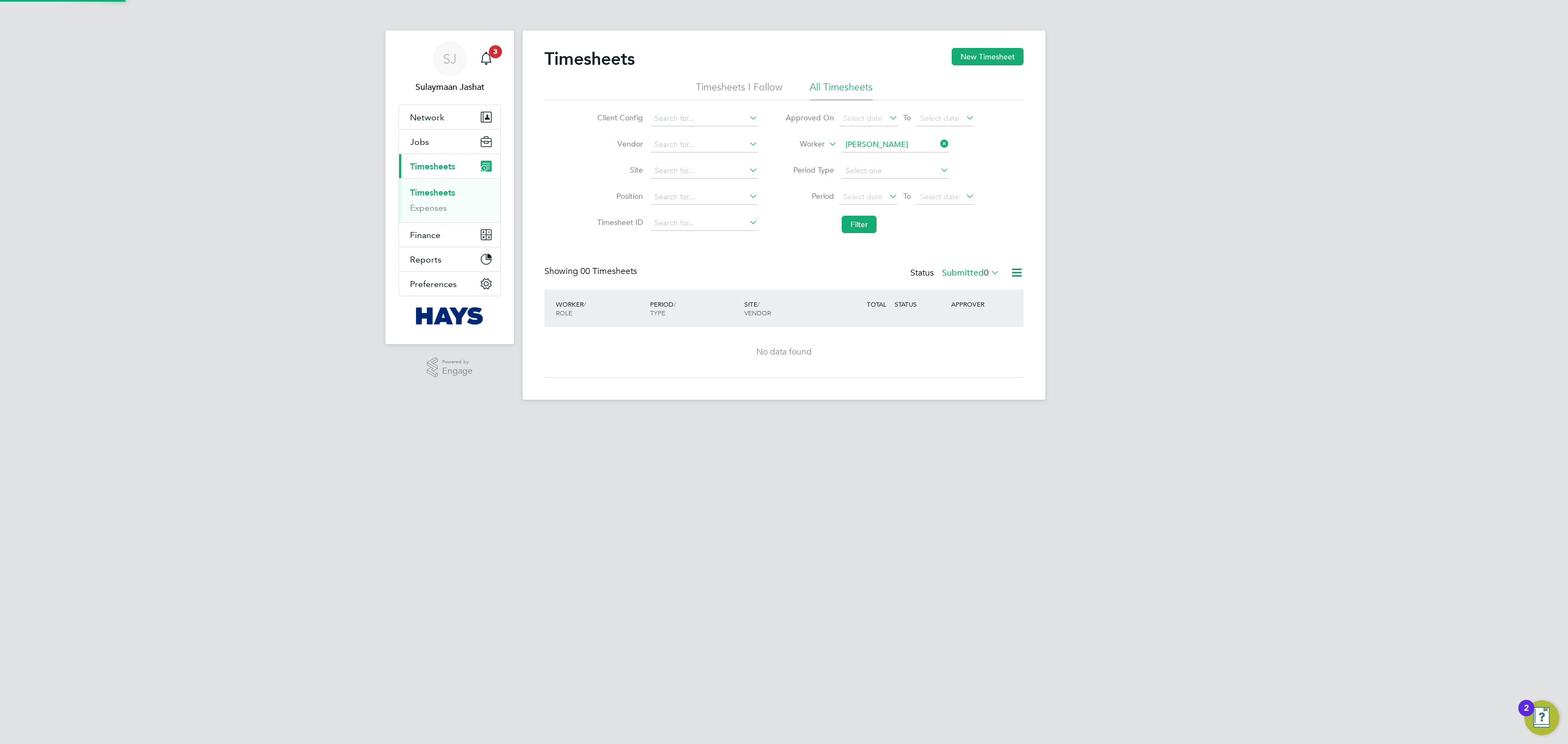
click at [959, 275] on label "Submitted 0" at bounding box center [971, 273] width 58 height 11
click at [959, 294] on li "All" at bounding box center [964, 293] width 50 height 16
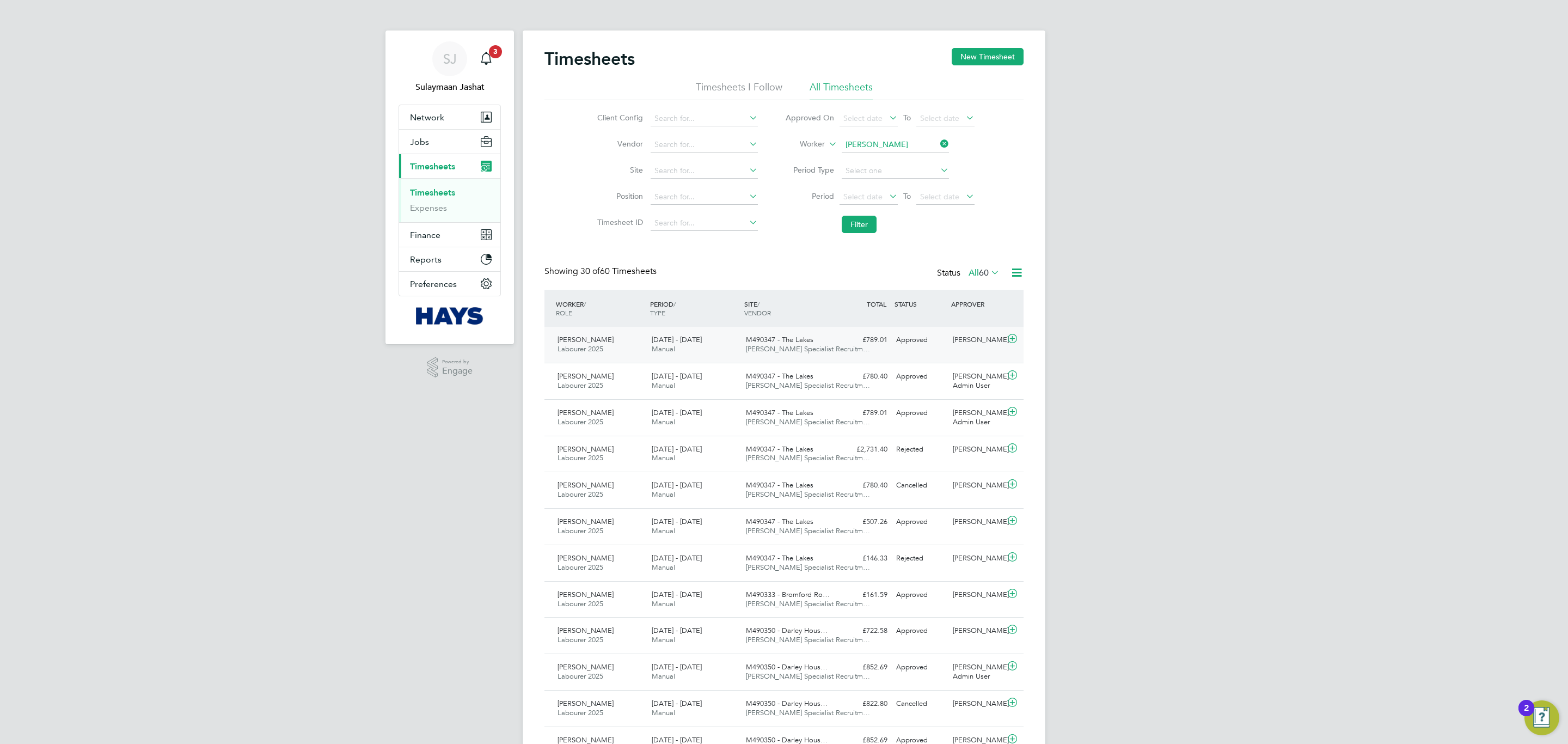
click at [932, 344] on div "Approved" at bounding box center [920, 340] width 57 height 18
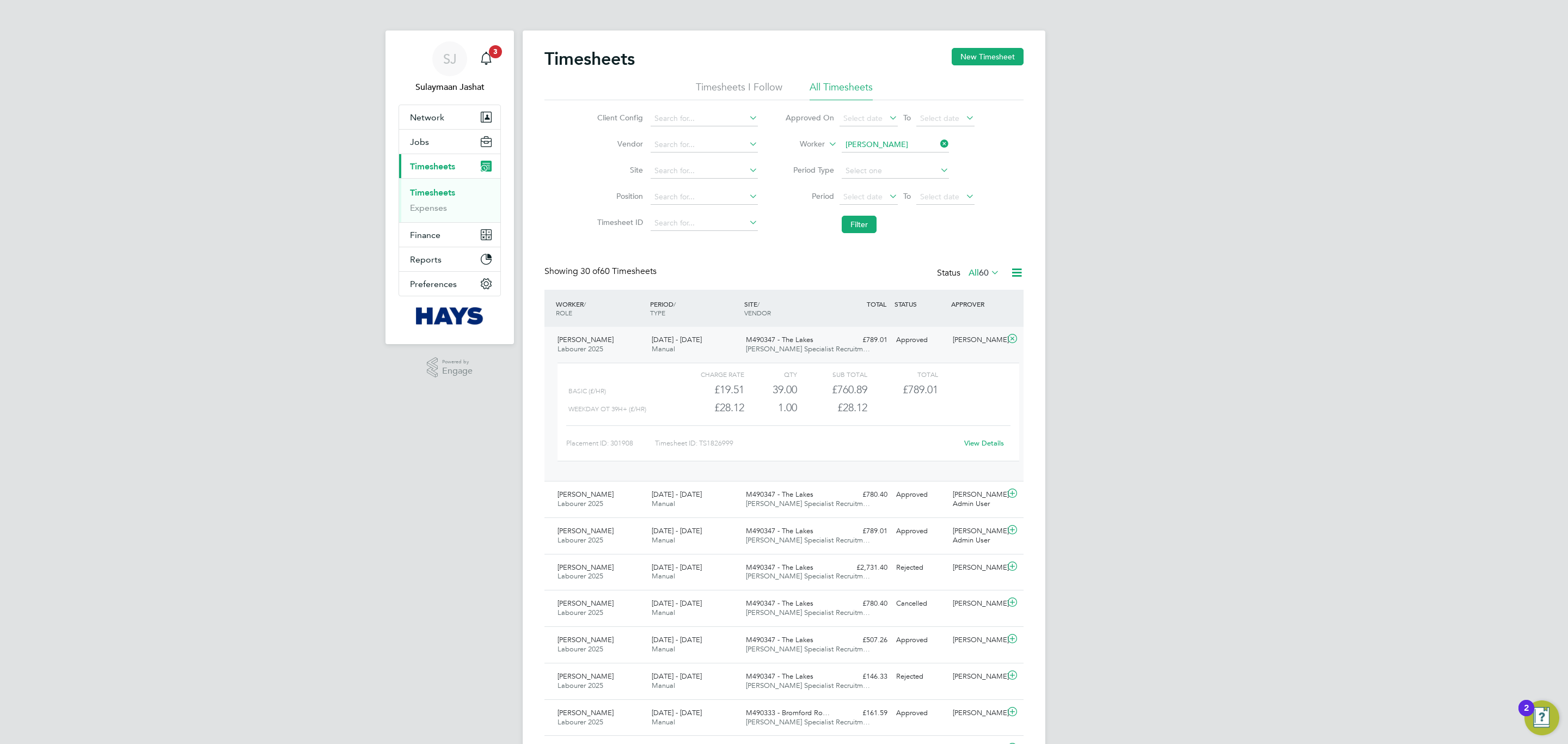
click at [982, 443] on link "View Details" at bounding box center [984, 443] width 40 height 10
click at [897, 204] on div "Select date To Select date" at bounding box center [907, 197] width 135 height 16
click at [887, 199] on icon at bounding box center [887, 196] width 0 height 16
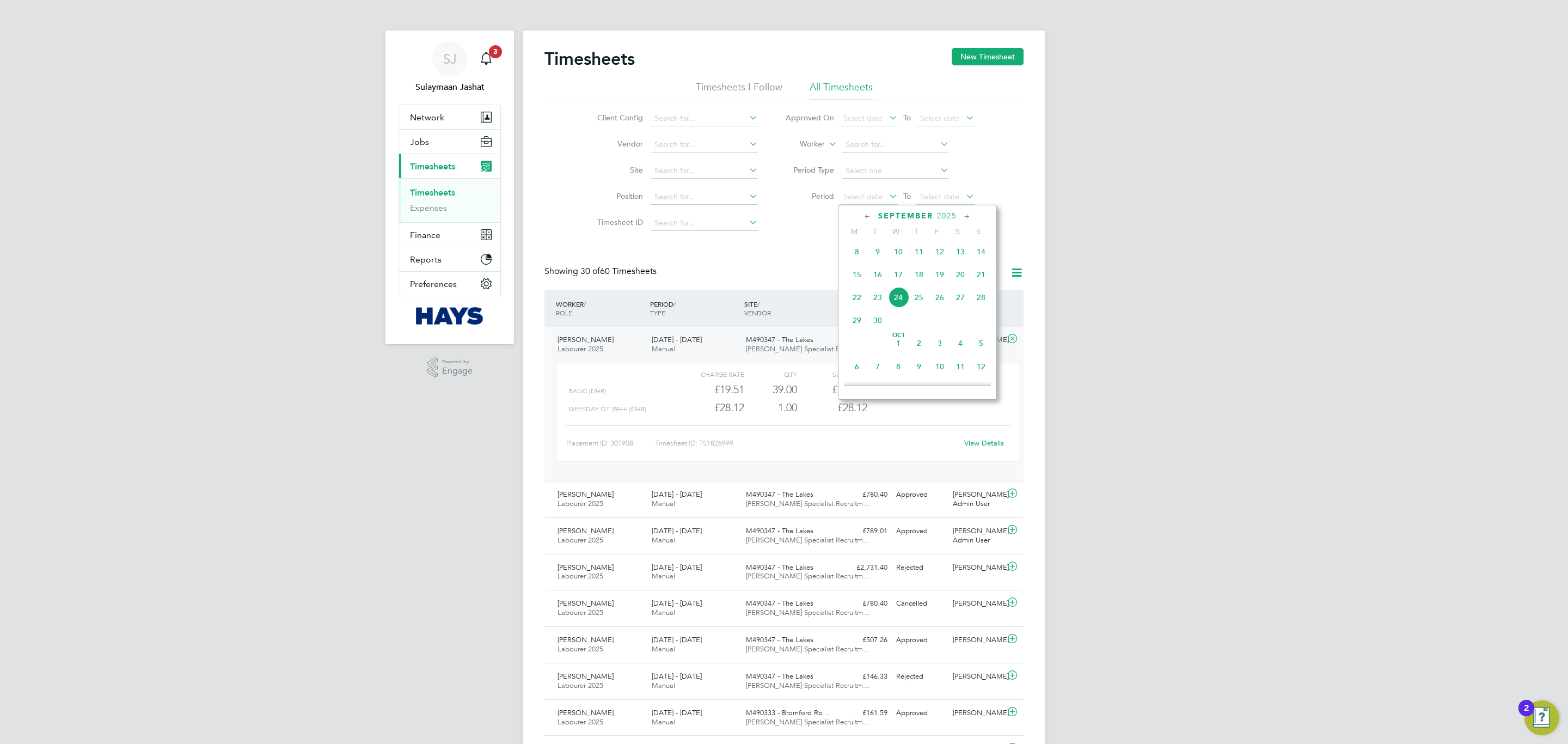
drag, startPoint x: 956, startPoint y: 259, endPoint x: 941, endPoint y: 231, distance: 31.8
click at [957, 256] on span "13" at bounding box center [961, 251] width 21 height 21
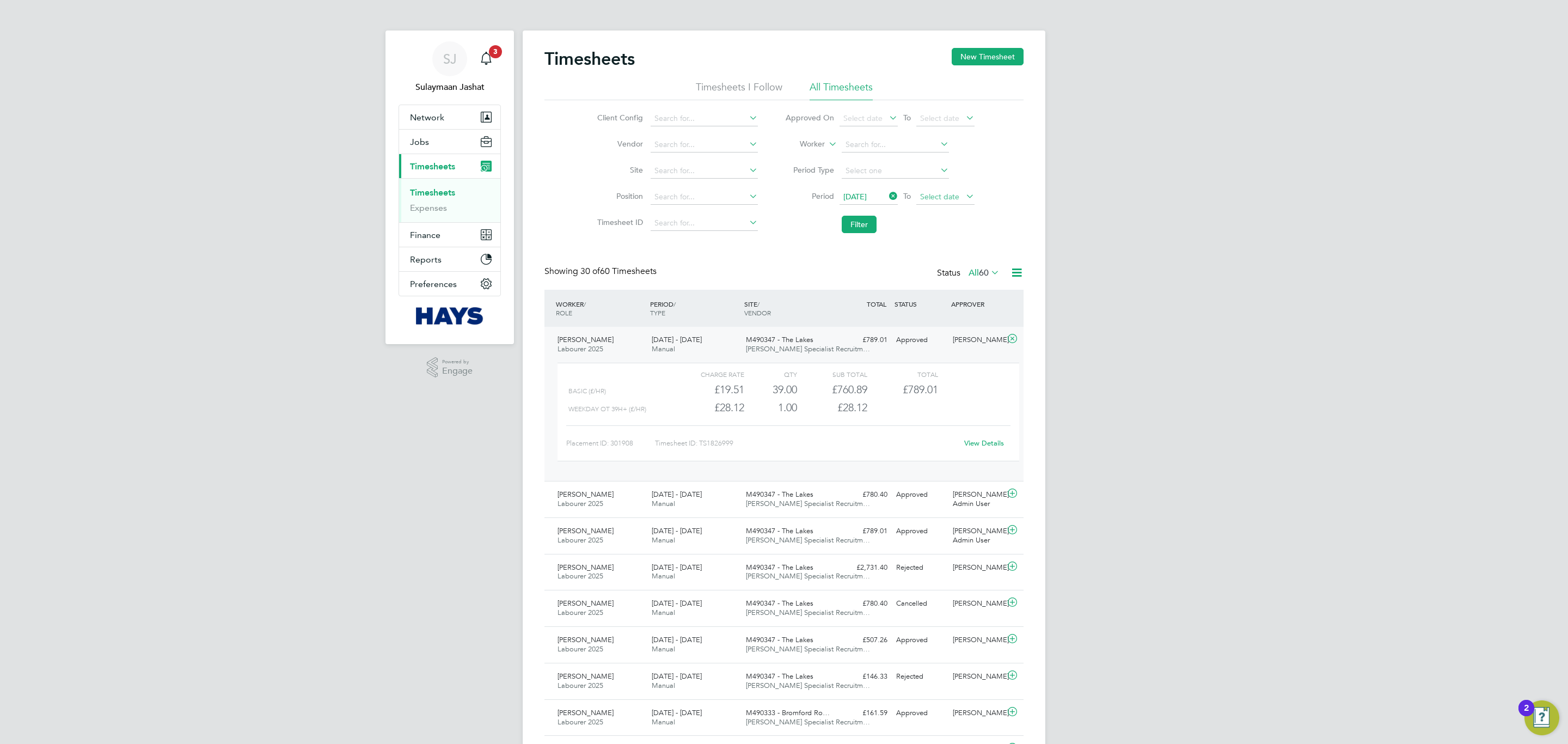
click at [941, 195] on span "Select date" at bounding box center [939, 196] width 39 height 10
click at [1008, 281] on span "19" at bounding box center [1018, 274] width 21 height 21
click at [846, 220] on button "Filter" at bounding box center [859, 225] width 35 height 18
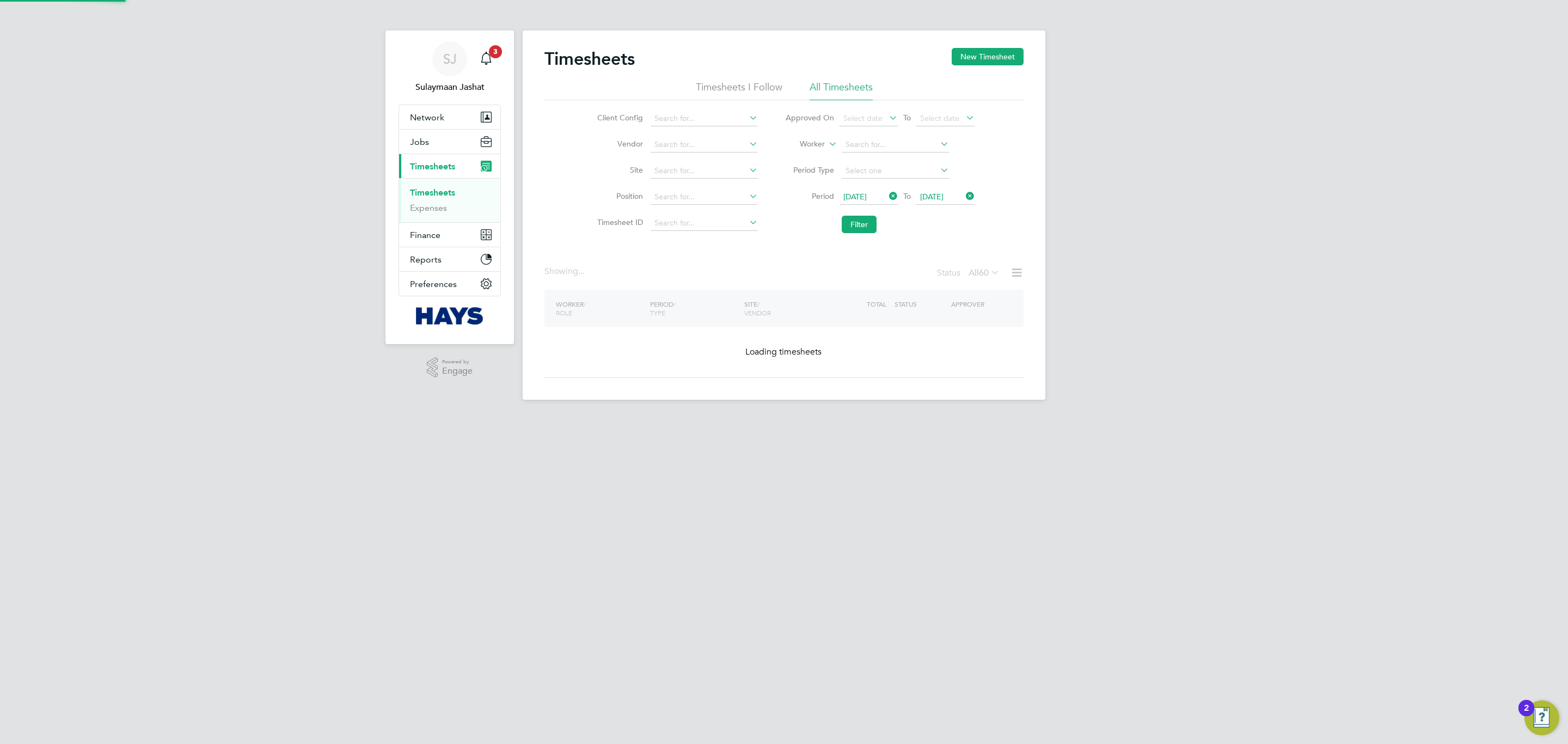
click at [986, 273] on span "60" at bounding box center [984, 273] width 10 height 11
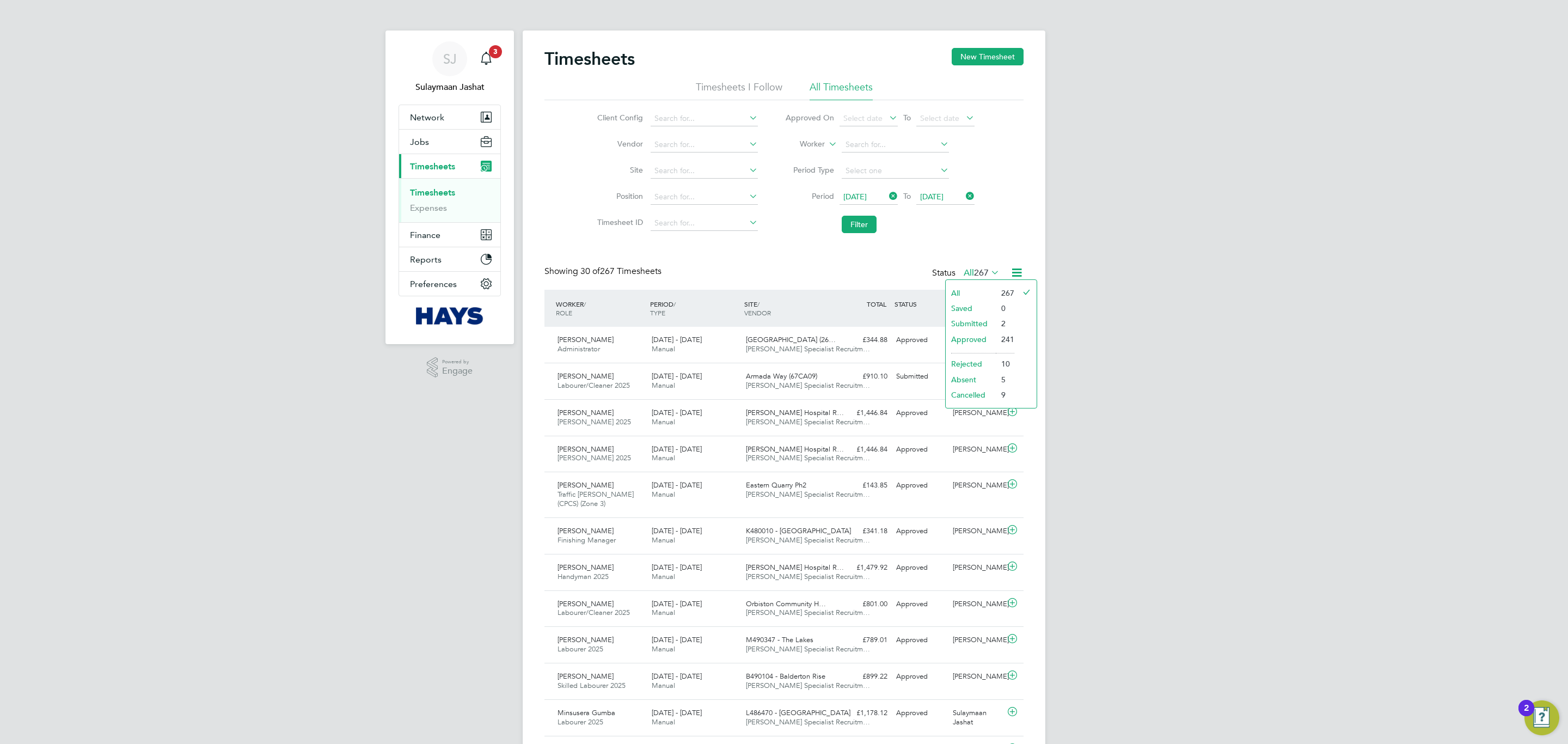
click at [984, 327] on li "Submitted" at bounding box center [971, 323] width 50 height 16
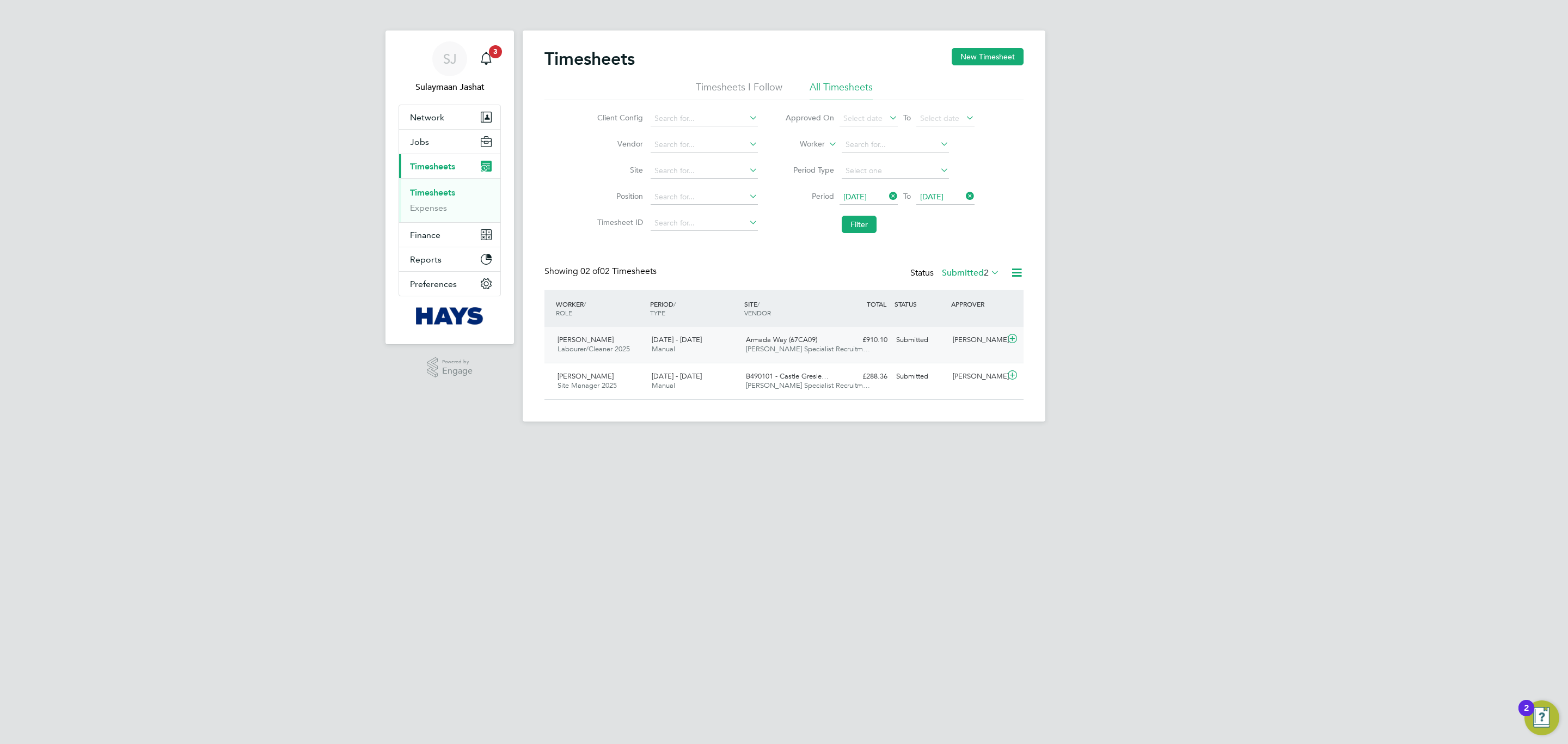
click at [685, 358] on div "[DATE] - [DATE] Manual" at bounding box center [694, 344] width 94 height 27
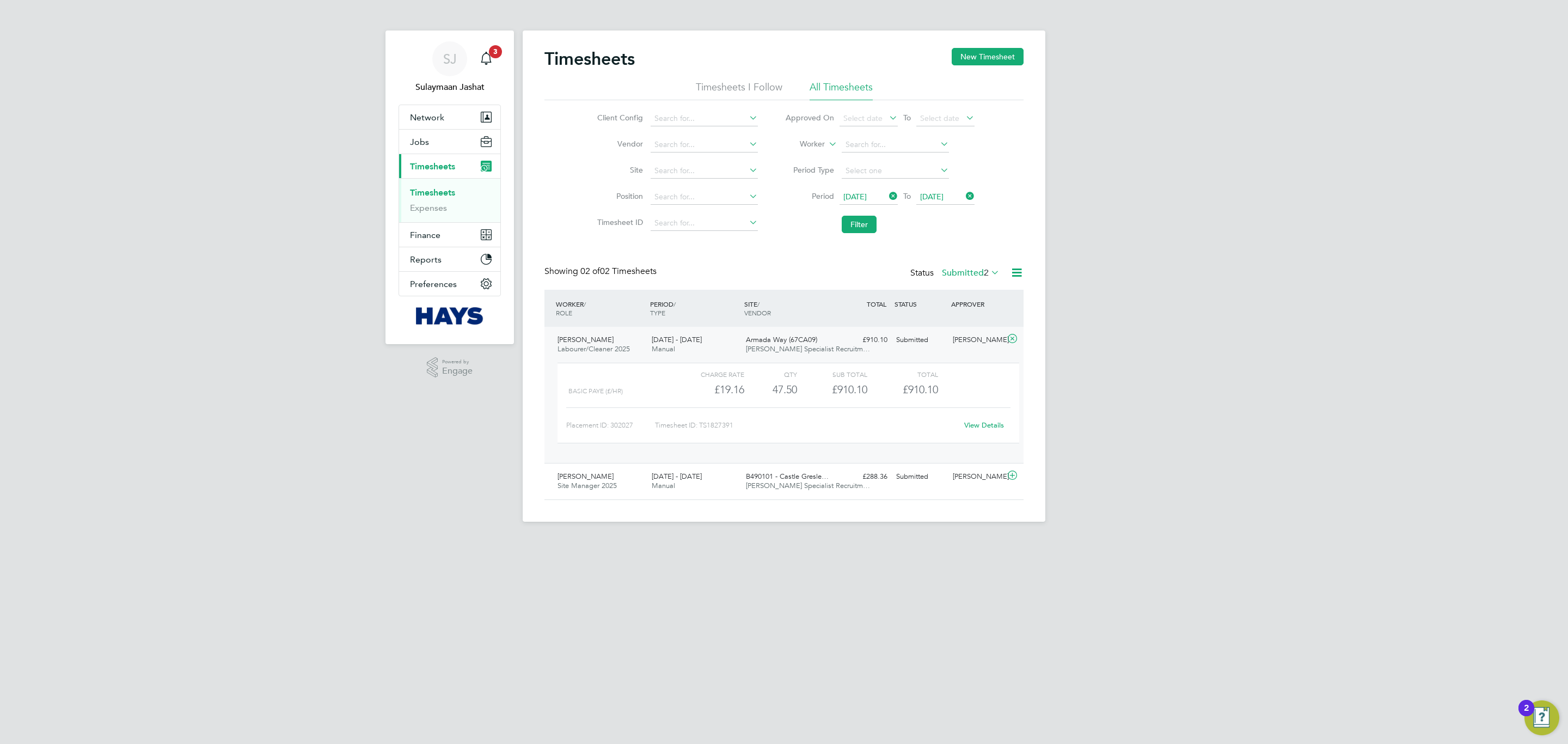
click at [984, 426] on link "View Details" at bounding box center [984, 425] width 40 height 10
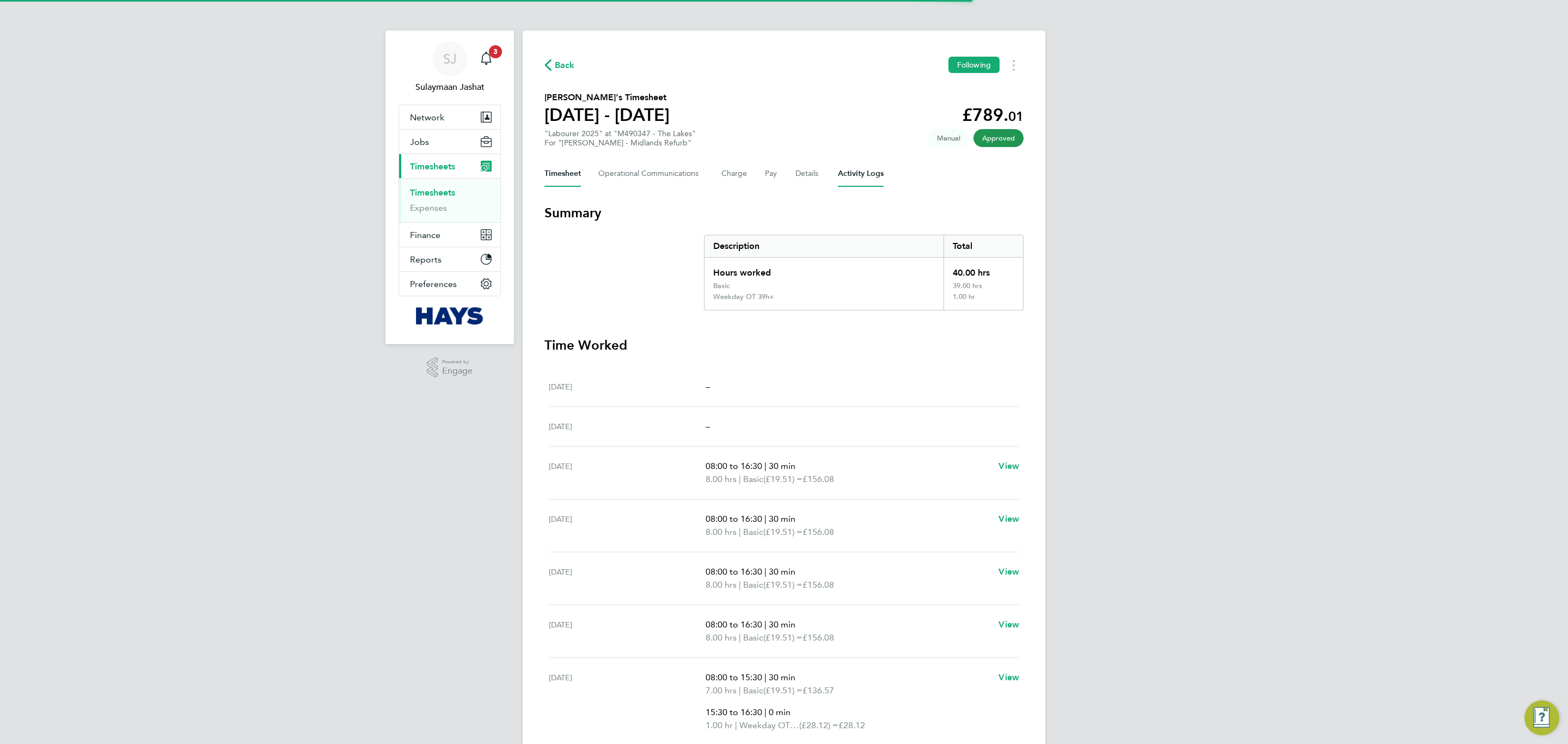
click at [862, 173] on Logs-tab "Activity Logs" at bounding box center [861, 173] width 46 height 26
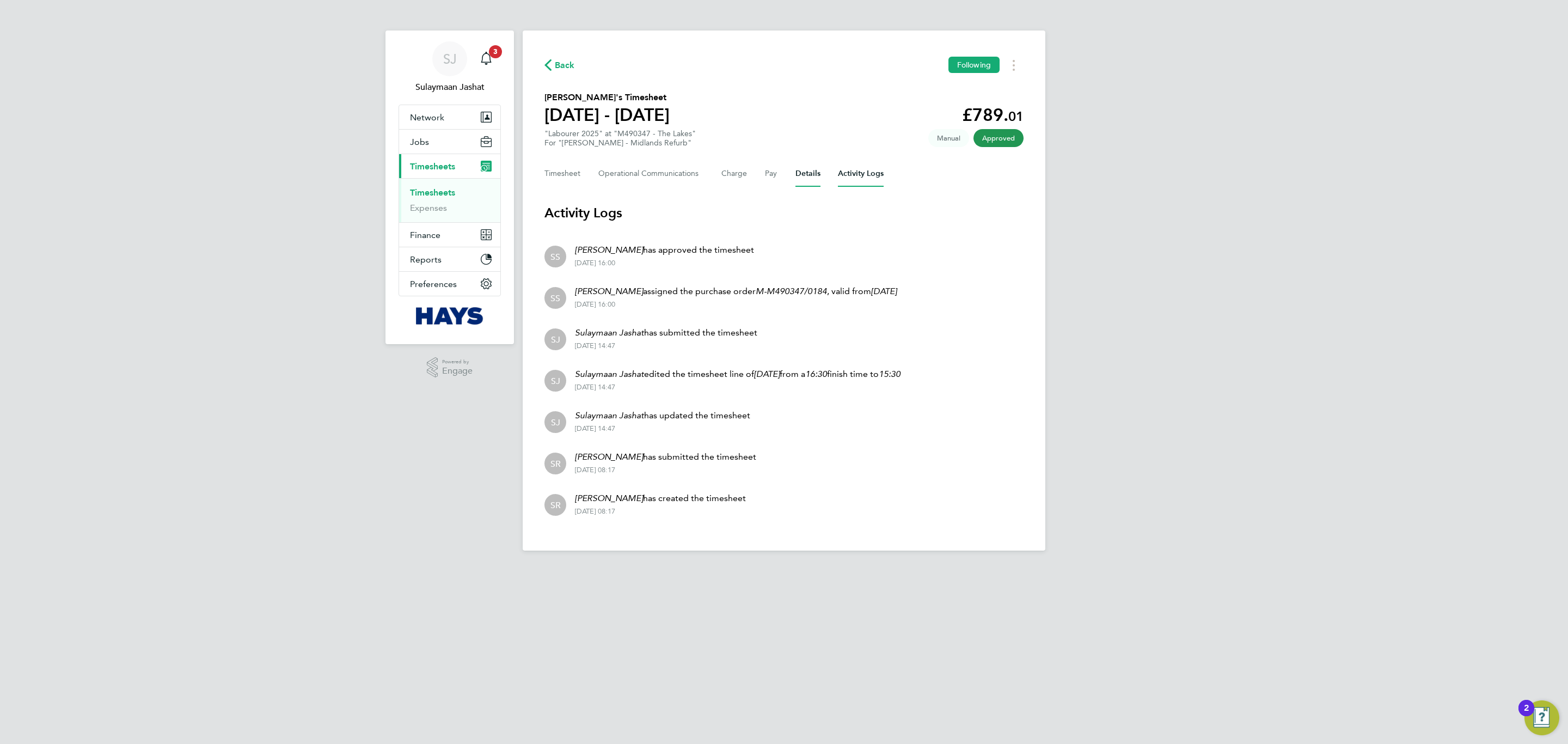
click at [797, 178] on button "Details" at bounding box center [808, 173] width 25 height 26
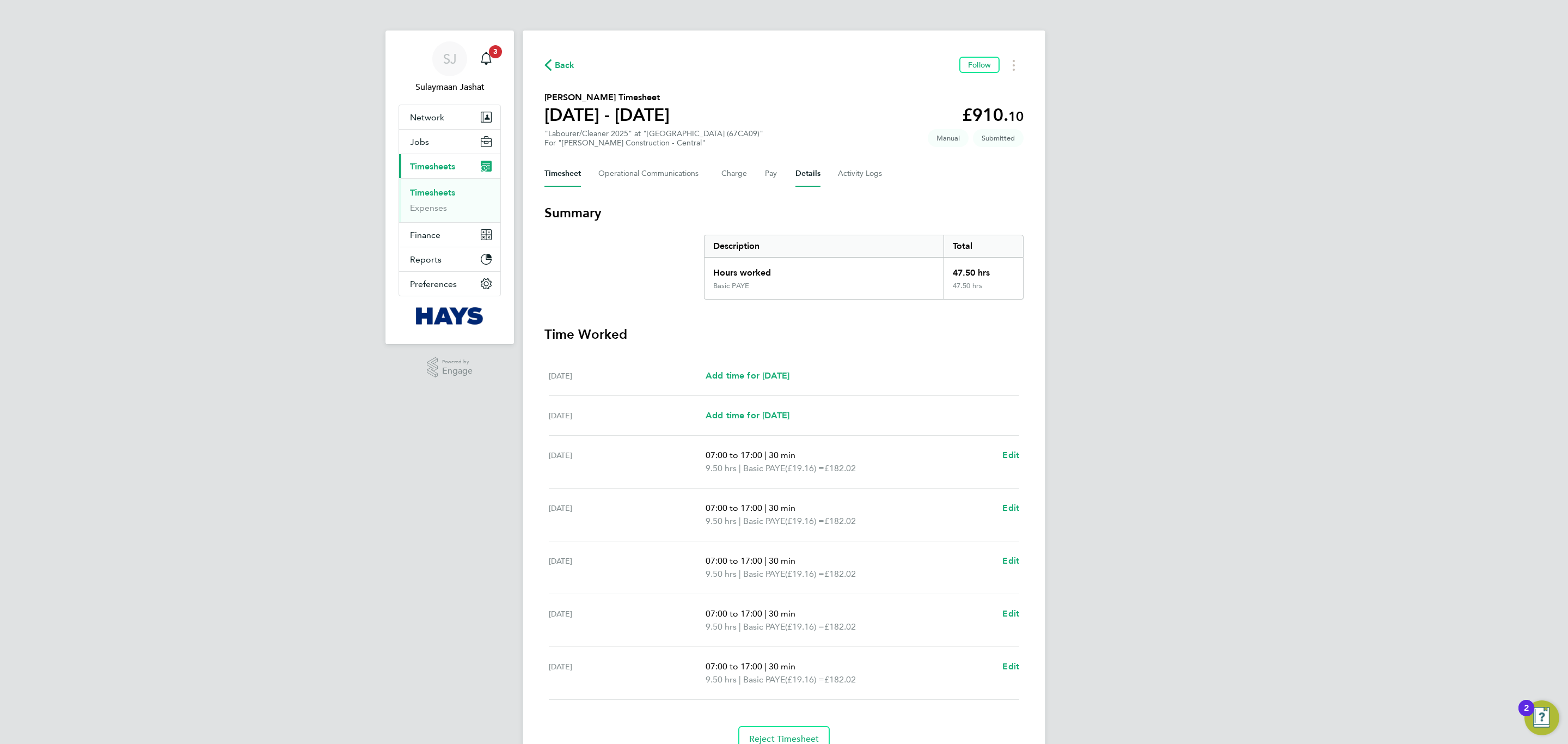
click at [800, 183] on button "Details" at bounding box center [808, 173] width 25 height 26
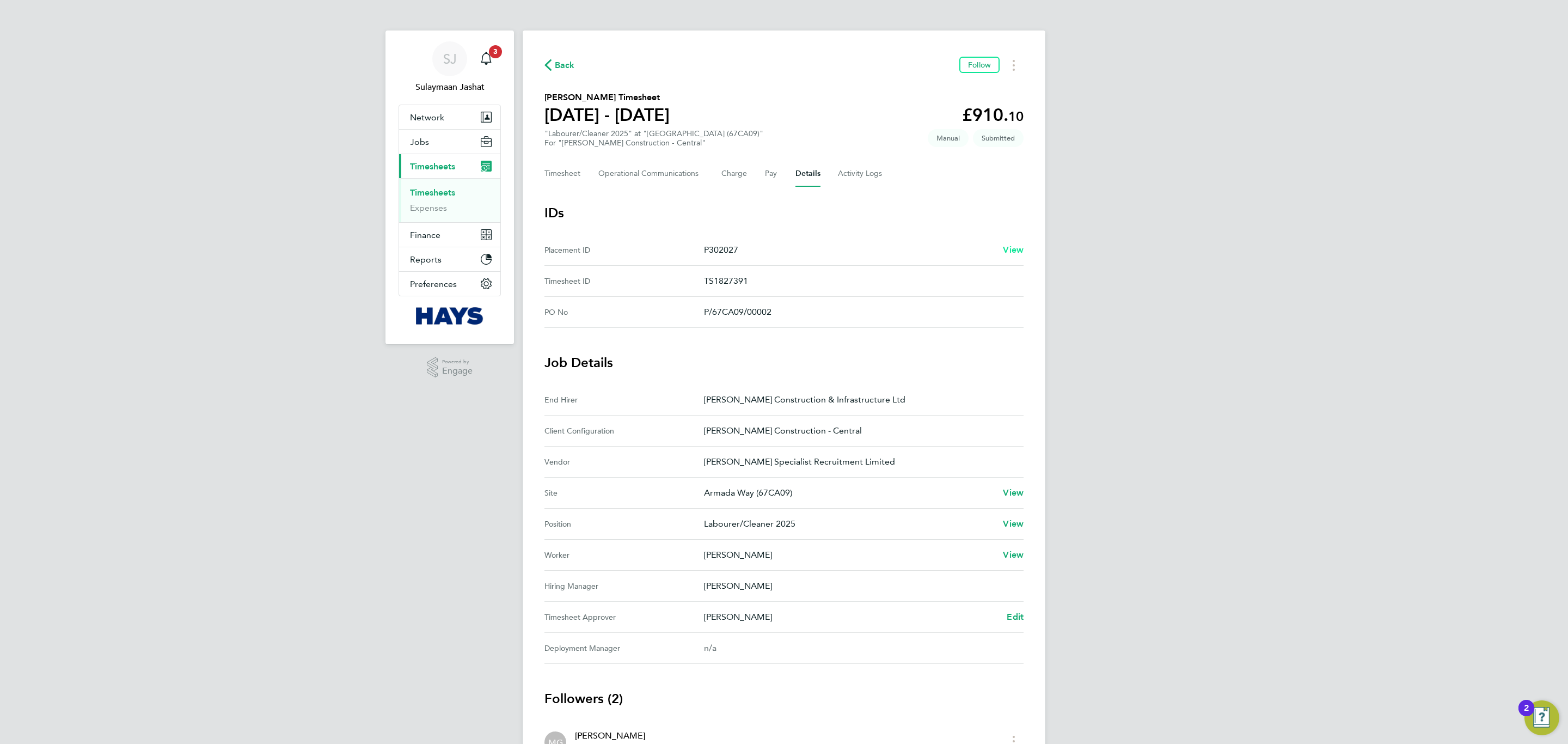
click at [1011, 245] on span "View" at bounding box center [1013, 250] width 21 height 10
click at [564, 179] on button "Timesheet" at bounding box center [562, 173] width 36 height 26
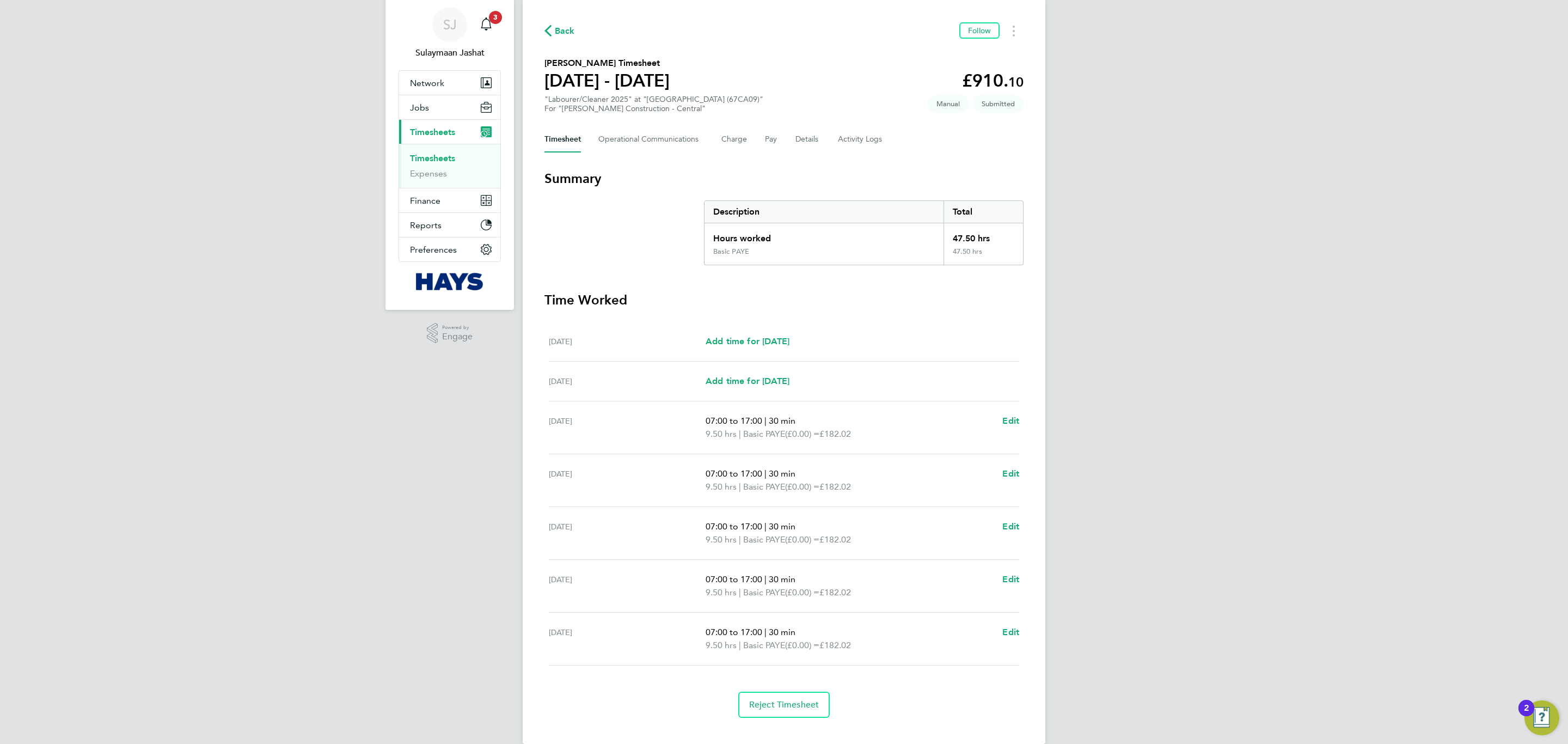
scroll to position [52, 0]
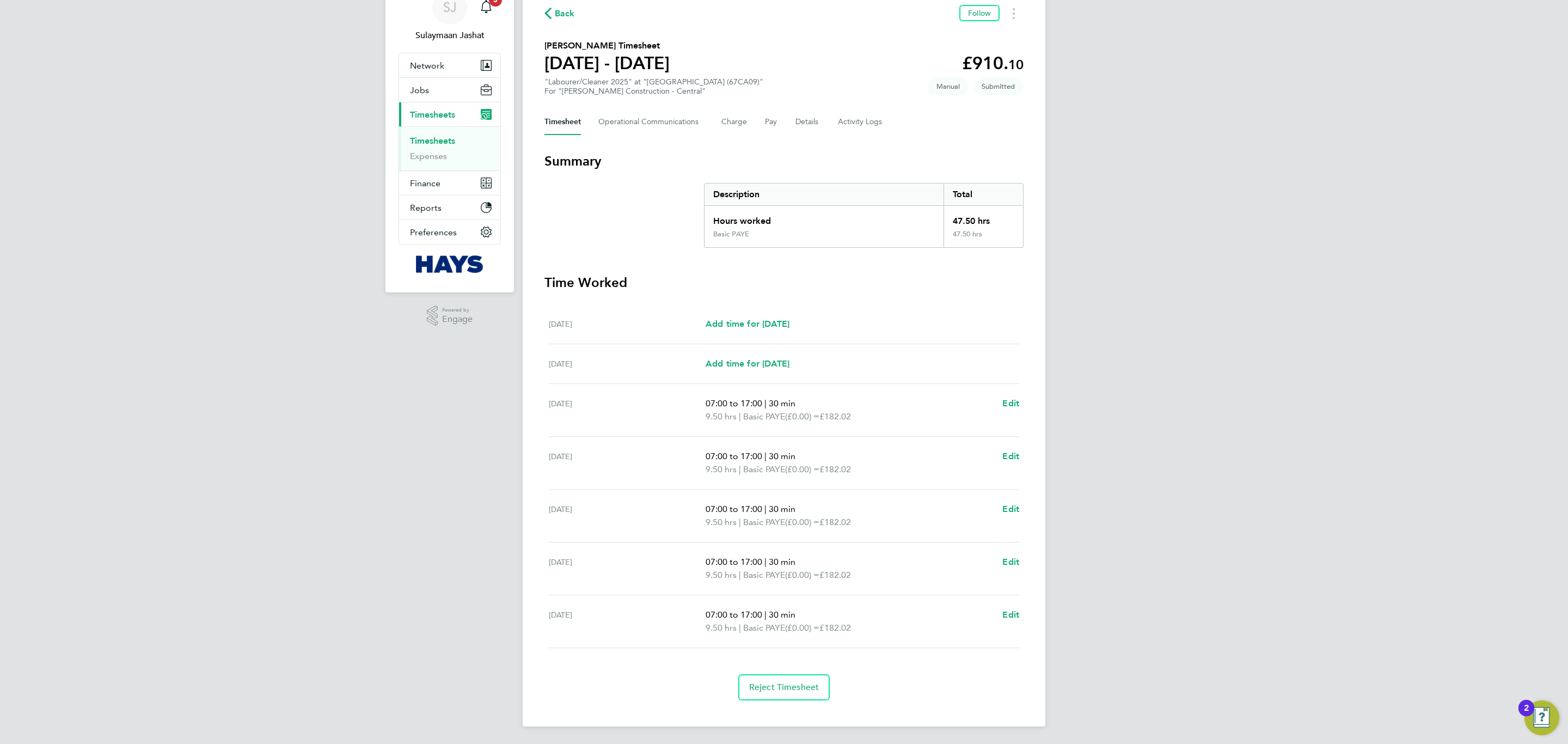
click at [660, 143] on div "Back Follow [PERSON_NAME] Timesheet [DATE] - [DATE] £910. 10 "Labourer/Cleaner …" at bounding box center [783, 352] width 522 height 748
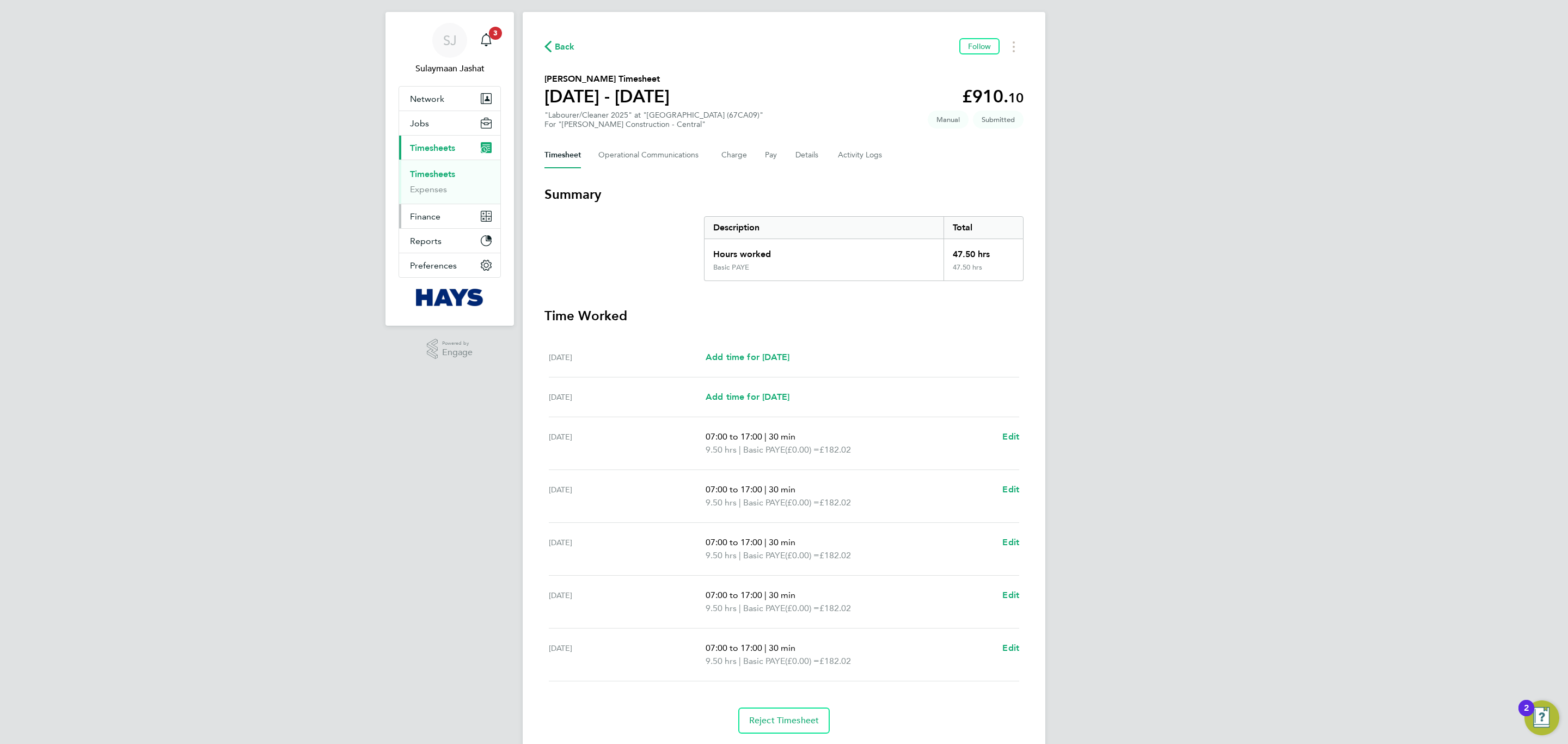
scroll to position [0, 0]
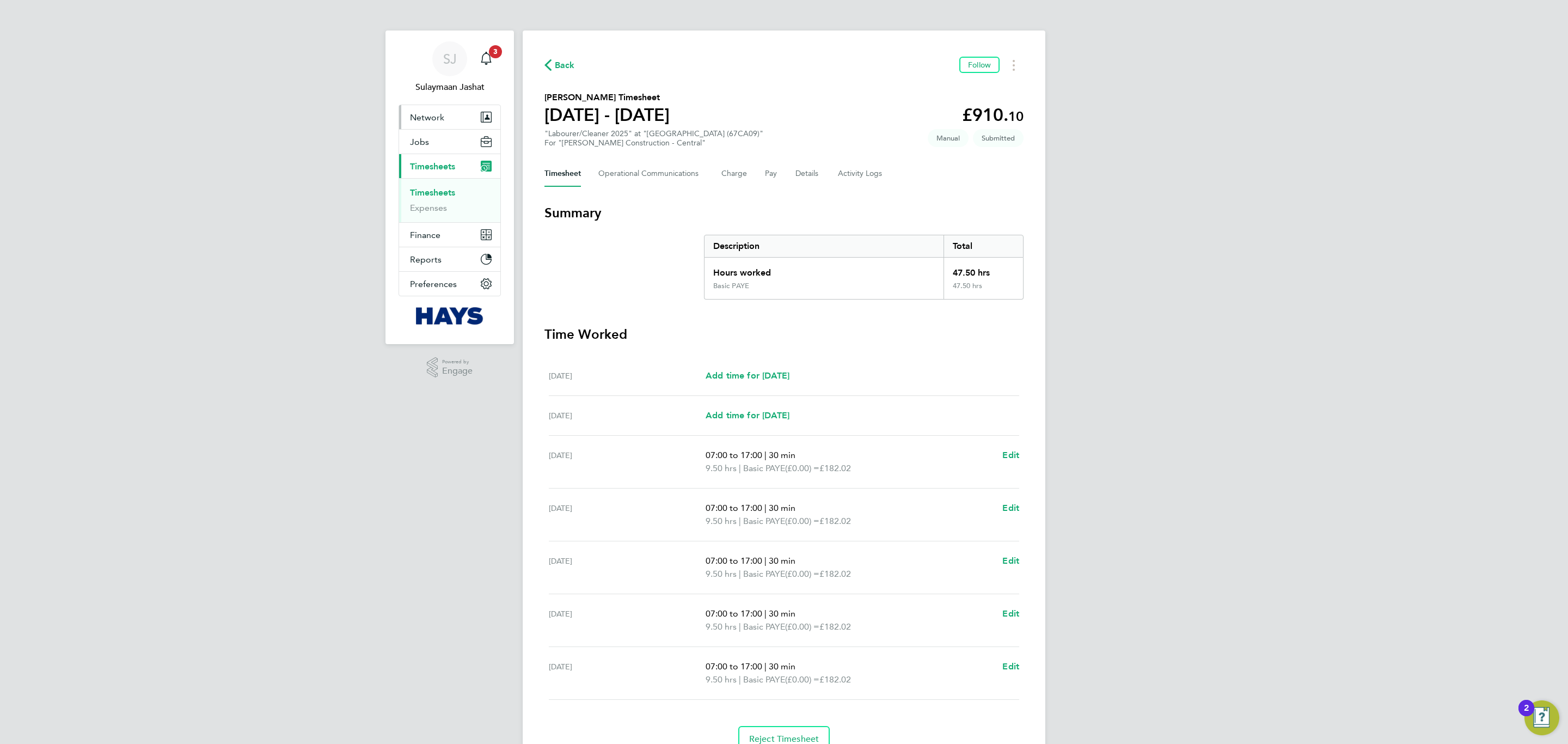
click at [419, 119] on span "Network" at bounding box center [427, 117] width 34 height 10
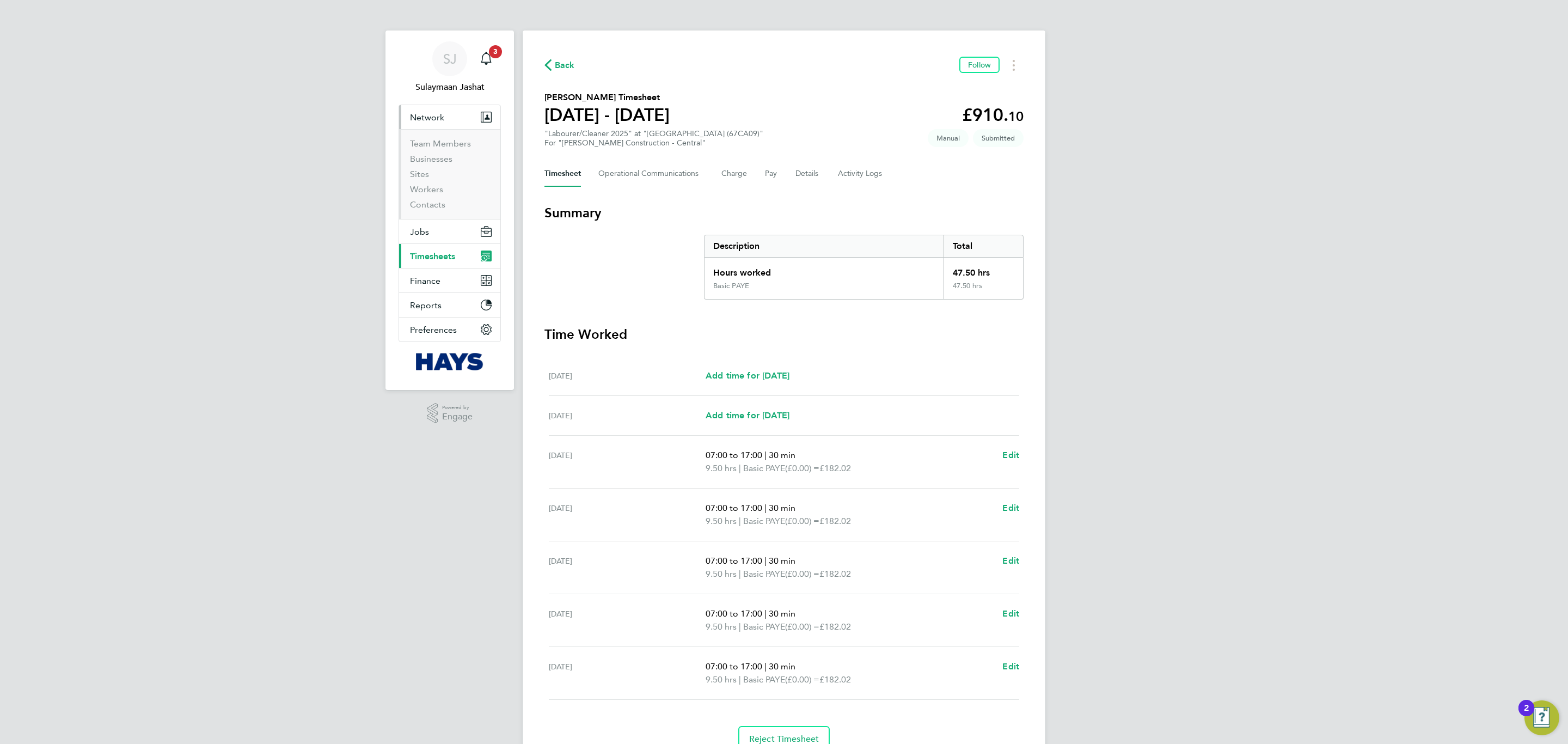
click at [432, 123] on button "Network" at bounding box center [449, 117] width 101 height 24
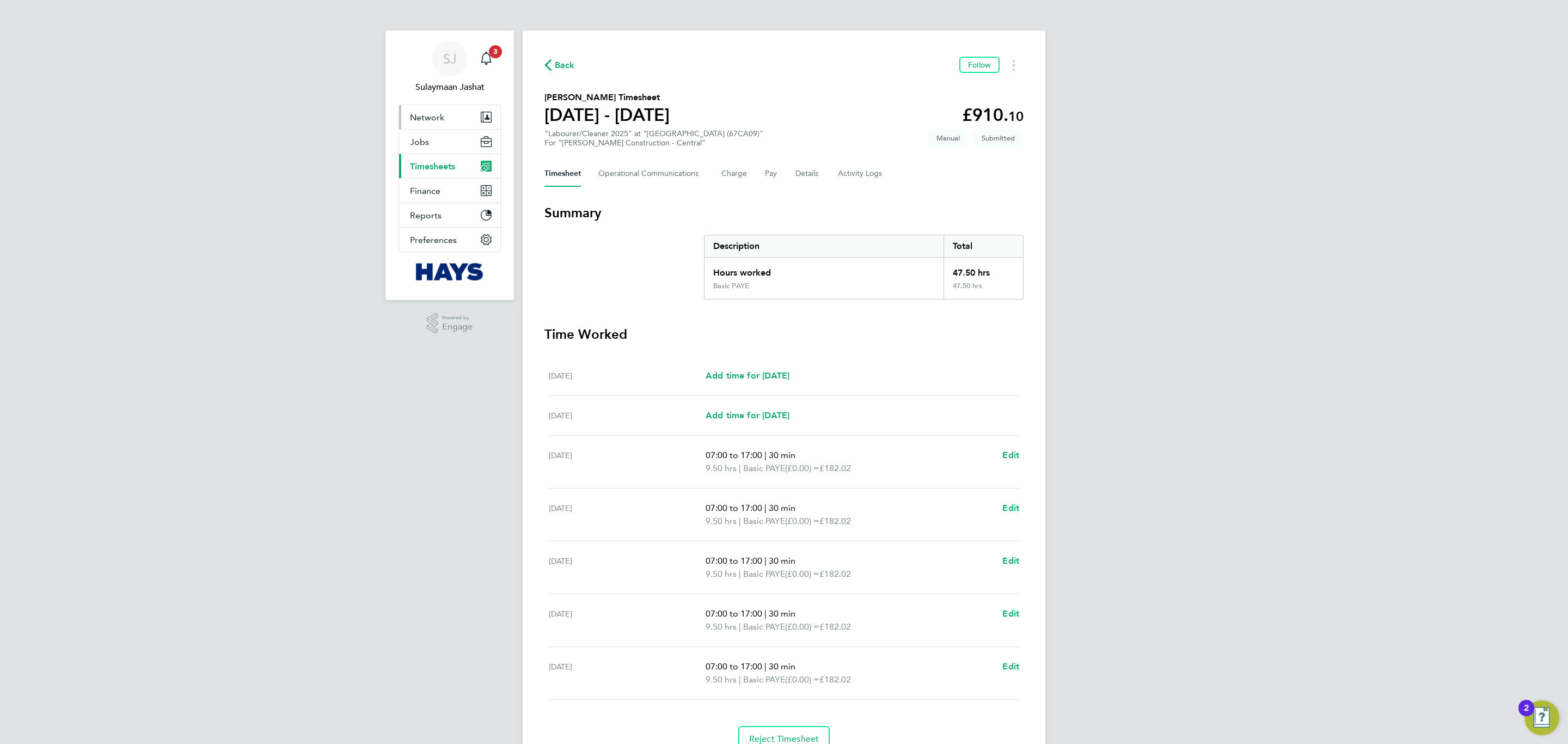
click at [429, 120] on span "Network" at bounding box center [427, 117] width 34 height 10
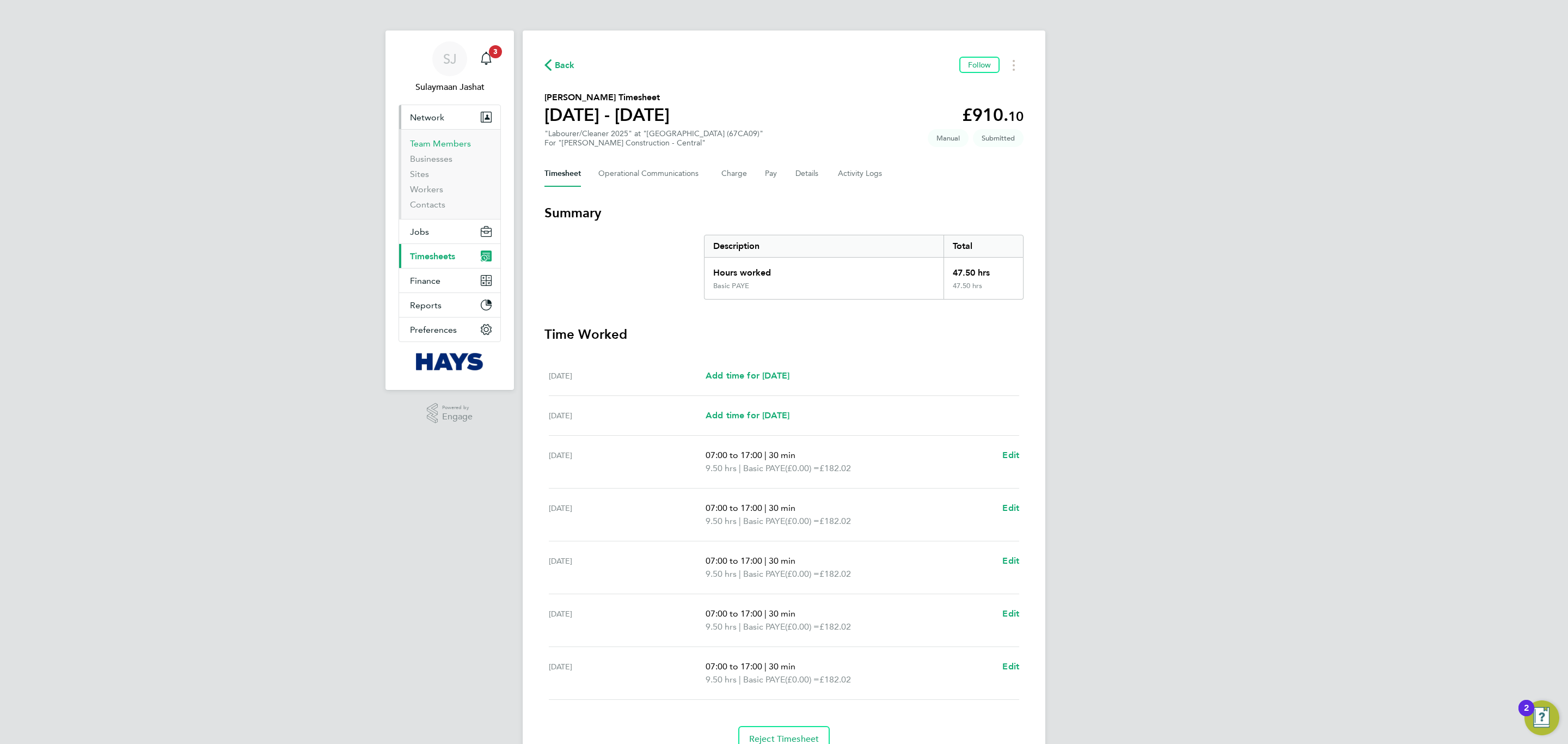
click at [420, 147] on link "Team Members" at bounding box center [440, 143] width 61 height 10
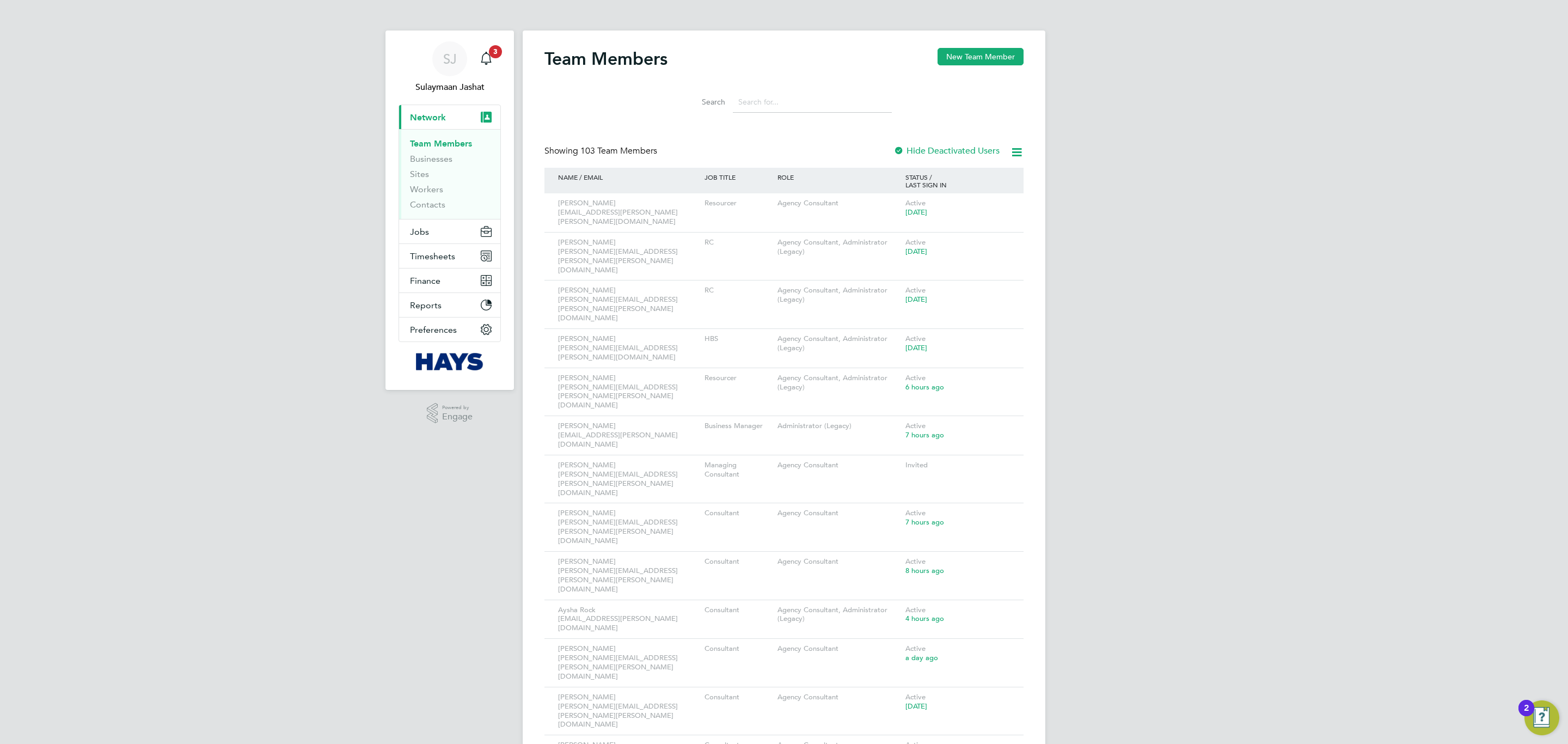
click at [758, 159] on div "Showing 103 Team Members Hide Deactivated Users" at bounding box center [784, 157] width 479 height 22
click at [422, 157] on link "Businesses" at bounding box center [431, 159] width 42 height 10
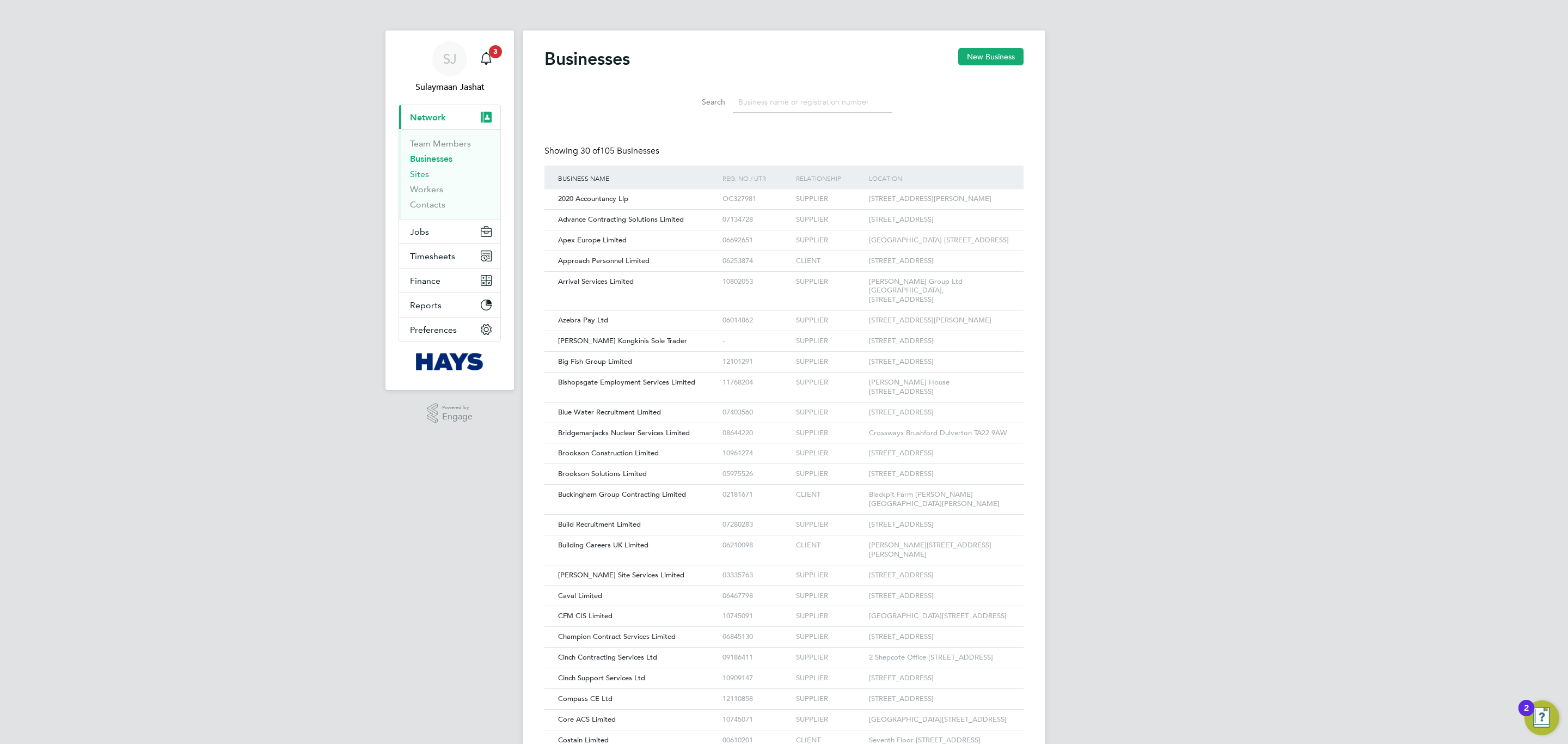
click at [423, 173] on link "Sites" at bounding box center [420, 174] width 19 height 10
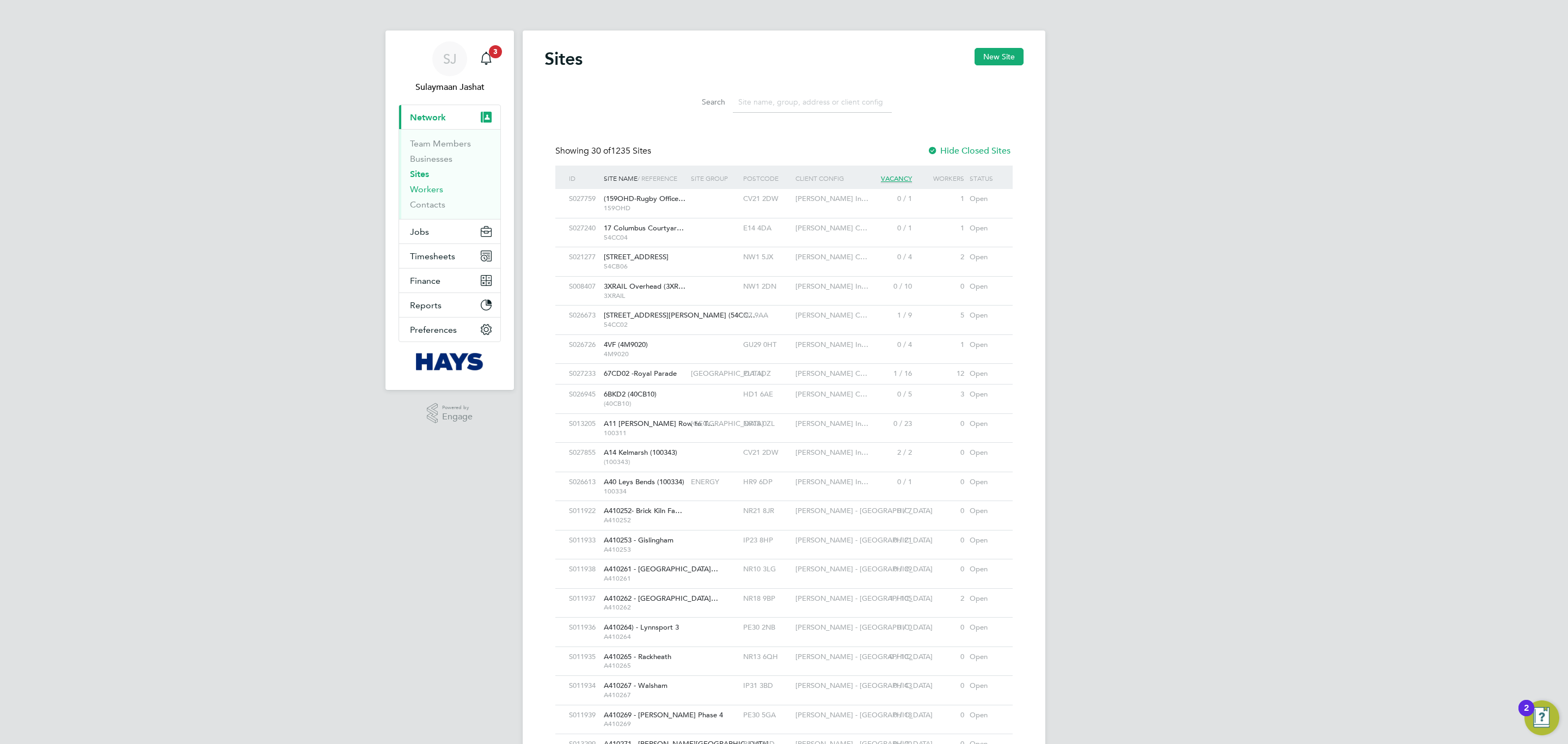
click at [429, 185] on link "Workers" at bounding box center [426, 189] width 33 height 10
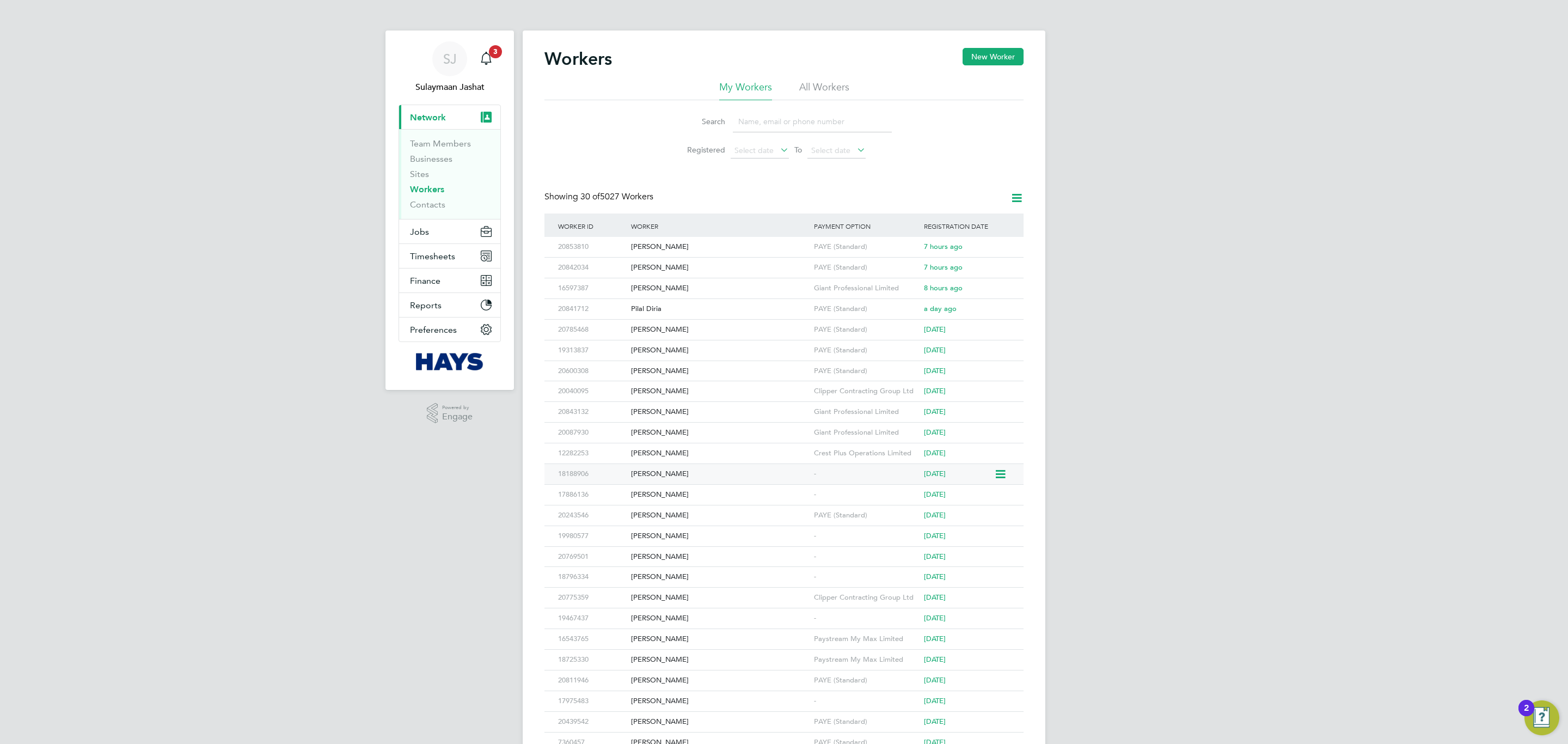
click at [851, 477] on div "-" at bounding box center [866, 474] width 110 height 20
click at [746, 242] on div "Adam Harding" at bounding box center [720, 247] width 183 height 20
click at [682, 241] on div "Adam Harding" at bounding box center [720, 247] width 183 height 20
click at [437, 210] on link "Contacts" at bounding box center [428, 205] width 35 height 10
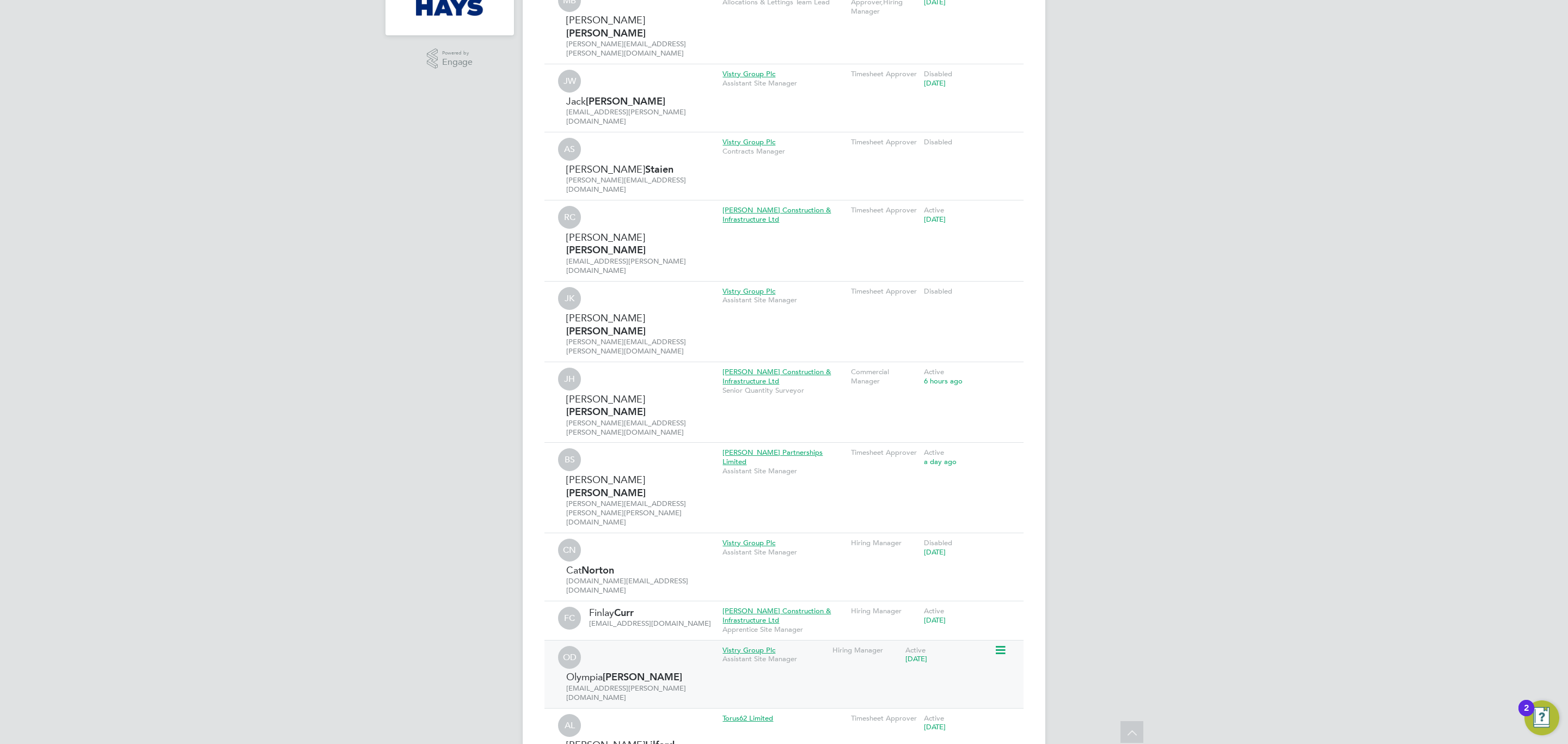
scroll to position [369, 0]
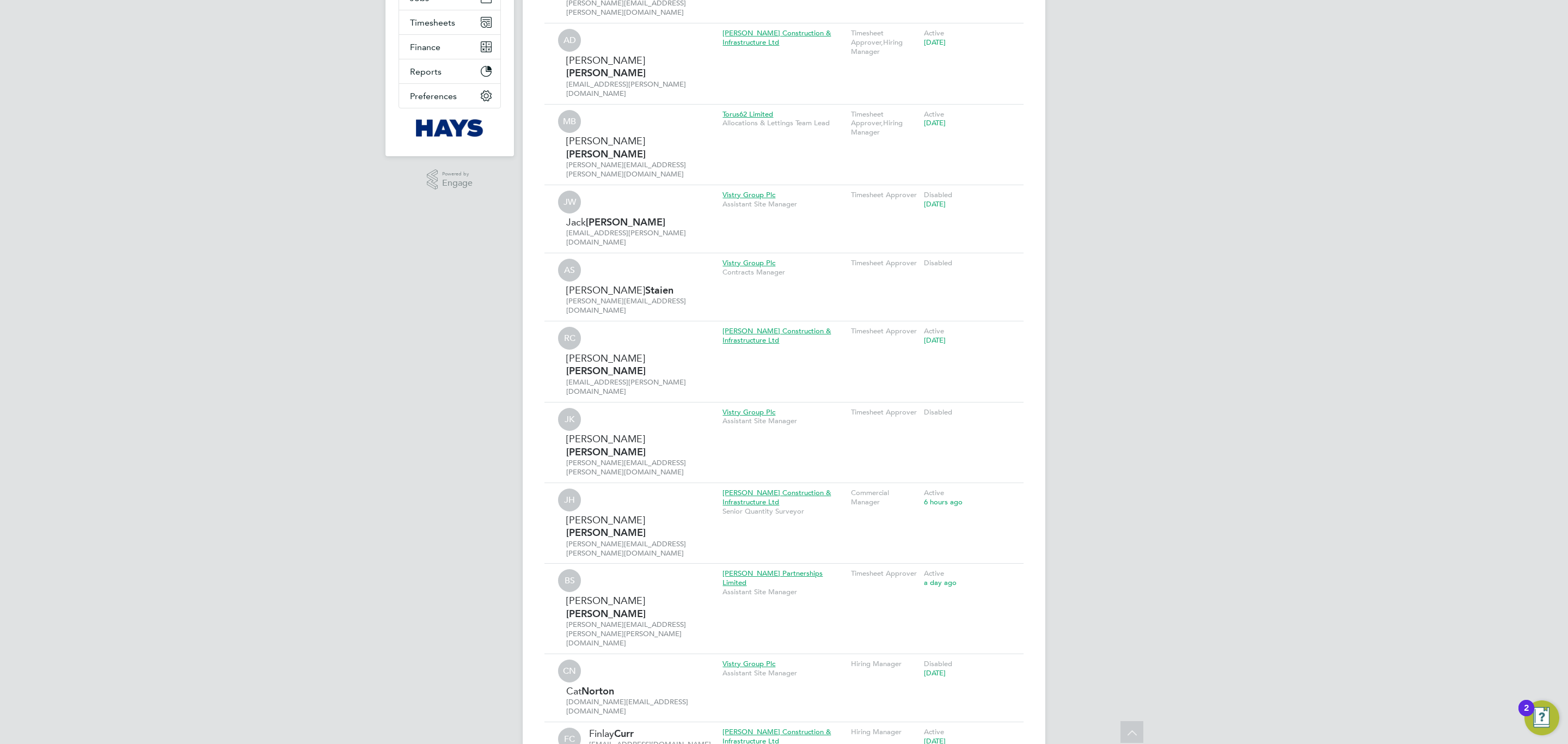
scroll to position [20, 0]
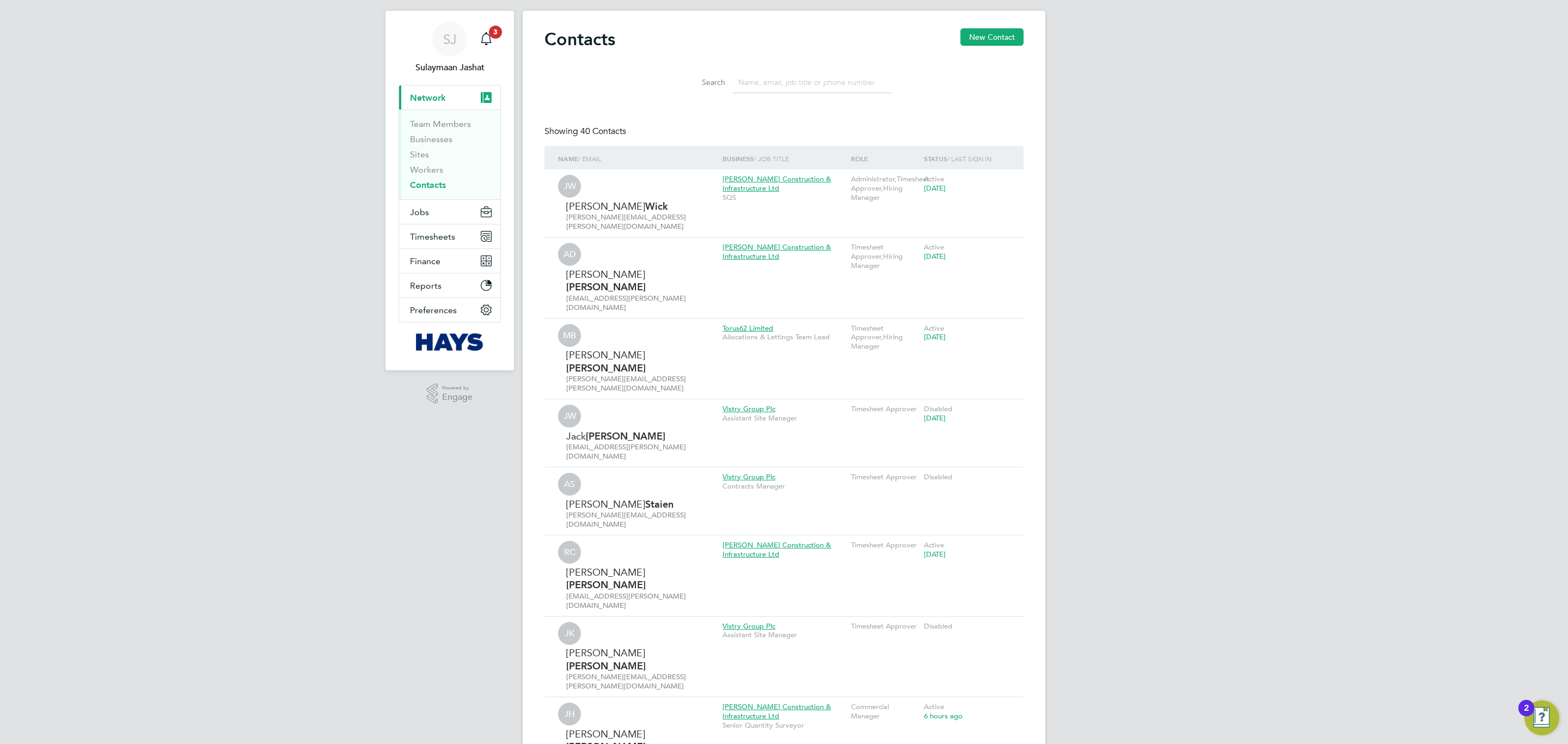
click at [802, 77] on input at bounding box center [812, 82] width 159 height 21
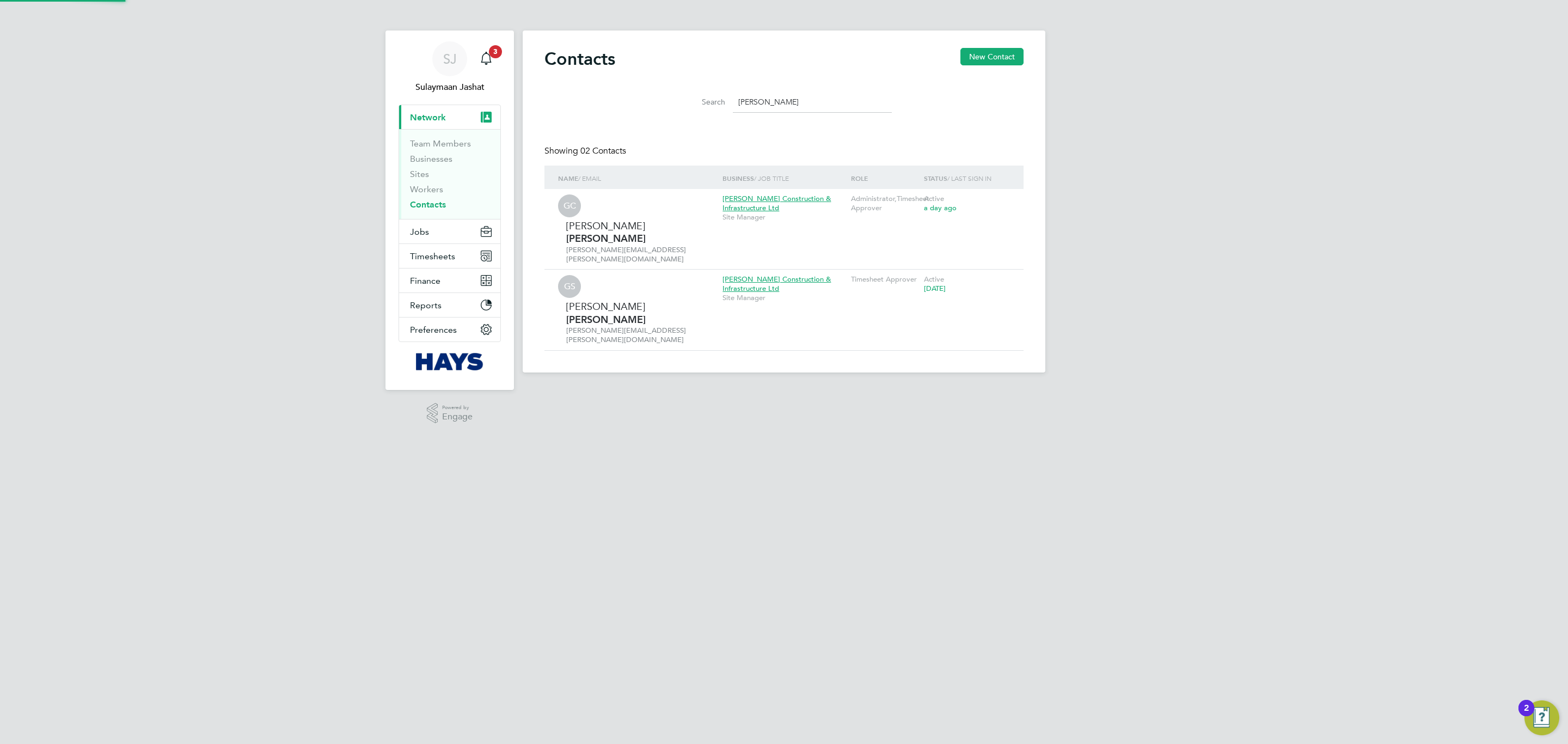
scroll to position [0, 0]
type input "g"
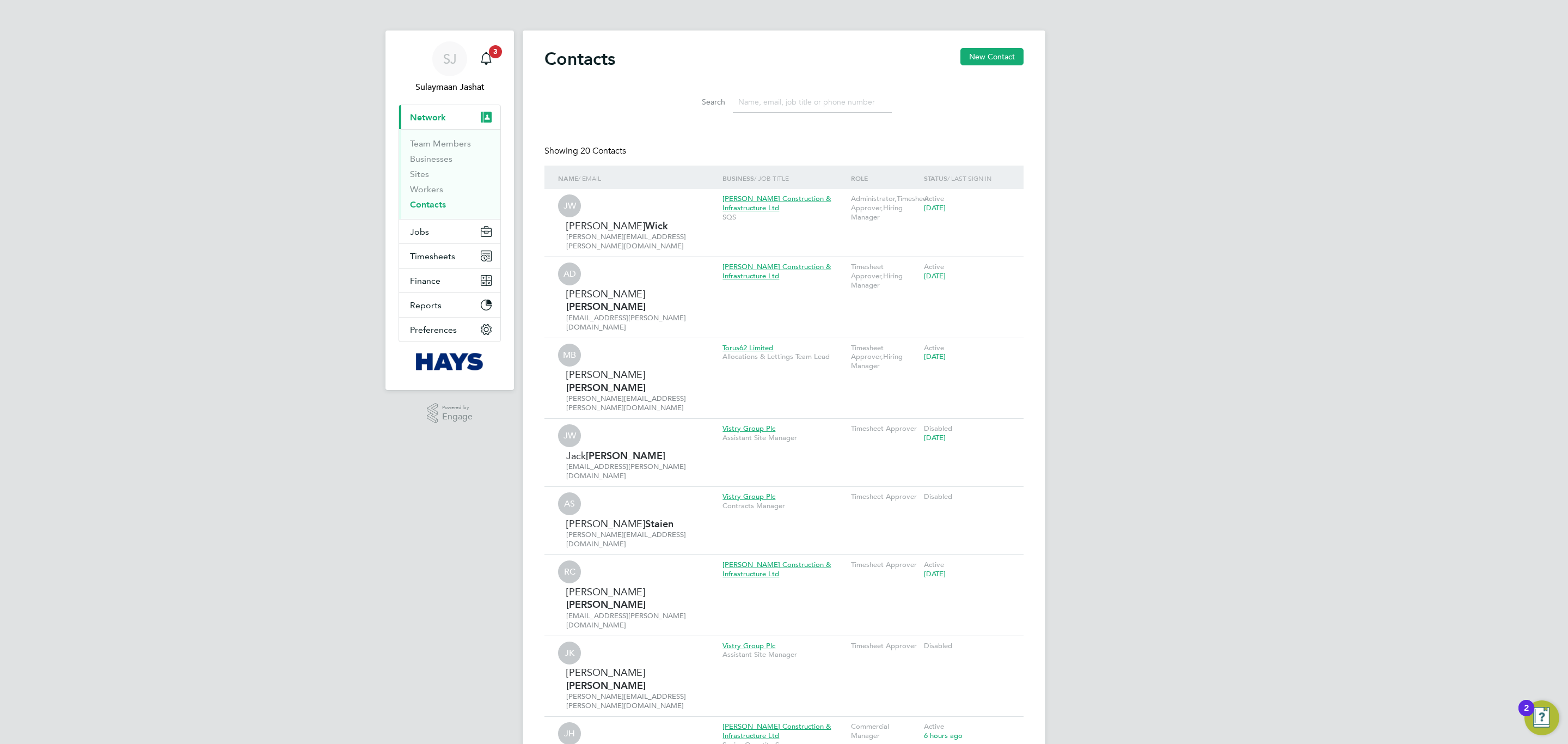
click at [641, 149] on div "Showing 20 Contacts" at bounding box center [784, 155] width 479 height 20
click at [414, 227] on span "Jobs" at bounding box center [420, 232] width 19 height 10
click at [437, 197] on link "Placements" at bounding box center [432, 199] width 45 height 10
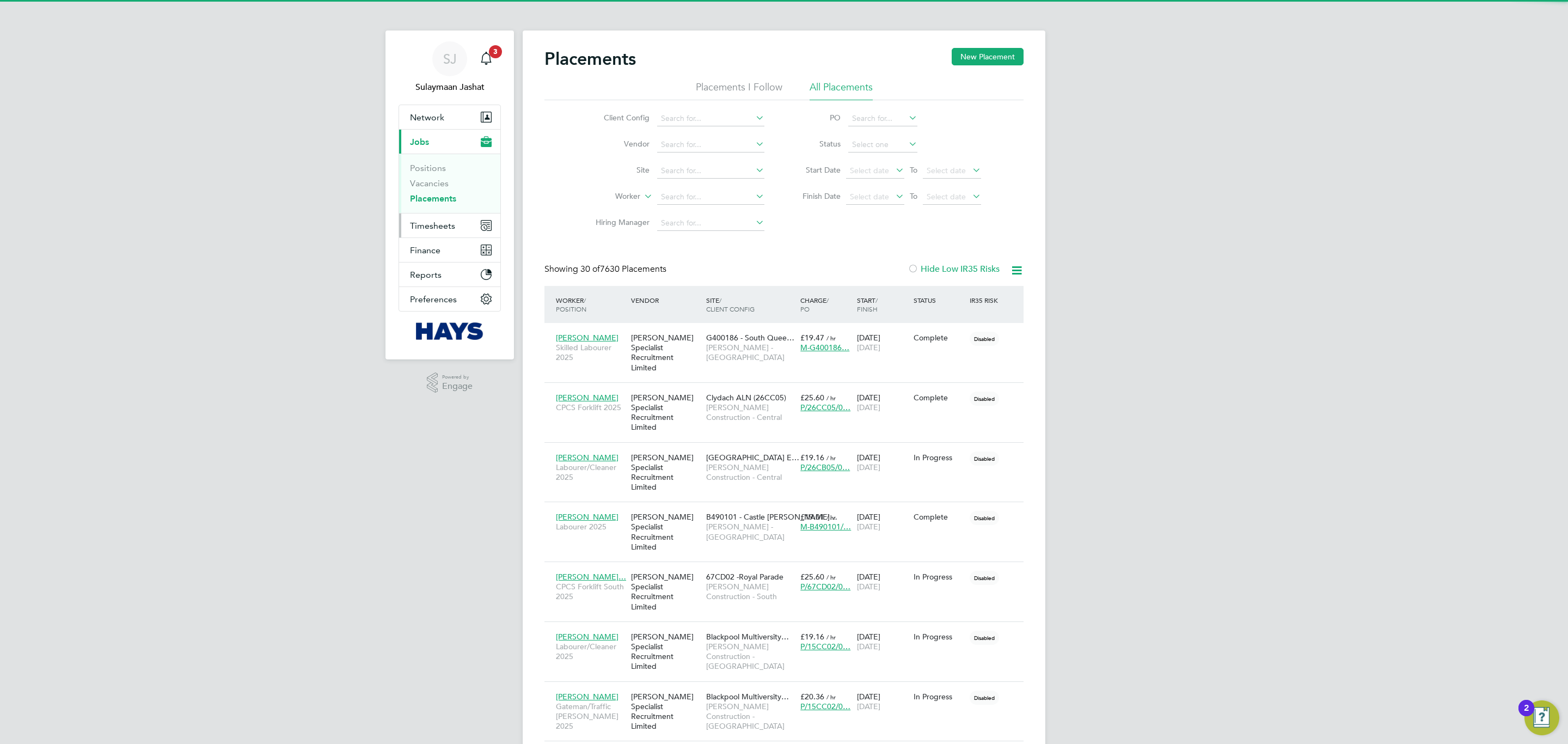
scroll to position [41, 95]
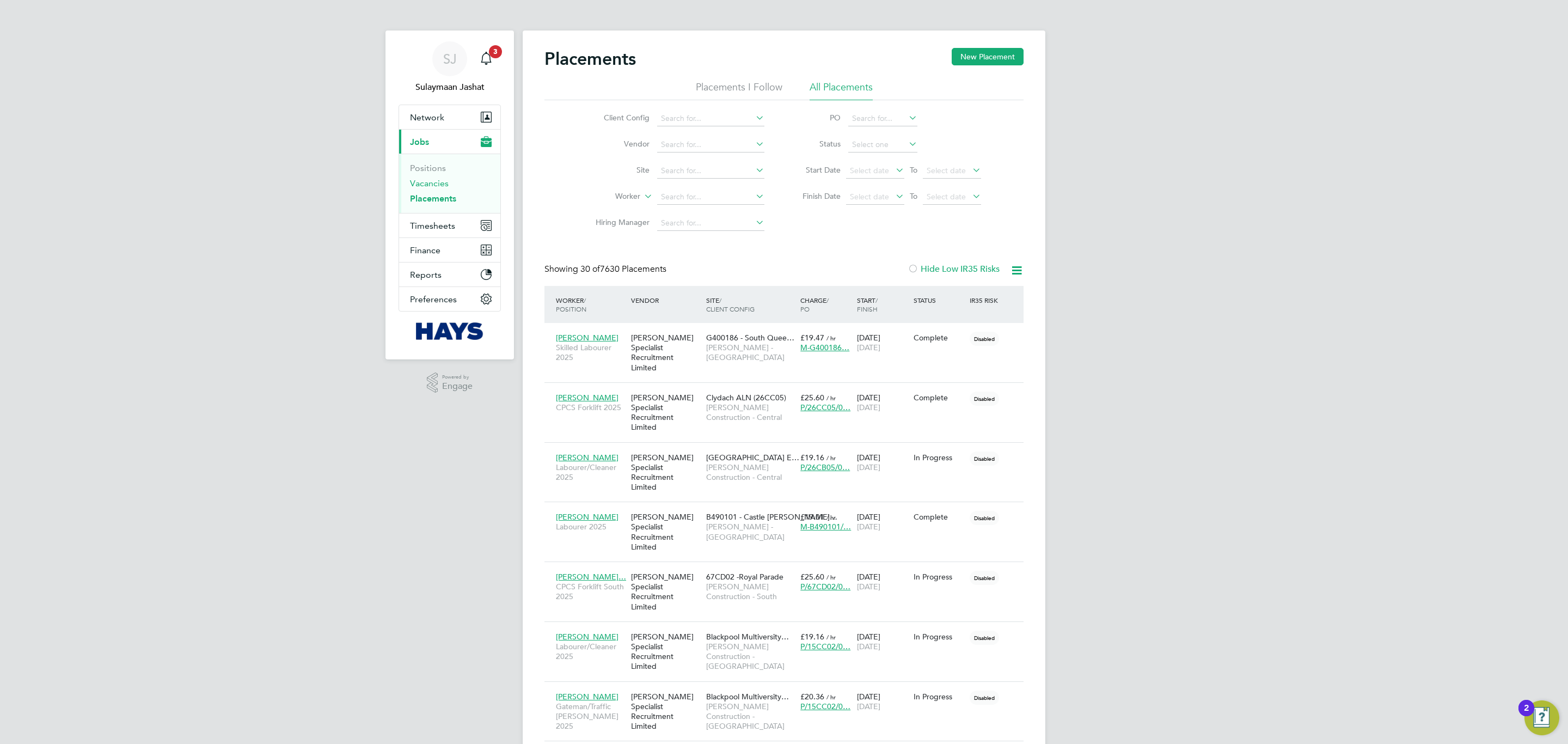
click at [418, 182] on link "Vacancies" at bounding box center [429, 183] width 38 height 10
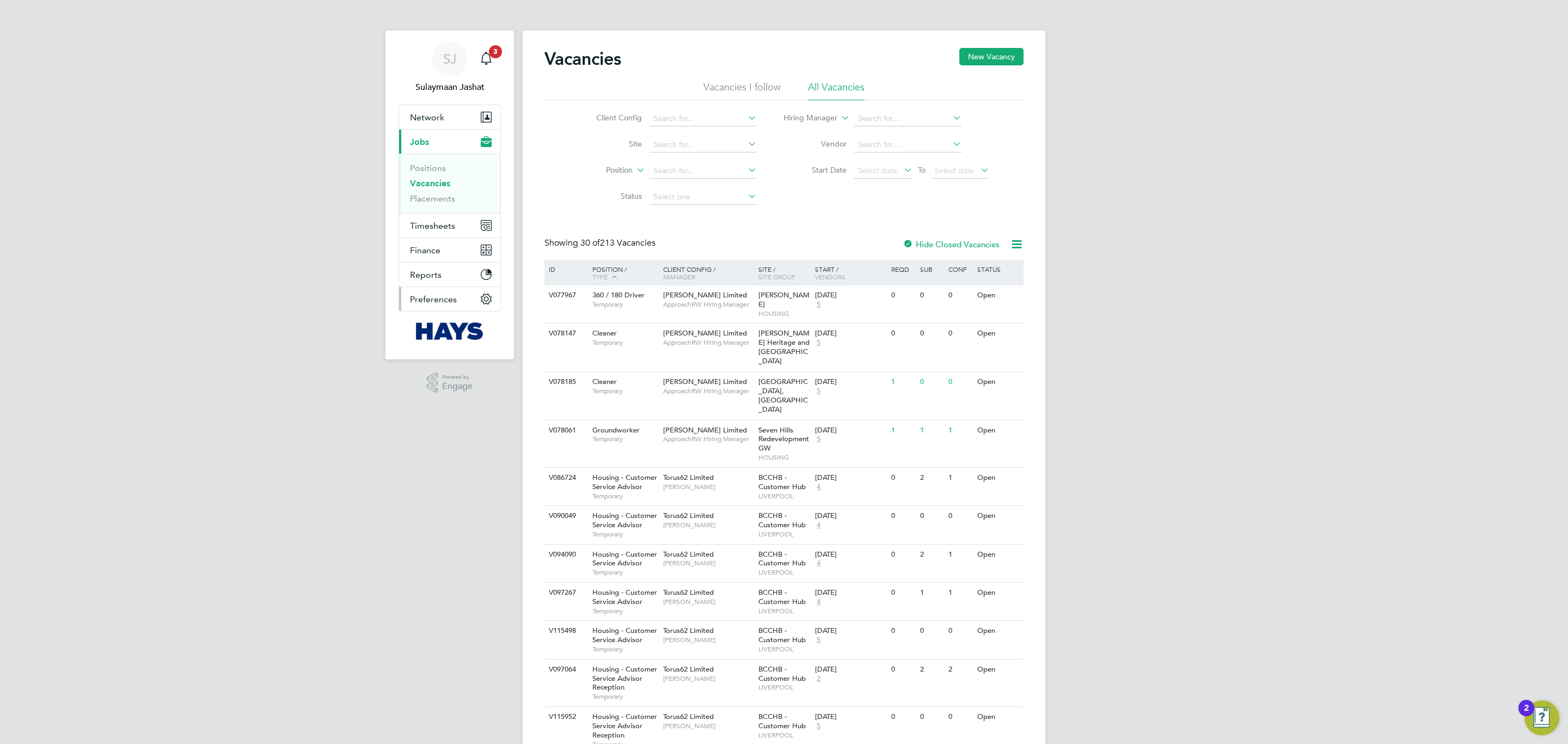
click at [457, 304] on button "Preferences" at bounding box center [449, 298] width 101 height 24
click at [442, 287] on link "Branding" at bounding box center [428, 281] width 36 height 10
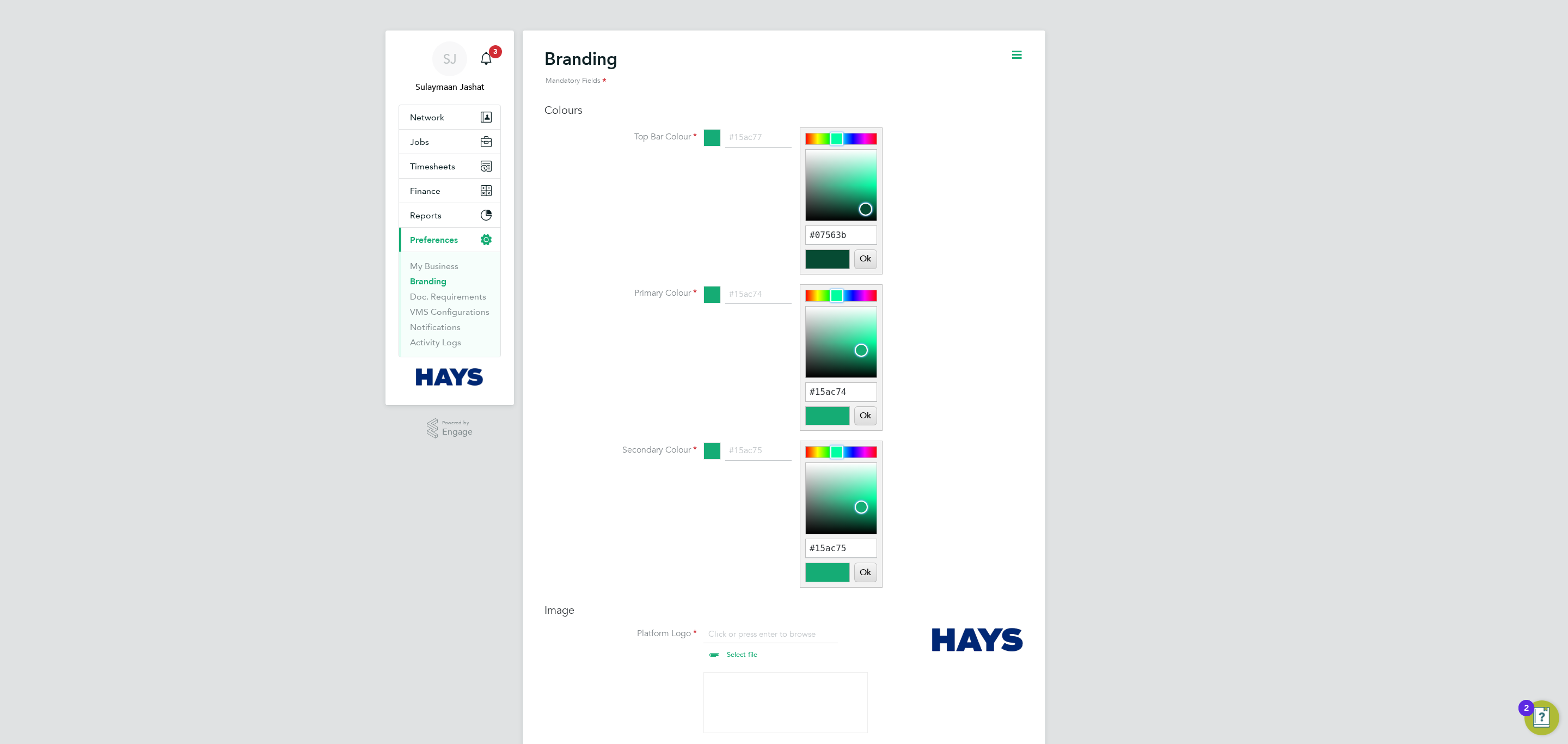
type input "#085e40"
drag, startPoint x: 864, startPoint y: 194, endPoint x: 866, endPoint y: 206, distance: 12.2
click at [866, 206] on div at bounding box center [866, 206] width 13 height 13
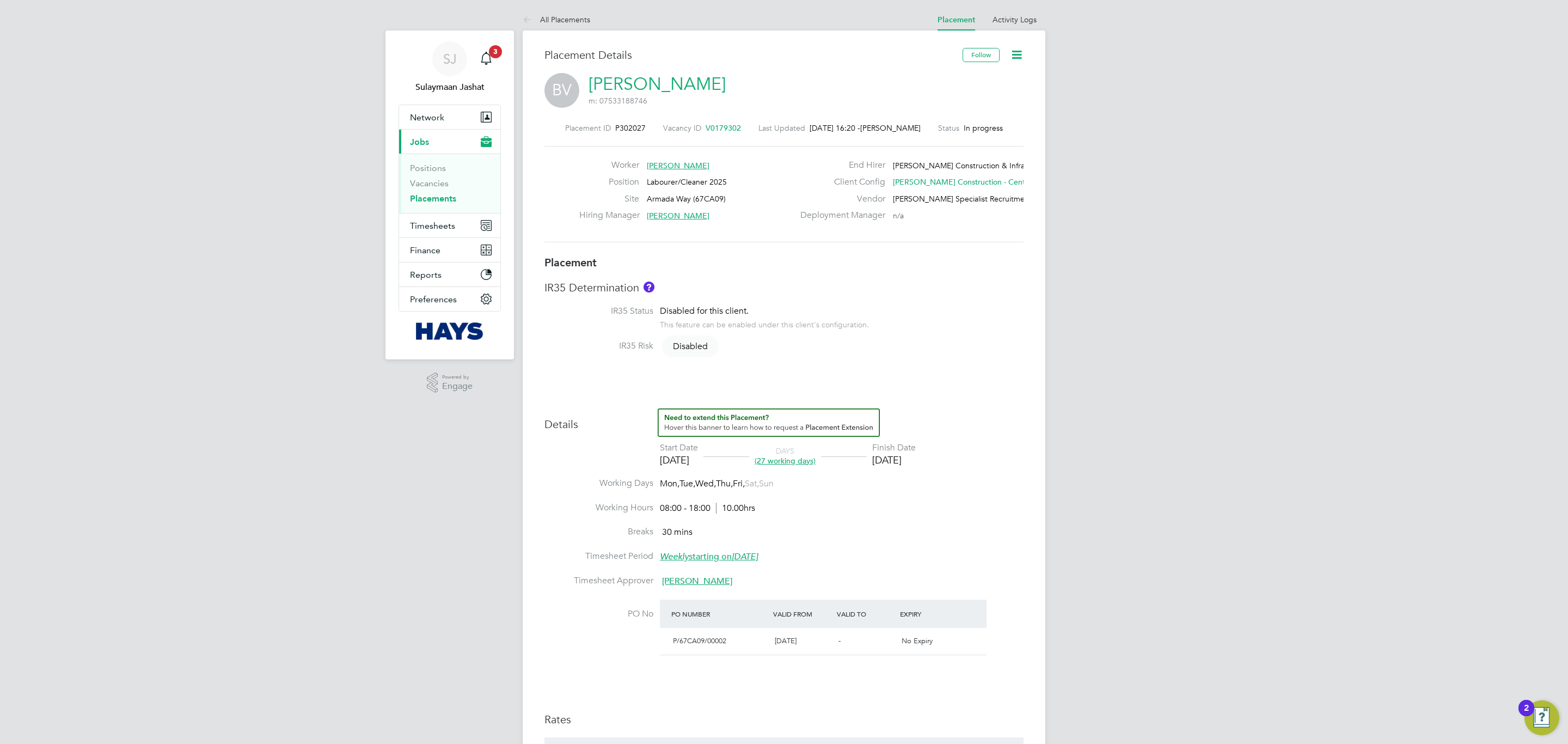
click at [1015, 35] on div "Placement Details Follow BV [PERSON_NAME] m: 07533188746 Placement ID P302027 V…" at bounding box center [783, 575] width 522 height 1090
click at [1015, 30] on div "All Placements Placement Activity Logs Placement Activity Logs All Placements P…" at bounding box center [783, 564] width 522 height 1112
click at [1012, 26] on li "Activity Logs" at bounding box center [1015, 19] width 44 height 21
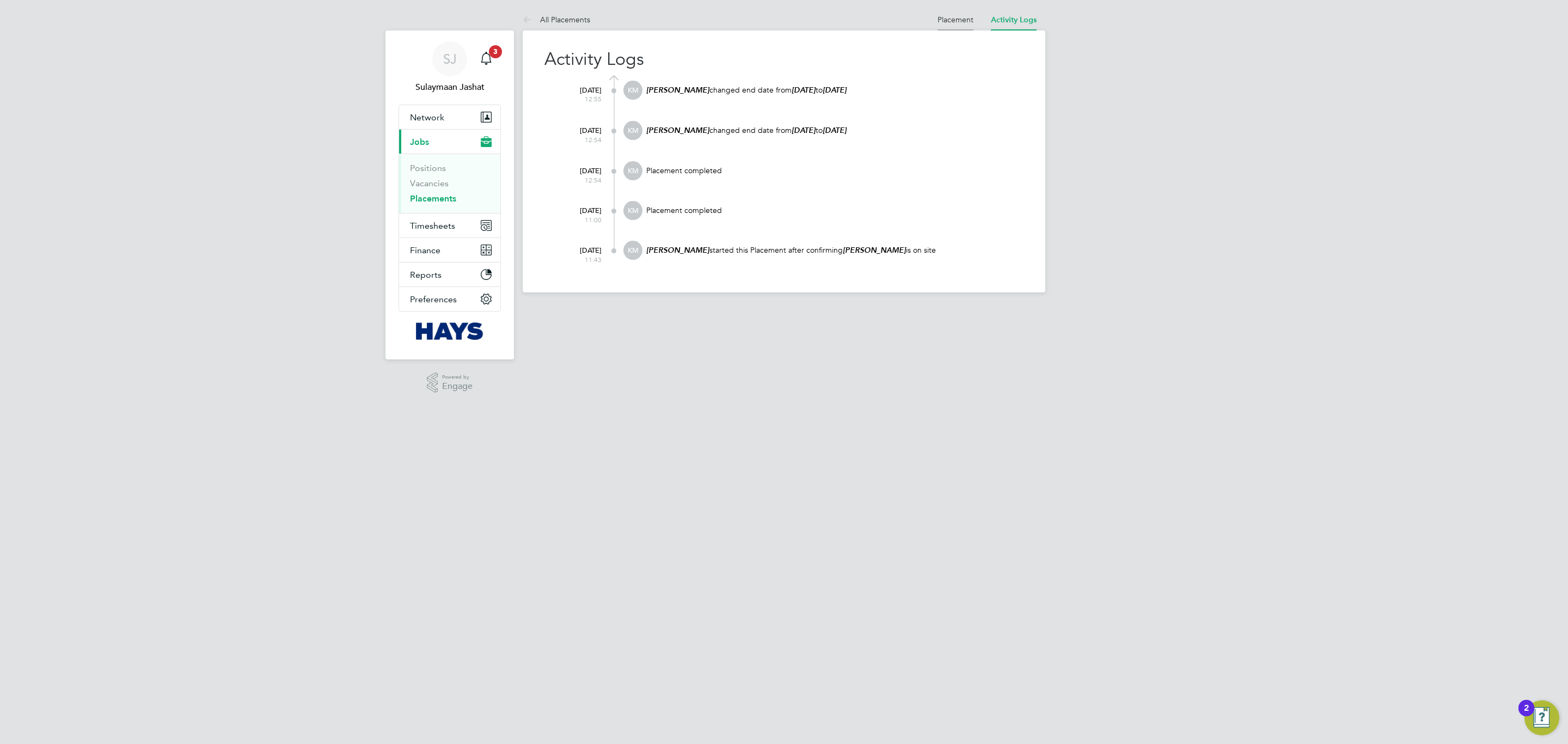
click at [951, 18] on link "Placement" at bounding box center [955, 19] width 36 height 10
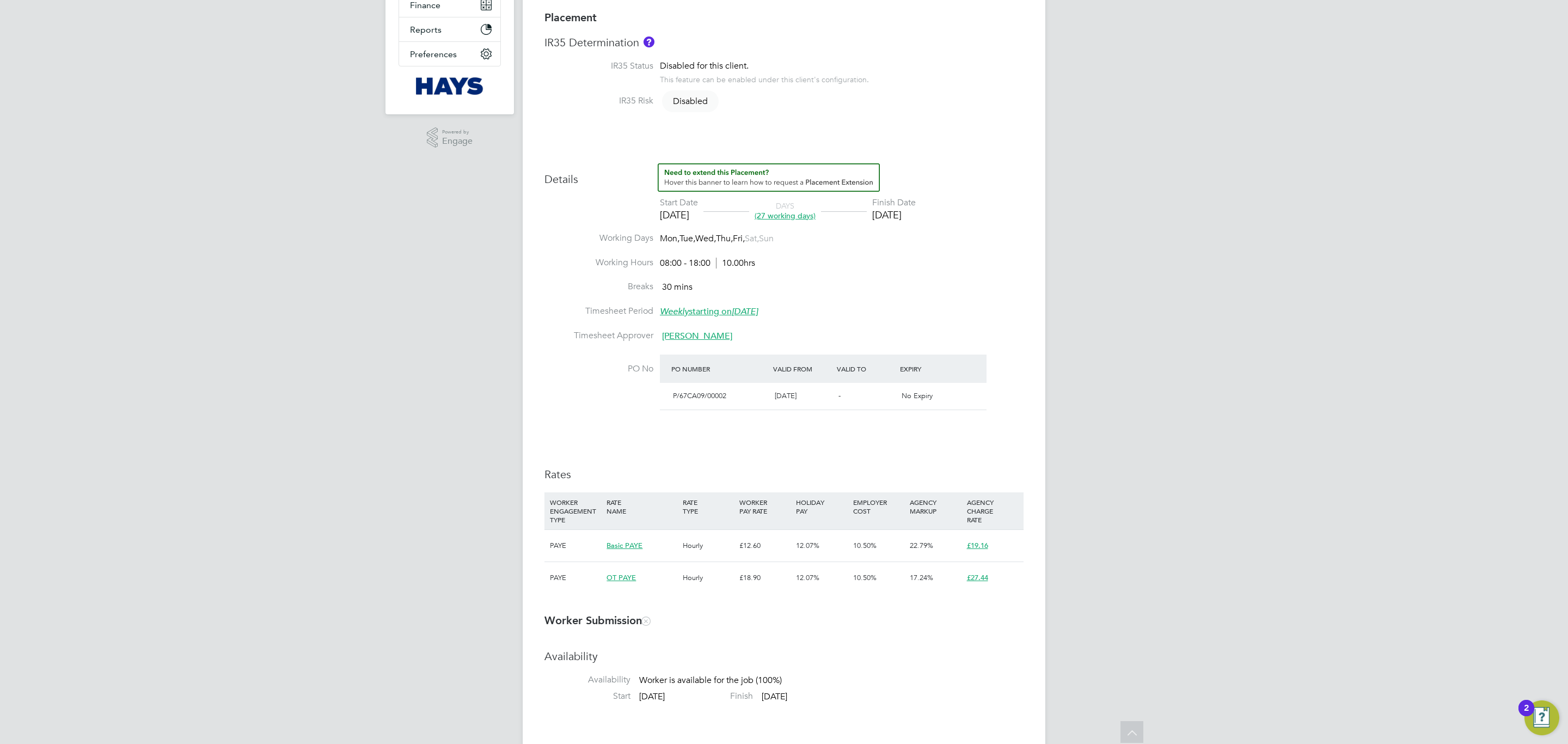
click at [706, 341] on span "Marcus Grant" at bounding box center [697, 335] width 70 height 11
drag, startPoint x: 680, startPoint y: 381, endPoint x: 559, endPoint y: 386, distance: 121.1
click at [559, 386] on div "MG Marcus Grant Morgan Sindall Construction & Infrastructure Ltd marcus.grant@m…" at bounding box center [664, 376] width 258 height 34
copy span "marcus.grant@morgansindall.com"
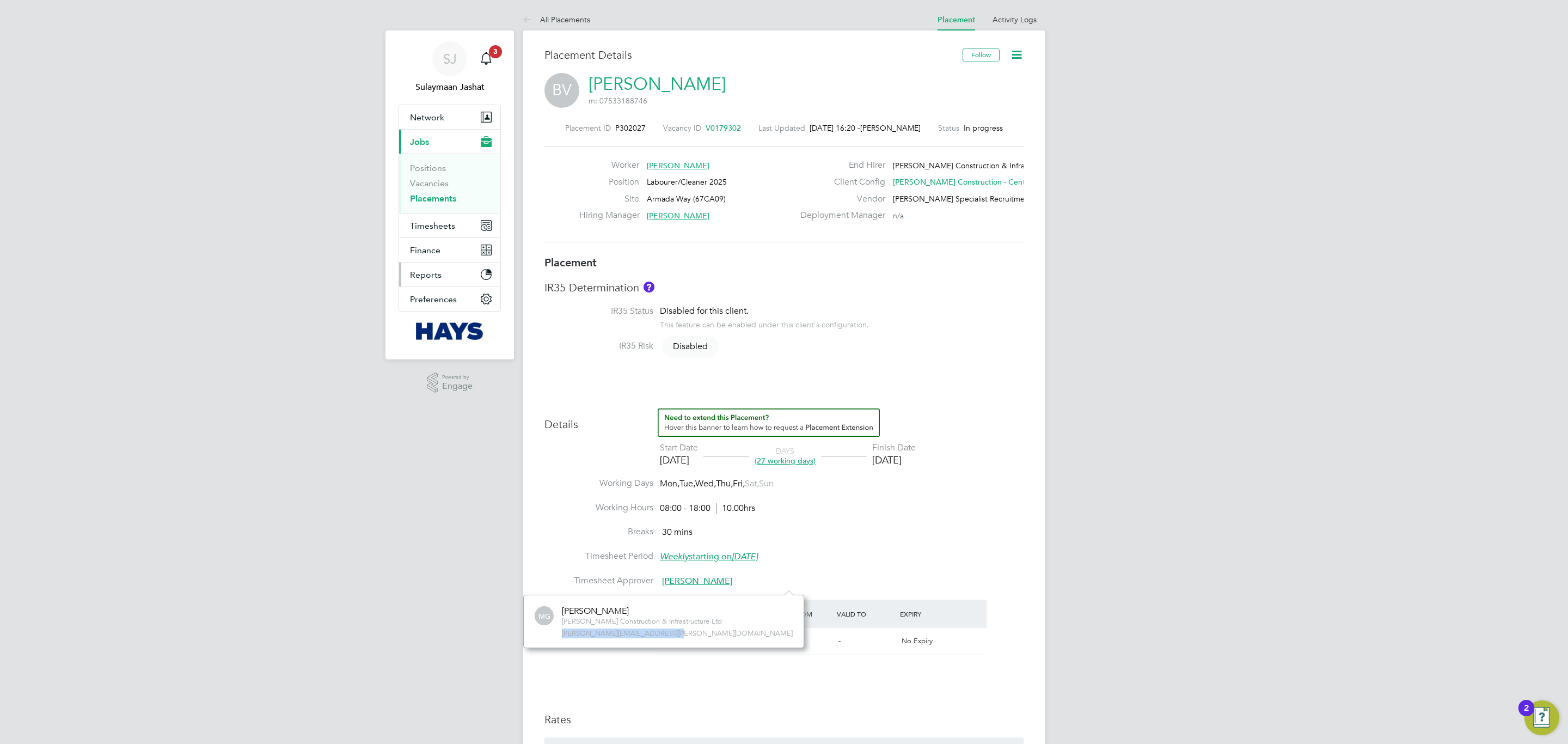
click at [450, 273] on button "Reports" at bounding box center [449, 274] width 101 height 24
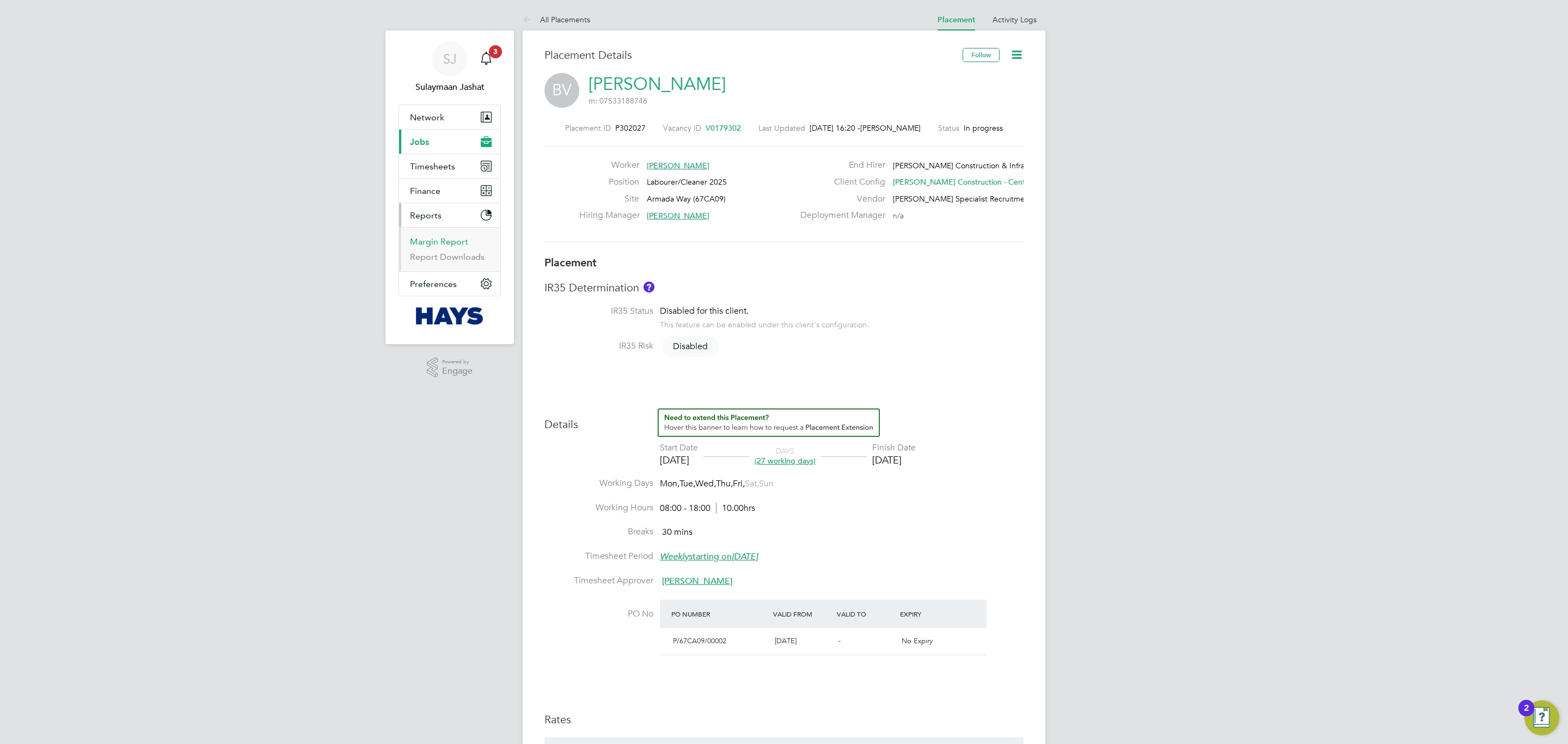
click at [446, 242] on link "Margin Report" at bounding box center [439, 242] width 58 height 10
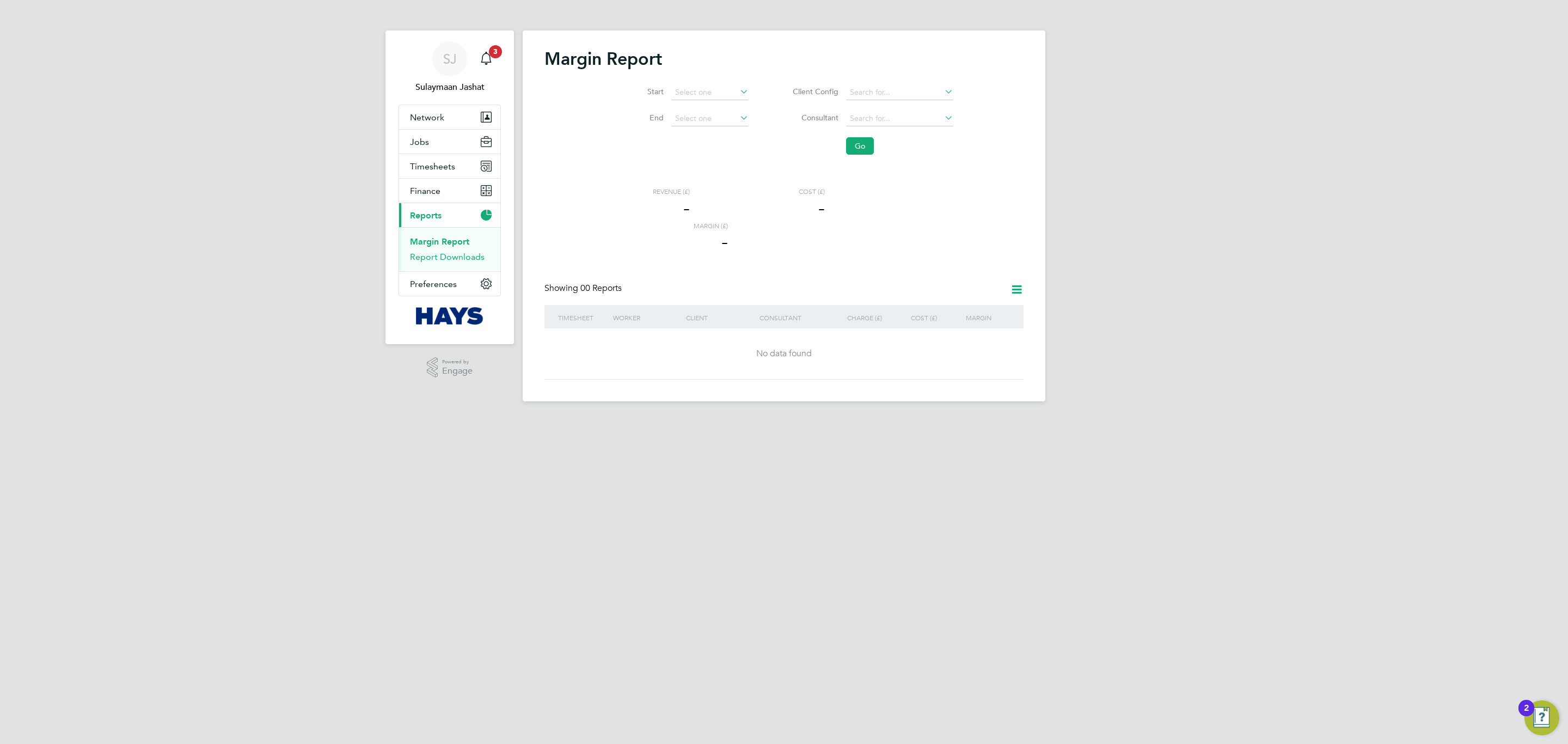
click at [443, 256] on link "Report Downloads" at bounding box center [447, 256] width 75 height 10
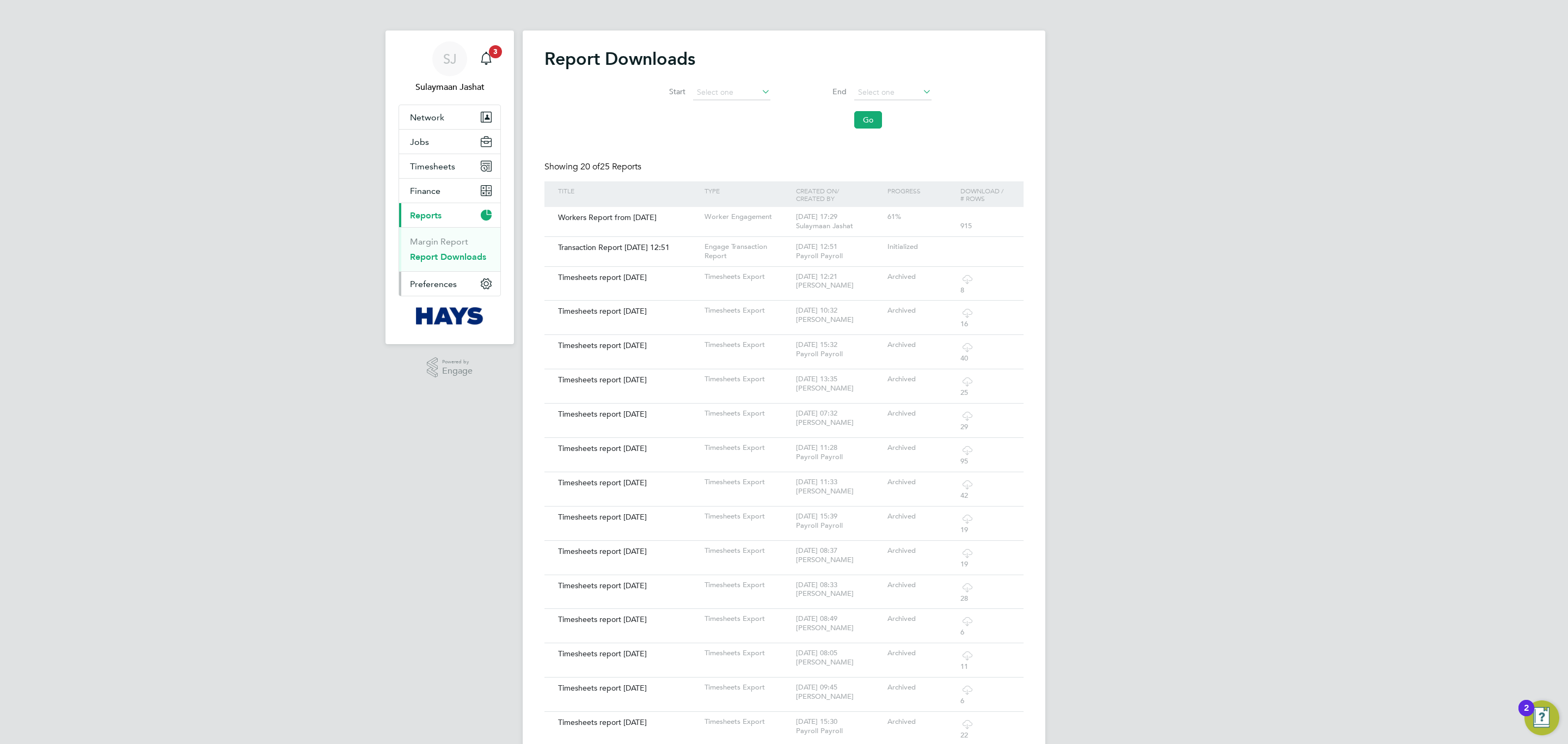
click at [442, 296] on button "Preferences" at bounding box center [449, 284] width 101 height 24
click at [450, 317] on link "VMS Configurations" at bounding box center [450, 312] width 80 height 10
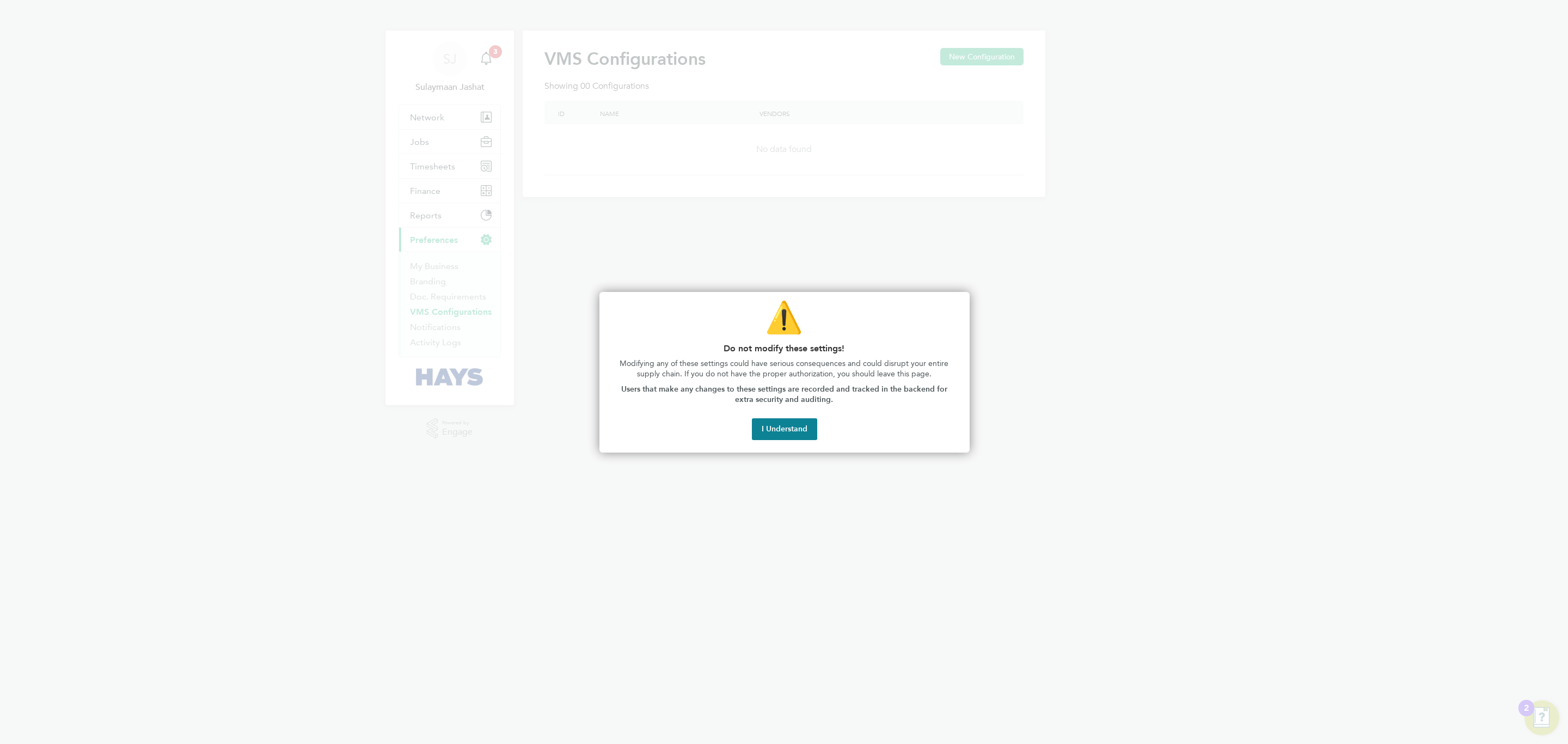
click at [773, 422] on button "I Understand" at bounding box center [785, 429] width 65 height 21
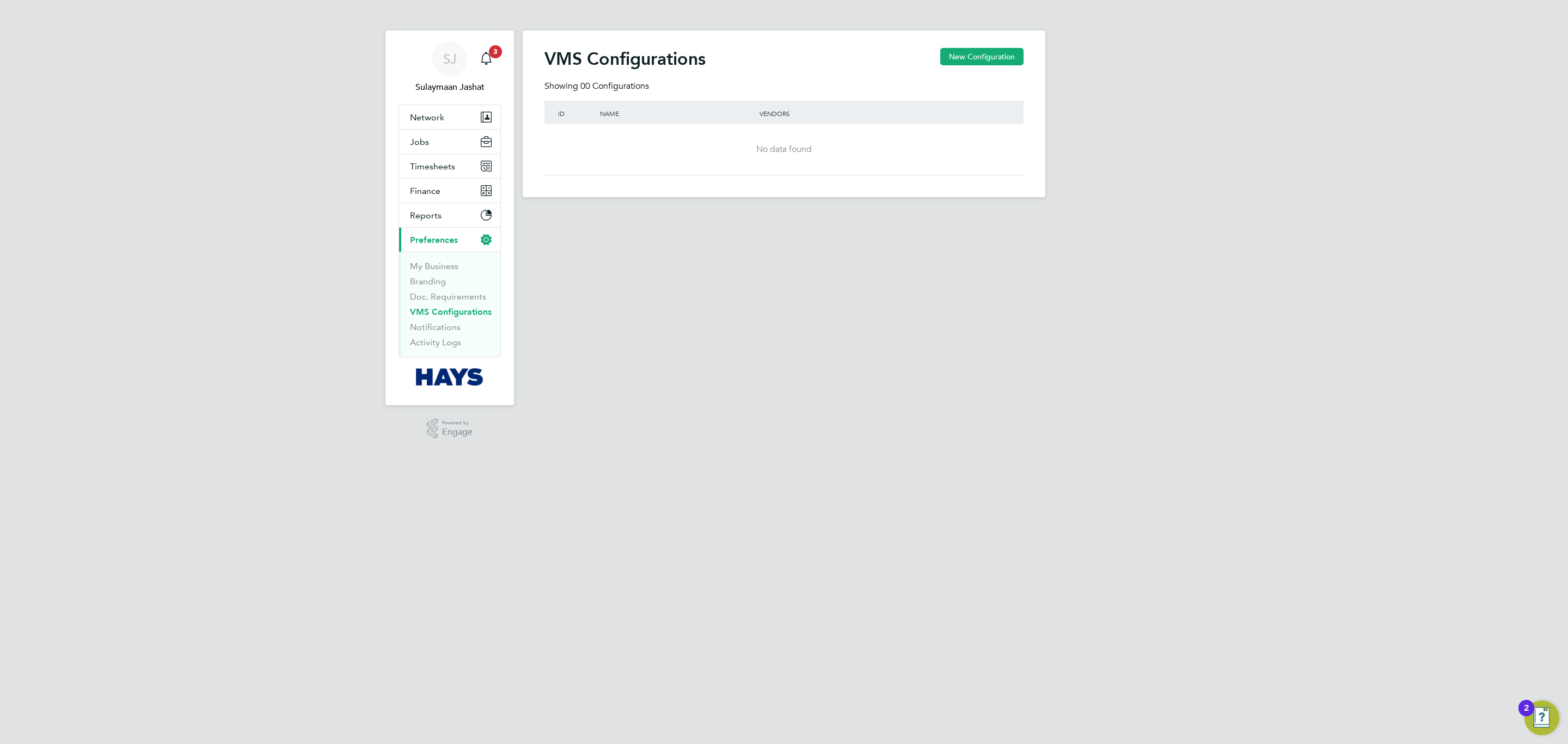
click at [812, 166] on div "No data found" at bounding box center [784, 149] width 457 height 51
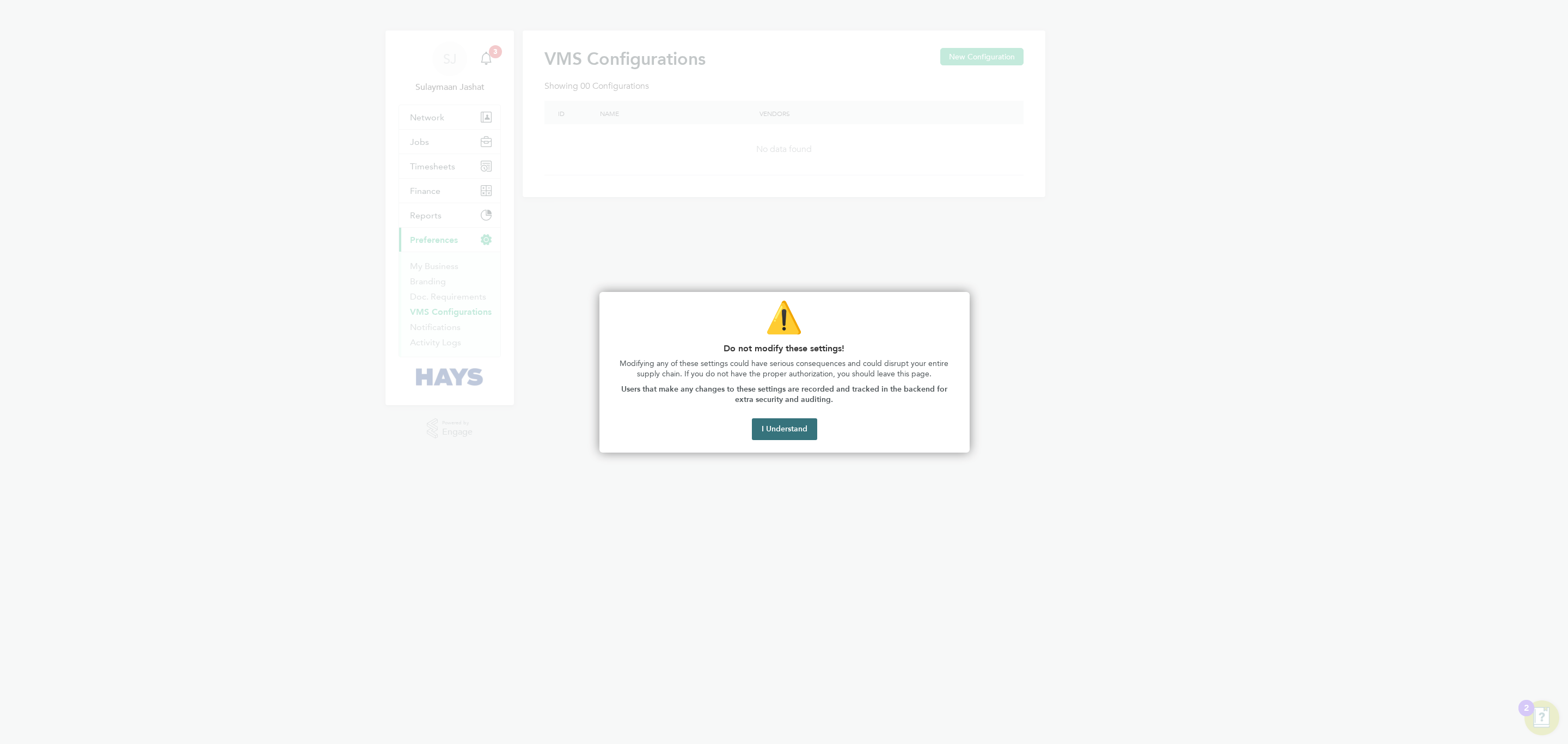
click at [784, 435] on button "I Understand" at bounding box center [785, 429] width 65 height 21
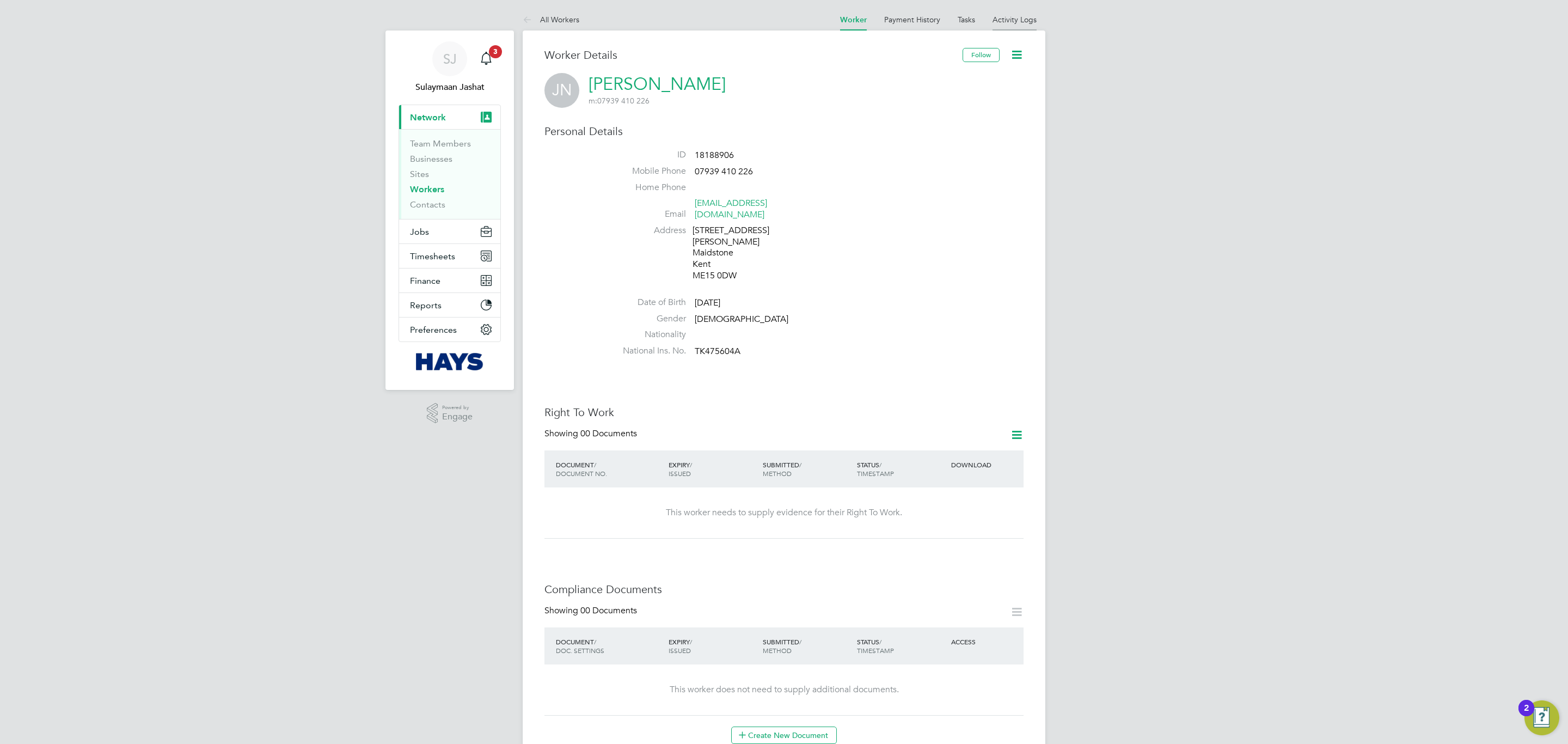
click at [1003, 18] on link "Activity Logs" at bounding box center [1015, 19] width 44 height 10
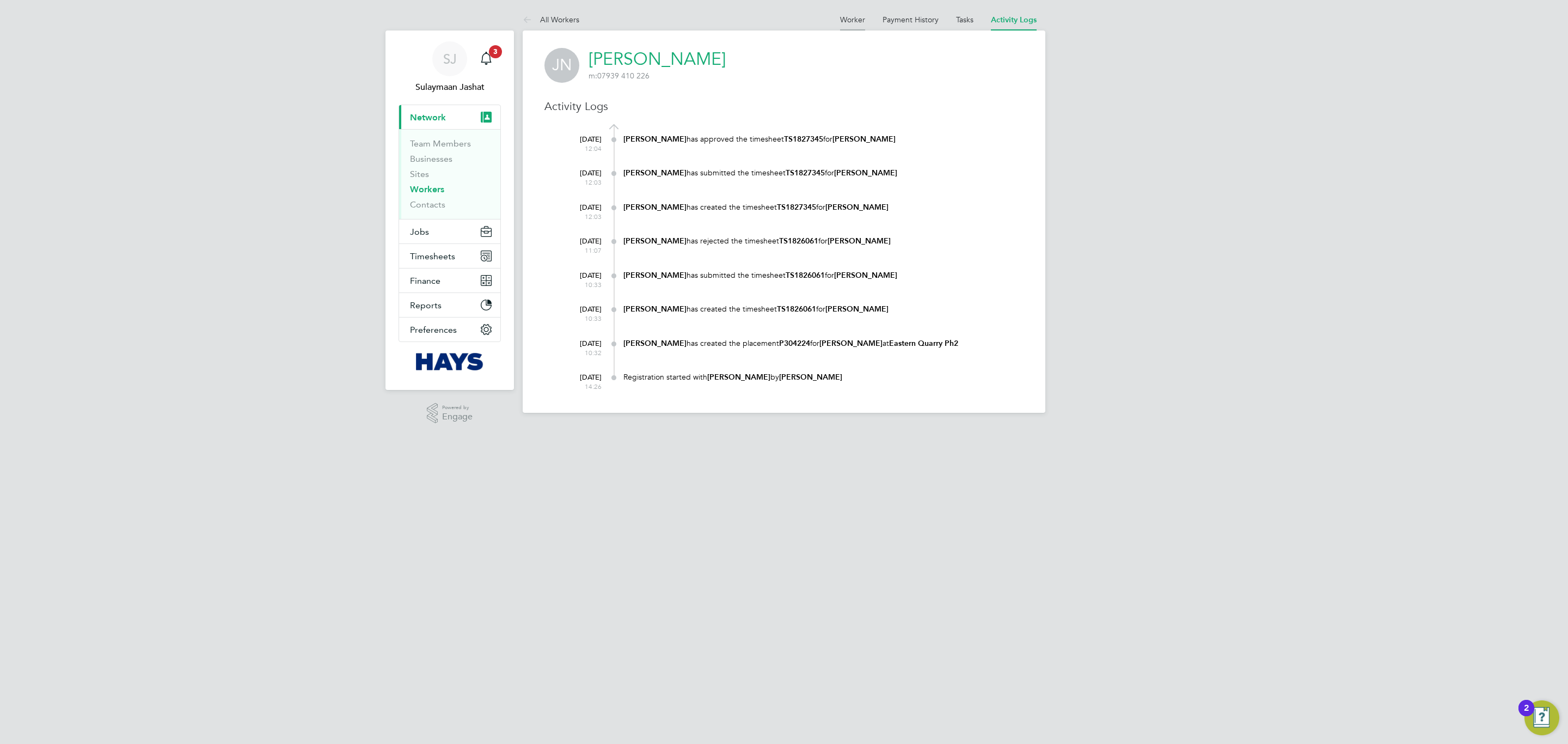
click at [851, 20] on link "Worker" at bounding box center [853, 19] width 25 height 10
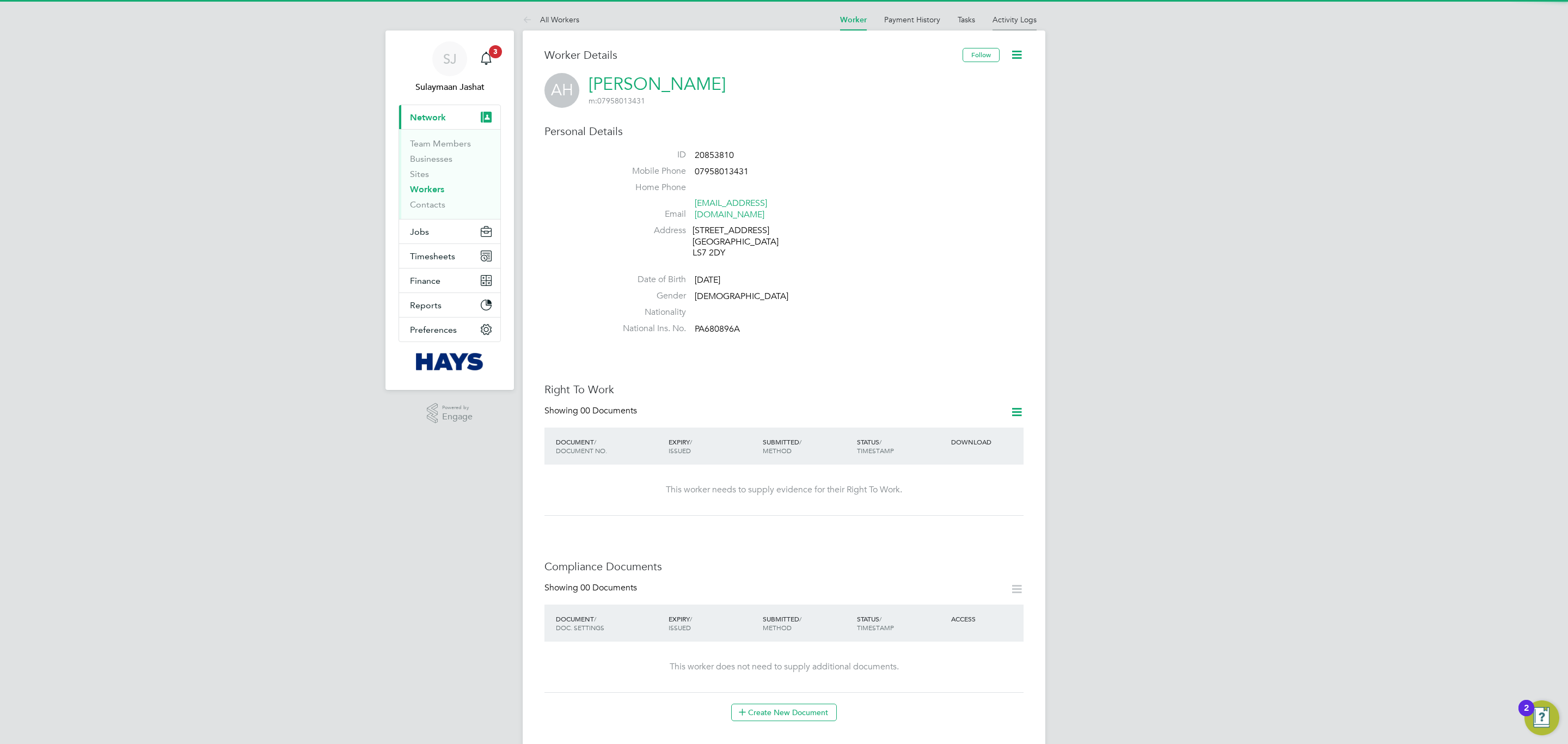
click at [1001, 27] on li "Activity Logs" at bounding box center [1015, 19] width 44 height 21
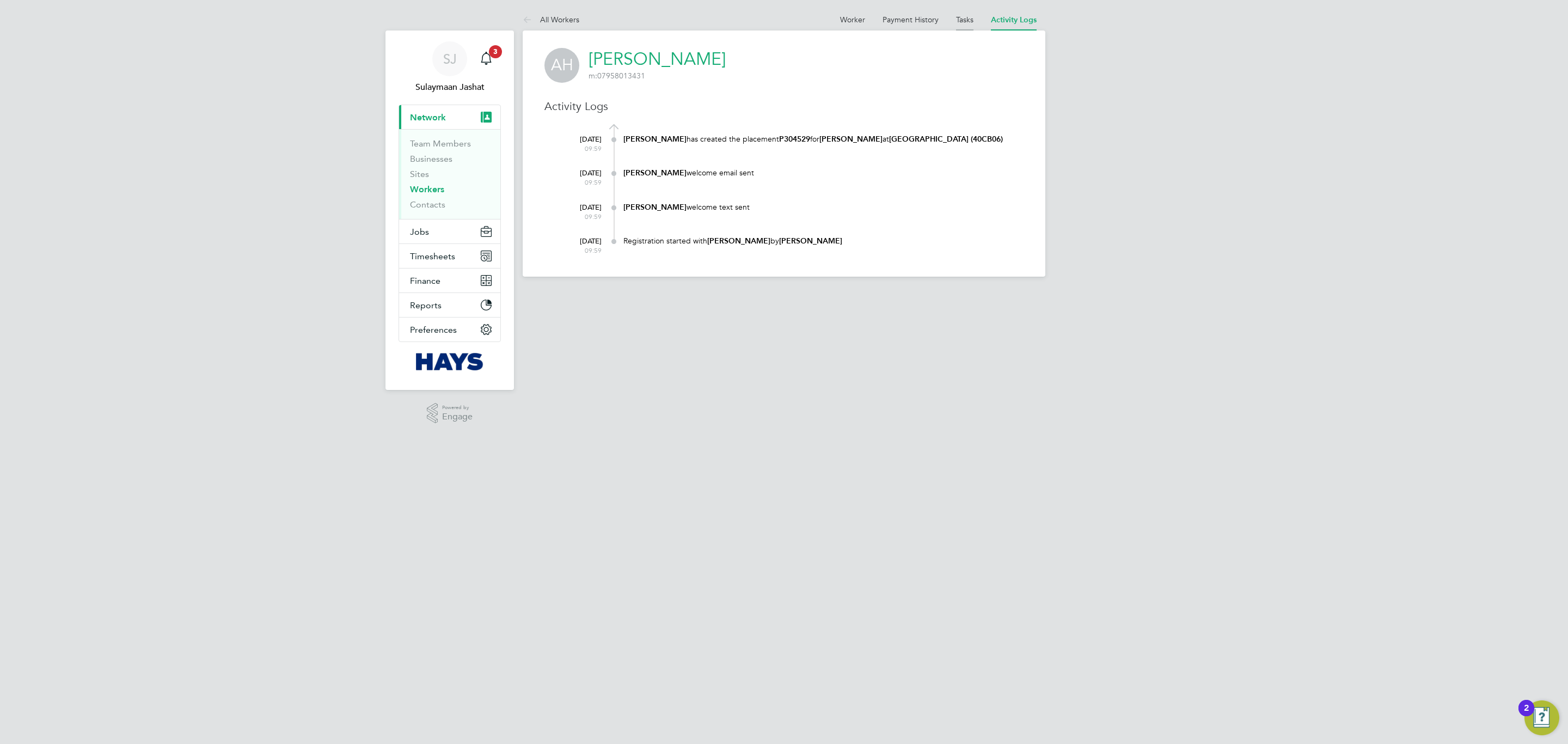
click at [957, 16] on link "Tasks" at bounding box center [965, 19] width 18 height 10
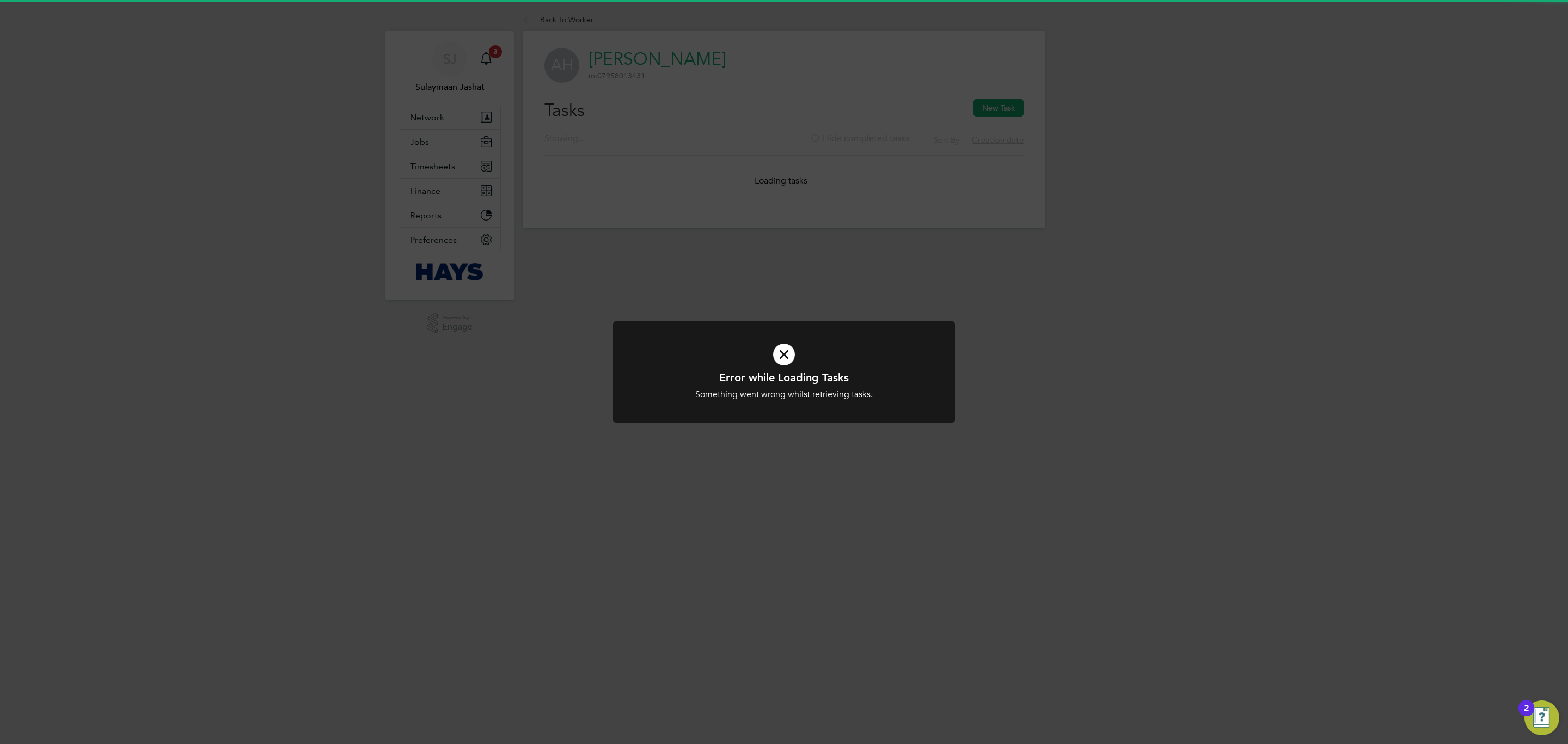
click at [924, 16] on div "Error while Loading Tasks Something went wrong whilst retrieving tasks. Cancel …" at bounding box center [784, 372] width 1568 height 744
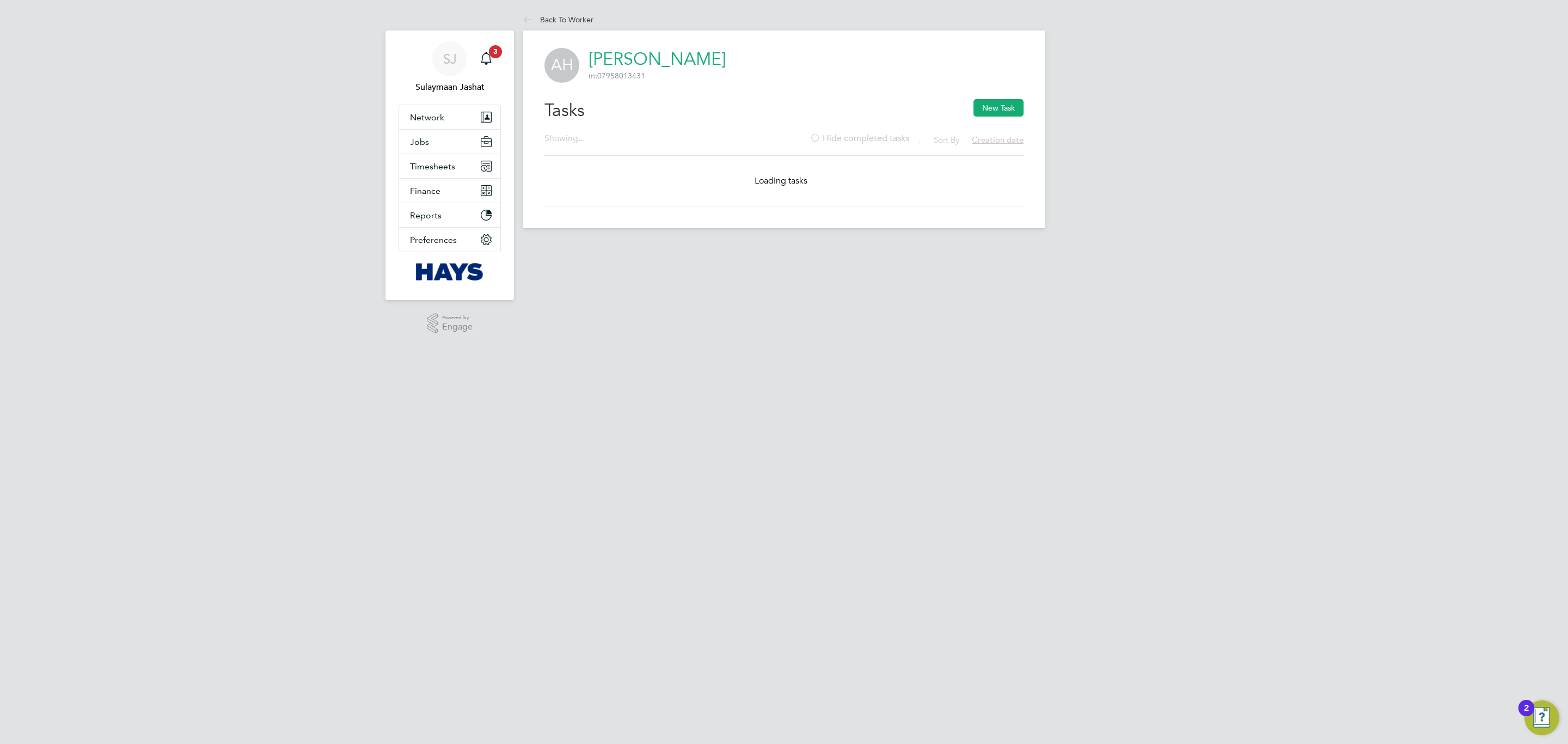
click at [899, 16] on div "Back To Worker Back To Worker AH [PERSON_NAME] m: 07958013431 Tasks New Task Sh…" at bounding box center [783, 118] width 522 height 219
click at [924, 54] on div "AH [PERSON_NAME] m: 07958013431" at bounding box center [784, 65] width 479 height 35
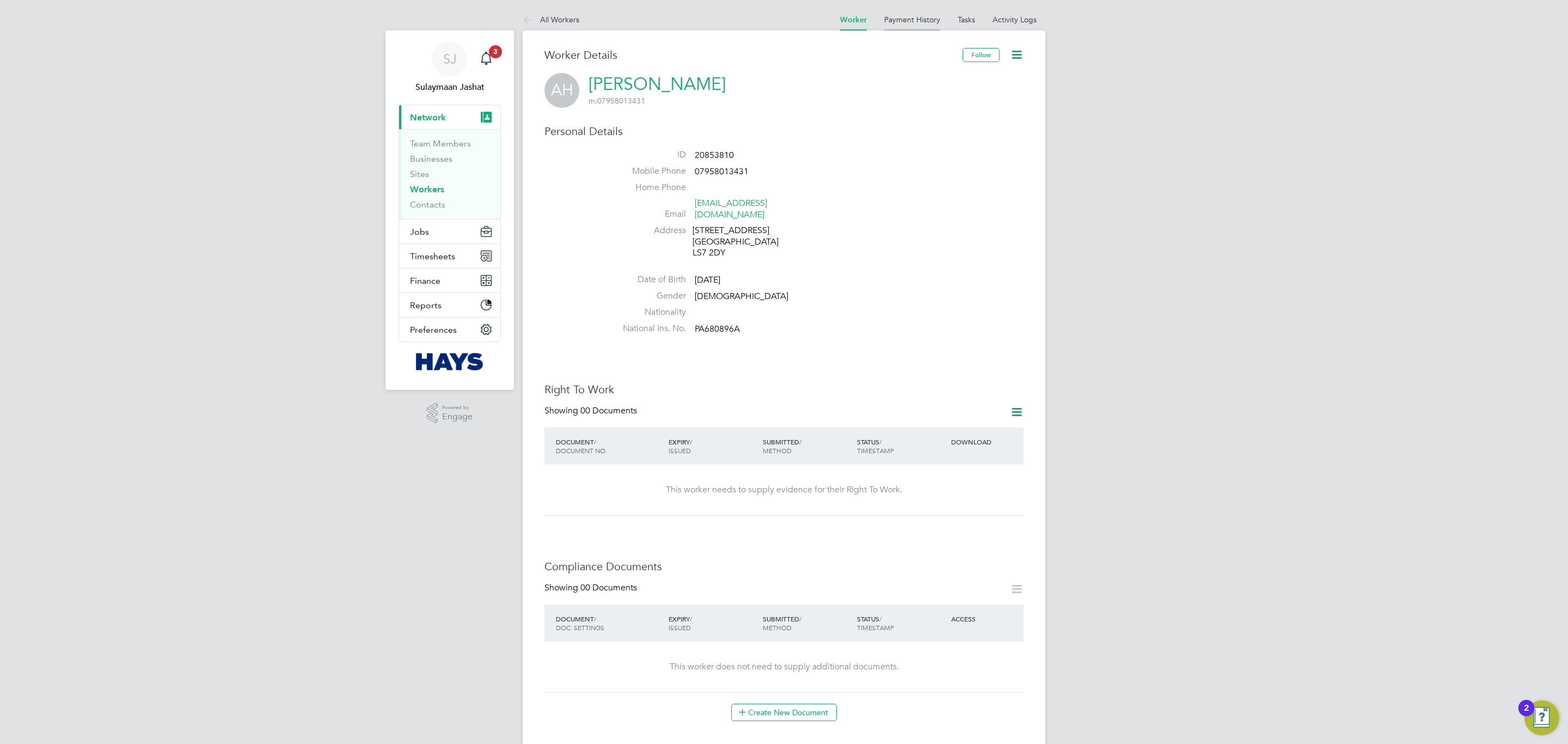
click at [913, 15] on link "Payment History" at bounding box center [913, 19] width 56 height 10
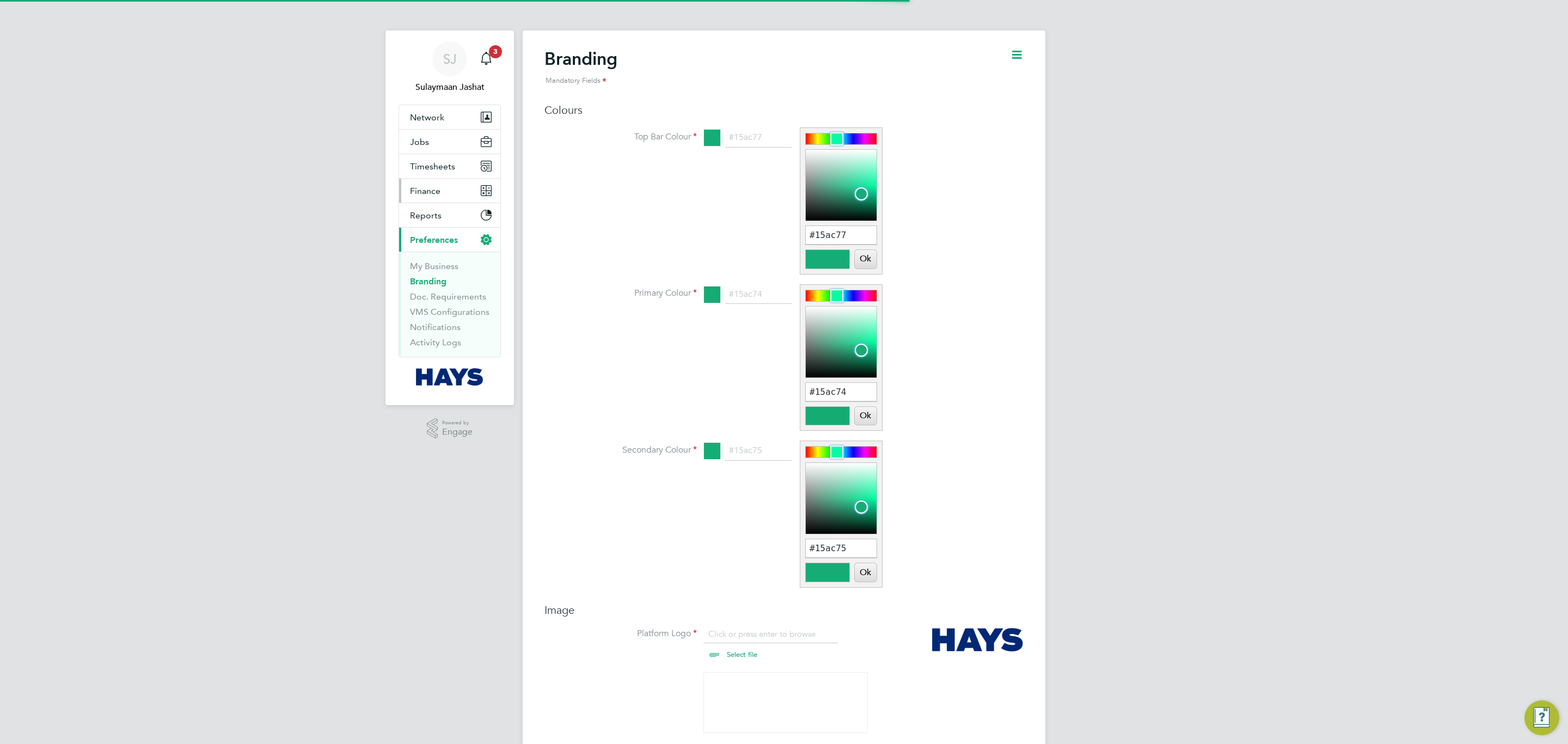
scroll to position [15, 135]
click at [867, 345] on div at bounding box center [867, 345] width 13 height 13
click at [858, 288] on div "#10d98e Ok Cancel" at bounding box center [841, 357] width 82 height 146
click at [862, 295] on div at bounding box center [842, 296] width 71 height 11
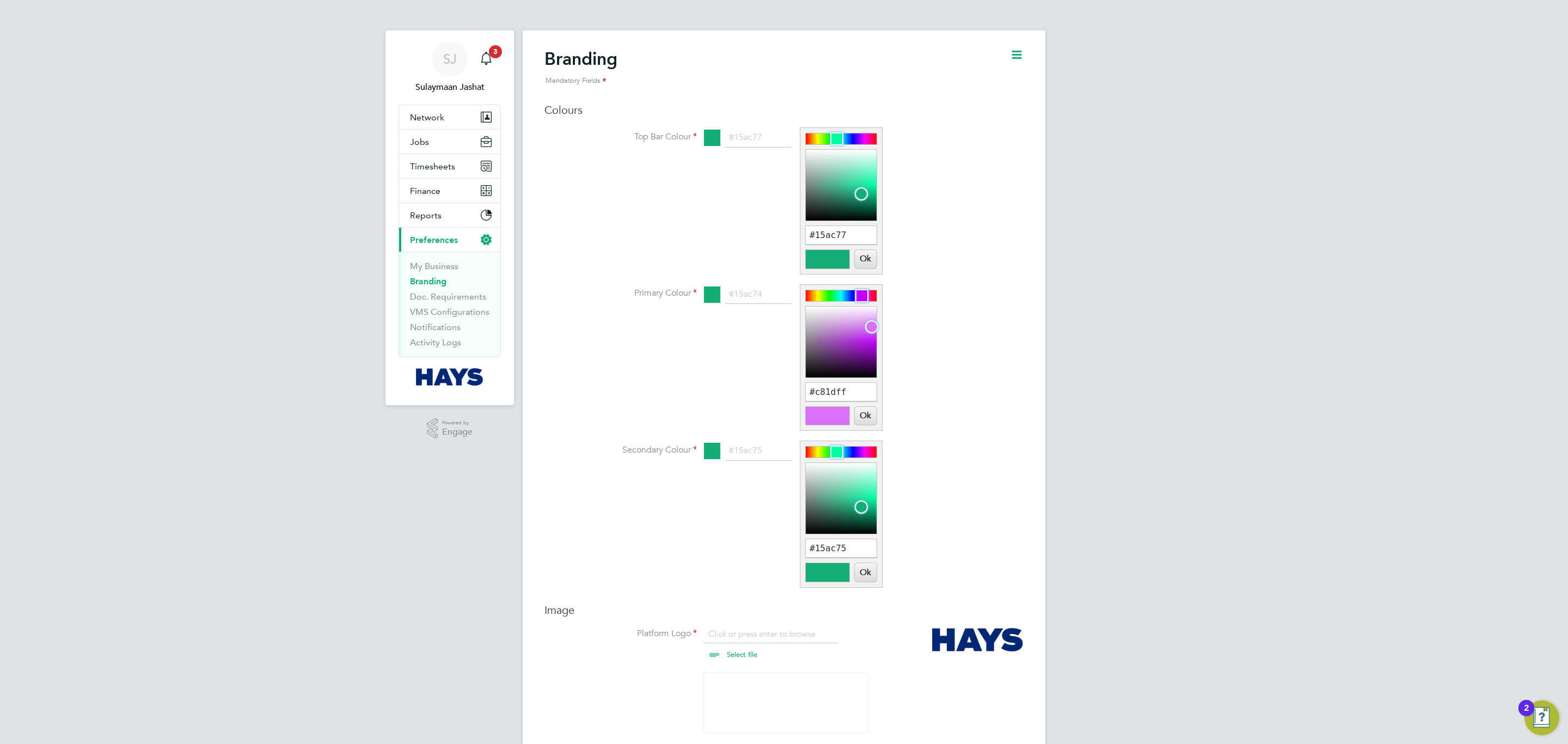
type input "#c719ff"
drag, startPoint x: 871, startPoint y: 343, endPoint x: 882, endPoint y: 338, distance: 12.1
click at [882, 338] on div at bounding box center [877, 338] width 13 height 13
click at [860, 134] on div at bounding box center [842, 139] width 71 height 11
type input "#680bbc"
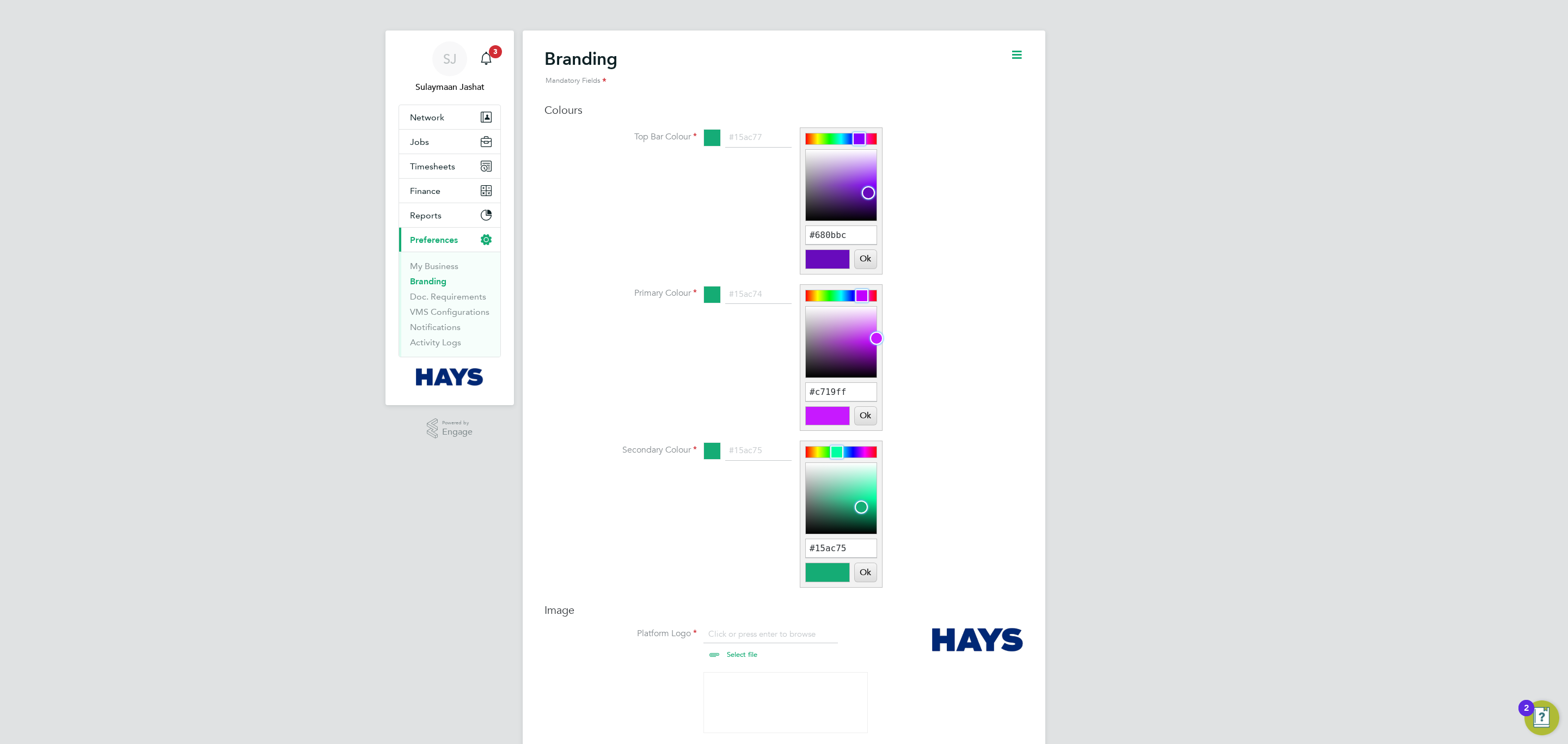
click at [869, 193] on div at bounding box center [868, 193] width 13 height 13
click at [865, 448] on div at bounding box center [842, 451] width 71 height 11
drag, startPoint x: 865, startPoint y: 508, endPoint x: 873, endPoint y: 494, distance: 16.1
click at [873, 495] on div at bounding box center [873, 494] width 13 height 13
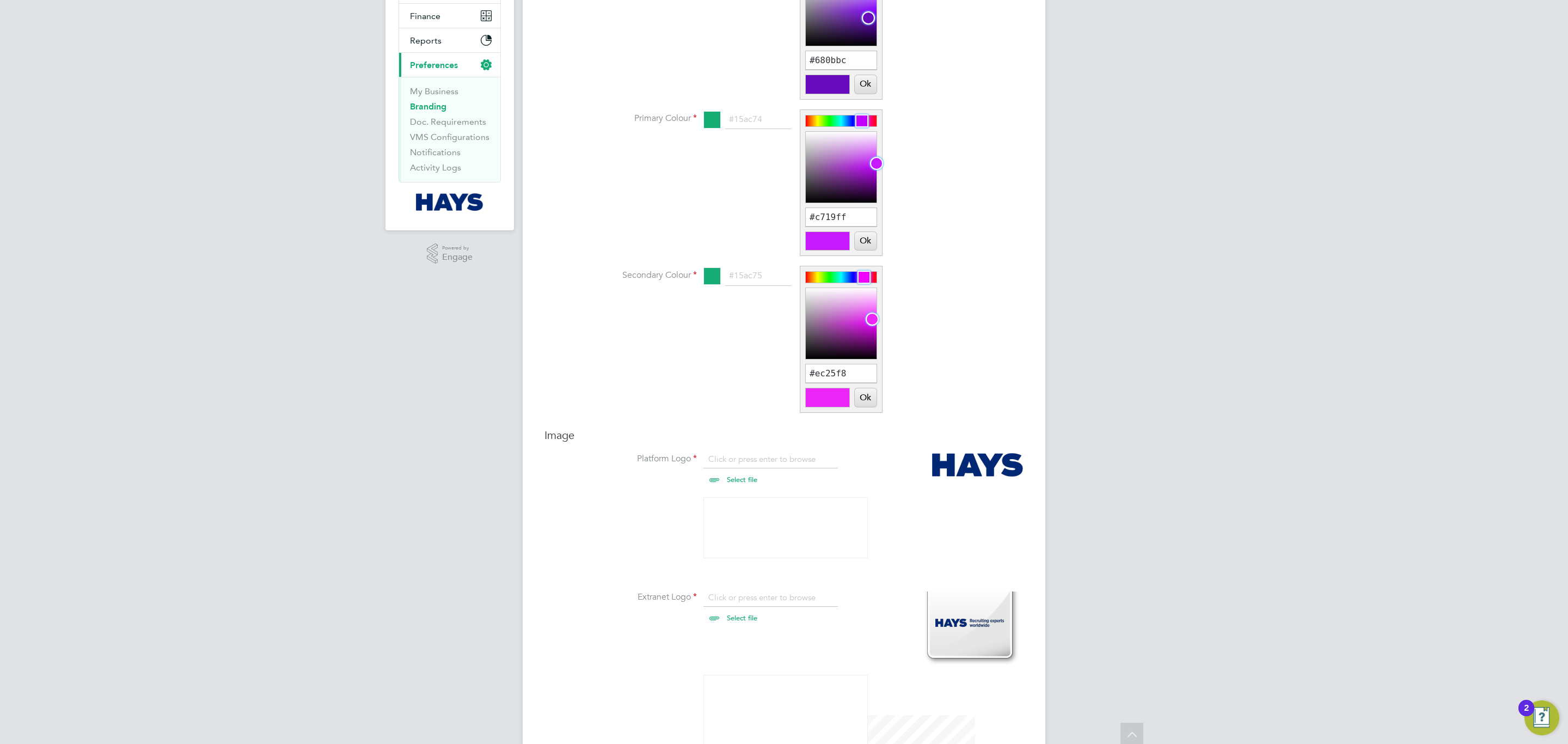
scroll to position [245, 0]
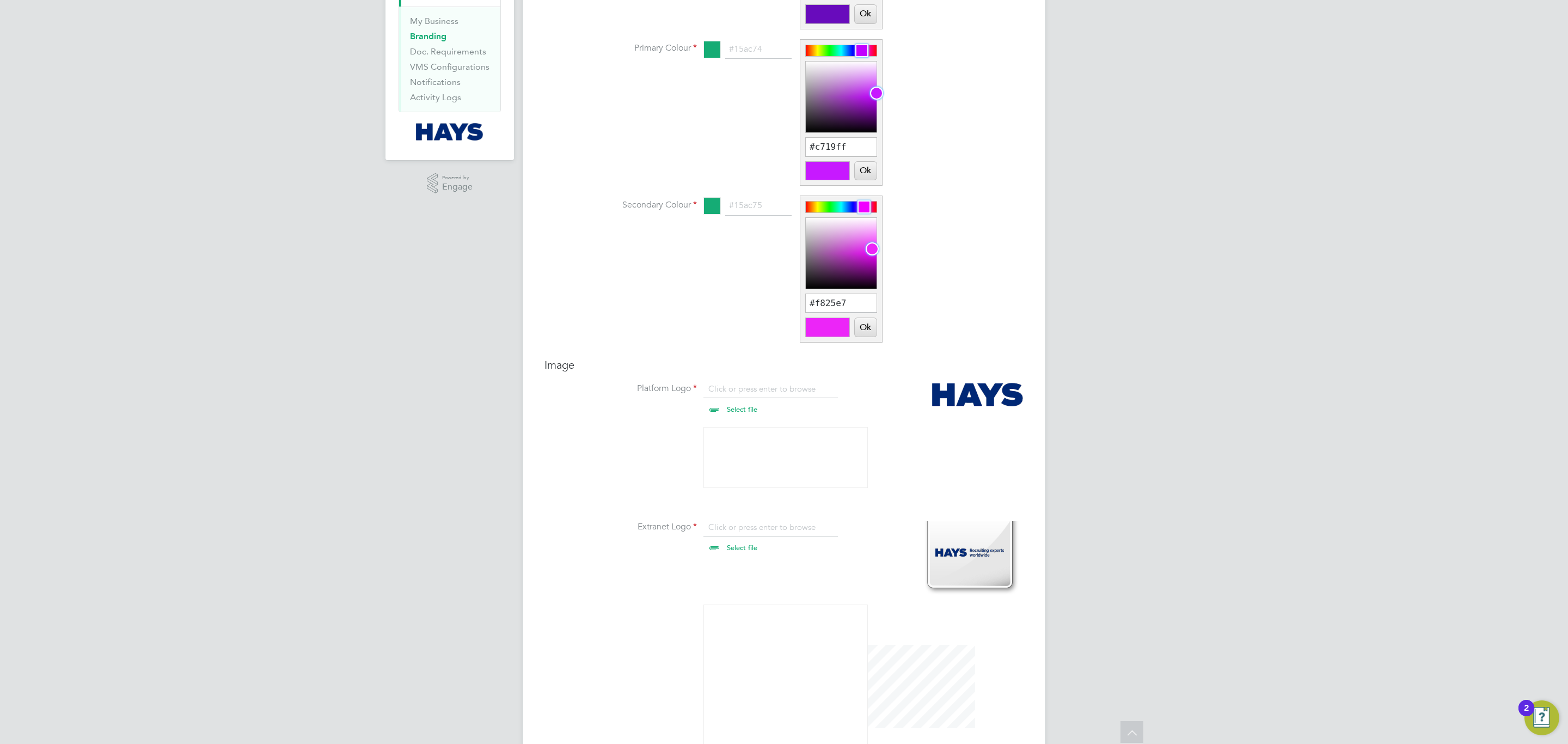
click at [866, 211] on div at bounding box center [865, 207] width 13 height 13
click at [866, 211] on div at bounding box center [866, 207] width 13 height 13
drag, startPoint x: 873, startPoint y: 247, endPoint x: 884, endPoint y: 235, distance: 16.3
click at [879, 244] on div at bounding box center [873, 245] width 13 height 13
type input "#ff4af0"
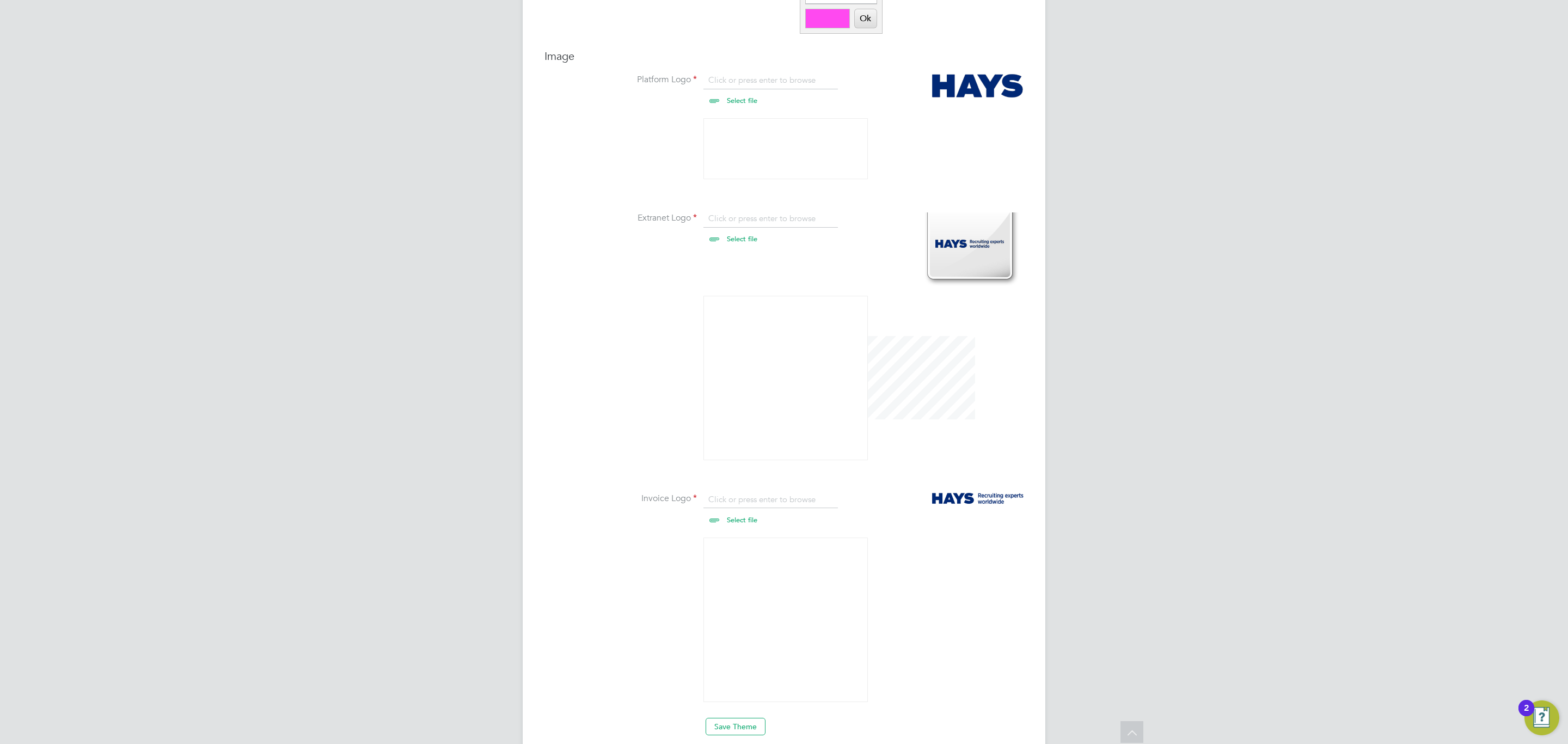
scroll to position [603, 0]
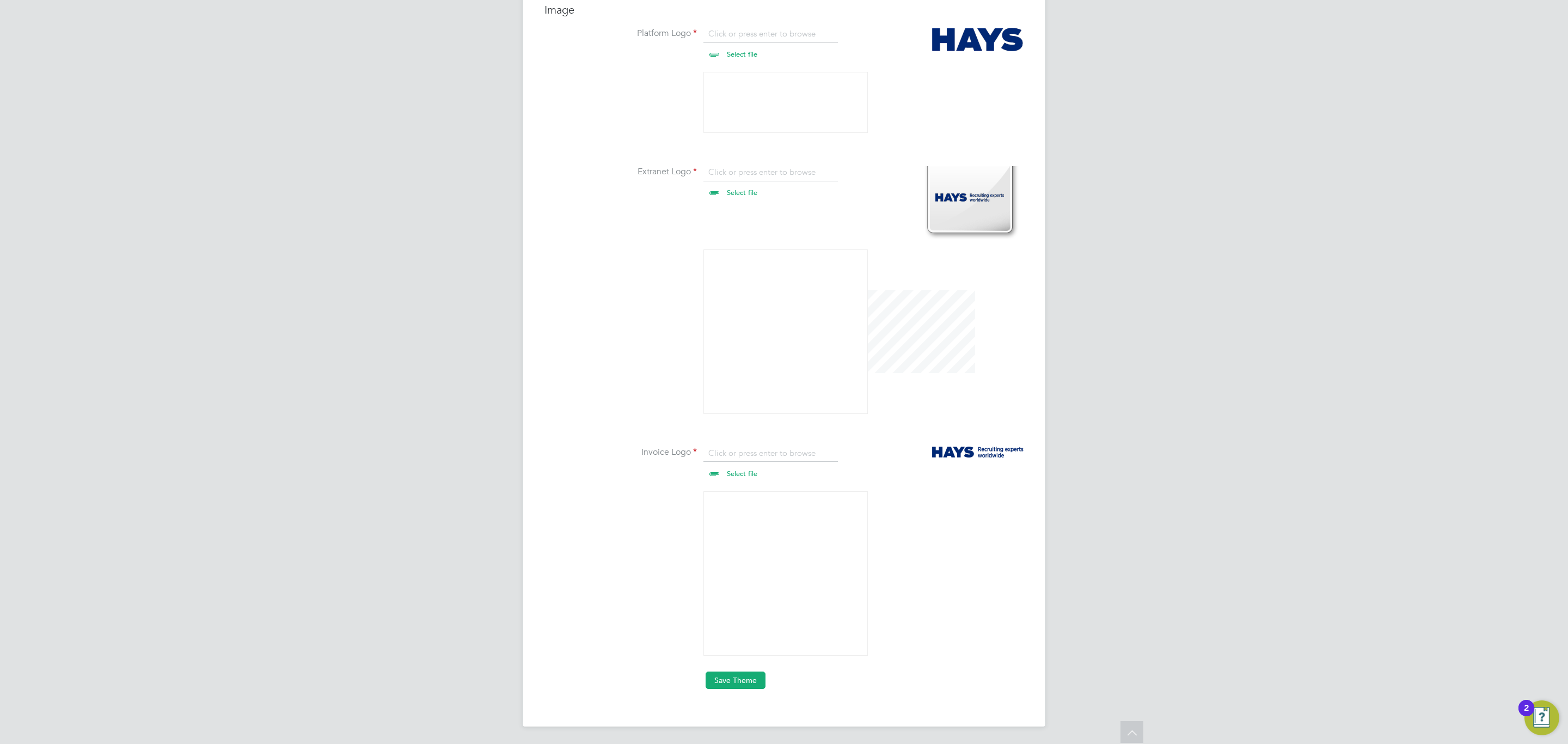
click at [732, 675] on button "Save Theme" at bounding box center [735, 680] width 60 height 18
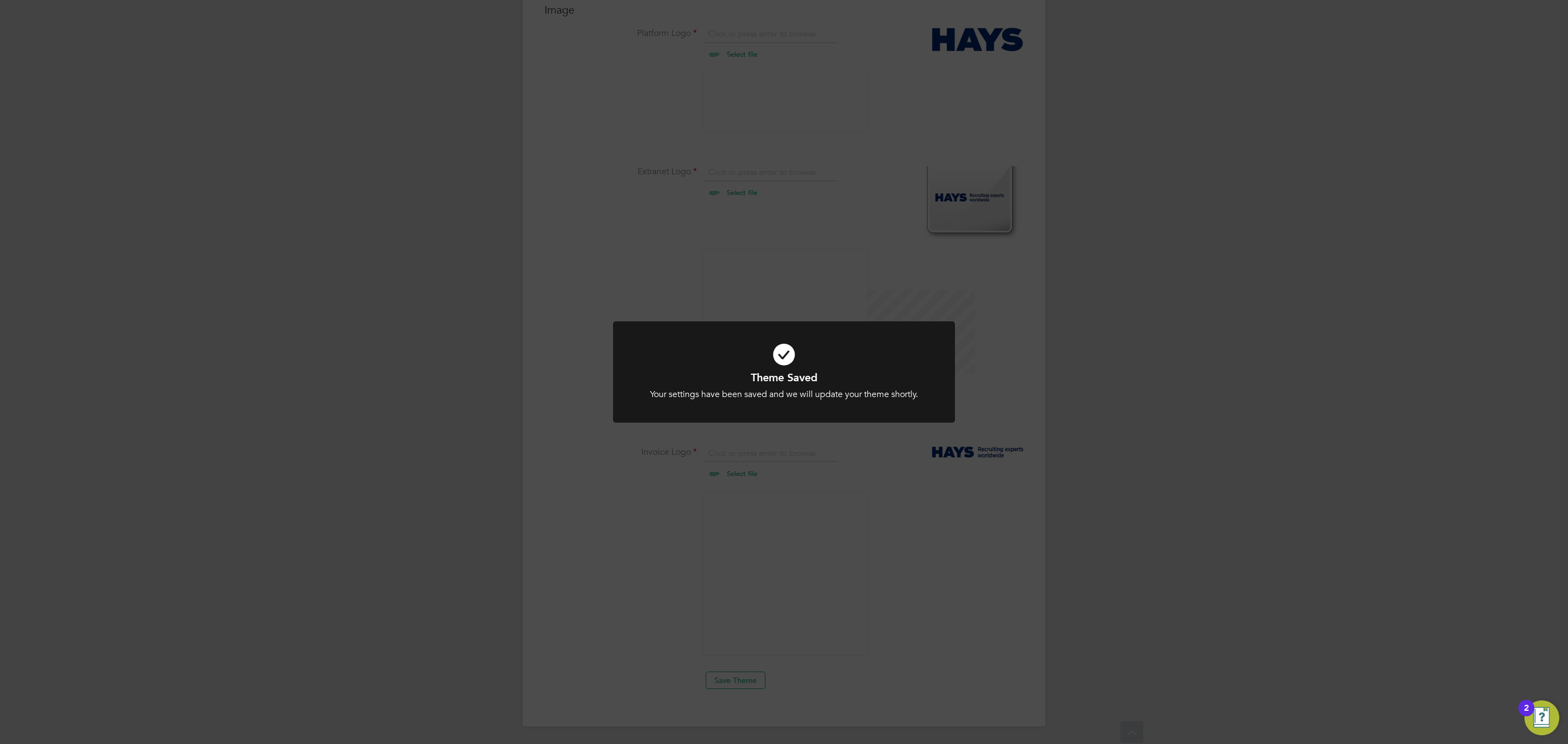
click at [653, 298] on div "Theme Saved Your settings have been saved and we will update your theme shortly…" at bounding box center [784, 372] width 1568 height 744
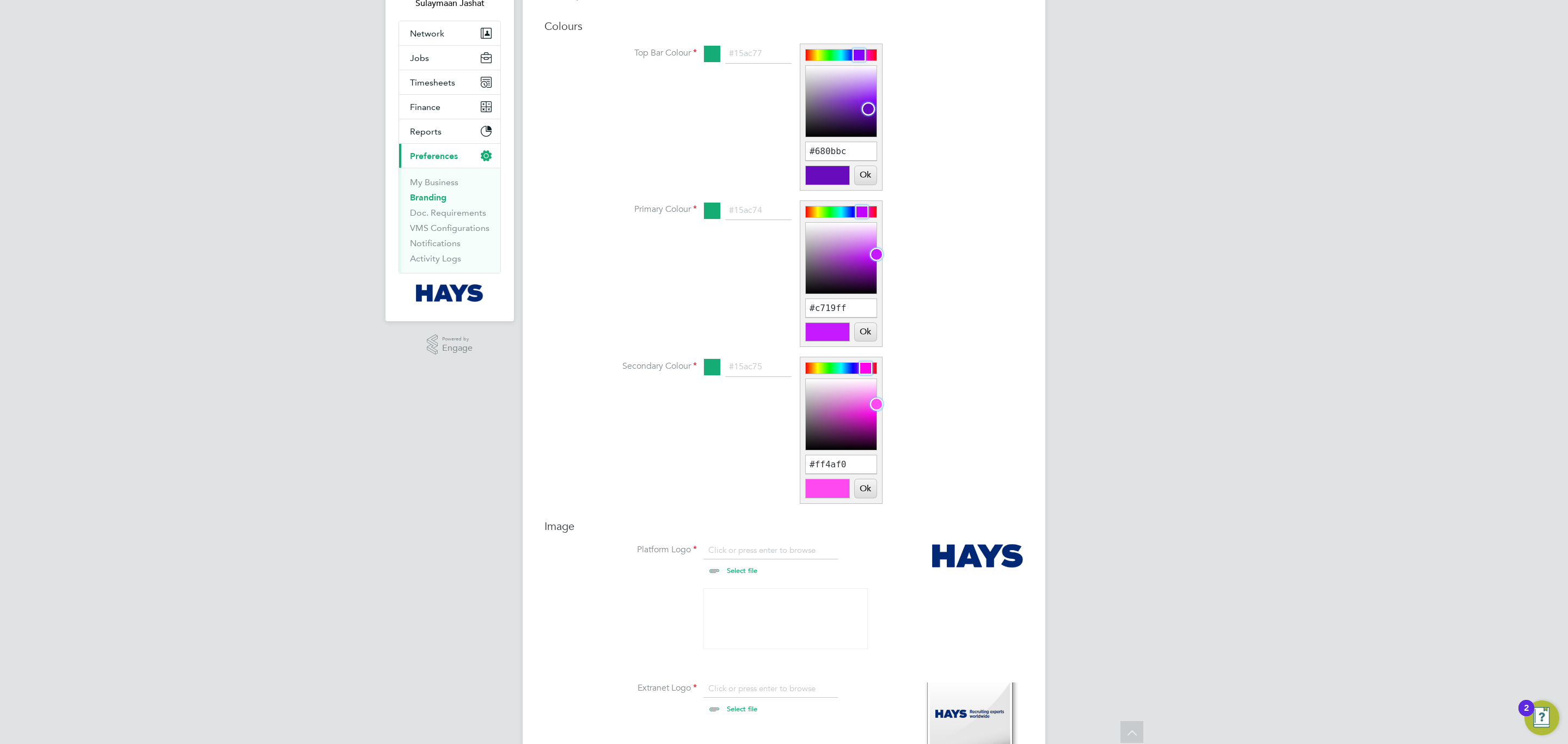
scroll to position [0, 0]
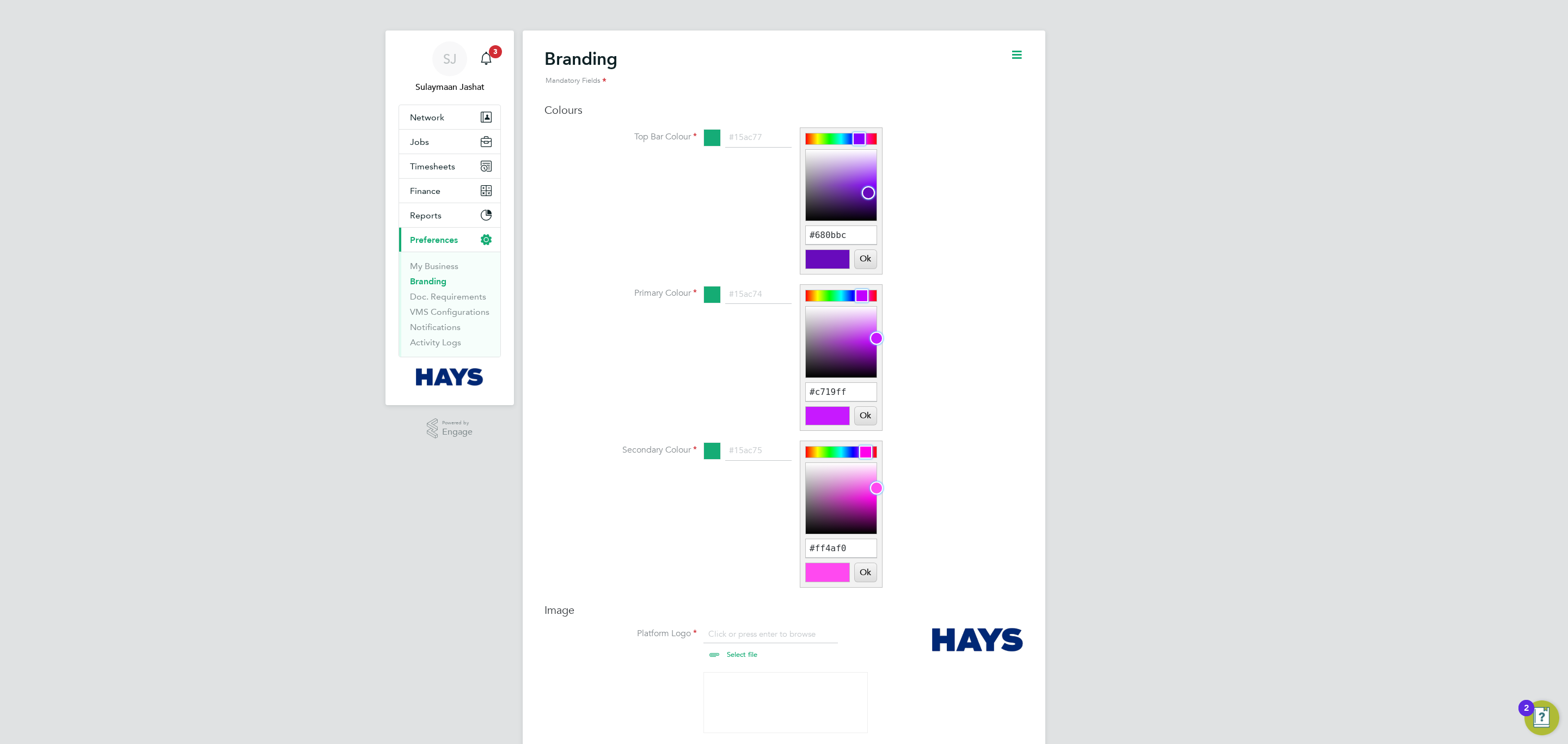
click at [712, 129] on div at bounding box center [712, 138] width 18 height 18
click at [719, 134] on div at bounding box center [712, 138] width 18 height 18
click at [862, 259] on button "Ok" at bounding box center [865, 259] width 21 height 18
type input "#680bbc"
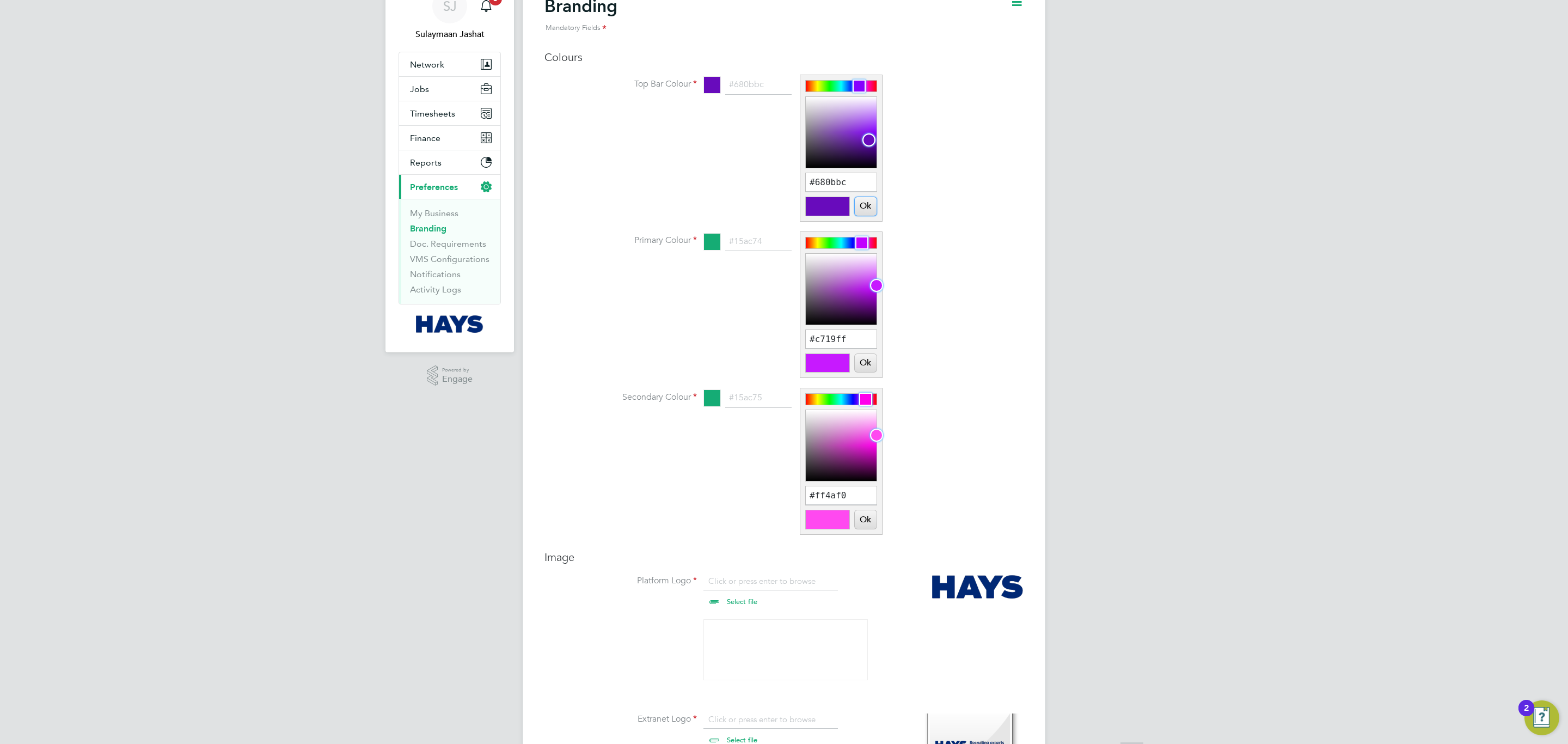
scroll to position [82, 0]
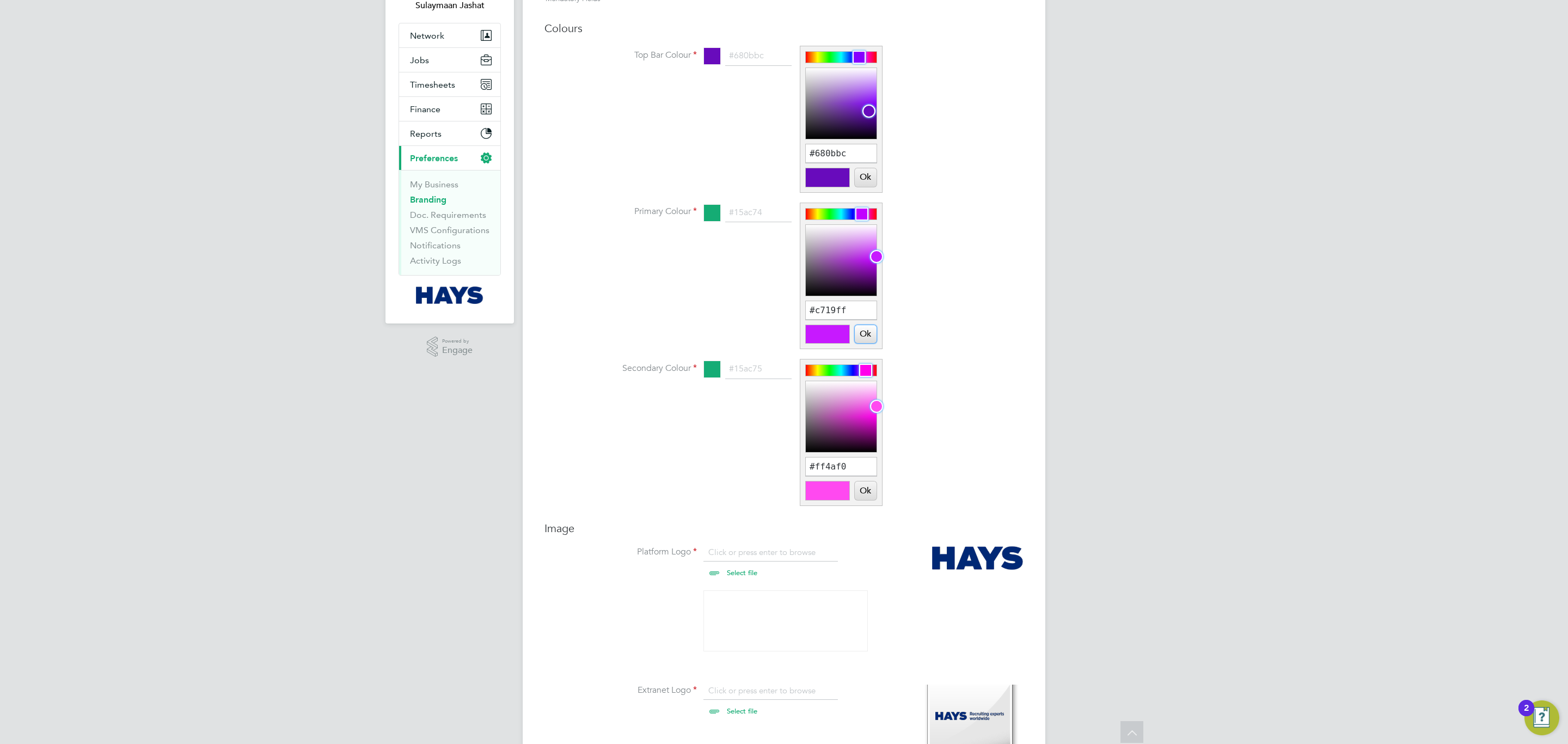
click at [873, 337] on button "Ok" at bounding box center [865, 334] width 21 height 18
type input "#c719ff"
drag, startPoint x: 876, startPoint y: 404, endPoint x: 876, endPoint y: 431, distance: 27.0
click at [876, 431] on div at bounding box center [875, 431] width 13 height 13
type input "#bd02ae"
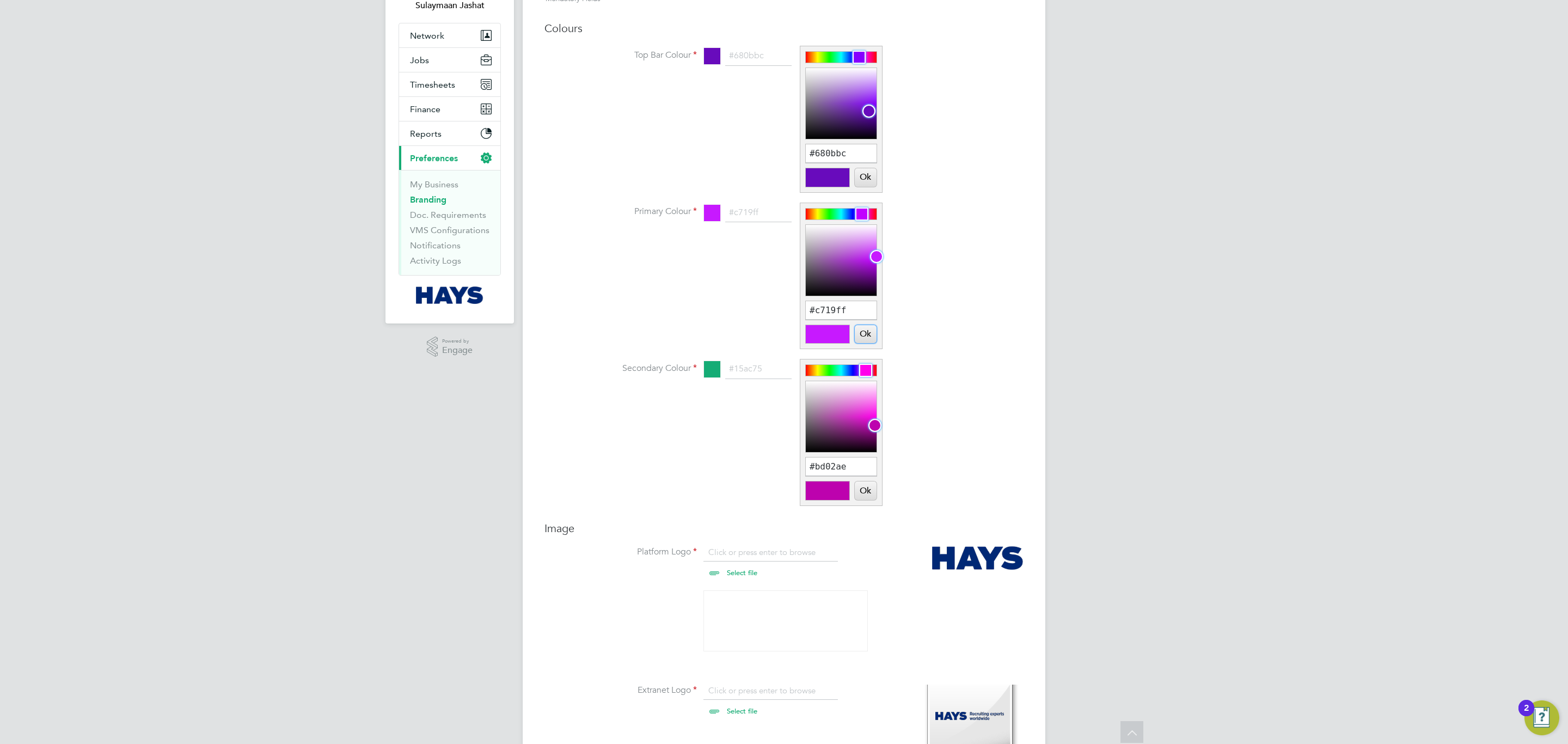
click at [876, 426] on div at bounding box center [875, 426] width 13 height 13
click at [865, 499] on button "Ok" at bounding box center [865, 490] width 21 height 18
type input "#bd02ae"
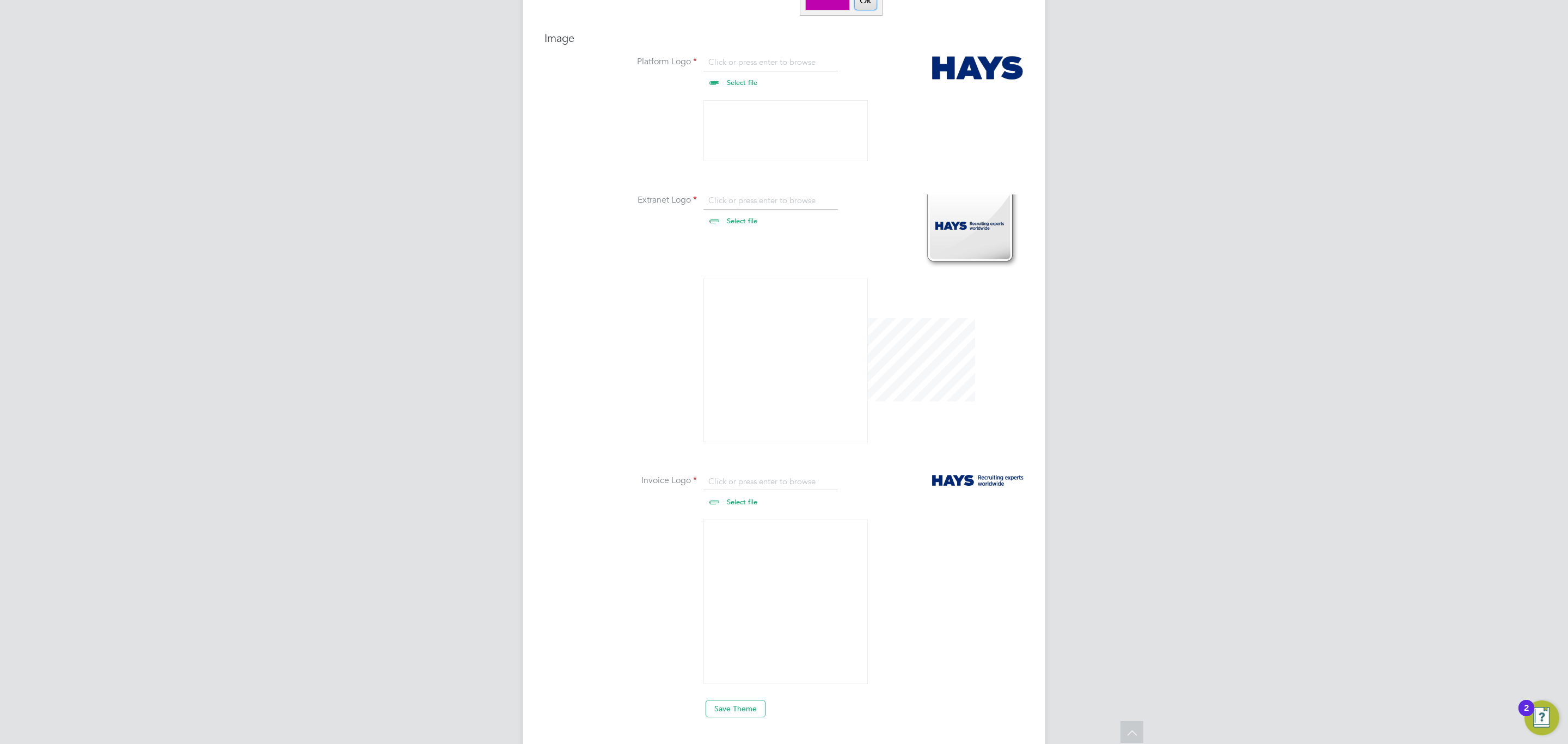
scroll to position [603, 0]
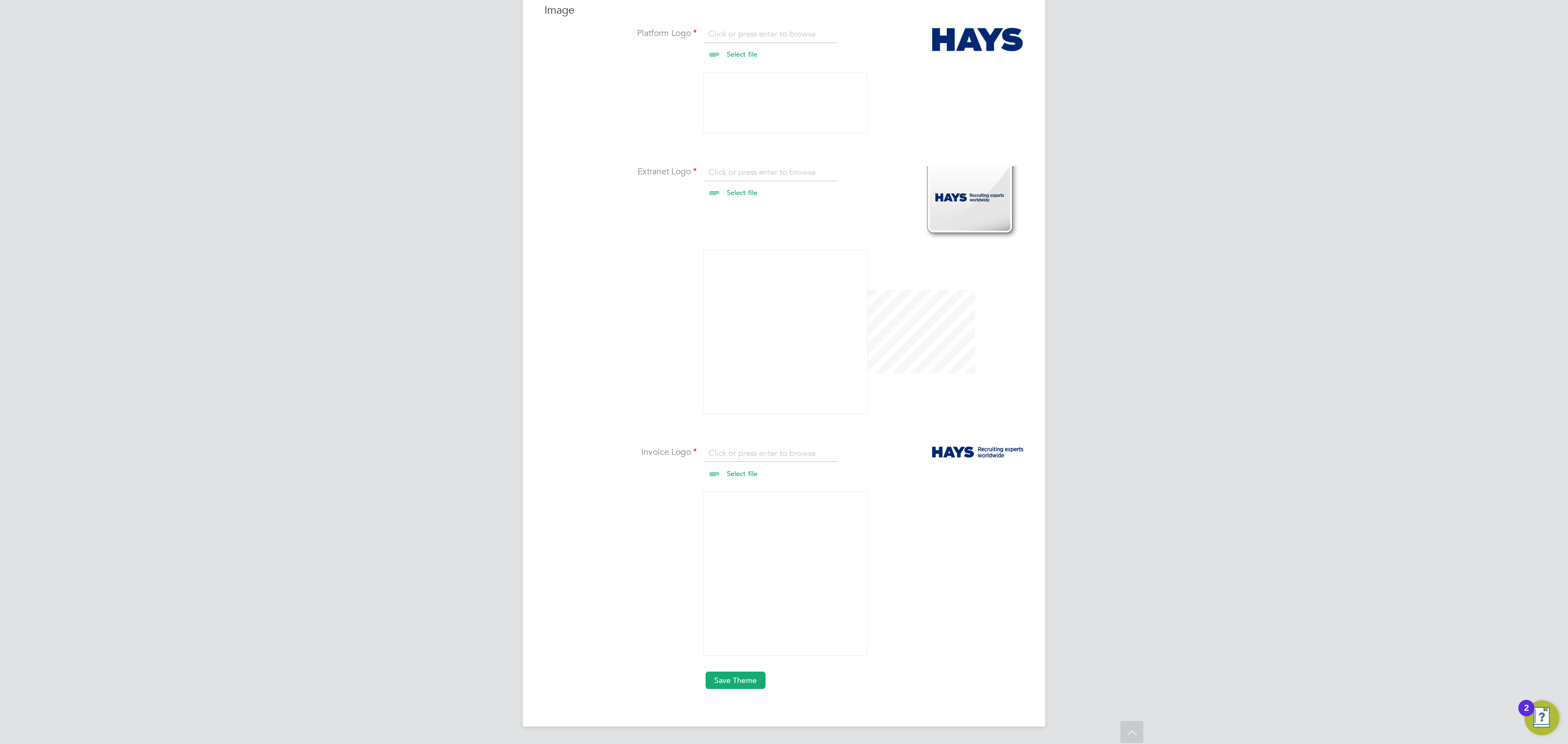
click at [754, 678] on button "Save Theme" at bounding box center [735, 680] width 60 height 18
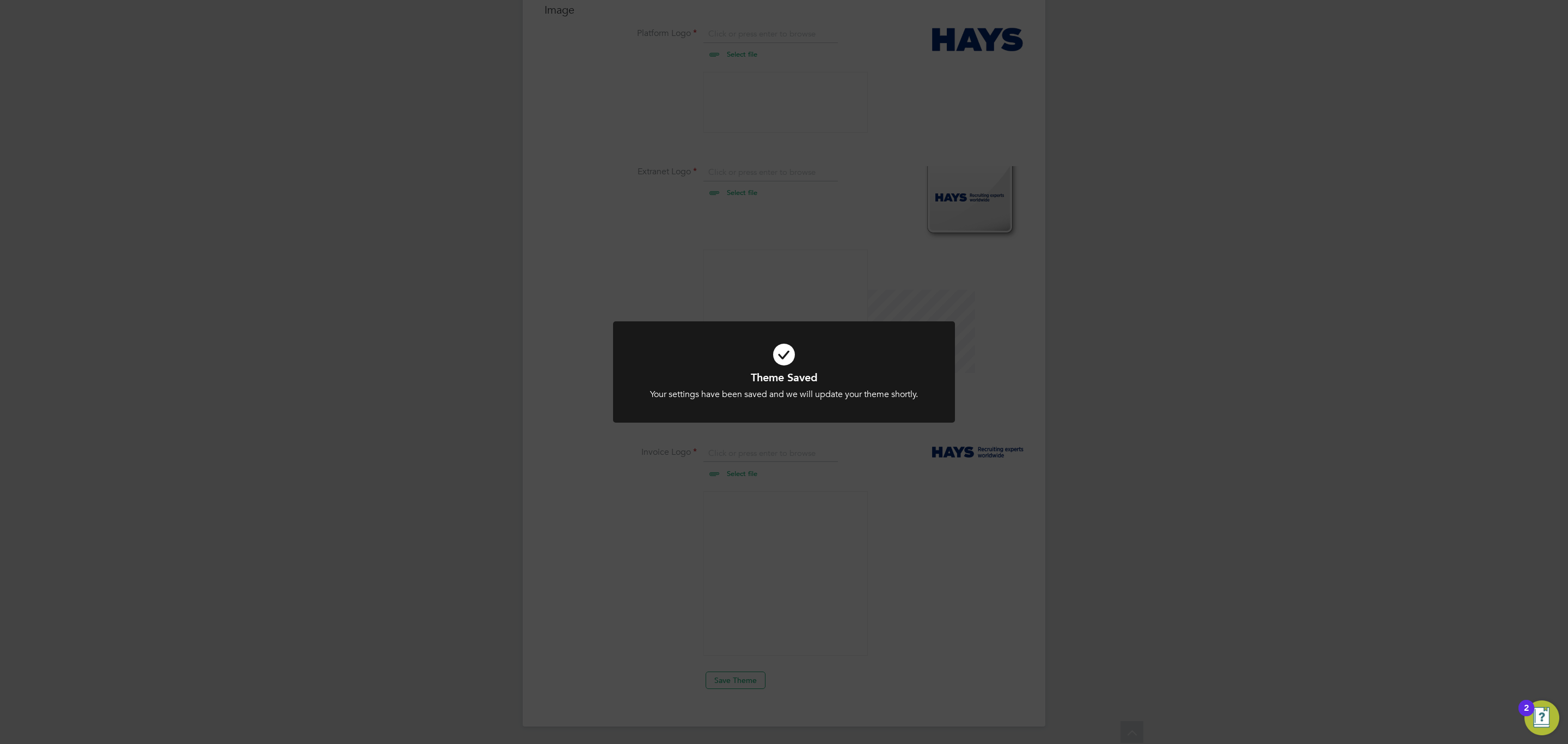
click at [607, 258] on div "Theme Saved Your settings have been saved and we will update your theme shortly…" at bounding box center [784, 372] width 1568 height 744
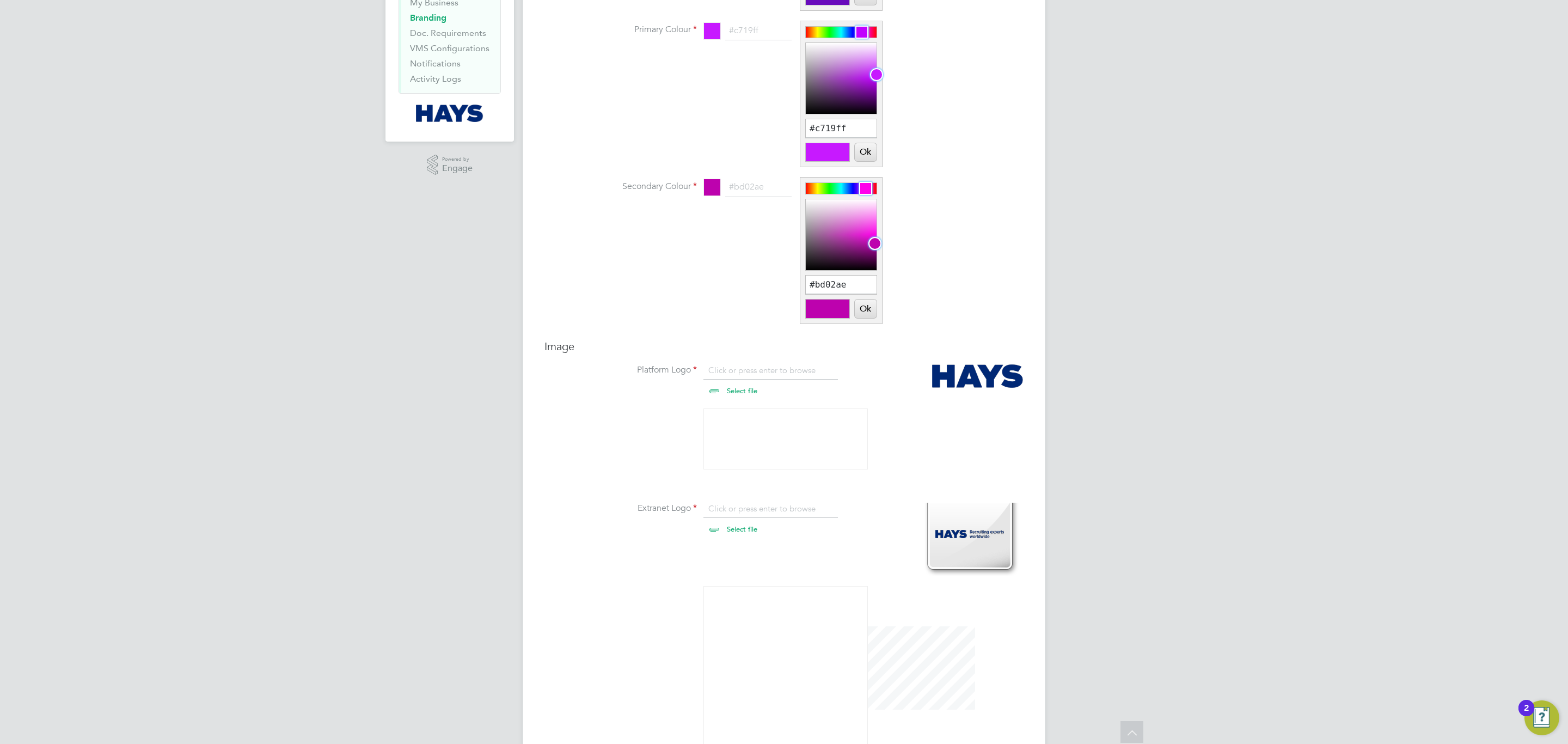
scroll to position [0, 0]
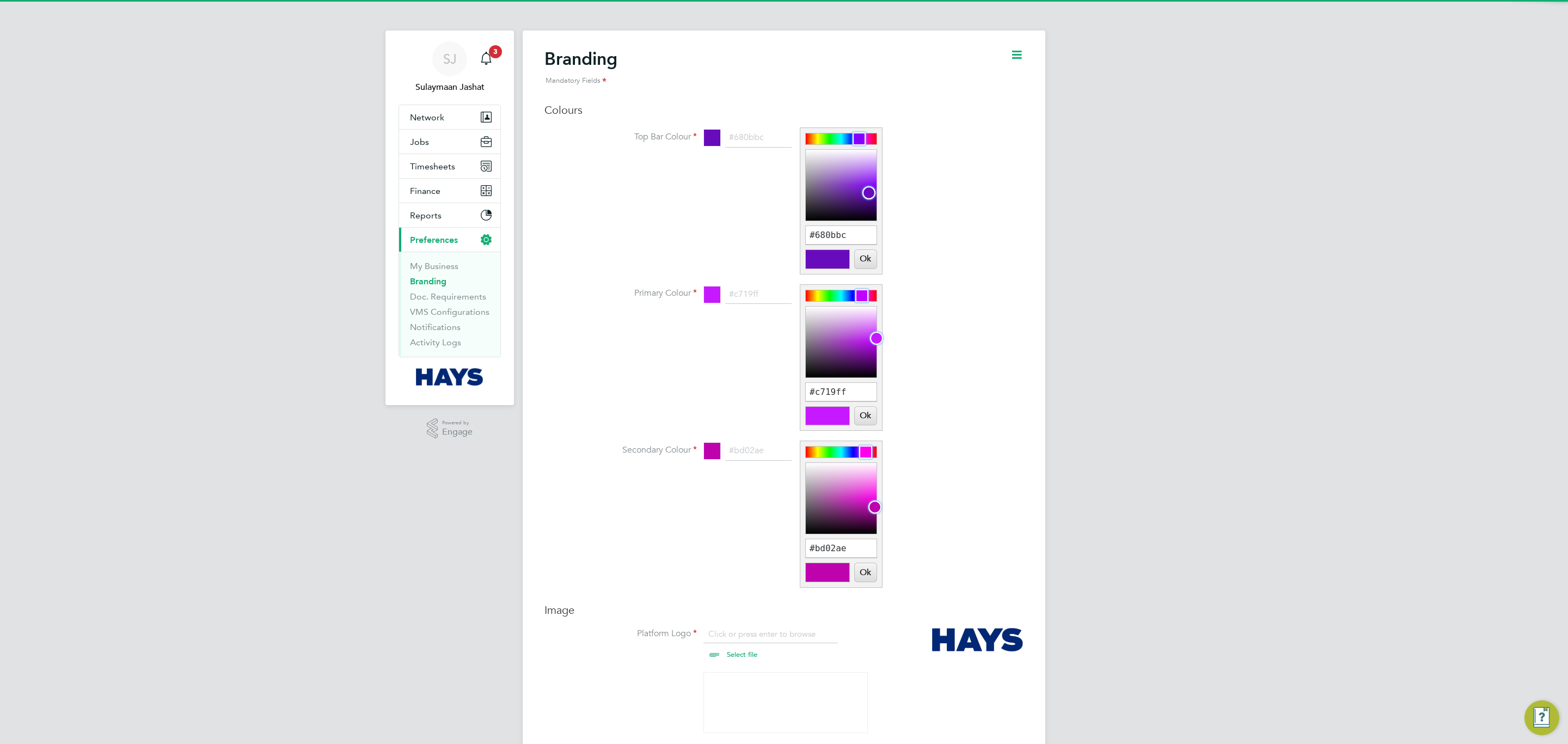
scroll to position [15, 135]
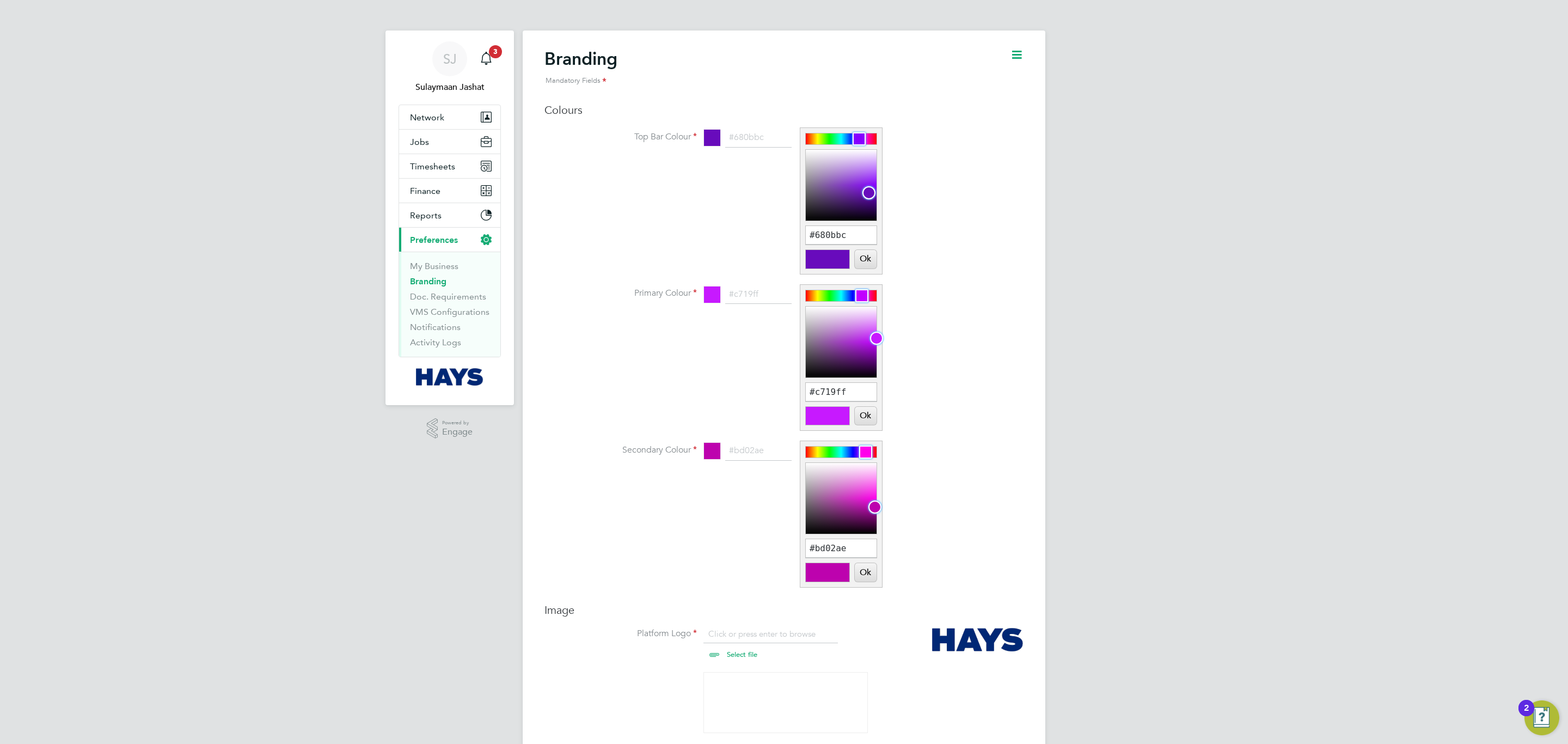
click at [1010, 54] on icon at bounding box center [1017, 55] width 13 height 13
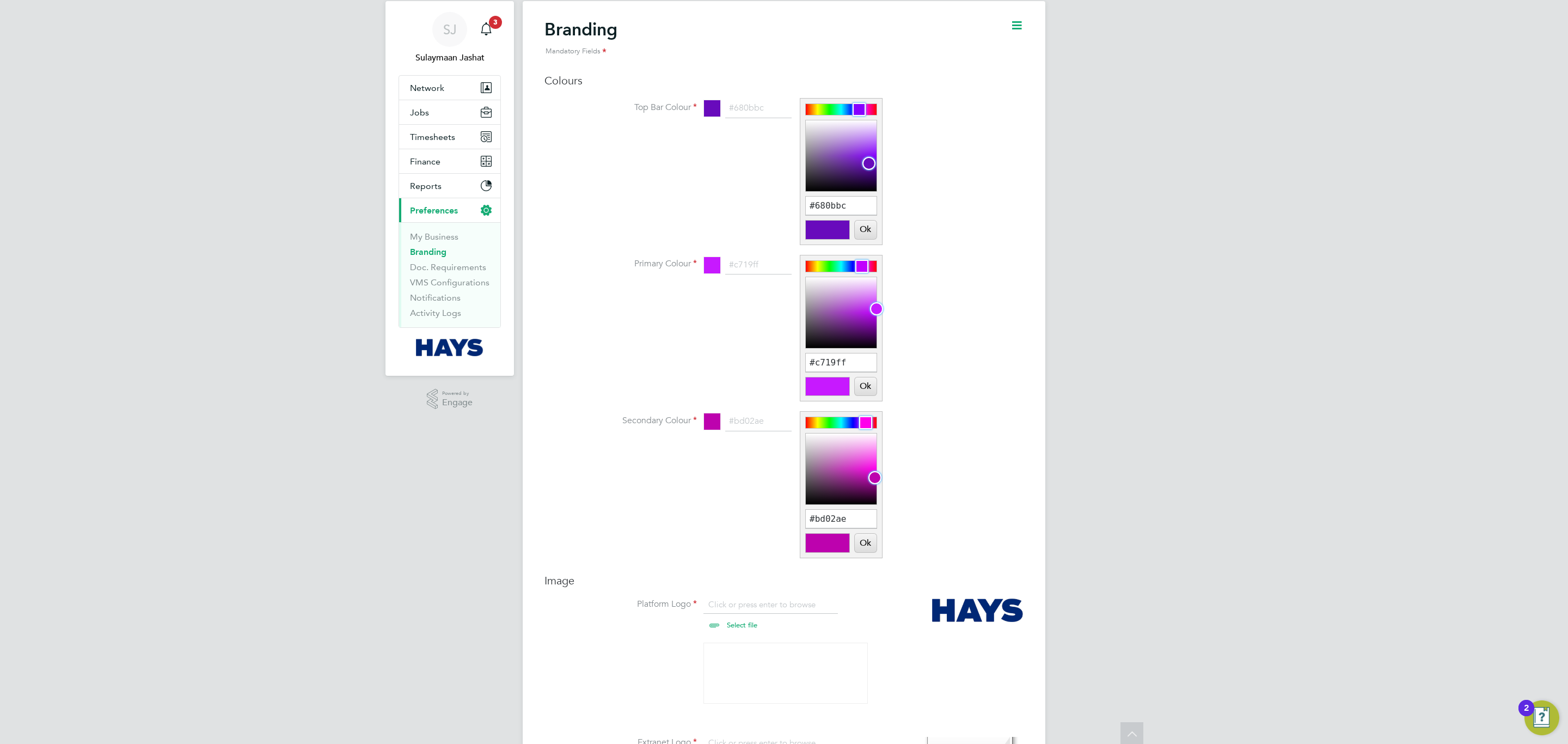
scroll to position [0, 0]
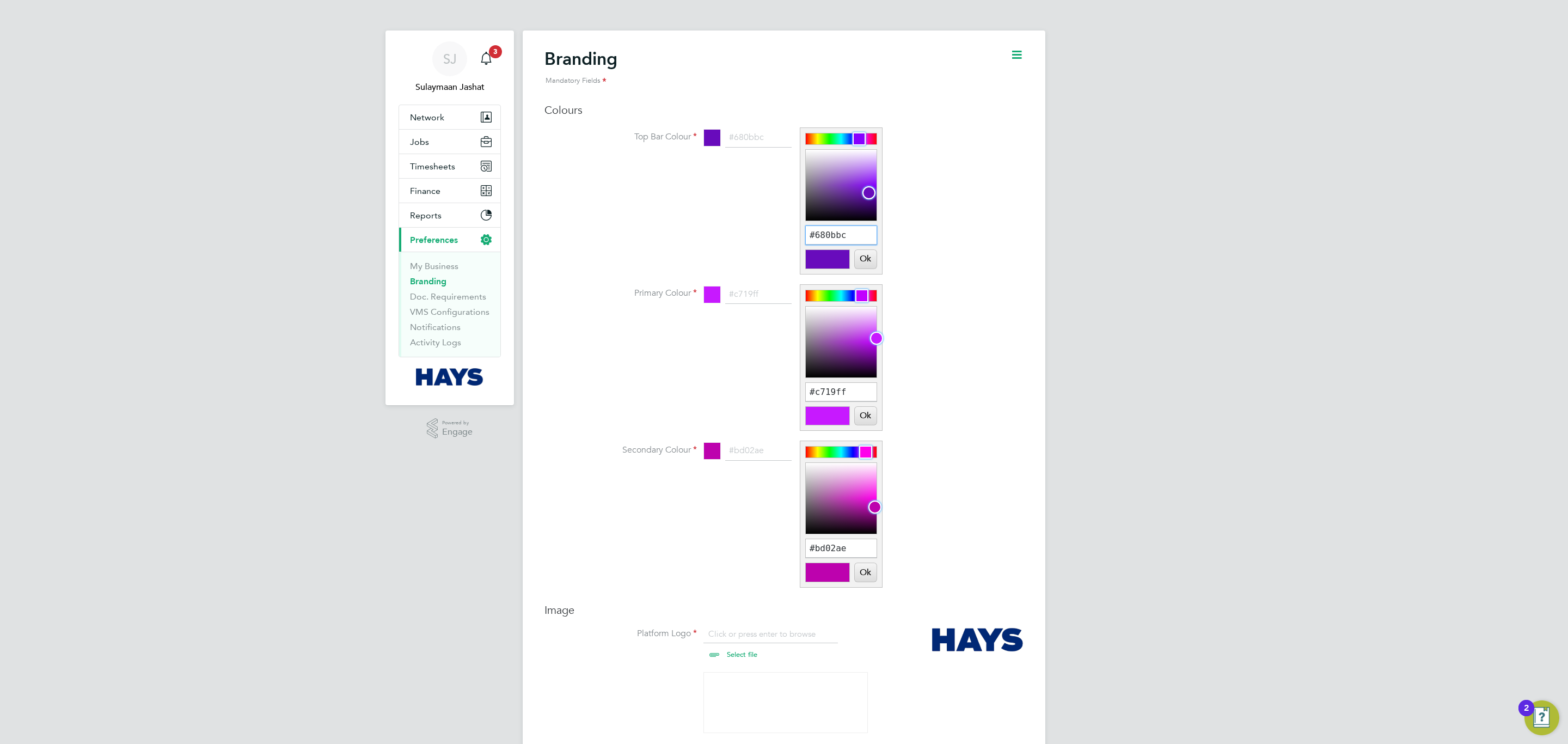
click at [828, 239] on input "#680bbc" at bounding box center [842, 235] width 71 height 18
type input "#15ac77"
click at [873, 262] on button "Ok" at bounding box center [865, 259] width 21 height 18
type input "#15ac77"
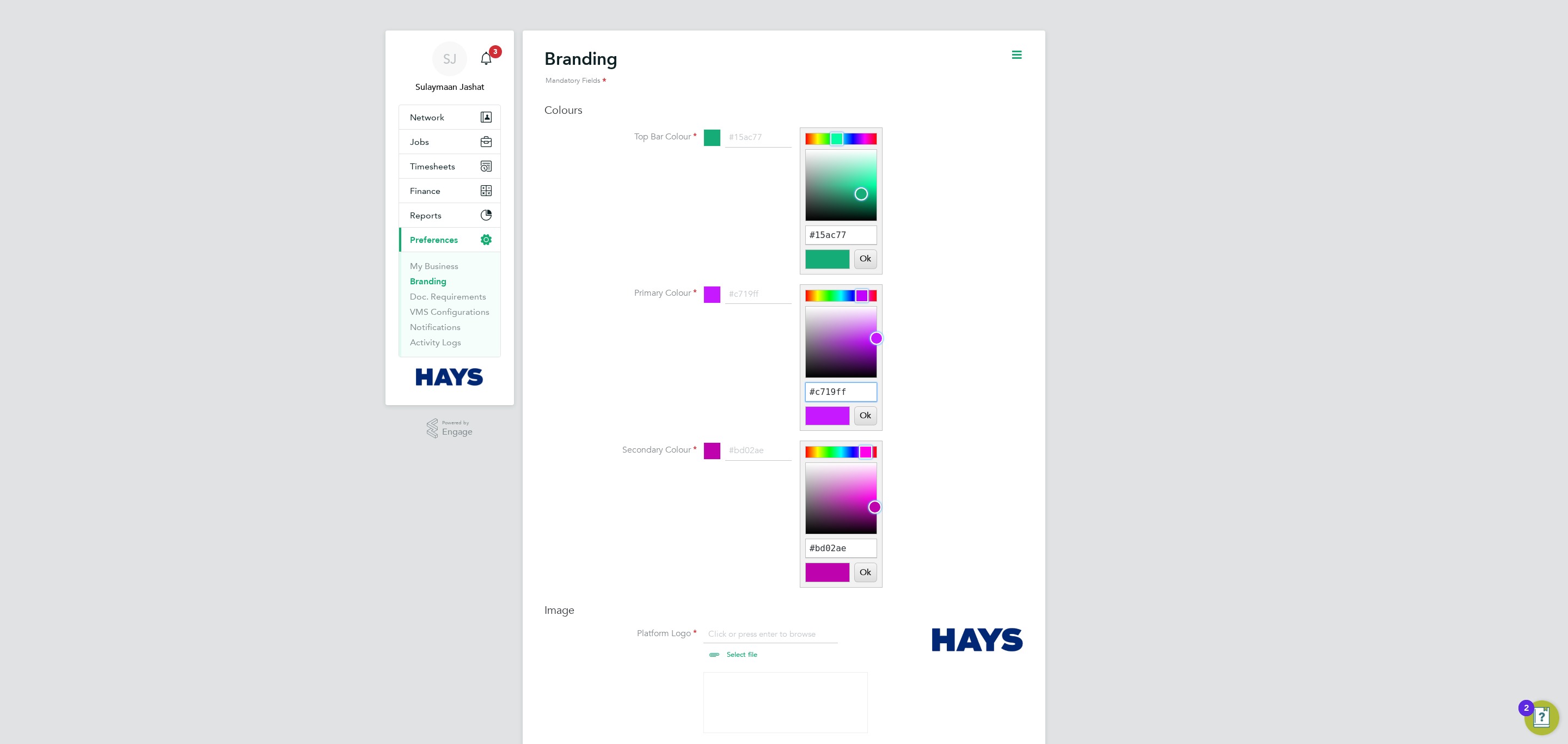
click at [838, 398] on input "#c719ff" at bounding box center [842, 392] width 71 height 18
click at [816, 390] on input "/15ac74" at bounding box center [842, 392] width 71 height 18
type input "#15ac74"
click at [867, 413] on button "Ok" at bounding box center [865, 415] width 21 height 18
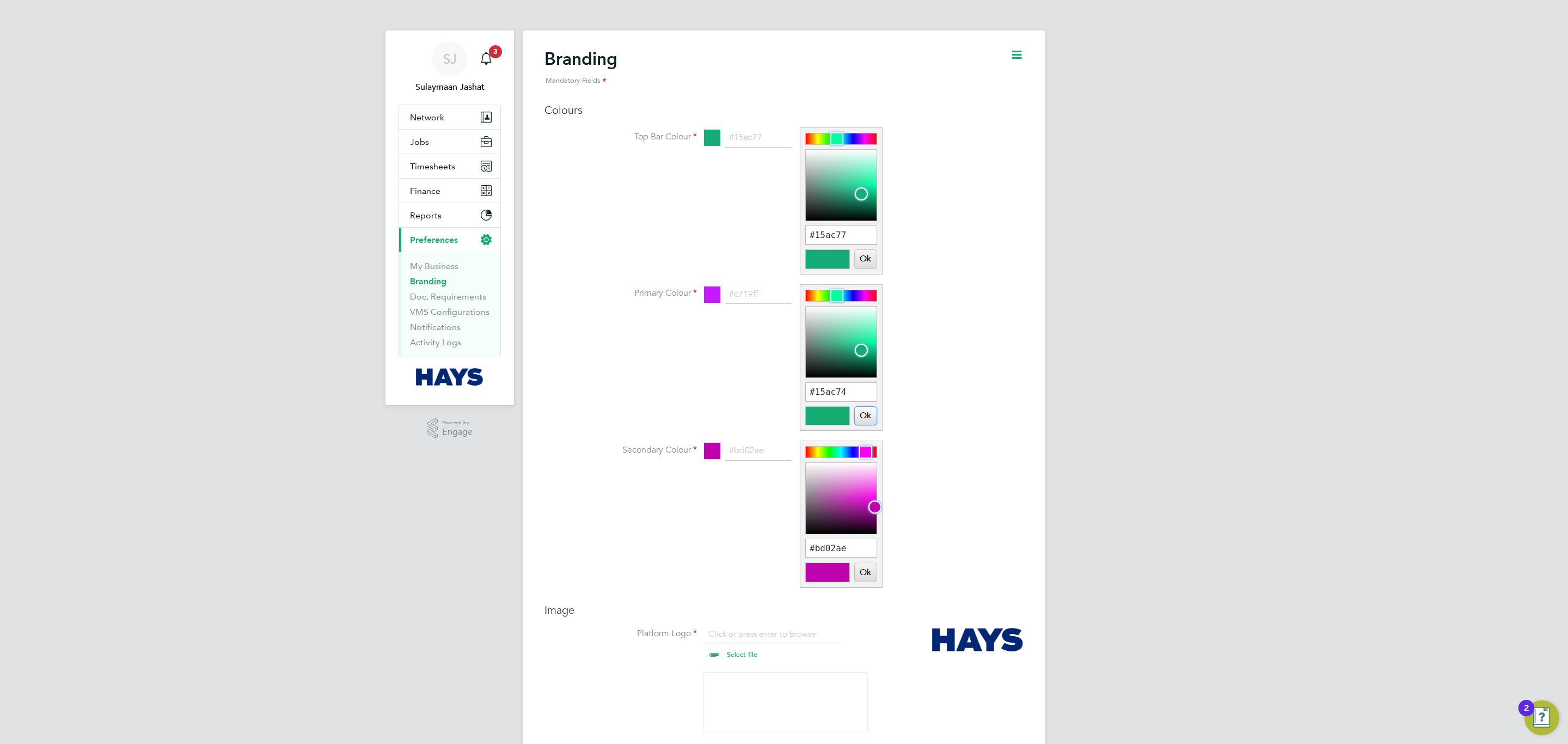
type input "#15ac74"
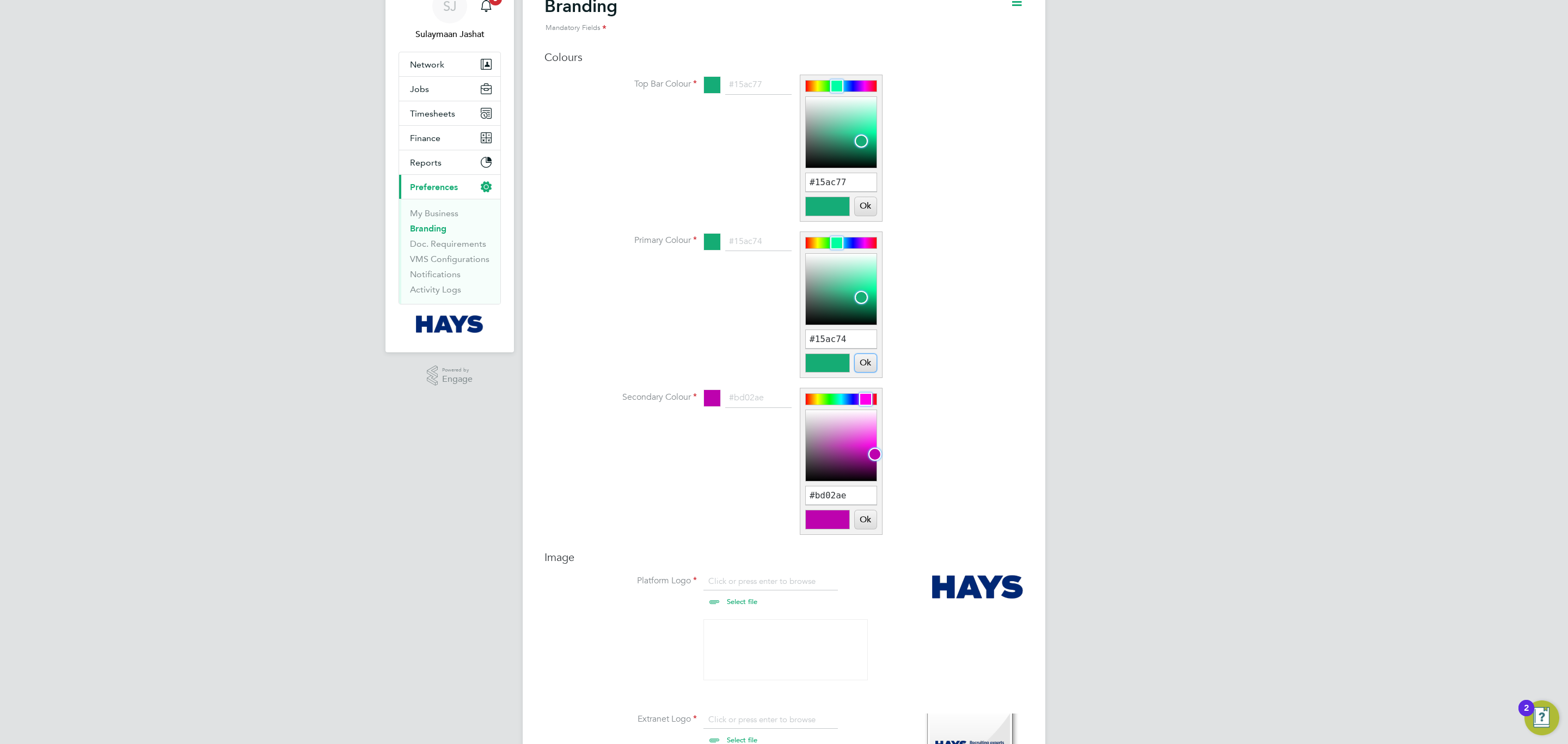
scroll to position [82, 0]
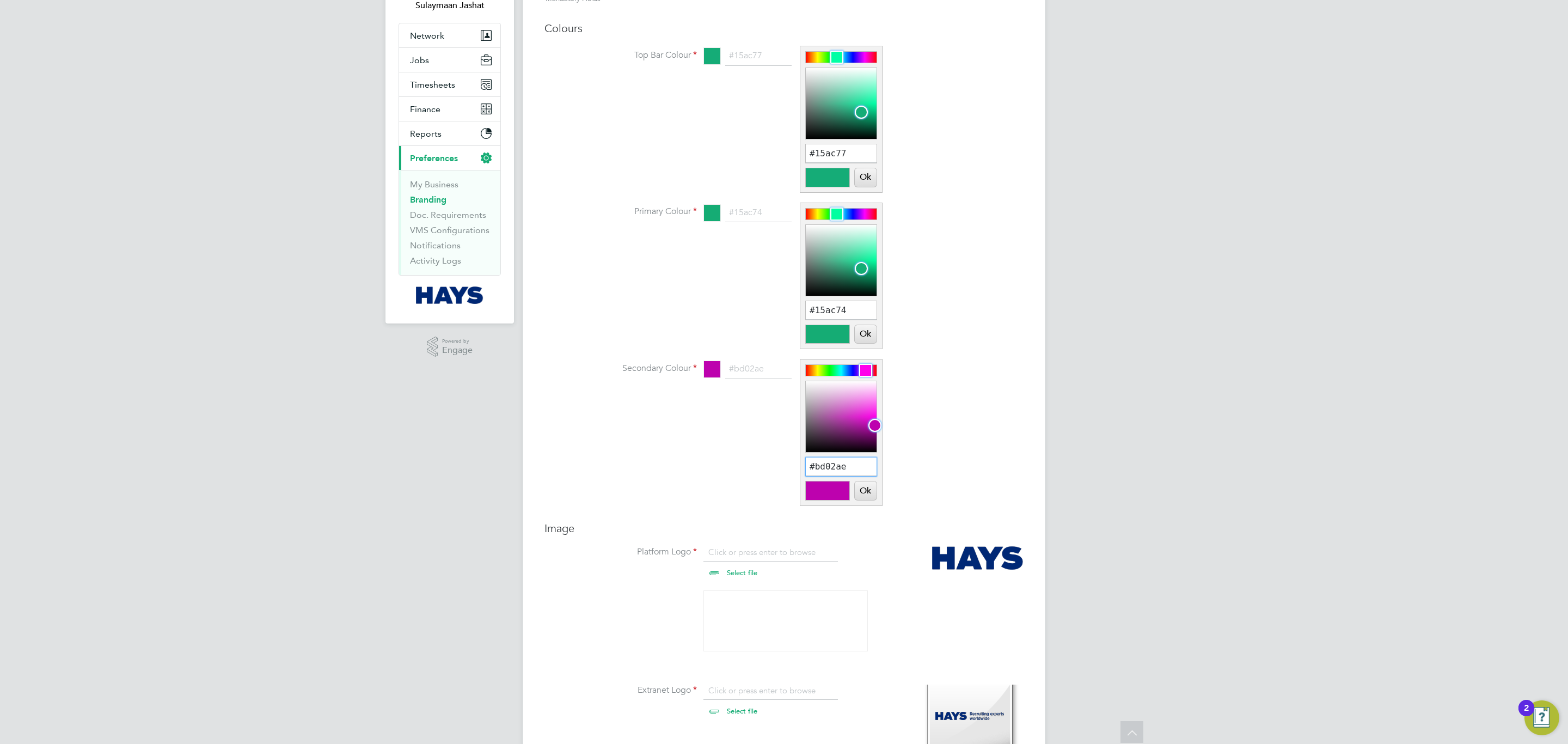
drag, startPoint x: 843, startPoint y: 468, endPoint x: 843, endPoint y: 474, distance: 6.0
click at [843, 468] on input "#bd02ae" at bounding box center [842, 466] width 71 height 18
click at [843, 474] on input "#bd02ae" at bounding box center [842, 466] width 71 height 18
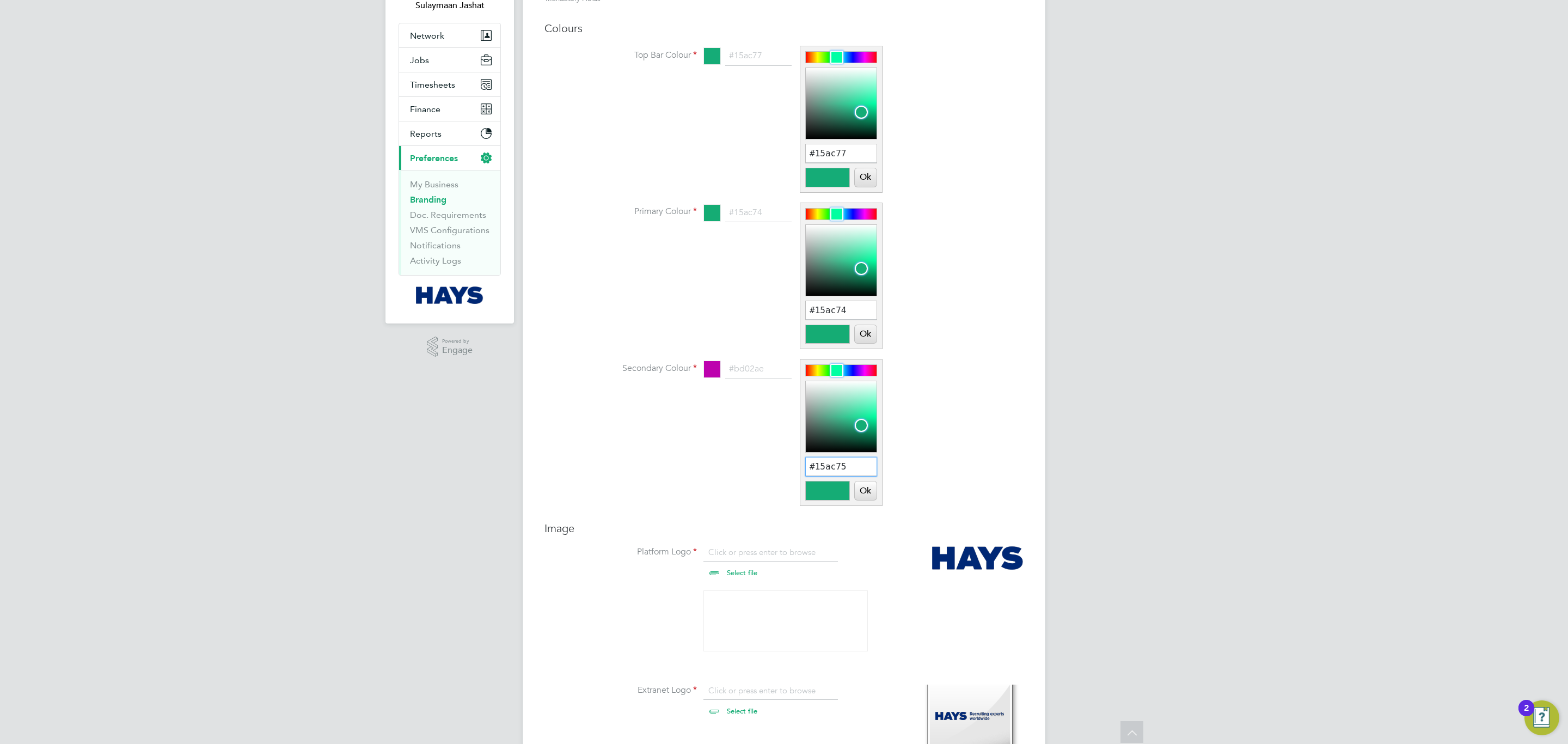
type input "#15ac75"
click at [870, 488] on button "Ok" at bounding box center [865, 490] width 21 height 18
type input "#15ac75"
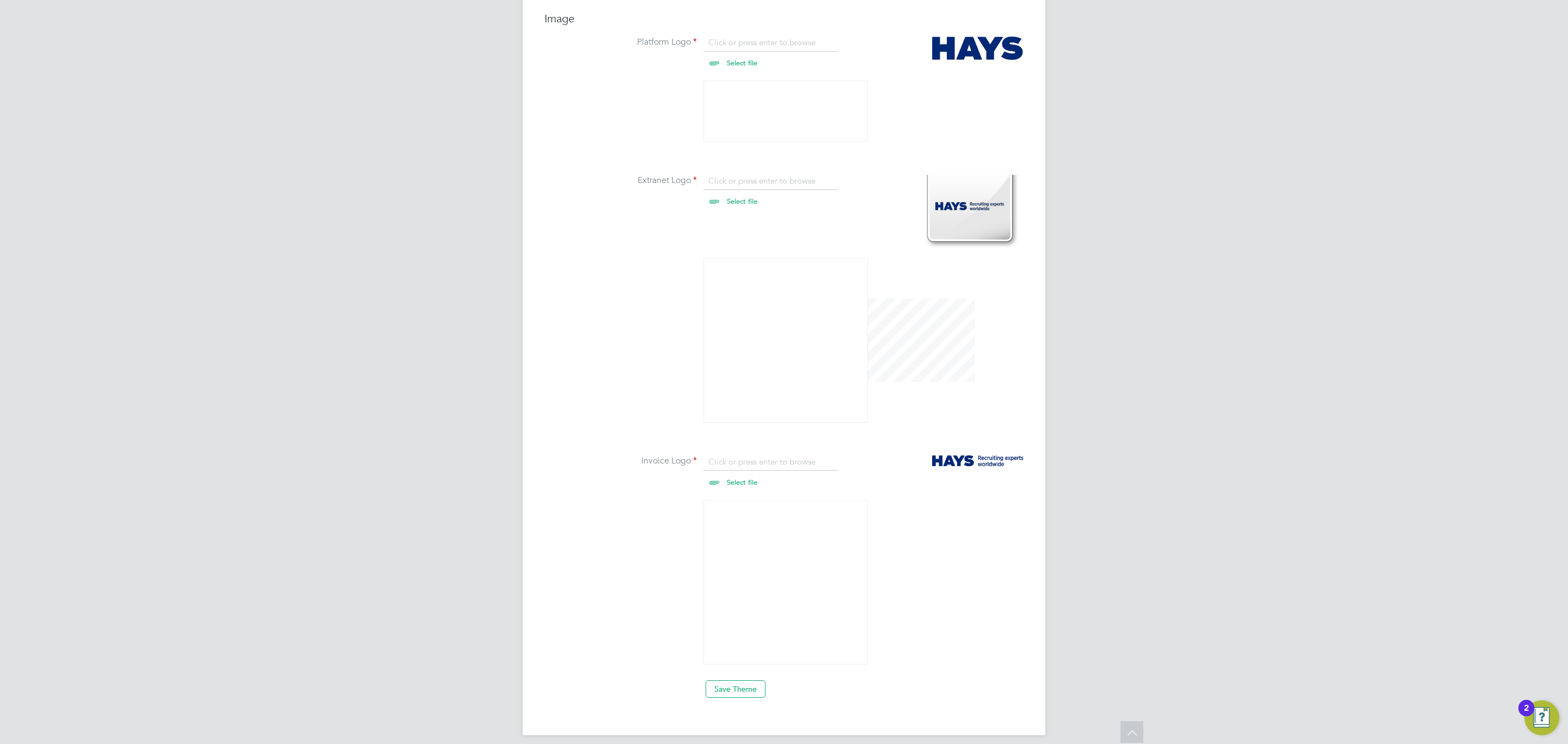
scroll to position [603, 0]
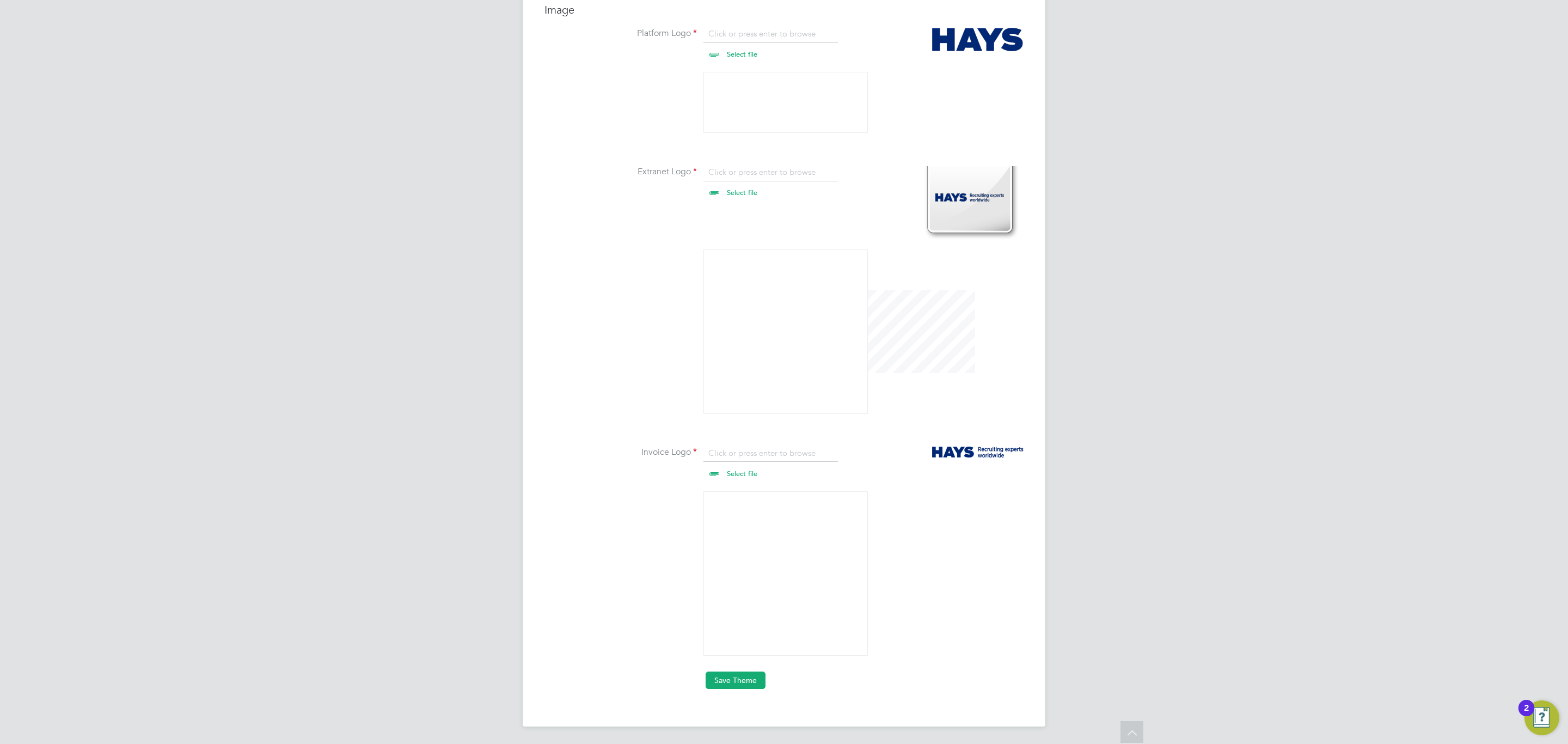
click at [731, 682] on button "Save Theme" at bounding box center [735, 680] width 60 height 18
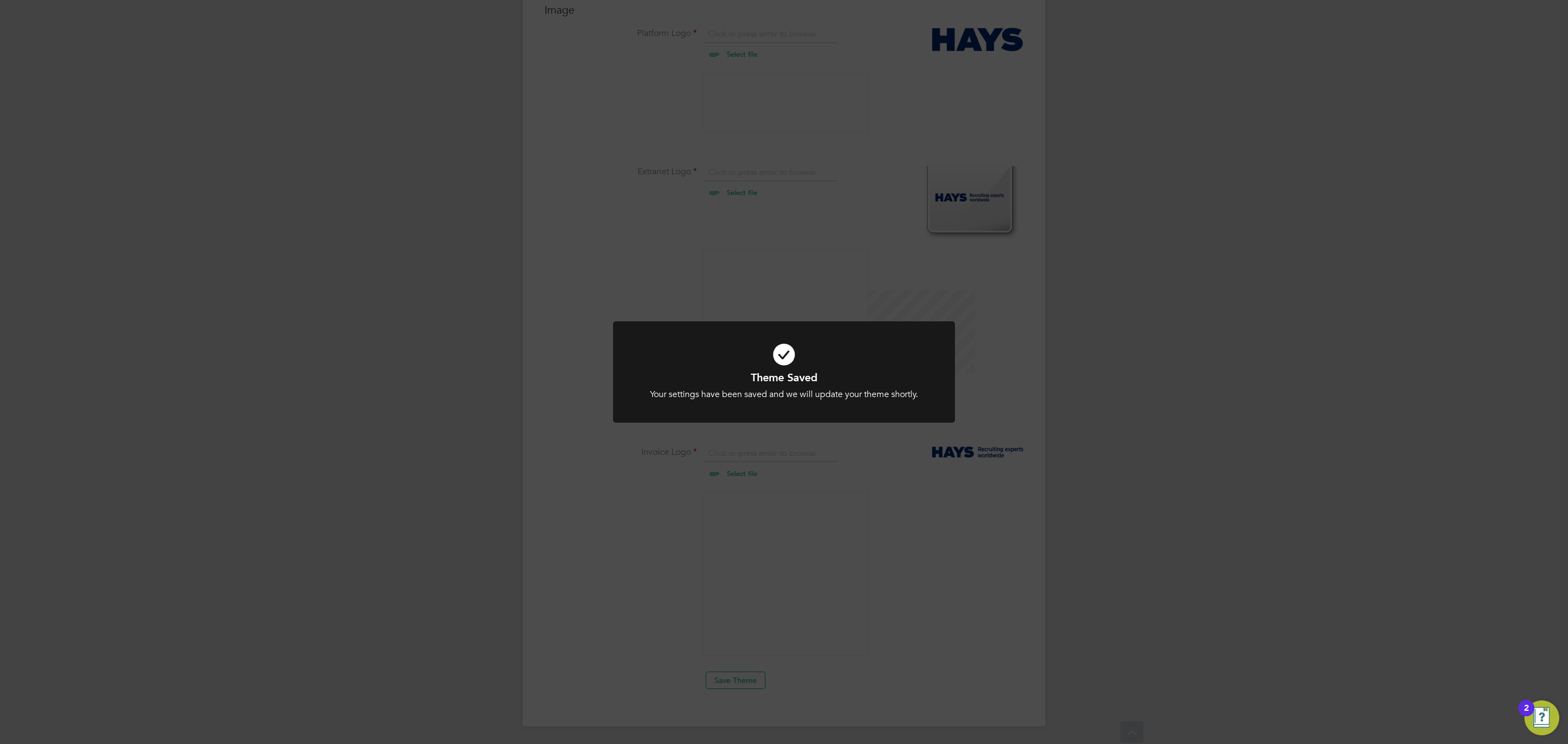
click at [798, 446] on div "Theme Saved Your settings have been saved and we will update your theme shortly…" at bounding box center [784, 372] width 1568 height 744
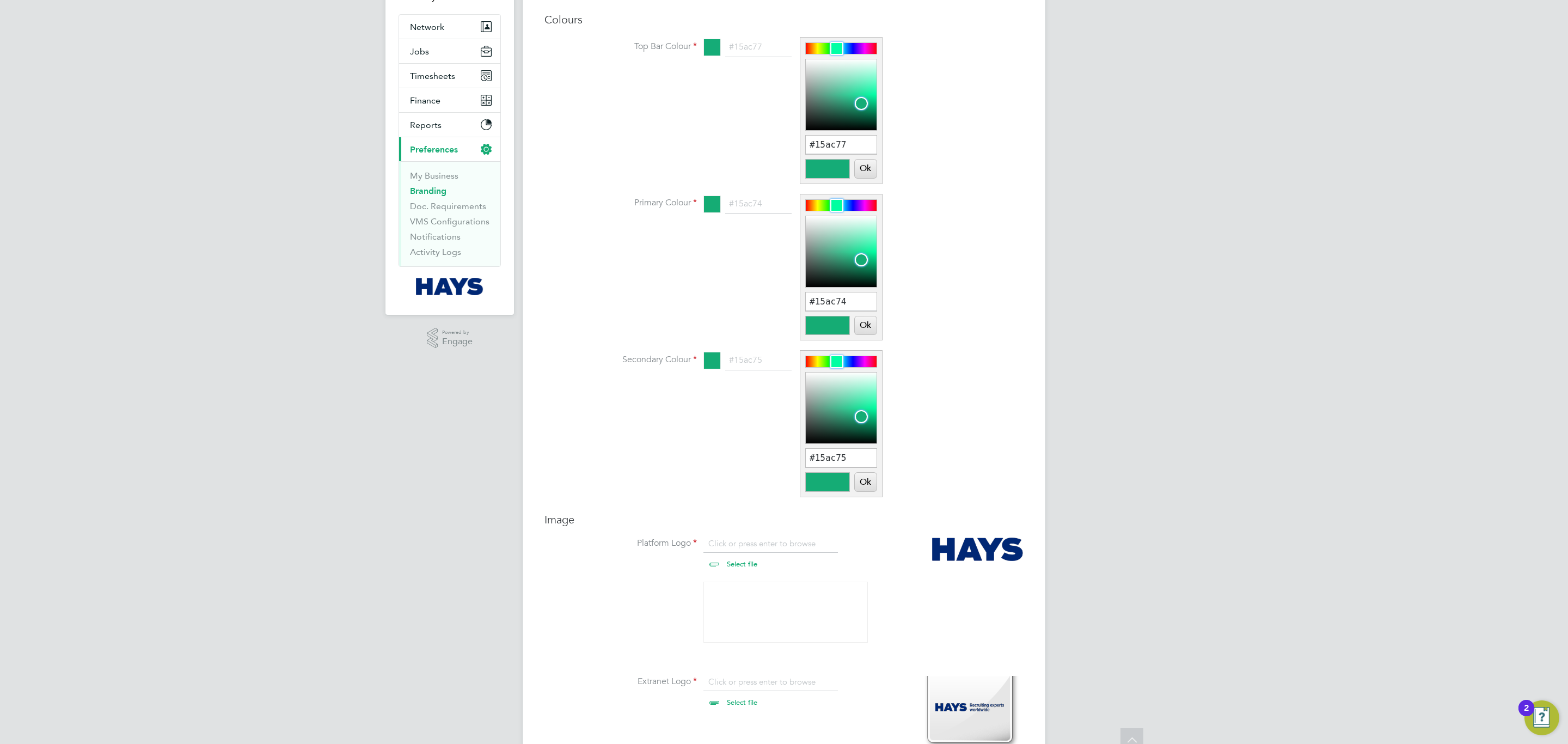
scroll to position [0, 0]
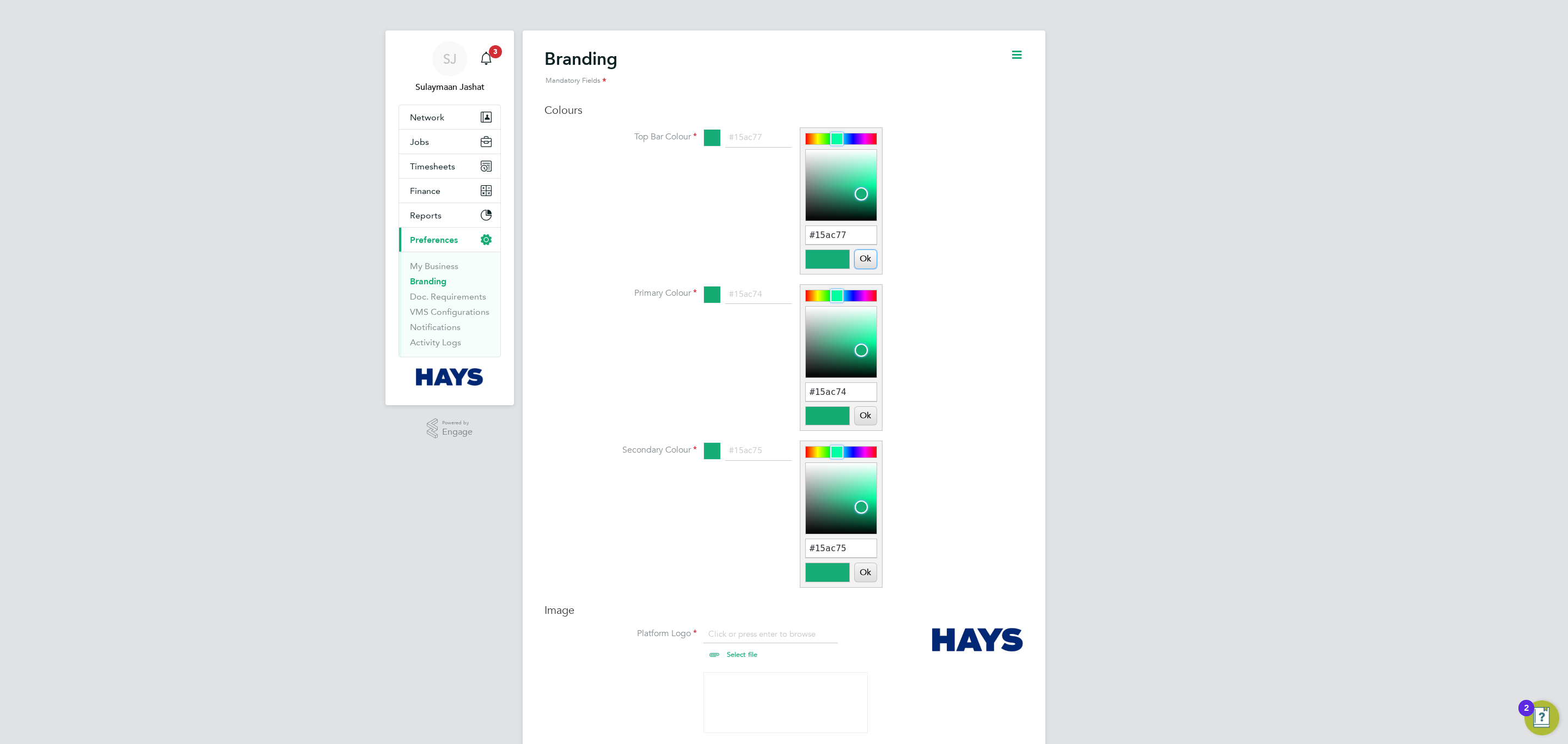
click at [858, 252] on button "Ok" at bounding box center [865, 259] width 21 height 18
click at [866, 417] on button "Ok" at bounding box center [865, 415] width 21 height 18
click at [871, 573] on button "Ok" at bounding box center [865, 572] width 21 height 18
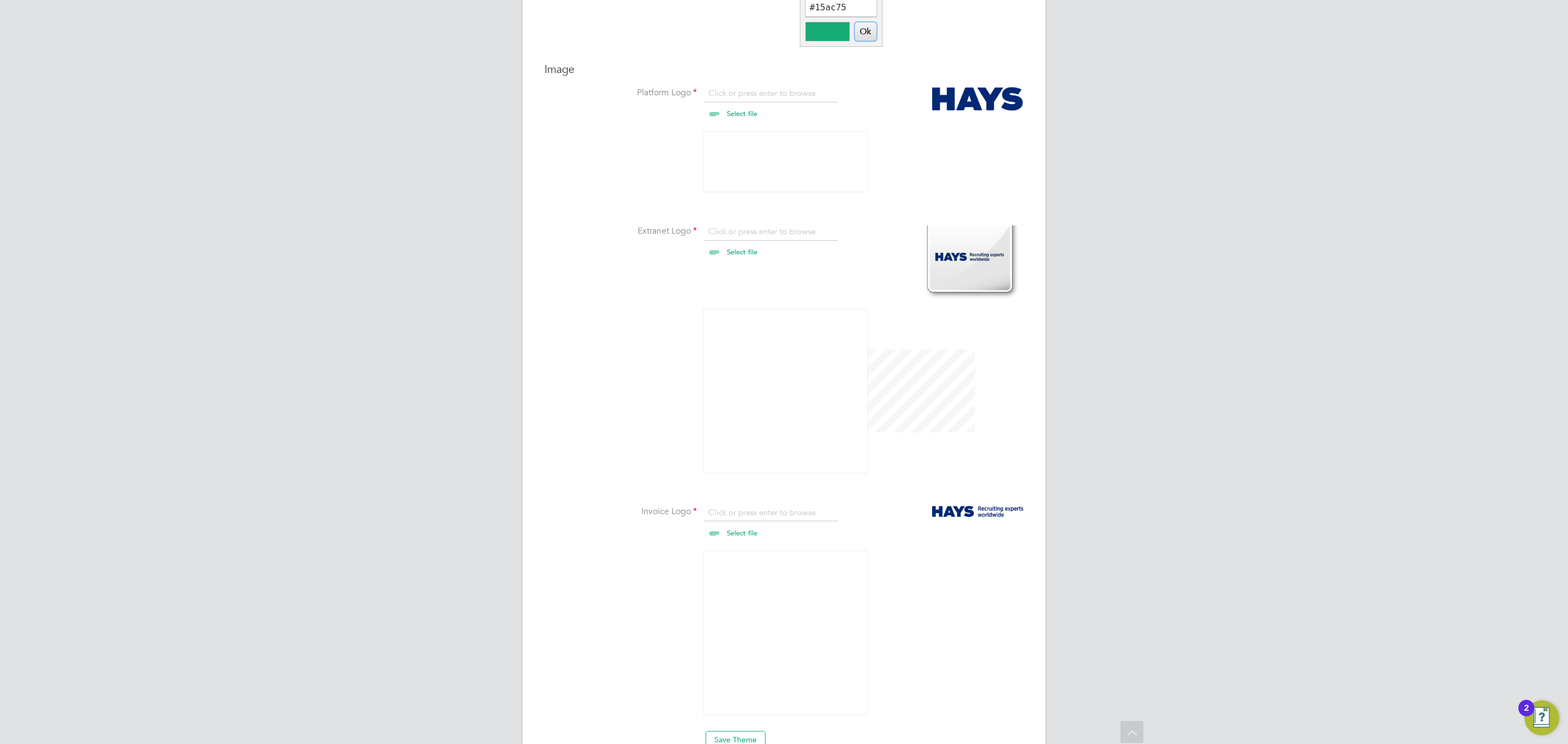
scroll to position [603, 0]
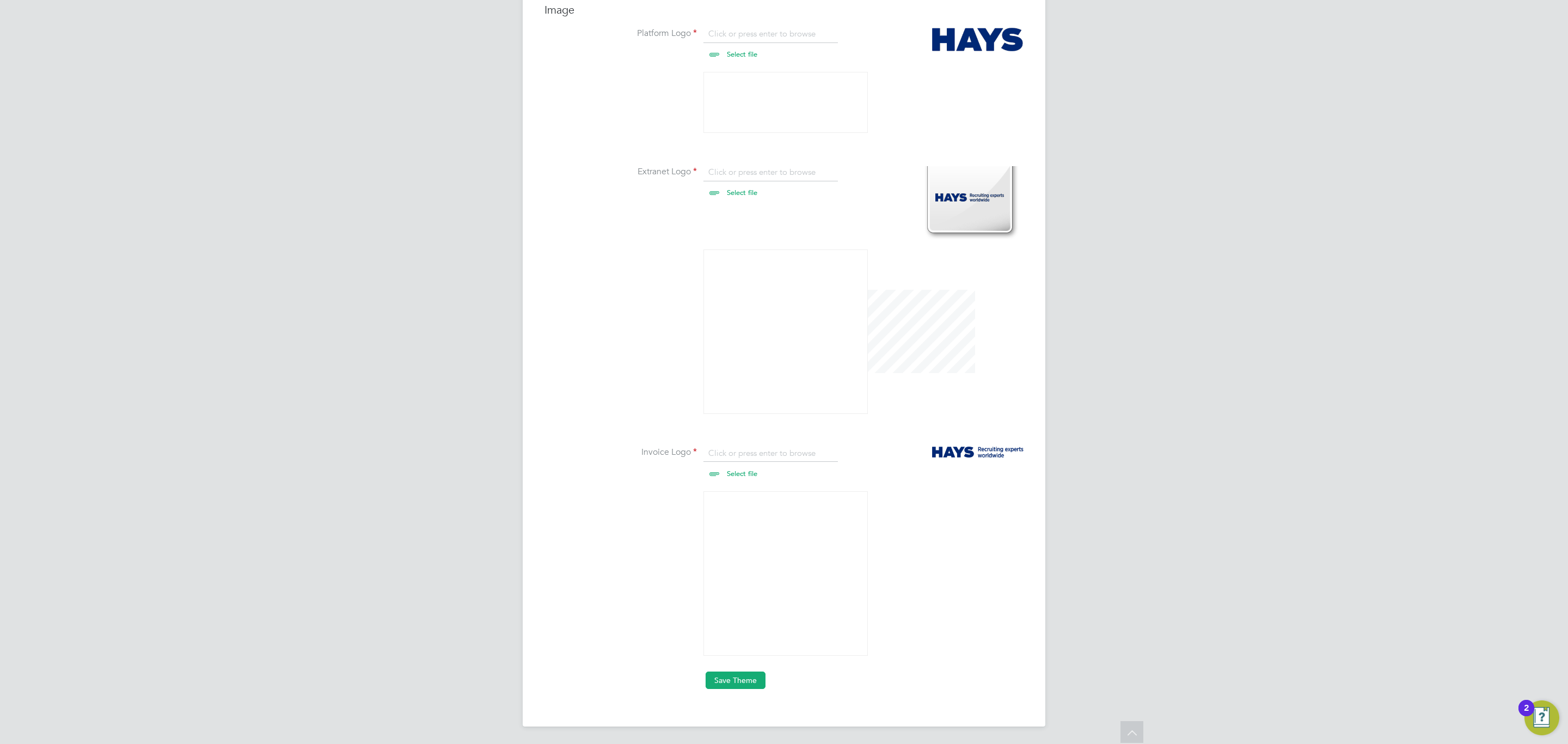
click at [745, 683] on button "Save Theme" at bounding box center [735, 680] width 60 height 18
click at [0, 0] on div at bounding box center [0, 0] width 0 height 0
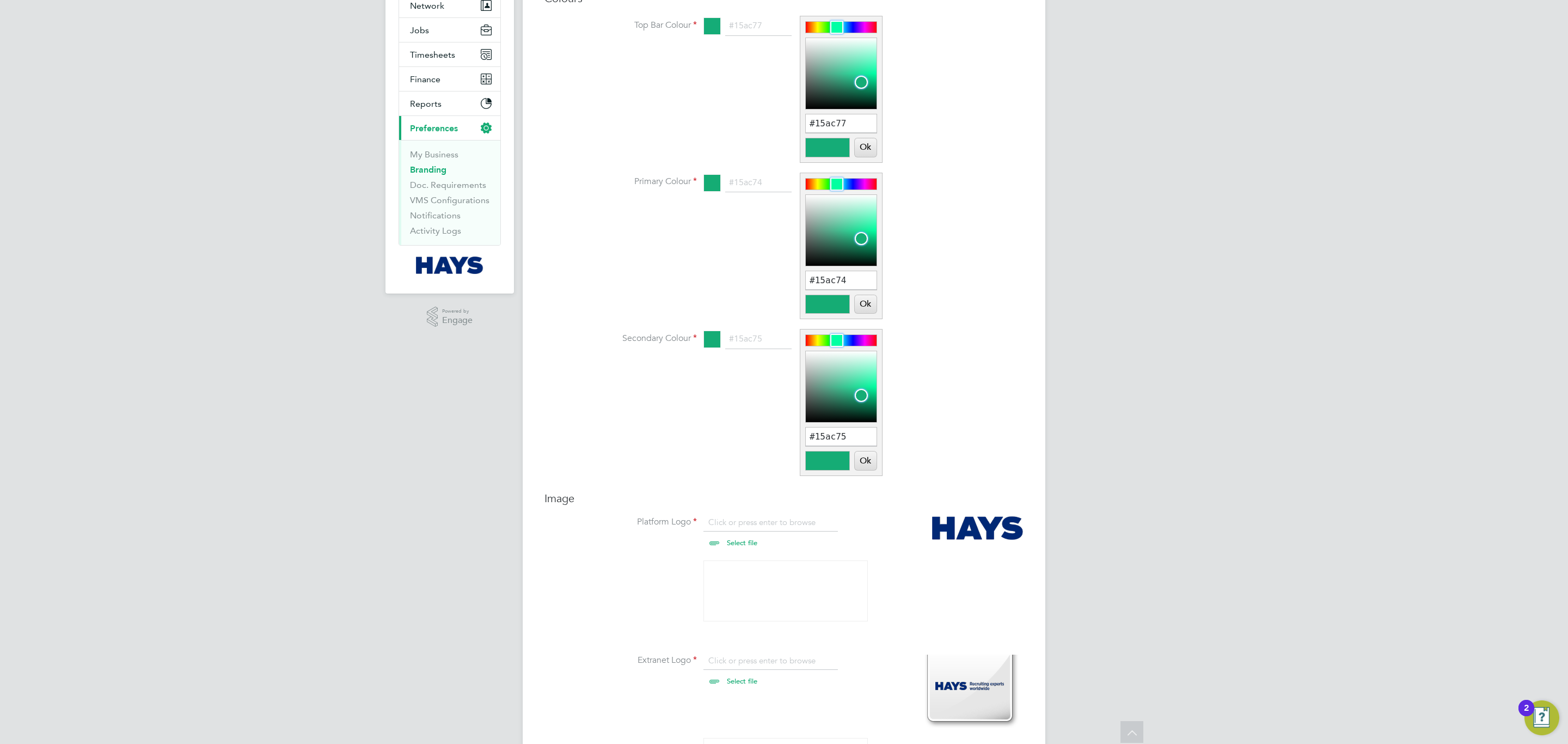
scroll to position [0, 0]
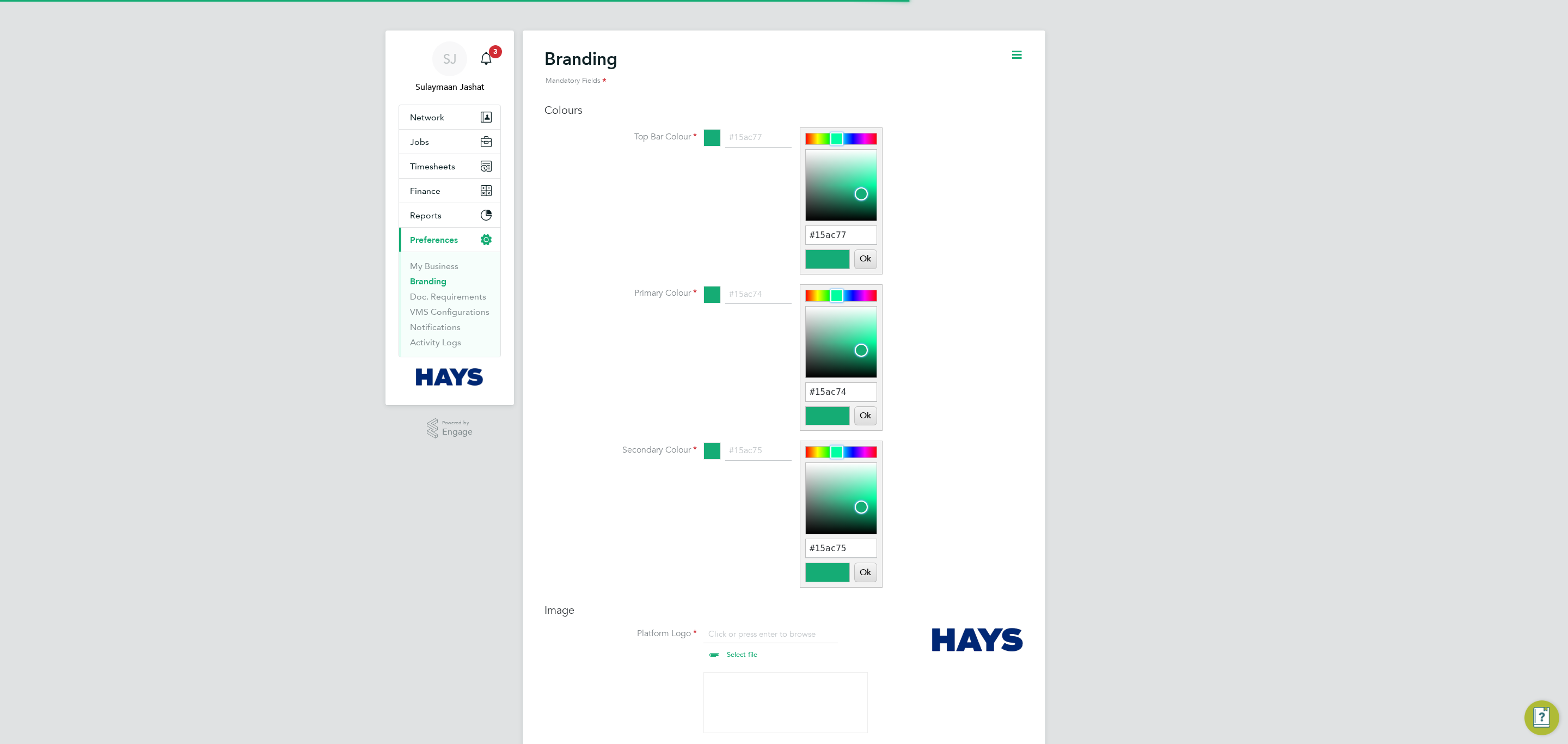
scroll to position [15, 135]
click at [867, 420] on button "Ok" at bounding box center [865, 415] width 21 height 18
click at [863, 579] on button "Ok" at bounding box center [865, 572] width 21 height 18
click at [1013, 61] on icon at bounding box center [1017, 55] width 13 height 13
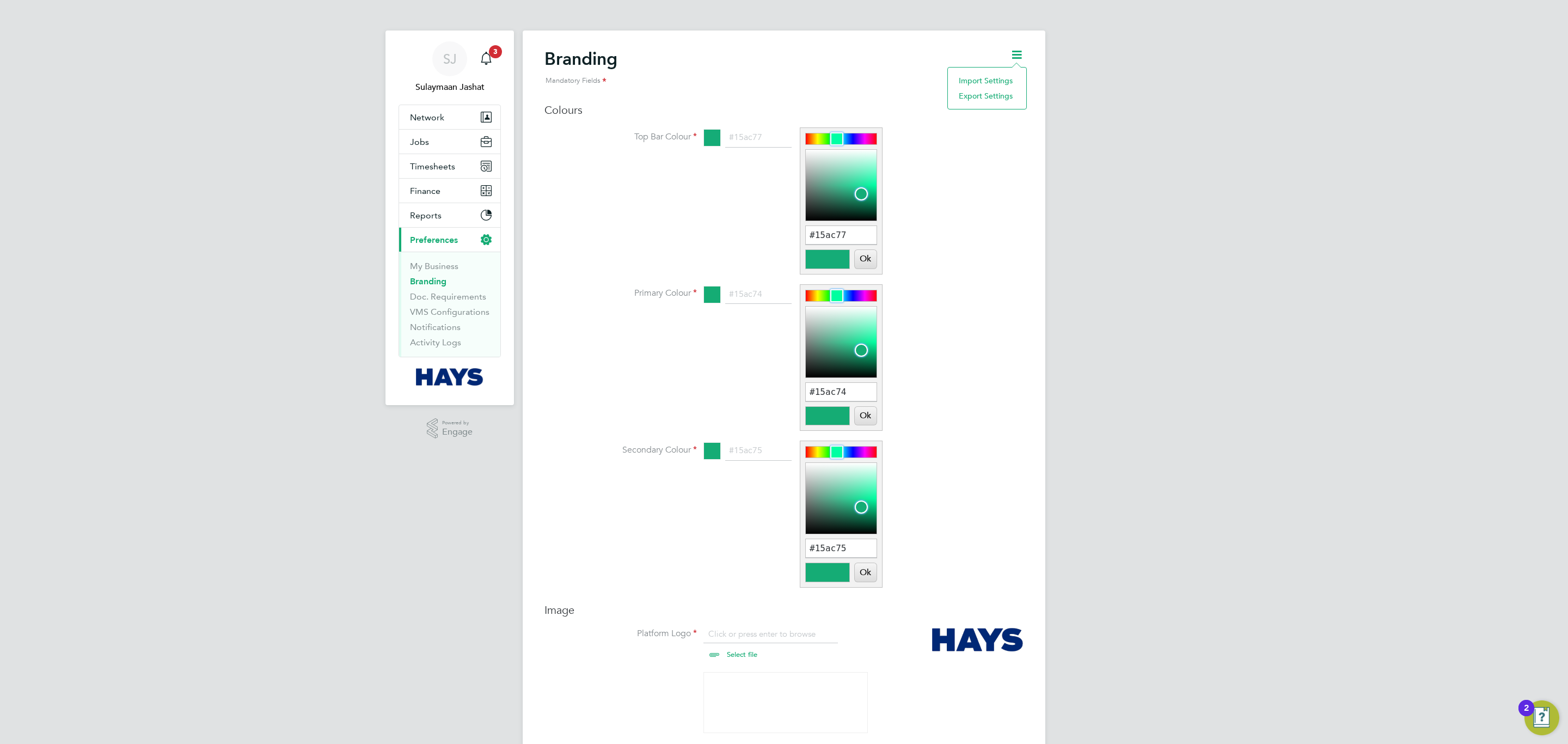
click at [672, 208] on li "Top Bar Colour #15ac77 #15ac77 Ok Cancel" at bounding box center [806, 206] width 436 height 157
click at [839, 231] on input "#15ac77" at bounding box center [842, 235] width 71 height 18
click at [873, 253] on button "Ok" at bounding box center [865, 259] width 21 height 18
click at [867, 411] on button "Ok" at bounding box center [865, 415] width 21 height 18
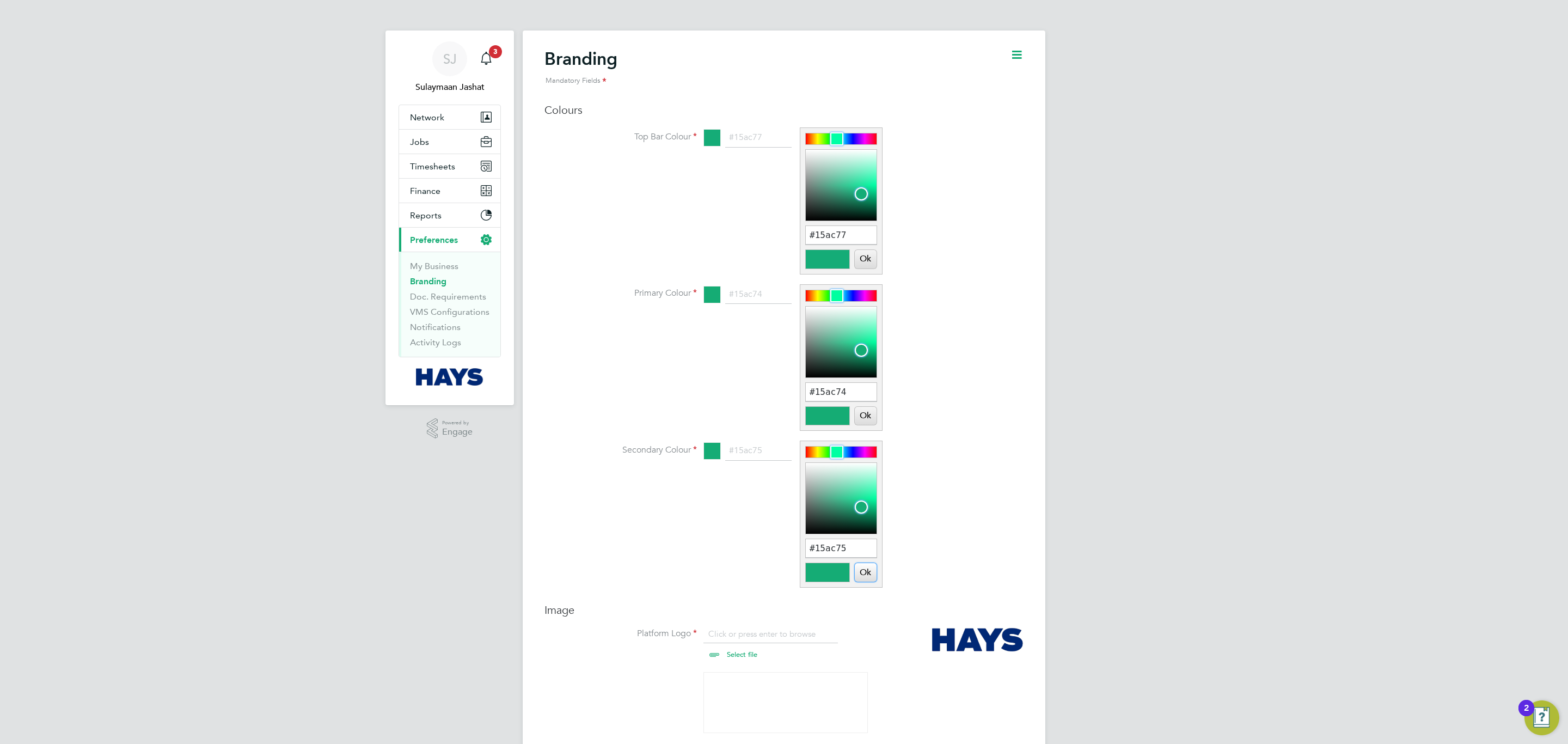
click at [870, 570] on button "Ok" at bounding box center [865, 572] width 21 height 18
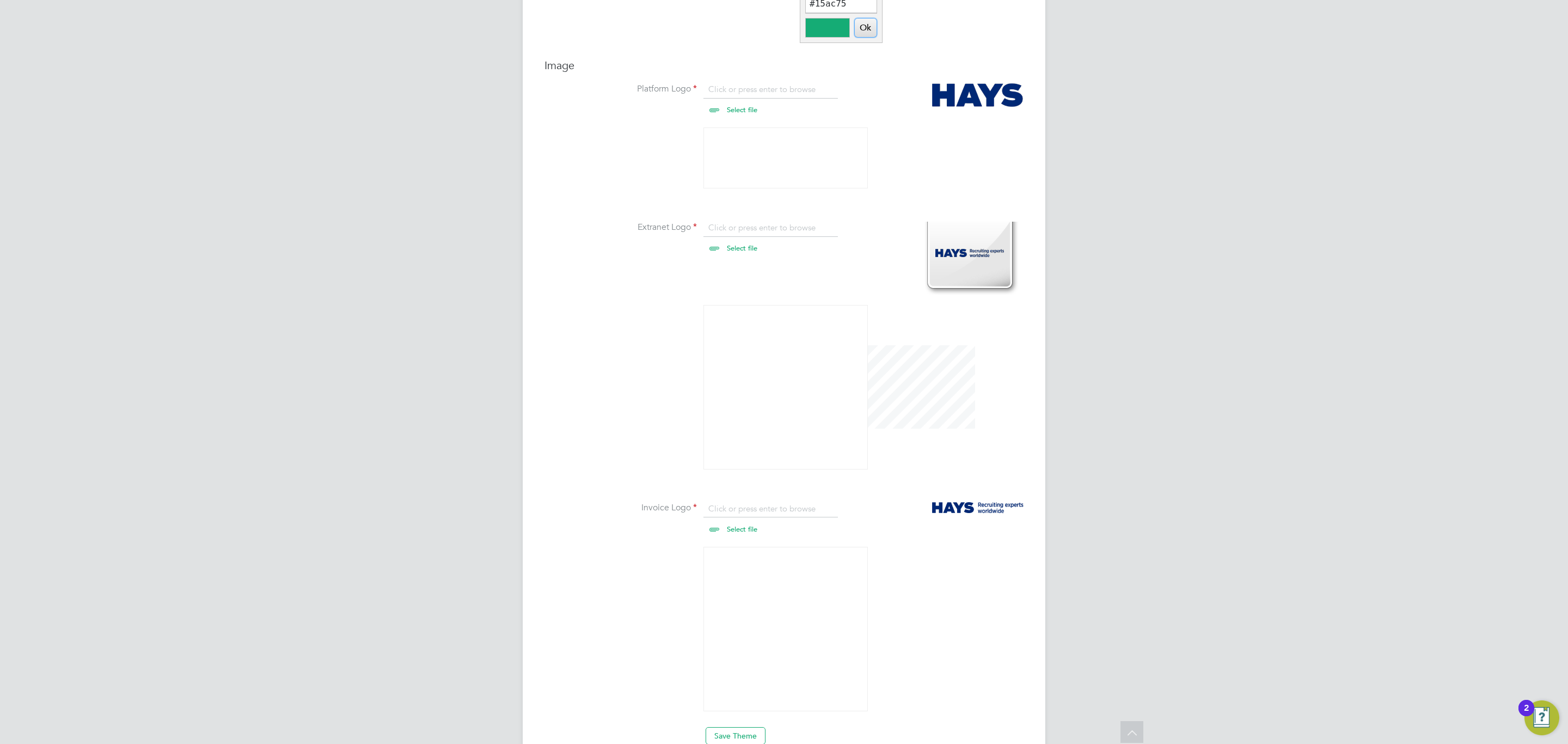
scroll to position [603, 0]
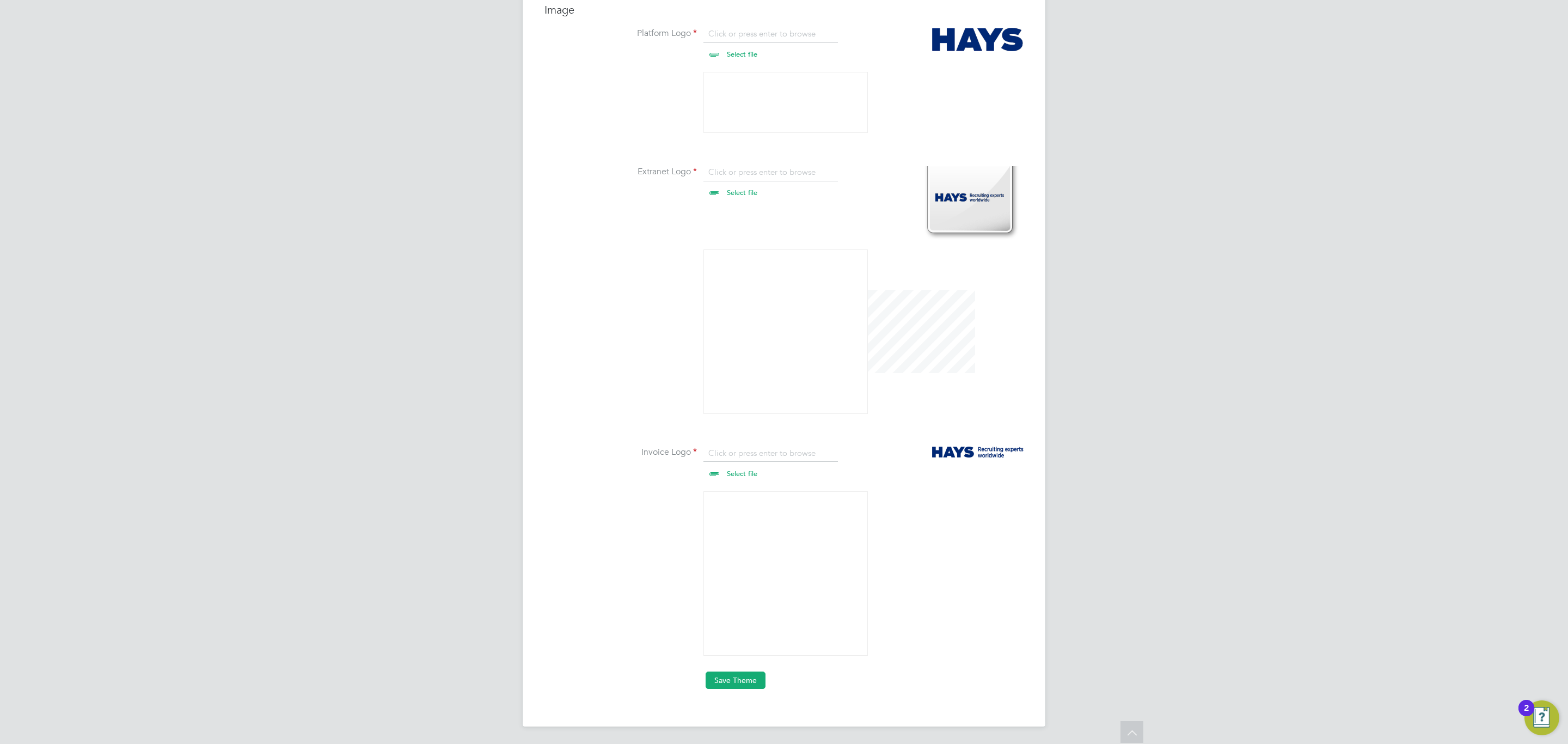
click at [757, 688] on button "Save Theme" at bounding box center [735, 680] width 60 height 18
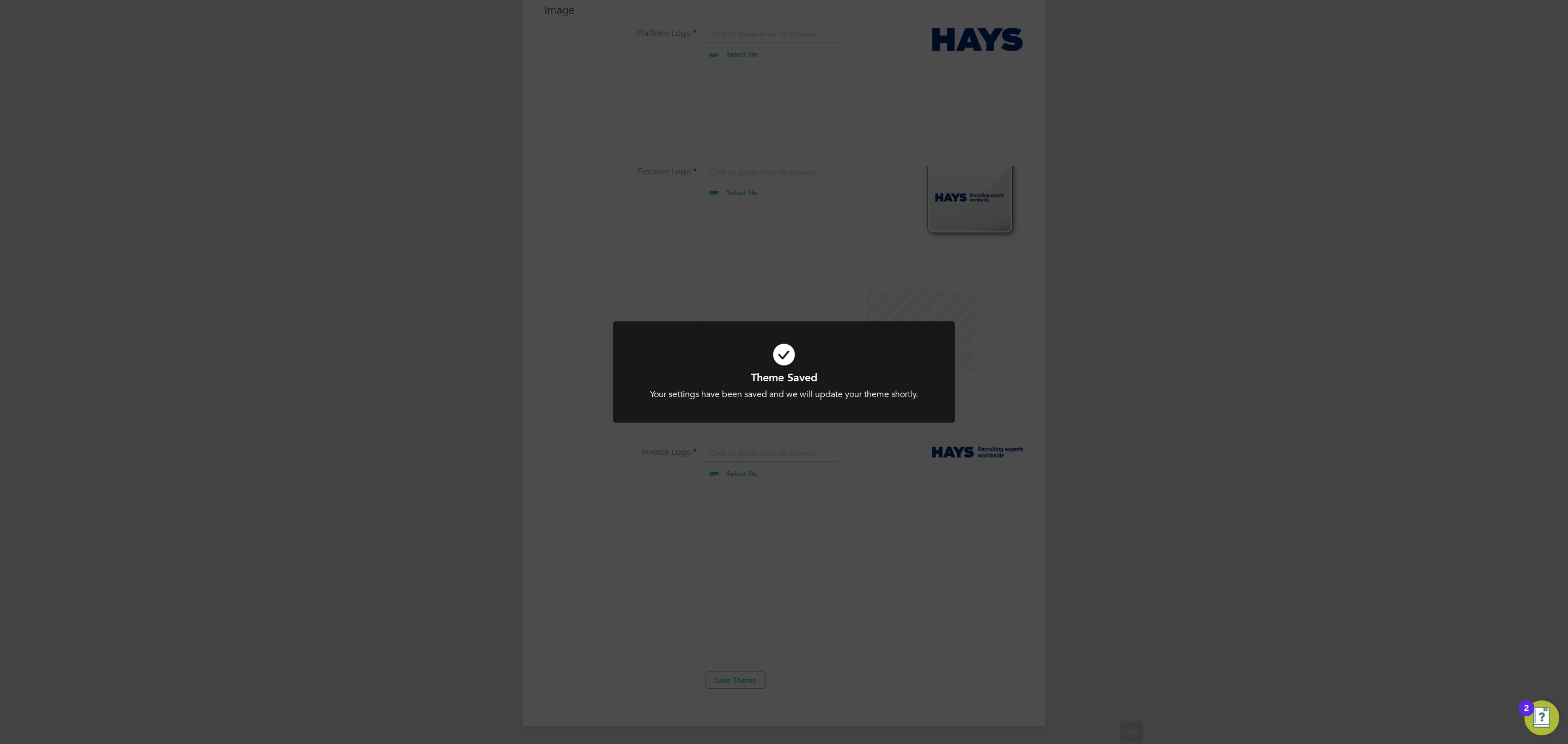
click at [810, 431] on div "Theme Saved Your settings have been saved and we will update your theme shortly…" at bounding box center [784, 378] width 342 height 115
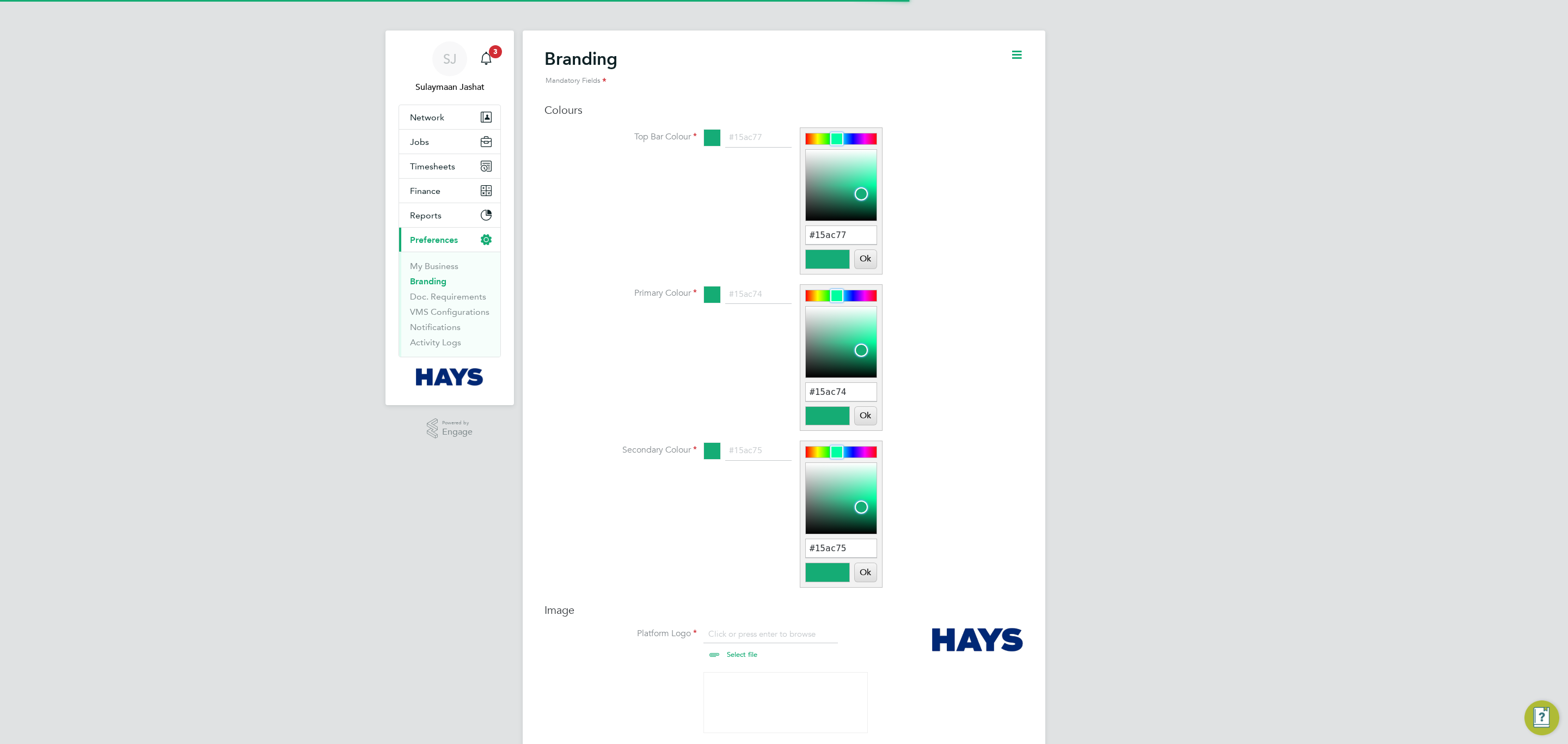
scroll to position [15, 135]
click at [432, 284] on link "Branding" at bounding box center [428, 281] width 36 height 10
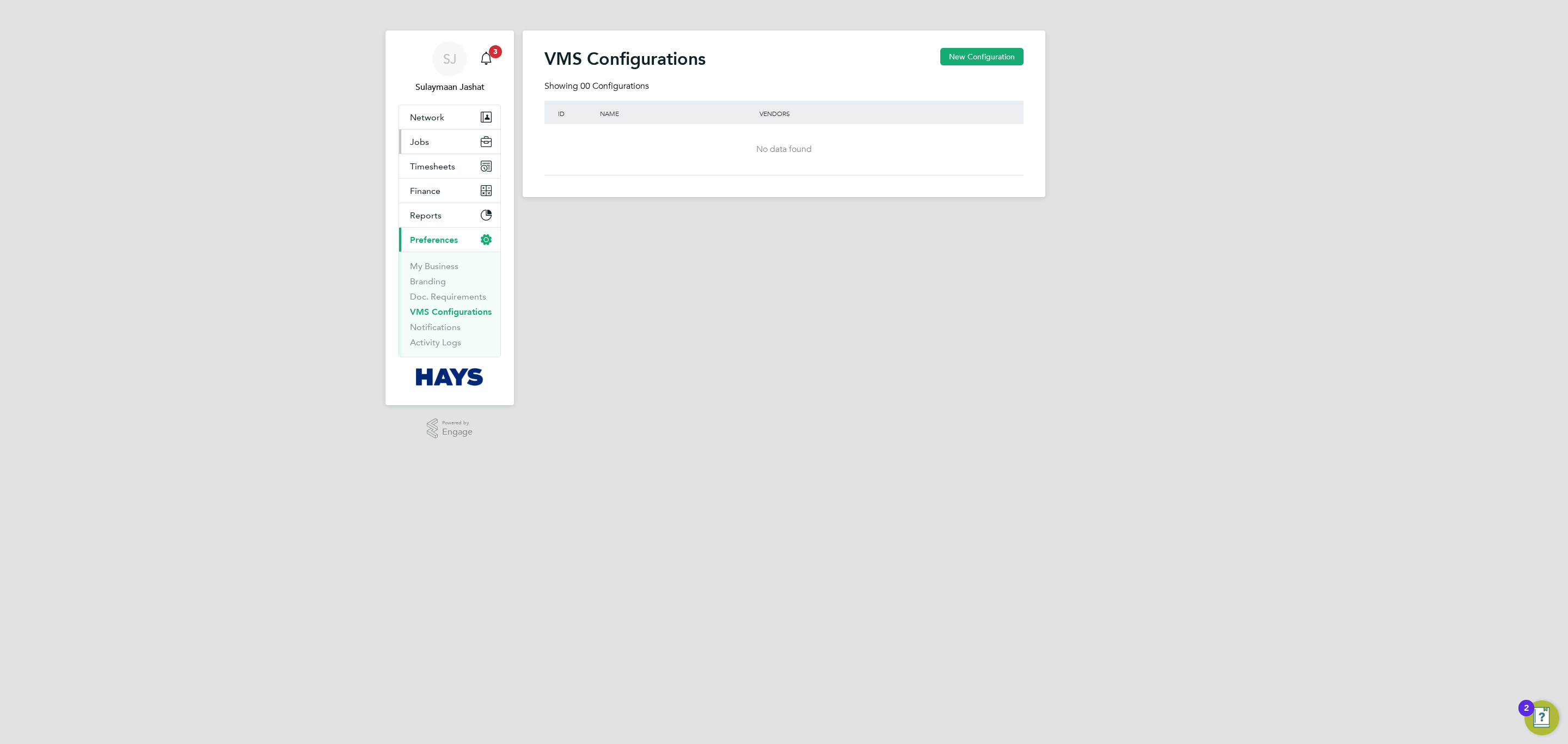
click at [437, 151] on button "Jobs" at bounding box center [449, 141] width 101 height 24
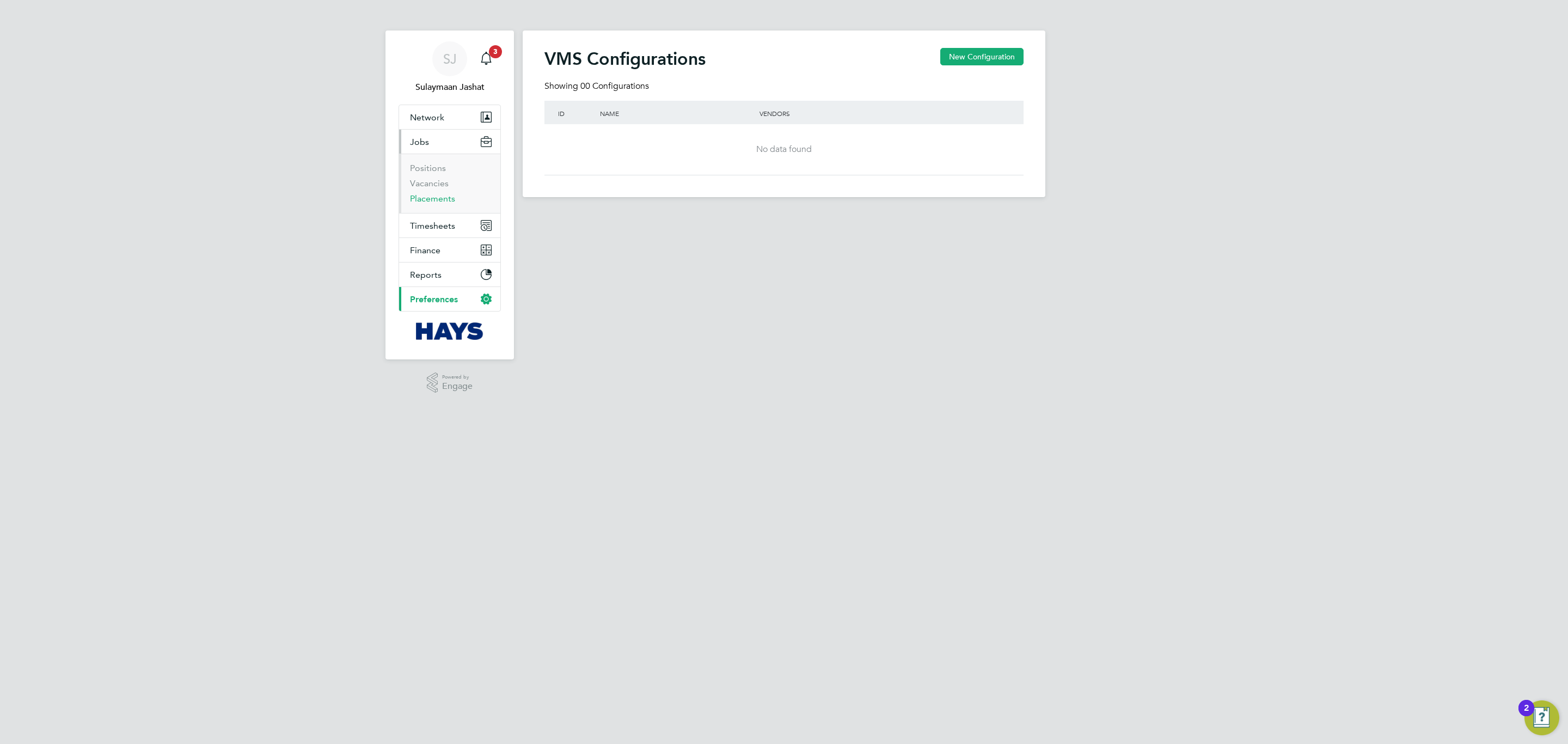
click at [438, 199] on link "Placements" at bounding box center [432, 199] width 45 height 10
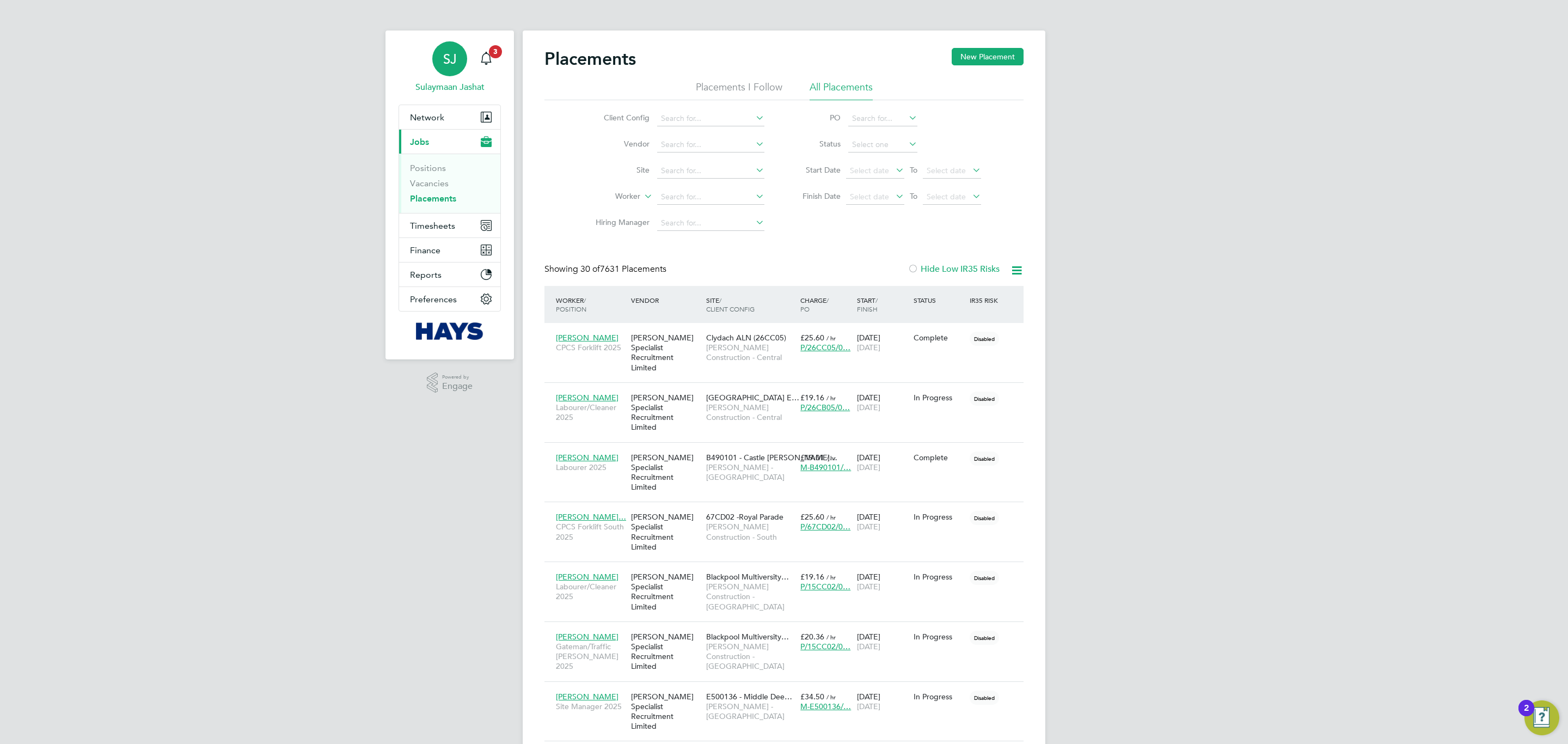
click at [454, 78] on link "SJ Sulaymaan Jashat" at bounding box center [449, 67] width 103 height 52
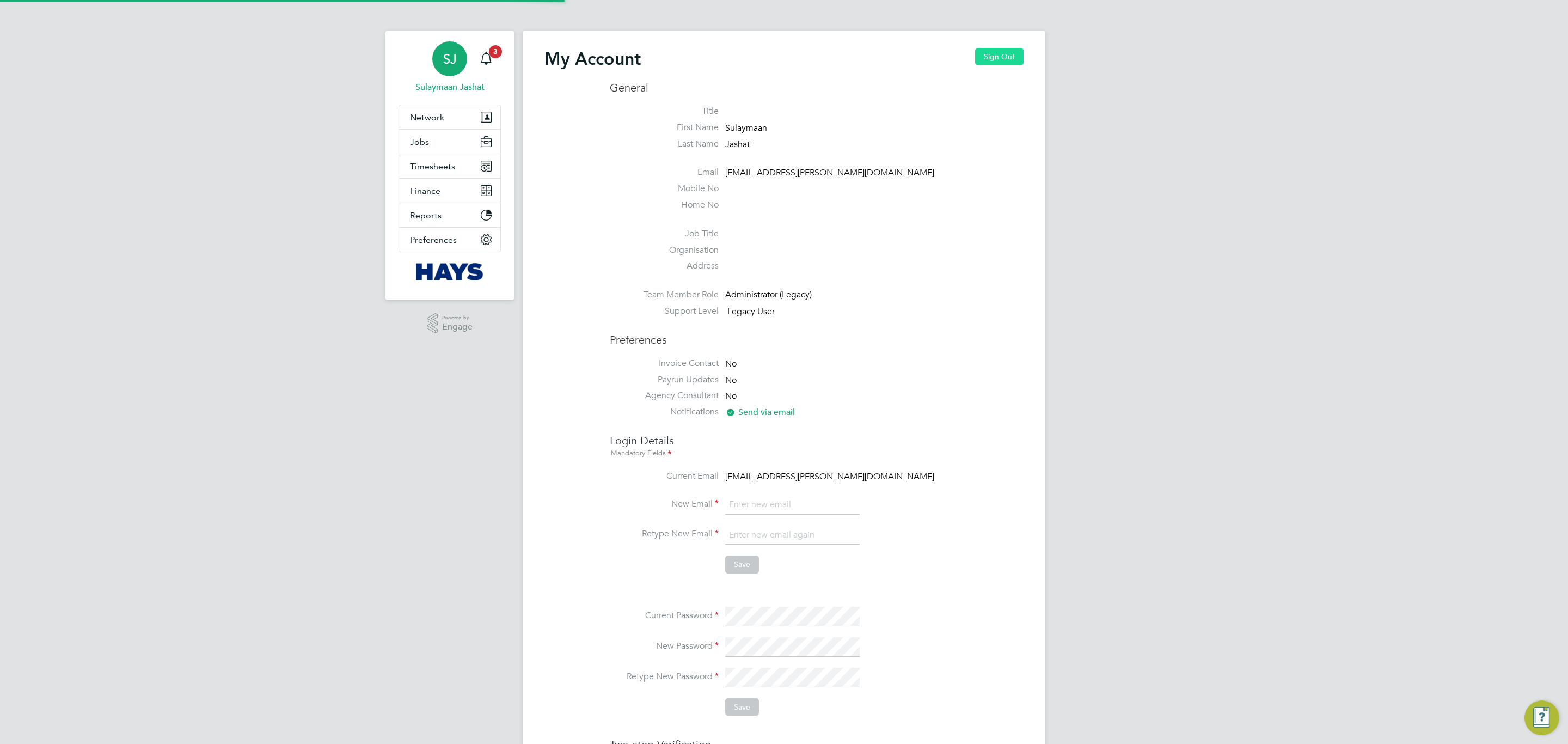
click at [987, 48] on button "Sign Out" at bounding box center [1000, 57] width 49 height 18
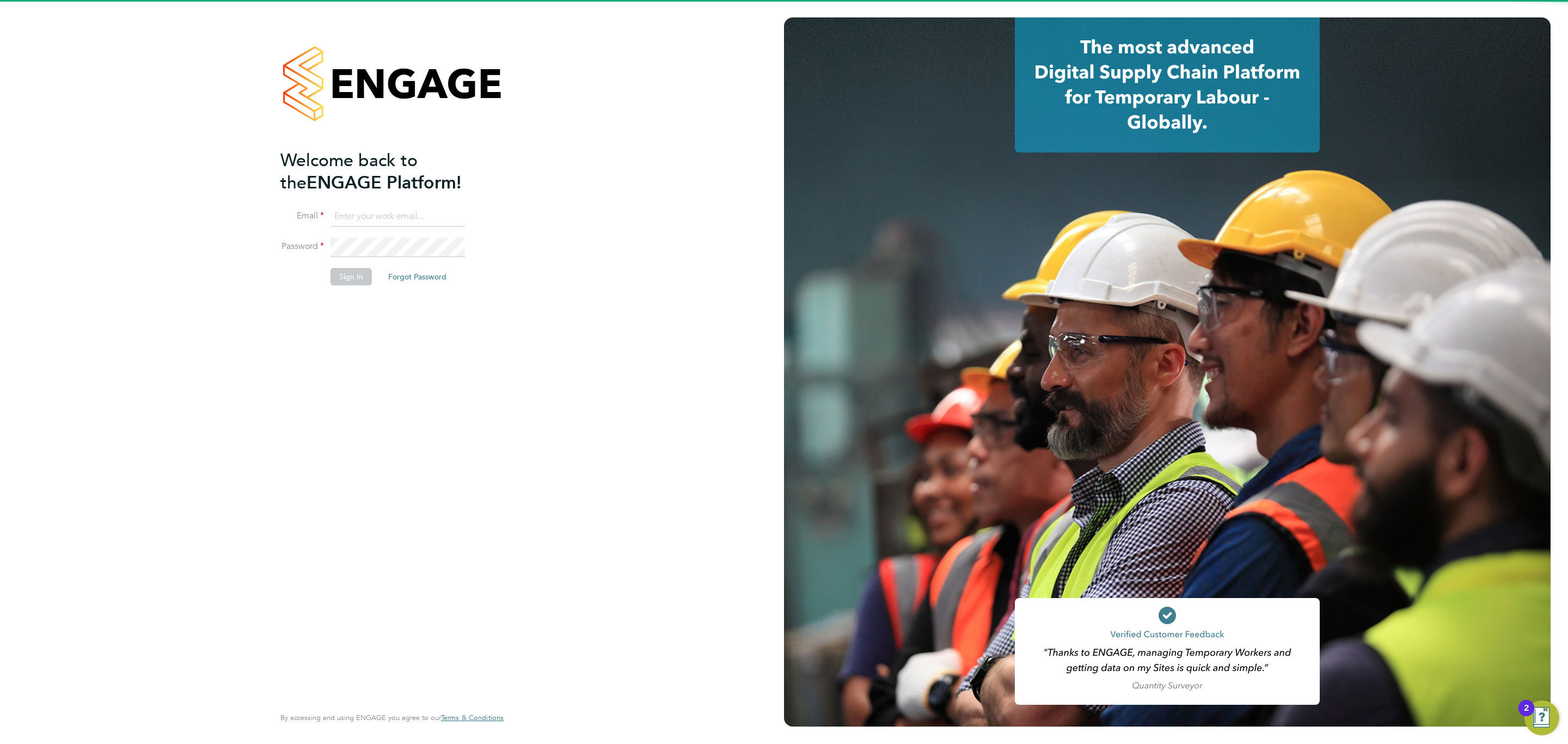
click at [396, 195] on ng-template "Welcome back to the ENGAGE Platform! Email Password Sign In Forgot Password" at bounding box center [386, 222] width 212 height 147
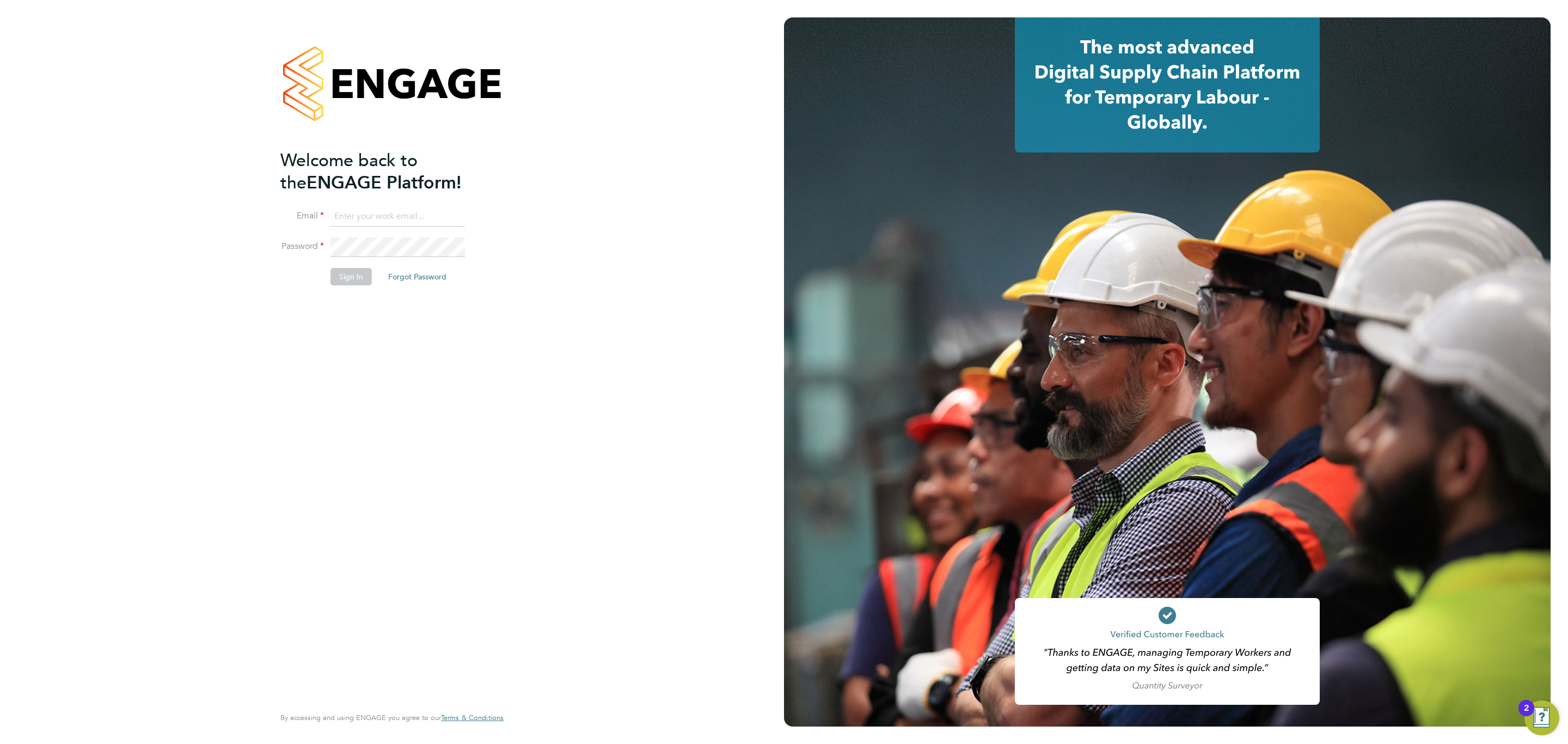
drag, startPoint x: 394, startPoint y: 205, endPoint x: 390, endPoint y: 211, distance: 7.2
click at [392, 206] on ng-template "Welcome back to the ENGAGE Platform! Email Password Sign In Forgot Password" at bounding box center [386, 222] width 212 height 147
click at [390, 211] on input at bounding box center [398, 216] width 134 height 20
type input "[EMAIL_ADDRESS][PERSON_NAME][DOMAIN_NAME]"
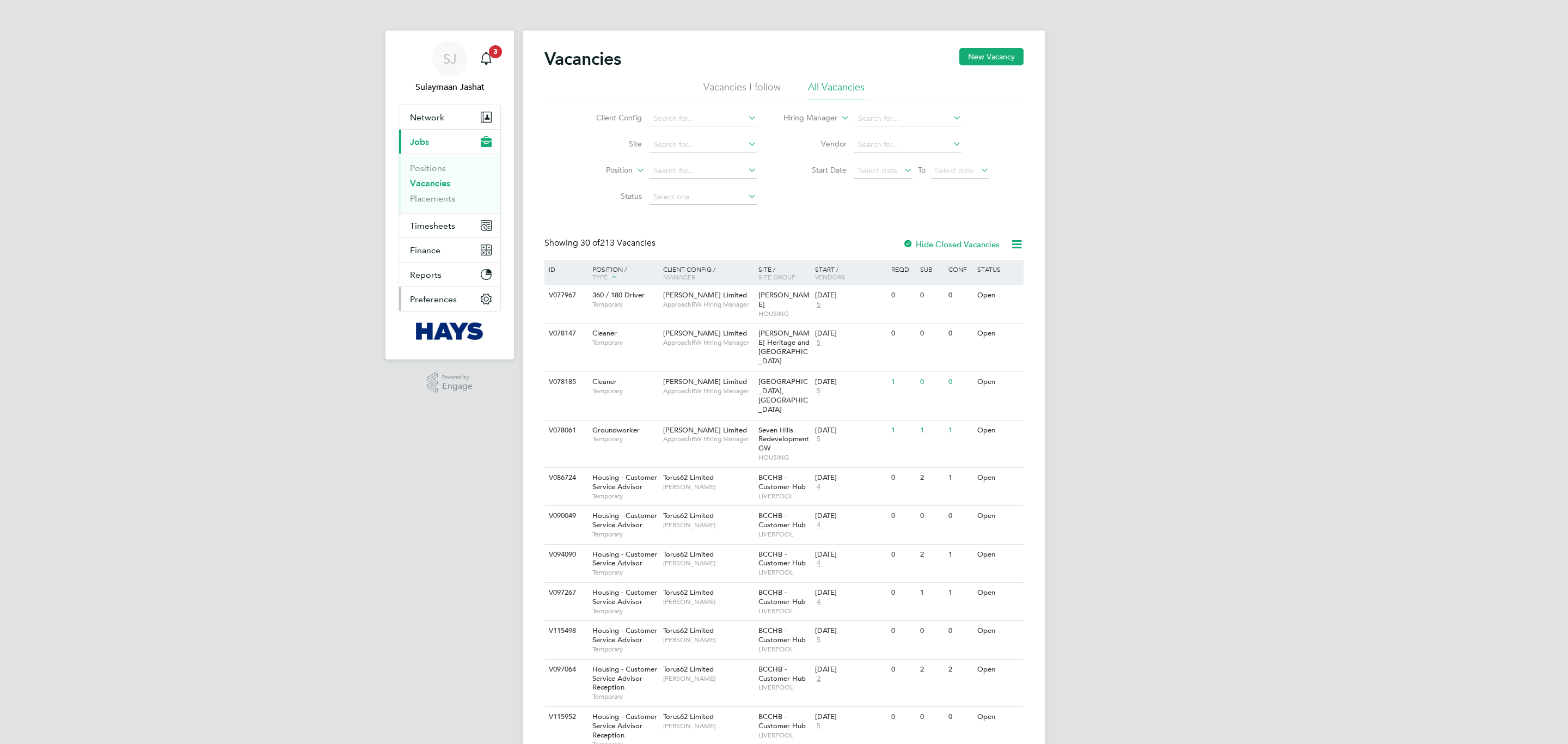
click at [448, 296] on span "Preferences" at bounding box center [433, 299] width 47 height 10
click at [435, 281] on link "Branding" at bounding box center [428, 281] width 36 height 10
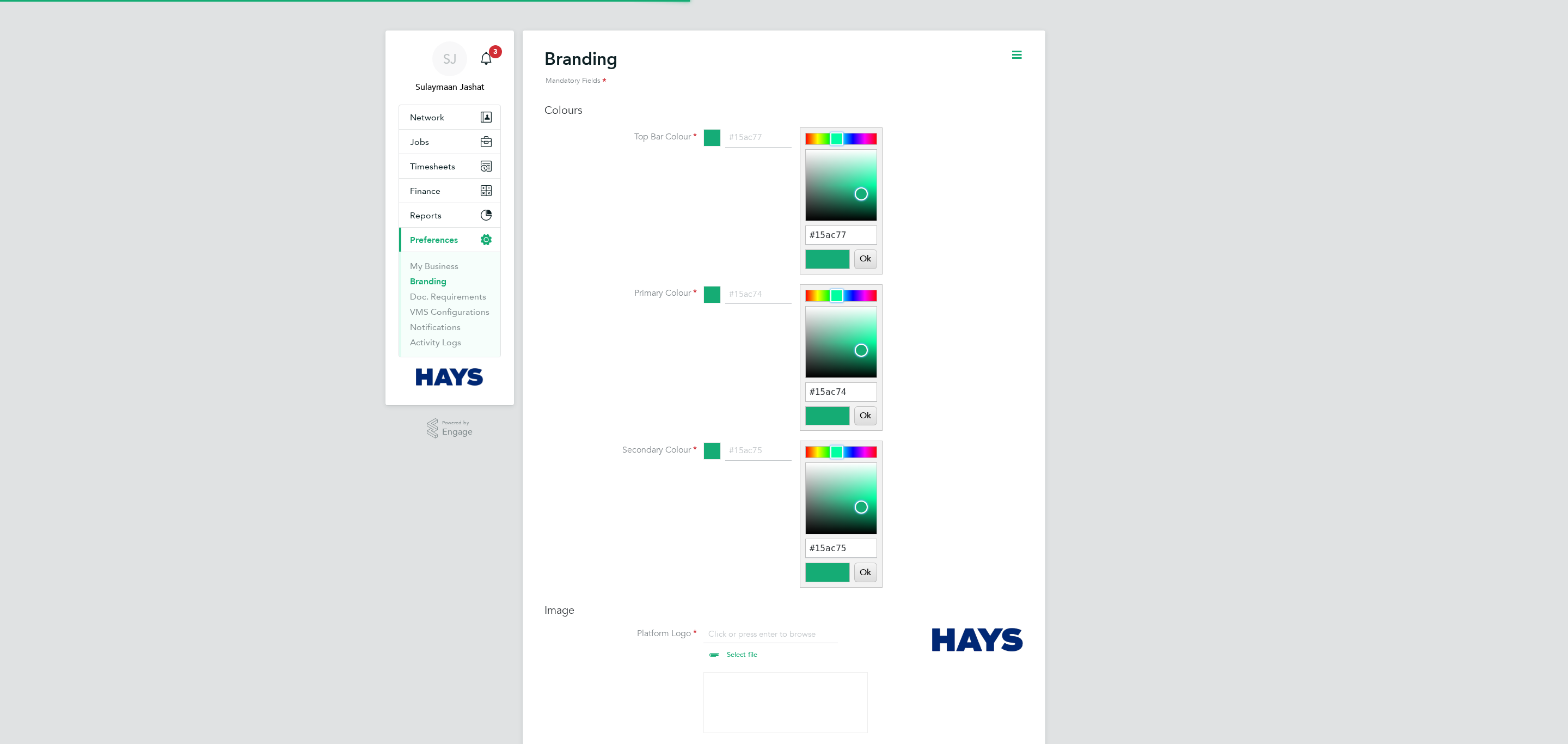
scroll to position [15, 135]
click at [868, 257] on button "Ok" at bounding box center [865, 259] width 21 height 18
click at [856, 425] on button "Ok" at bounding box center [865, 415] width 21 height 18
click at [866, 574] on button "Ok" at bounding box center [865, 572] width 21 height 18
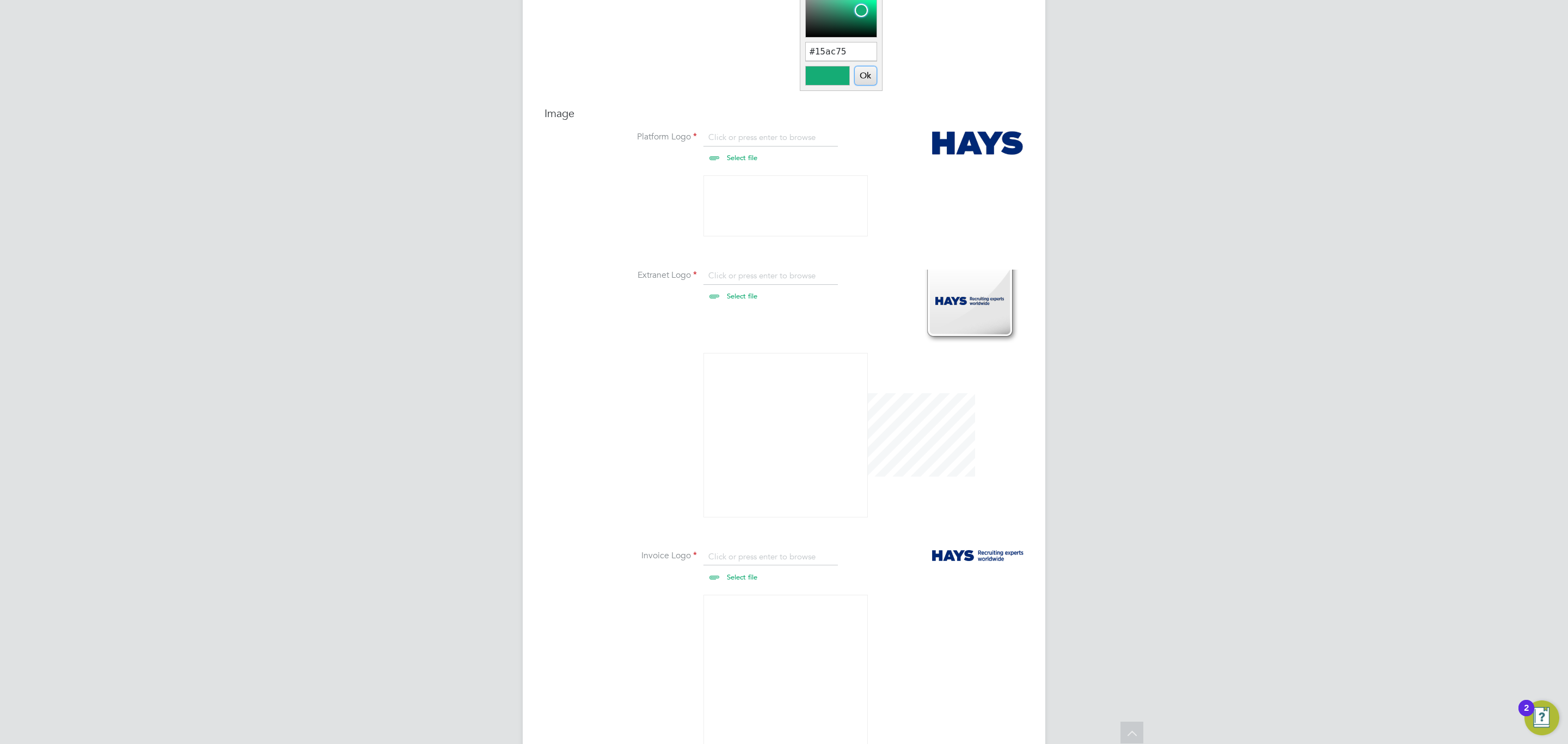
scroll to position [603, 0]
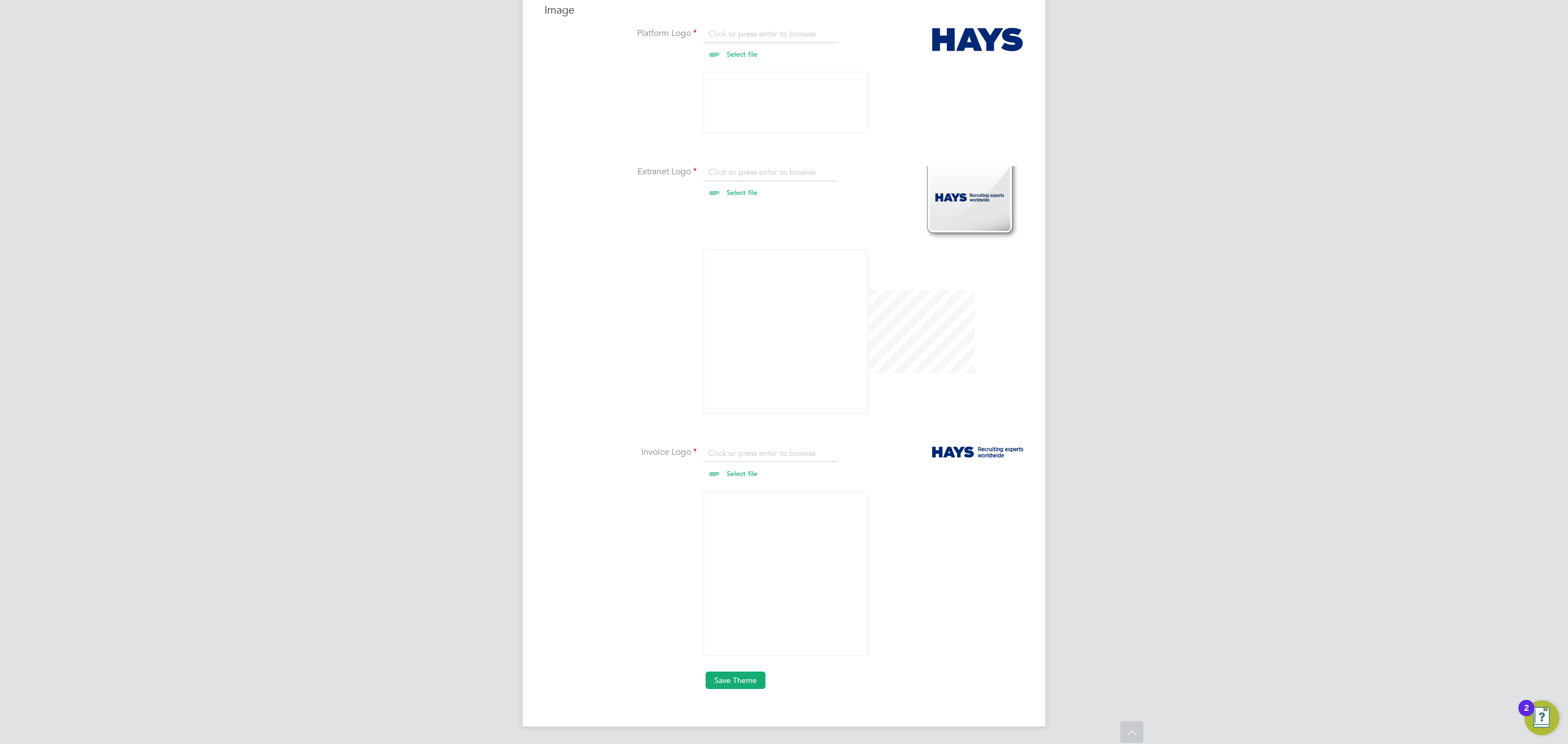
click at [734, 678] on button "Save Theme" at bounding box center [735, 680] width 60 height 18
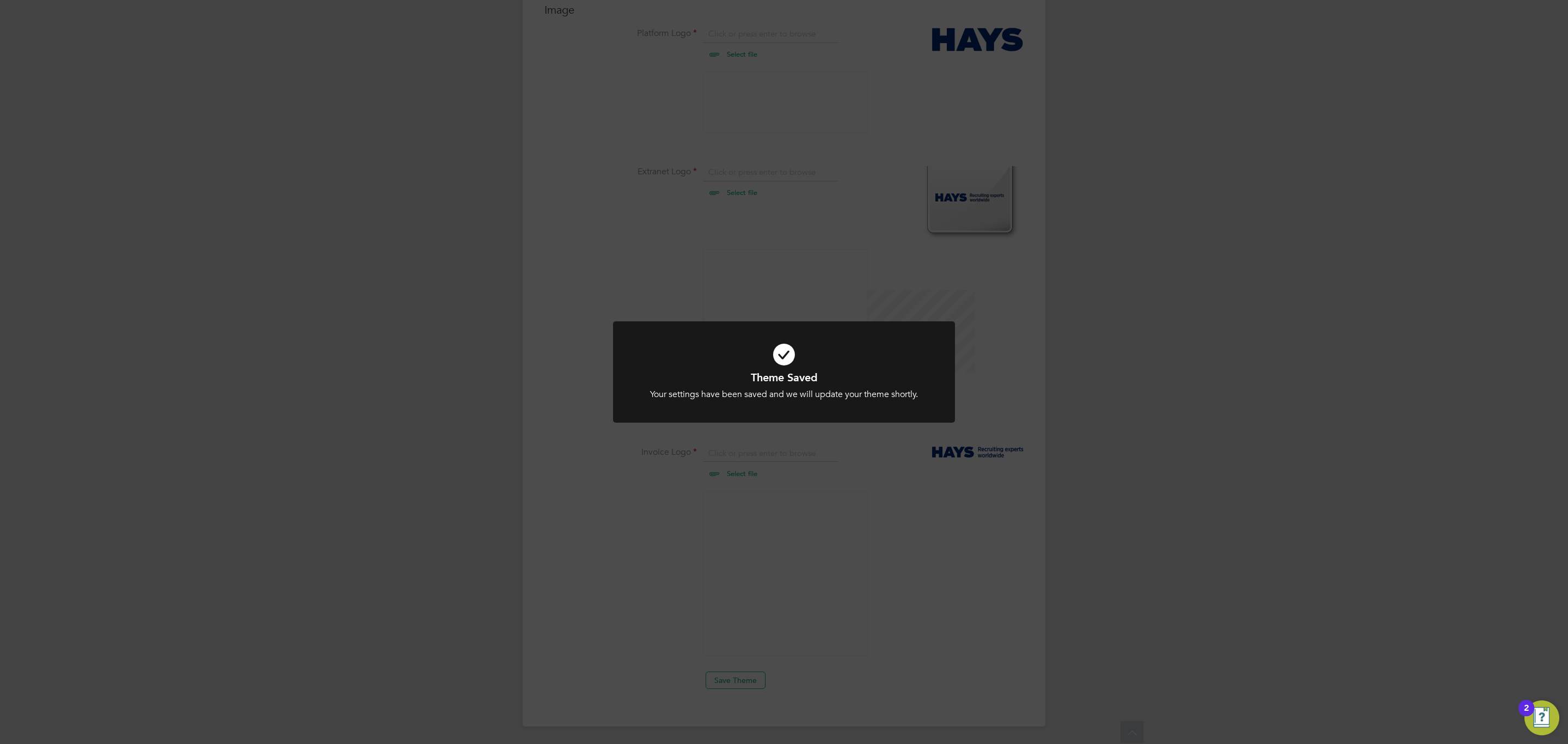
click at [825, 467] on div "Theme Saved Your settings have been saved and we will update your theme shortly…" at bounding box center [784, 372] width 1568 height 744
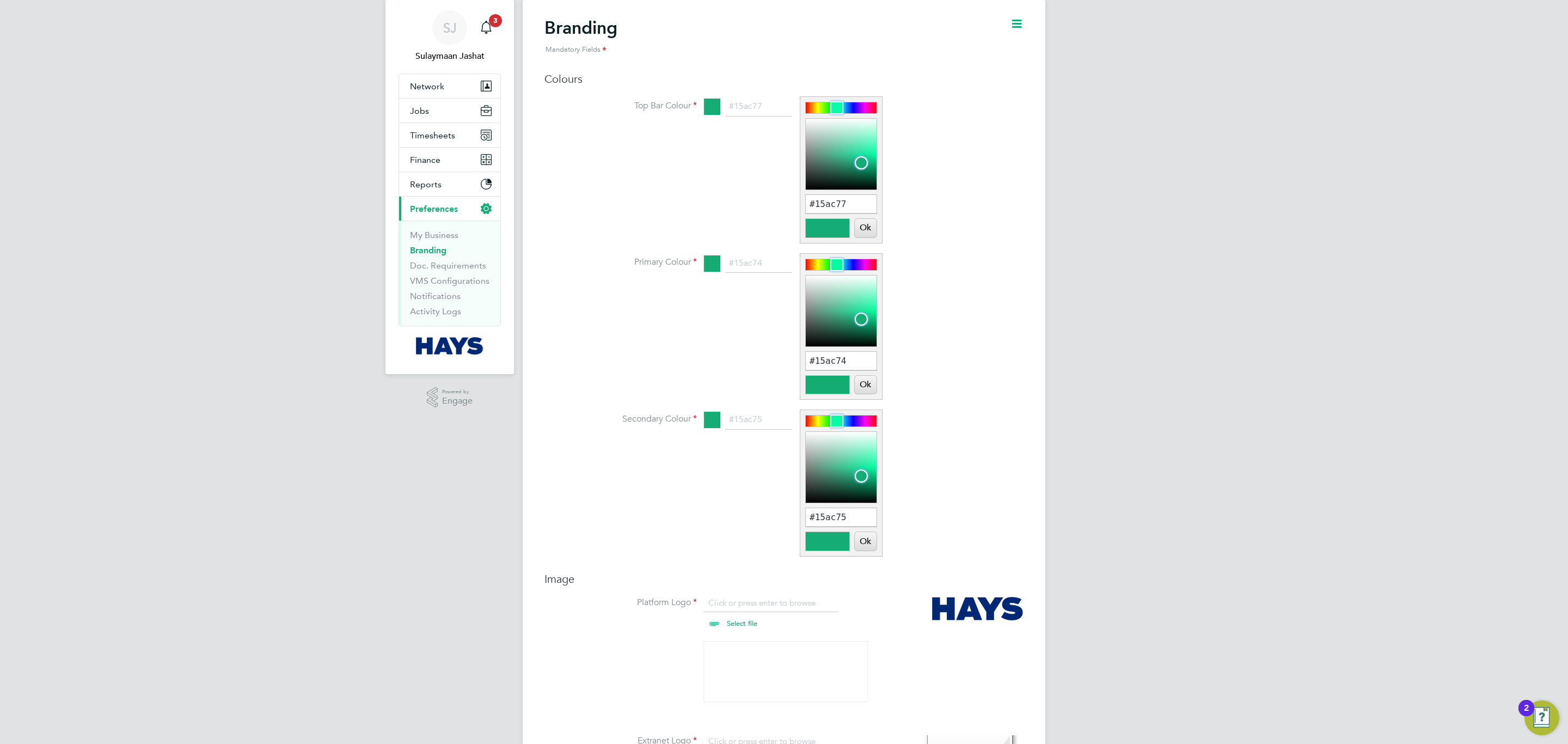
scroll to position [0, 0]
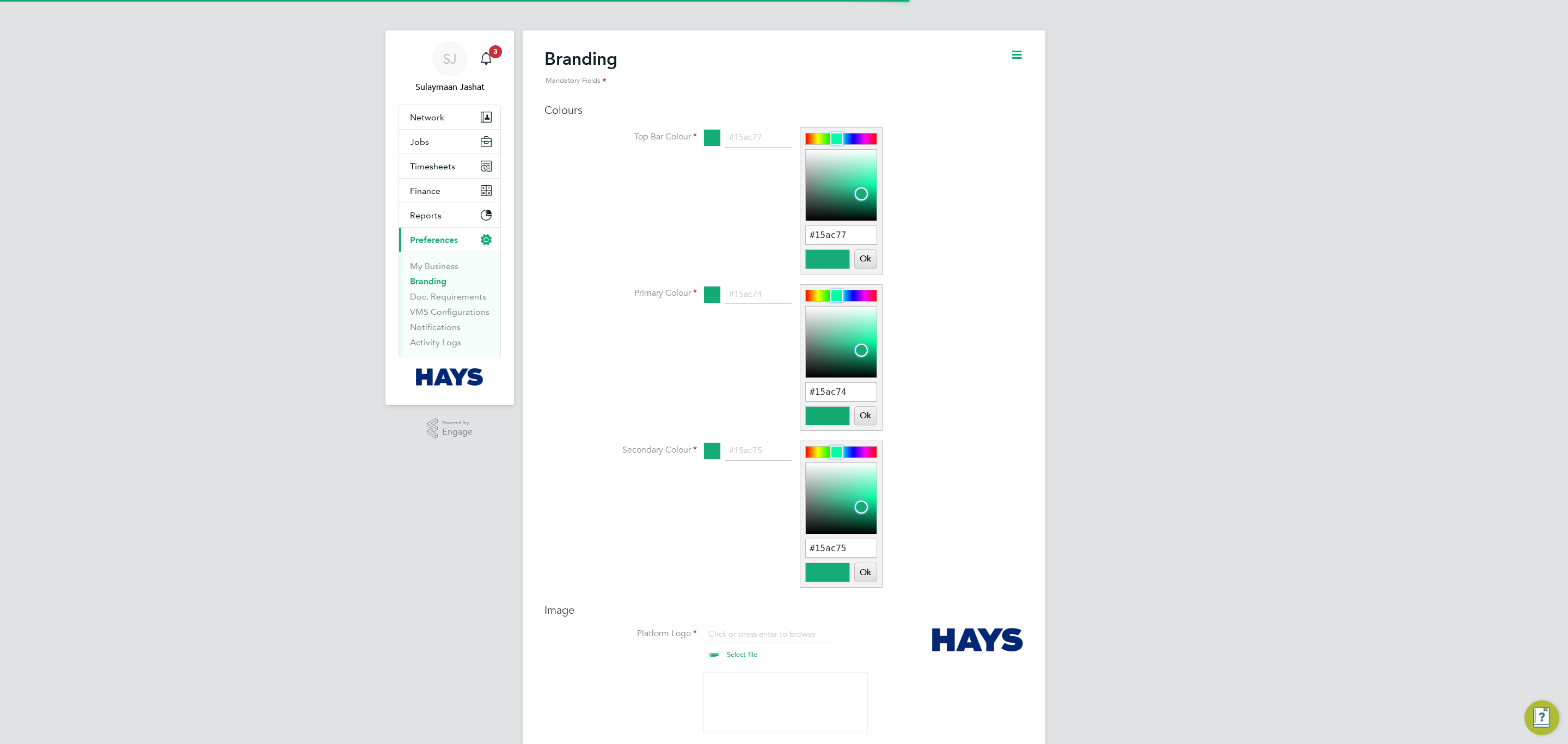
scroll to position [15, 135]
click at [711, 132] on div at bounding box center [712, 138] width 18 height 18
click at [434, 141] on button "Jobs" at bounding box center [449, 141] width 101 height 24
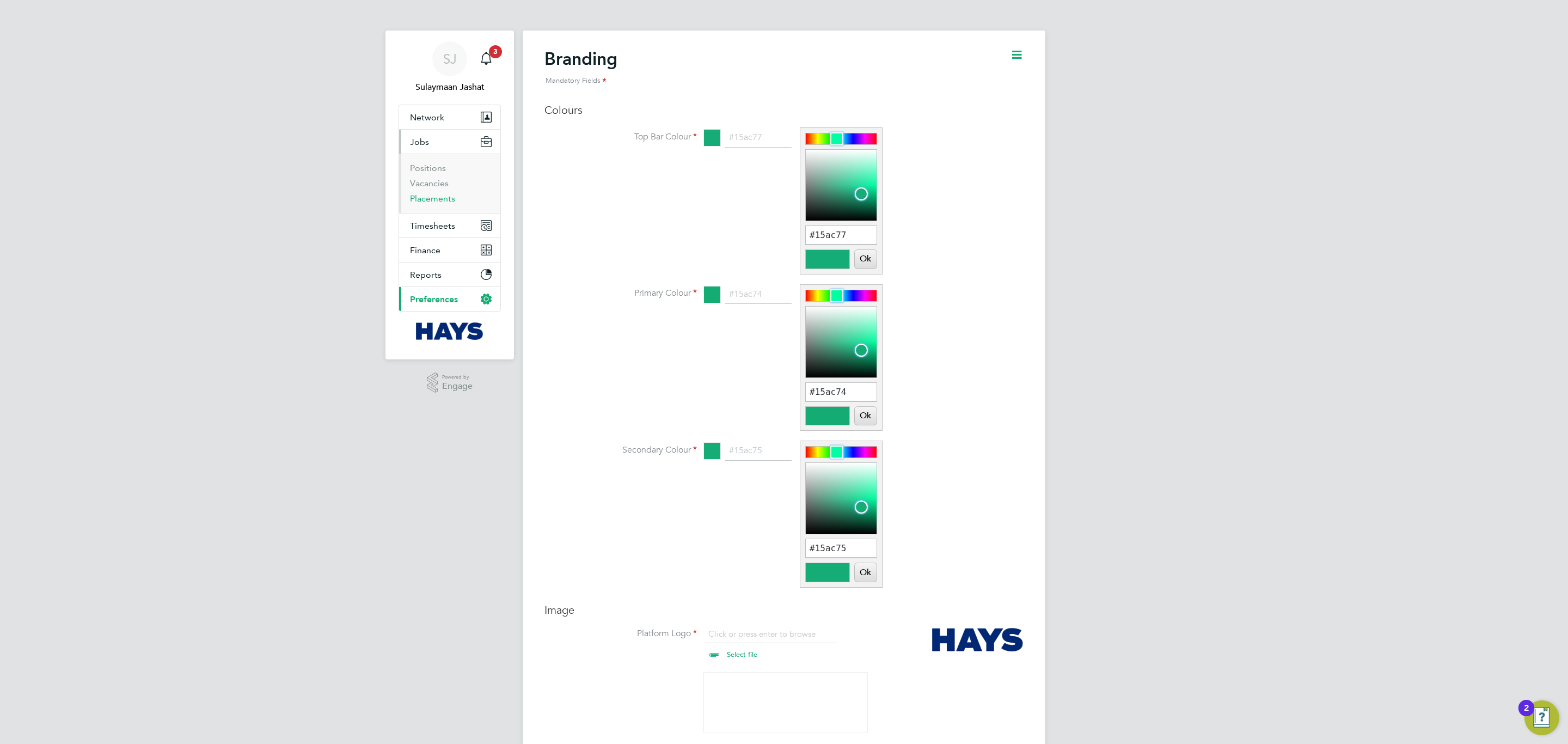
click at [437, 201] on link "Placements" at bounding box center [432, 199] width 45 height 10
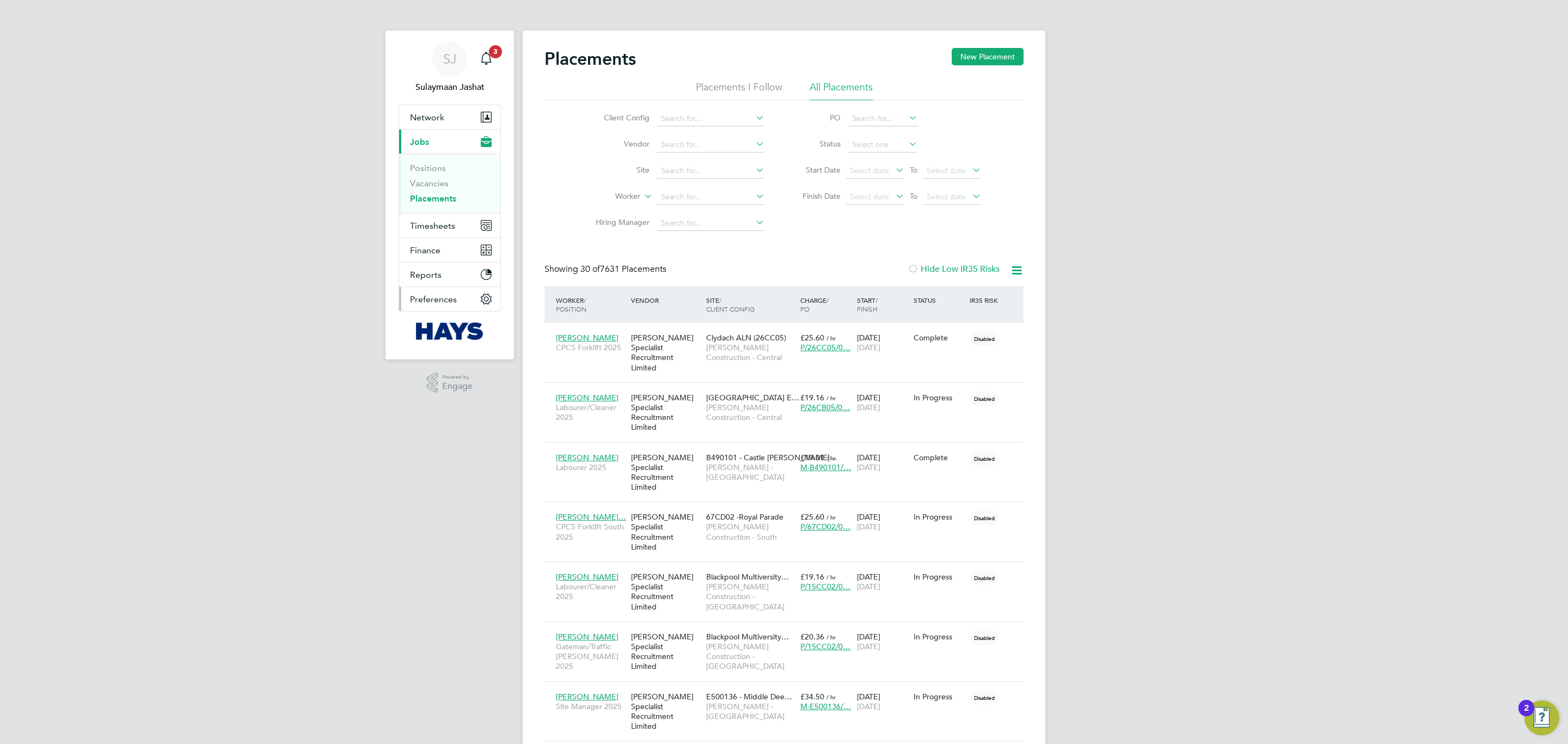
click at [442, 294] on button "Preferences" at bounding box center [449, 298] width 101 height 24
click at [442, 286] on link "Branding" at bounding box center [428, 281] width 36 height 10
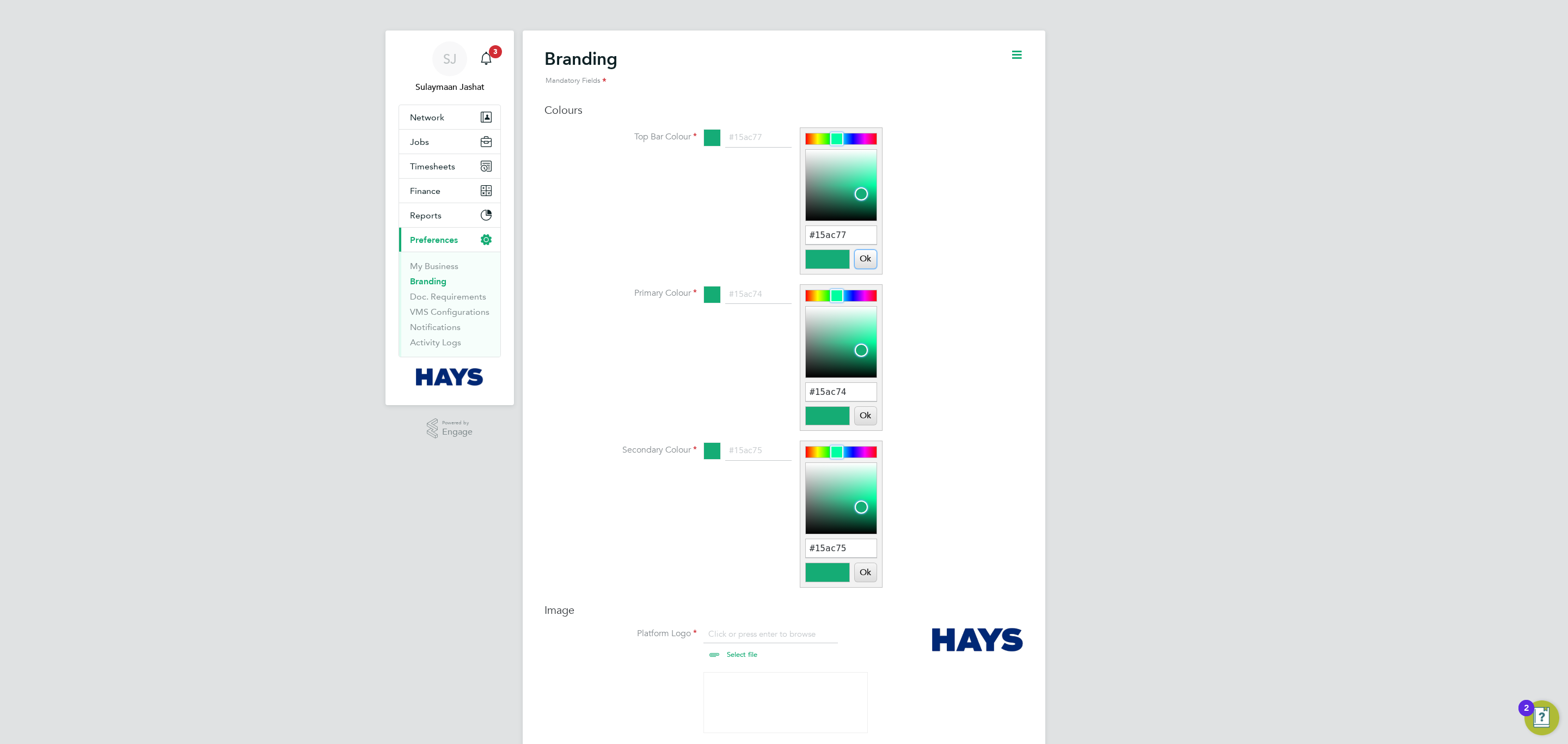
click at [862, 260] on button "Ok" at bounding box center [865, 259] width 21 height 18
click at [864, 415] on button "Ok" at bounding box center [865, 415] width 21 height 18
click at [869, 577] on button "Ok" at bounding box center [865, 572] width 21 height 18
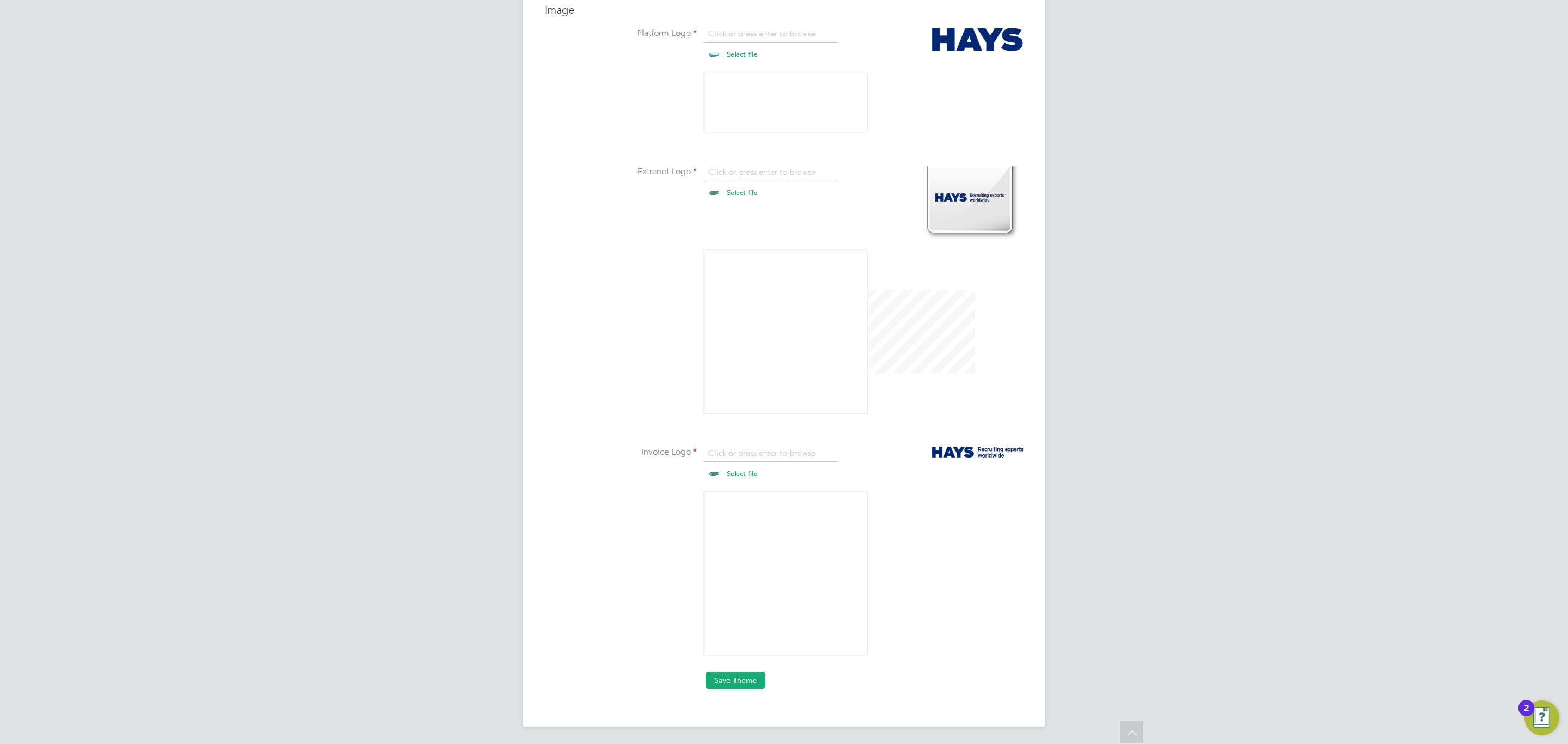
click at [738, 675] on button "Save Theme" at bounding box center [735, 680] width 60 height 18
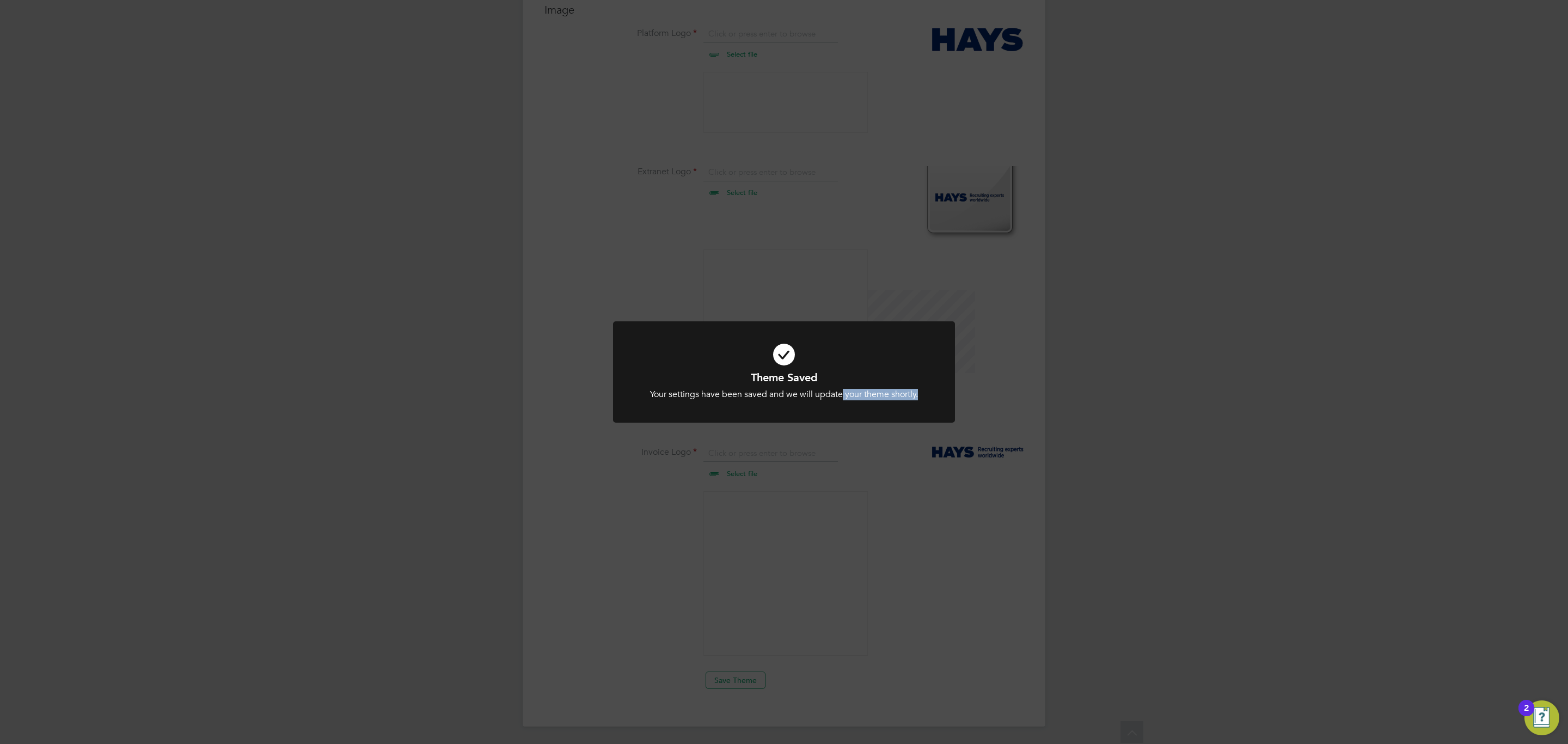
drag, startPoint x: 843, startPoint y: 397, endPoint x: 920, endPoint y: 398, distance: 77.0
click at [920, 398] on div "Your settings have been saved and we will update your theme shortly." at bounding box center [784, 394] width 283 height 11
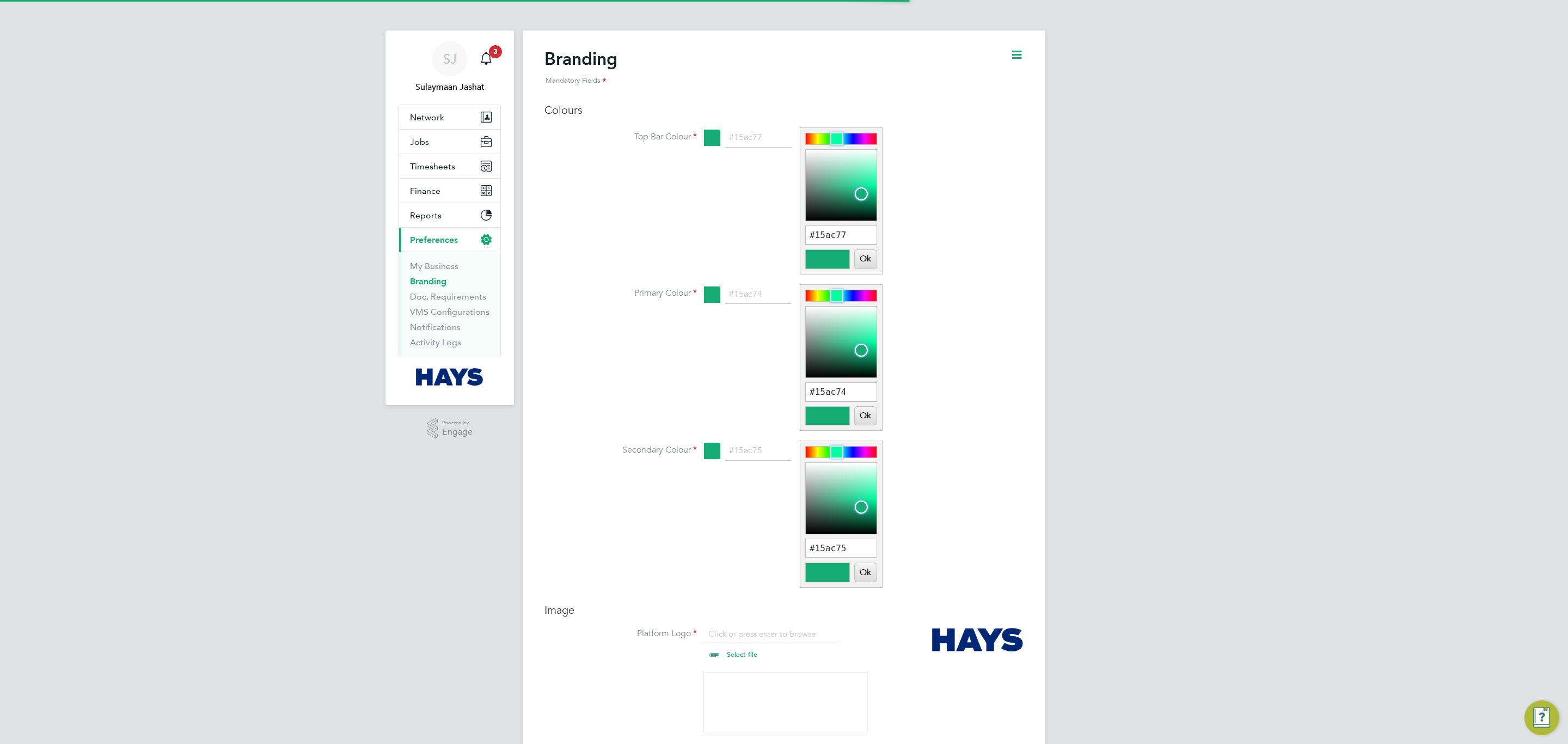
scroll to position [15, 135]
click at [427, 133] on button "Jobs" at bounding box center [449, 141] width 101 height 24
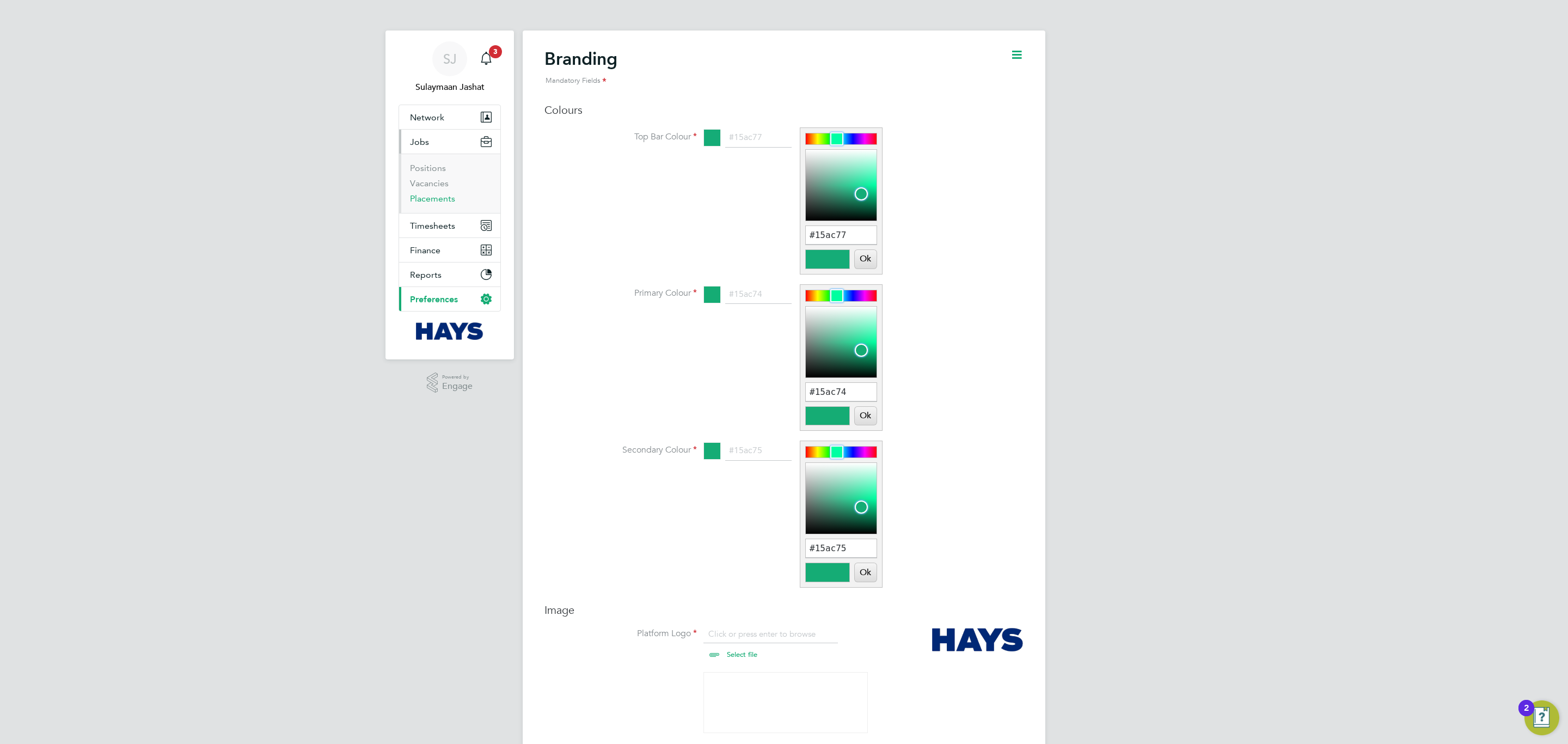
click at [432, 202] on link "Placements" at bounding box center [432, 199] width 45 height 10
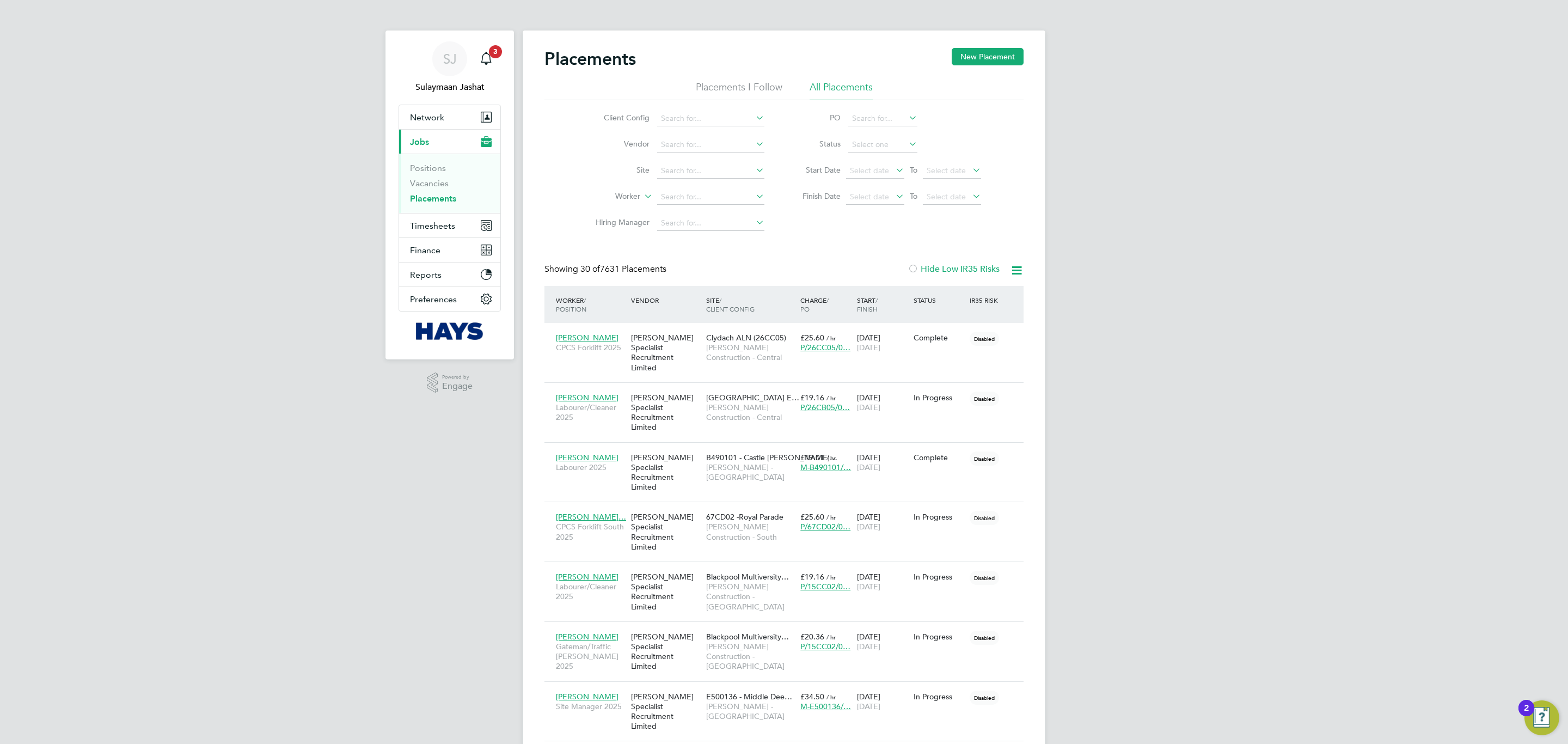
click at [652, 288] on div "Worker / Position Vendor Site / Client Config Charge / PO Start / Finish Status…" at bounding box center [784, 304] width 479 height 37
drag, startPoint x: 662, startPoint y: 274, endPoint x: 576, endPoint y: 264, distance: 86.6
click at [446, 307] on button "Preferences" at bounding box center [449, 298] width 101 height 24
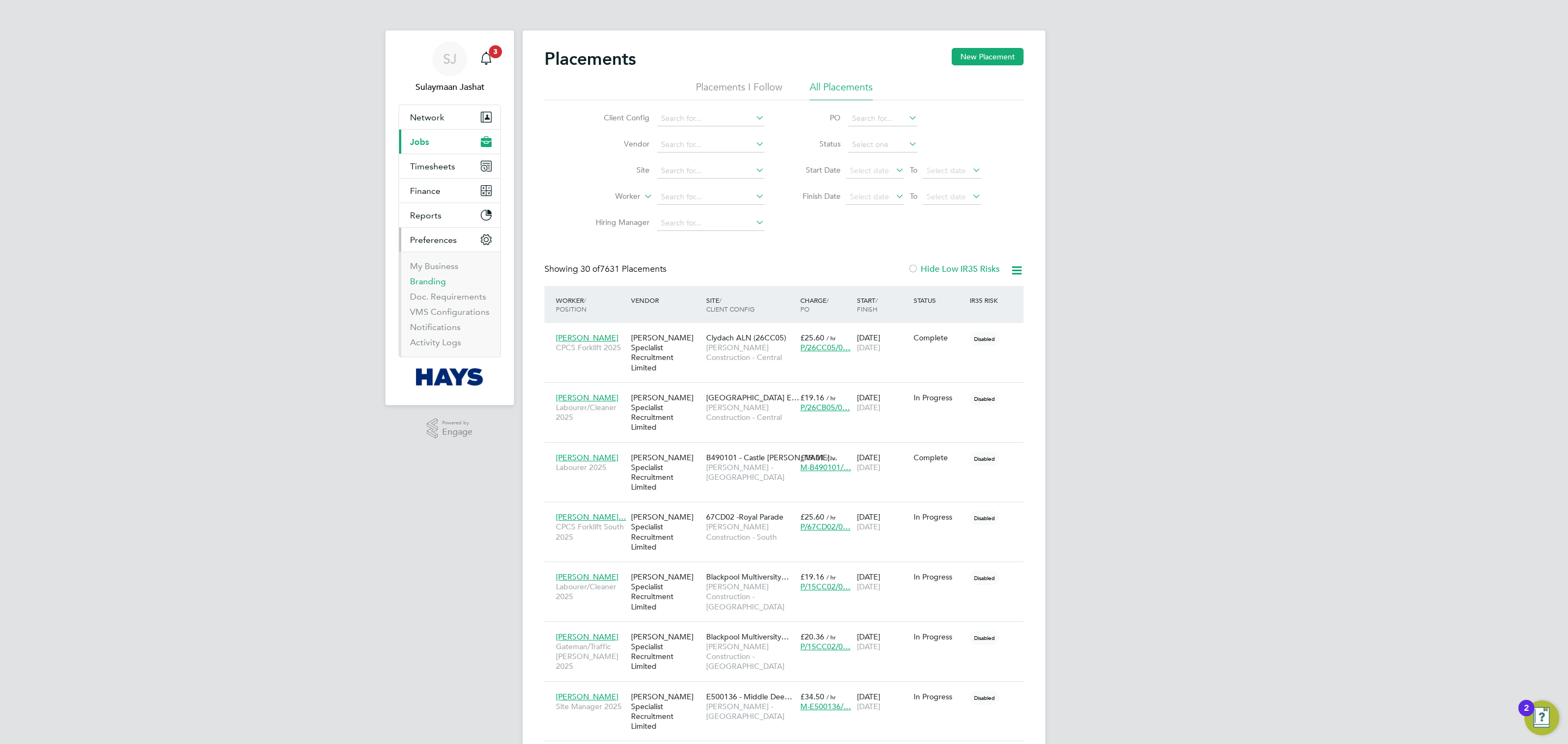
click at [444, 284] on link "Branding" at bounding box center [428, 281] width 36 height 10
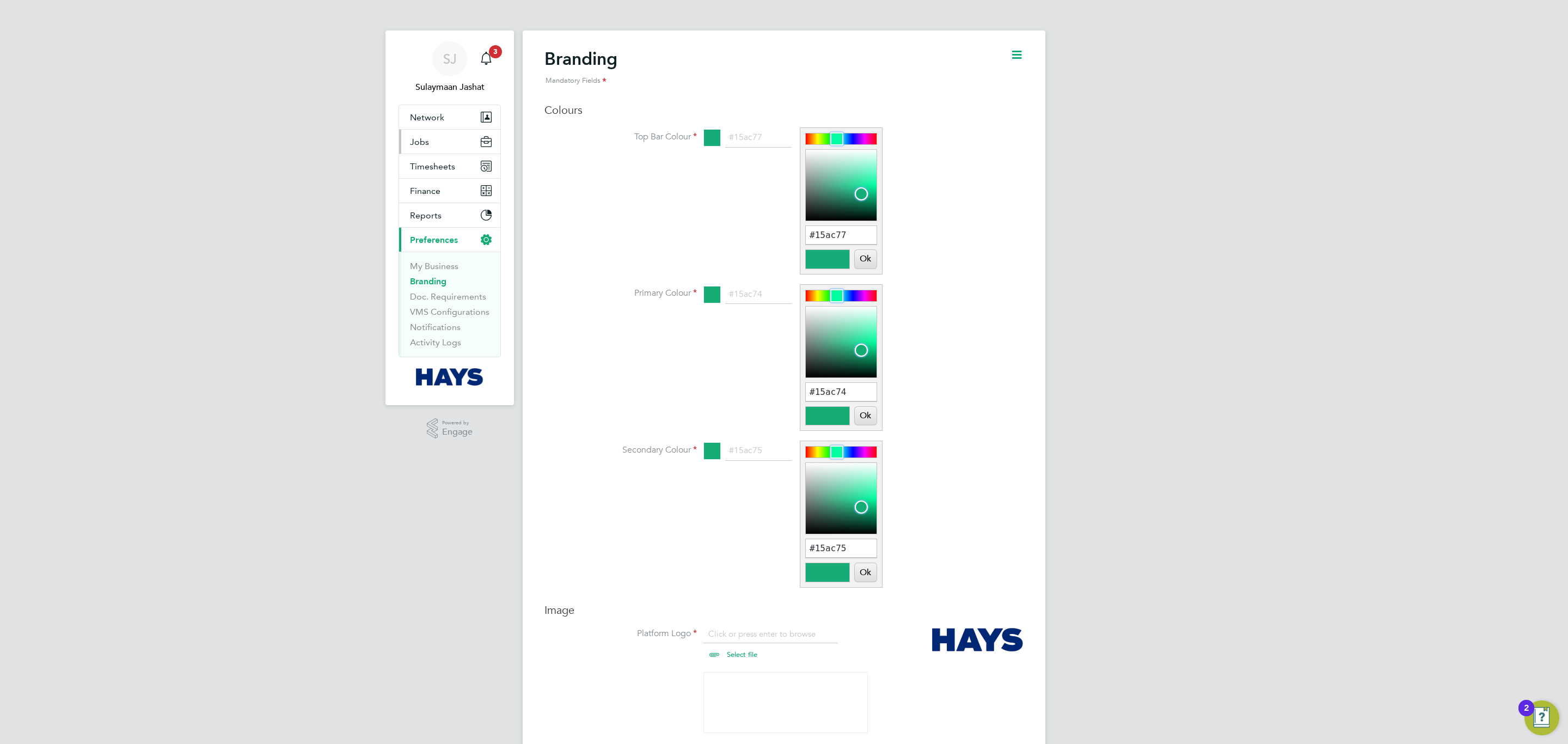
click at [440, 134] on button "Jobs" at bounding box center [449, 141] width 101 height 24
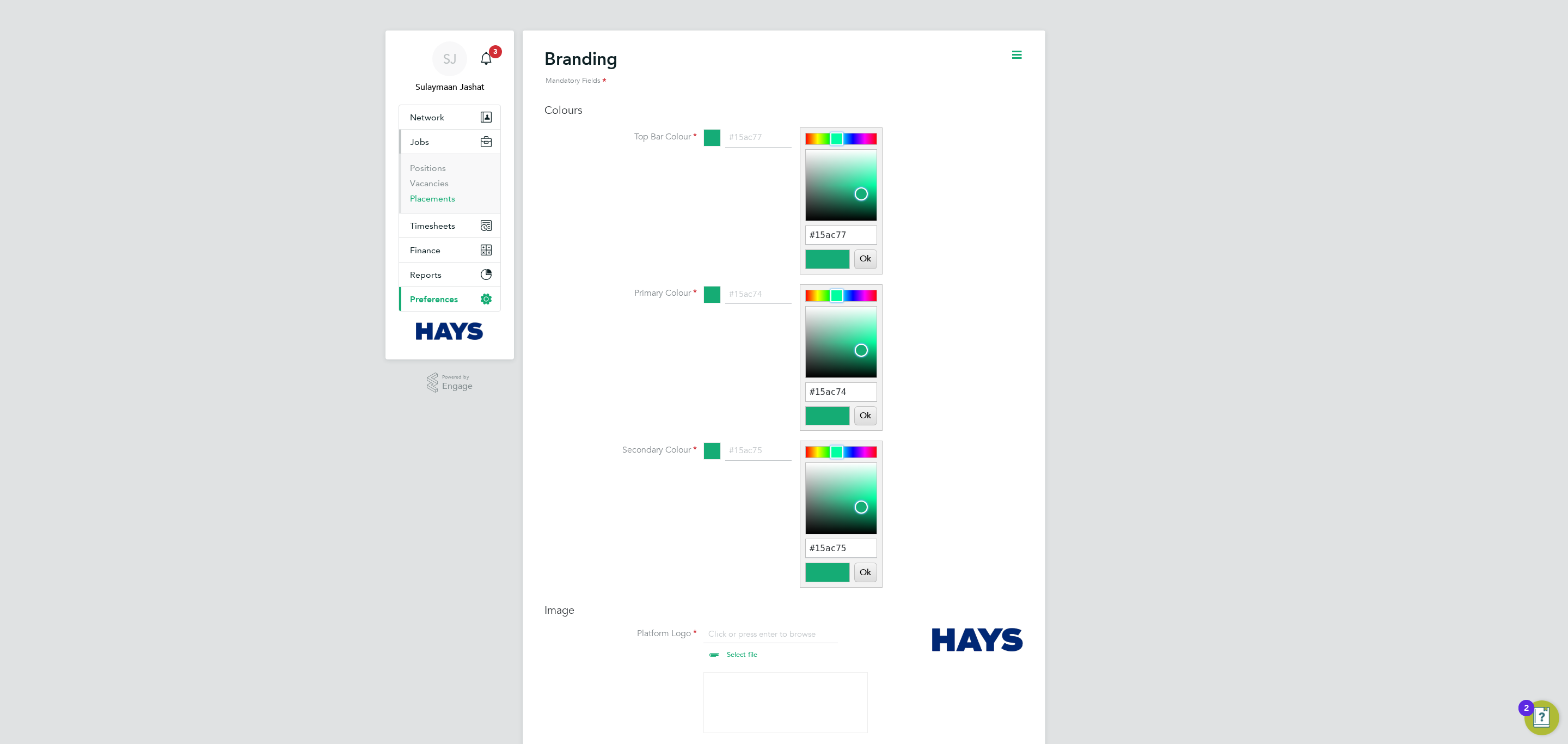
click at [435, 197] on link "Placements" at bounding box center [432, 199] width 45 height 10
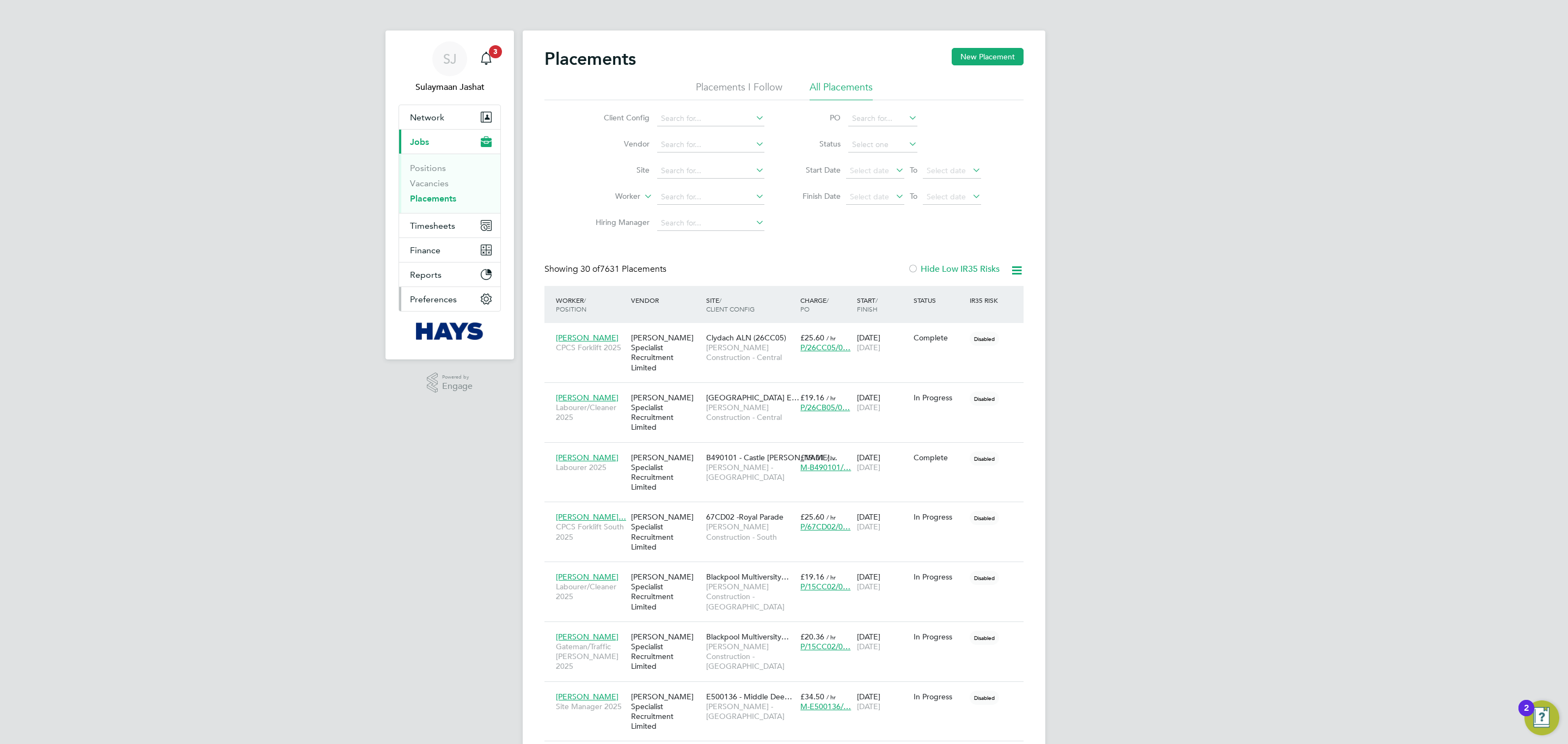
click at [460, 294] on button "Preferences" at bounding box center [449, 298] width 101 height 24
click at [443, 279] on link "Branding" at bounding box center [428, 281] width 36 height 10
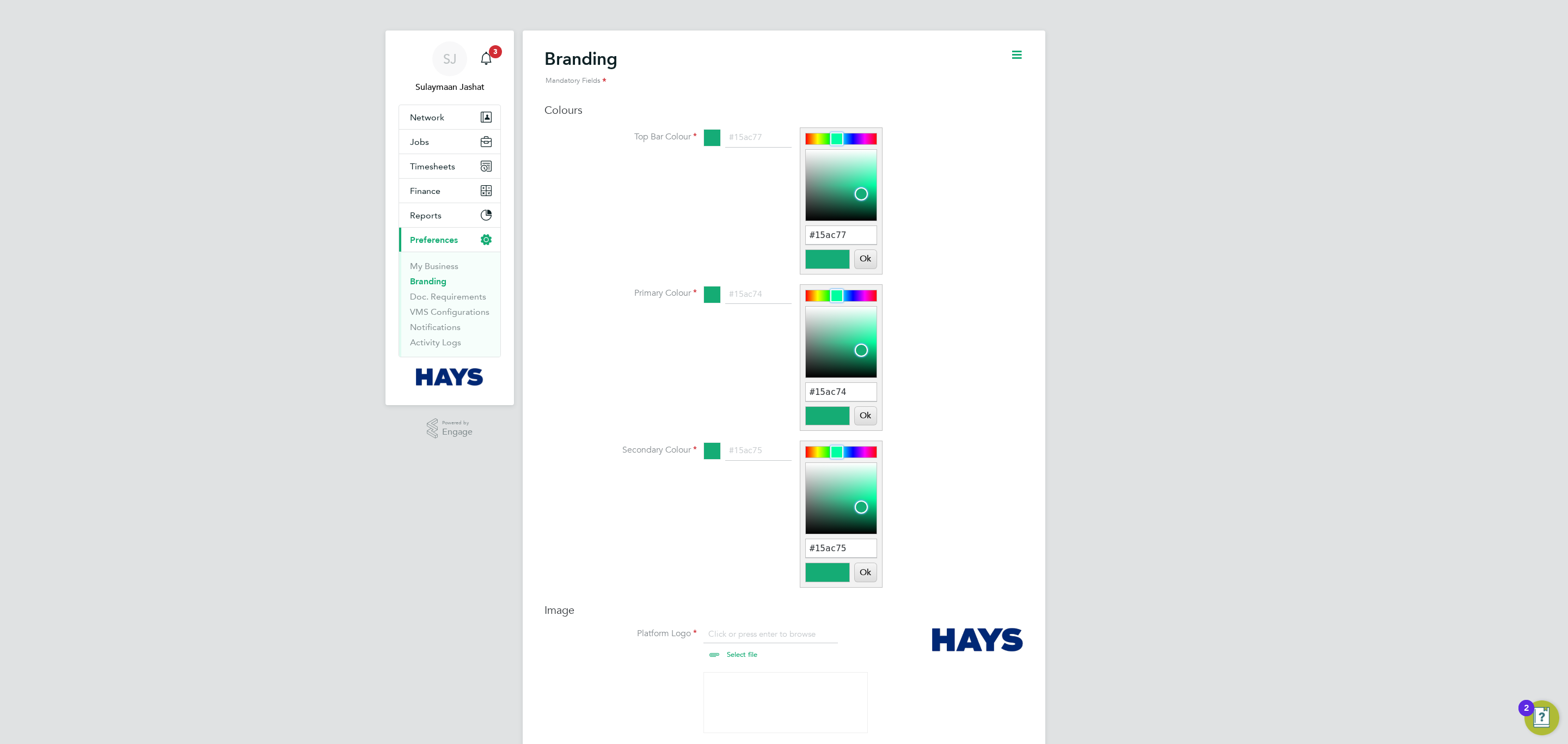
click at [1012, 338] on li "Primary Colour #15ac74 #15ac74 Ok Cancel" at bounding box center [806, 363] width 436 height 157
click at [443, 281] on link "Branding" at bounding box center [428, 281] width 36 height 10
click at [956, 178] on li "Top Bar Colour #15ac77 #15ac77 Ok Cancel" at bounding box center [806, 206] width 436 height 157
click at [440, 143] on button "Jobs" at bounding box center [449, 141] width 101 height 24
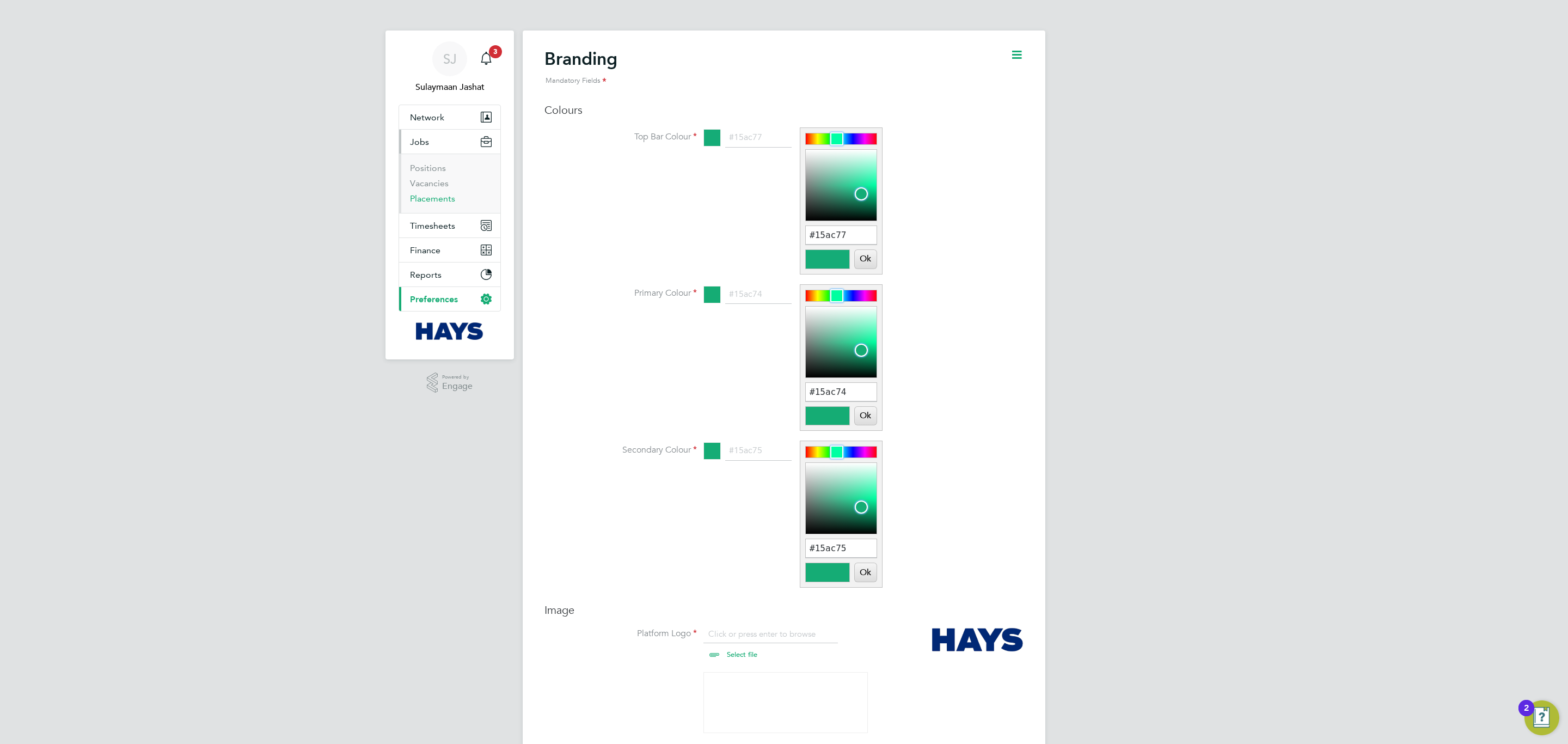
click at [440, 197] on link "Placements" at bounding box center [432, 199] width 45 height 10
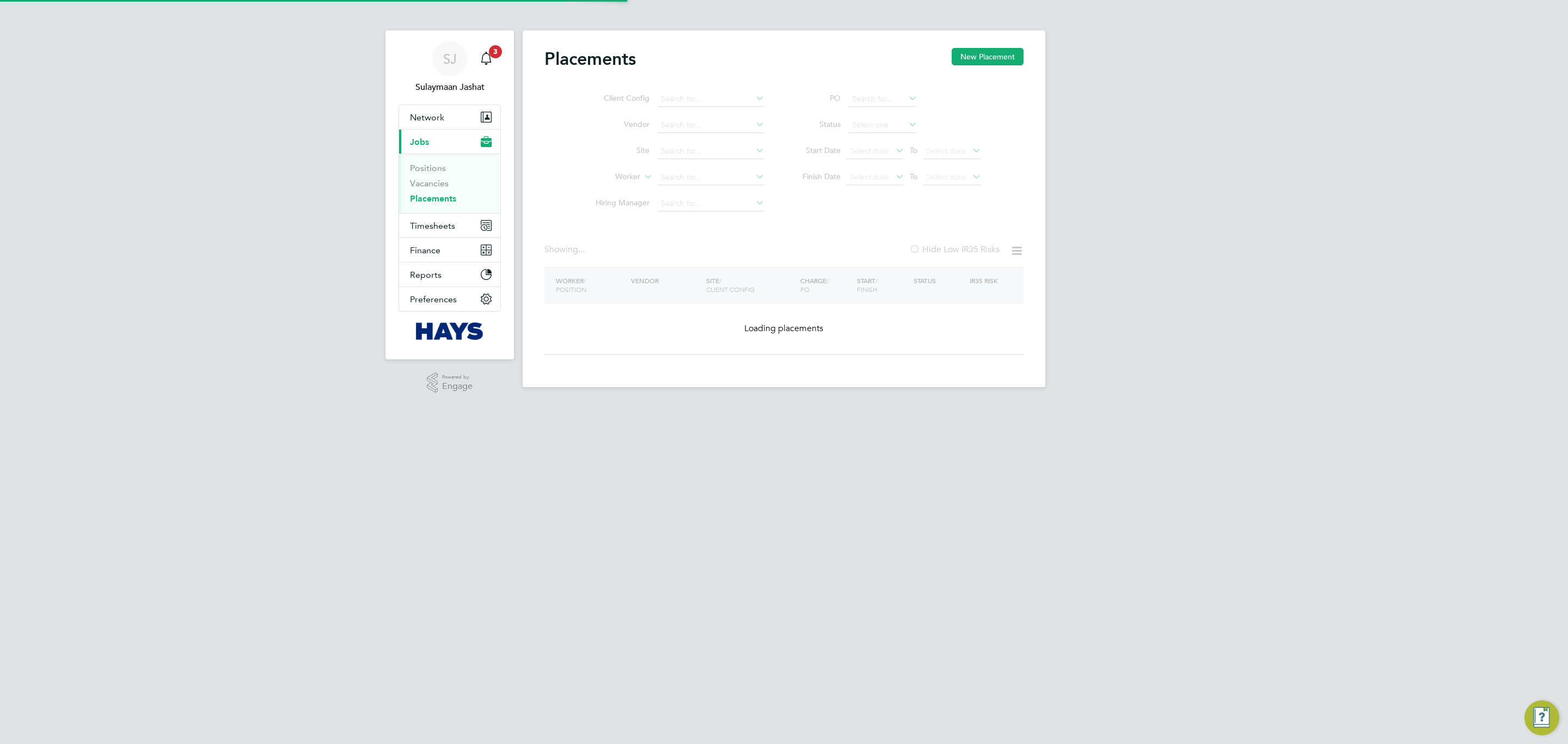
click at [601, 208] on ul "Client Config Vendor Site Worker Hiring Manager" at bounding box center [675, 151] width 205 height 131
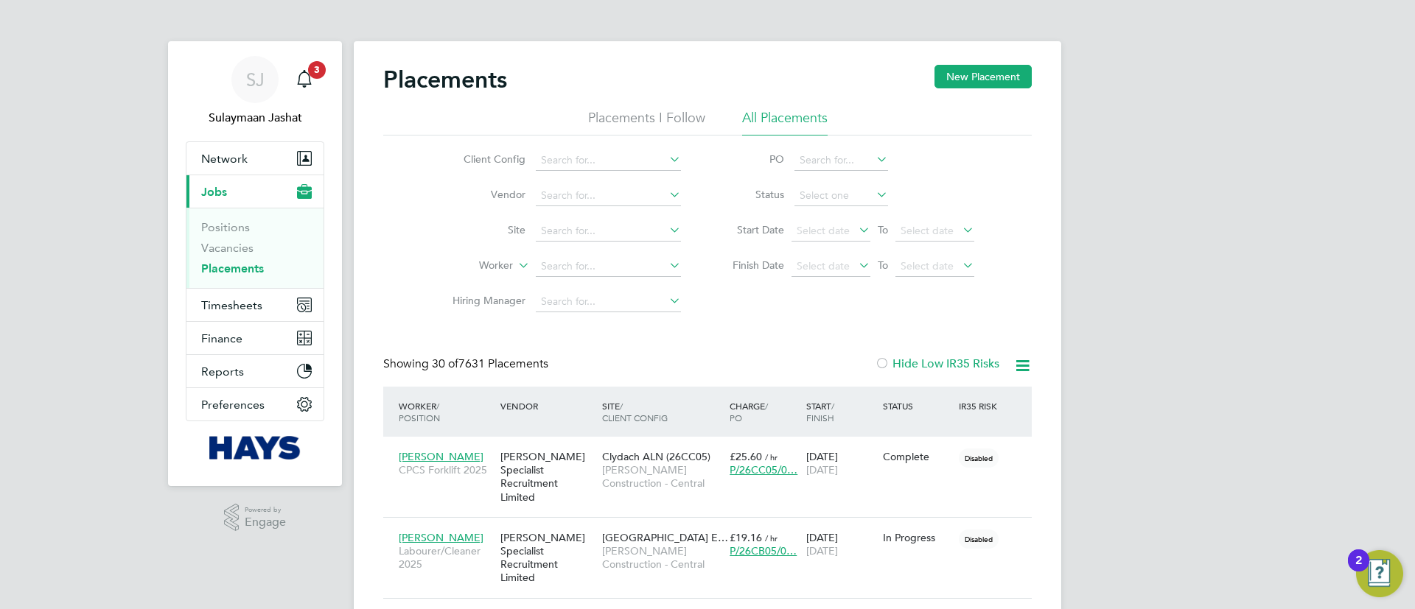
scroll to position [55, 128]
